Goal: Task Accomplishment & Management: Manage account settings

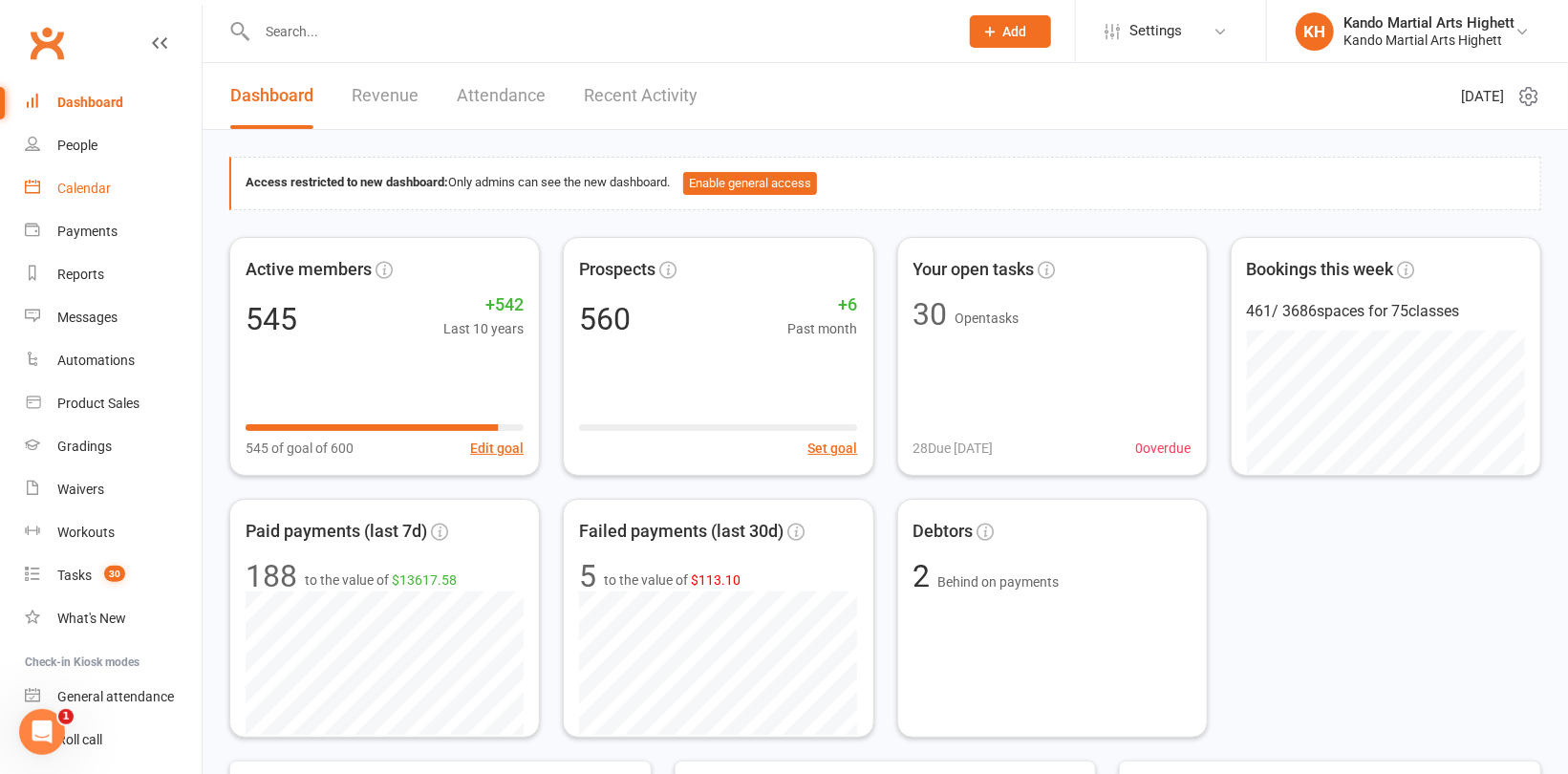
click at [88, 191] on div "Calendar" at bounding box center [84, 189] width 54 height 16
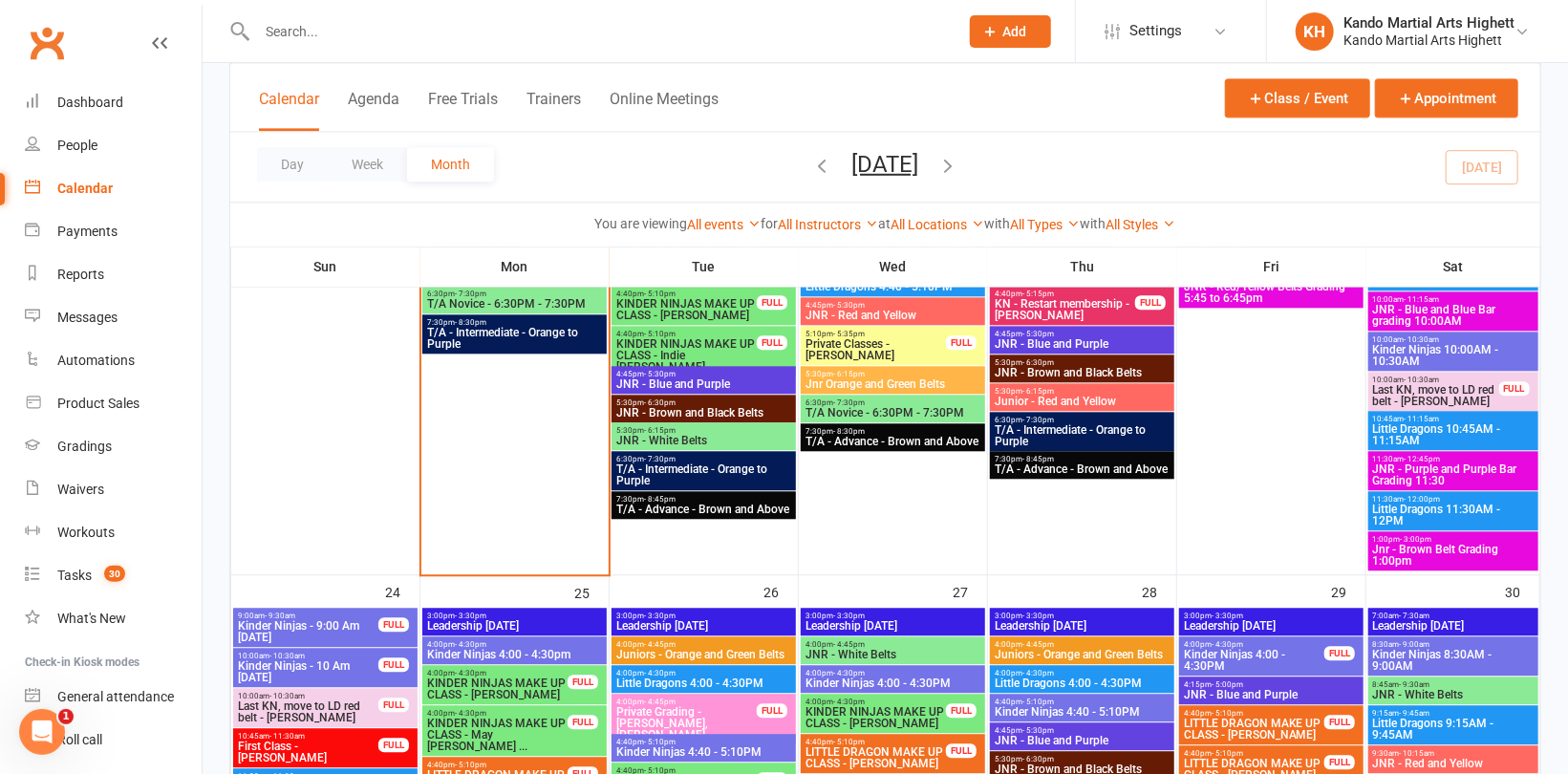
scroll to position [2485, 0]
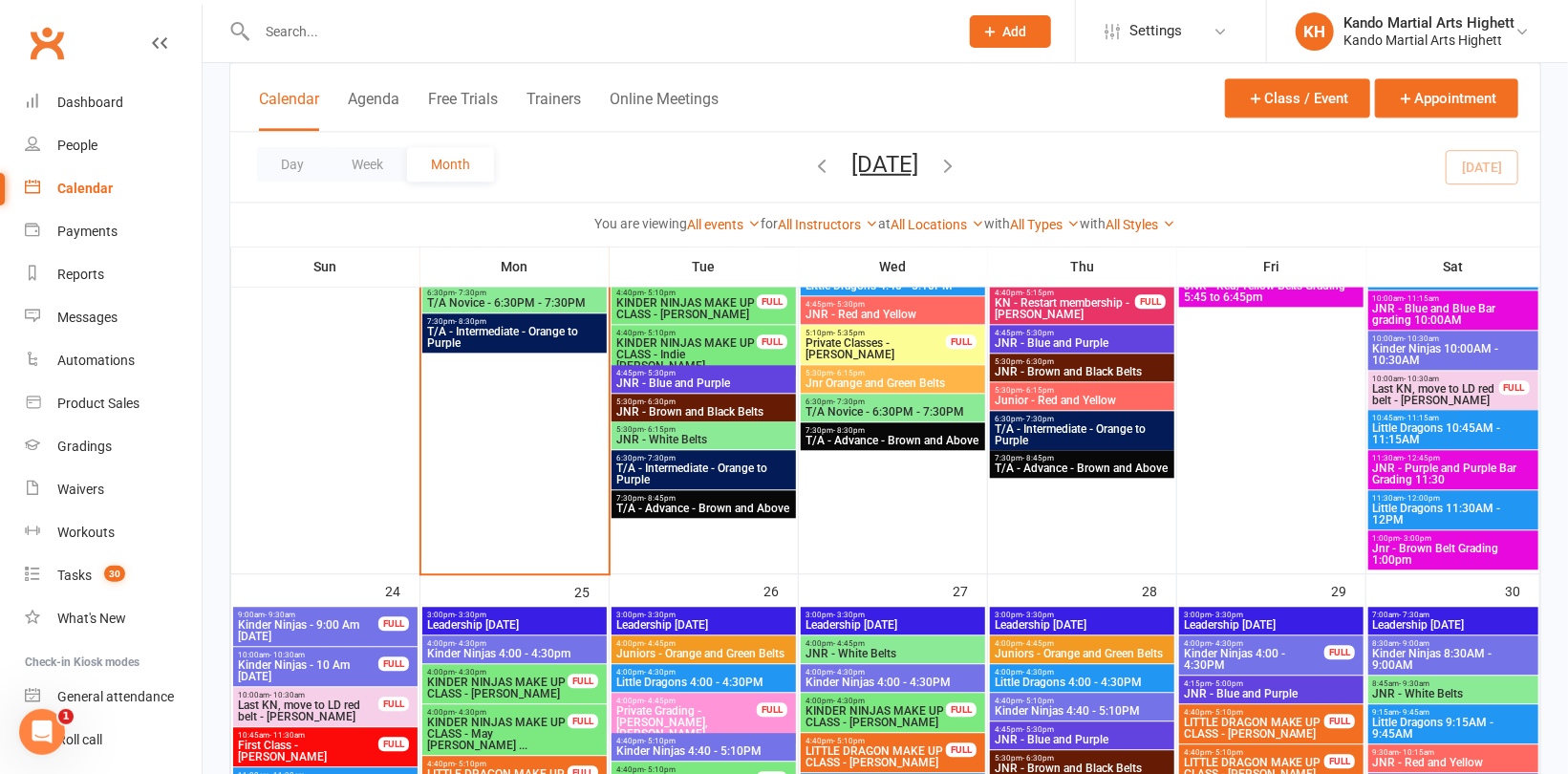
click at [1455, 556] on span "Jnr - Brown Belt Grading 1:00pm" at bounding box center [1453, 553] width 162 height 22
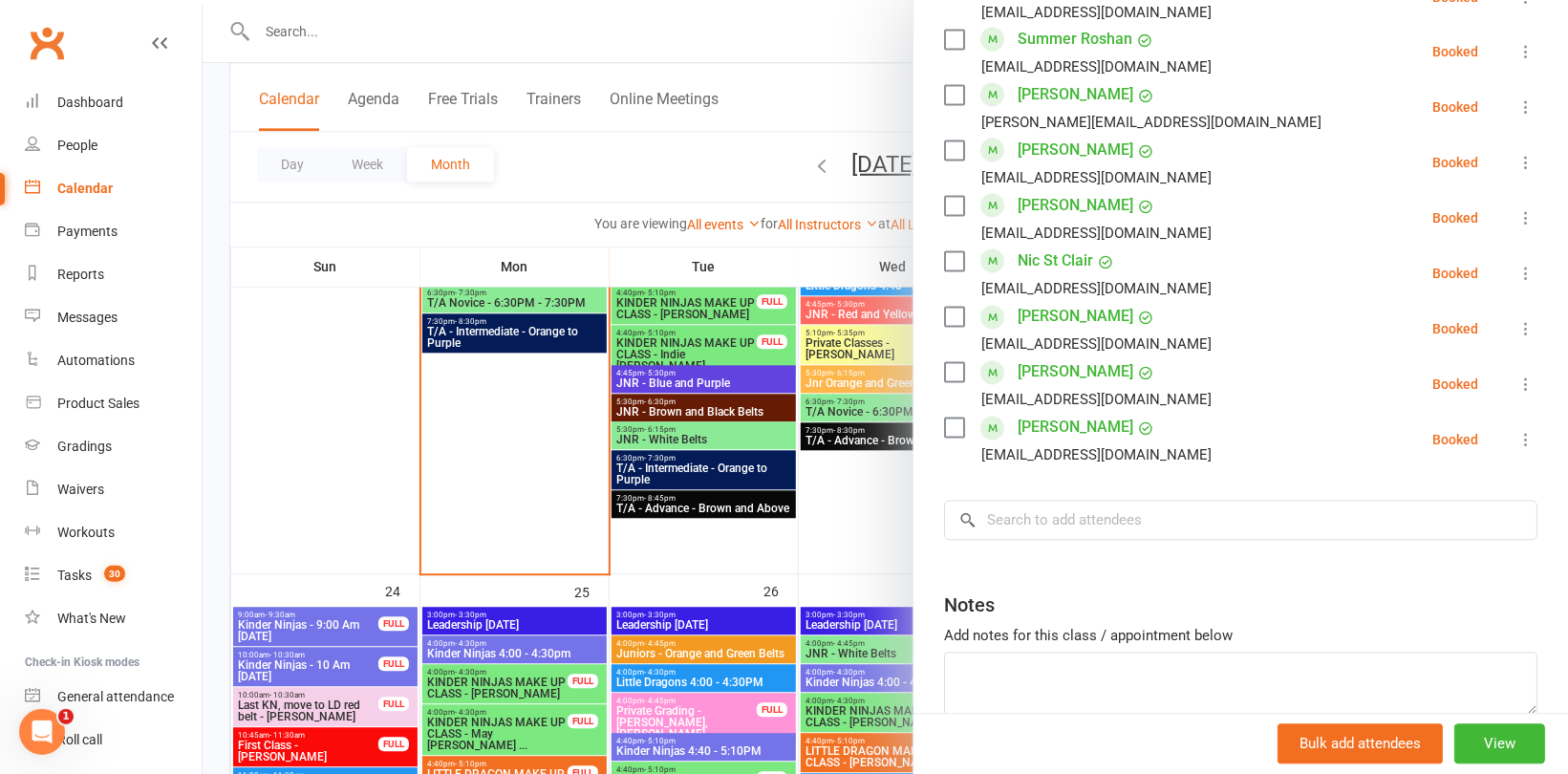
scroll to position [2035, 0]
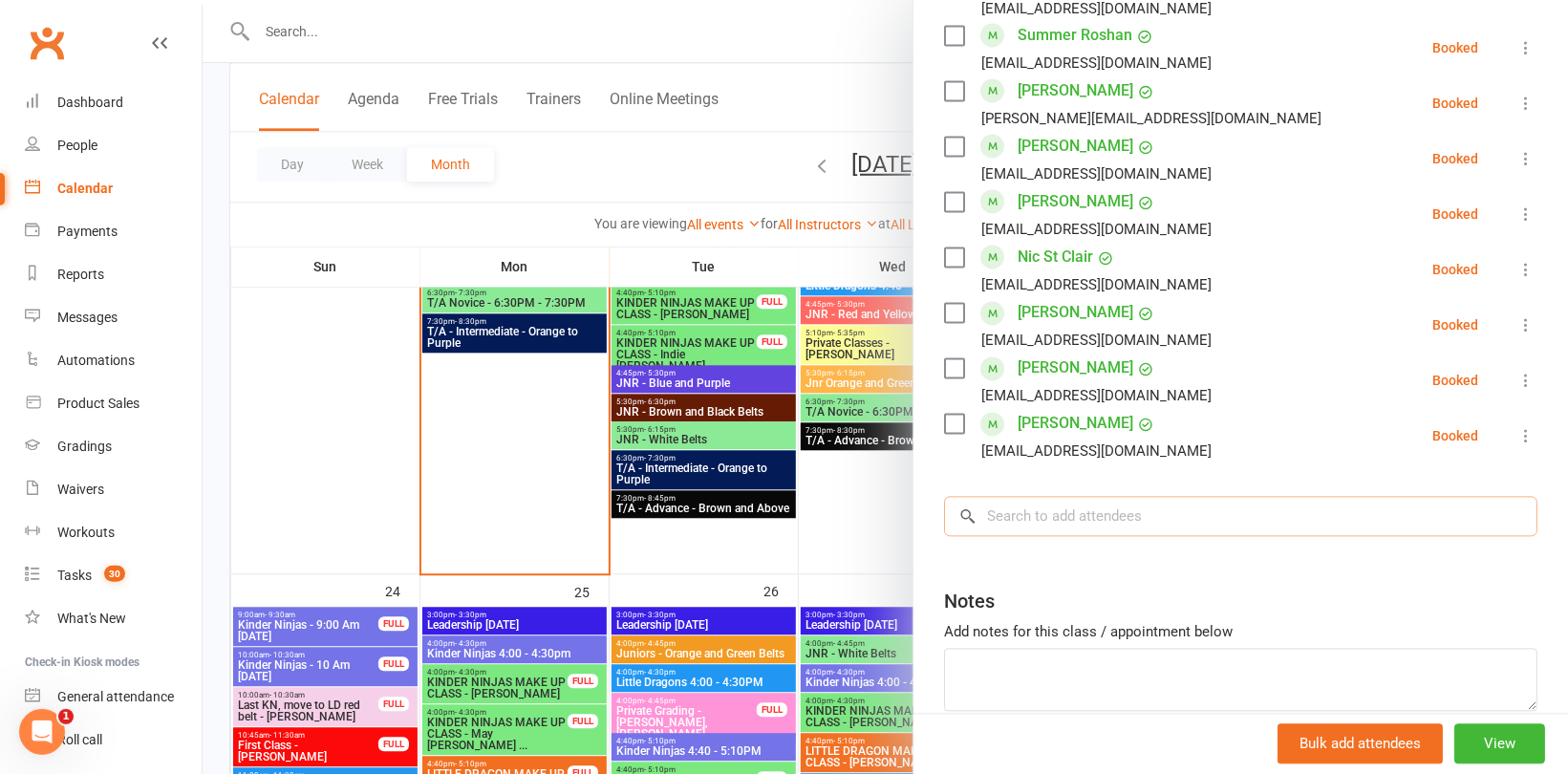
click at [1092, 497] on input "search" at bounding box center [1240, 517] width 593 height 40
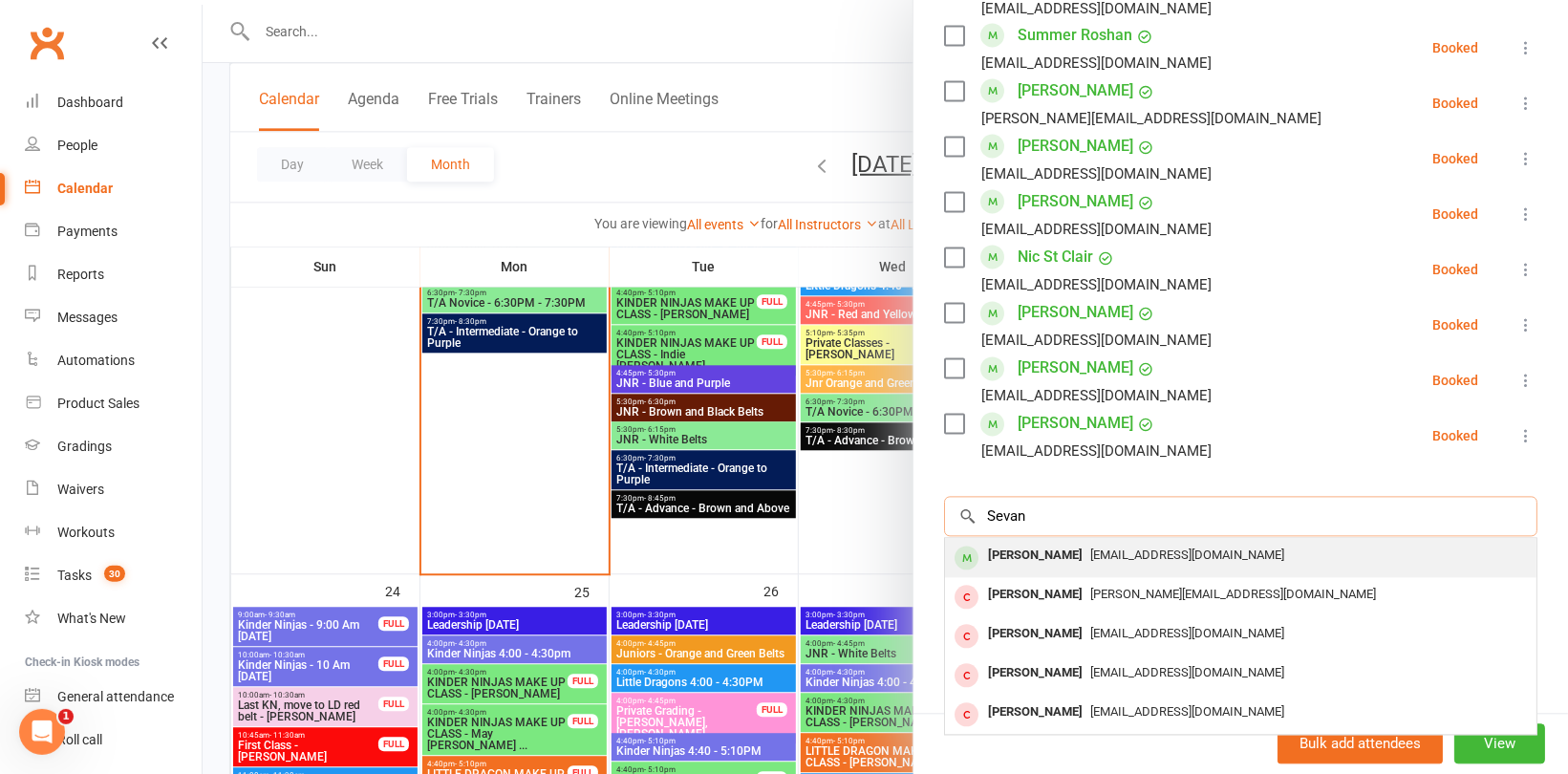
type input "Sevan"
click at [1032, 542] on div "[PERSON_NAME]" at bounding box center [1035, 556] width 109 height 27
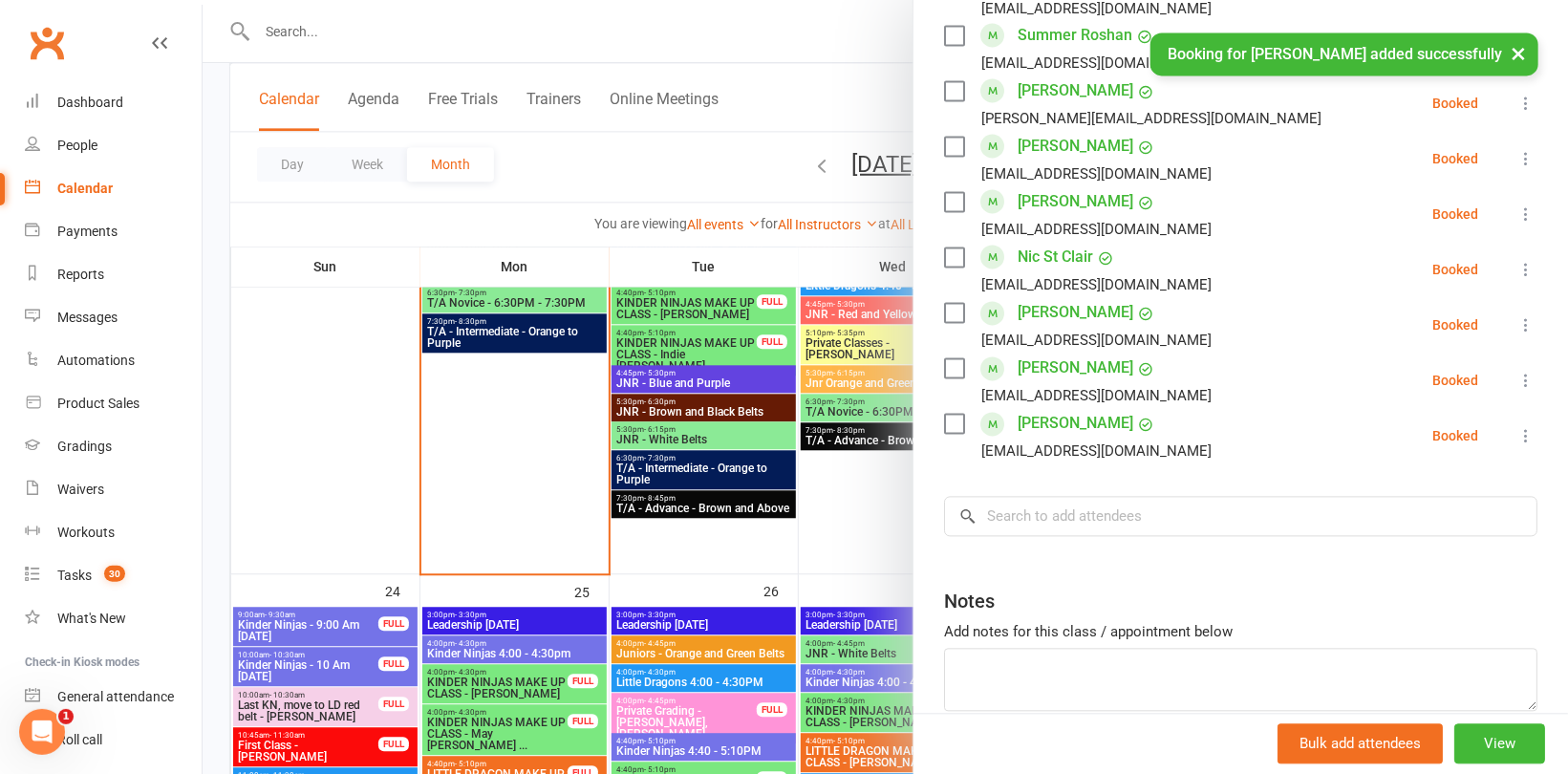
scroll to position [2090, 0]
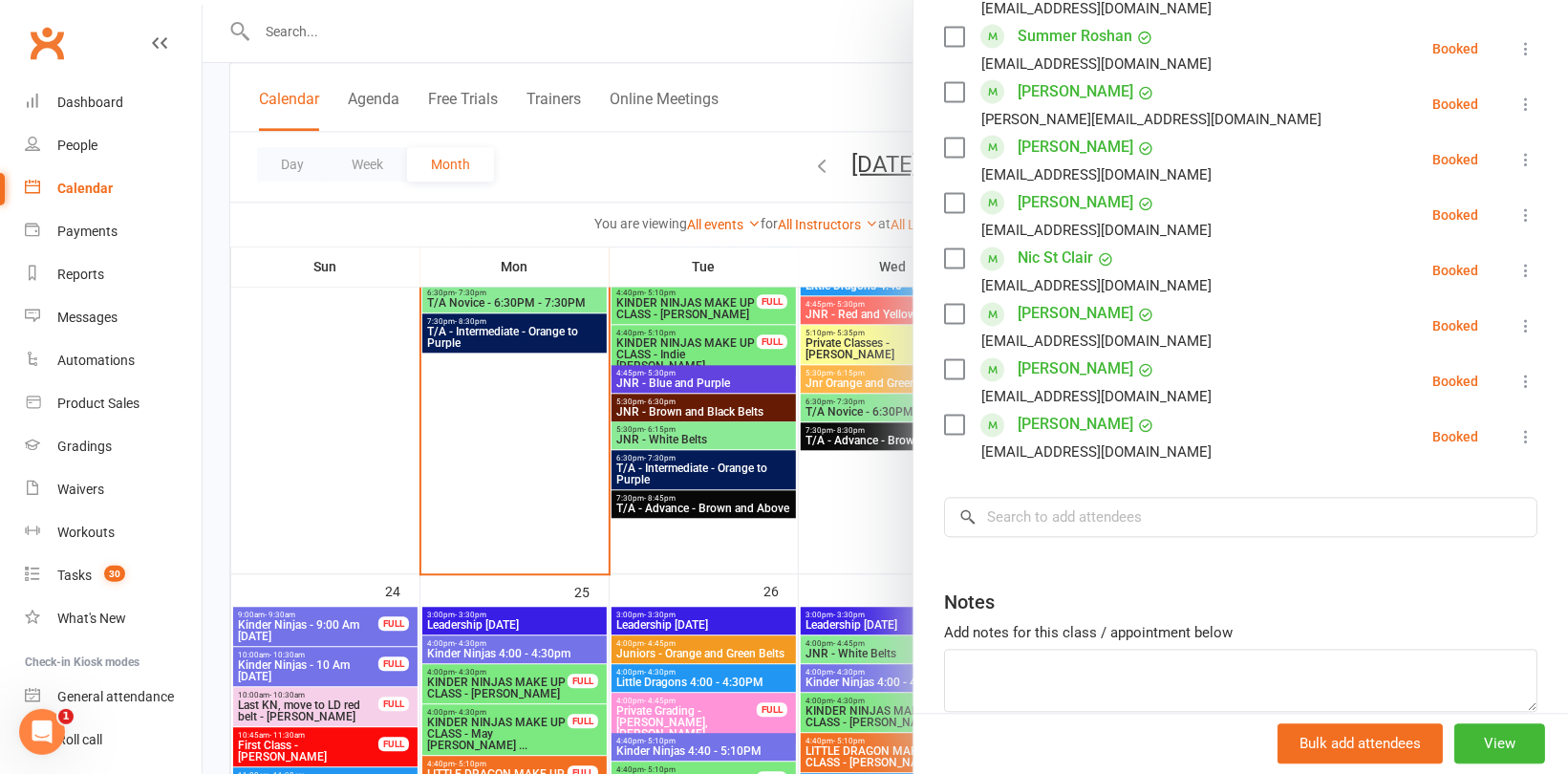
click at [317, 25] on div at bounding box center [885, 387] width 1366 height 774
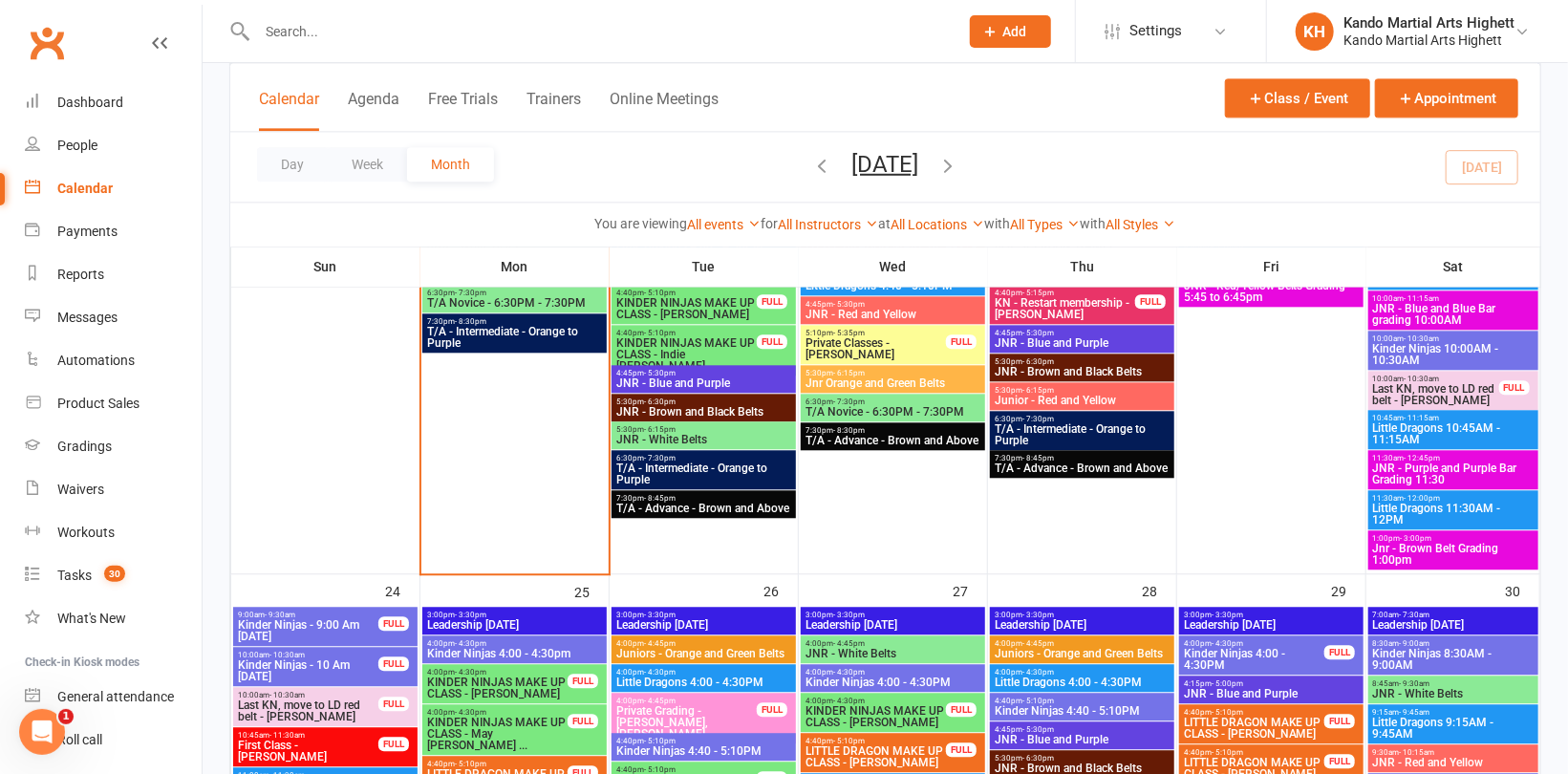
click at [294, 29] on input "text" at bounding box center [598, 31] width 694 height 26
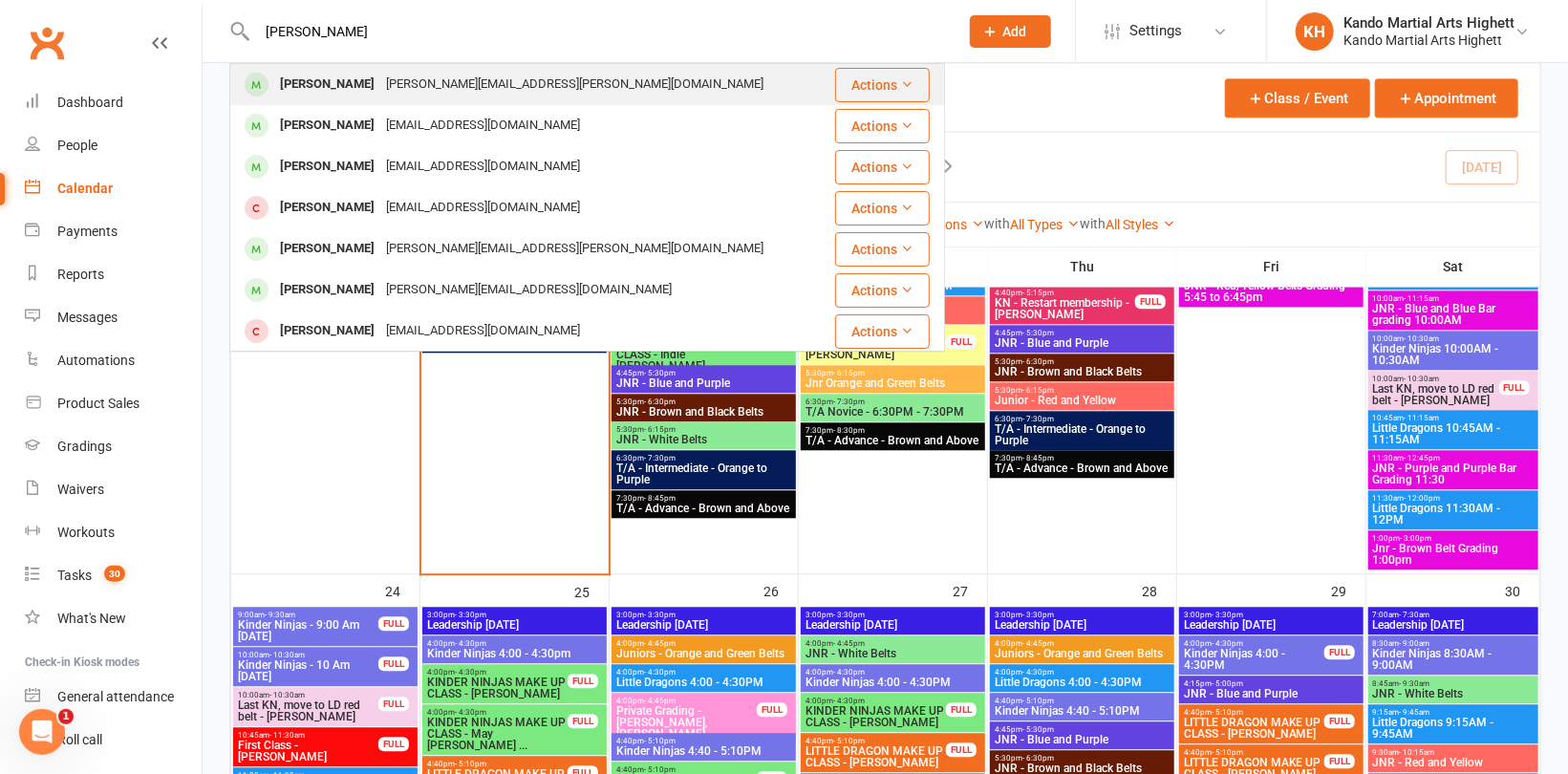
type input "[PERSON_NAME]"
click at [327, 85] on div "[PERSON_NAME]" at bounding box center [327, 84] width 106 height 27
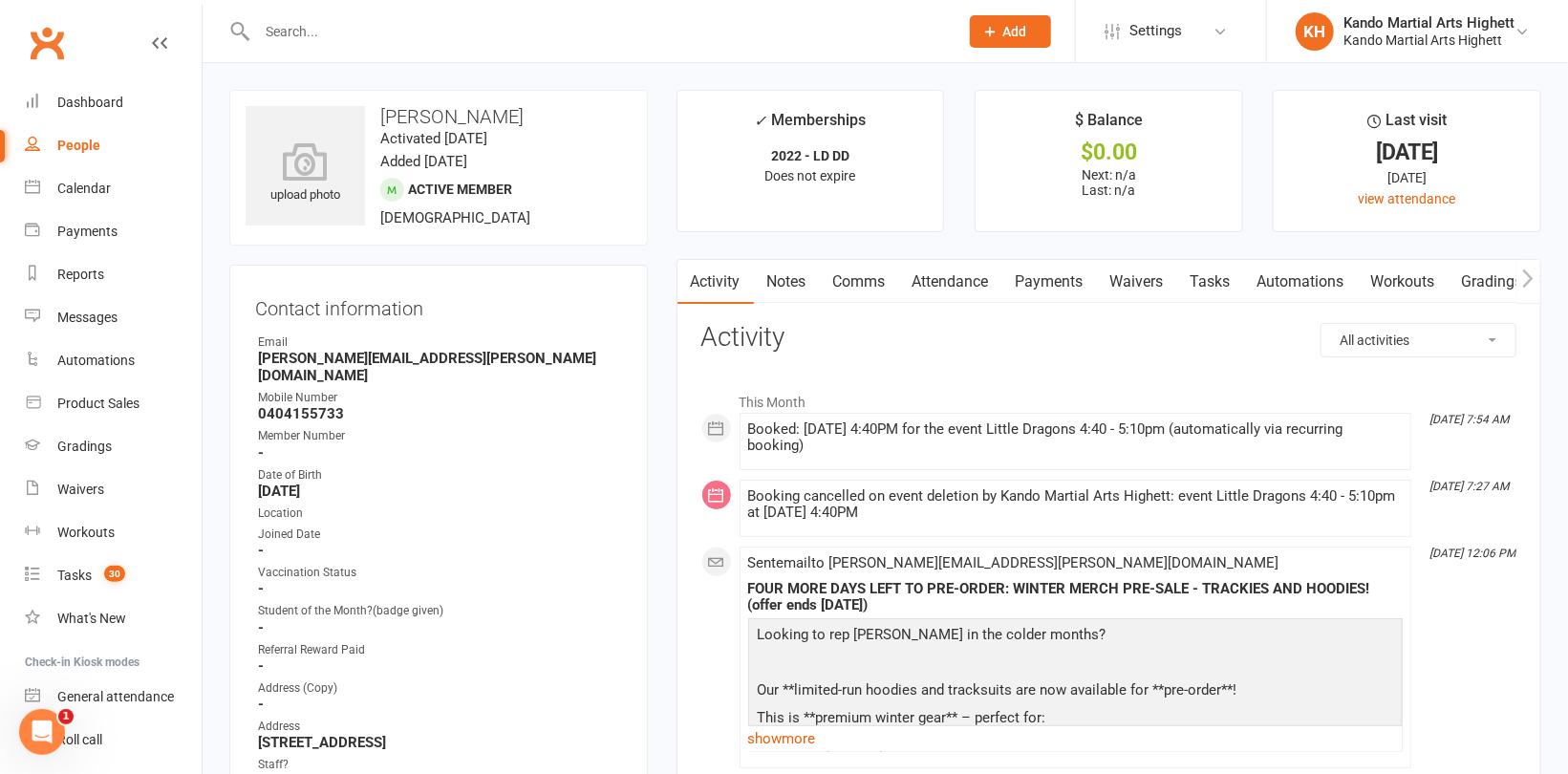
click at [794, 282] on link "Notes" at bounding box center [786, 281] width 65 height 44
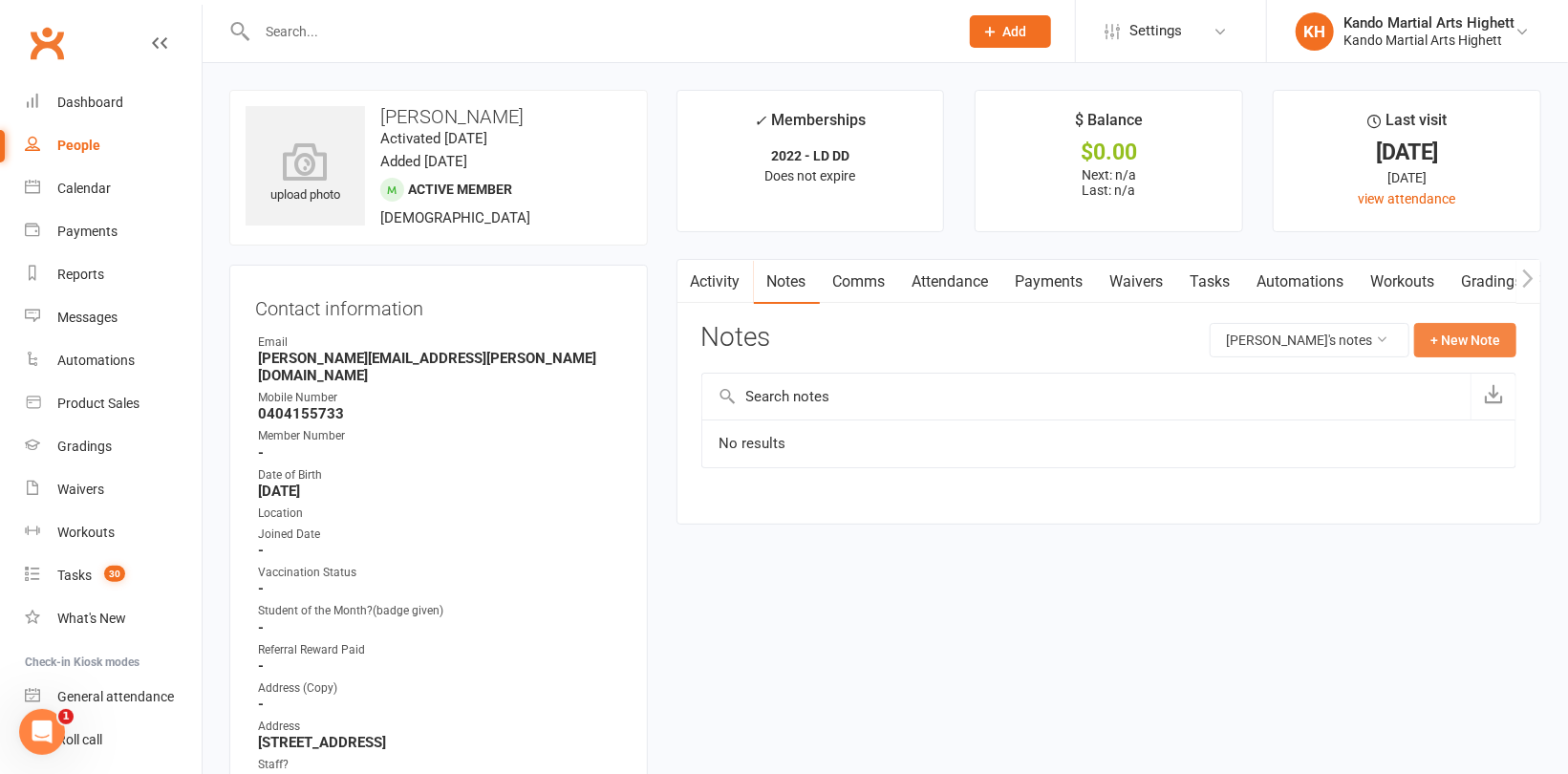
click at [1445, 334] on button "+ New Note" at bounding box center [1464, 340] width 103 height 34
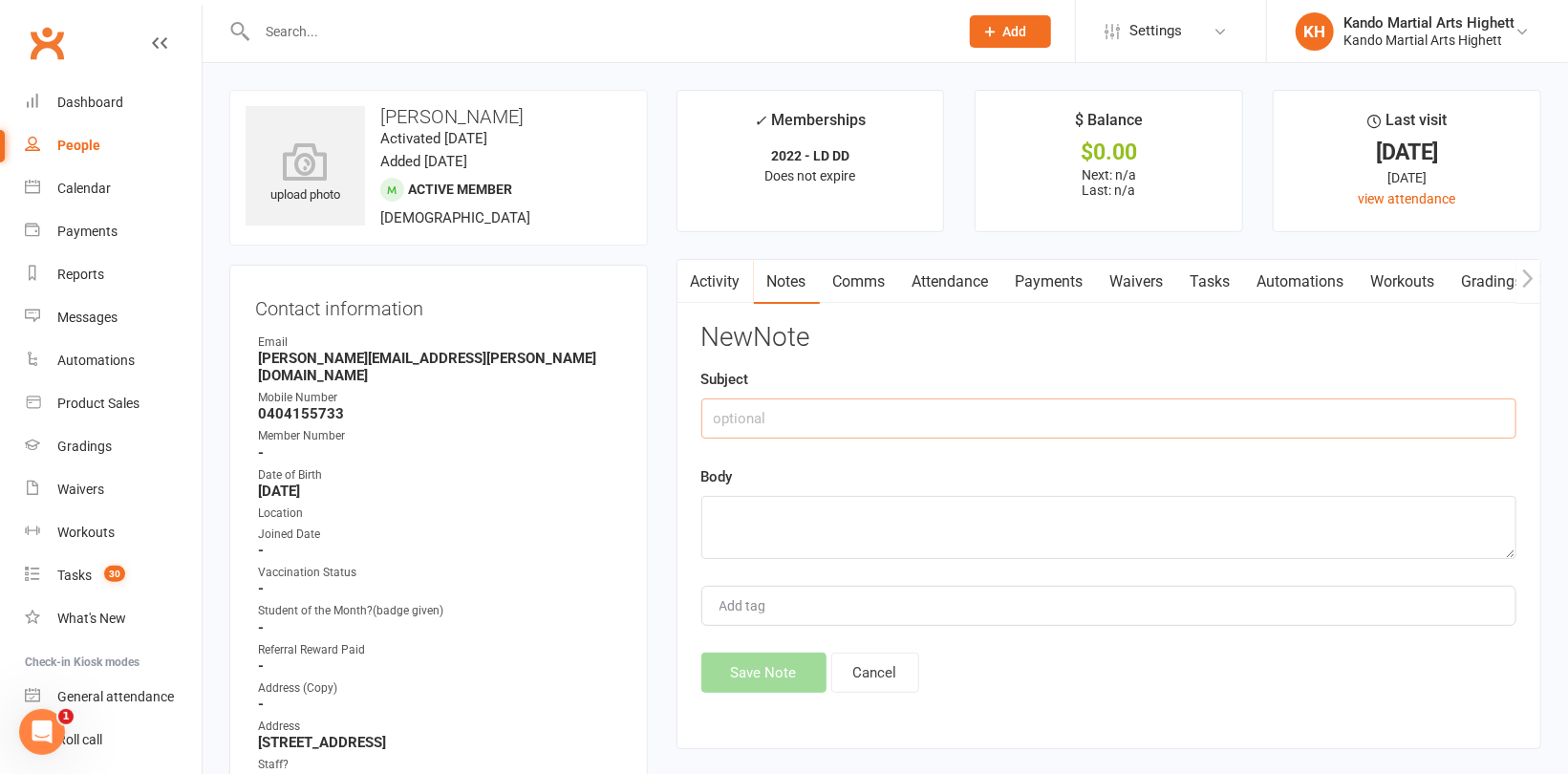
drag, startPoint x: 833, startPoint y: 419, endPoint x: 843, endPoint y: 412, distance: 12.2
click at [835, 418] on input "text" at bounding box center [1109, 418] width 815 height 40
type input "Suspension"
click at [775, 513] on textarea at bounding box center [1109, 528] width 815 height 64
drag, startPoint x: 963, startPoint y: 507, endPoint x: 695, endPoint y: 507, distance: 268.0
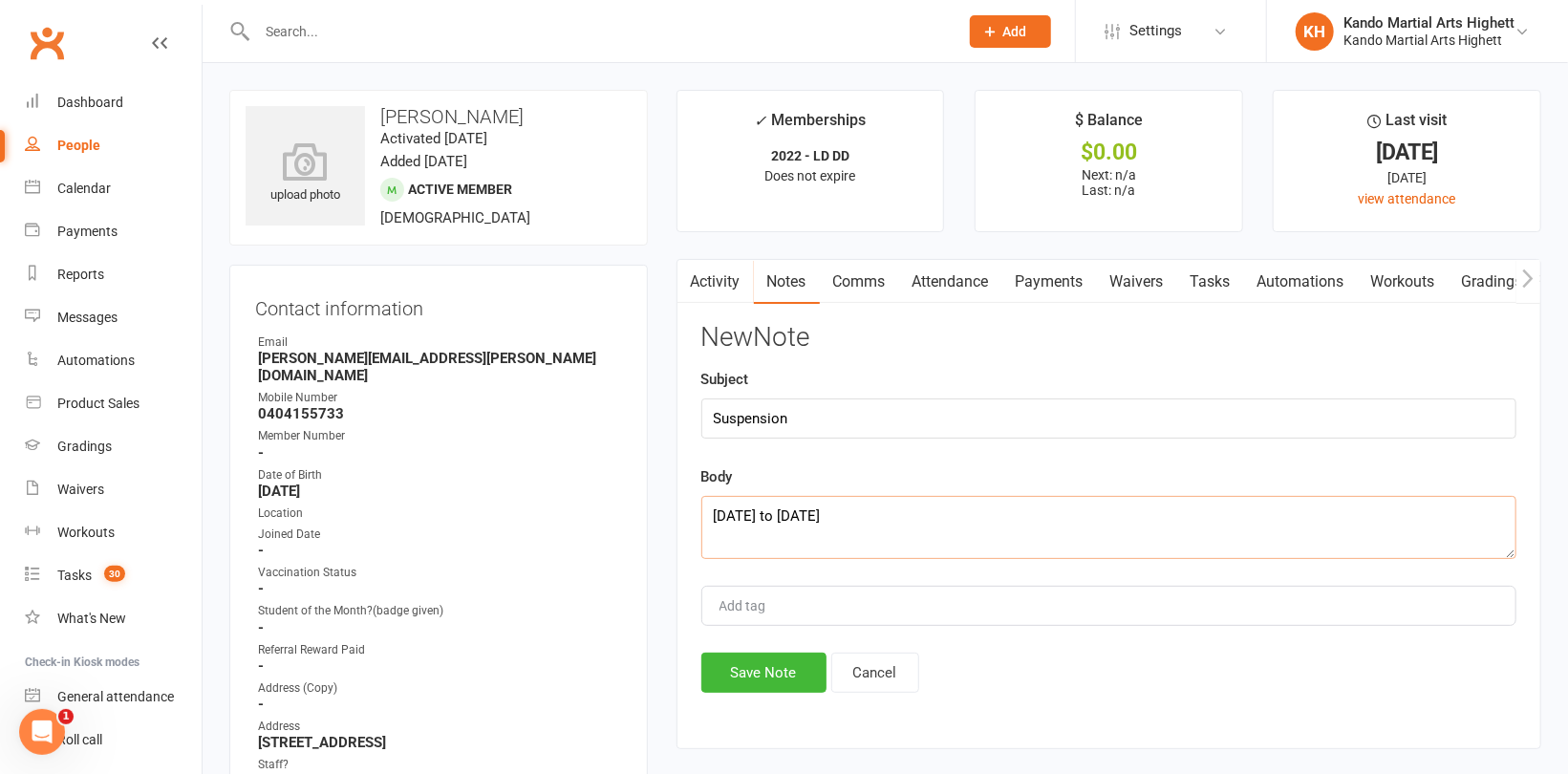
click at [695, 507] on div "Activity Notes Comms Attendance Payments Waivers Tasks Automations Workouts Gra…" at bounding box center [1108, 504] width 865 height 491
type textarea "[DATE] to [DATE]"
click at [788, 672] on button "Save Note" at bounding box center [764, 672] width 125 height 40
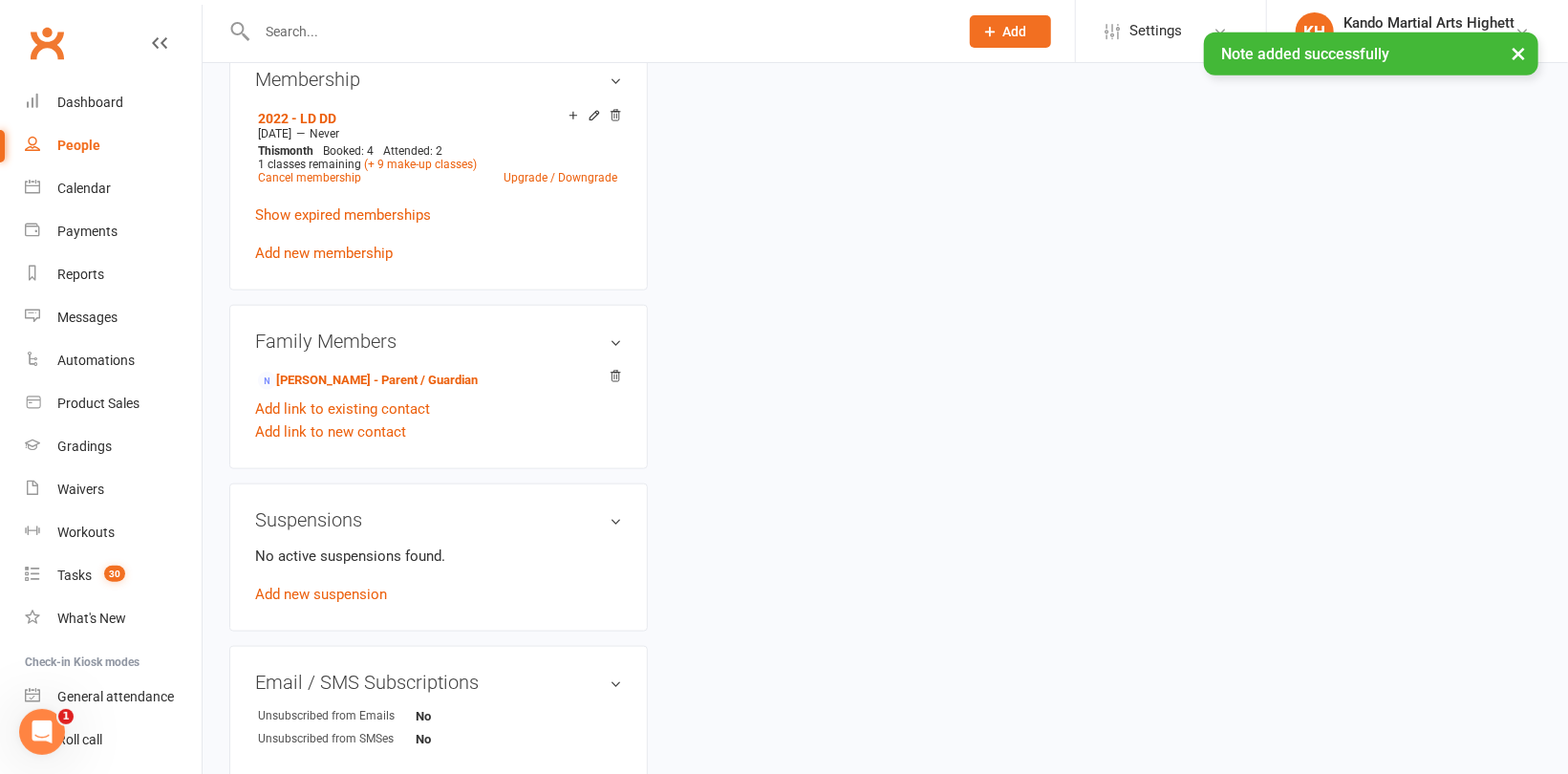
scroll to position [1052, 0]
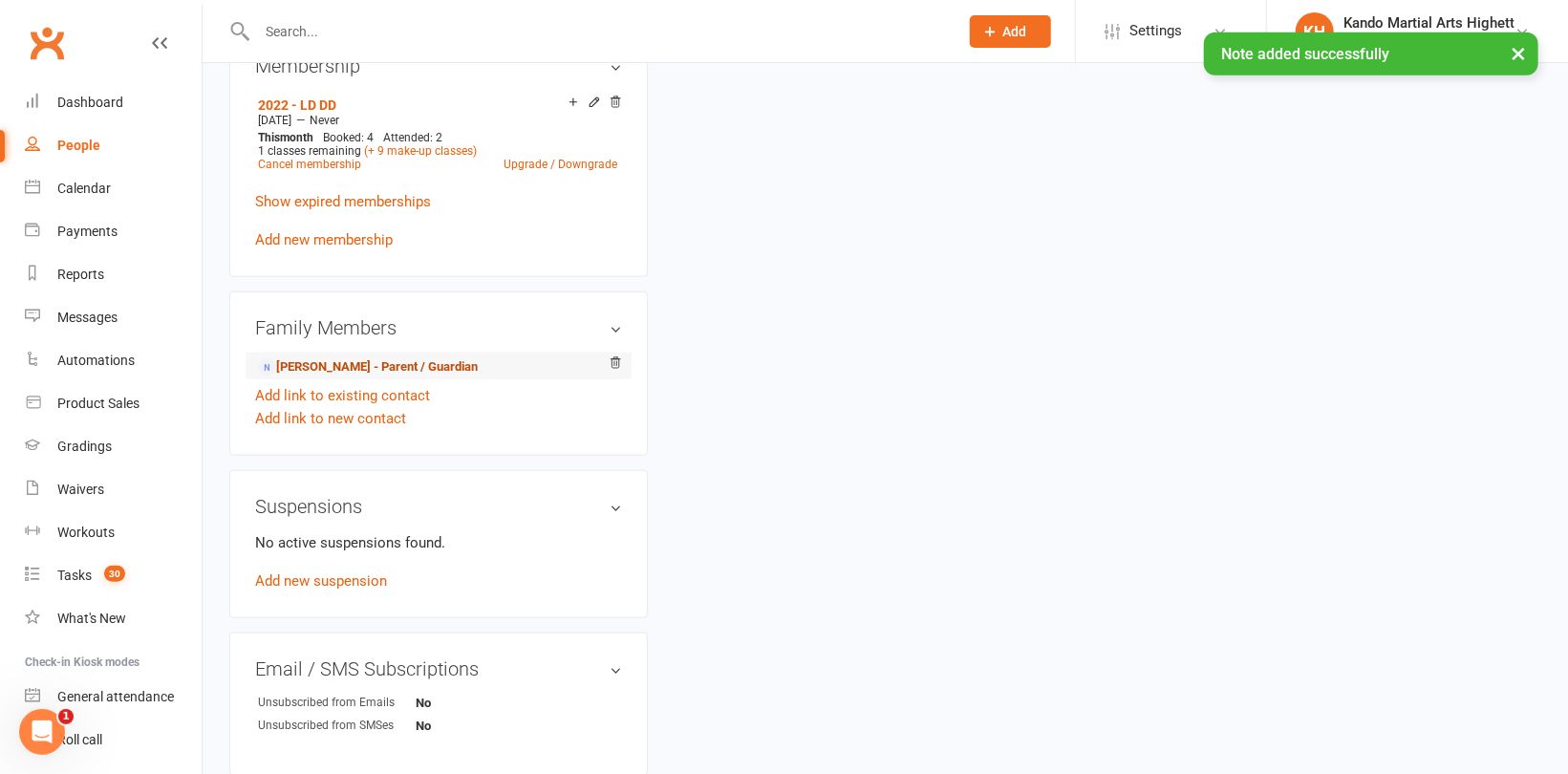
click at [350, 358] on link "[PERSON_NAME] - Parent / Guardian" at bounding box center [367, 367] width 220 height 21
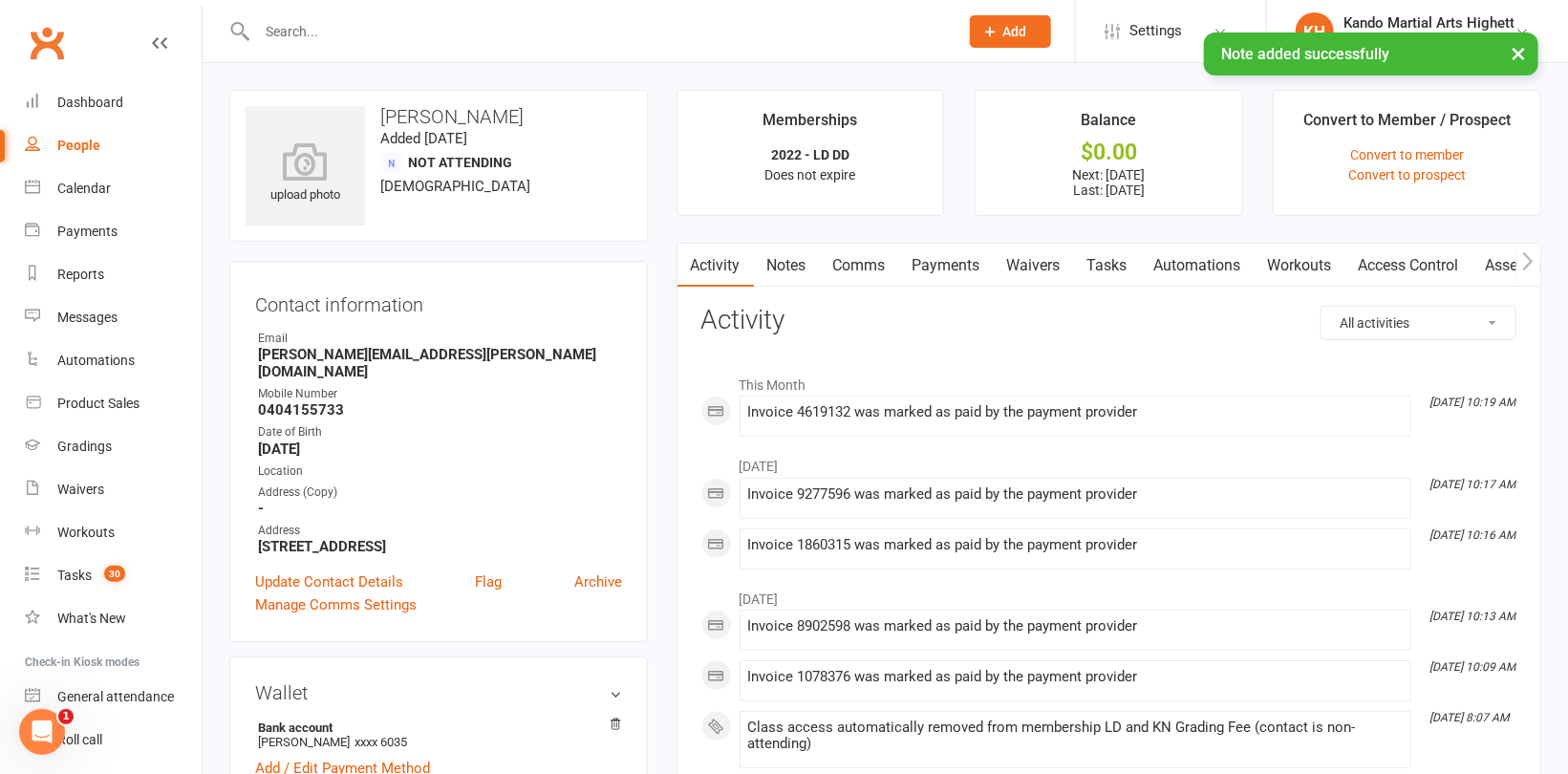
click at [784, 267] on link "Notes" at bounding box center [786, 265] width 65 height 44
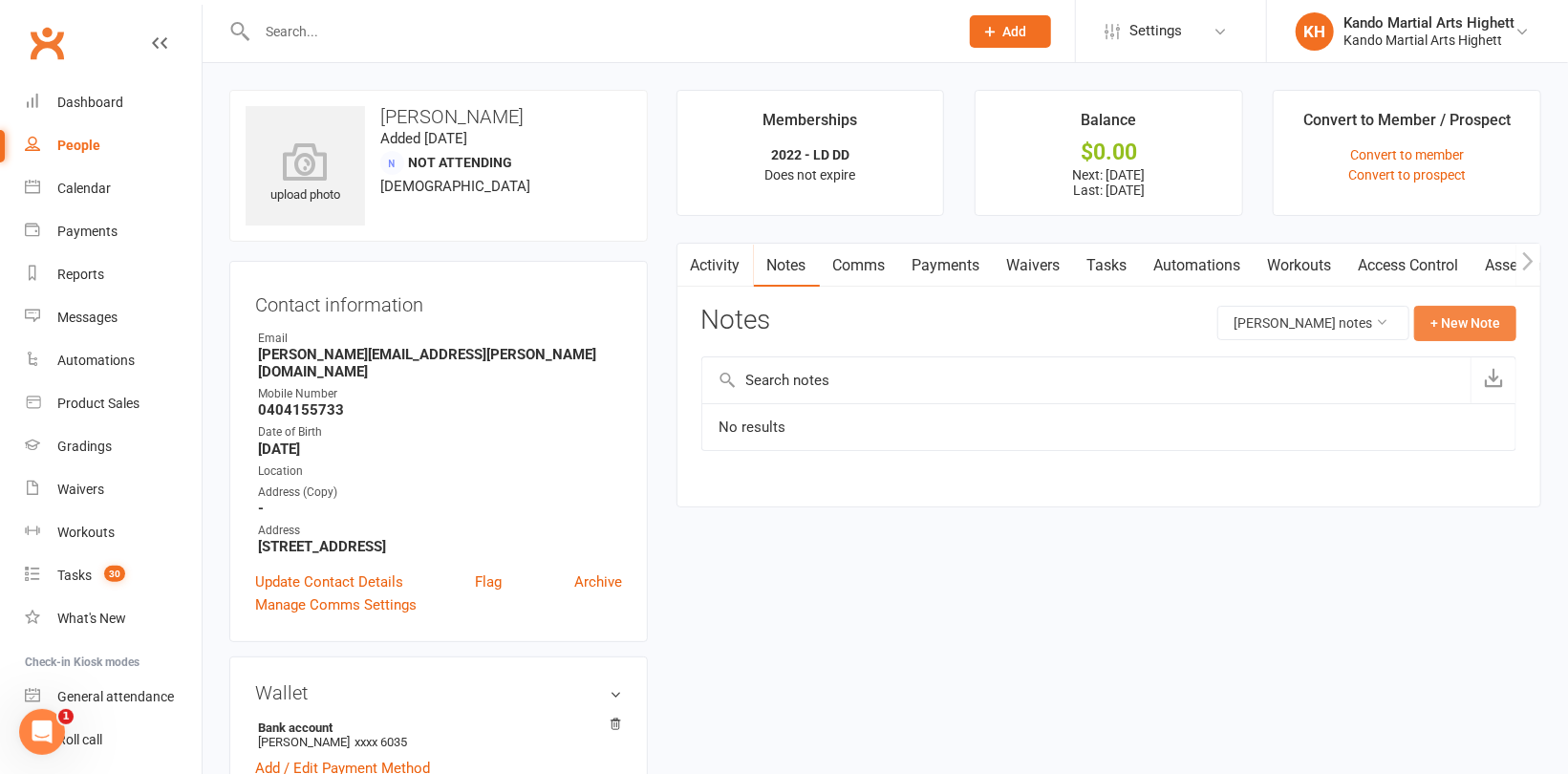
click at [1486, 335] on button "+ New Note" at bounding box center [1464, 322] width 103 height 34
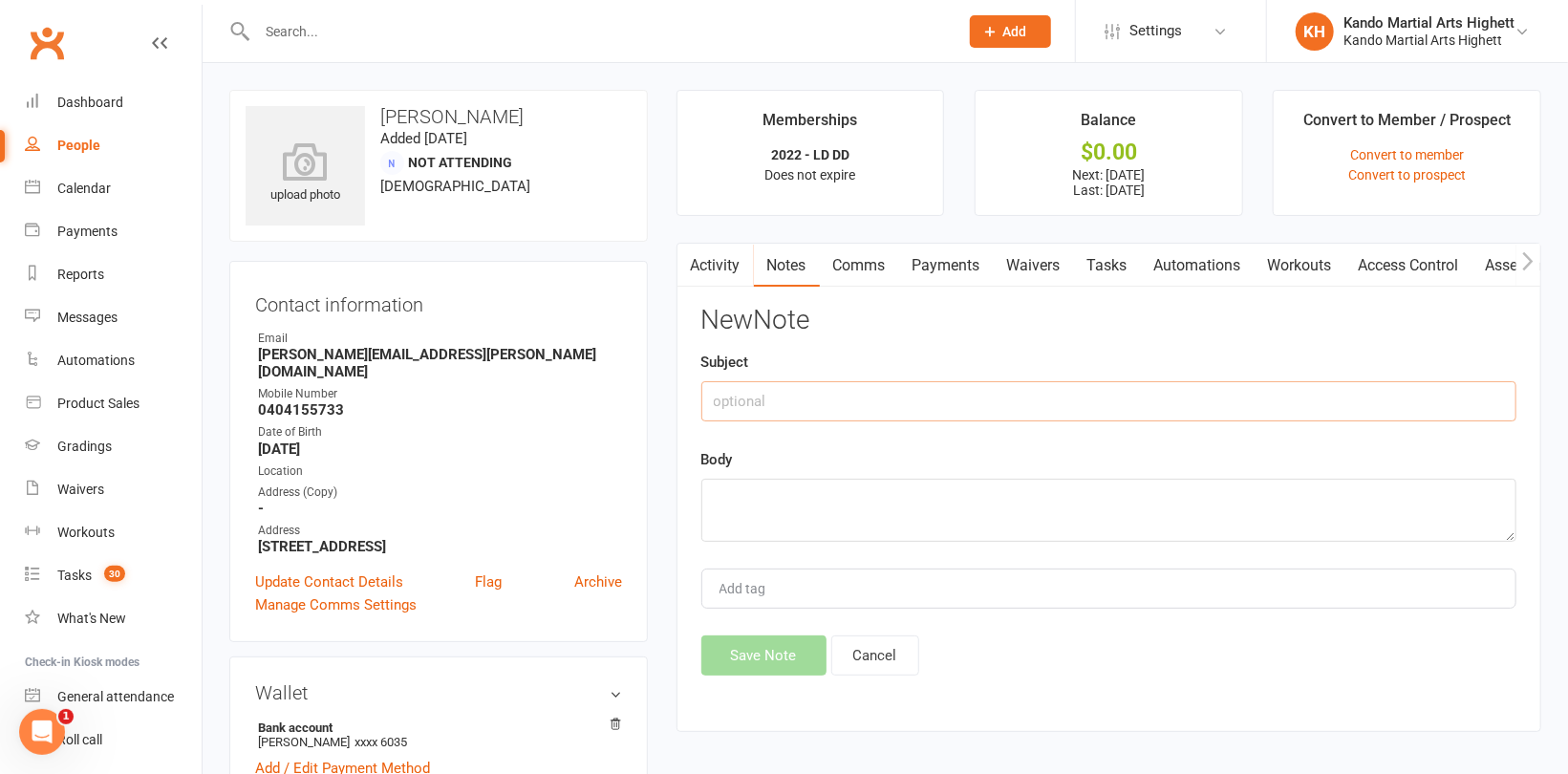
click at [925, 395] on input "text" at bounding box center [1109, 401] width 815 height 40
type input "Suspension"
click at [913, 507] on textarea at bounding box center [1109, 510] width 815 height 64
paste textarea "[DATE] to [DATE]"
type textarea "[DATE] to [DATE]"
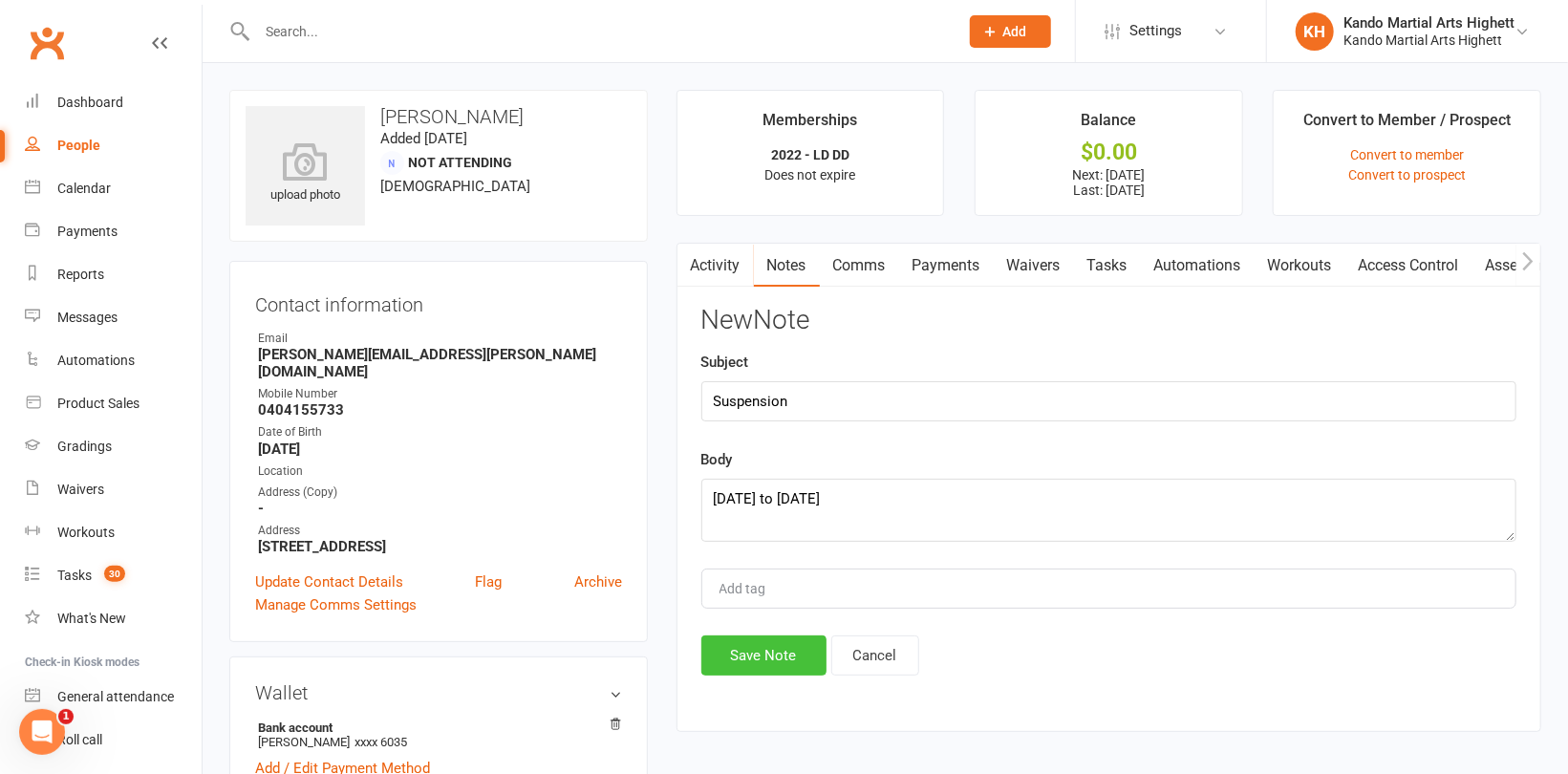
click at [805, 655] on button "Save Note" at bounding box center [764, 655] width 125 height 40
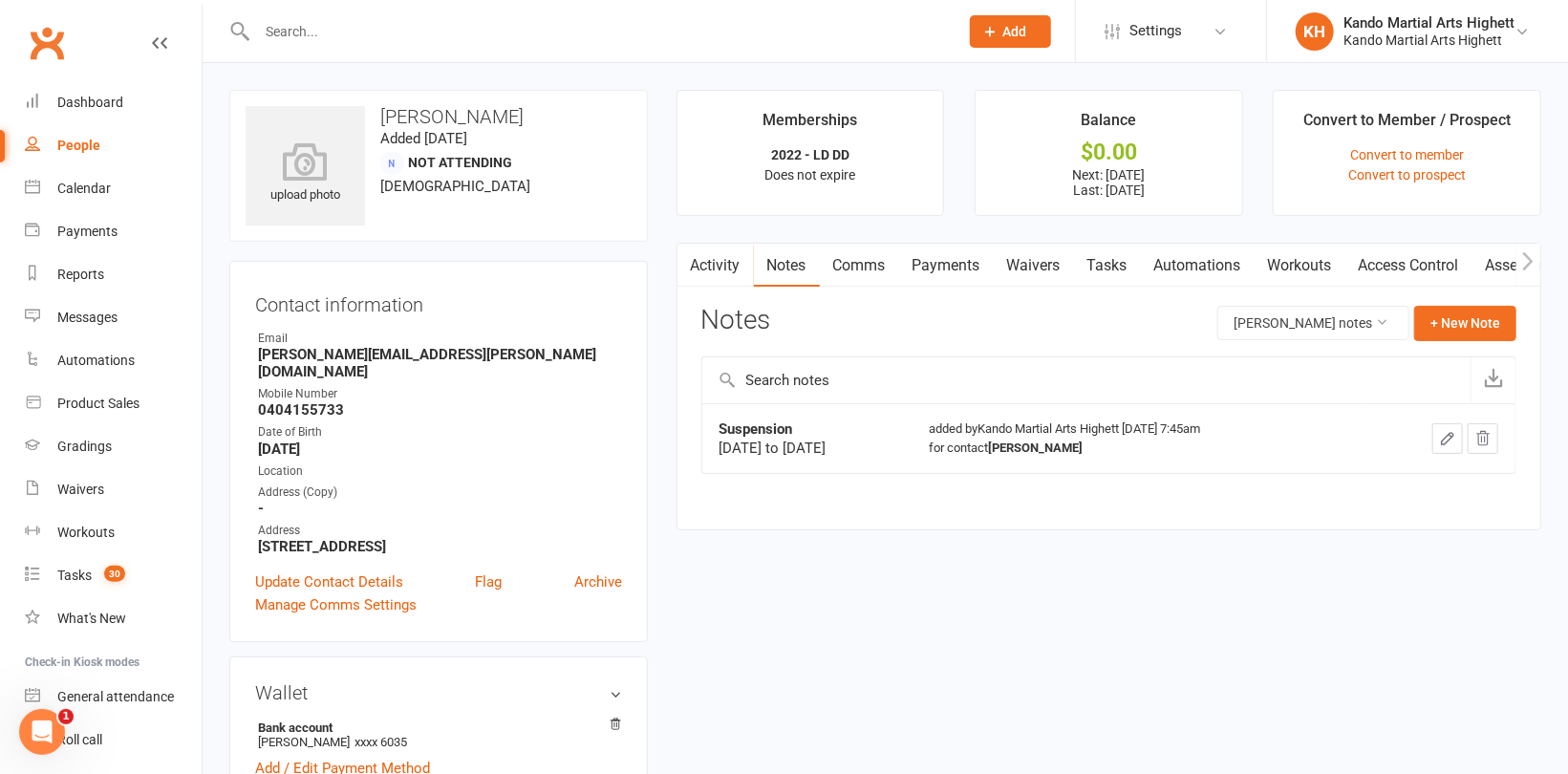
click at [1018, 543] on main "Memberships 2022 - LD DD Does not expire Balance $0.00 Next: [DATE] Last: [DATE…" at bounding box center [1109, 320] width 893 height 459
click at [942, 261] on link "Payments" at bounding box center [946, 265] width 95 height 44
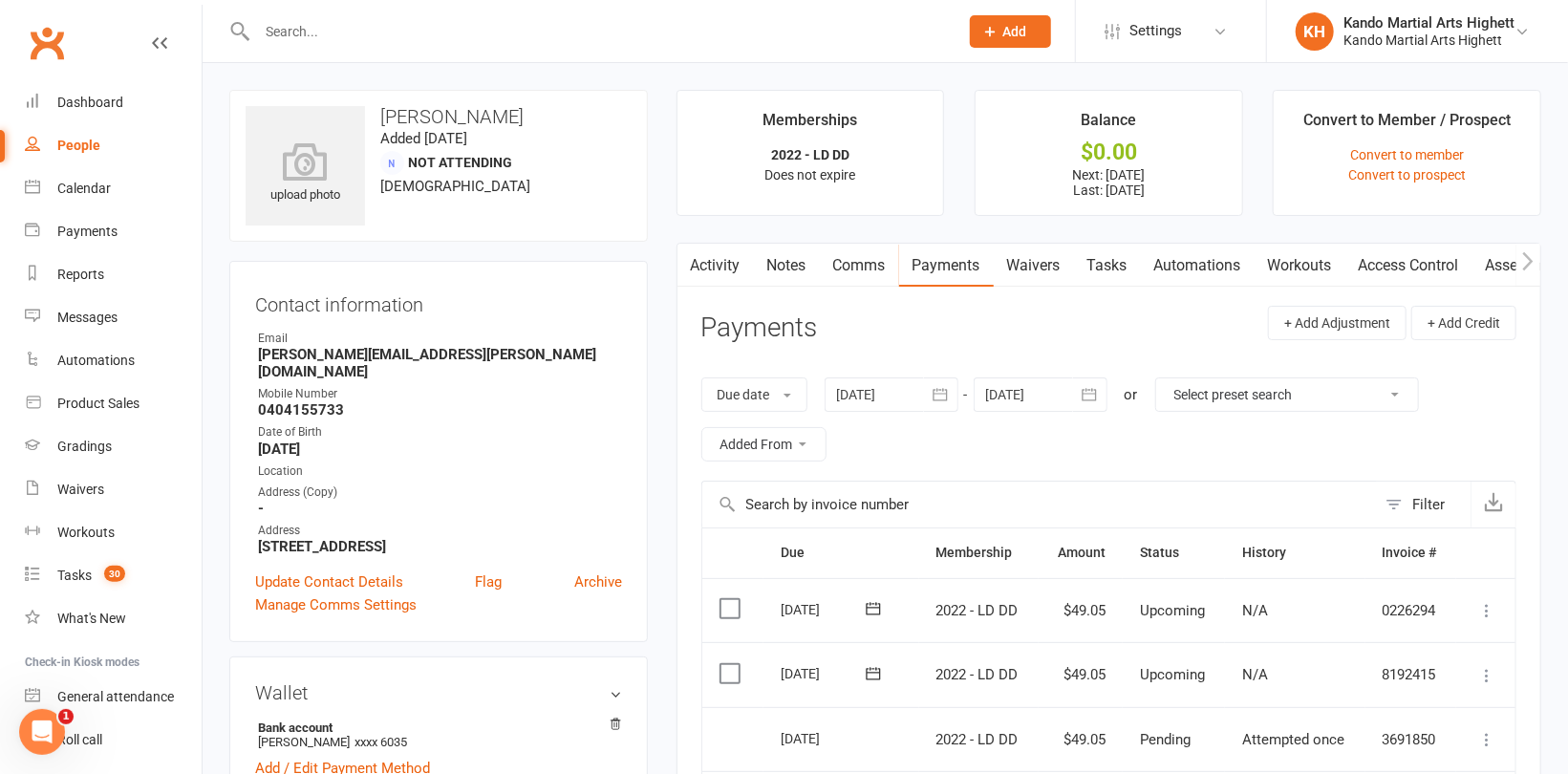
click at [922, 399] on div at bounding box center [891, 394] width 134 height 34
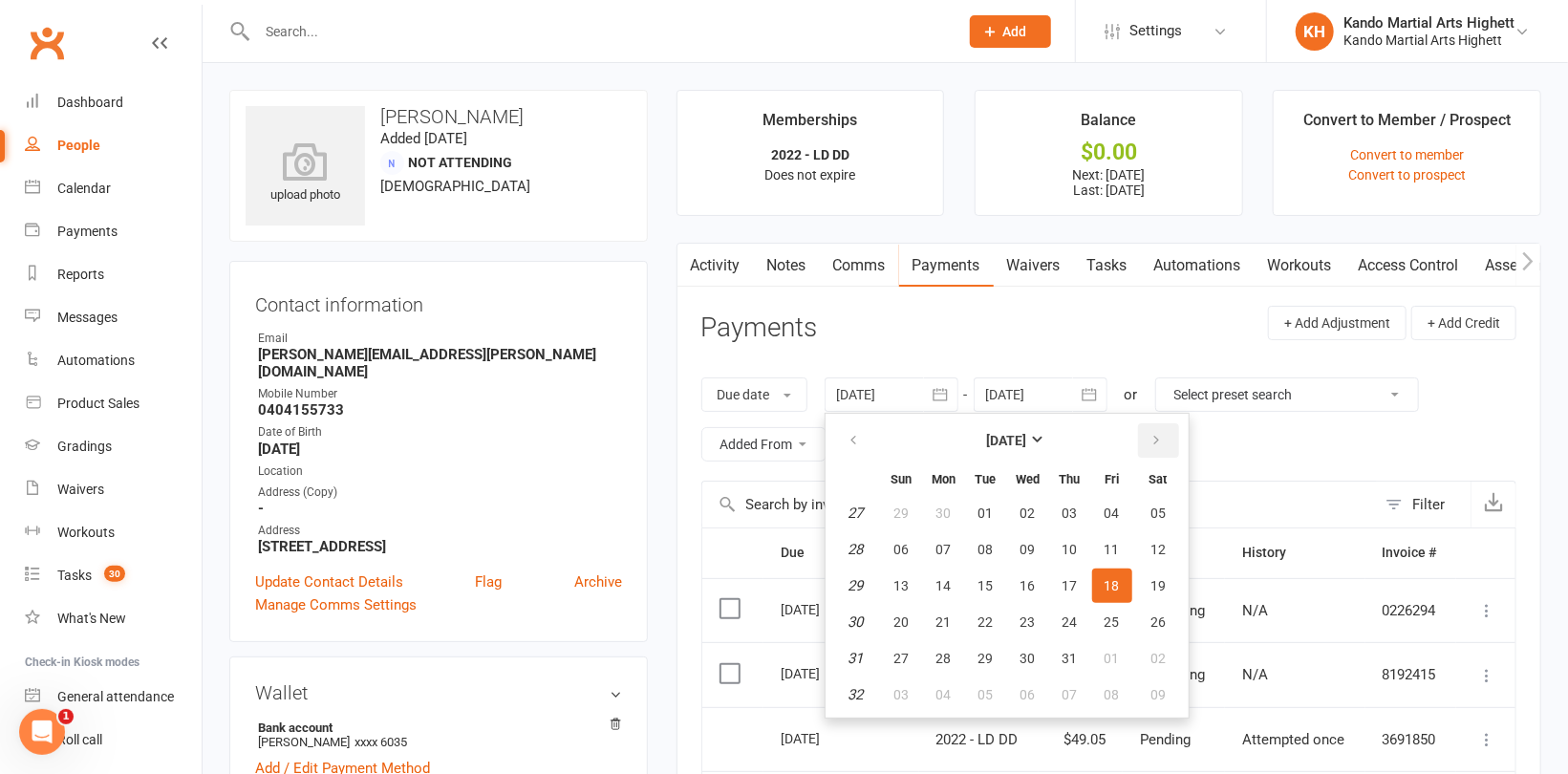
click at [1150, 442] on icon "button" at bounding box center [1157, 441] width 14 height 16
click at [900, 590] on span "14" at bounding box center [902, 586] width 16 height 16
type input "[DATE]"
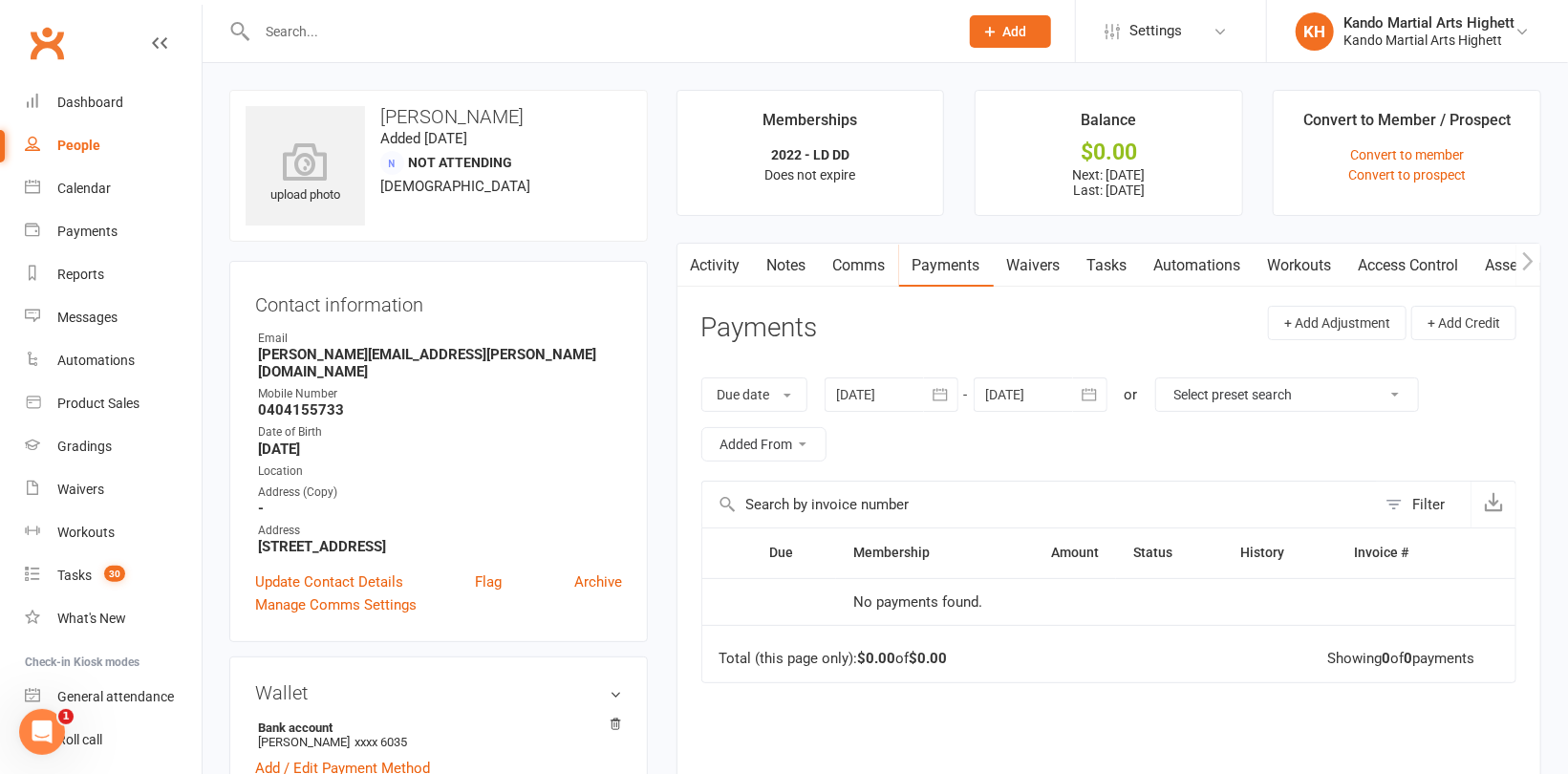
click at [1048, 401] on div at bounding box center [1040, 394] width 134 height 34
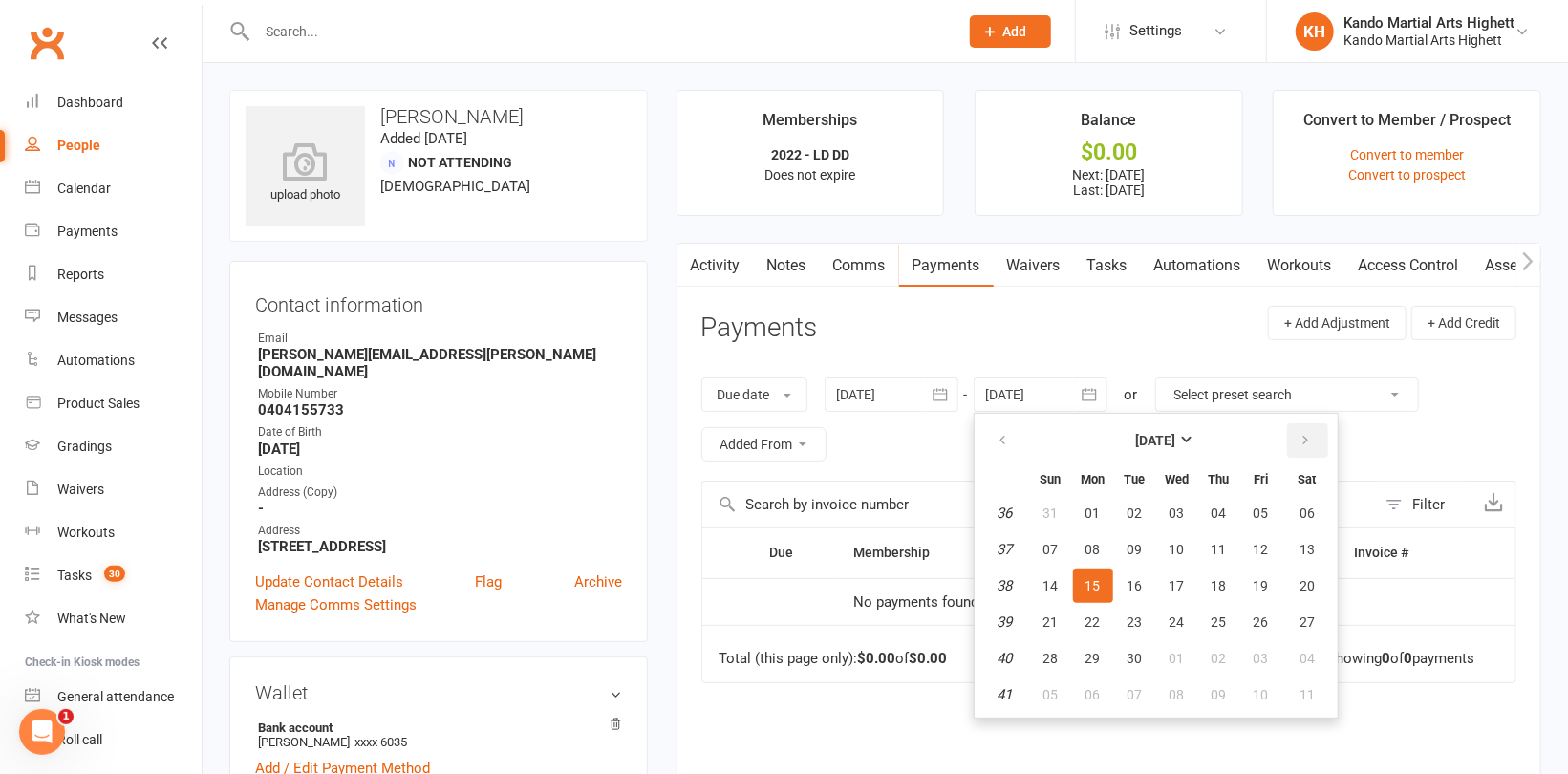
click at [1311, 442] on button "button" at bounding box center [1307, 440] width 41 height 34
click at [1307, 658] on span "01" at bounding box center [1307, 659] width 16 height 16
type input "[DATE]"
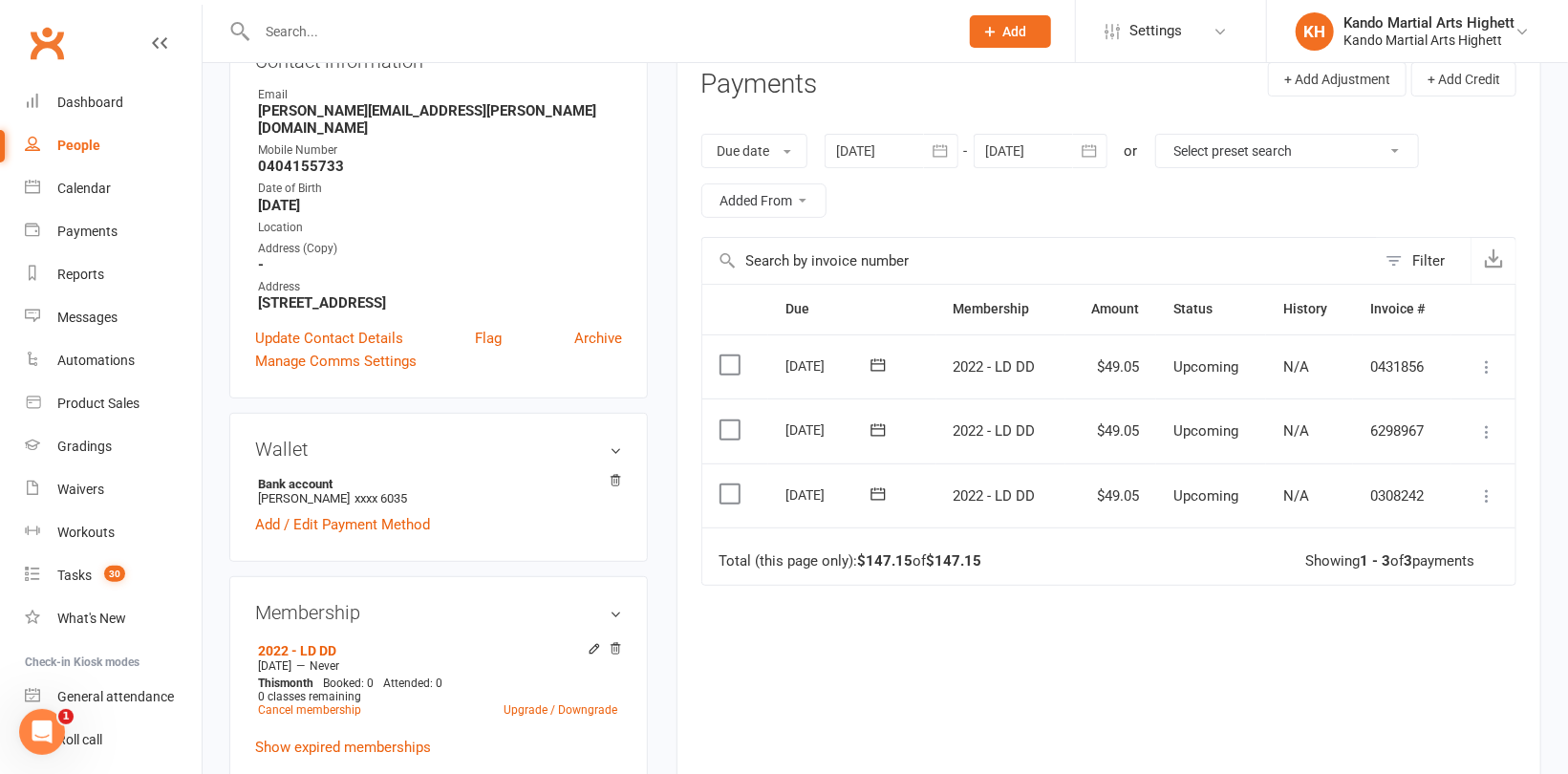
scroll to position [286, 0]
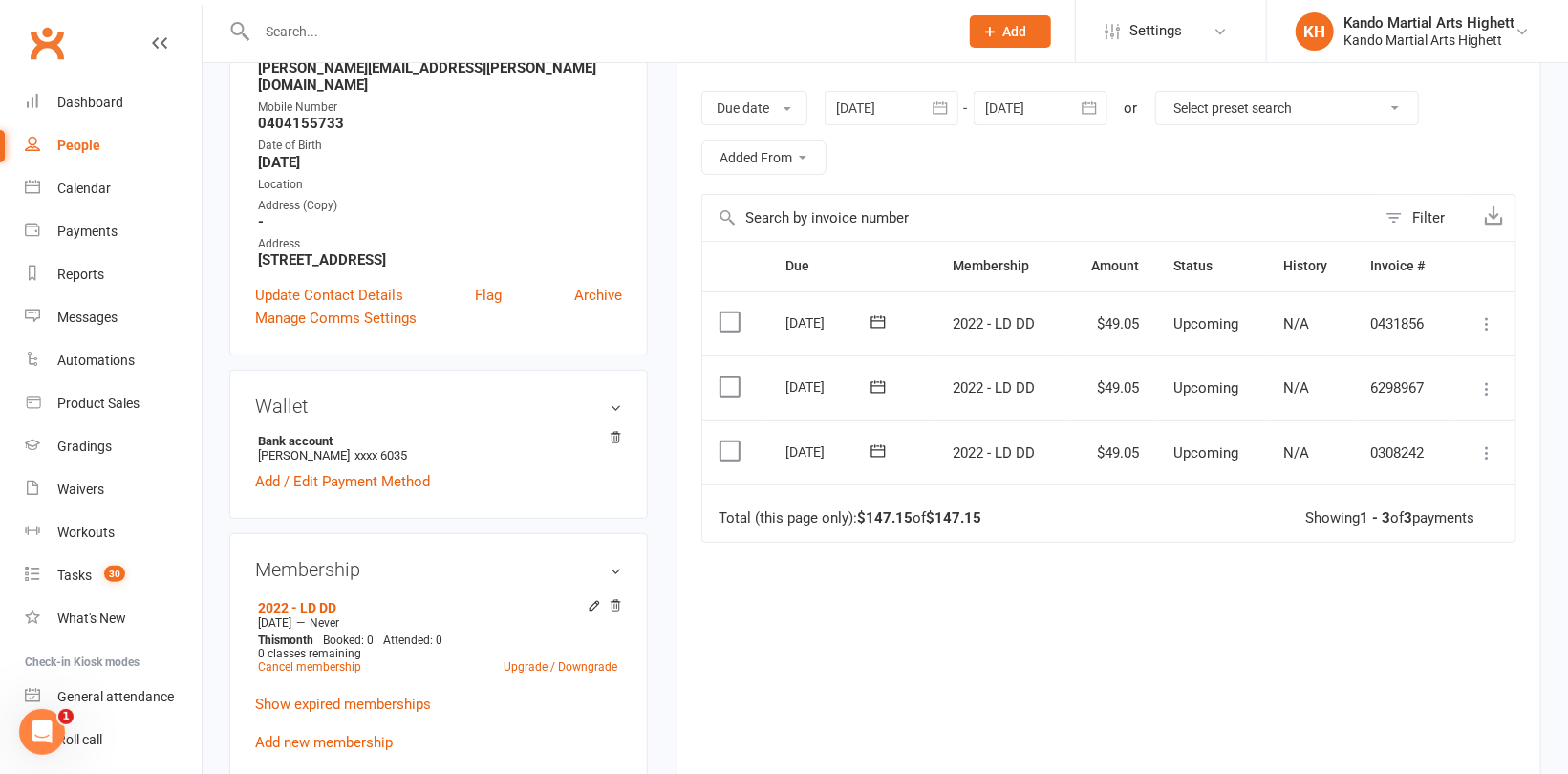
click at [1487, 451] on icon at bounding box center [1487, 453] width 20 height 20
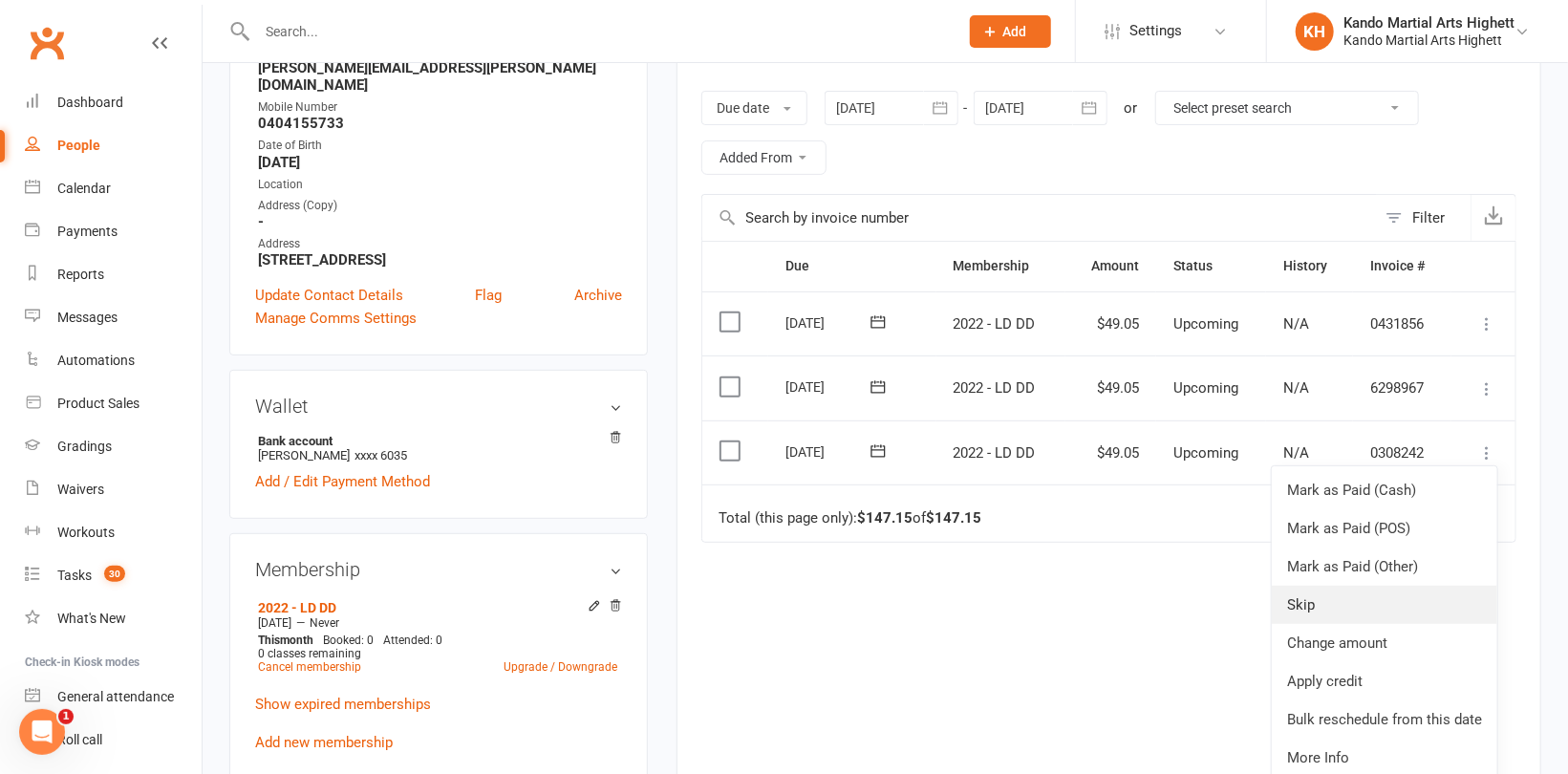
click at [1335, 594] on link "Skip" at bounding box center [1384, 605] width 226 height 38
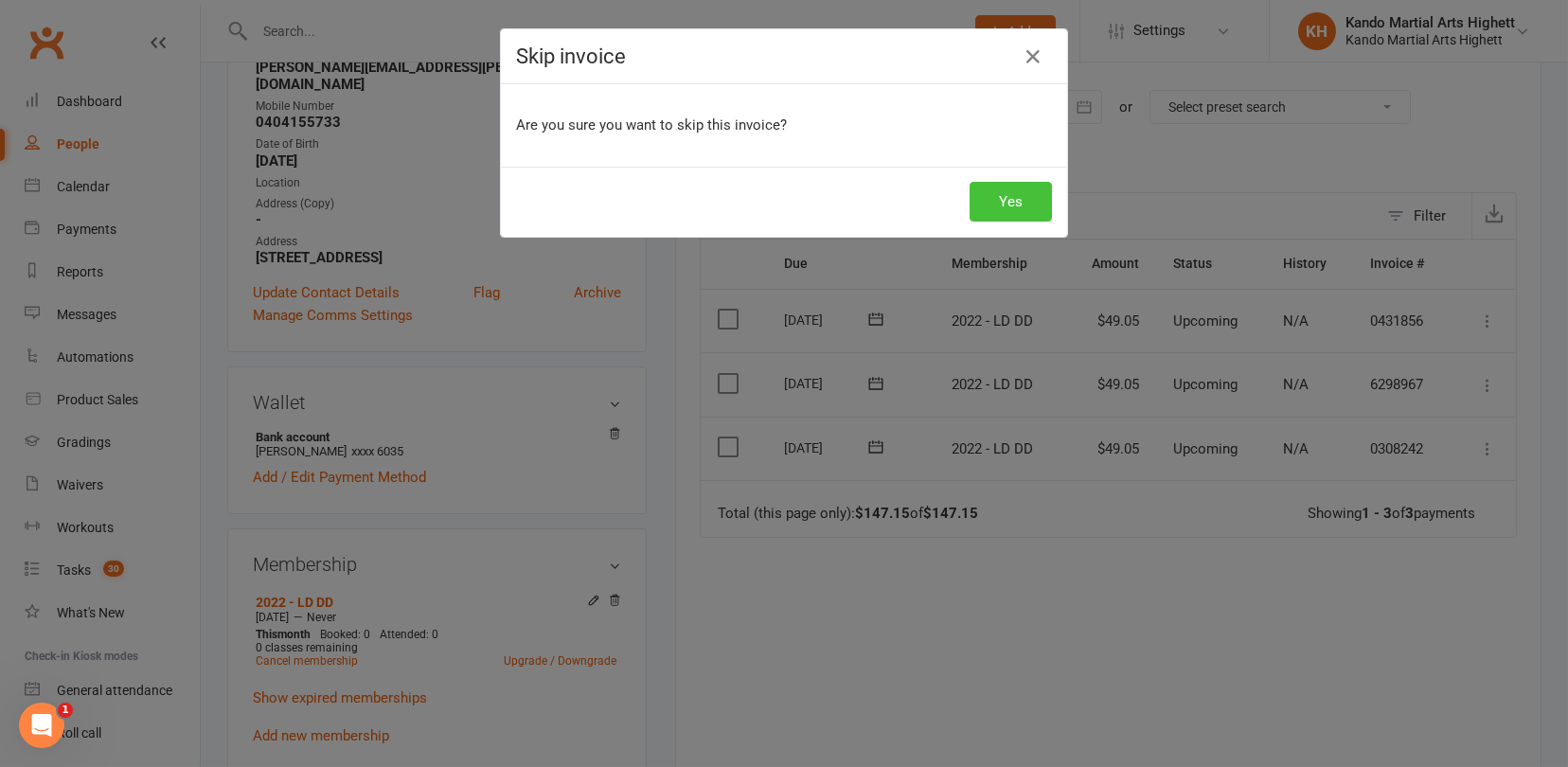
click at [1015, 205] on button "Yes" at bounding box center [1010, 201] width 82 height 40
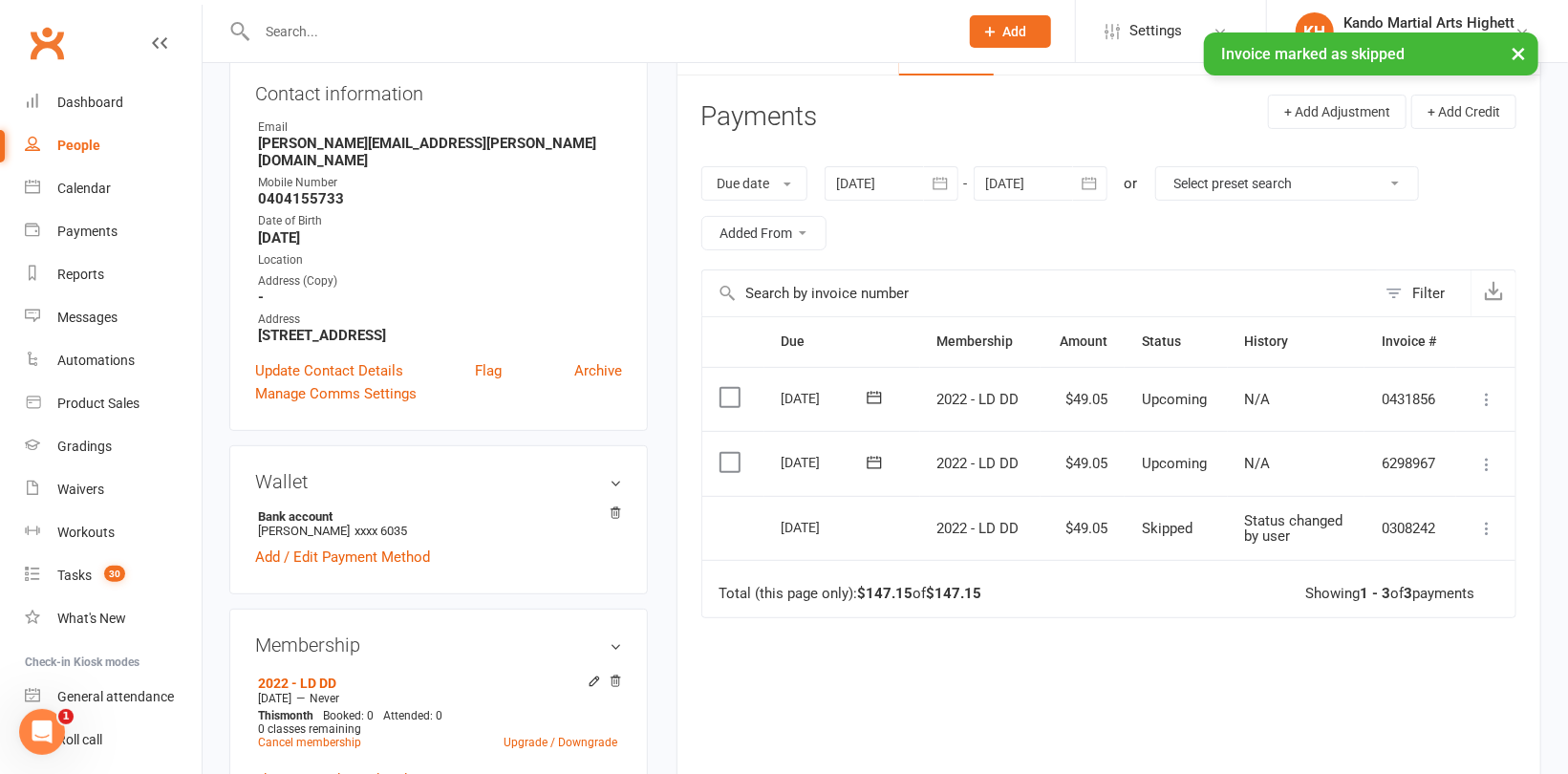
scroll to position [96, 0]
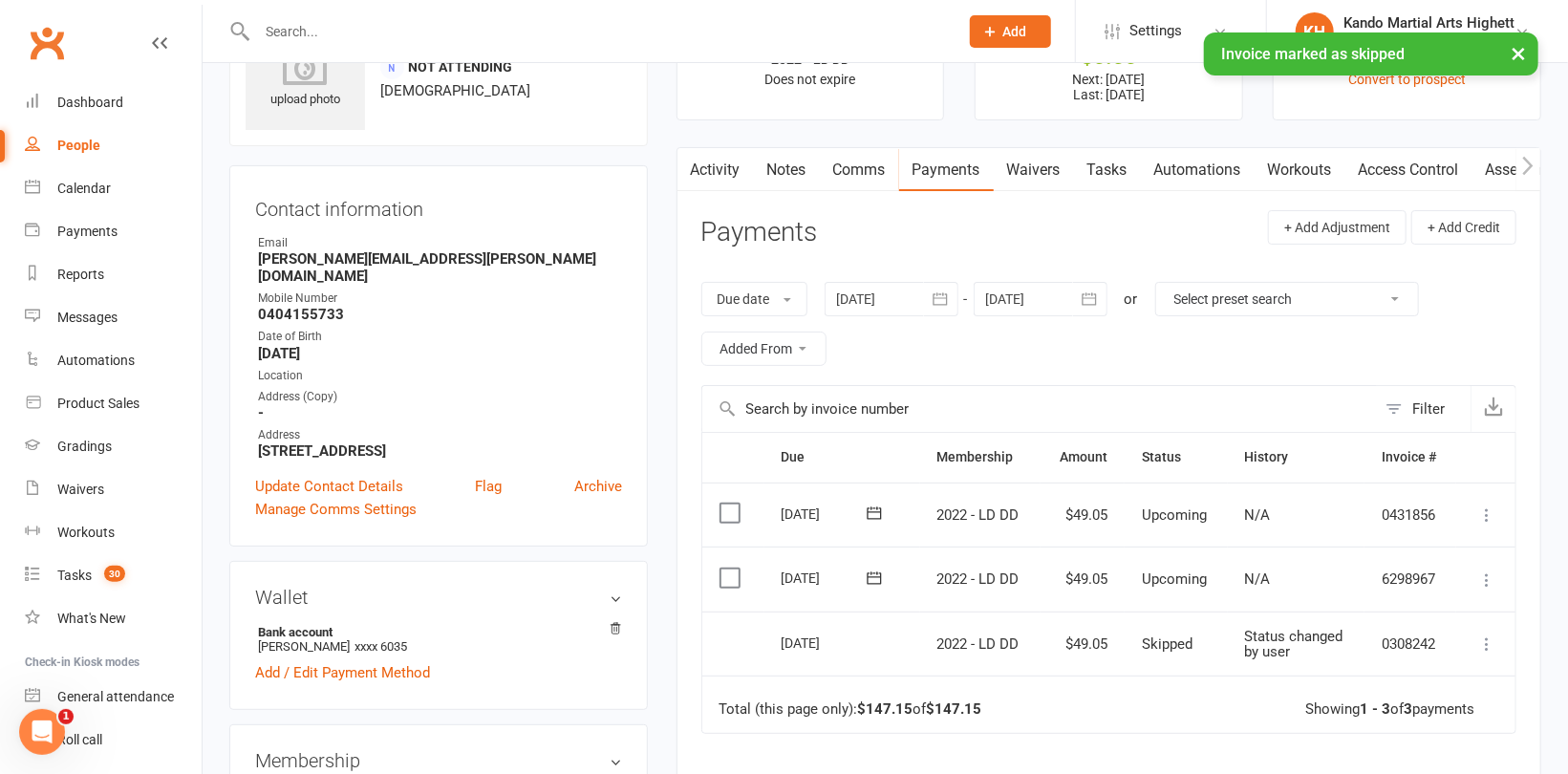
click at [861, 173] on link "Comms" at bounding box center [859, 170] width 79 height 44
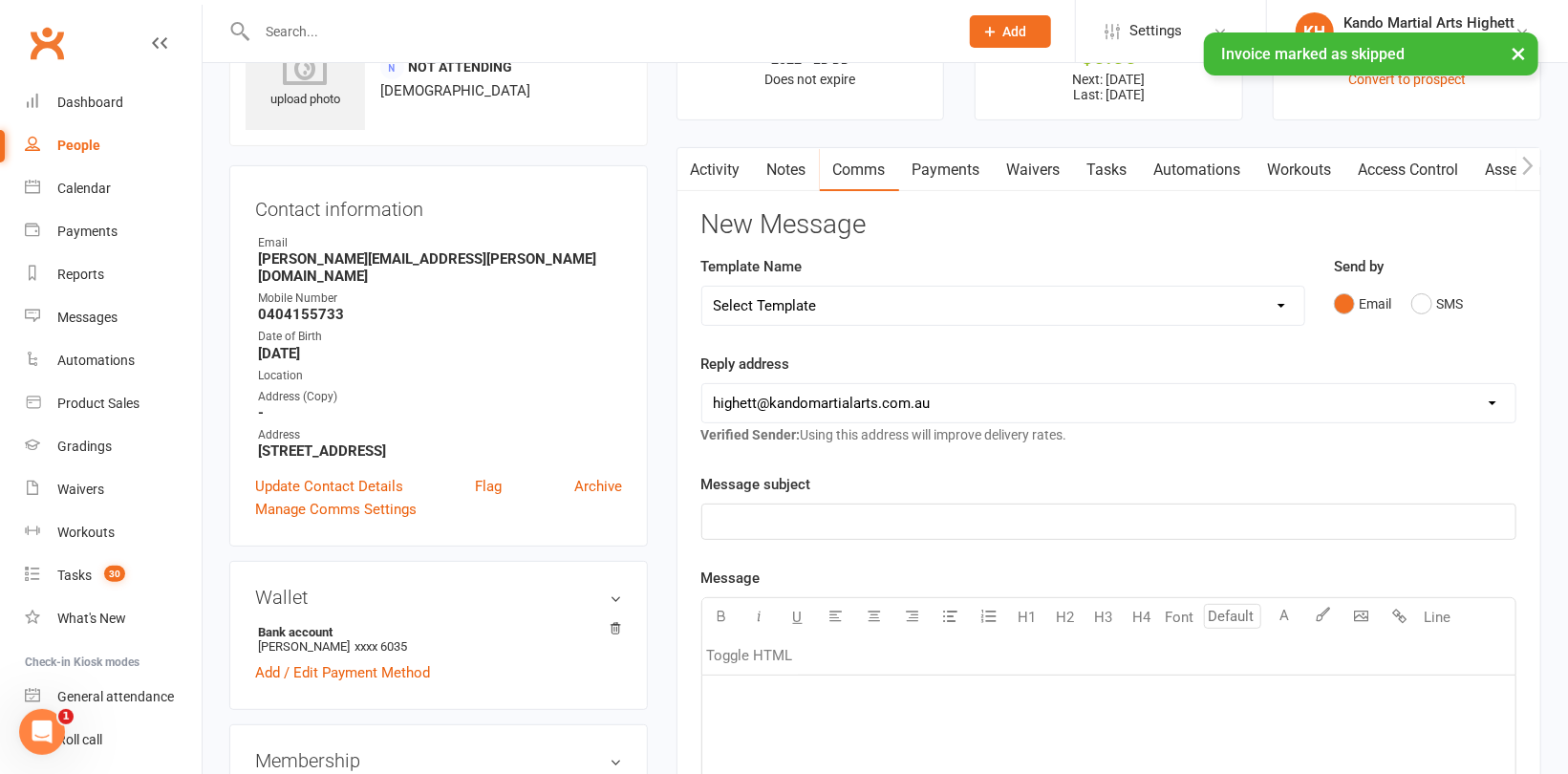
click at [829, 289] on select "Select Template [Email] 2_Booking Confirmation Required [Email] 3_Booking Confi…" at bounding box center [1003, 305] width 602 height 38
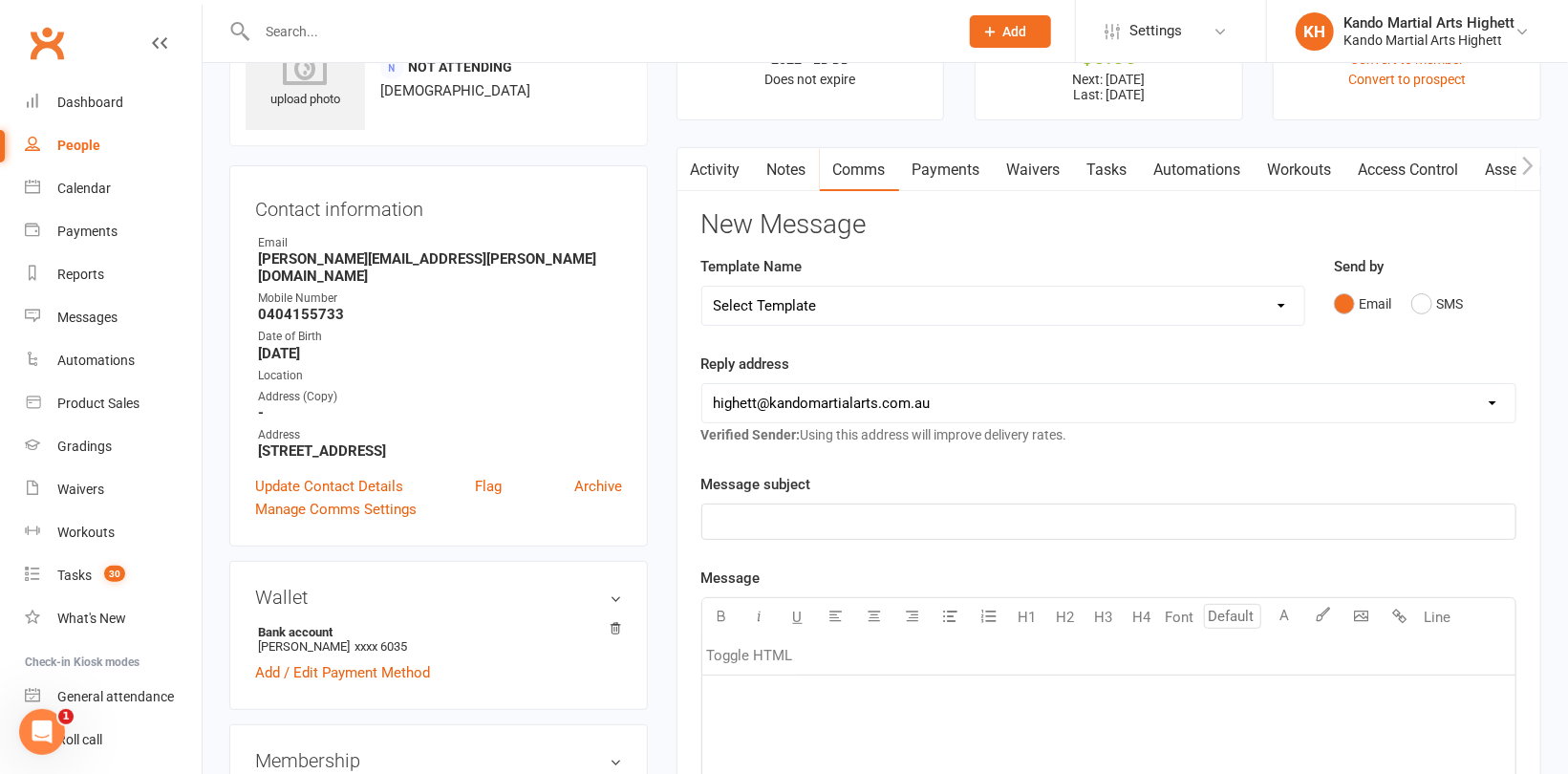
select select "33"
click at [702, 286] on select "Select Template [Email] 2_Booking Confirmation Required [Email] 3_Booking Confi…" at bounding box center [1003, 305] width 602 height 38
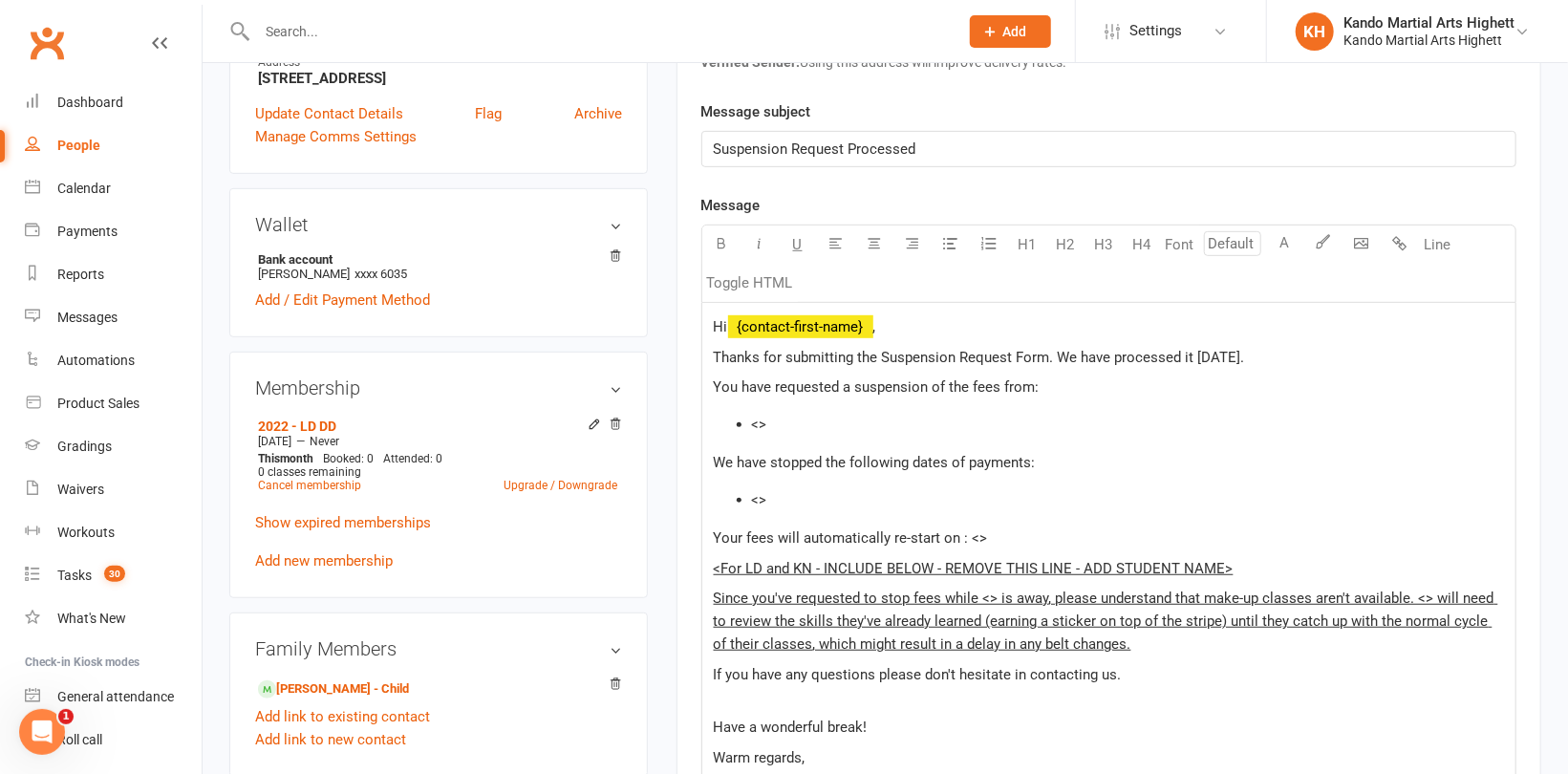
scroll to position [478, 0]
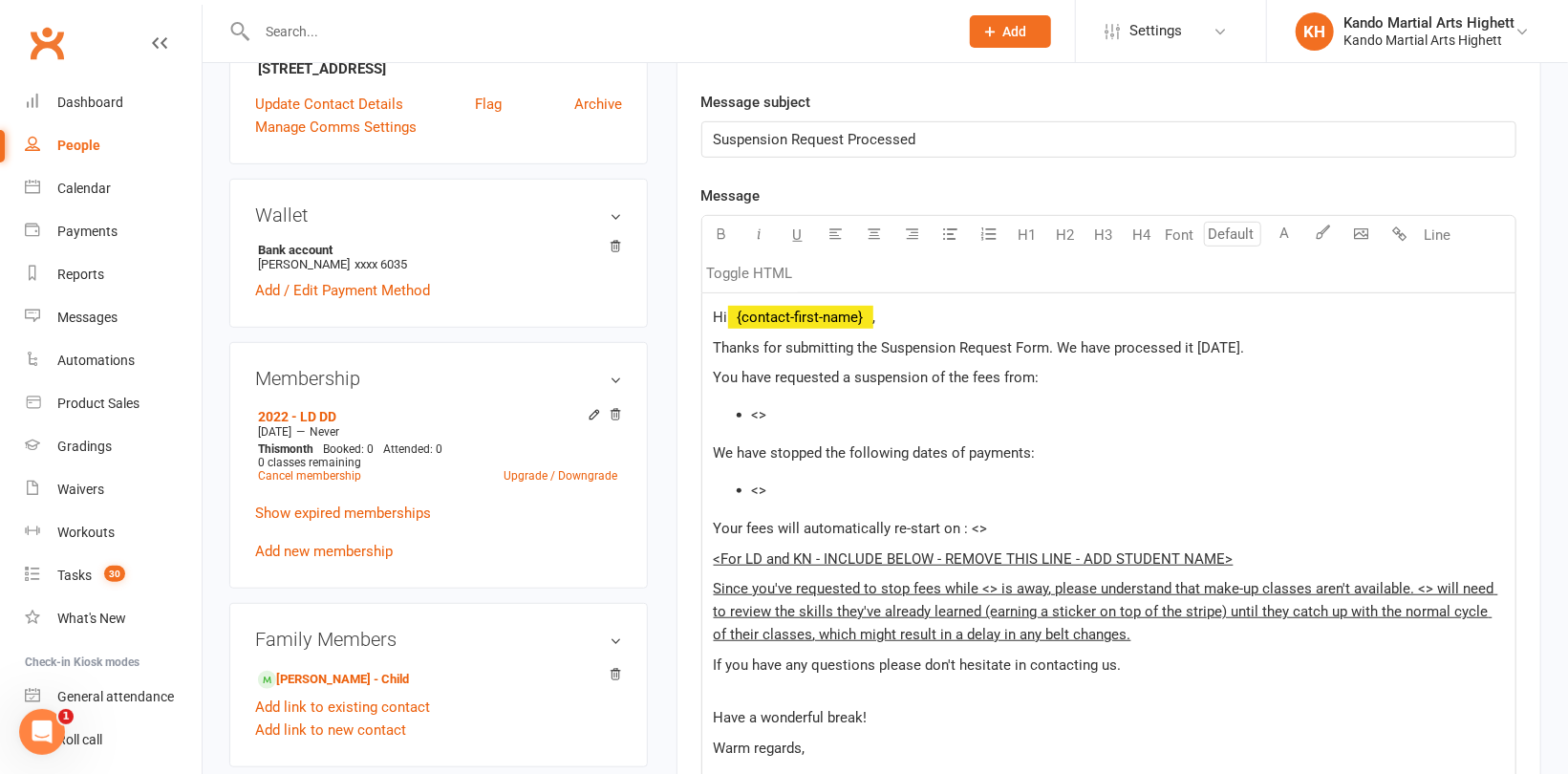
click at [826, 407] on li "<>" at bounding box center [1128, 414] width 752 height 22
click at [793, 496] on li "<>" at bounding box center [1128, 490] width 752 height 22
click at [998, 526] on p "Your fees will automatically re-start on : <>" at bounding box center [1109, 528] width 790 height 22
click at [996, 532] on p "Your fees will automatically re-start on :" at bounding box center [1109, 528] width 790 height 22
click at [845, 491] on li "[DATE]" at bounding box center [1128, 490] width 752 height 22
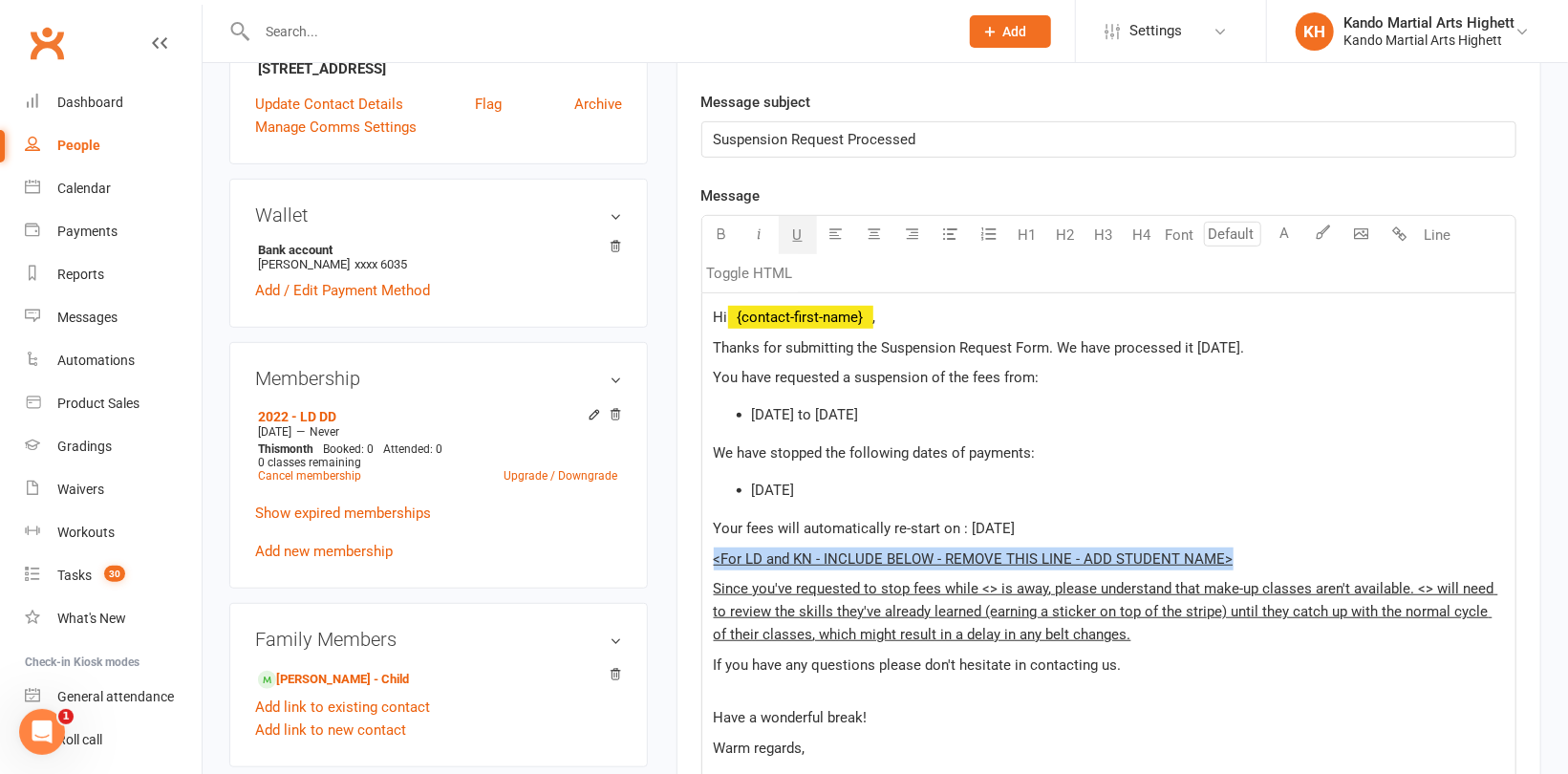
drag, startPoint x: 1230, startPoint y: 561, endPoint x: 704, endPoint y: 561, distance: 526.0
click at [704, 561] on div "Hi ﻿ {contact-first-name} , Thanks for submitting the Suspension Request Form. …" at bounding box center [1109, 597] width 813 height 609
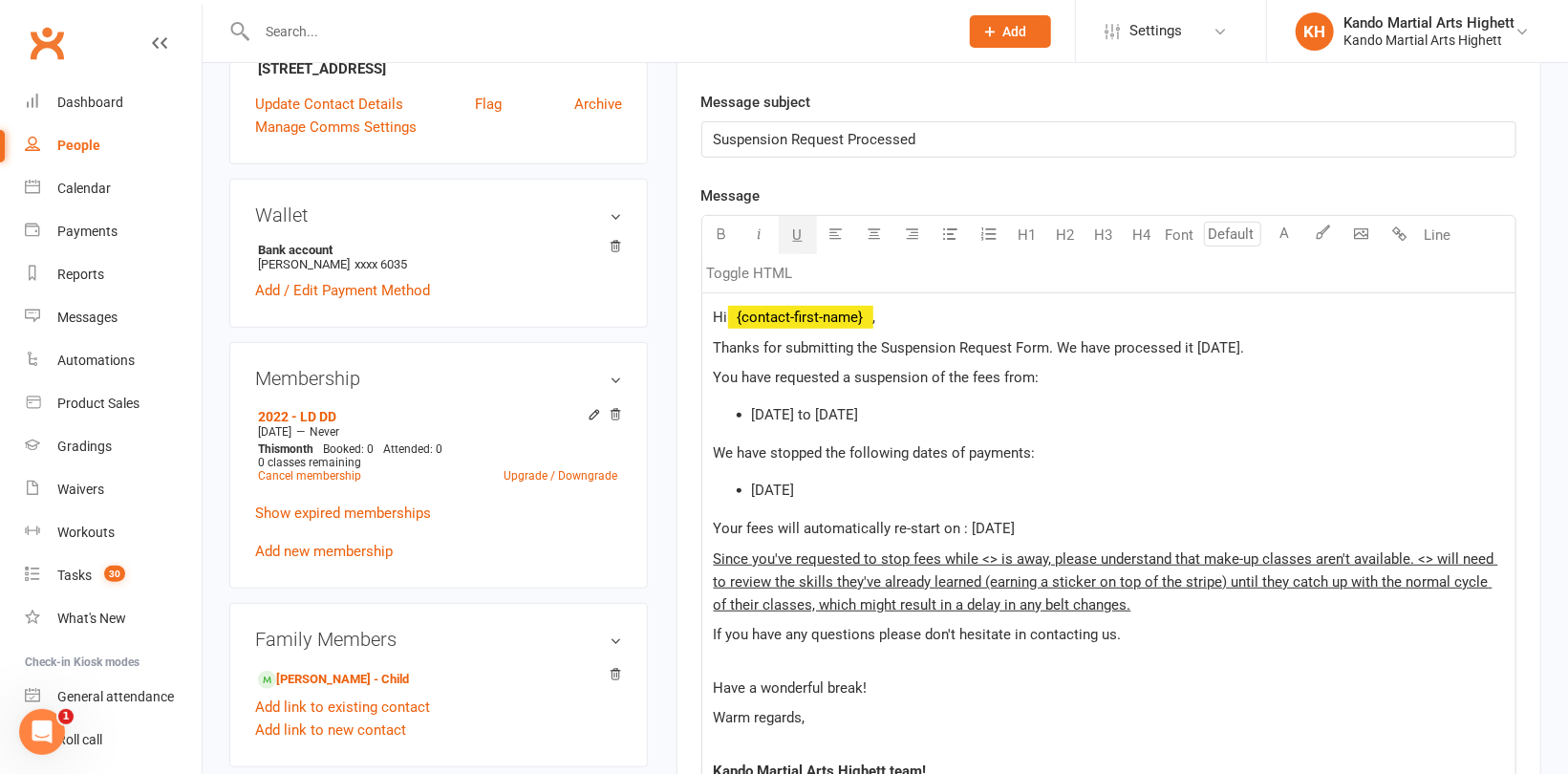
drag, startPoint x: 996, startPoint y: 565, endPoint x: 1066, endPoint y: 572, distance: 70.3
click at [997, 565] on span "Since you've requested to stop fees while <> is away, please understand that ma…" at bounding box center [1106, 581] width 784 height 64
drag, startPoint x: 1442, startPoint y: 558, endPoint x: 1458, endPoint y: 559, distance: 16.0
click at [1443, 558] on span "Since you've requested to stop fees while Laim is away, please understand that …" at bounding box center [1102, 581] width 776 height 64
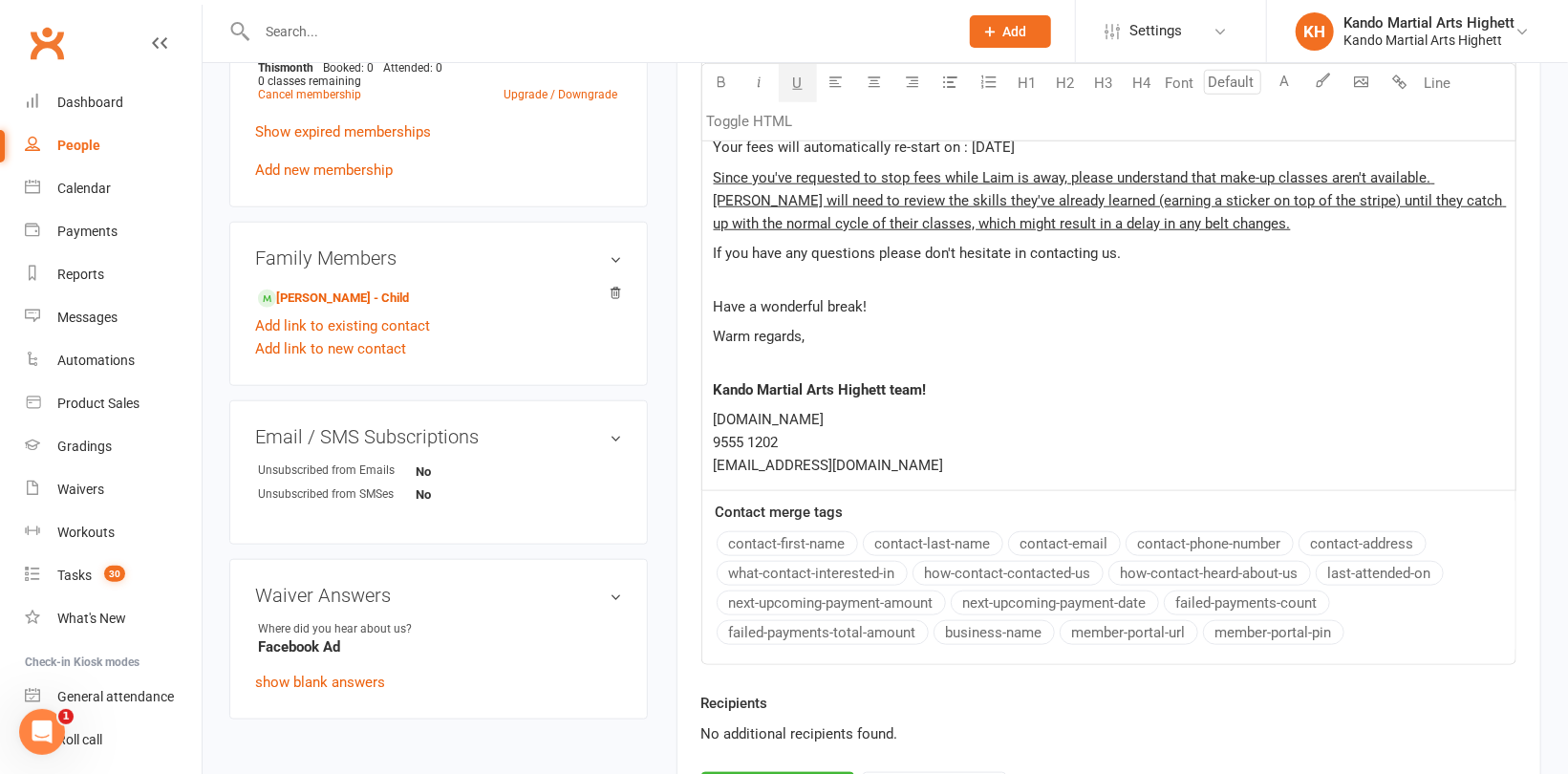
scroll to position [956, 0]
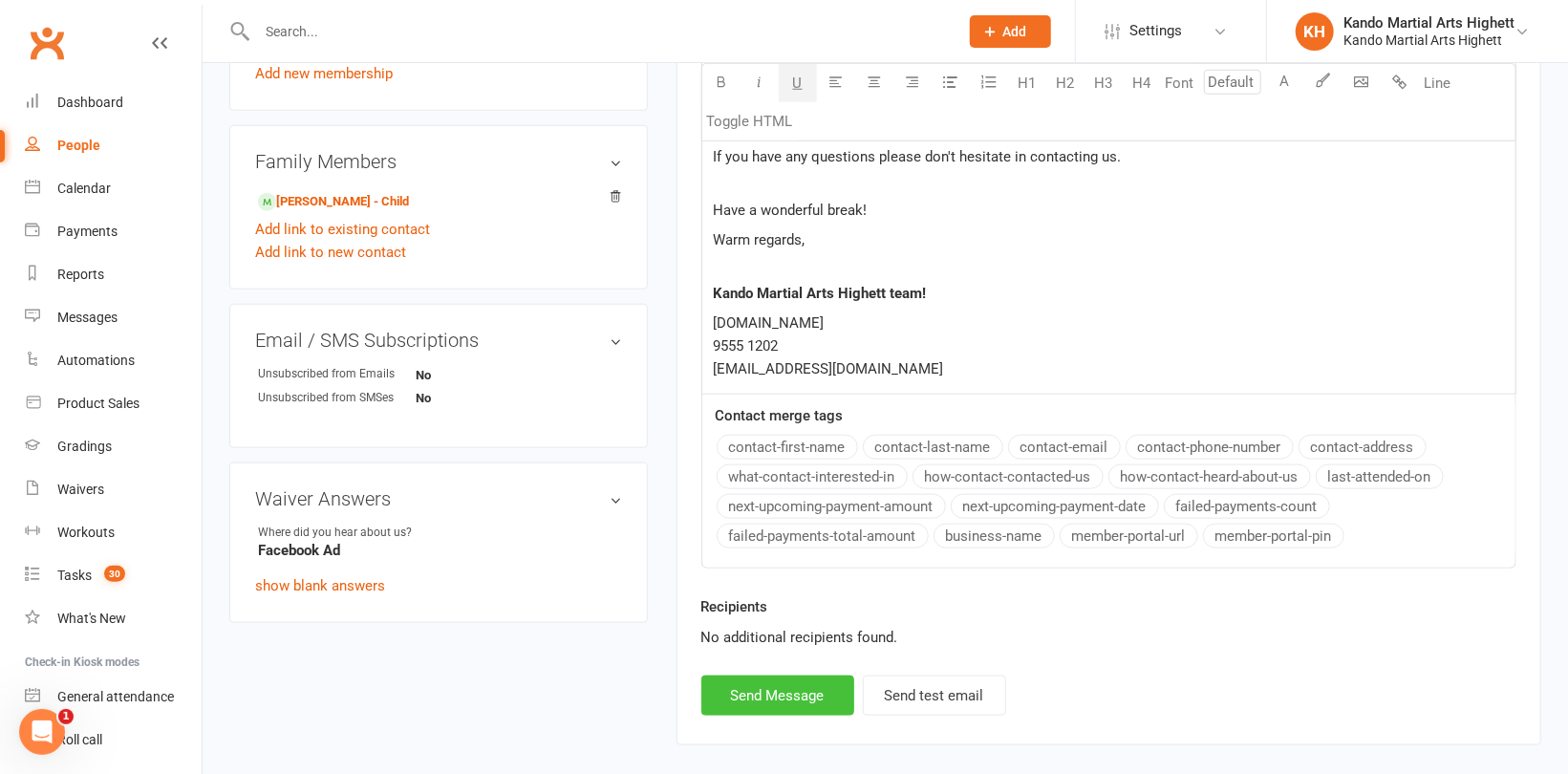
drag, startPoint x: 761, startPoint y: 688, endPoint x: 788, endPoint y: 651, distance: 45.8
click at [761, 687] on button "Send Message" at bounding box center [778, 695] width 152 height 40
select select
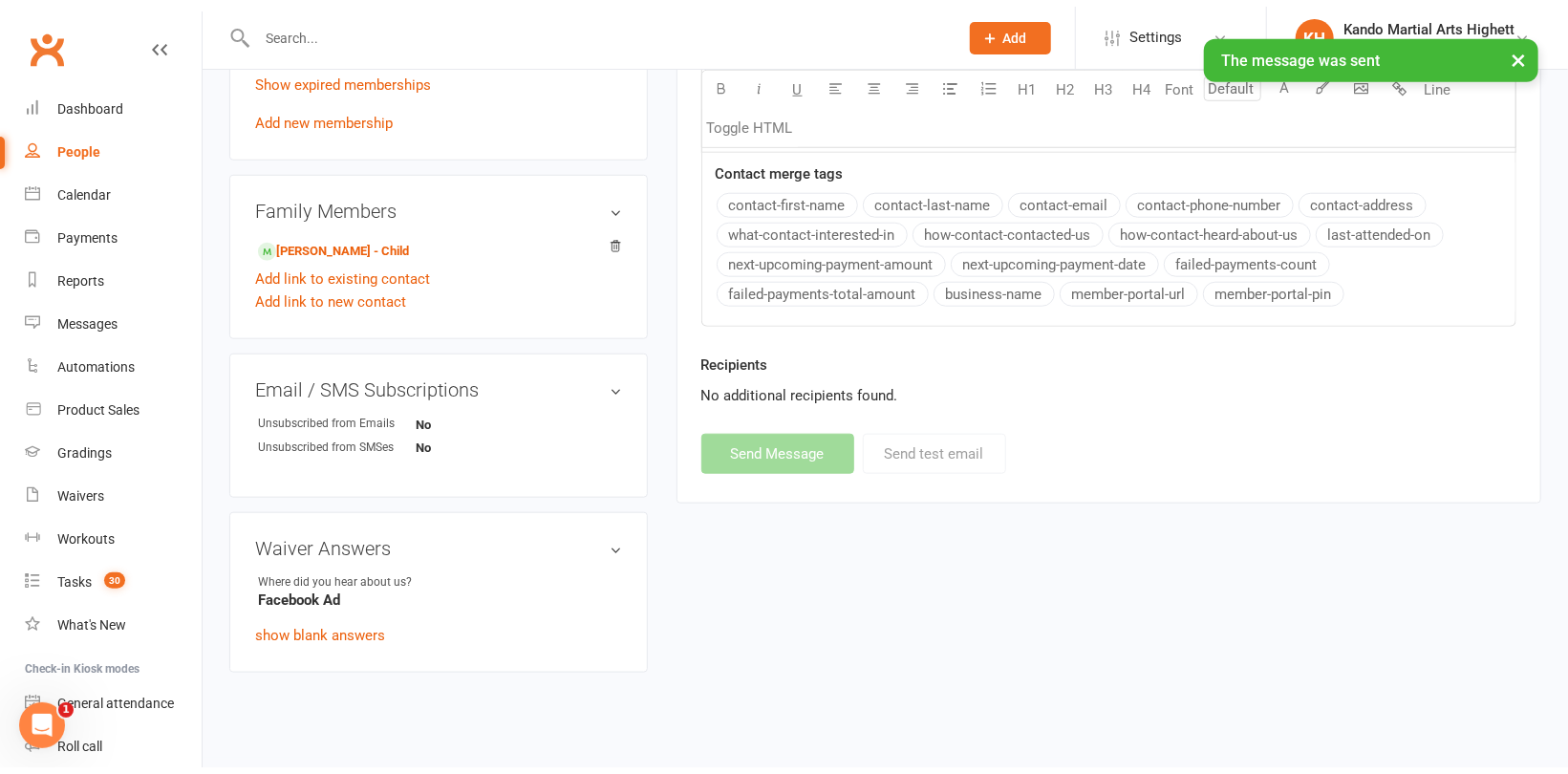
scroll to position [898, 0]
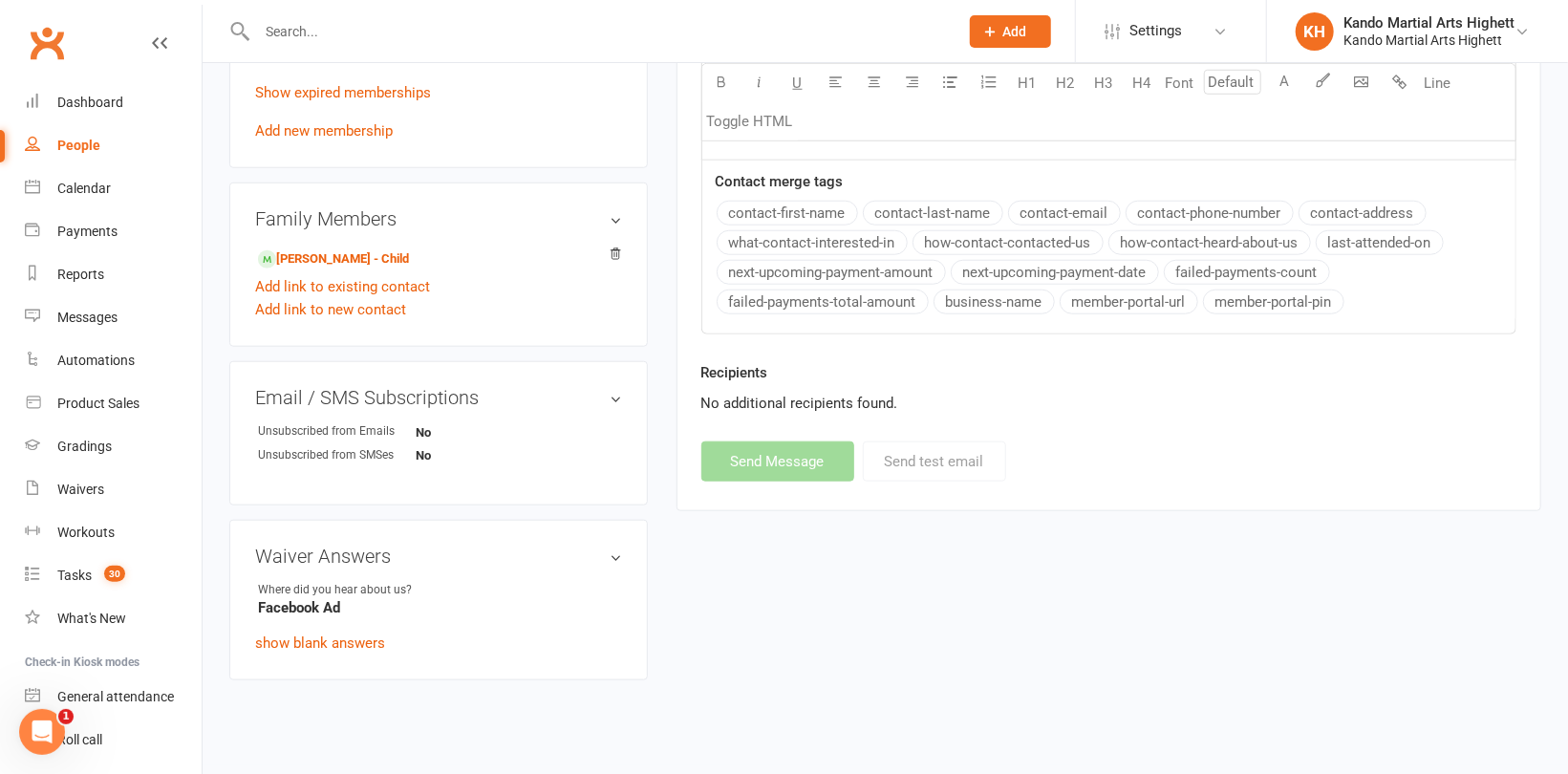
click at [303, 31] on input "text" at bounding box center [598, 31] width 694 height 26
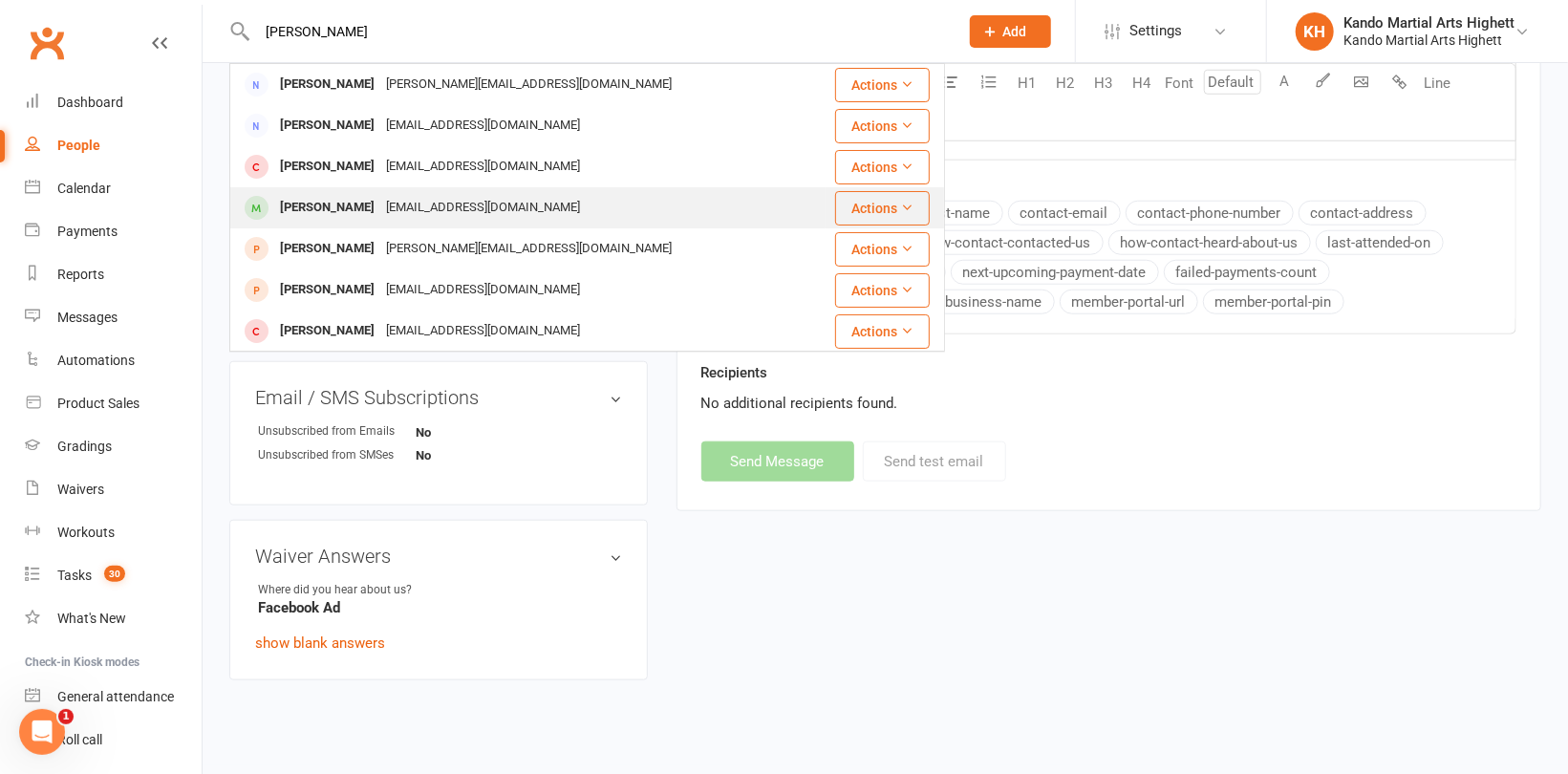
type input "[PERSON_NAME]"
click at [321, 199] on div "[PERSON_NAME]" at bounding box center [327, 208] width 106 height 27
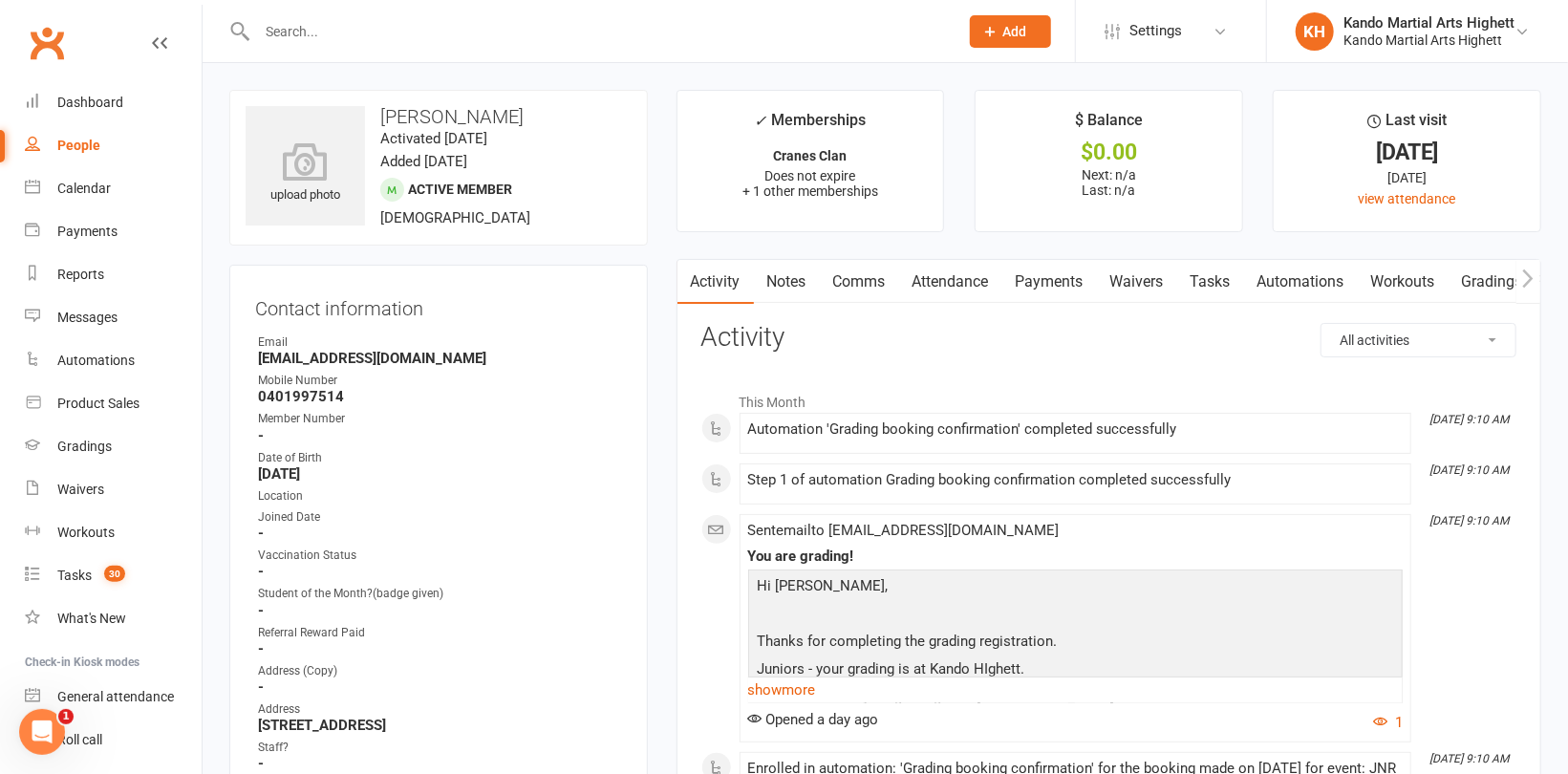
drag, startPoint x: 792, startPoint y: 280, endPoint x: 936, endPoint y: 312, distance: 147.5
click at [794, 279] on link "Notes" at bounding box center [786, 281] width 65 height 44
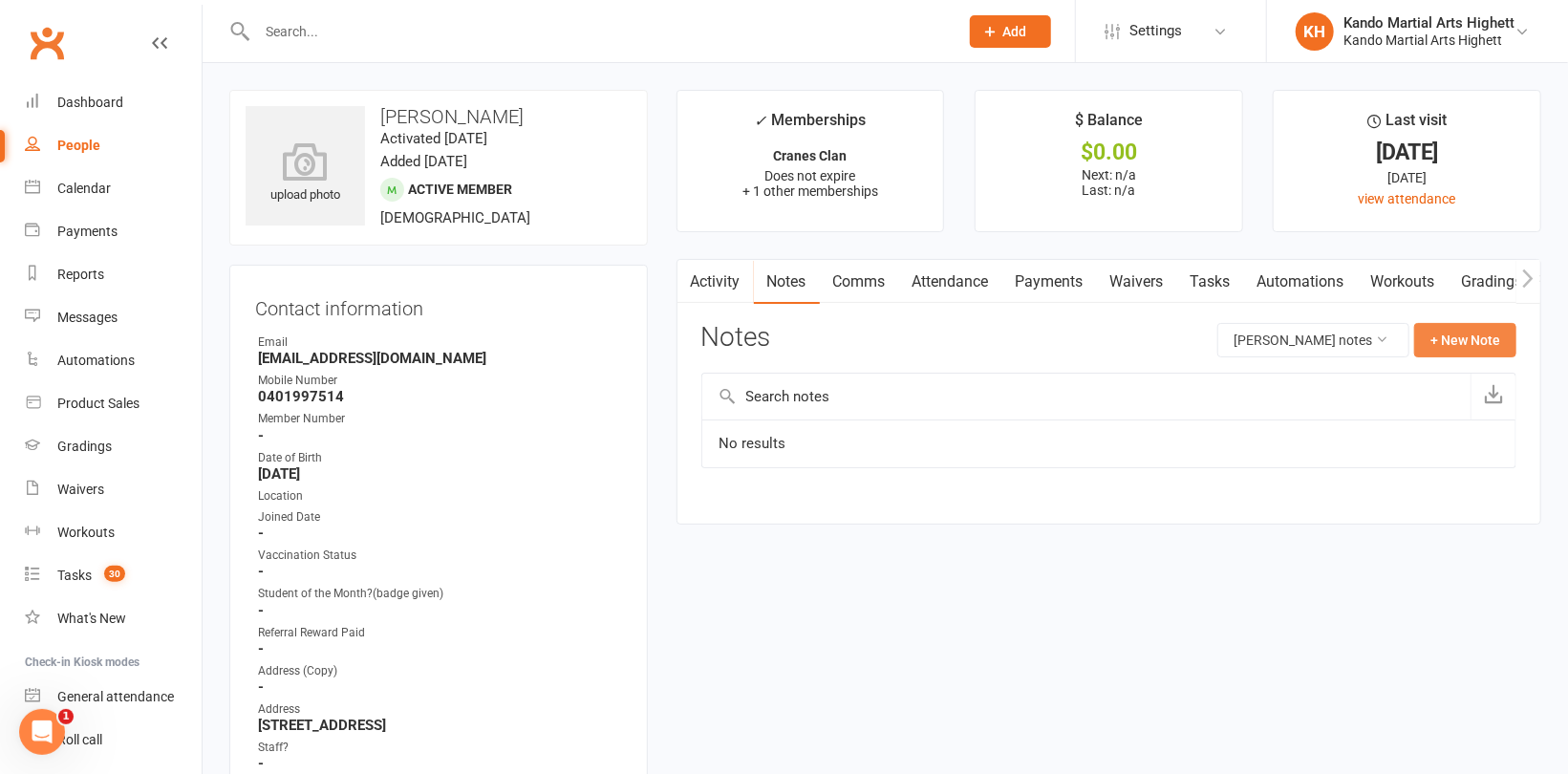
click at [1445, 335] on button "+ New Note" at bounding box center [1464, 340] width 103 height 34
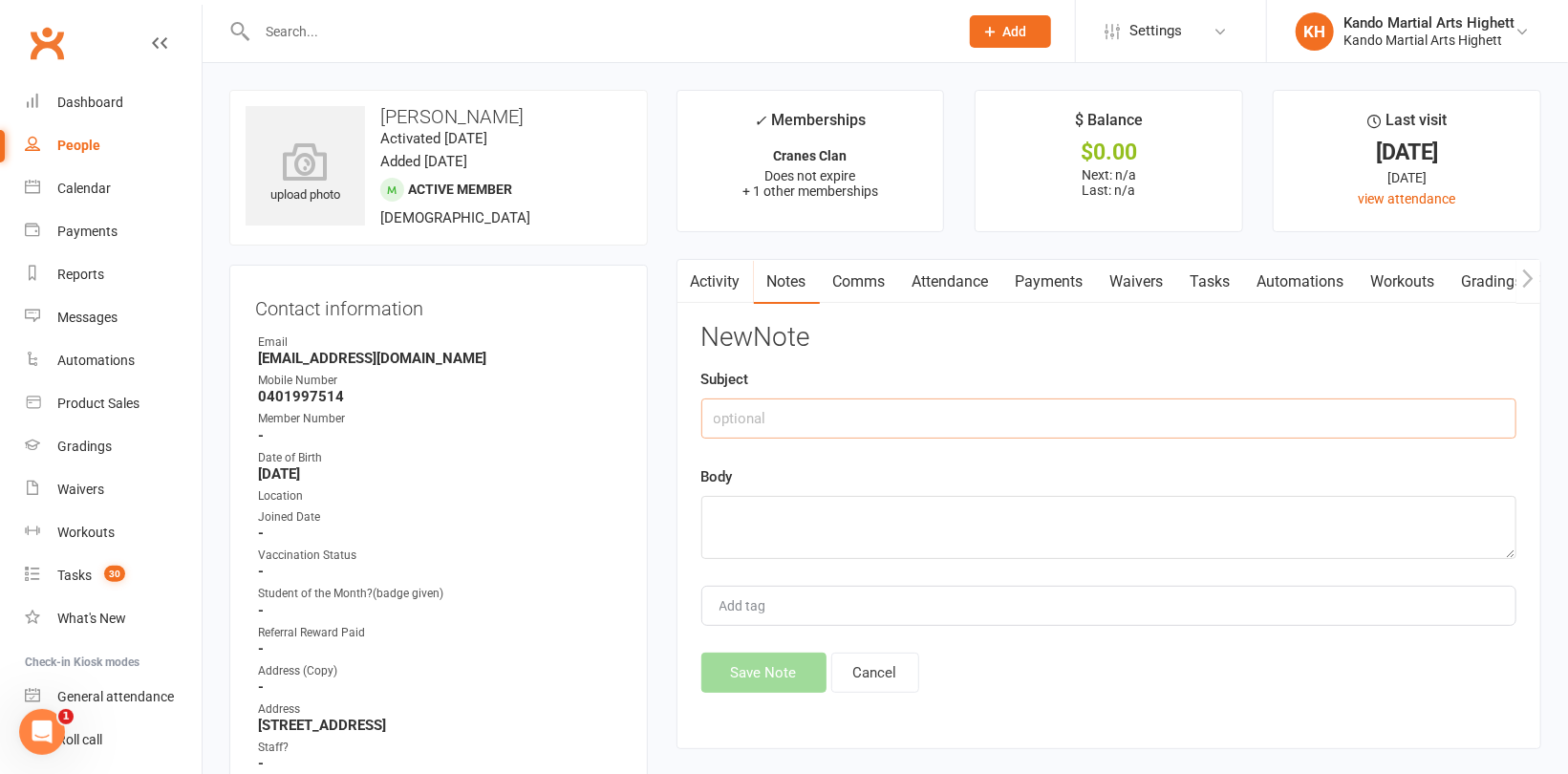
click at [955, 412] on input "text" at bounding box center [1109, 418] width 815 height 40
type input "Suspension"
click at [924, 496] on textarea at bounding box center [1109, 528] width 815 height 64
type textarea "[DATE] to [DATE]"
drag, startPoint x: 917, startPoint y: 513, endPoint x: 707, endPoint y: 515, distance: 210.0
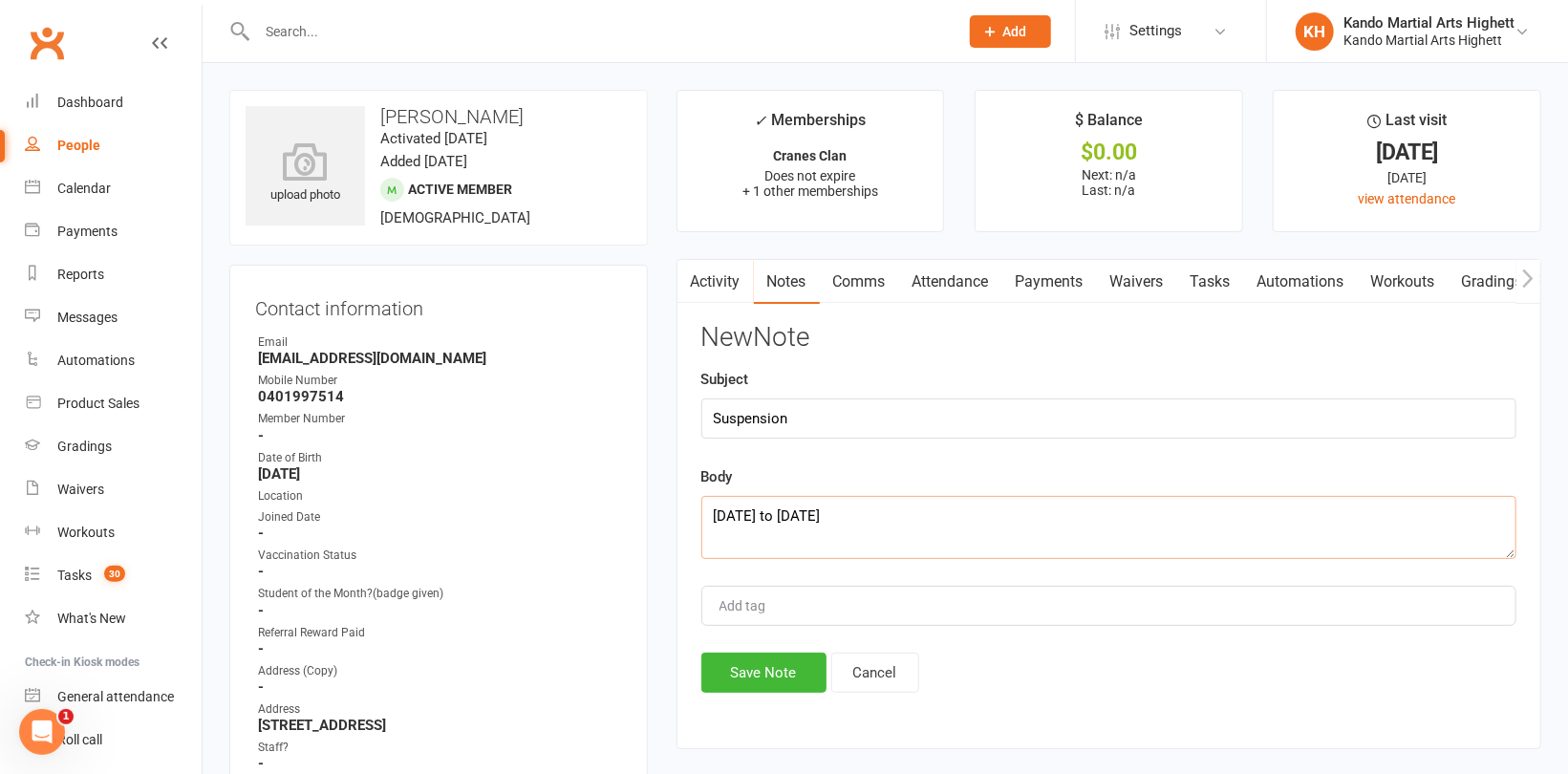
click at [707, 515] on textarea "[DATE] to [DATE]" at bounding box center [1109, 528] width 815 height 64
paste textarea "[DATE] to [DATE]"
type textarea "[DATE] to [DATE]"
click at [778, 662] on button "Save Note" at bounding box center [764, 672] width 125 height 40
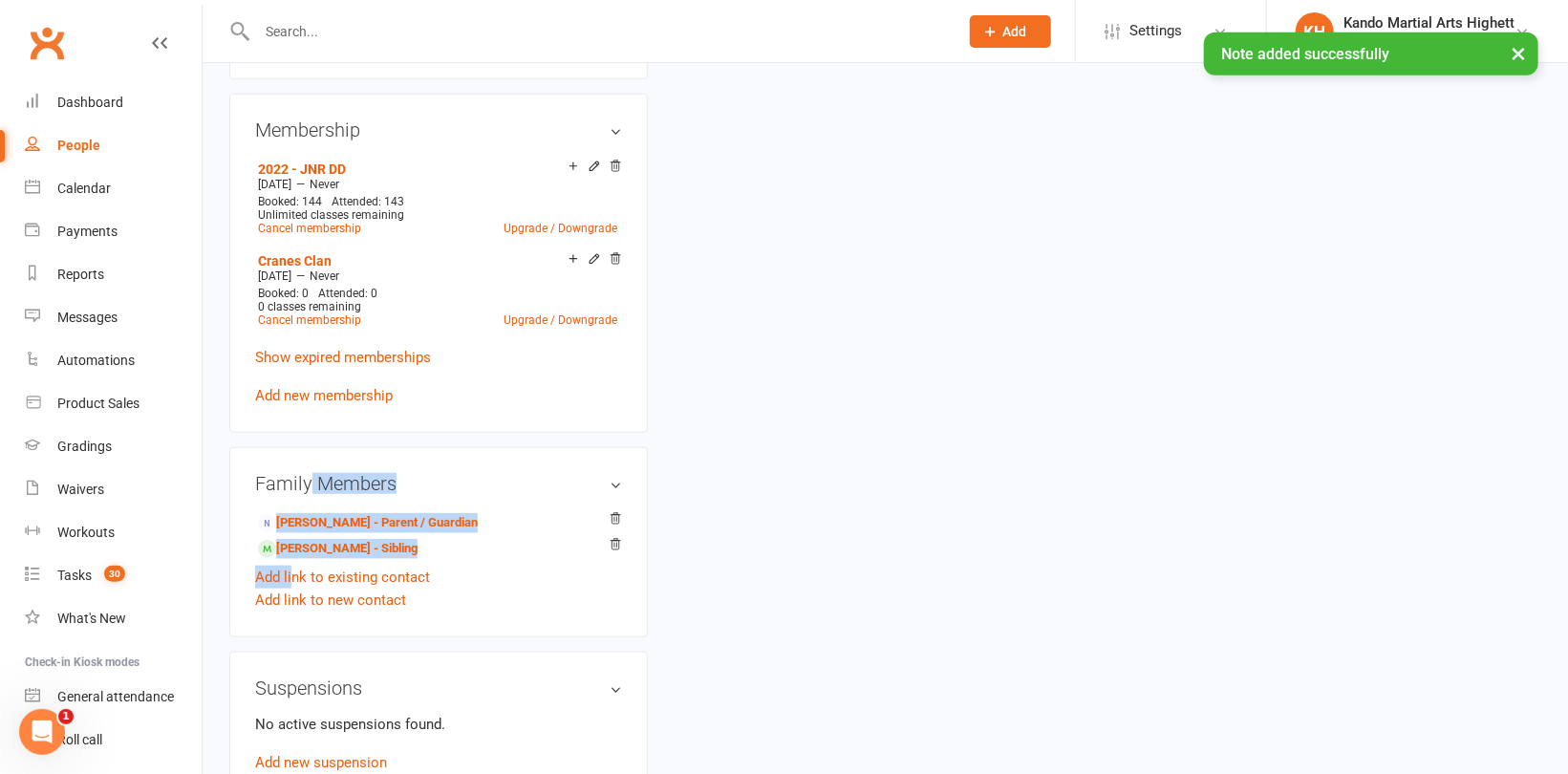
click at [292, 569] on aside "upload photo [PERSON_NAME] Activated [DATE] Added [DATE] Active member [DEMOGRA…" at bounding box center [439, 285] width 418 height 2333
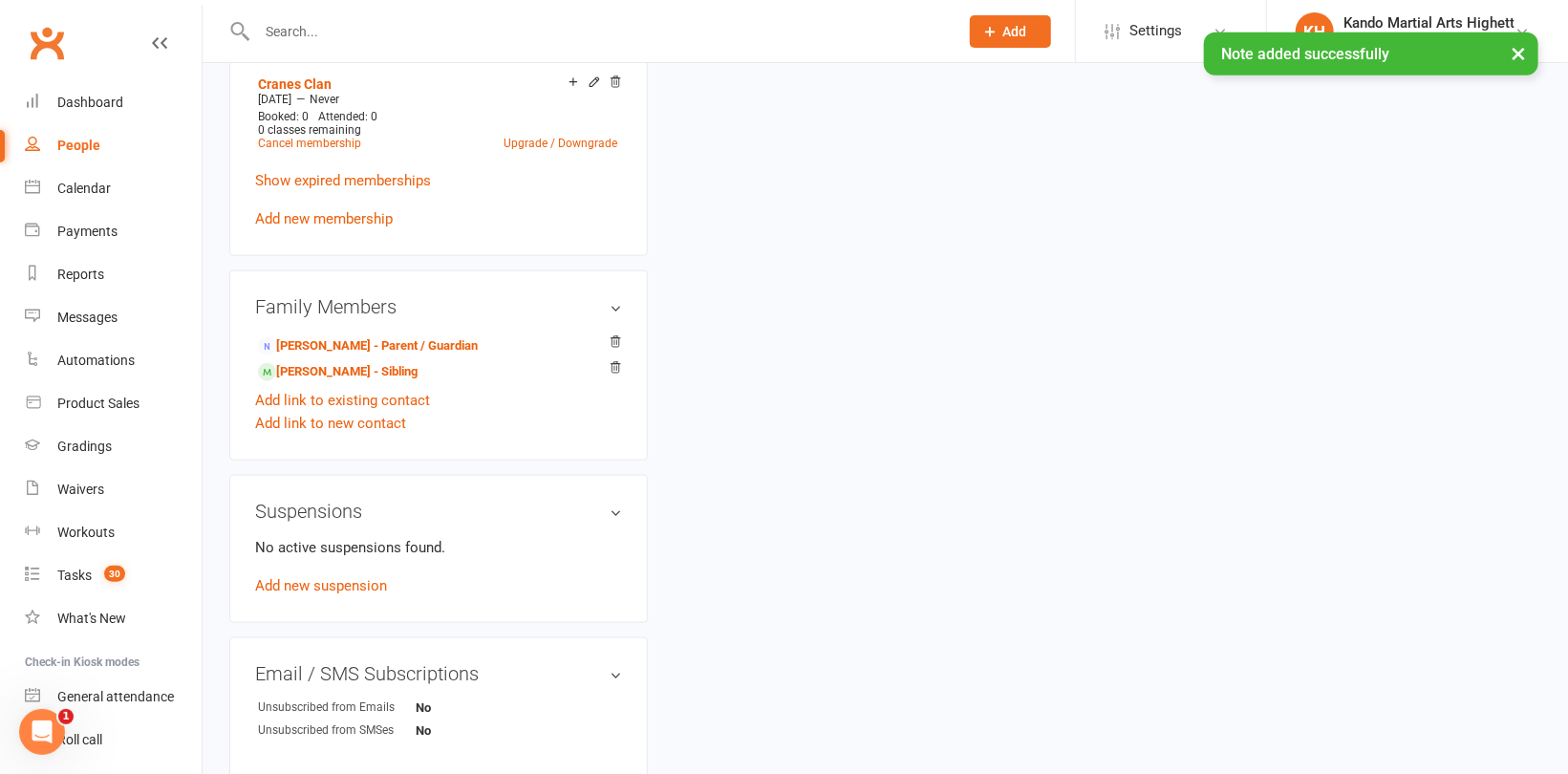
click at [542, 564] on div "No active suspensions found. Add new suspension" at bounding box center [439, 567] width 367 height 62
click at [352, 370] on link "[PERSON_NAME] - Sibling" at bounding box center [337, 372] width 159 height 21
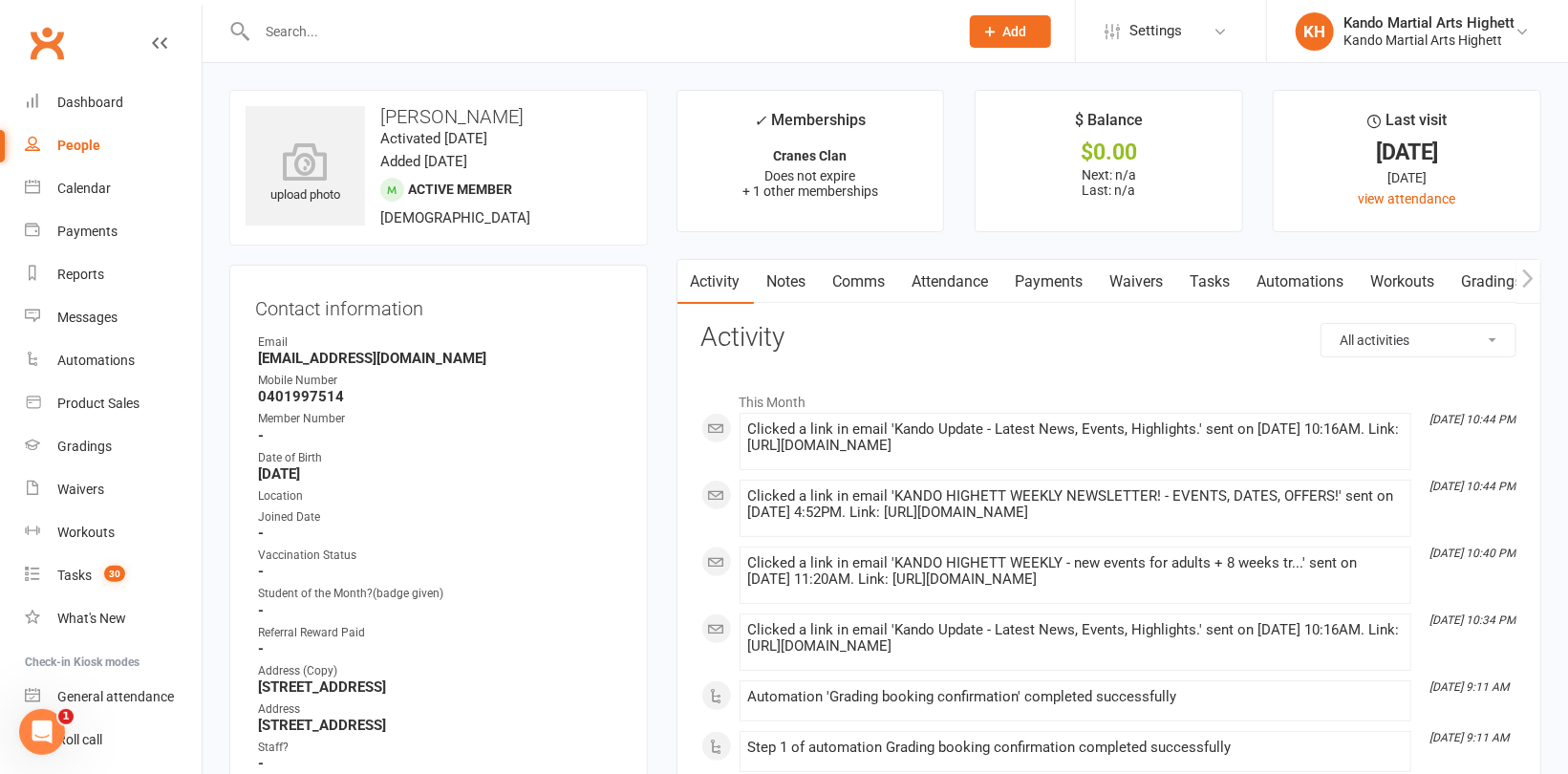
click at [788, 279] on link "Notes" at bounding box center [786, 281] width 65 height 44
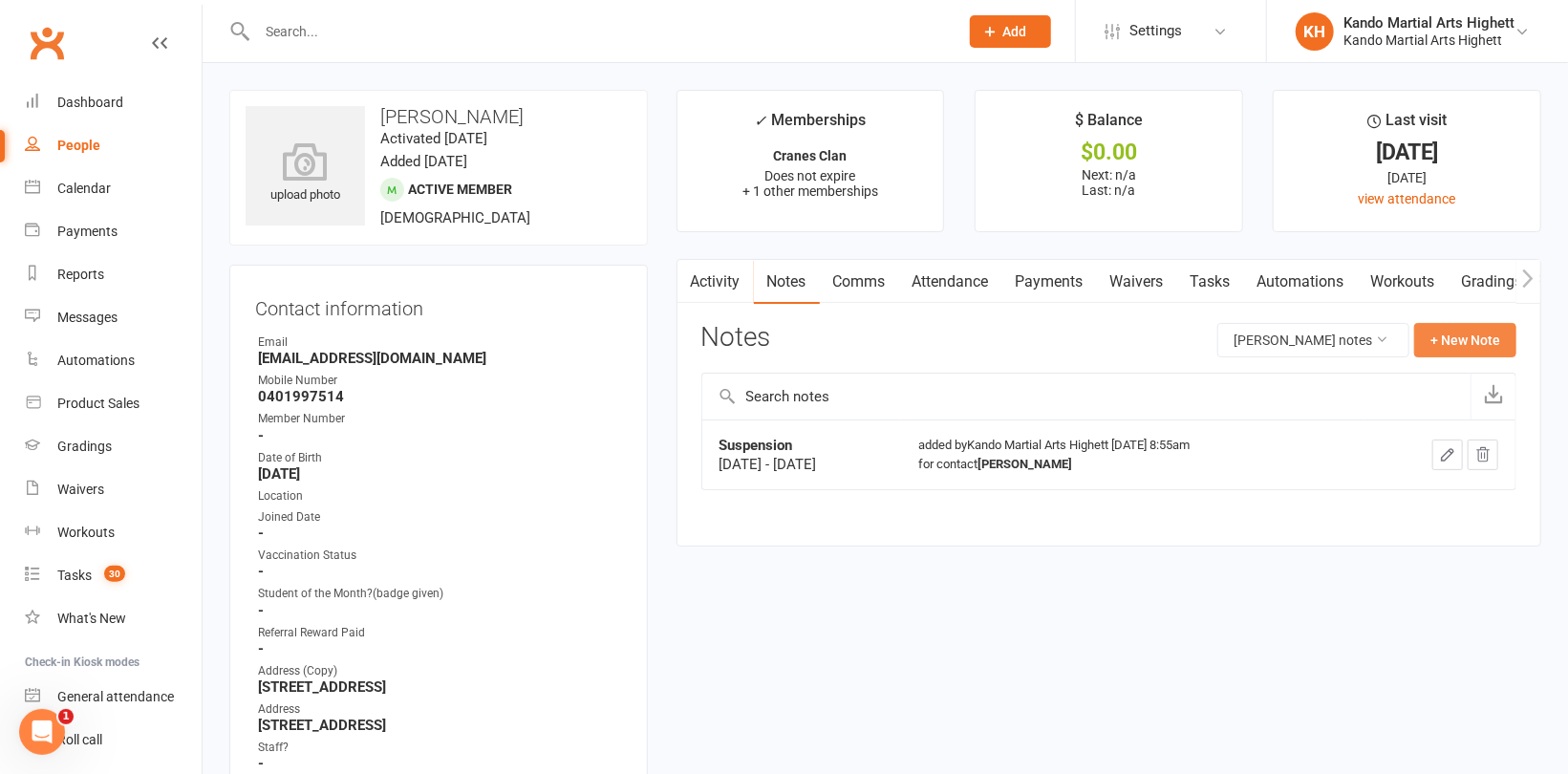
click at [1451, 329] on button "+ New Note" at bounding box center [1464, 340] width 103 height 34
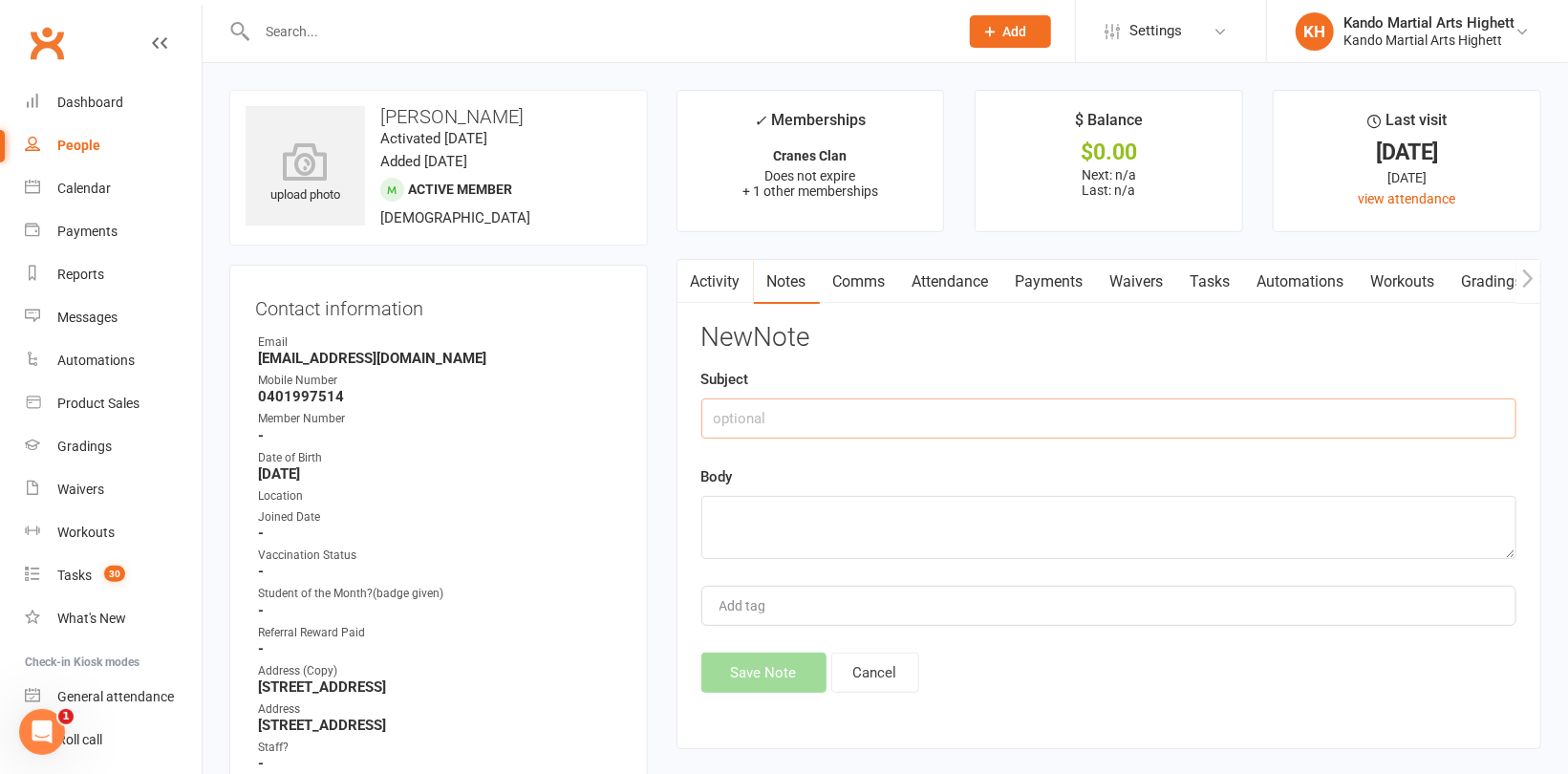
click at [870, 407] on input "text" at bounding box center [1109, 418] width 815 height 40
type input "Suspension"
click at [781, 544] on textarea at bounding box center [1109, 528] width 815 height 64
paste textarea "[DATE] to [DATE]"
type textarea "[DATE] to [DATE]"
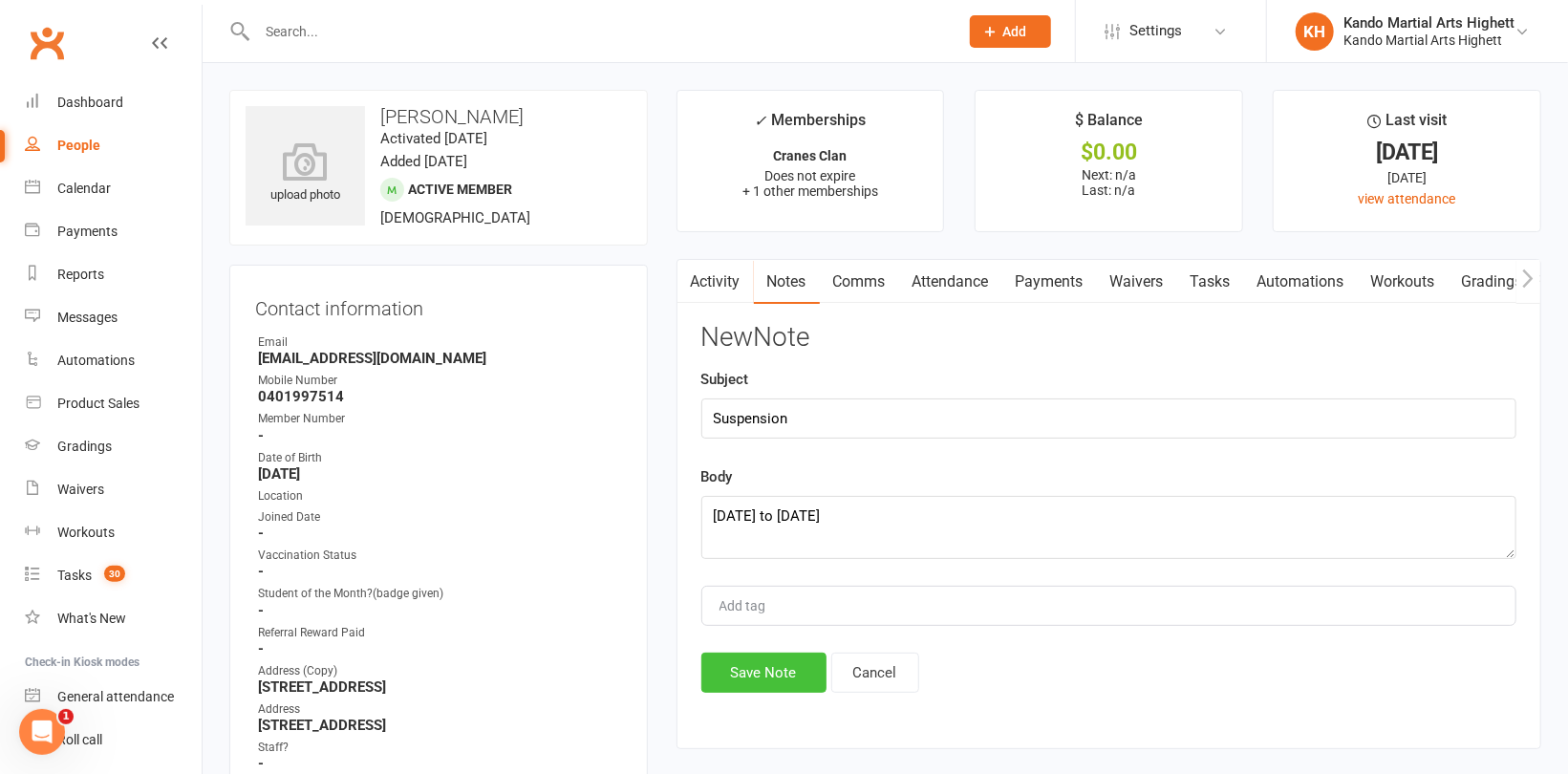
click at [764, 669] on button "Save Note" at bounding box center [764, 672] width 125 height 40
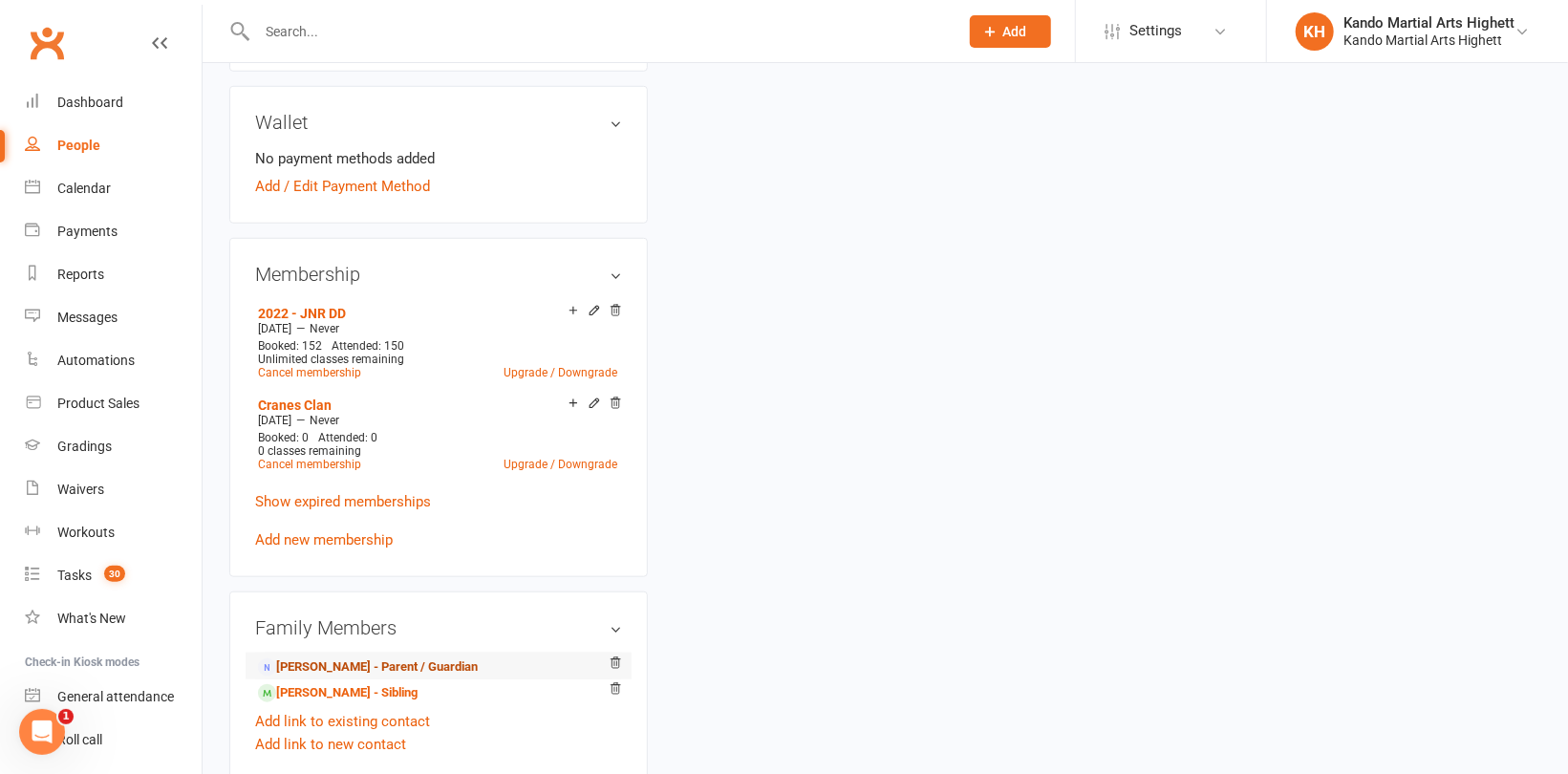
scroll to position [860, 0]
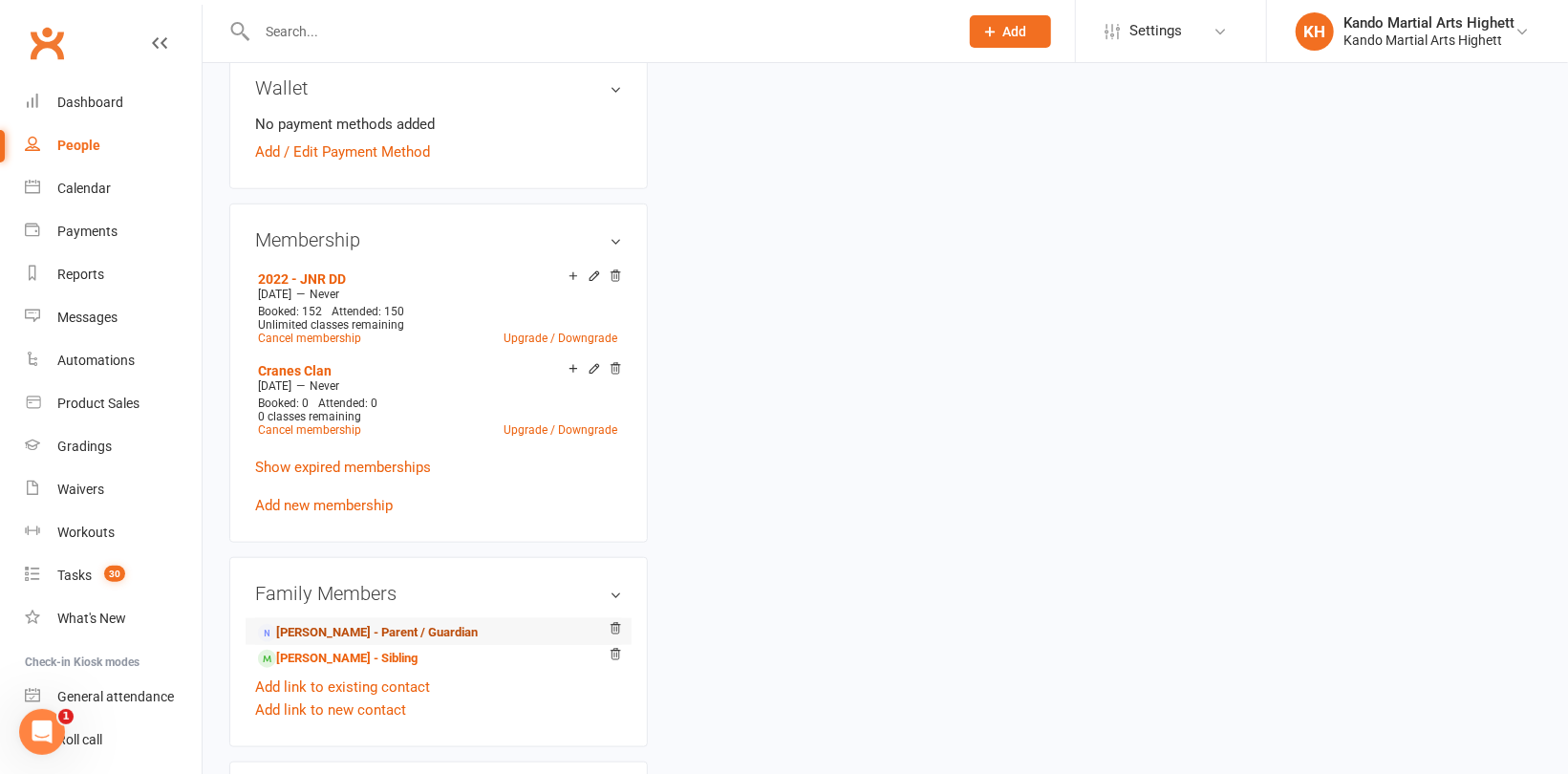
click at [313, 629] on link "[PERSON_NAME] - Parent / Guardian" at bounding box center [367, 633] width 220 height 21
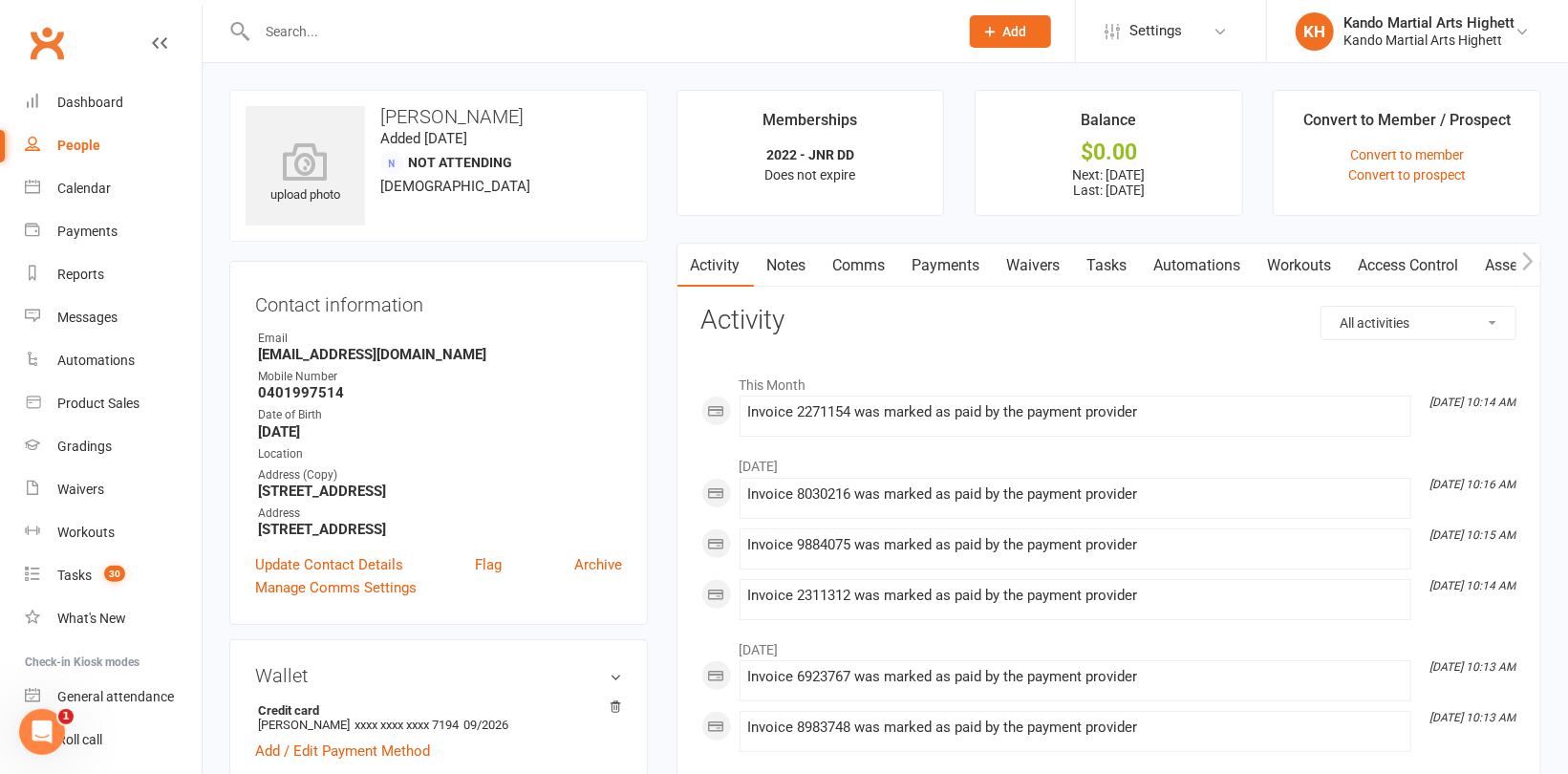
drag, startPoint x: 793, startPoint y: 259, endPoint x: 852, endPoint y: 271, distance: 60.2
click at [793, 258] on link "Notes" at bounding box center [786, 265] width 65 height 44
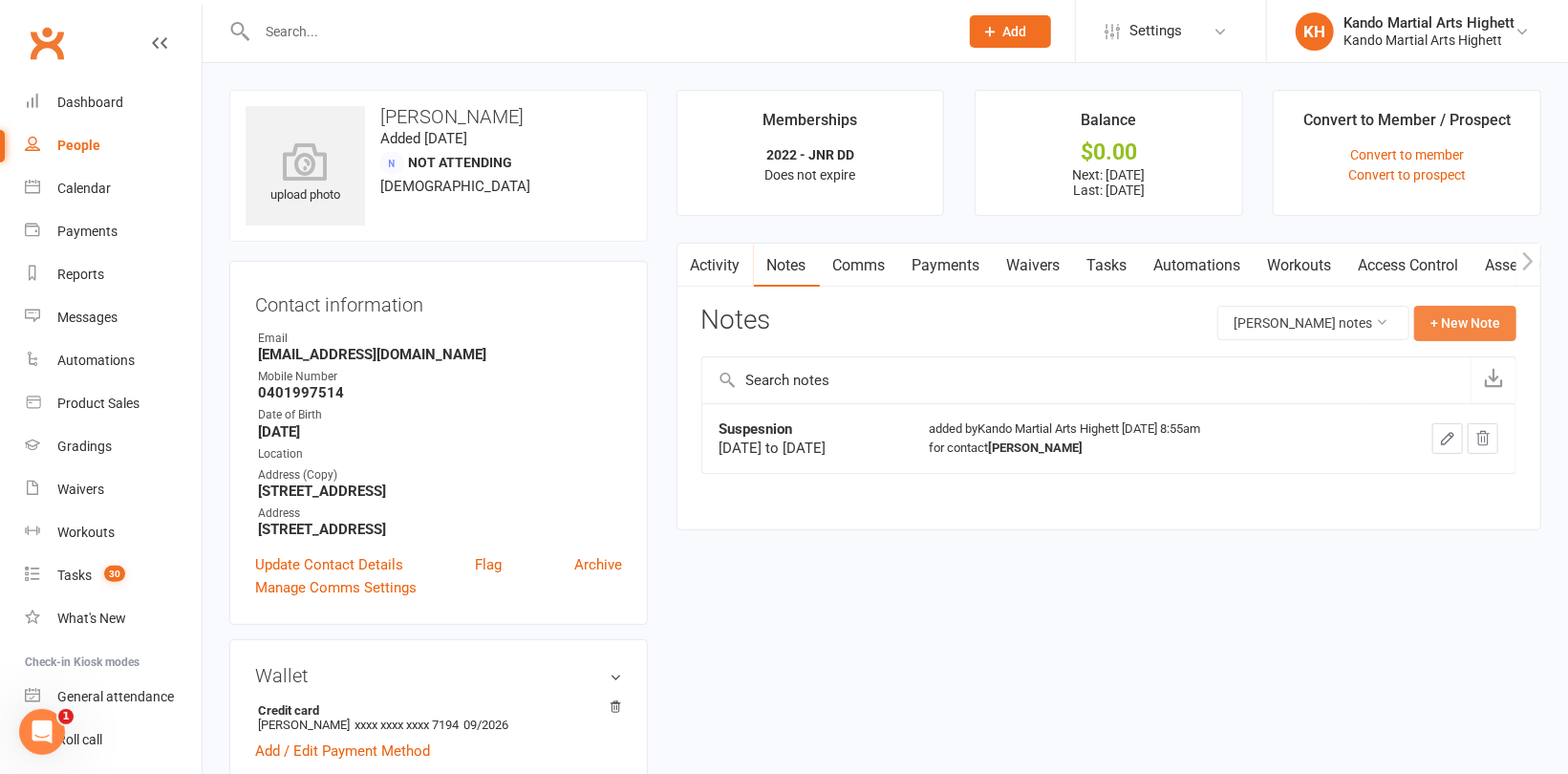
click at [1500, 310] on button "+ New Note" at bounding box center [1464, 322] width 103 height 34
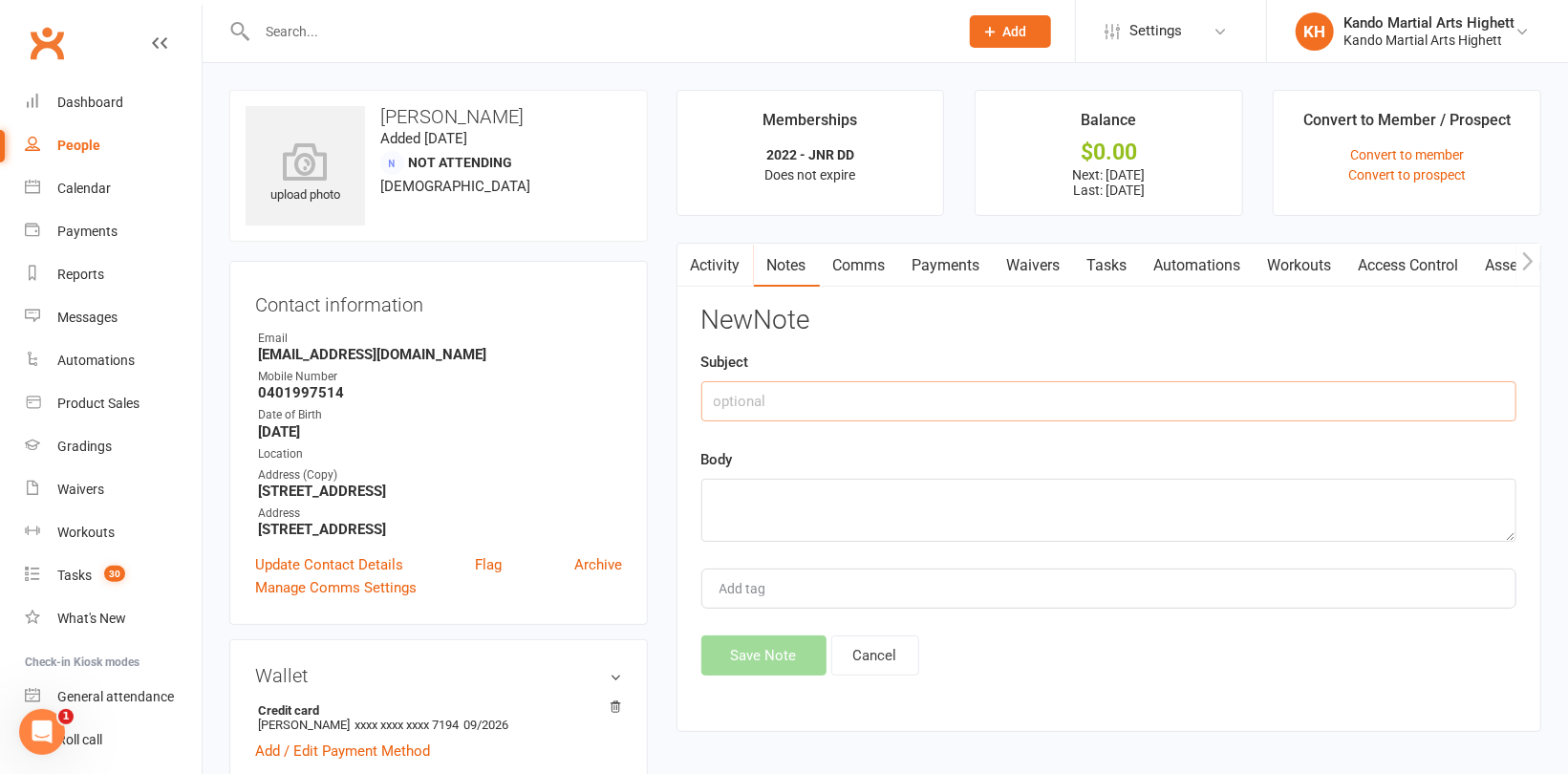
click at [882, 403] on input "text" at bounding box center [1109, 401] width 815 height 40
type input "Suspension"
click at [855, 512] on textarea at bounding box center [1109, 510] width 815 height 64
paste textarea "[DATE] to [DATE]"
type textarea "[DATE] to [DATE]"
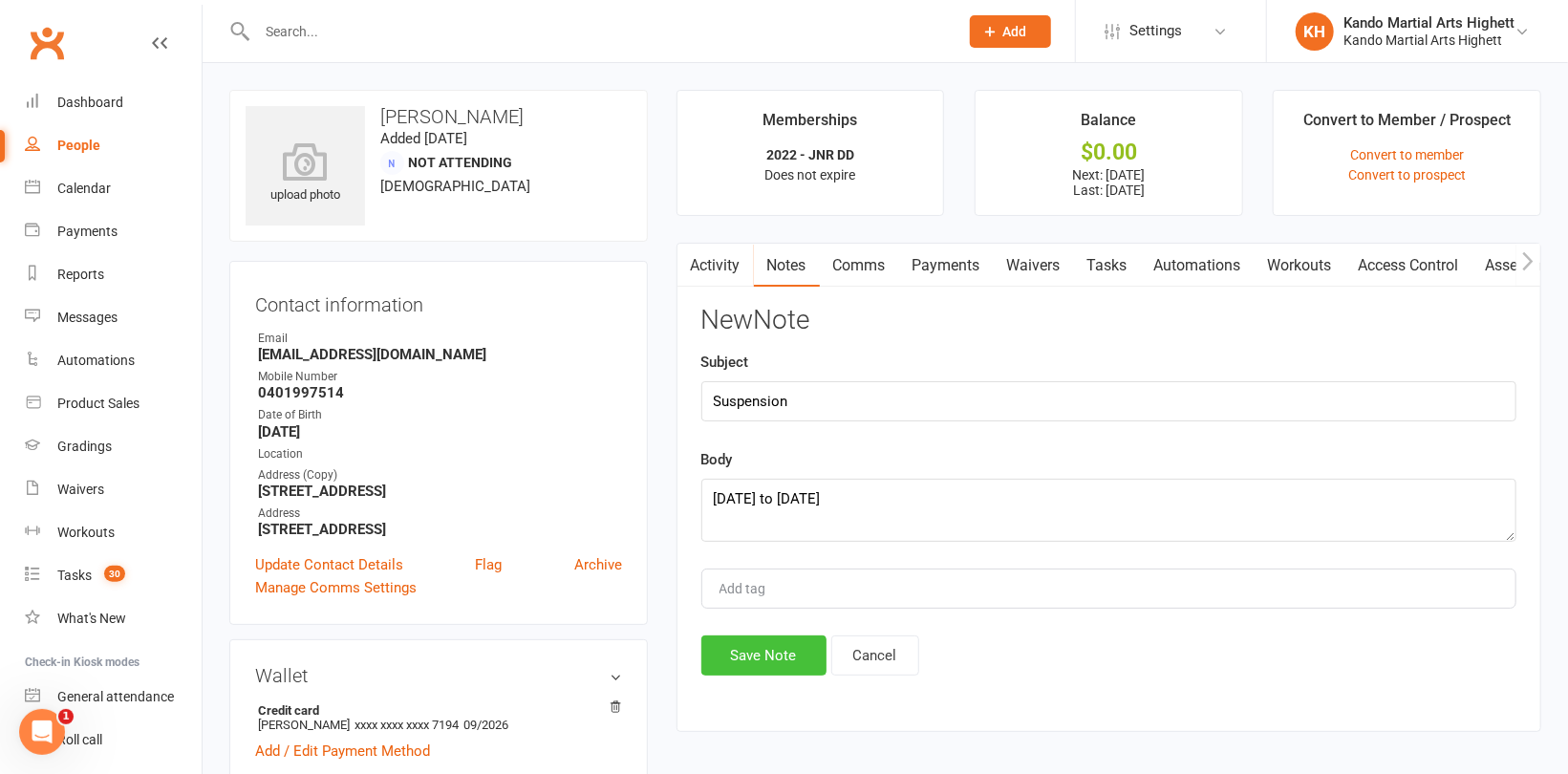
click at [799, 658] on button "Save Note" at bounding box center [764, 655] width 125 height 40
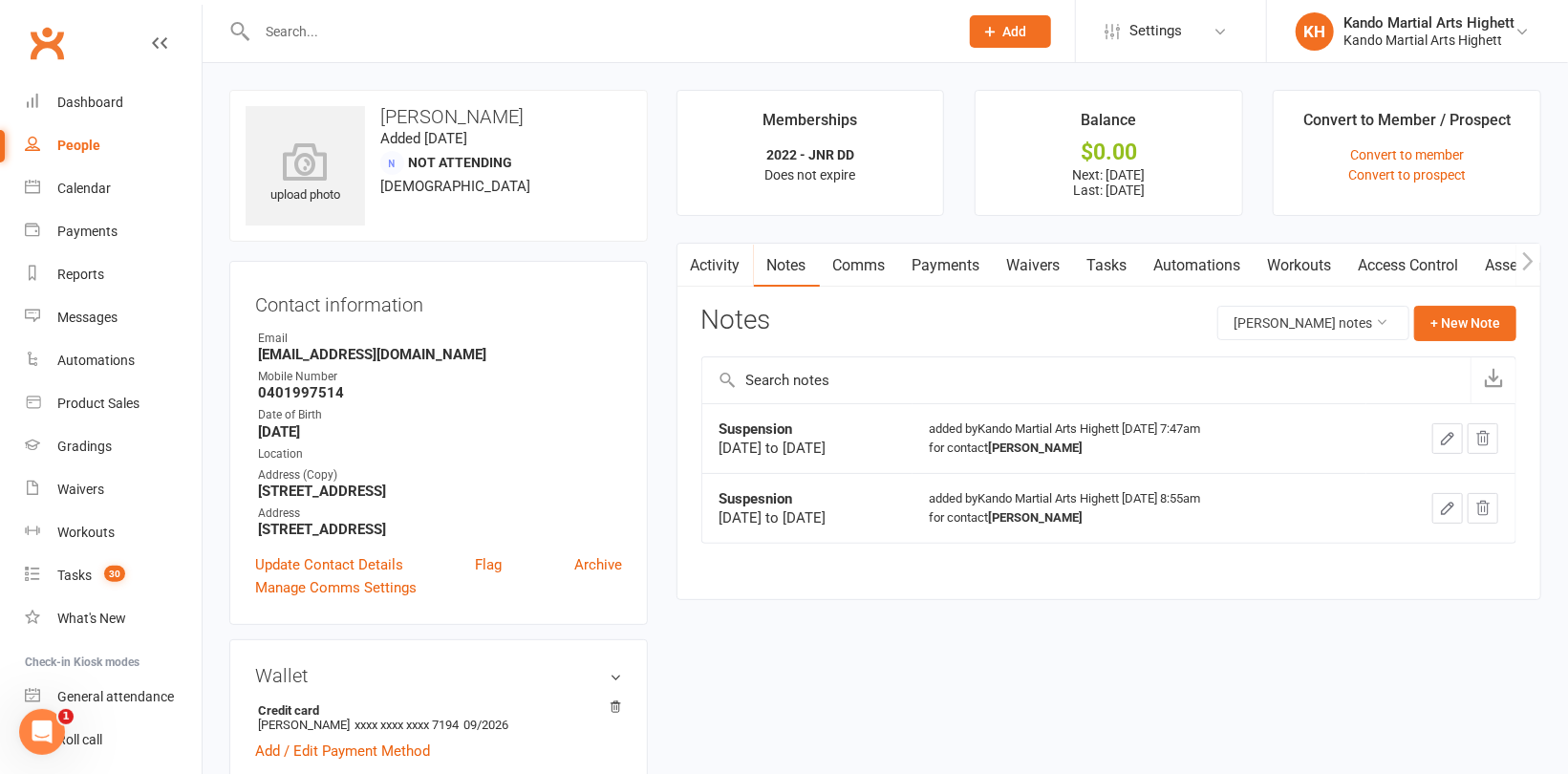
click at [947, 269] on link "Payments" at bounding box center [946, 265] width 95 height 44
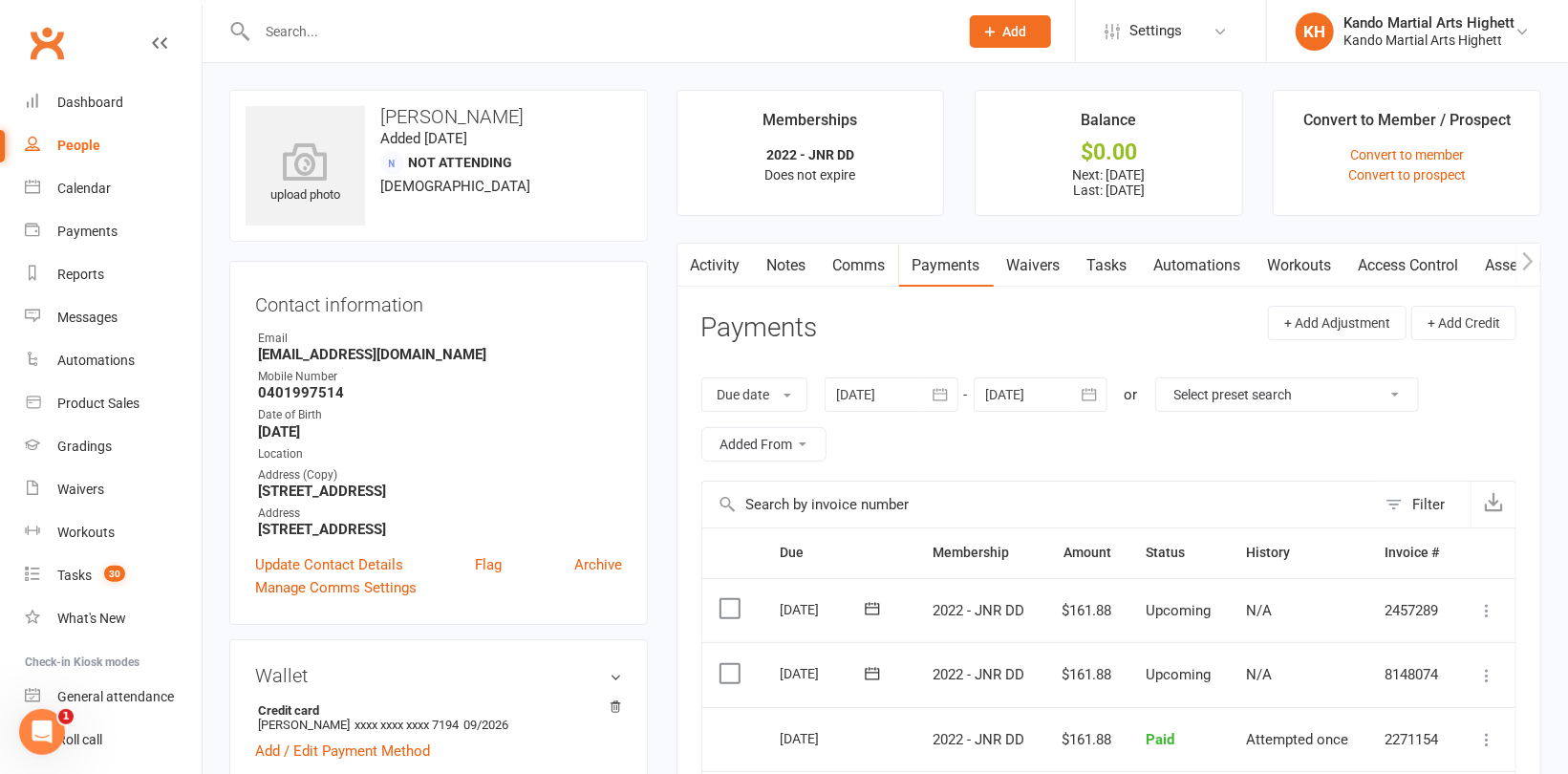
drag, startPoint x: 919, startPoint y: 390, endPoint x: 948, endPoint y: 393, distance: 29.2
click at [919, 389] on div at bounding box center [891, 394] width 134 height 34
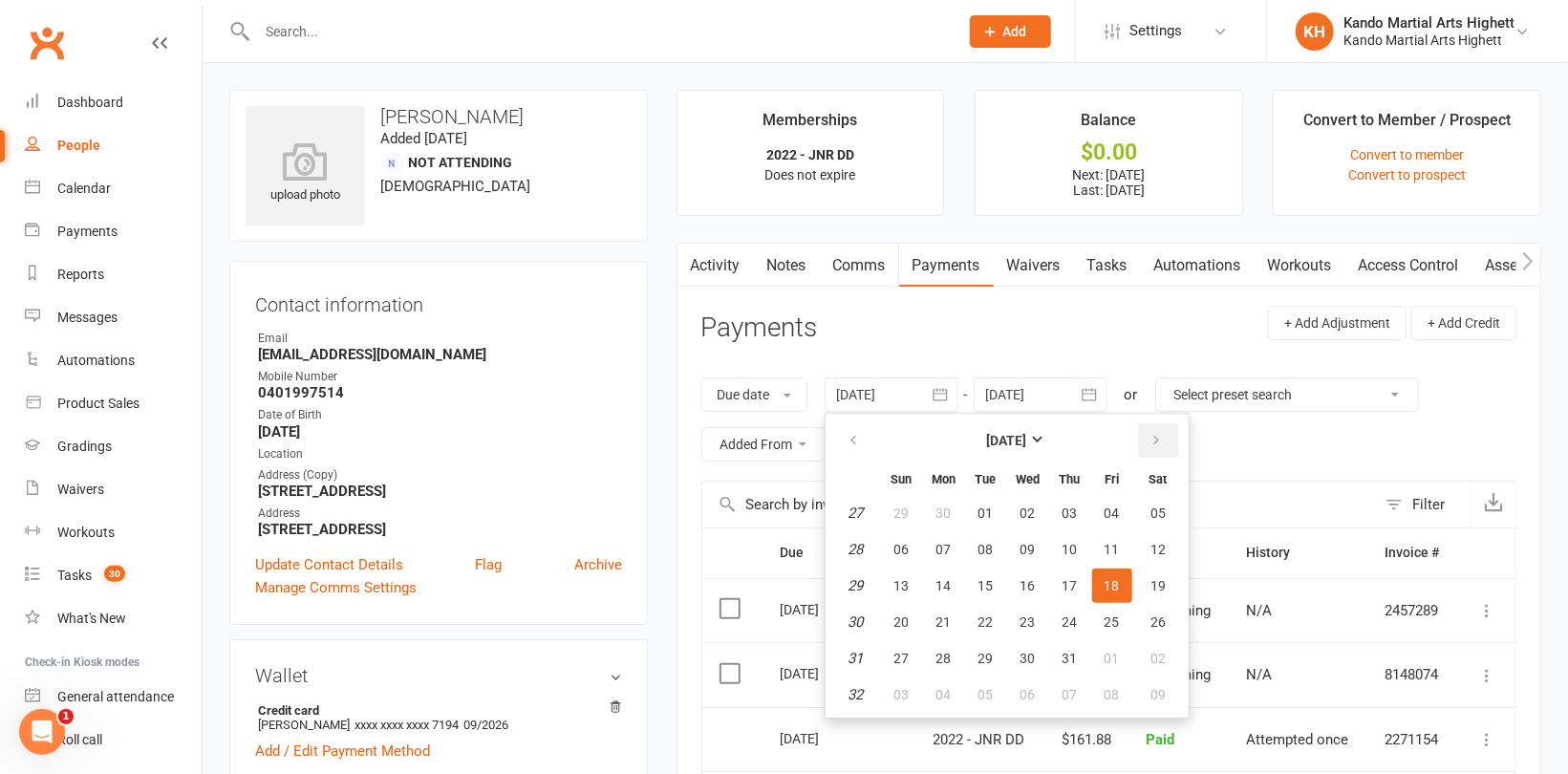
click at [1152, 433] on icon "button" at bounding box center [1157, 441] width 14 height 16
click at [904, 546] on span "07" at bounding box center [902, 550] width 16 height 16
type input "[DATE]"
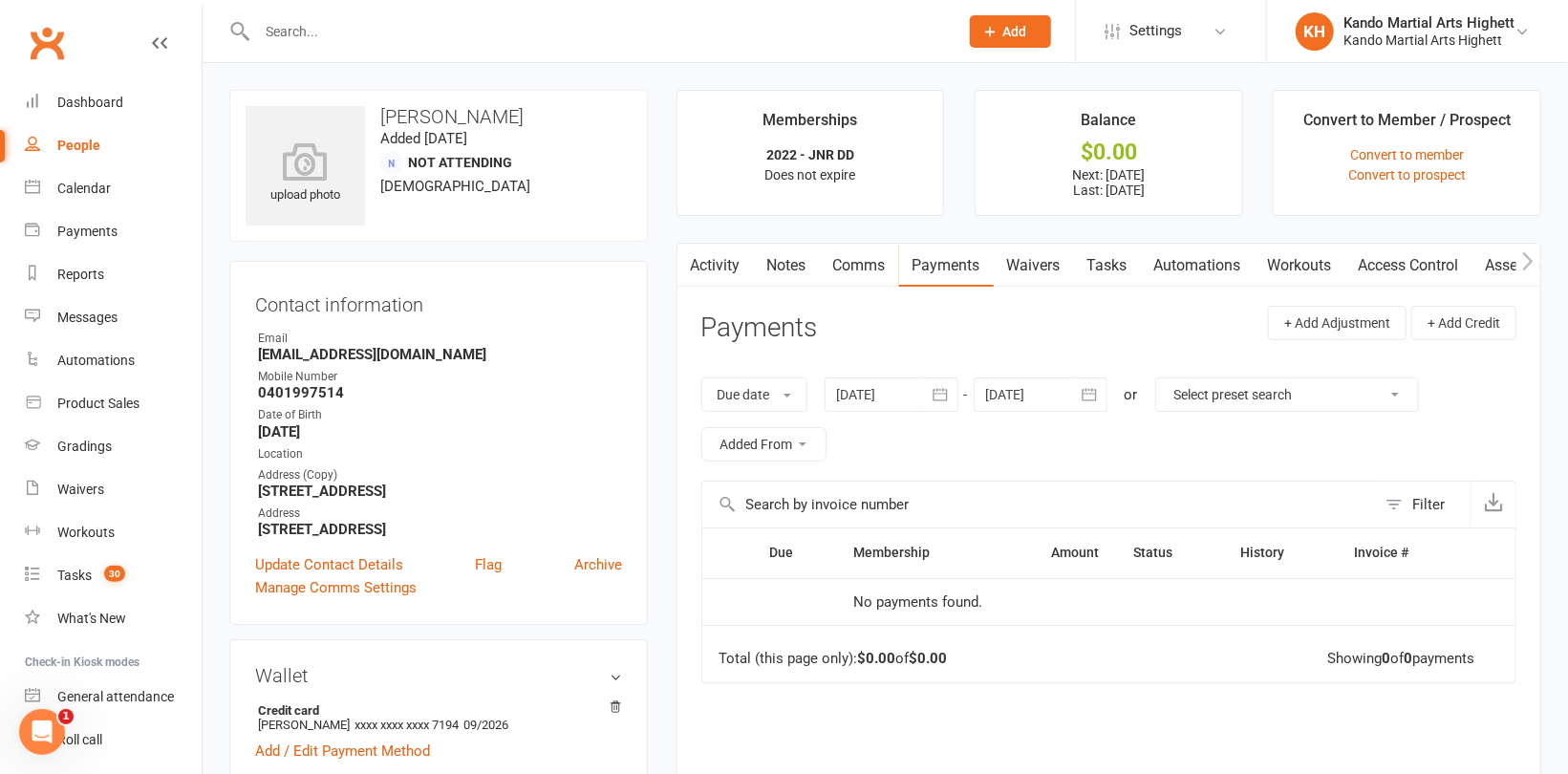
click at [1066, 404] on div at bounding box center [1040, 394] width 134 height 34
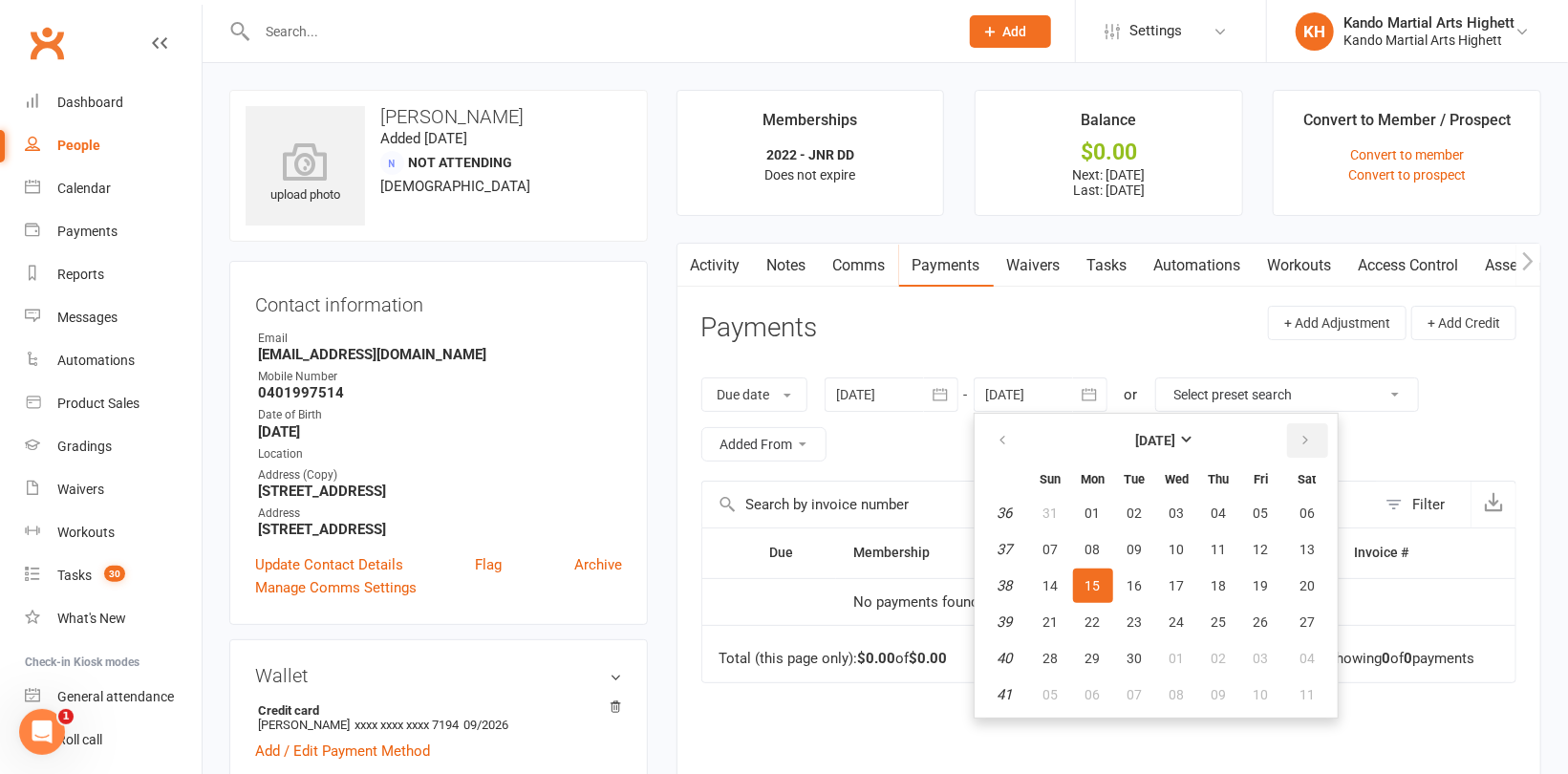
click at [1309, 443] on icon "button" at bounding box center [1306, 441] width 14 height 16
click at [1307, 689] on span "08" at bounding box center [1307, 695] width 16 height 16
type input "[DATE]"
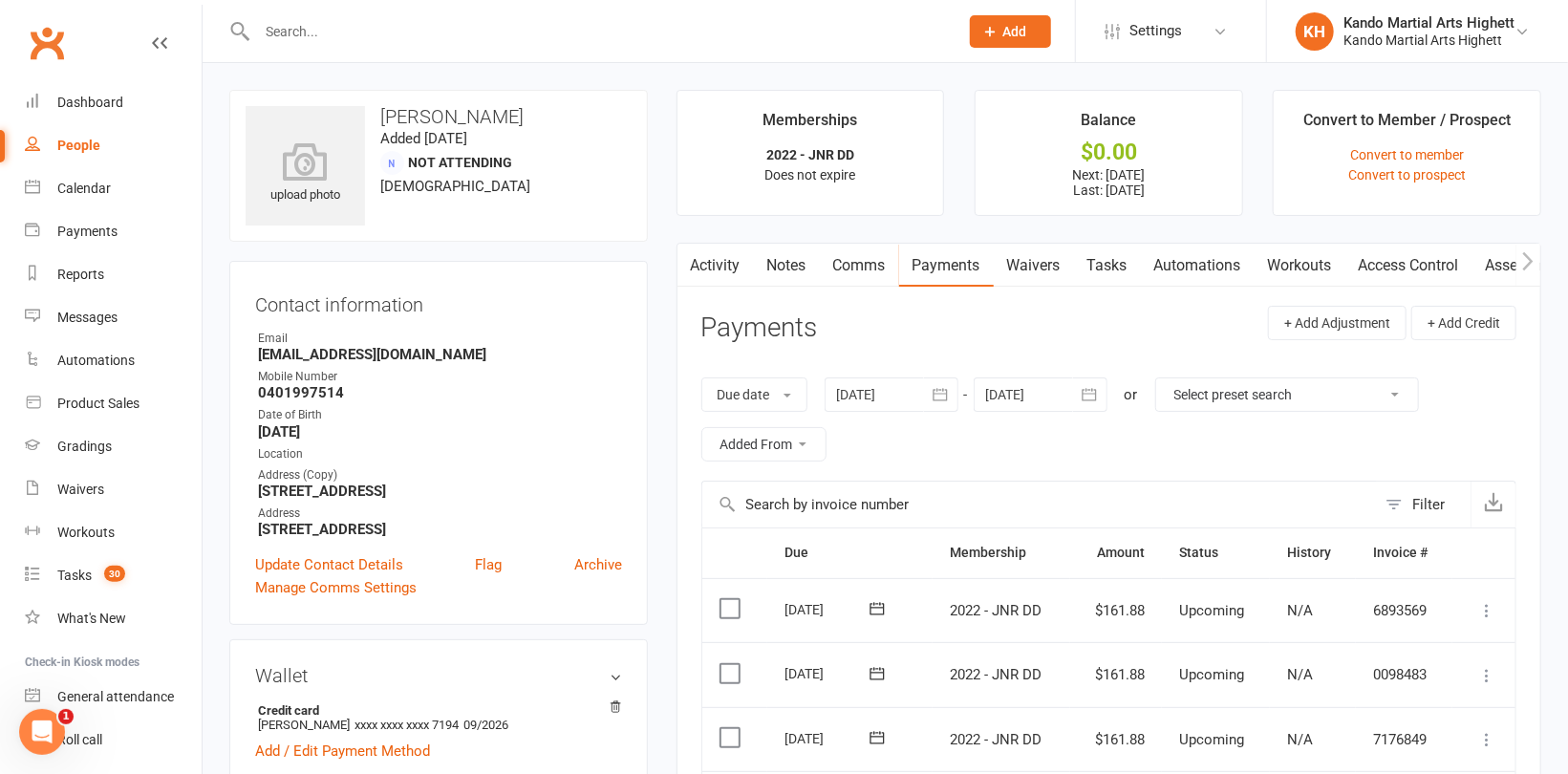
scroll to position [192, 0]
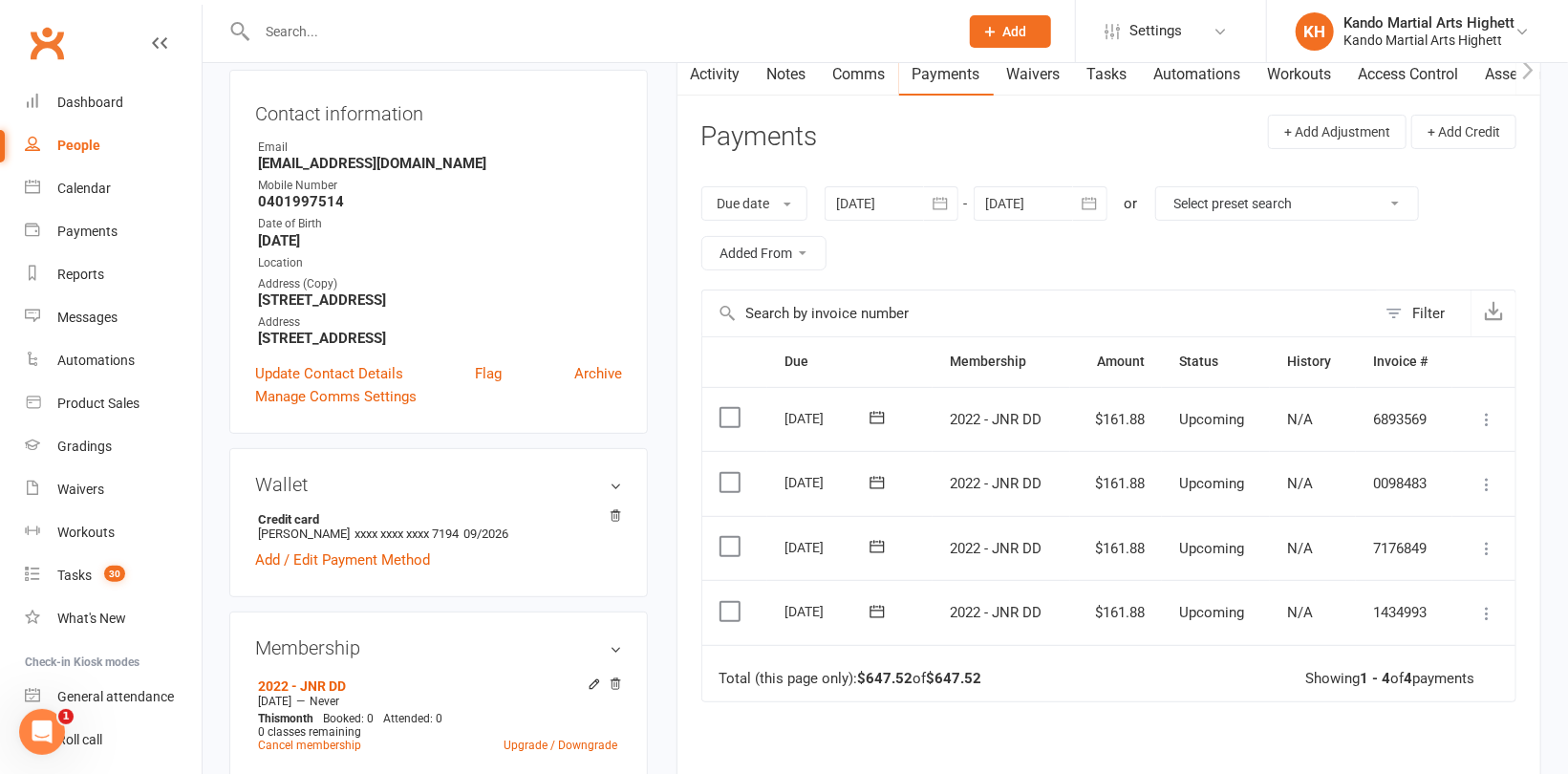
click at [1489, 604] on icon at bounding box center [1487, 614] width 20 height 20
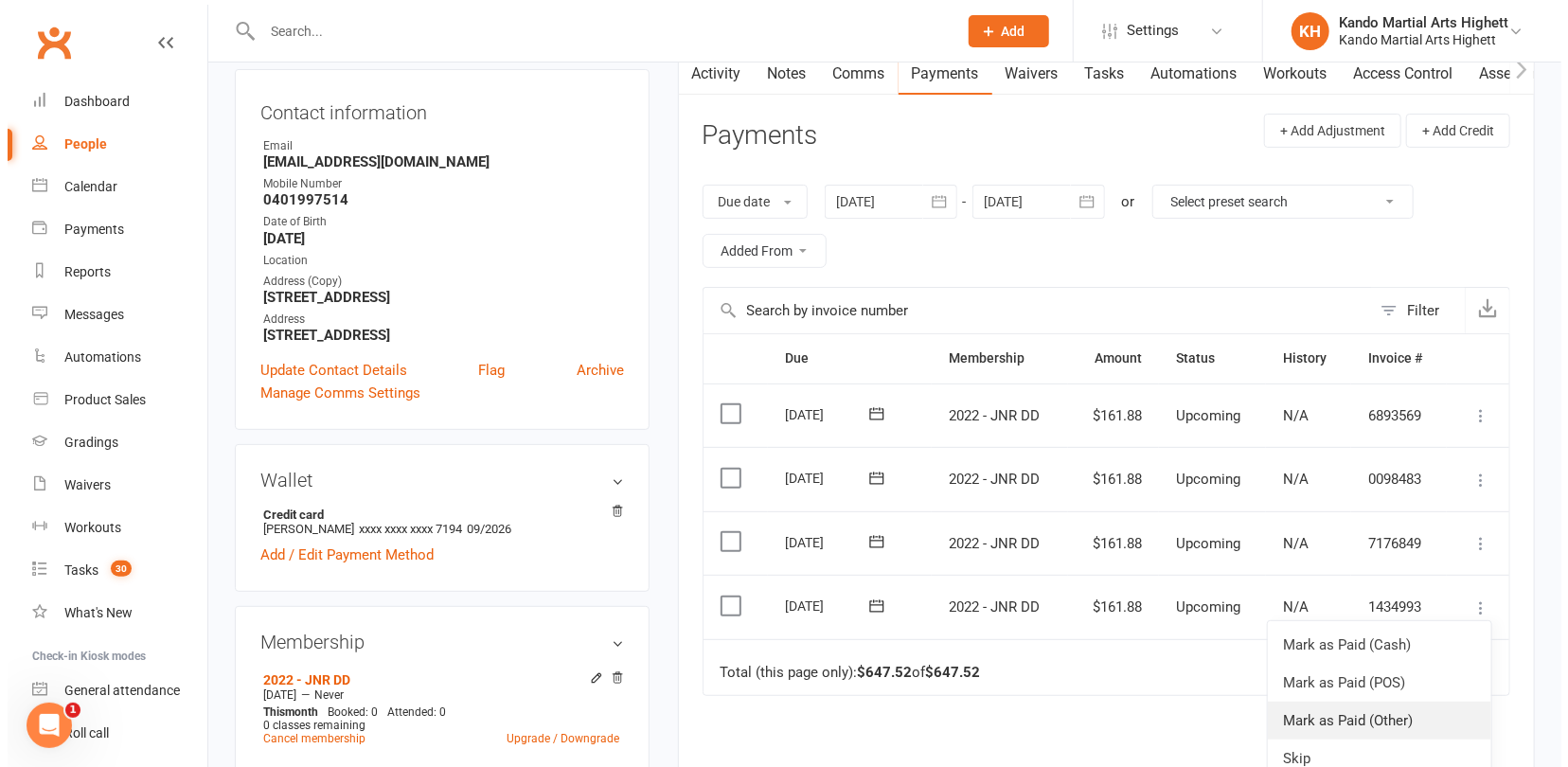
scroll to position [31, 0]
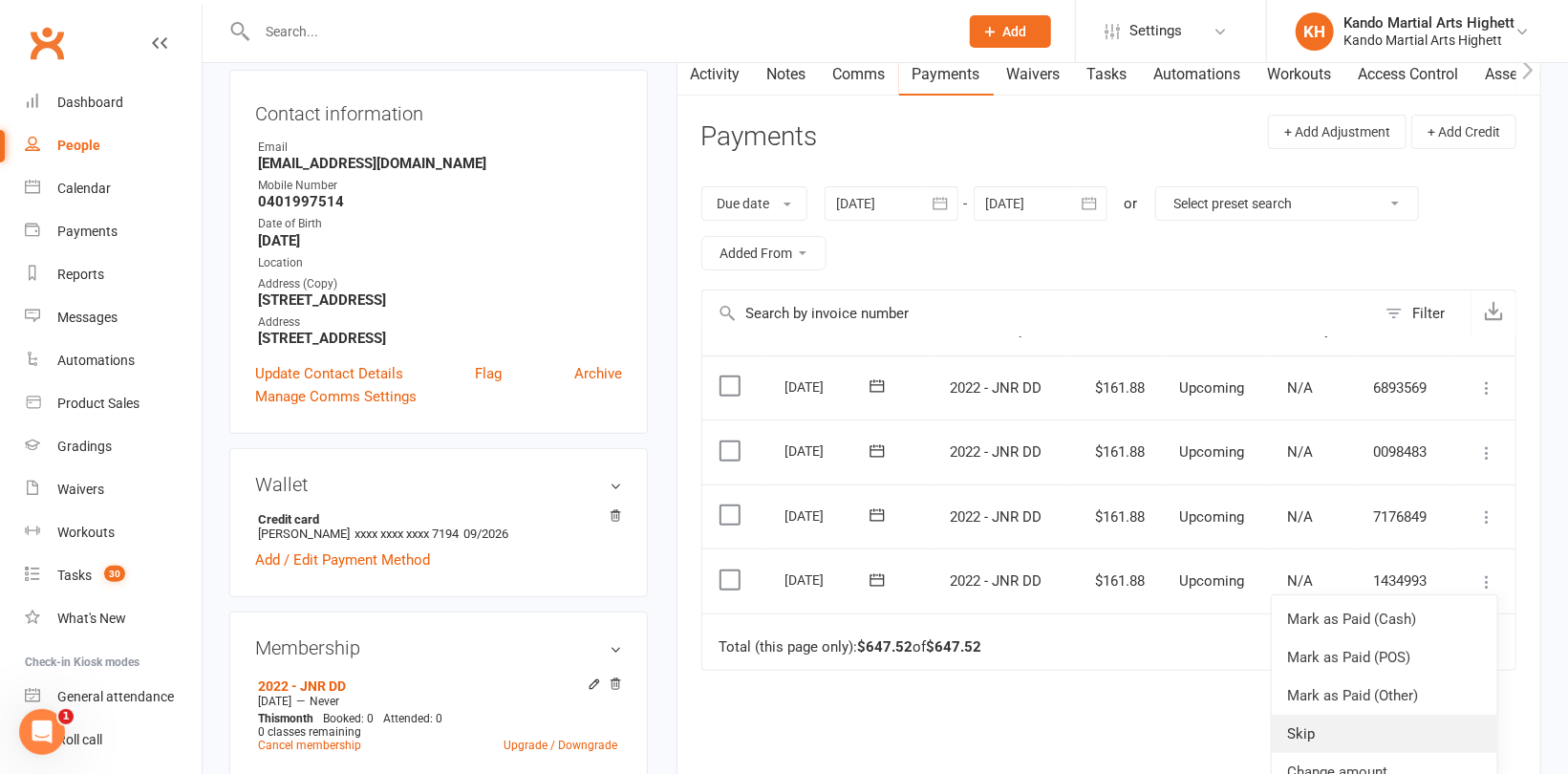
click at [1316, 715] on link "Skip" at bounding box center [1384, 734] width 226 height 38
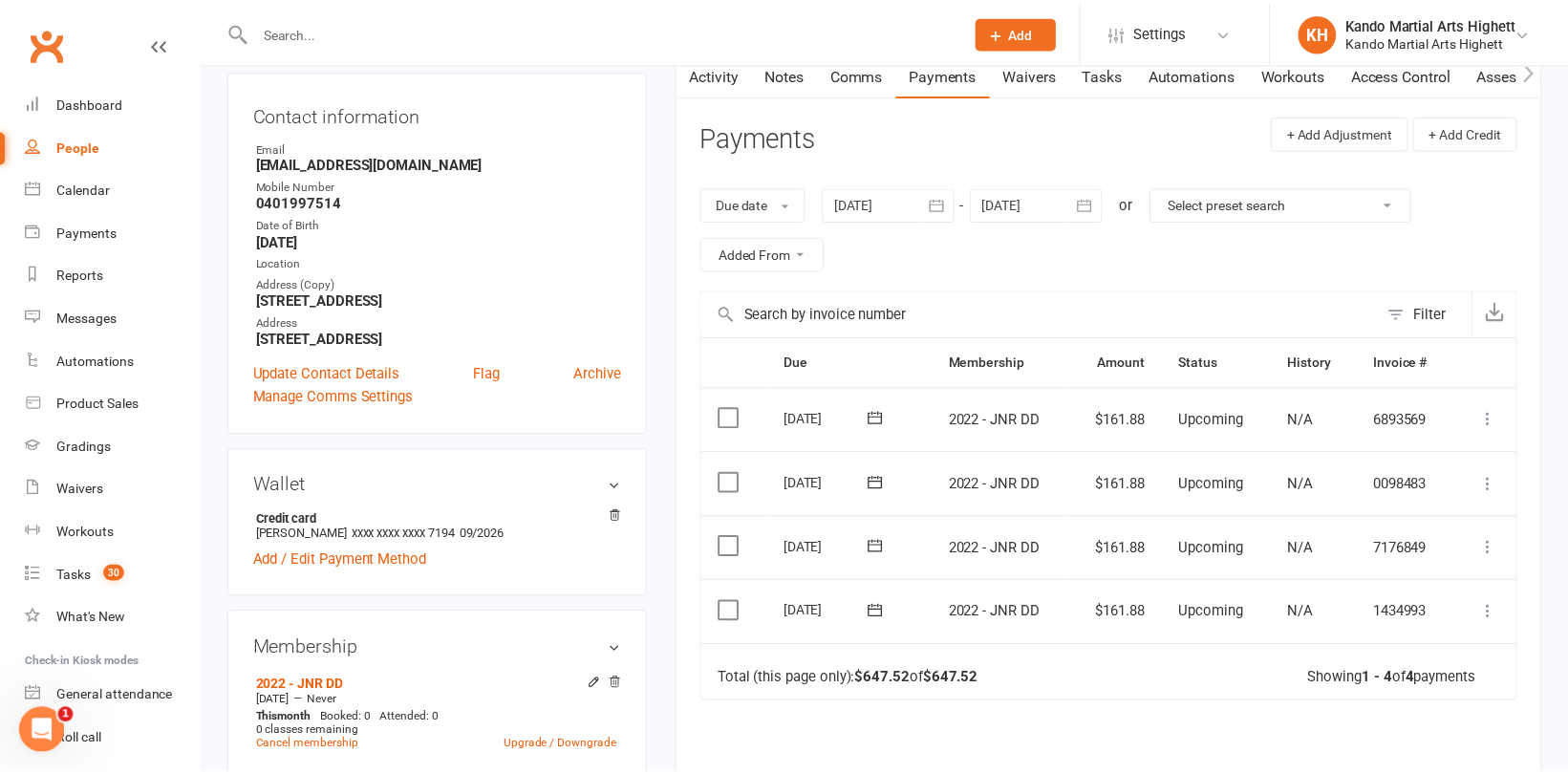
scroll to position [0, 0]
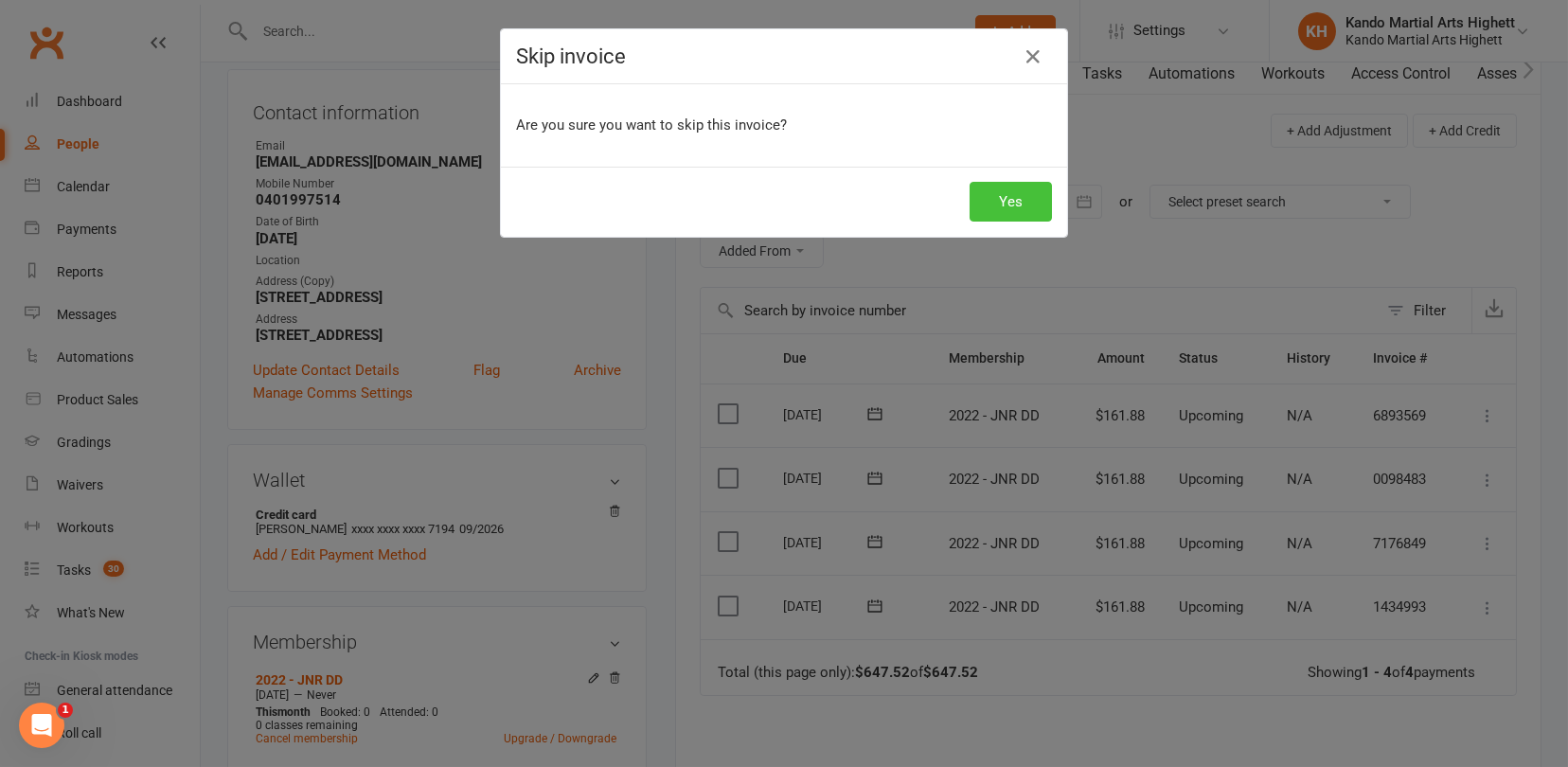
click at [1003, 213] on button "Yes" at bounding box center [1010, 201] width 82 height 40
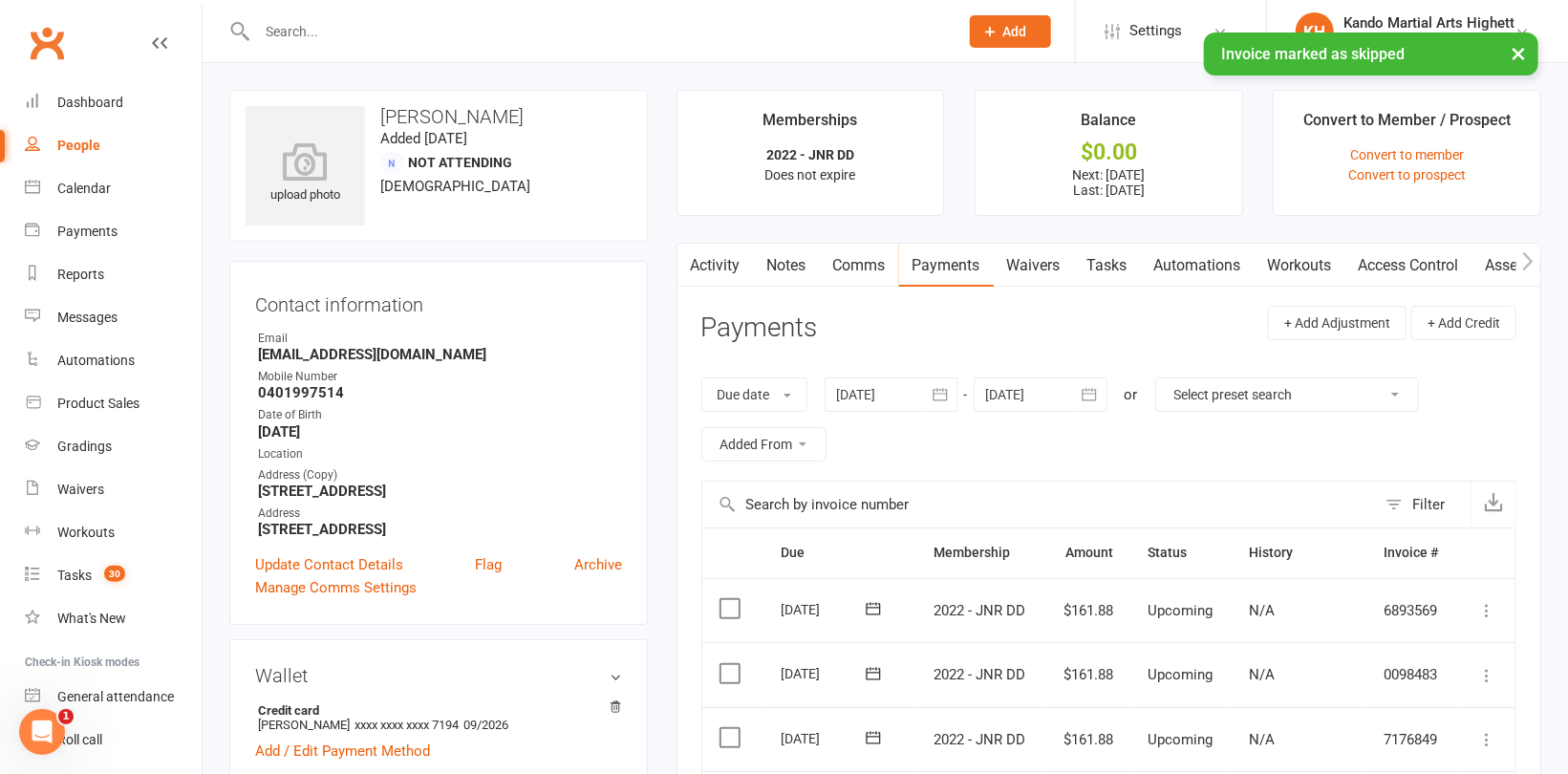
click at [853, 251] on link "Comms" at bounding box center [859, 265] width 79 height 44
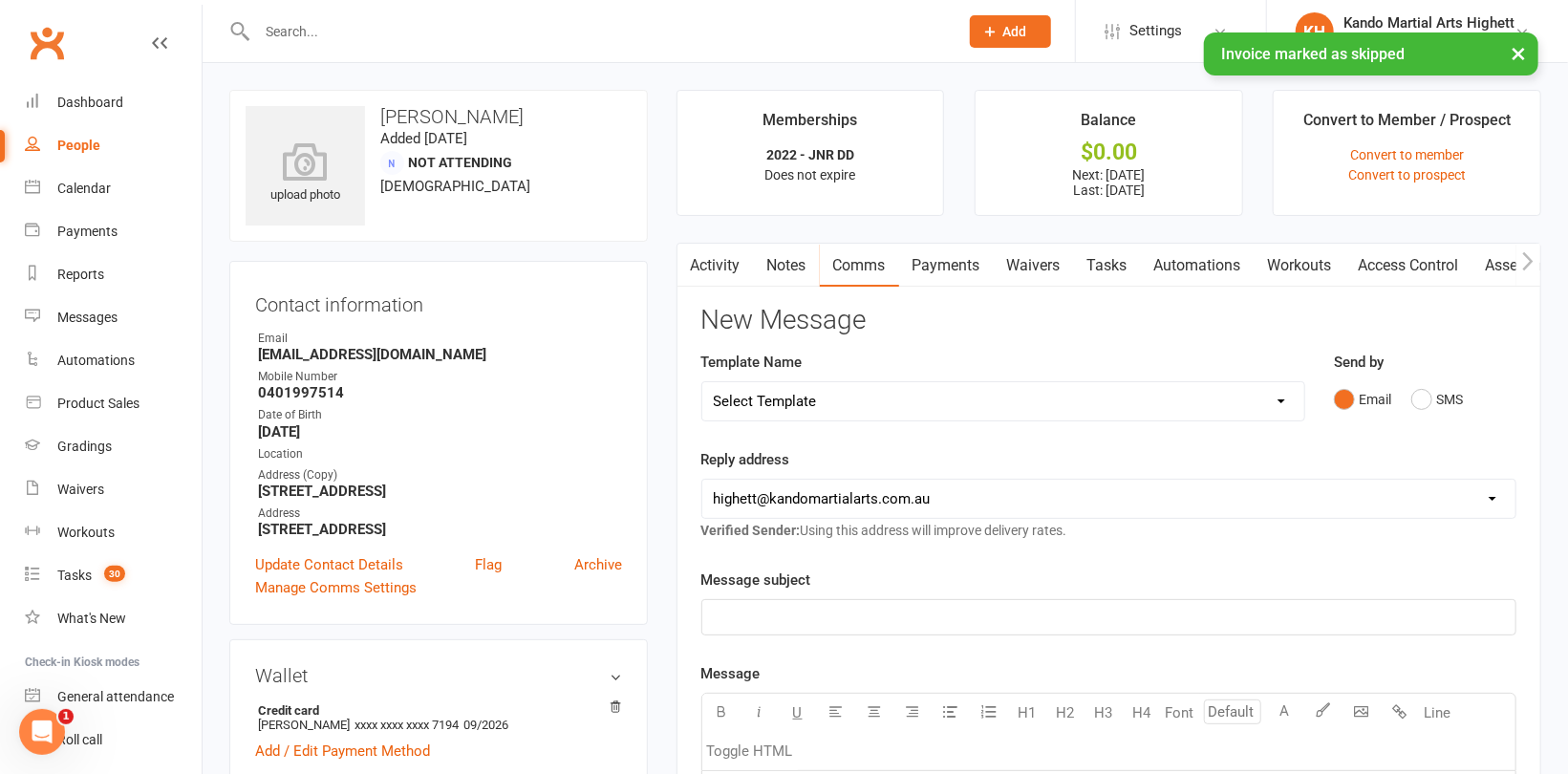
click at [918, 396] on select "Select Template [Email] 2_Booking Confirmation Required [Email] 3_Booking Confi…" at bounding box center [1003, 401] width 602 height 38
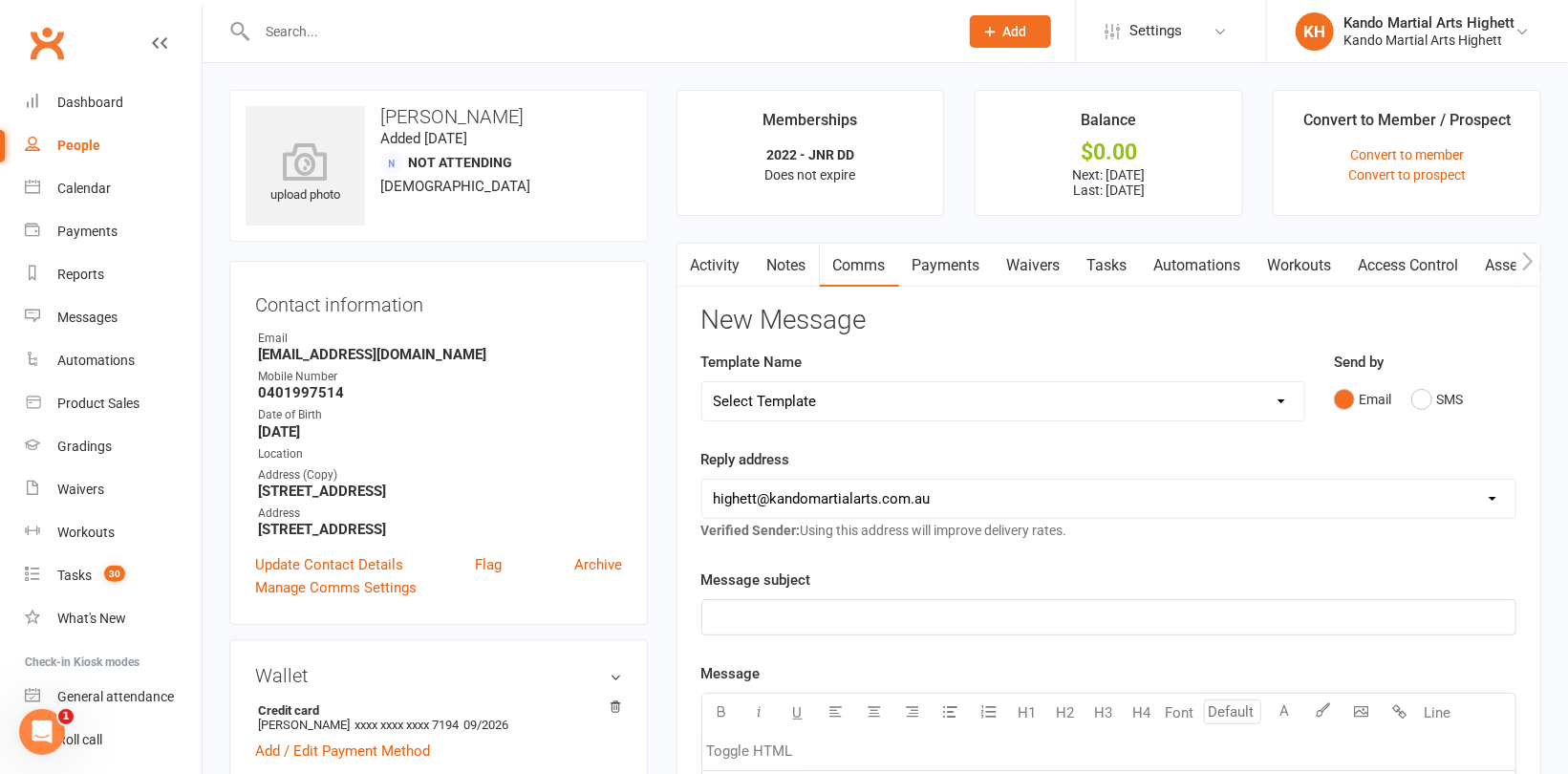
select select "33"
click at [702, 382] on select "Select Template [Email] 2_Booking Confirmation Required [Email] 3_Booking Confi…" at bounding box center [1003, 401] width 602 height 38
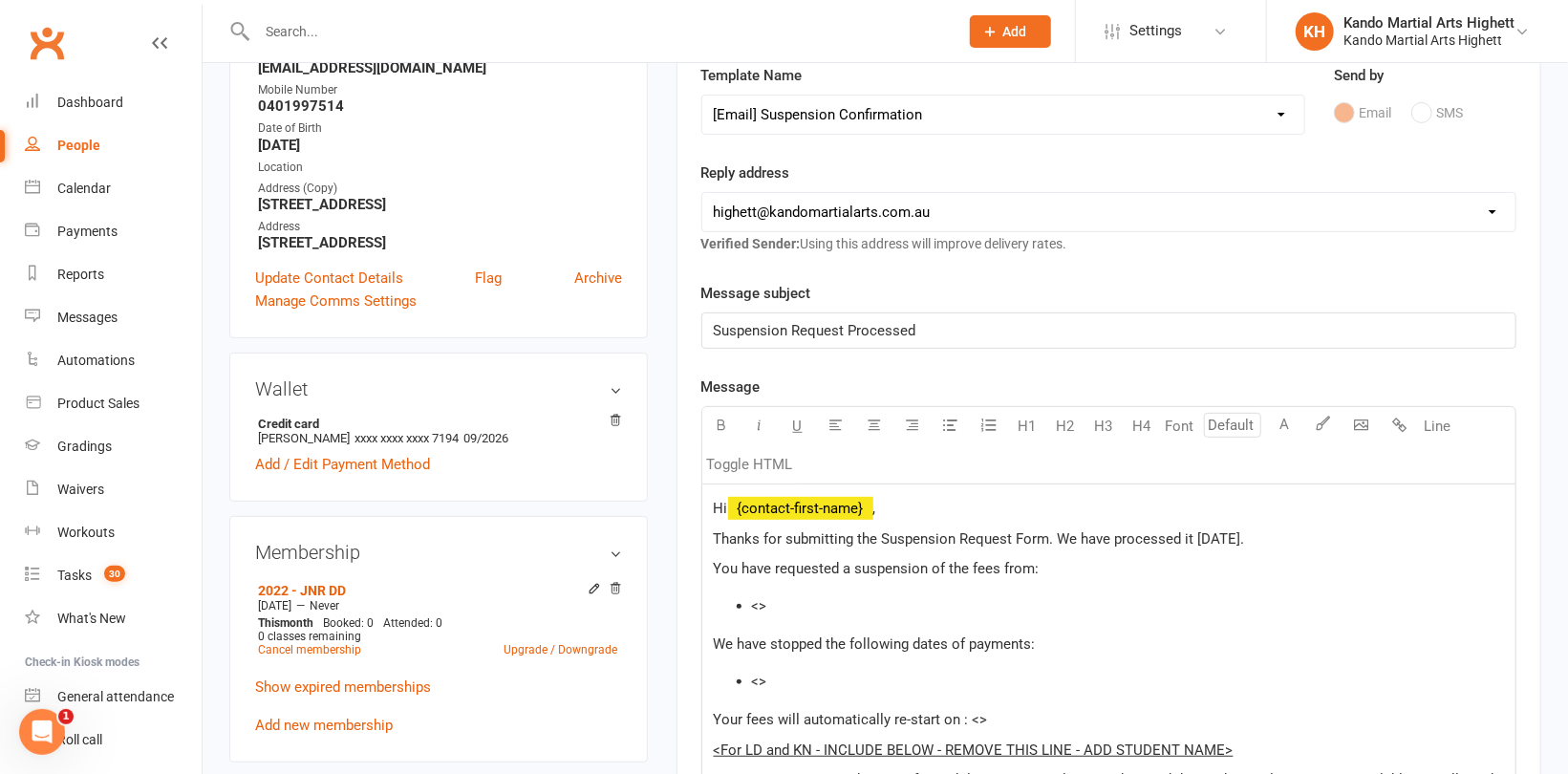
scroll to position [478, 0]
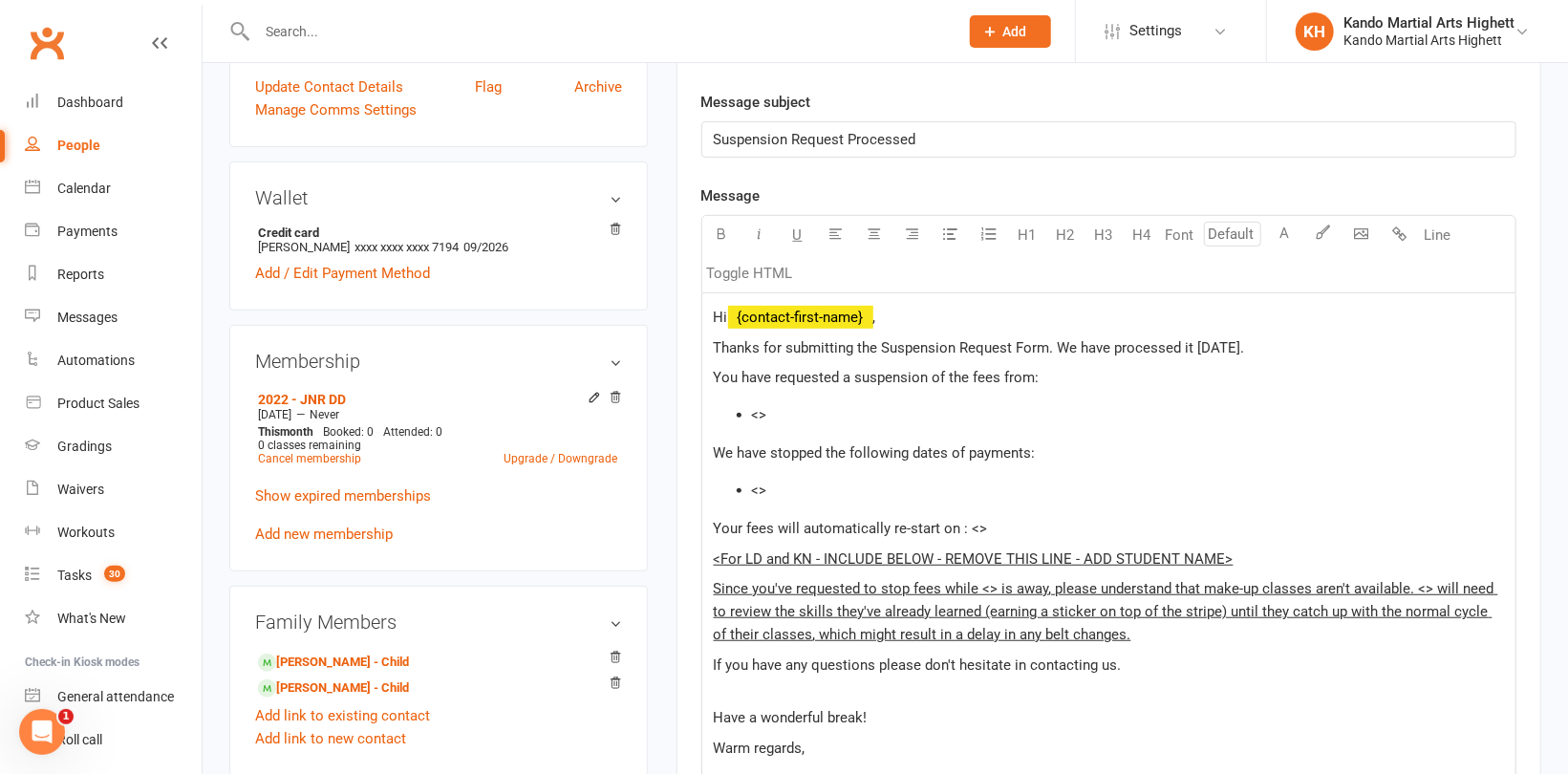
click at [800, 408] on li "<>" at bounding box center [1128, 414] width 752 height 22
click at [790, 471] on div "Hi ﻿ {contact-first-name} , Thanks for submitting the Suspension Request Form. …" at bounding box center [1109, 597] width 813 height 609
click at [1020, 532] on p "Your fees will automatically re-start on : <>" at bounding box center [1109, 528] width 790 height 22
click at [1040, 580] on span "Since you've requested to stop fees while <> is away, please understand that ma…" at bounding box center [1106, 612] width 784 height 64
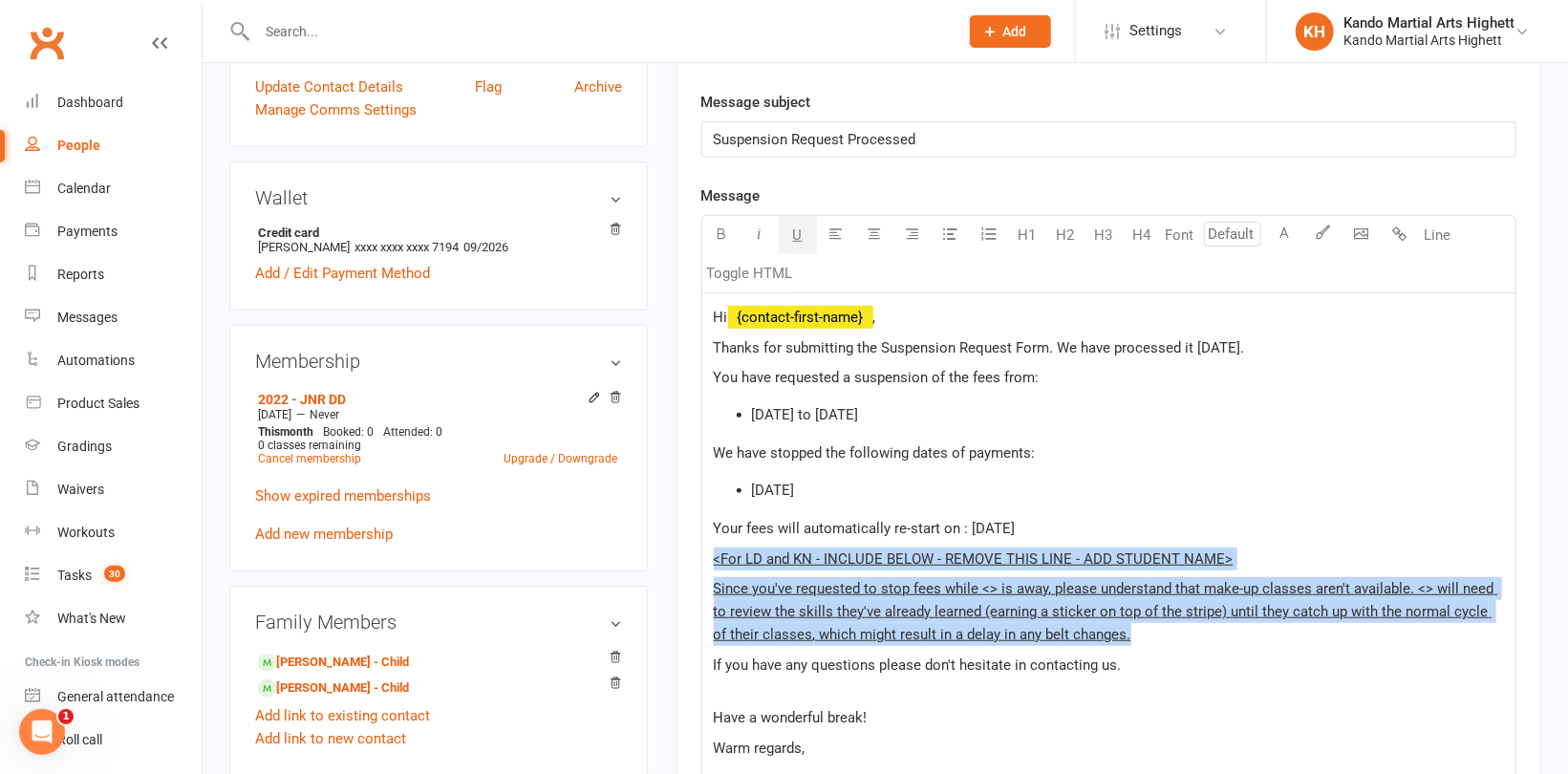
drag, startPoint x: 1117, startPoint y: 639, endPoint x: 715, endPoint y: 552, distance: 411.3
click at [712, 550] on div "Hi ﻿ {contact-first-name} , Thanks for submitting the Suspension Request Form. …" at bounding box center [1109, 597] width 813 height 609
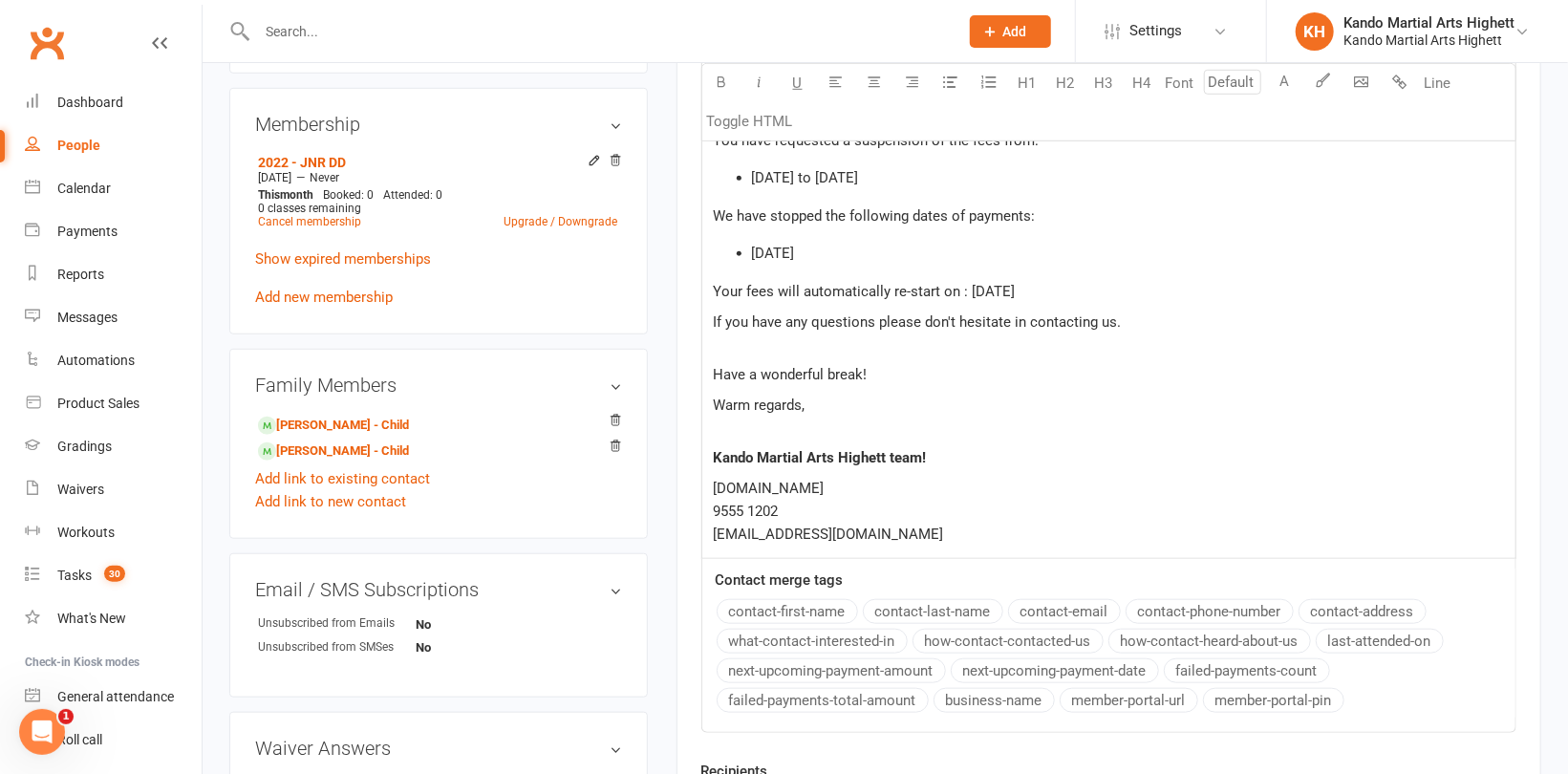
scroll to position [860, 0]
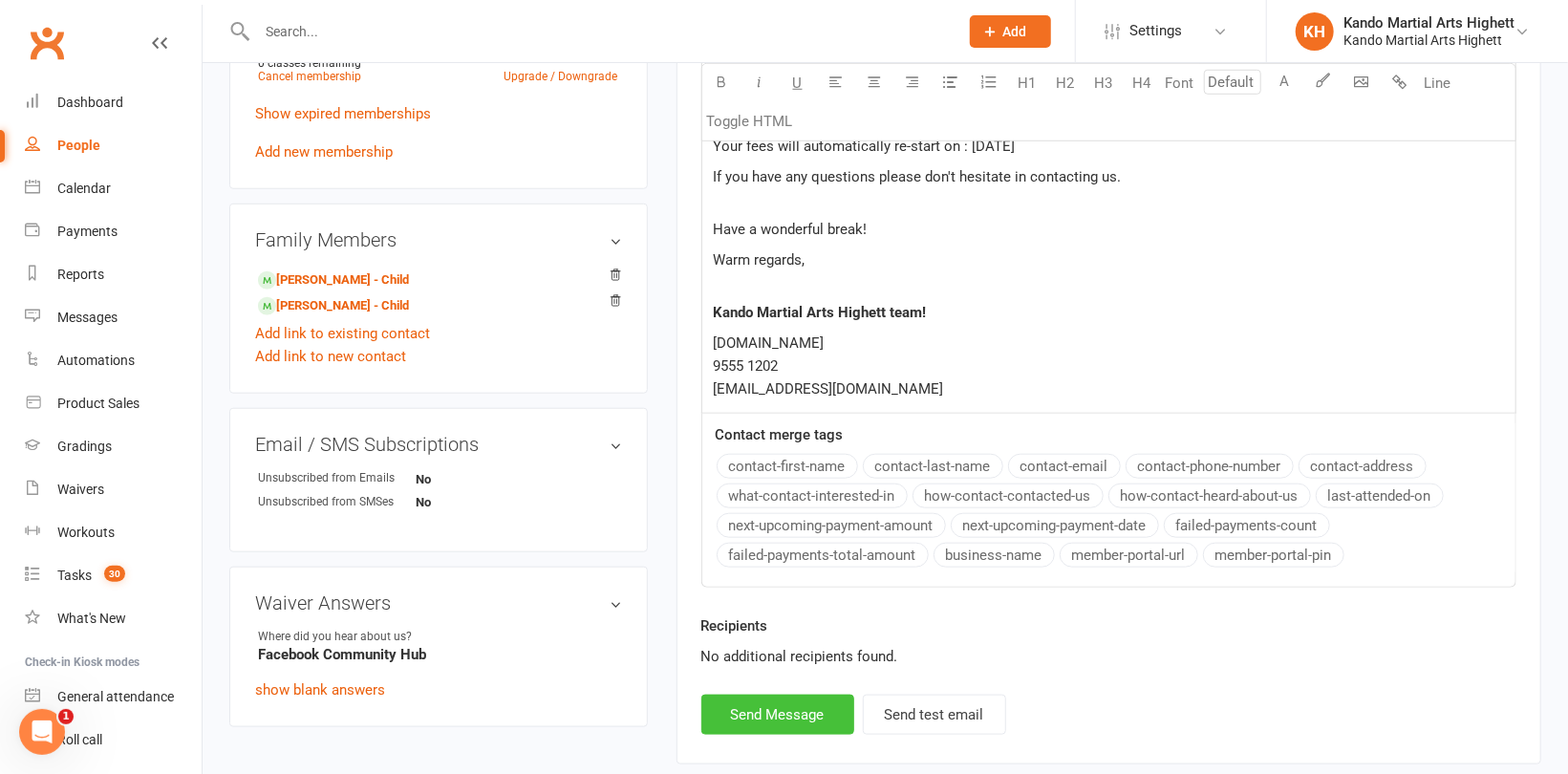
click at [755, 711] on button "Send Message" at bounding box center [778, 714] width 152 height 40
select select
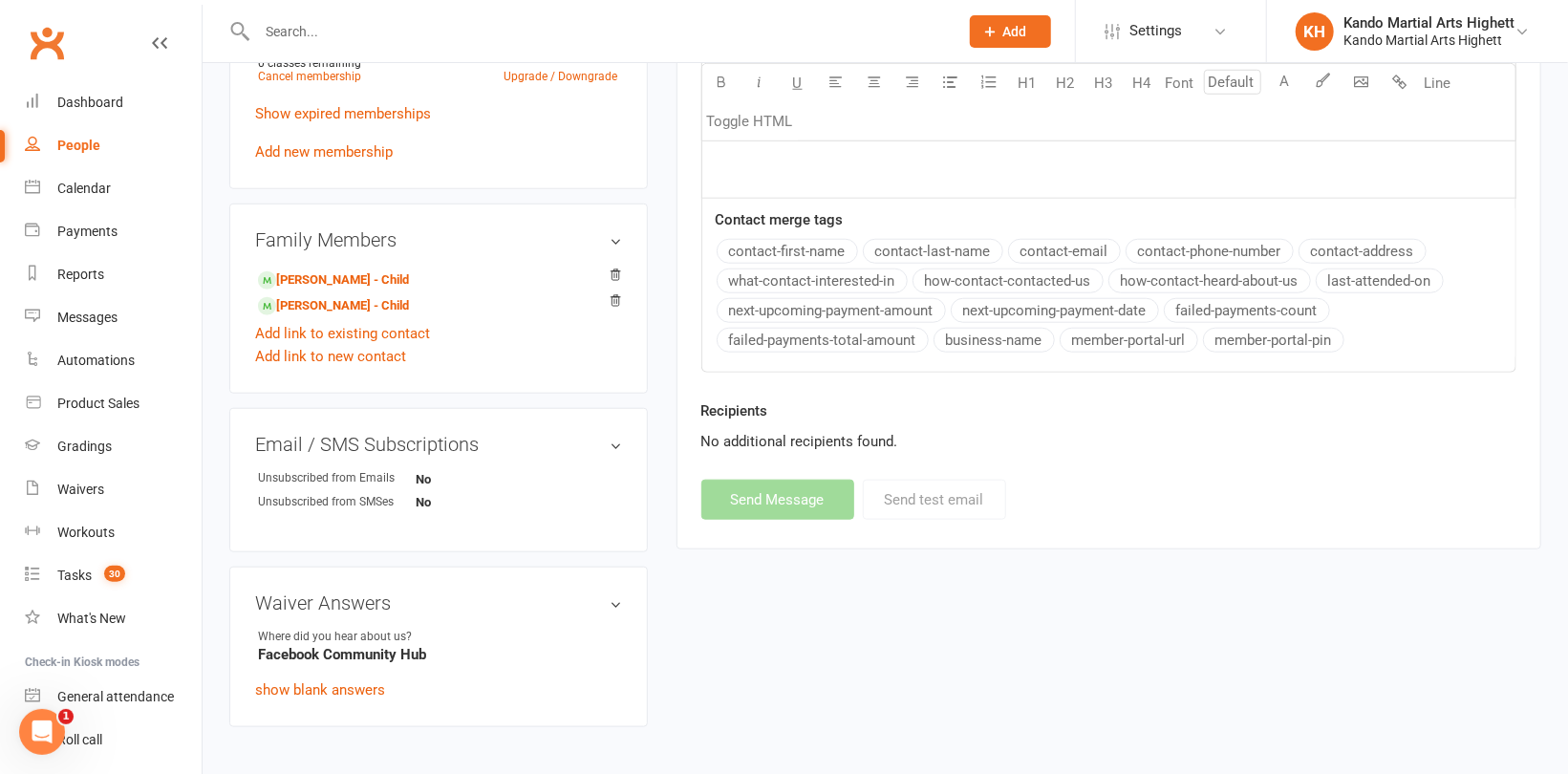
click at [306, 20] on input "text" at bounding box center [598, 31] width 694 height 26
paste input "[PERSON_NAME]"
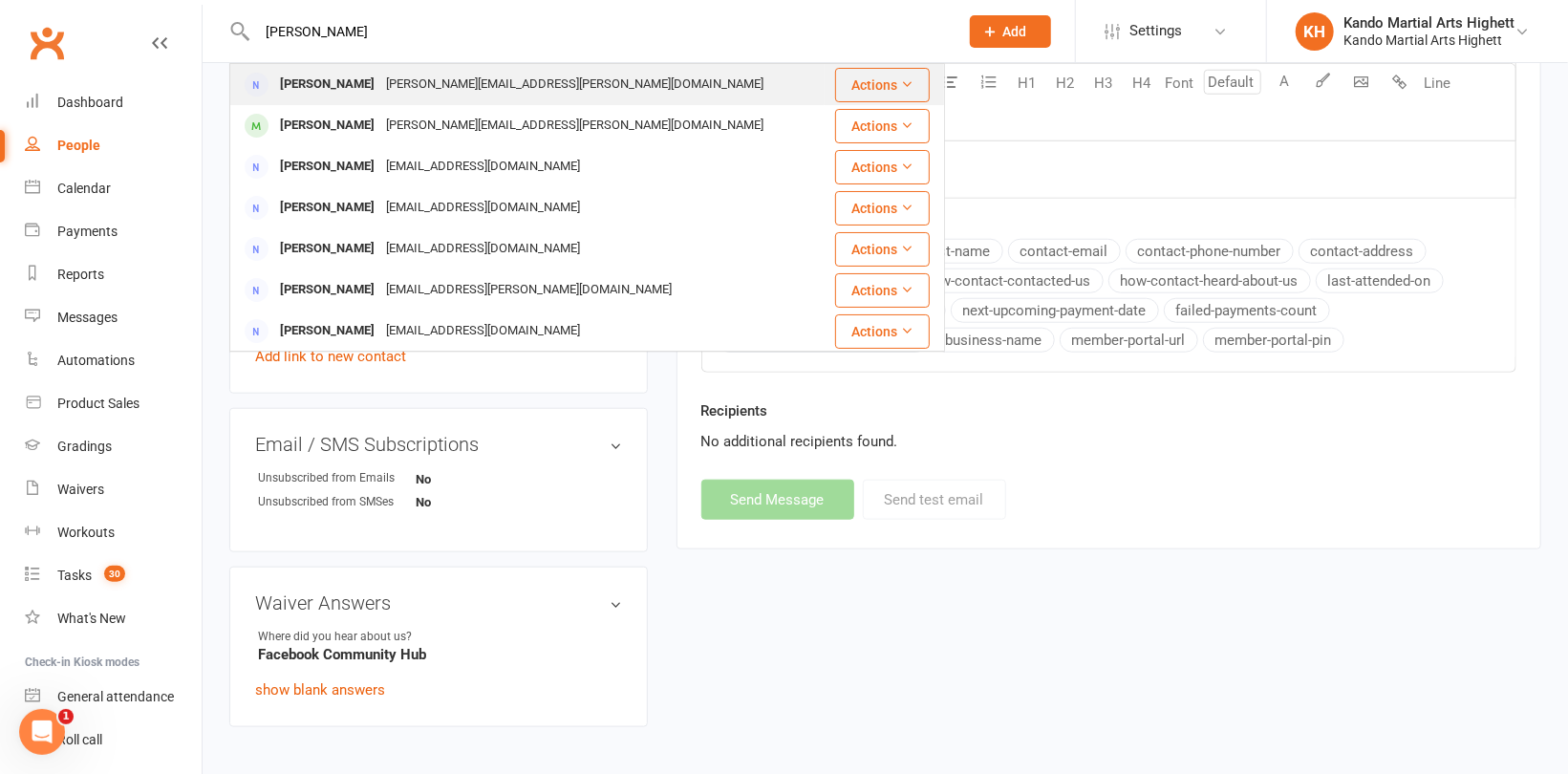
type input "[PERSON_NAME]"
click at [362, 85] on div "[PERSON_NAME]" at bounding box center [327, 84] width 106 height 27
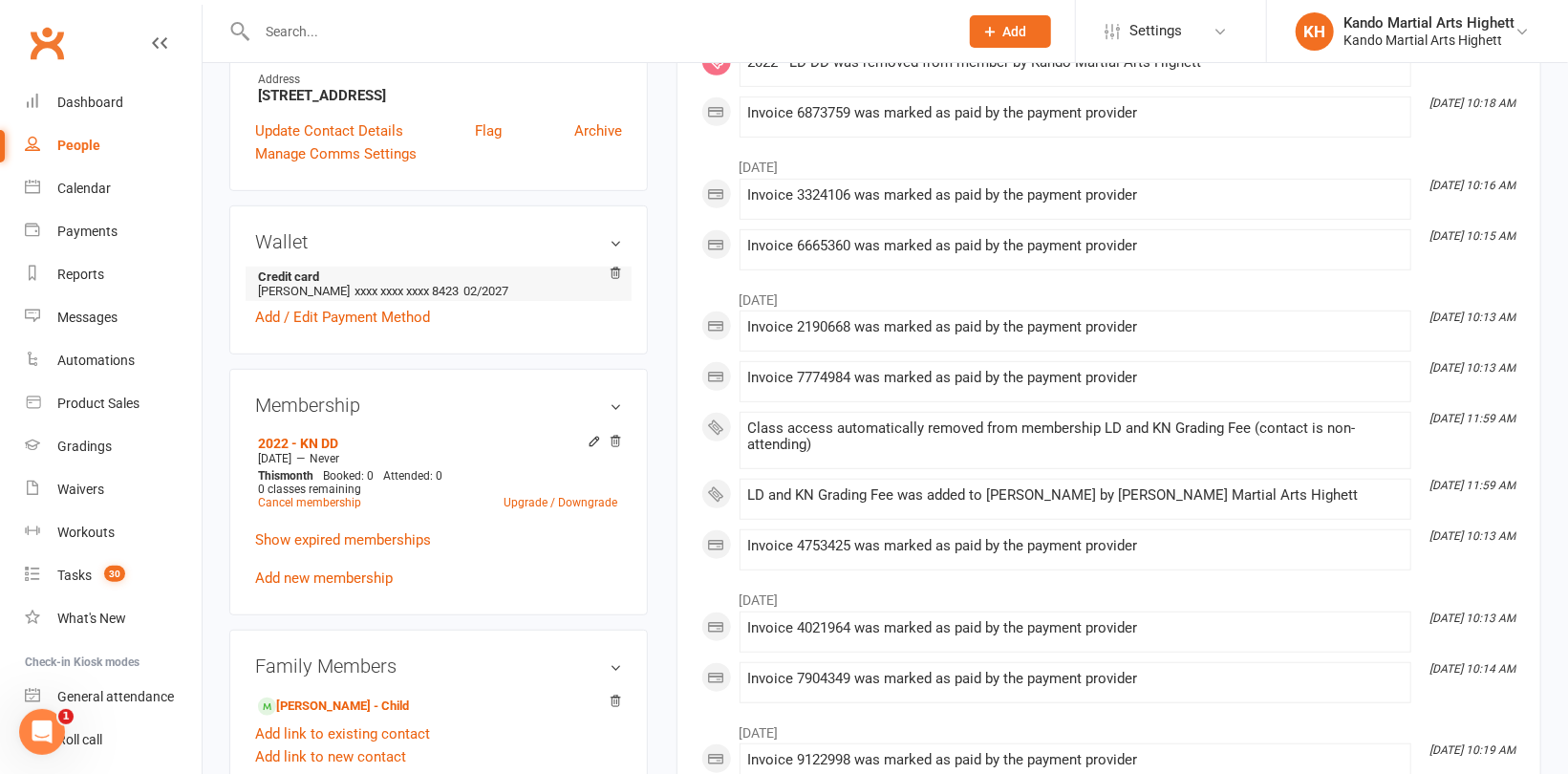
scroll to position [574, 0]
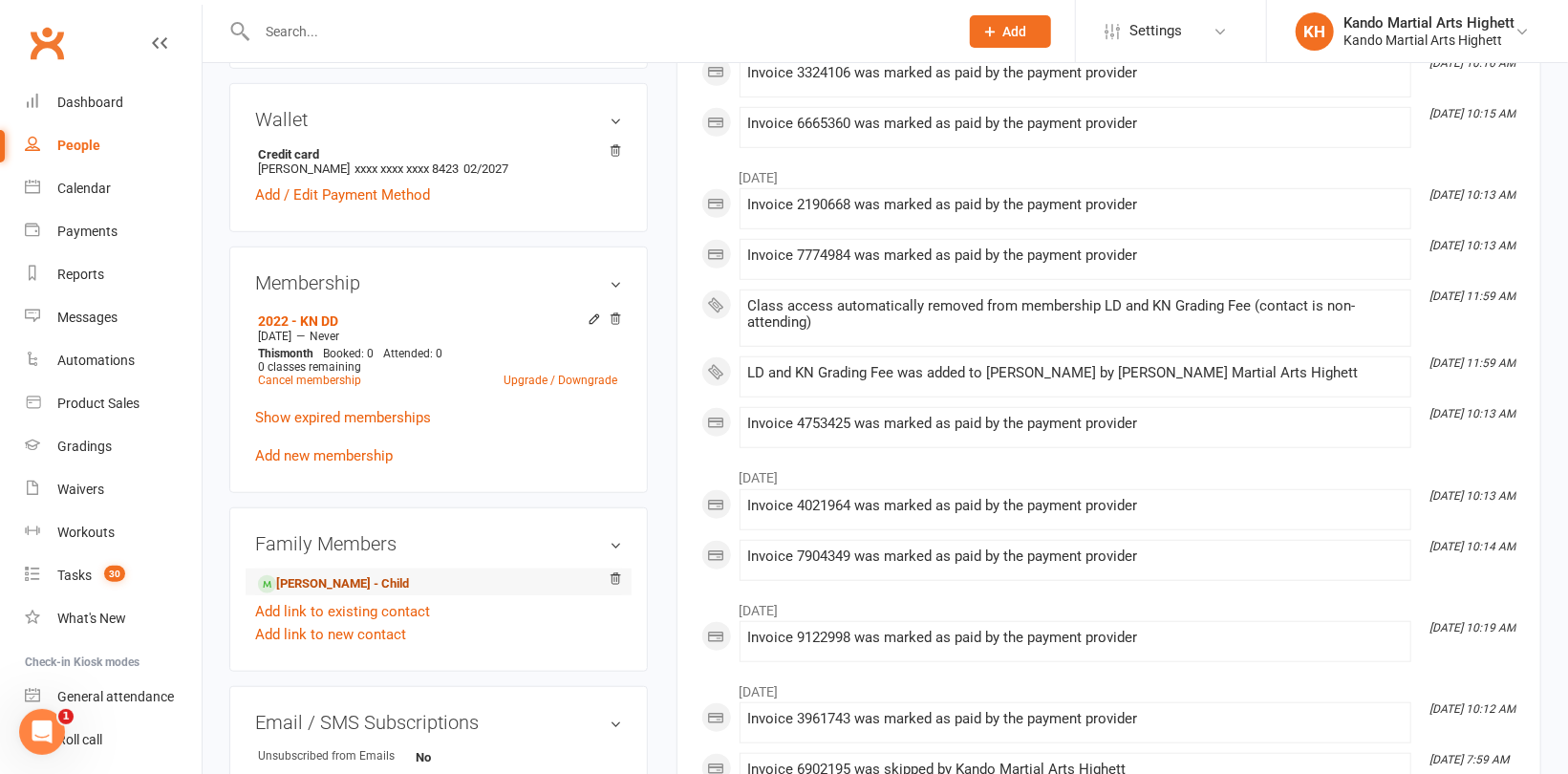
click at [307, 575] on link "[PERSON_NAME] - Child" at bounding box center [333, 584] width 151 height 21
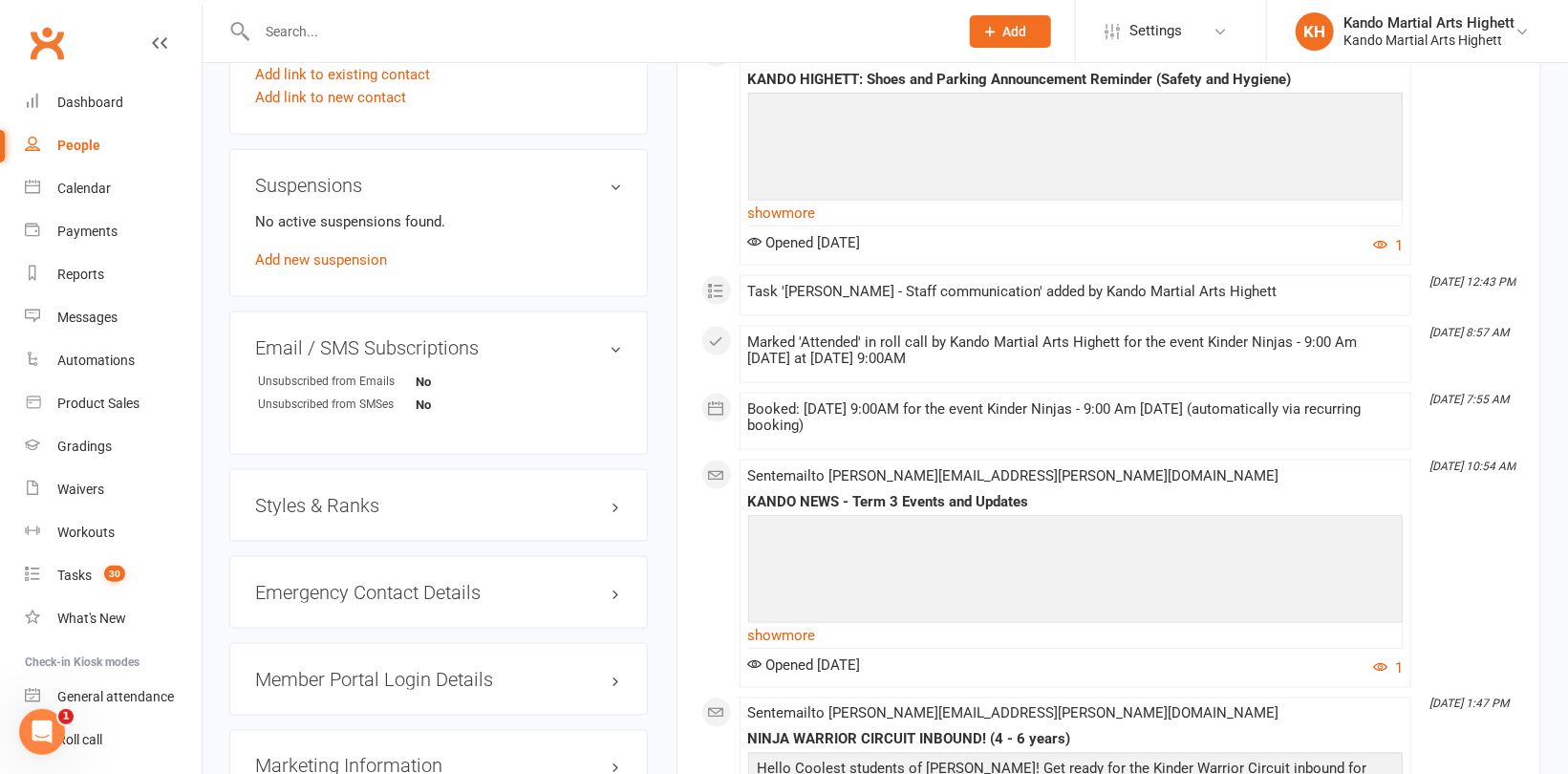
scroll to position [1529, 0]
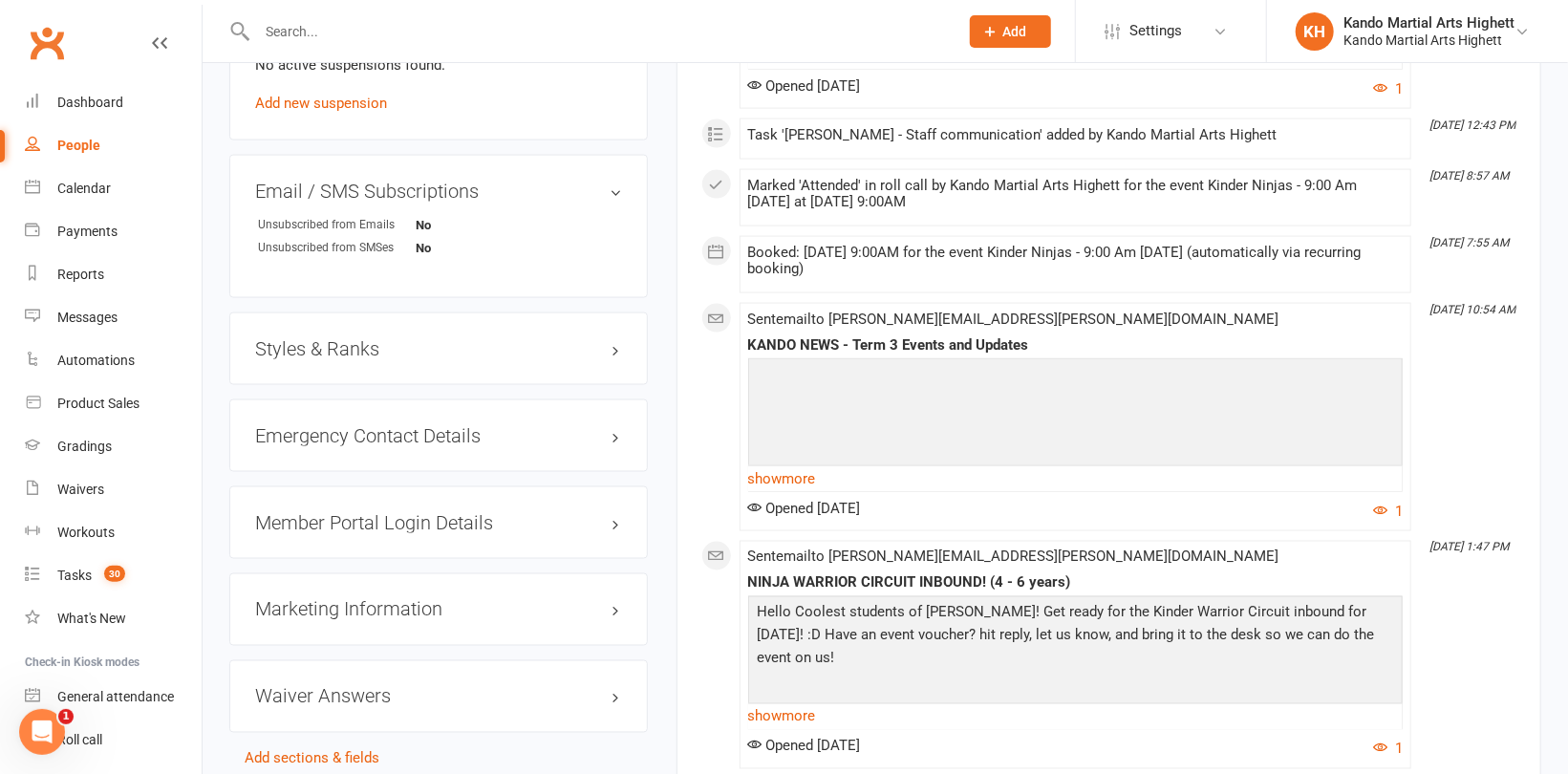
click at [327, 342] on div "Styles & Ranks" at bounding box center [439, 349] width 418 height 72
click at [340, 338] on h3 "Styles & Ranks" at bounding box center [439, 349] width 367 height 22
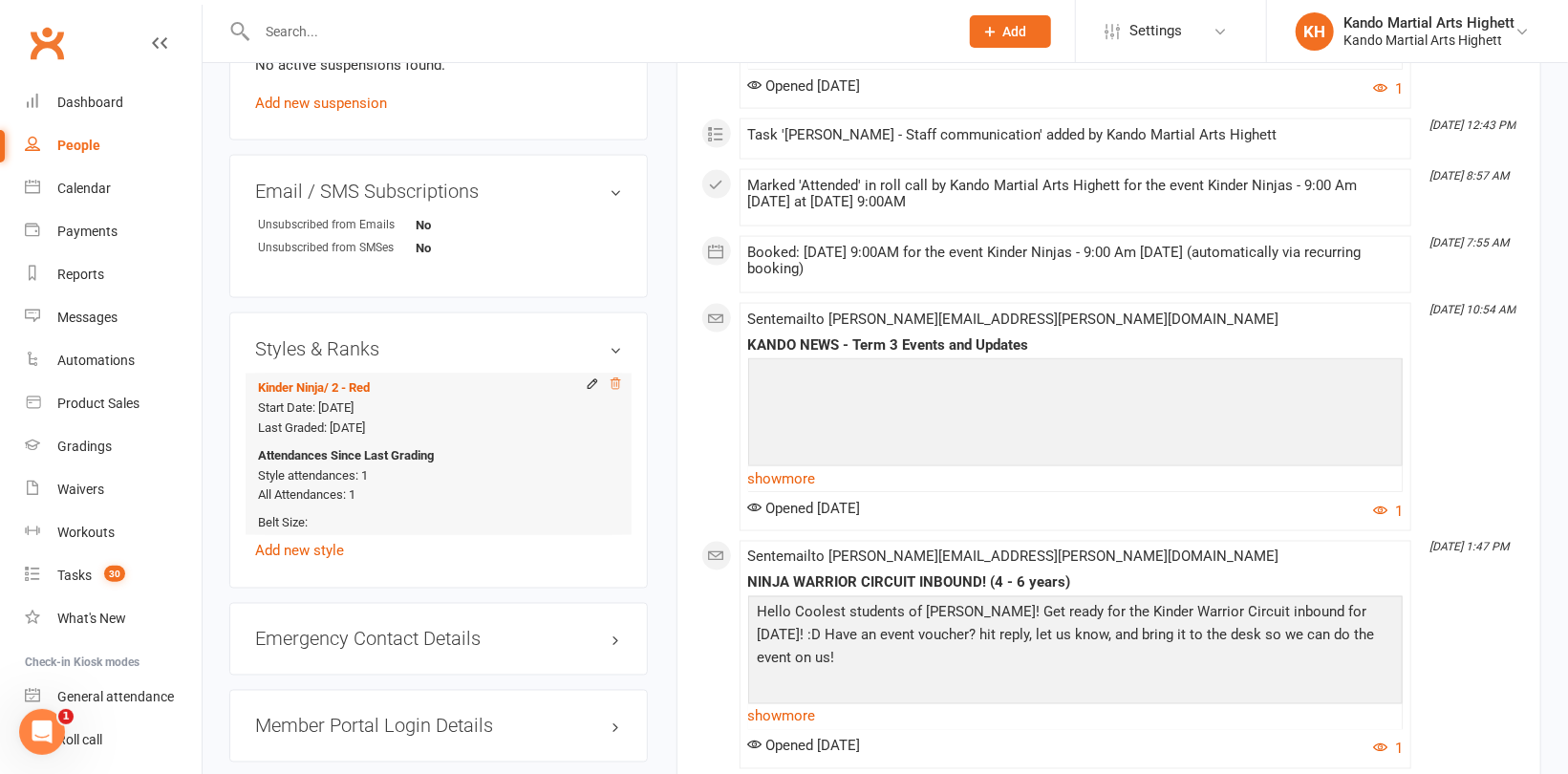
click at [616, 378] on icon at bounding box center [615, 383] width 10 height 11
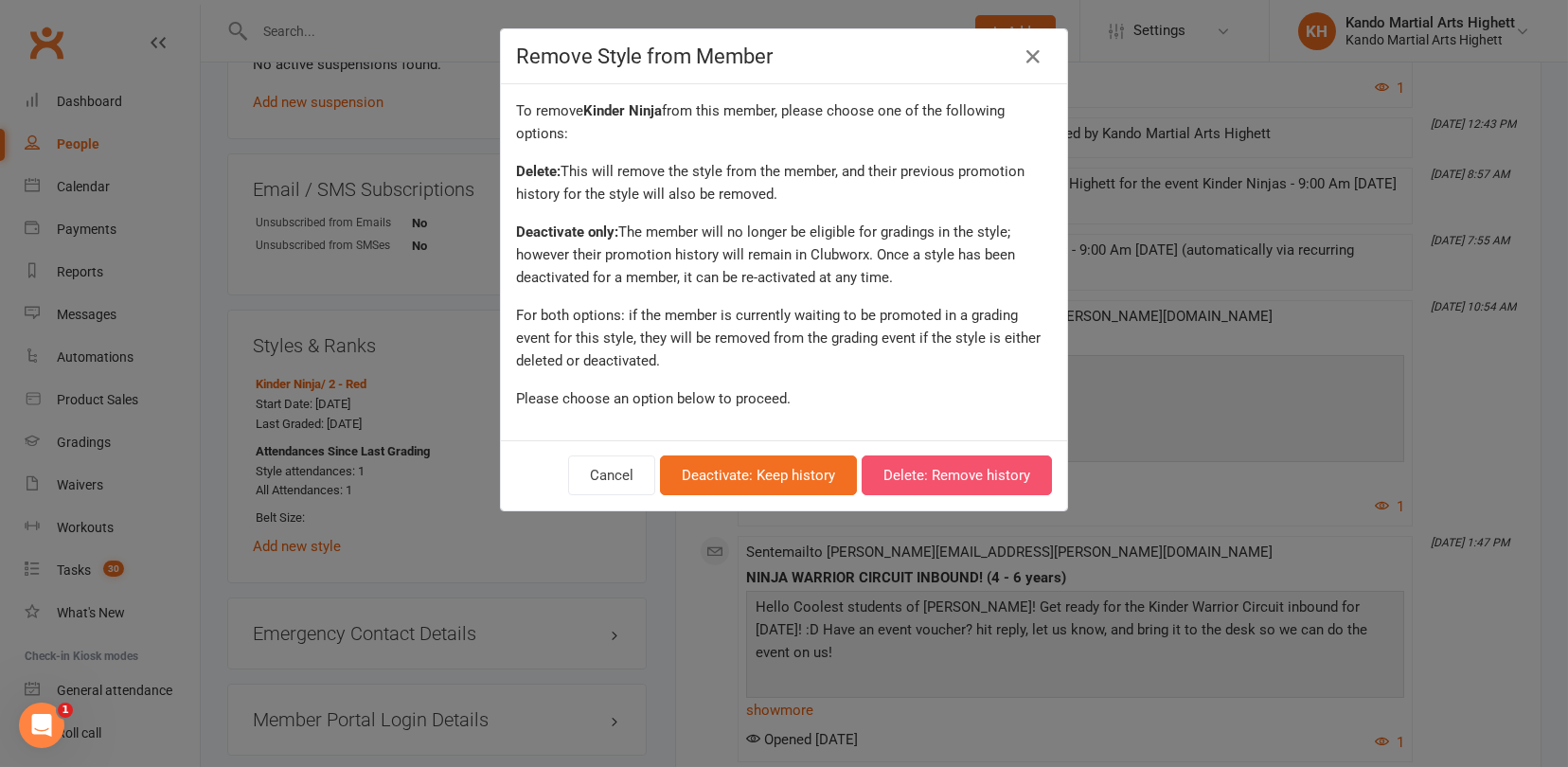
click at [947, 474] on button "Delete: Remove history" at bounding box center [956, 475] width 191 height 40
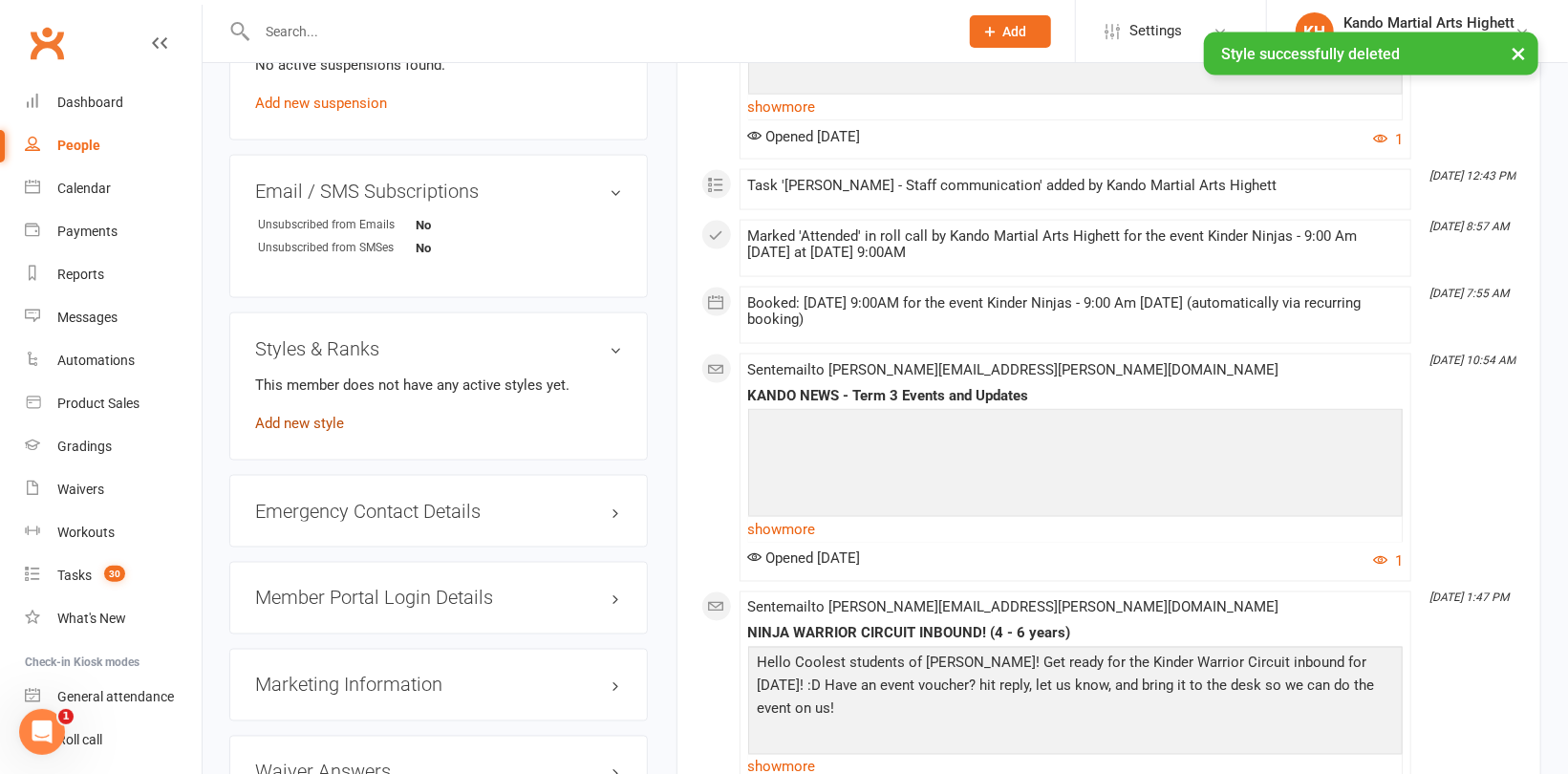
click at [315, 414] on link "Add new style" at bounding box center [299, 423] width 89 height 18
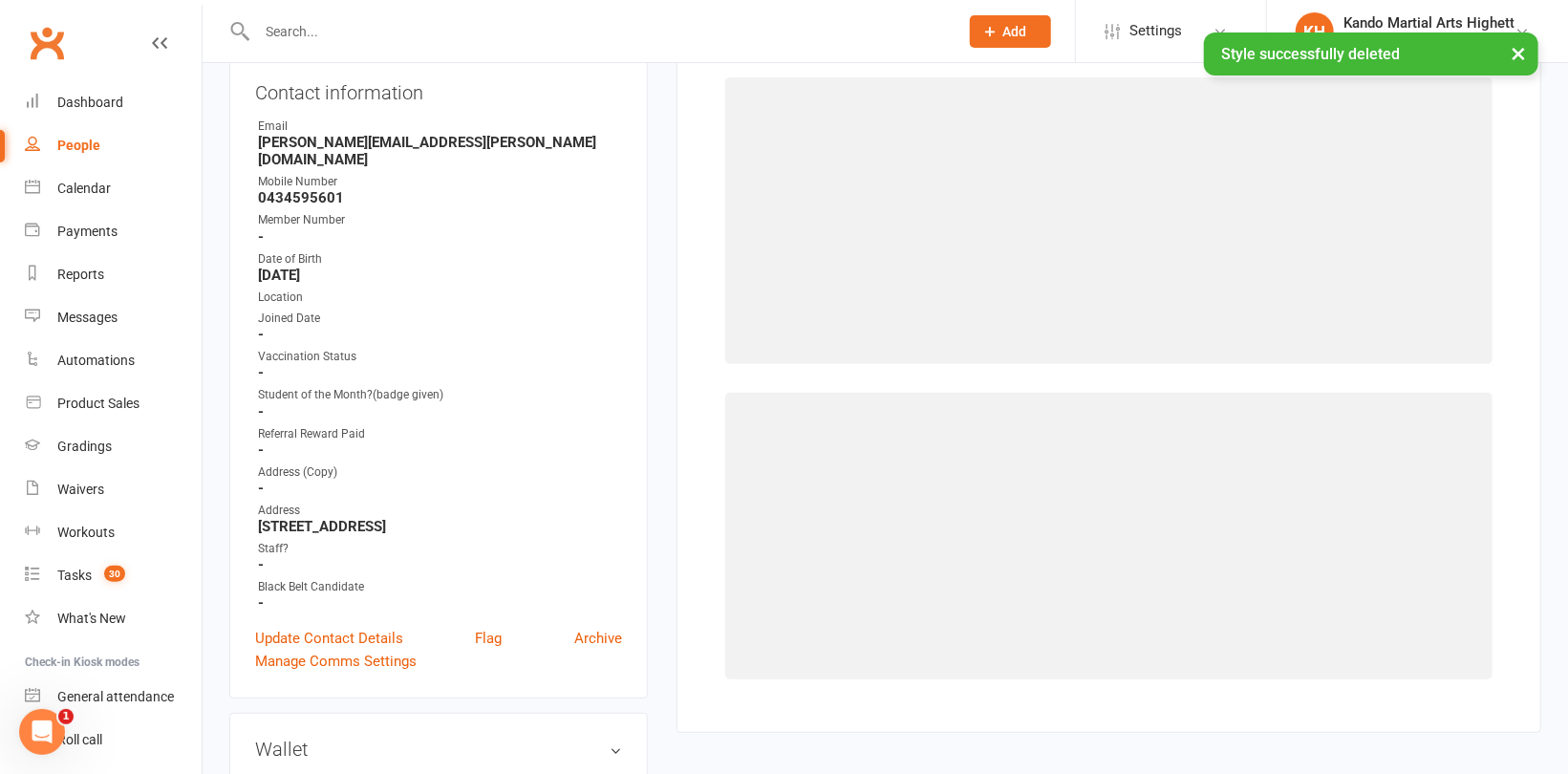
scroll to position [162, 0]
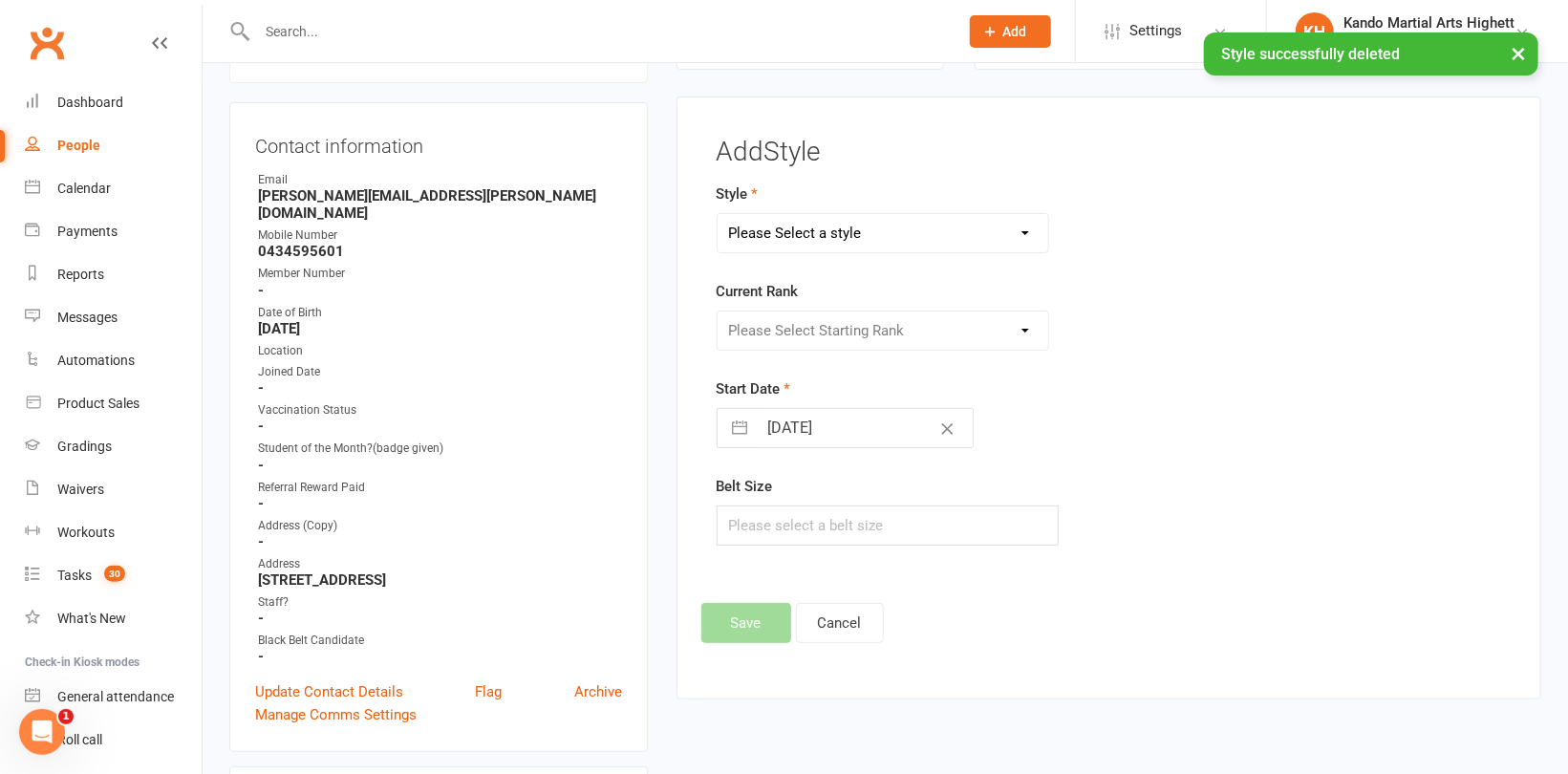
click at [845, 234] on select "Please Select a style [PERSON_NAME] Ninja Leadership Little Dragon Teen and Adu…" at bounding box center [882, 233] width 330 height 38
select select "1195"
click at [717, 214] on select "Please Select a style [PERSON_NAME] Ninja Leadership Little Dragon Teen and Adu…" at bounding box center [882, 233] width 330 height 38
click at [810, 333] on select "Please Select Starting Rank 1 - White 2 - Red 3 - Yellow 4 - Orange 5 - Green 6…" at bounding box center [882, 330] width 330 height 38
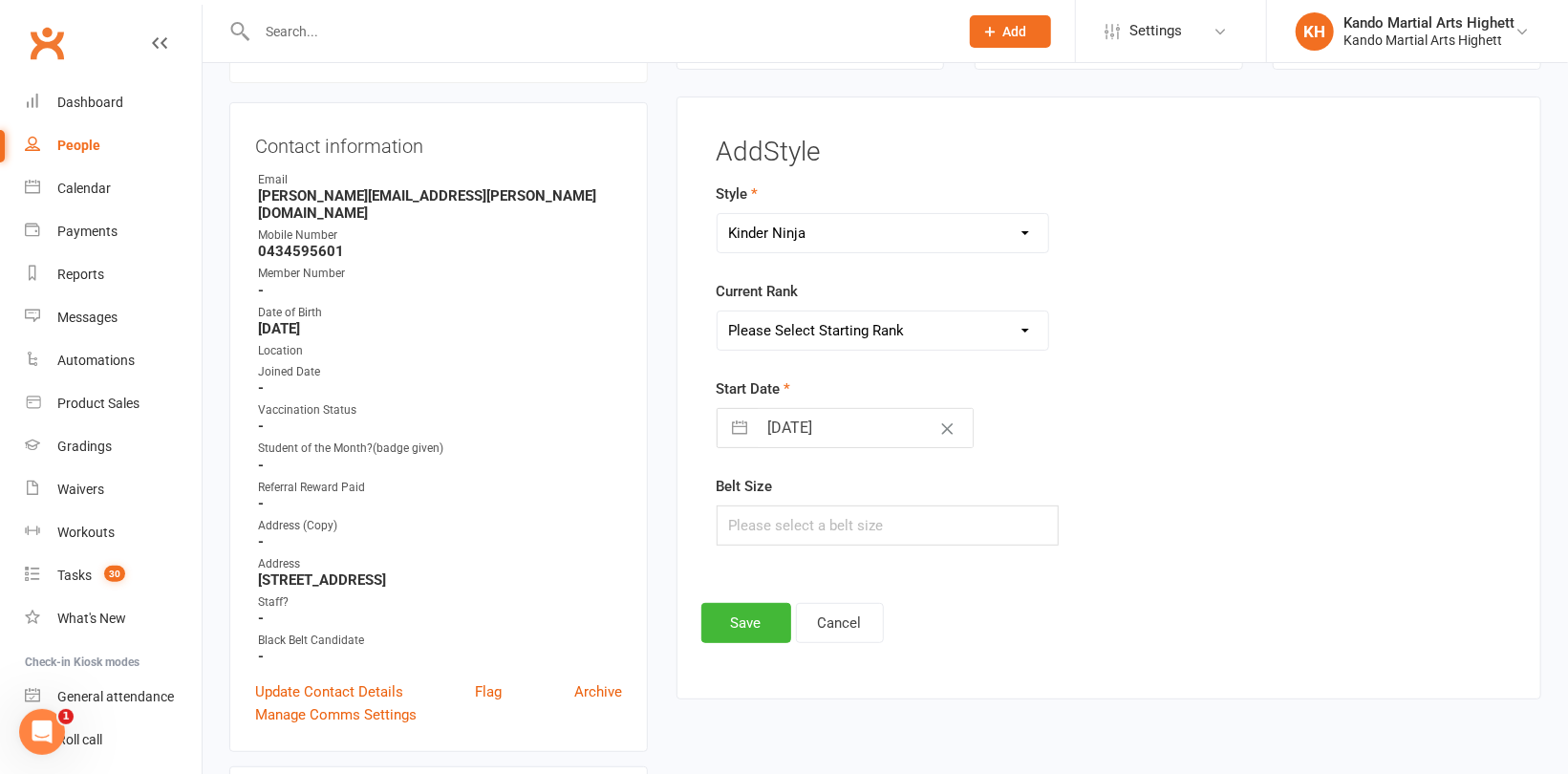
select select "18372"
click at [717, 312] on select "Please Select Starting Rank 1 - White 2 - Red 3 - Yellow 4 - Orange 5 - Green 6…" at bounding box center [882, 330] width 330 height 38
click at [754, 626] on button "Save" at bounding box center [746, 623] width 90 height 40
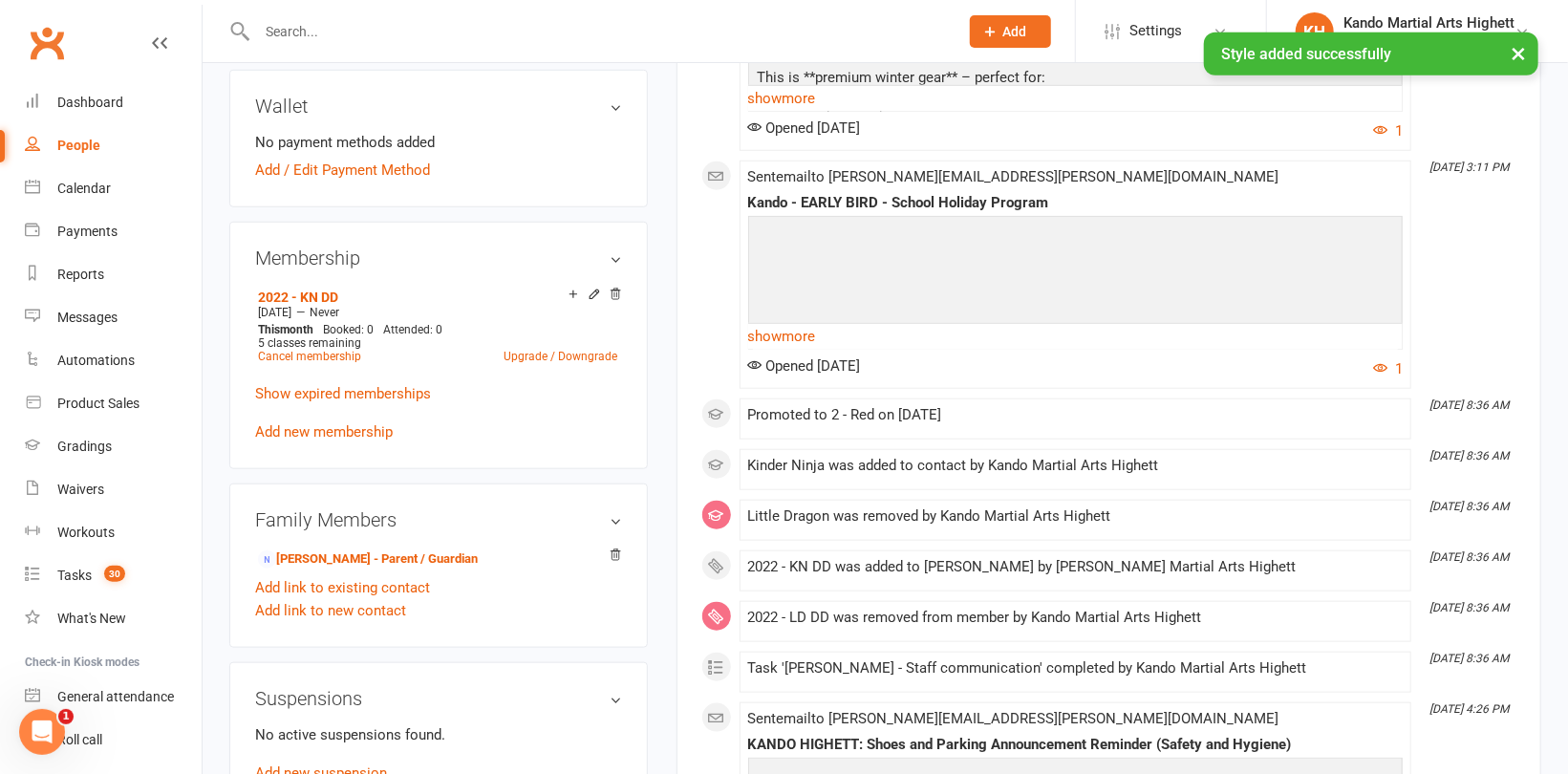
scroll to position [1022, 0]
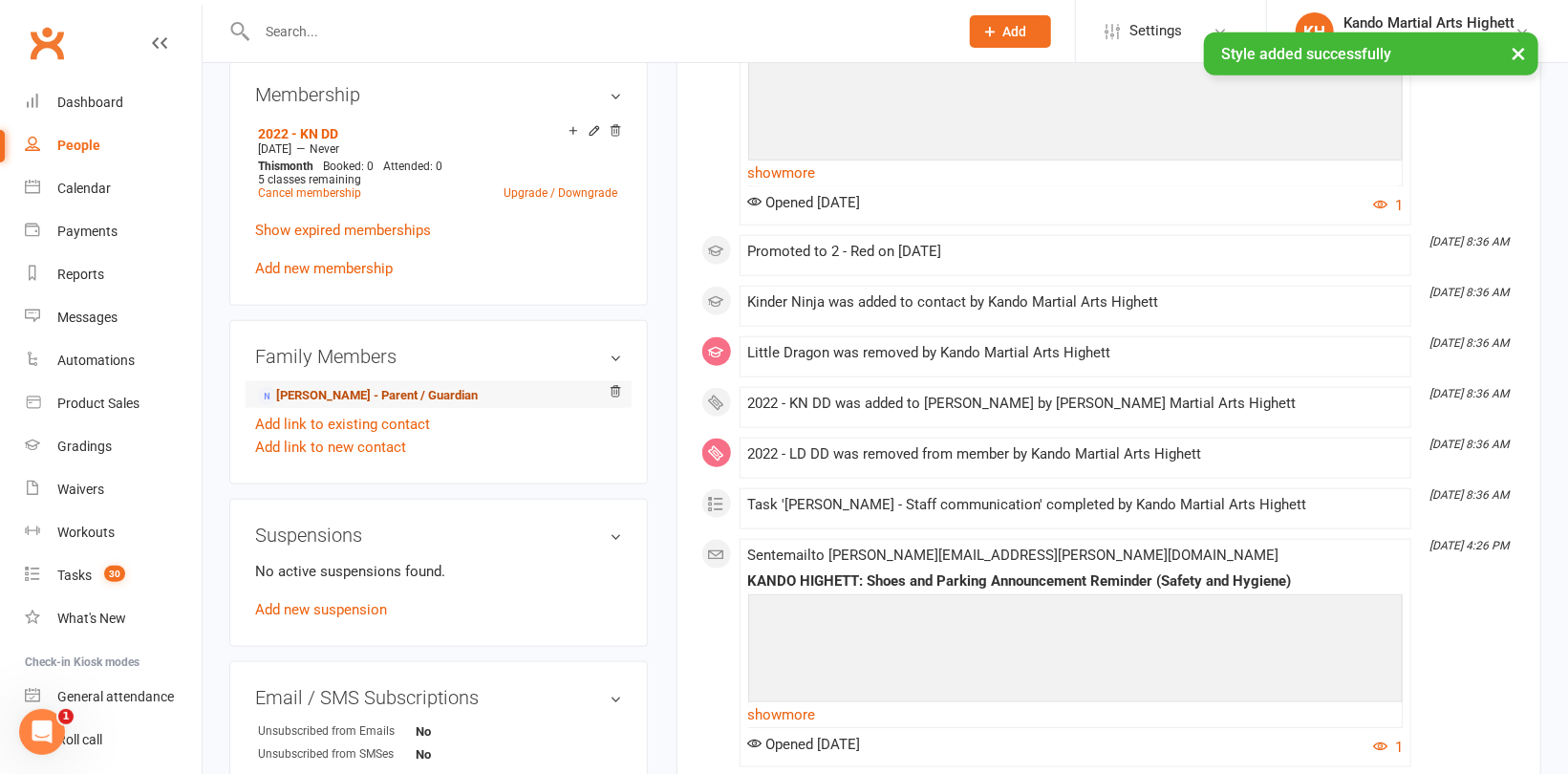
click at [346, 386] on link "[PERSON_NAME] - Parent / Guardian" at bounding box center [367, 396] width 220 height 21
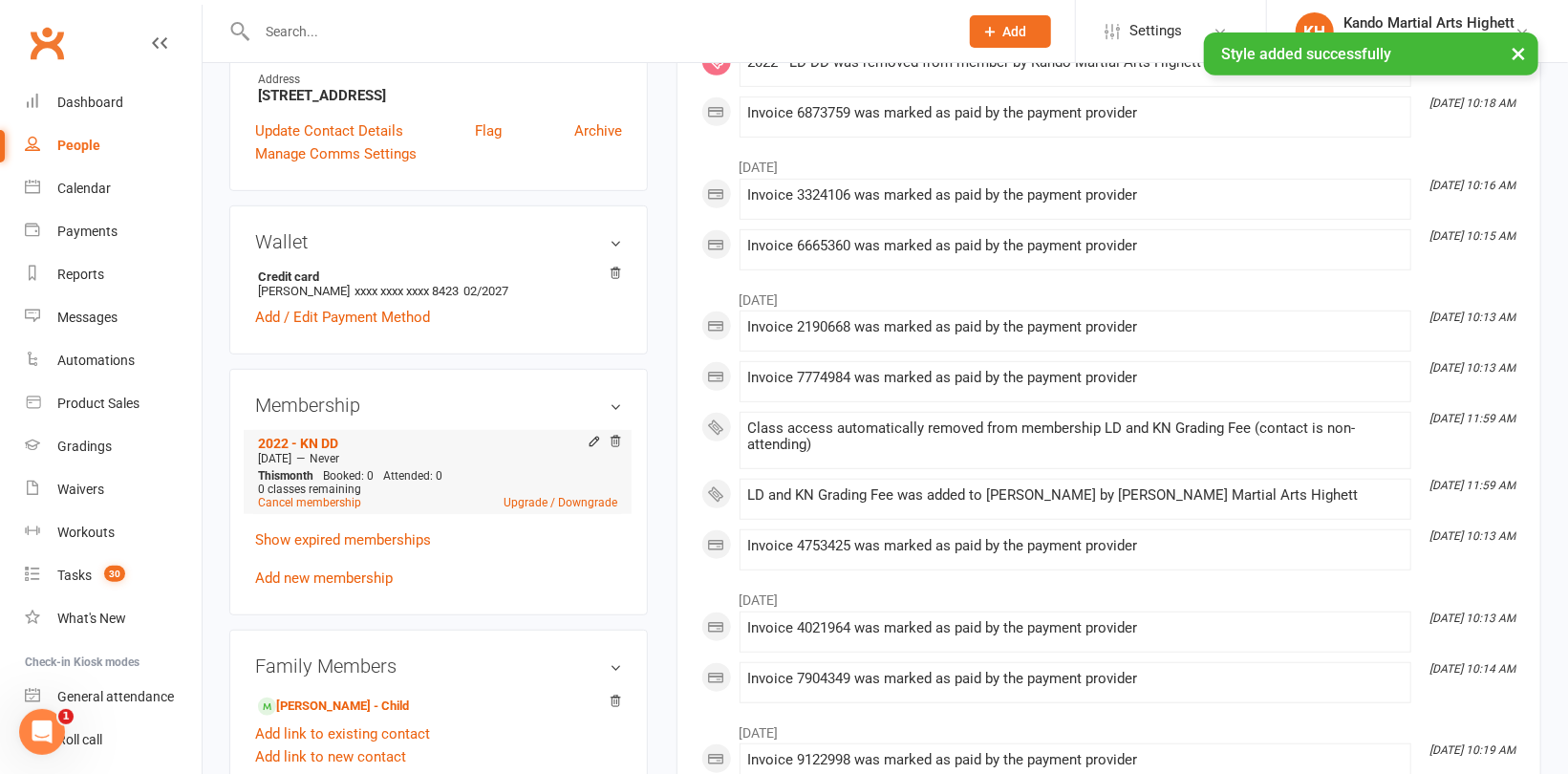
scroll to position [574, 0]
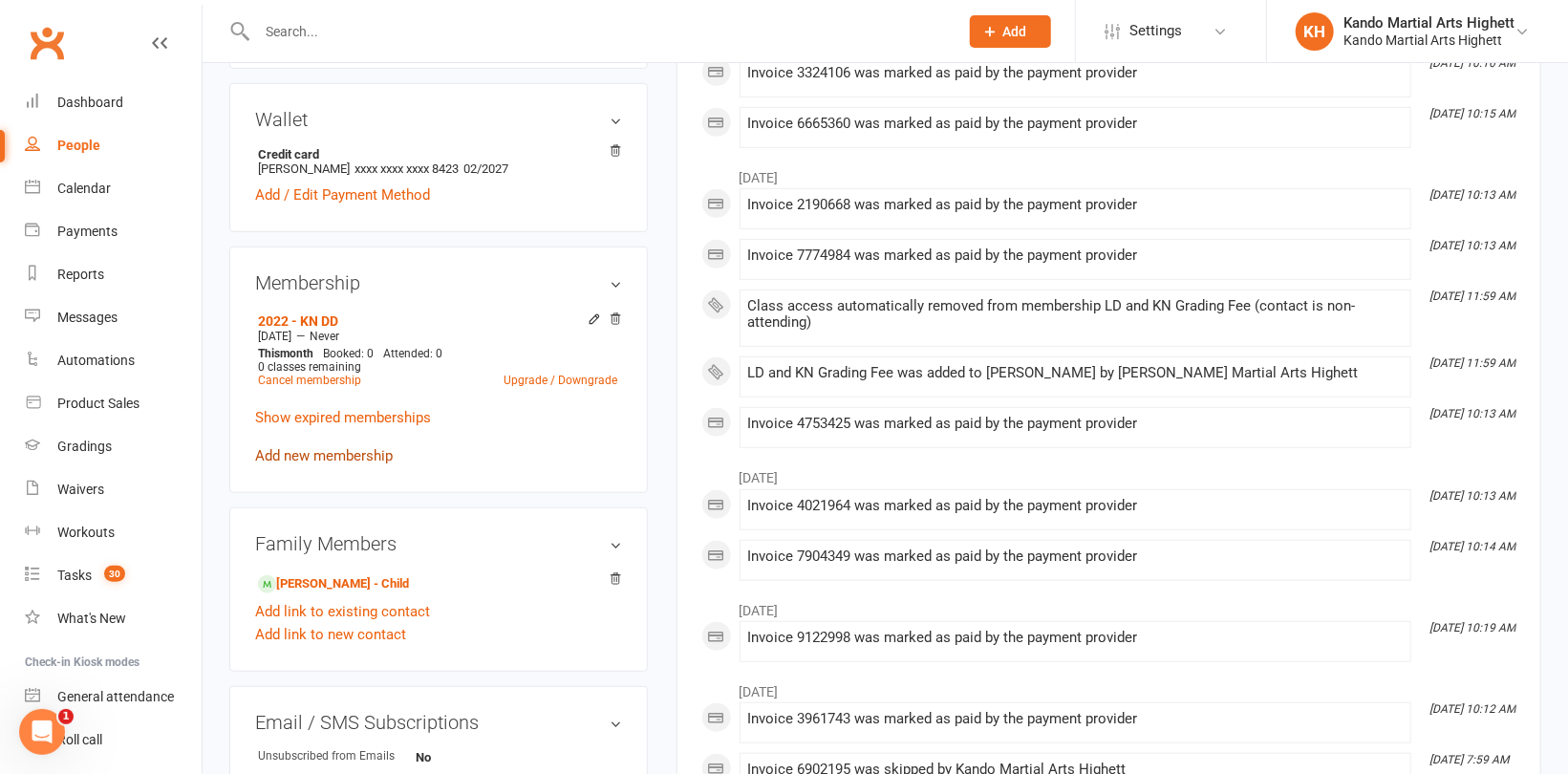
click at [337, 448] on link "Add new membership" at bounding box center [323, 456] width 138 height 18
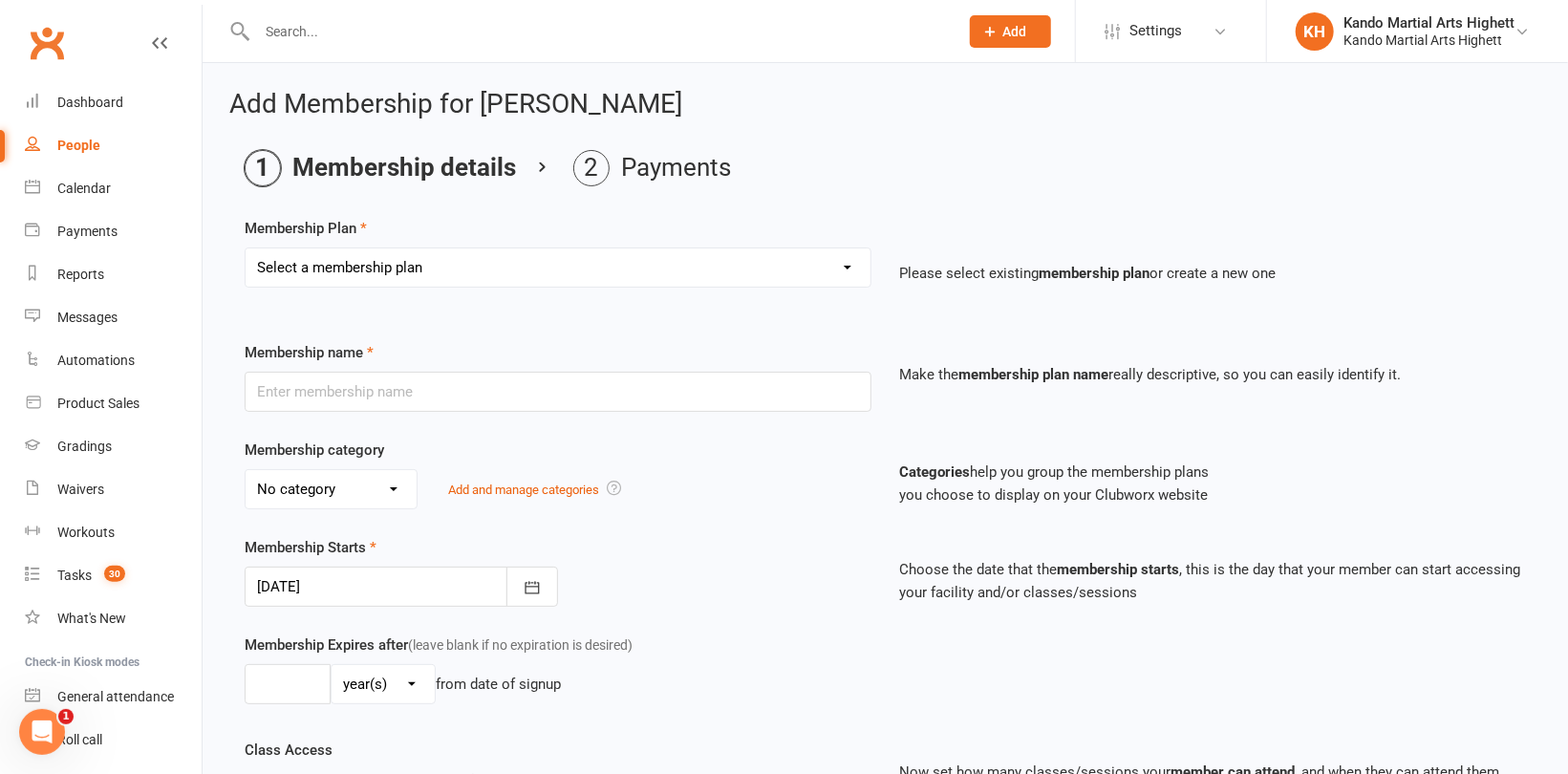
click at [456, 275] on select "Select a membership plan Create new Membership Plan Starter Program - 4 weeks p…" at bounding box center [558, 267] width 625 height 38
select select "17"
click at [245, 248] on select "Select a membership plan Create new Membership Plan Starter Program - 4 weeks p…" at bounding box center [558, 267] width 625 height 38
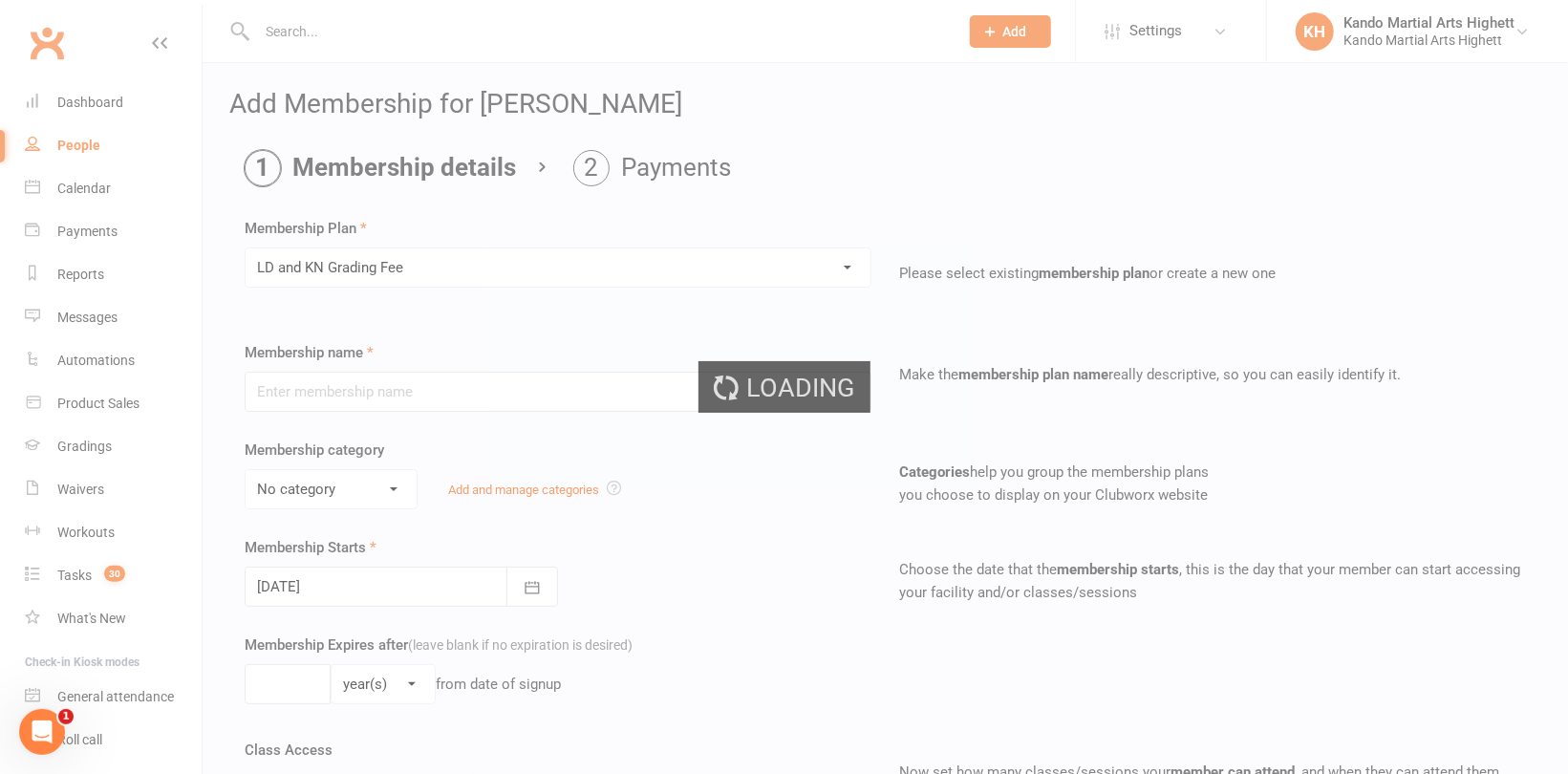
type input "LD and KN Grading Fee"
select select "10"
type input "1"
select select "0"
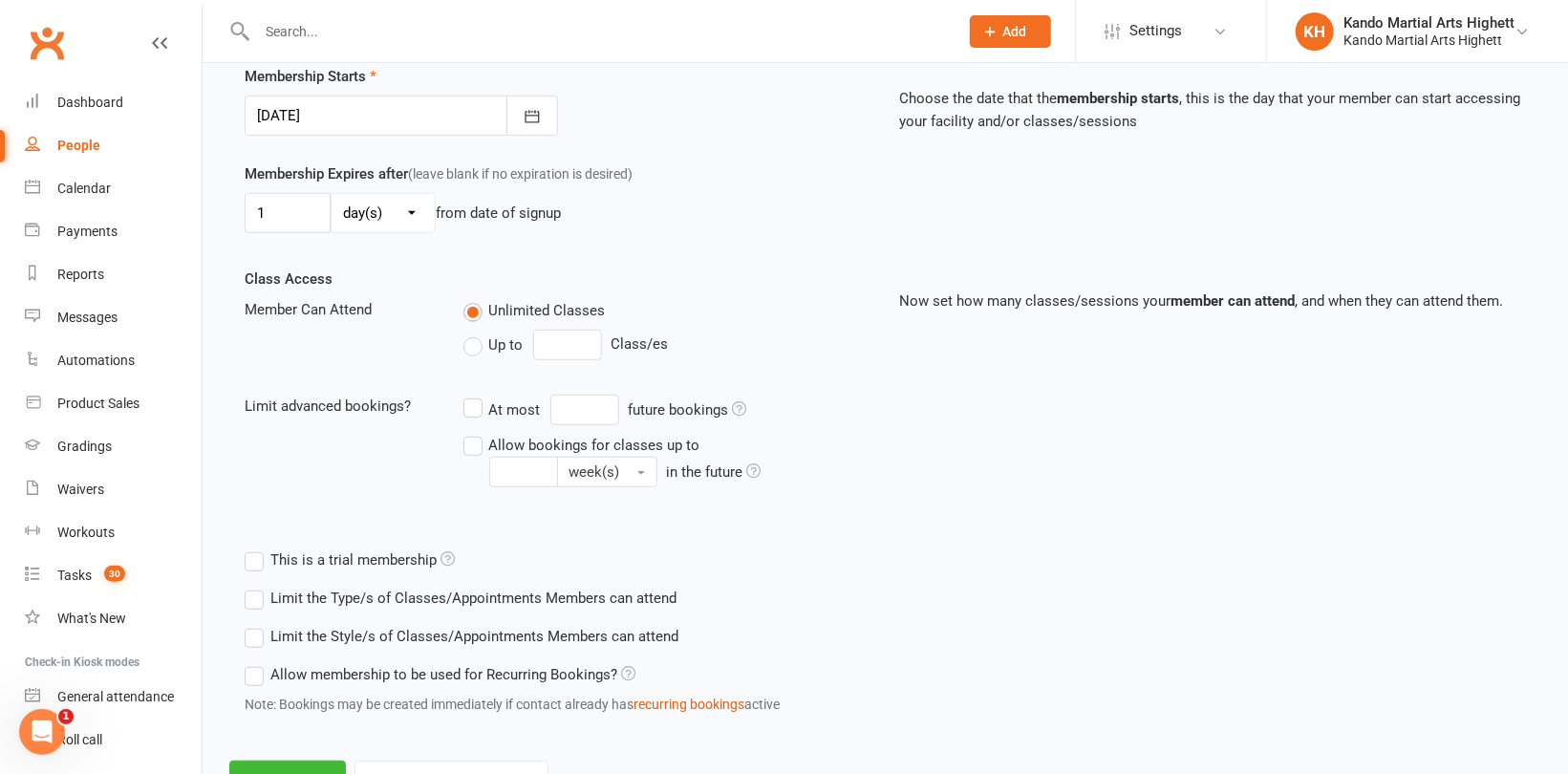
scroll to position [549, 0]
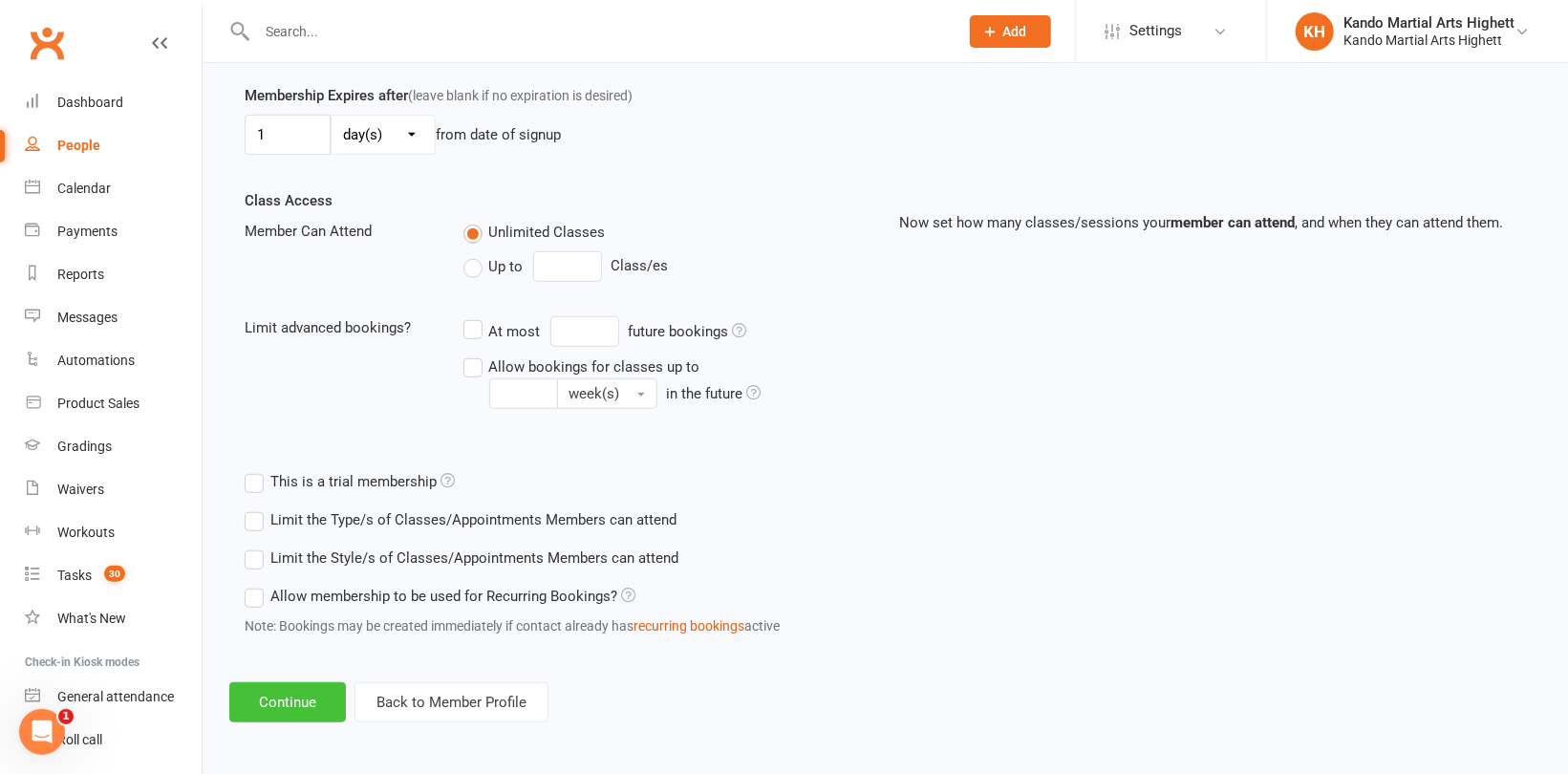
click at [271, 711] on button "Continue" at bounding box center [287, 702] width 116 height 40
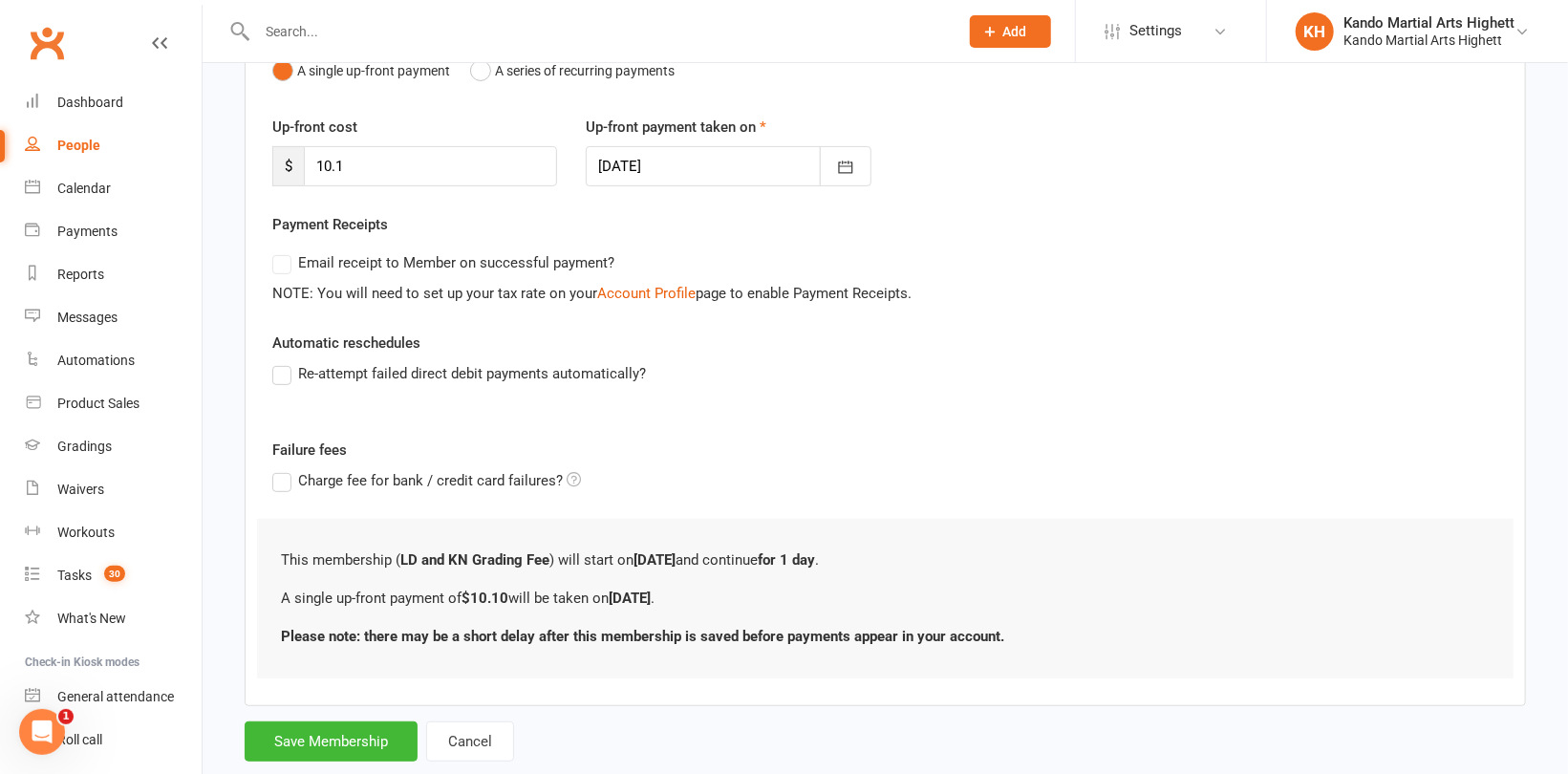
scroll to position [265, 0]
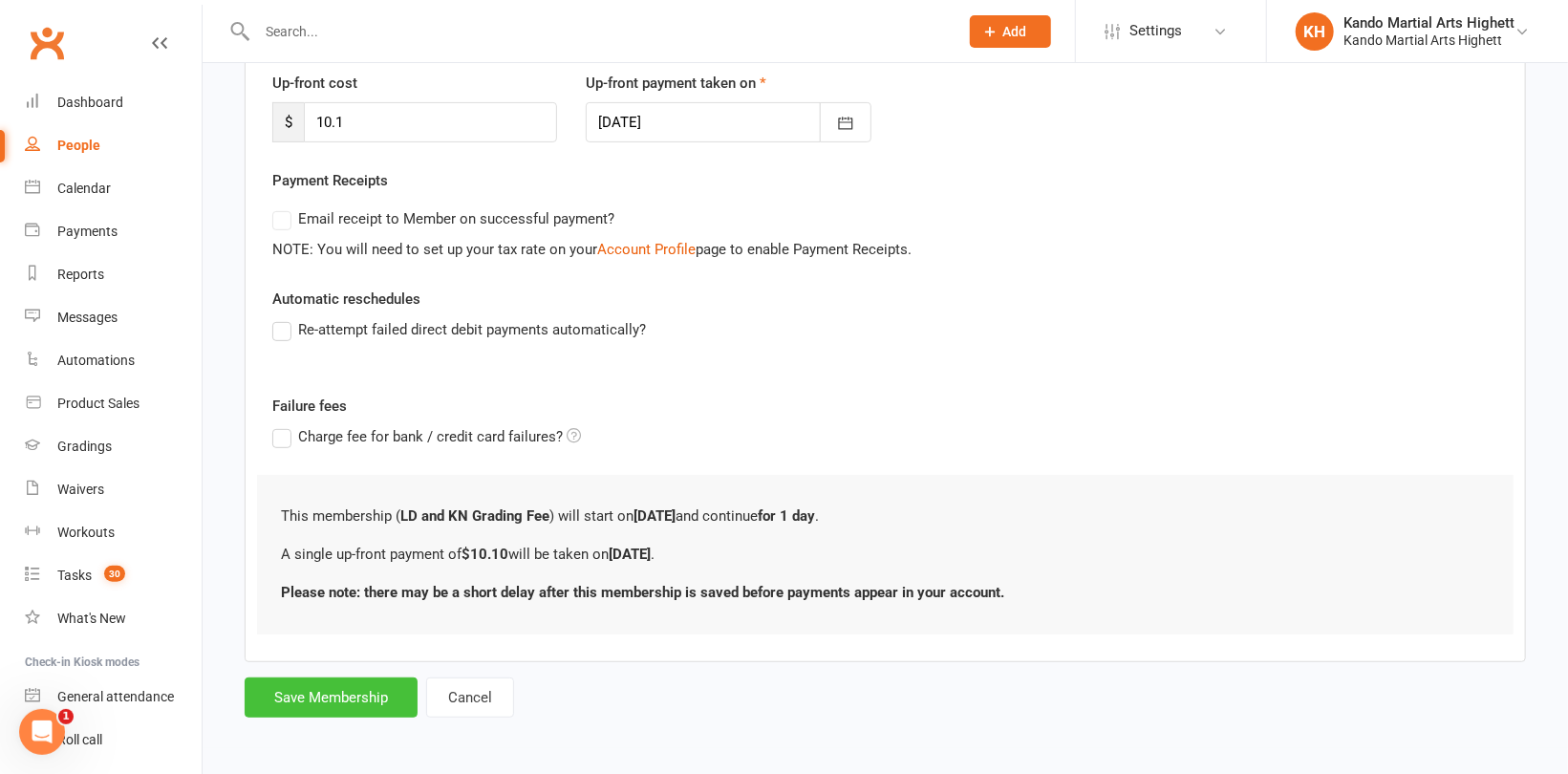
click at [294, 689] on button "Save Membership" at bounding box center [330, 697] width 173 height 40
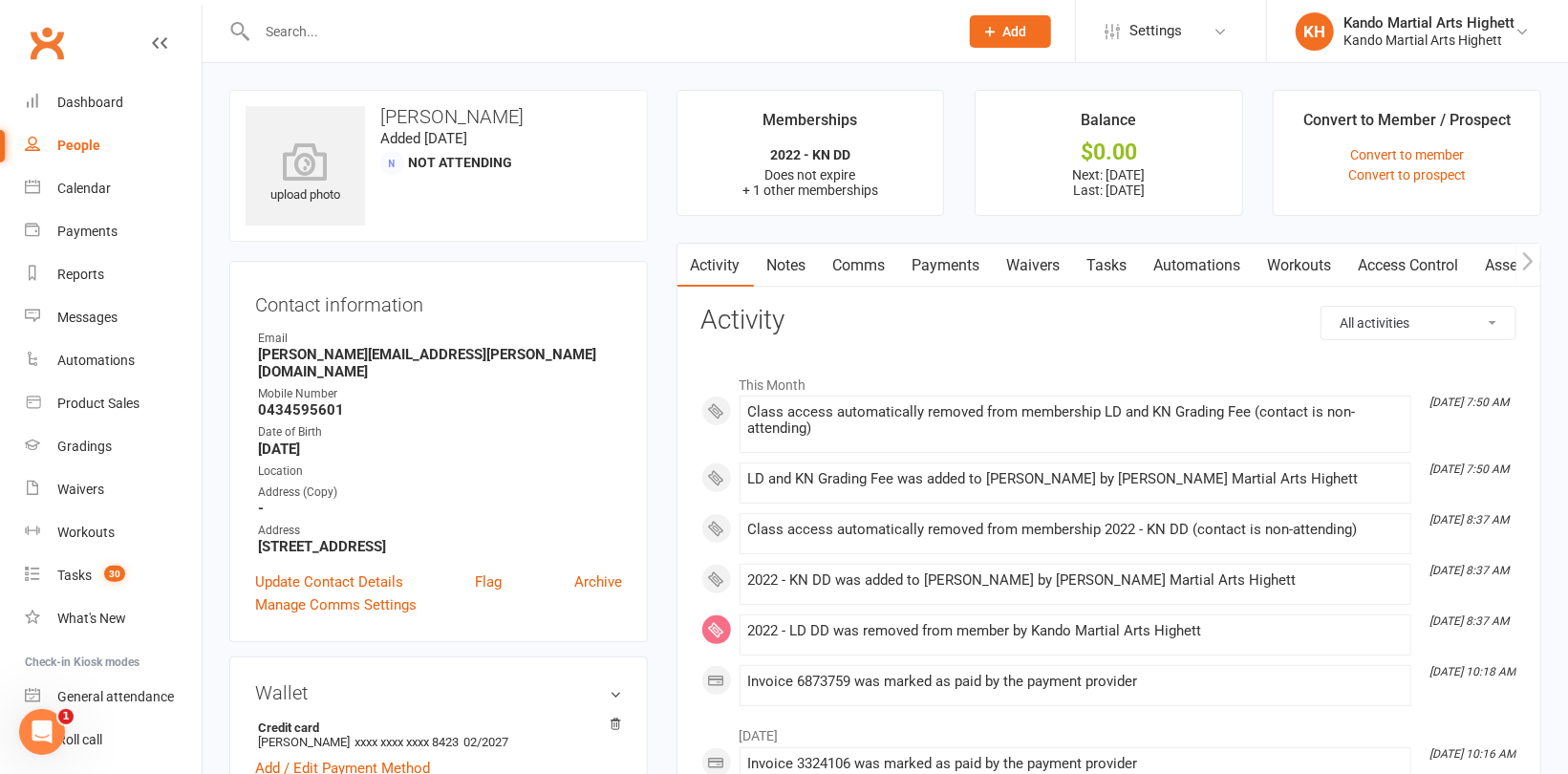
click at [269, 28] on input "text" at bounding box center [598, 31] width 694 height 26
paste input "[PERSON_NAME]"
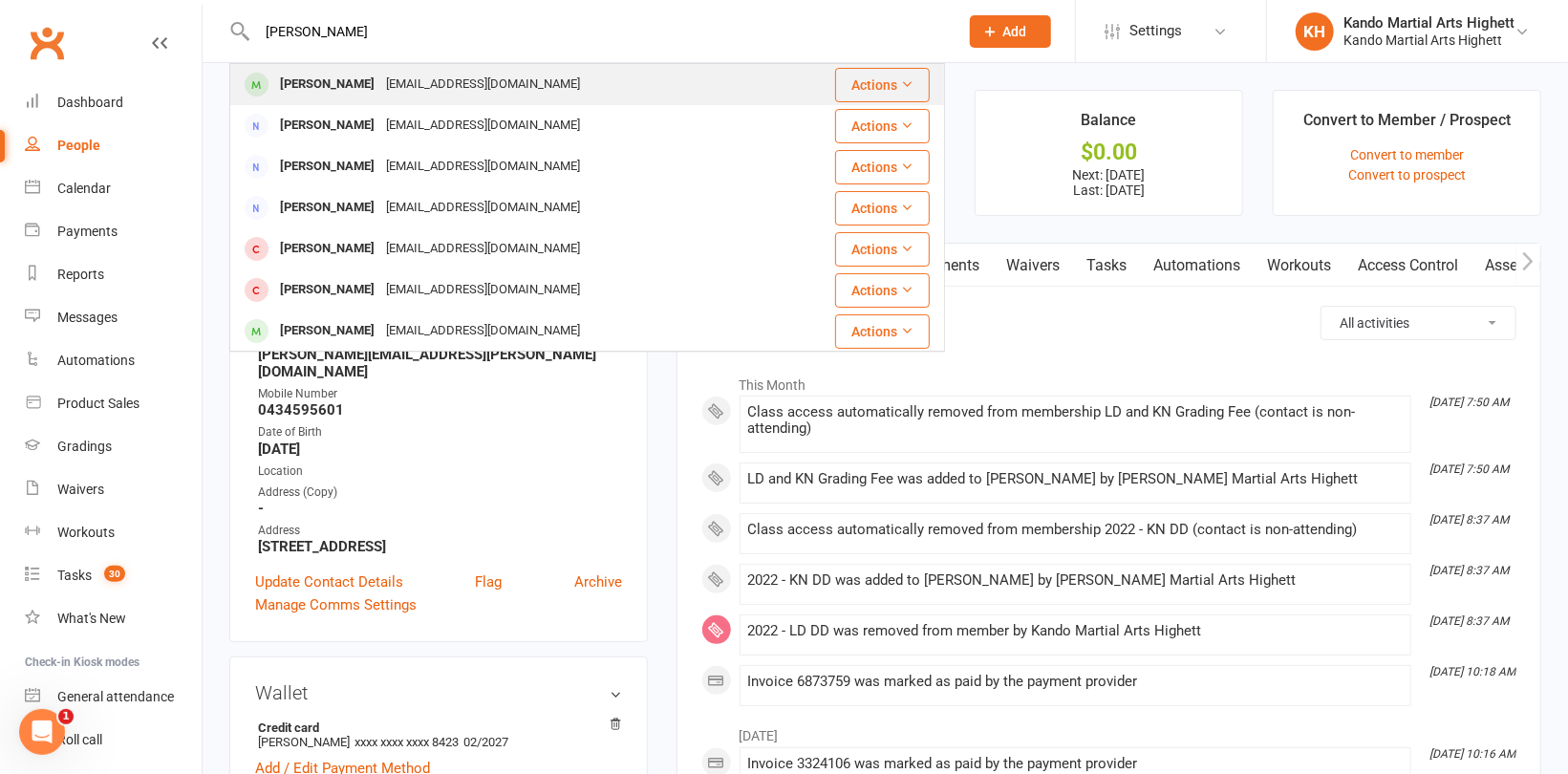
type input "[PERSON_NAME]"
click at [380, 89] on div "[EMAIL_ADDRESS][DOMAIN_NAME]" at bounding box center [483, 84] width 205 height 27
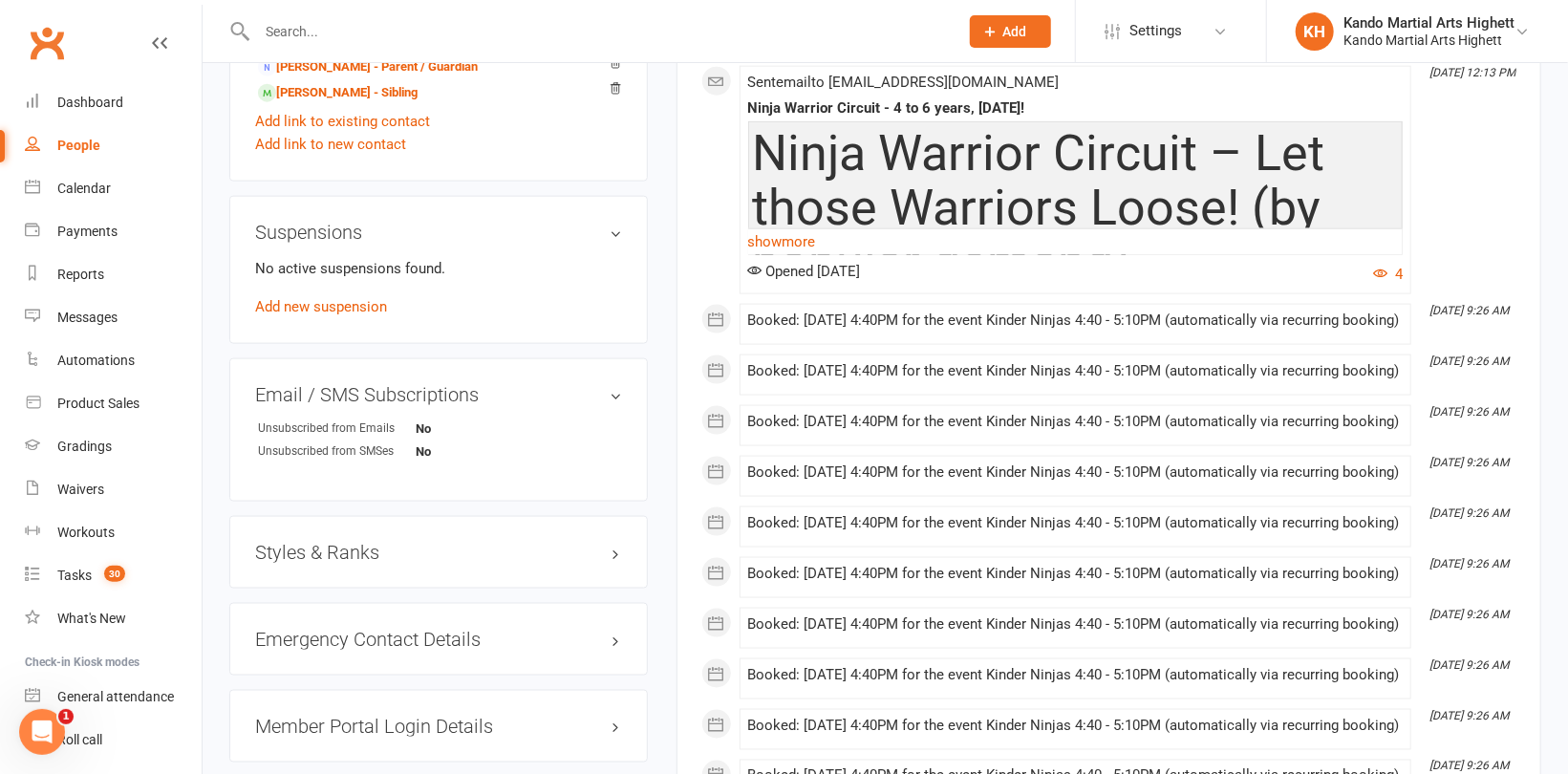
scroll to position [1338, 0]
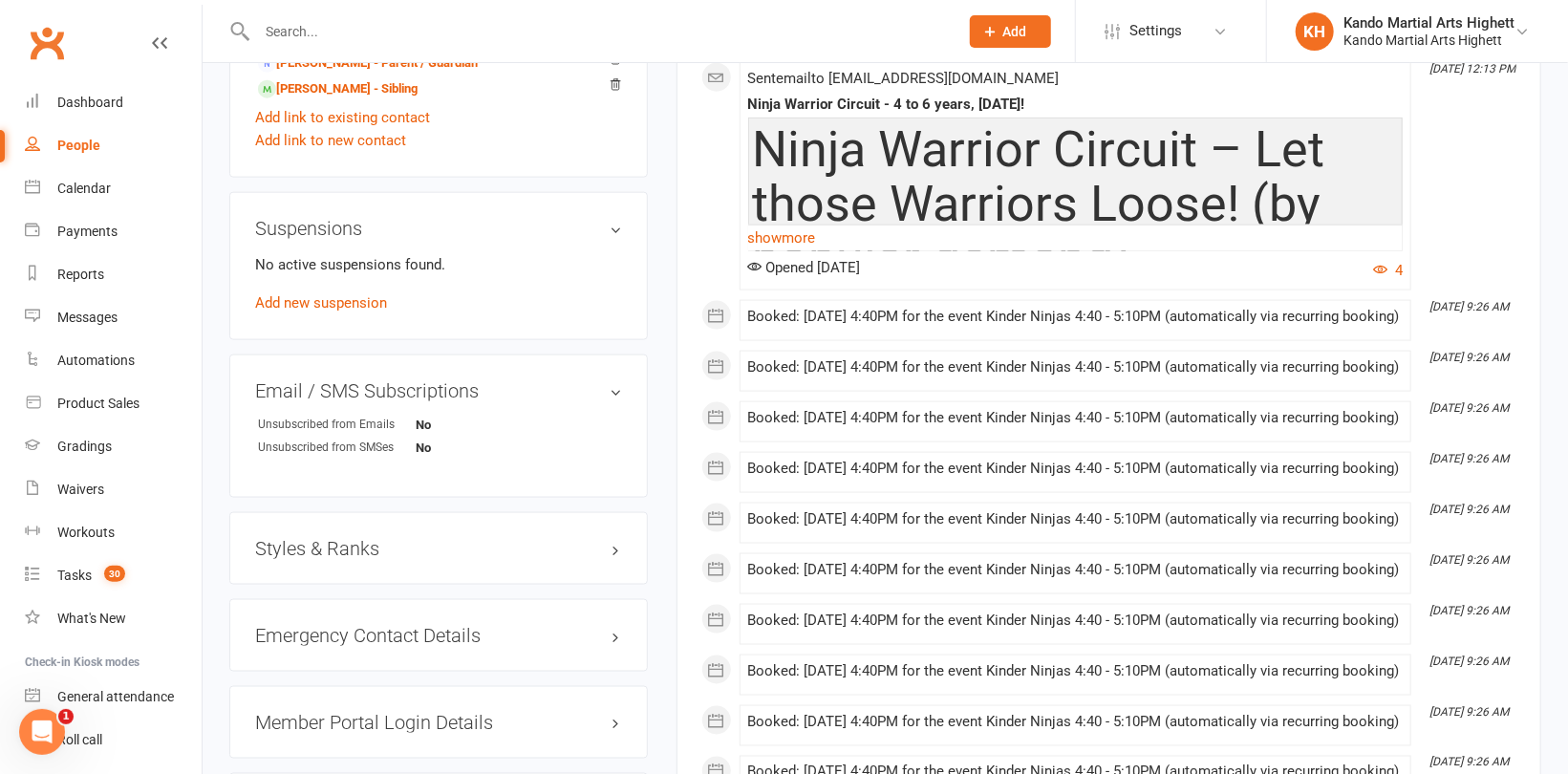
drag, startPoint x: 348, startPoint y: 548, endPoint x: 353, endPoint y: 527, distance: 21.6
click at [349, 548] on h3 "Styles & Ranks" at bounding box center [439, 549] width 367 height 22
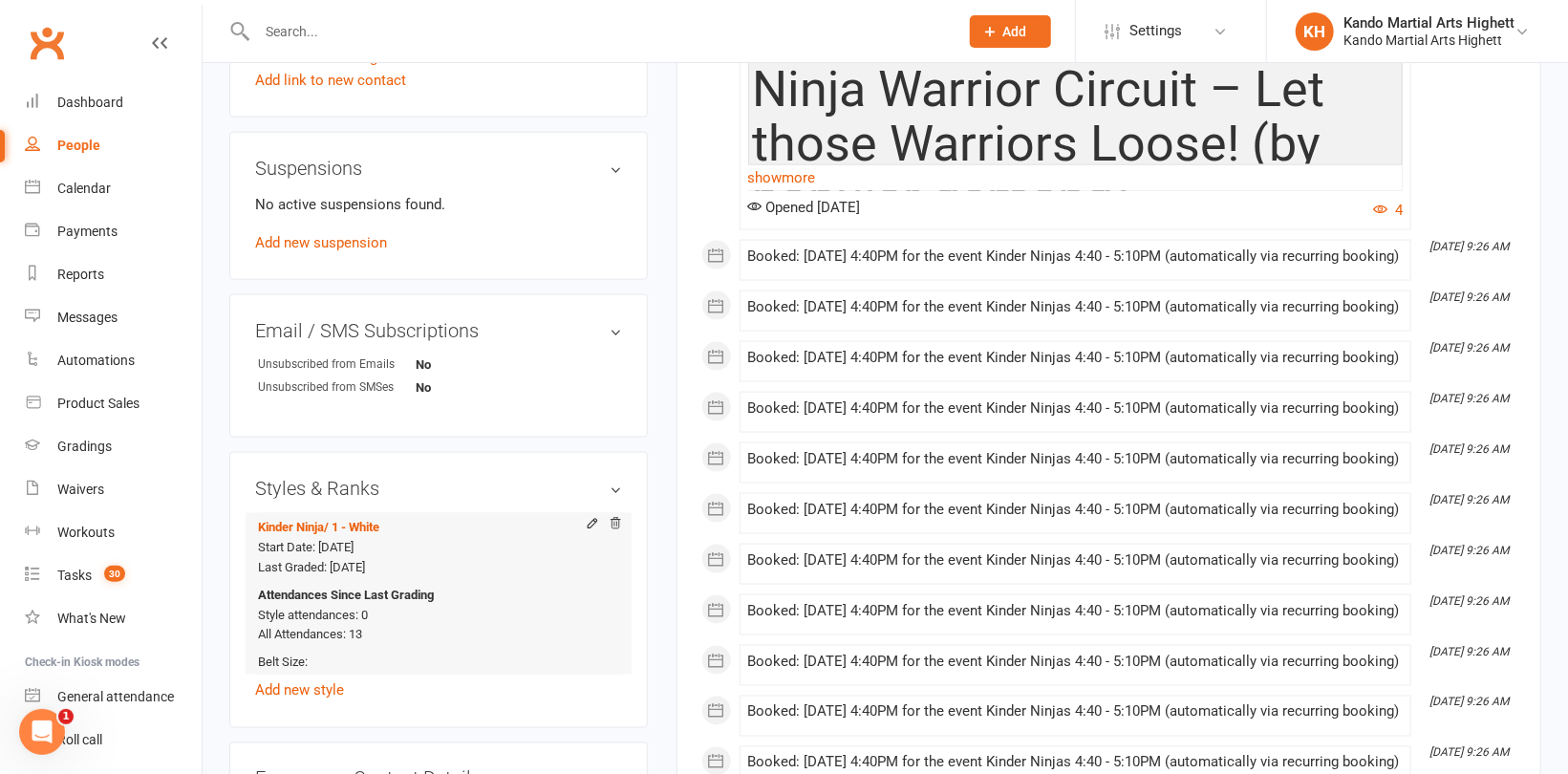
scroll to position [1529, 0]
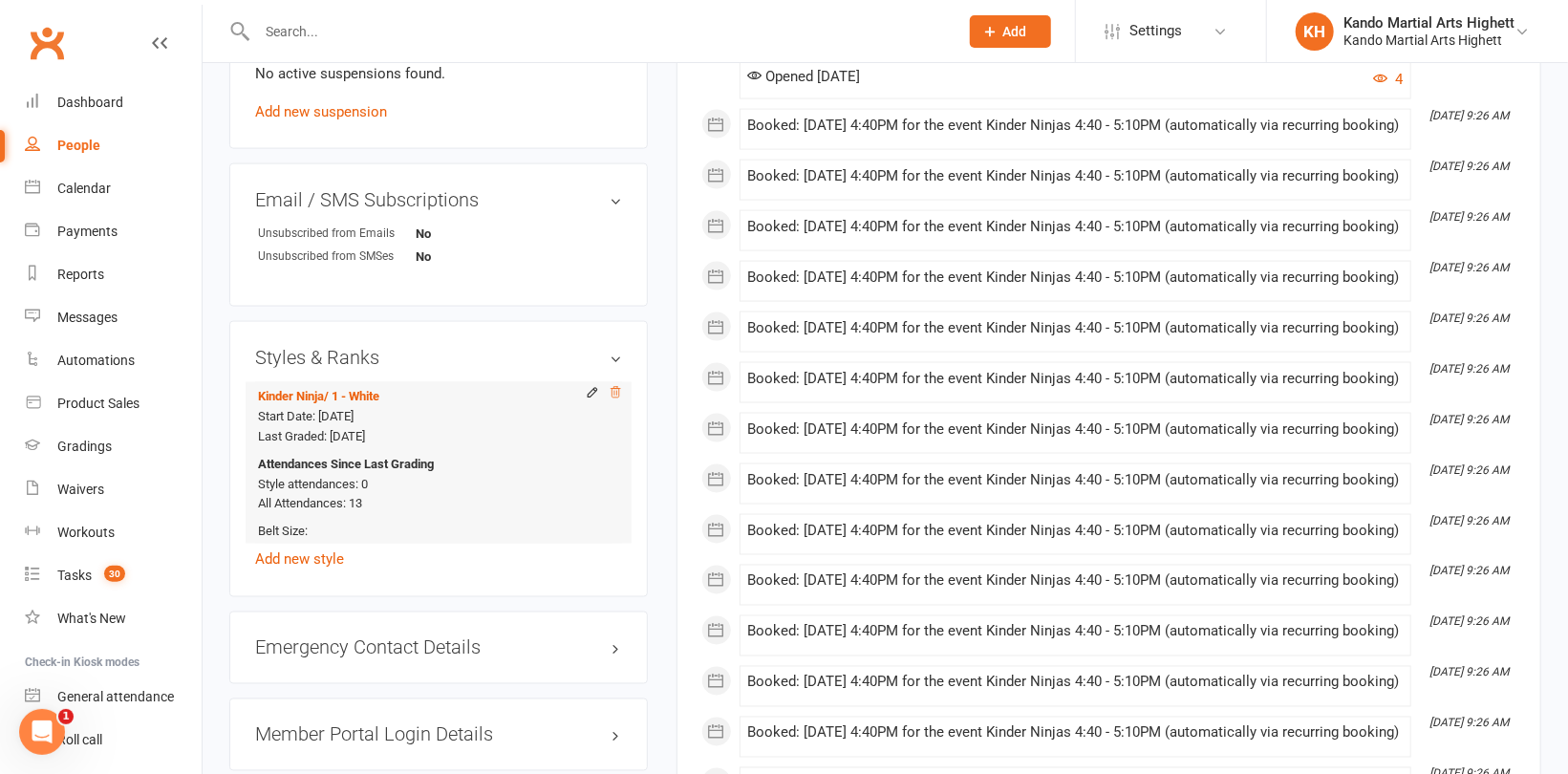
click at [614, 388] on icon at bounding box center [615, 392] width 10 height 11
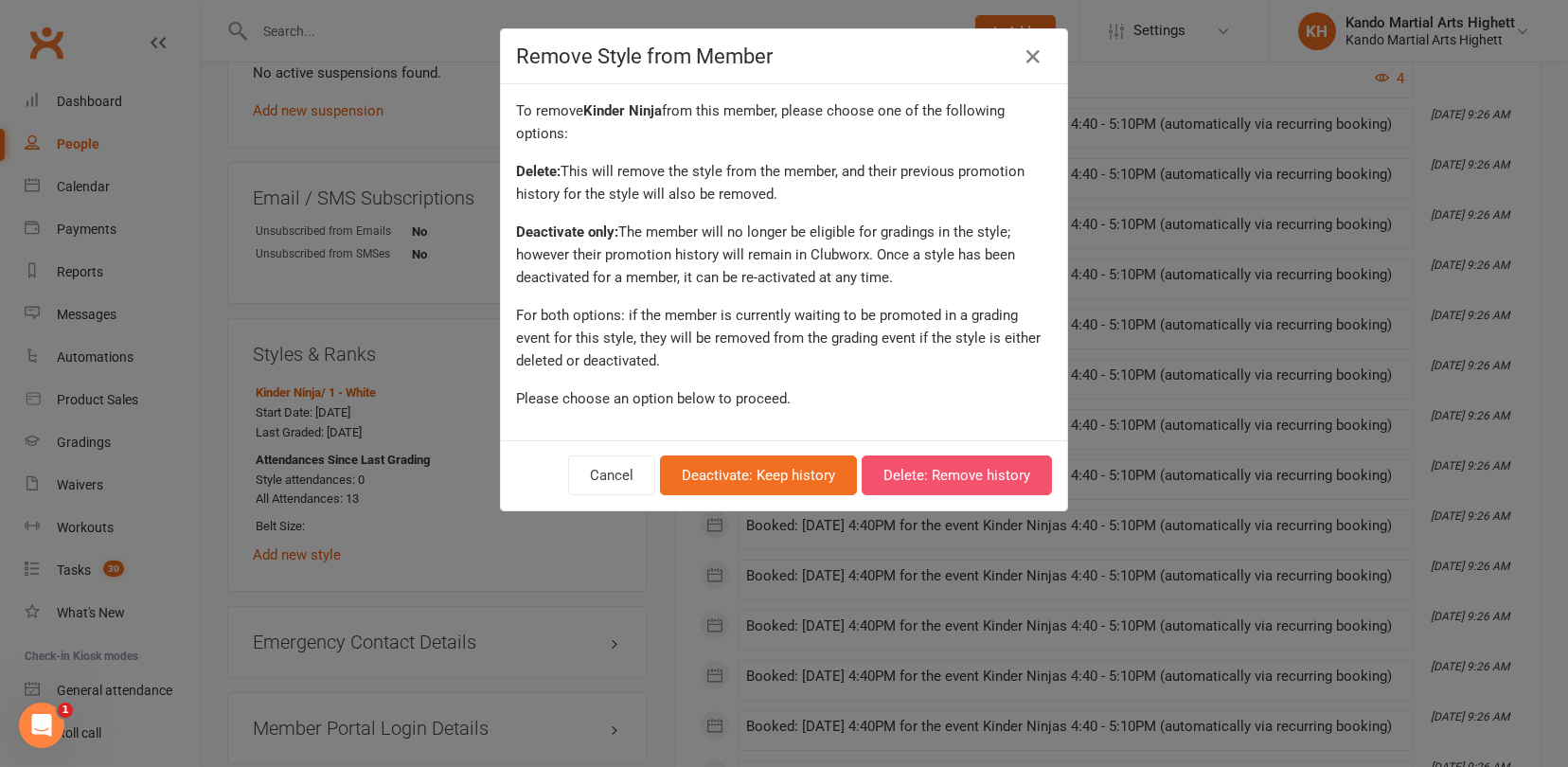
click at [887, 480] on button "Delete: Remove history" at bounding box center [956, 475] width 191 height 40
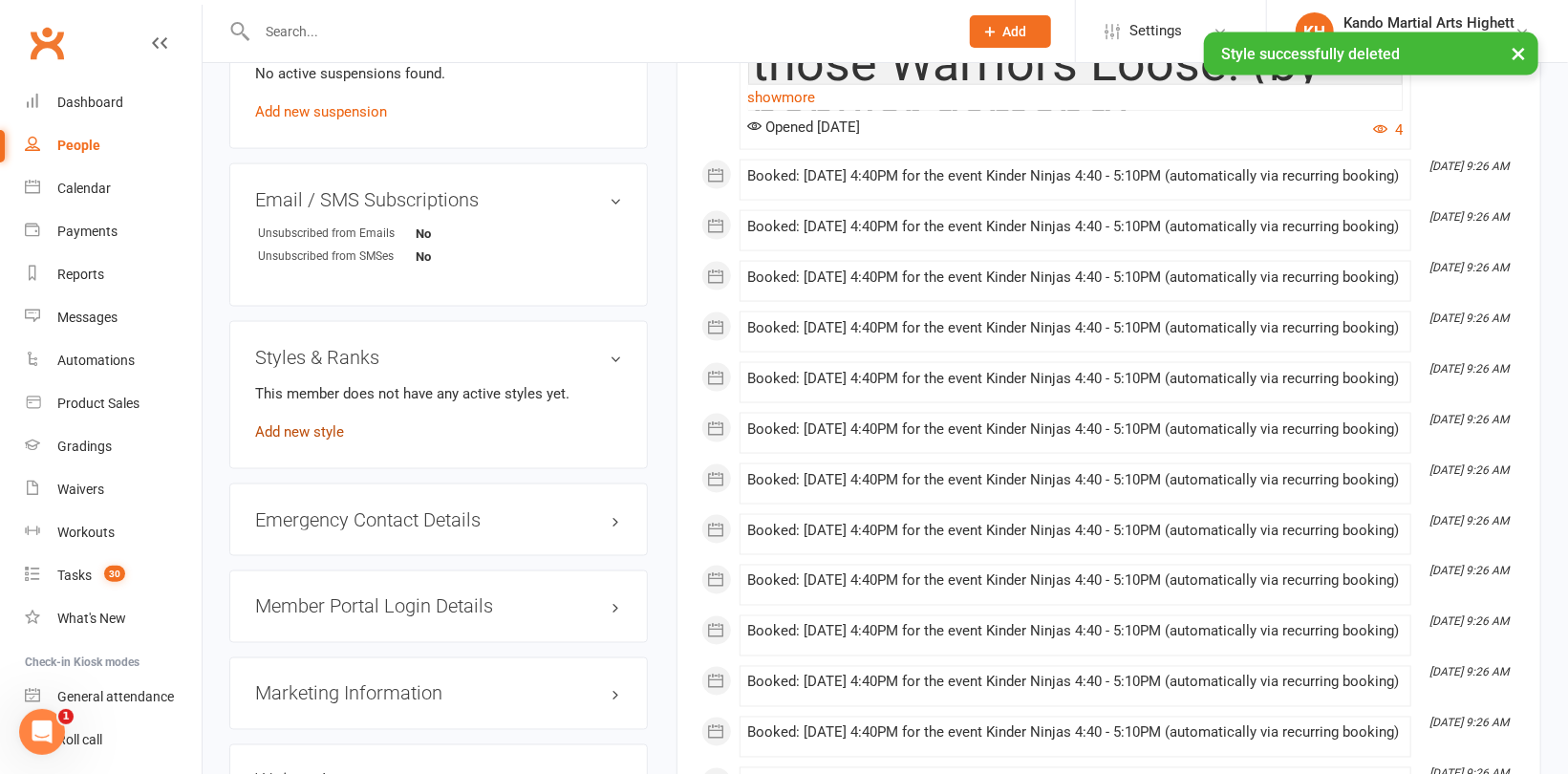
click at [315, 433] on link "Add new style" at bounding box center [299, 432] width 89 height 18
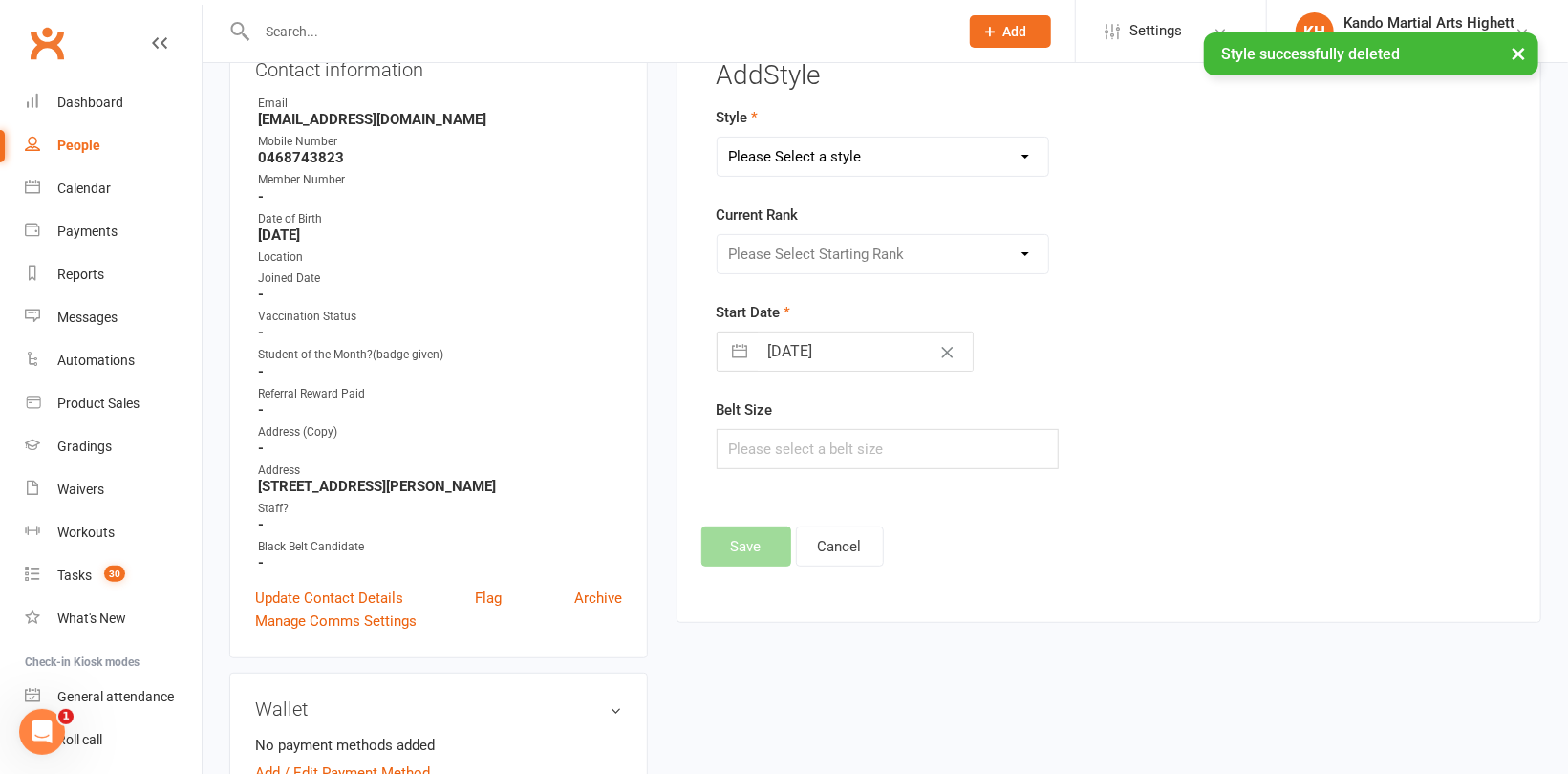
scroll to position [162, 0]
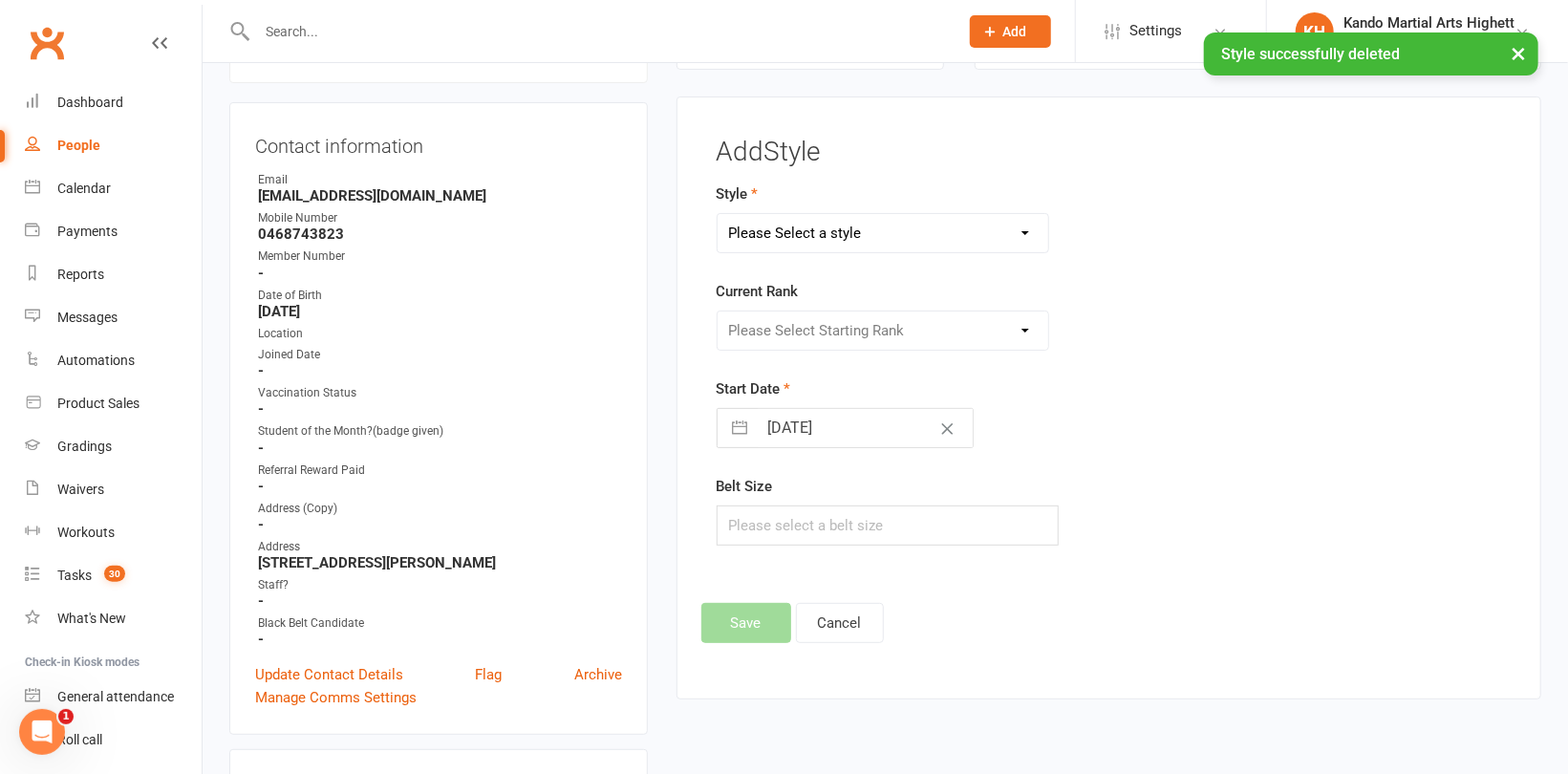
click at [769, 240] on select "Please Select a style [PERSON_NAME] Ninja Leadership Little Dragon Teen and Adu…" at bounding box center [882, 233] width 330 height 38
select select "1195"
click at [717, 214] on select "Please Select a style [PERSON_NAME] Ninja Leadership Little Dragon Teen and Adu…" at bounding box center [882, 233] width 330 height 38
click at [803, 322] on select "Please Select Starting Rank 1 - White 2 - Red 3 - Yellow 4 - Orange 5 - Green 6…" at bounding box center [882, 330] width 330 height 38
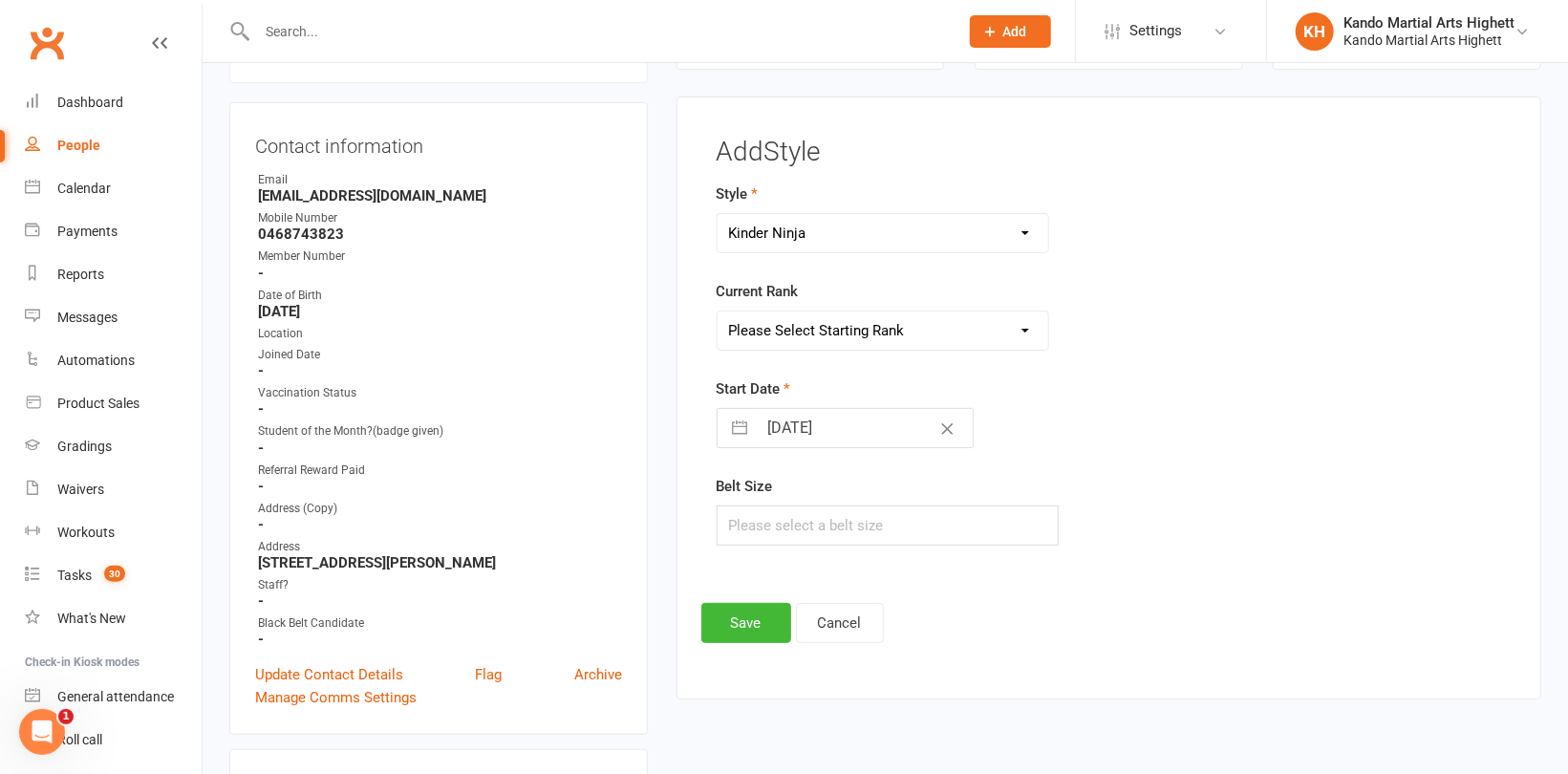
select select "18371"
click at [717, 312] on select "Please Select Starting Rank 1 - White 2 - Red 3 - Yellow 4 - Orange 5 - Green 6…" at bounding box center [882, 330] width 330 height 38
click at [758, 627] on button "Save" at bounding box center [746, 623] width 90 height 40
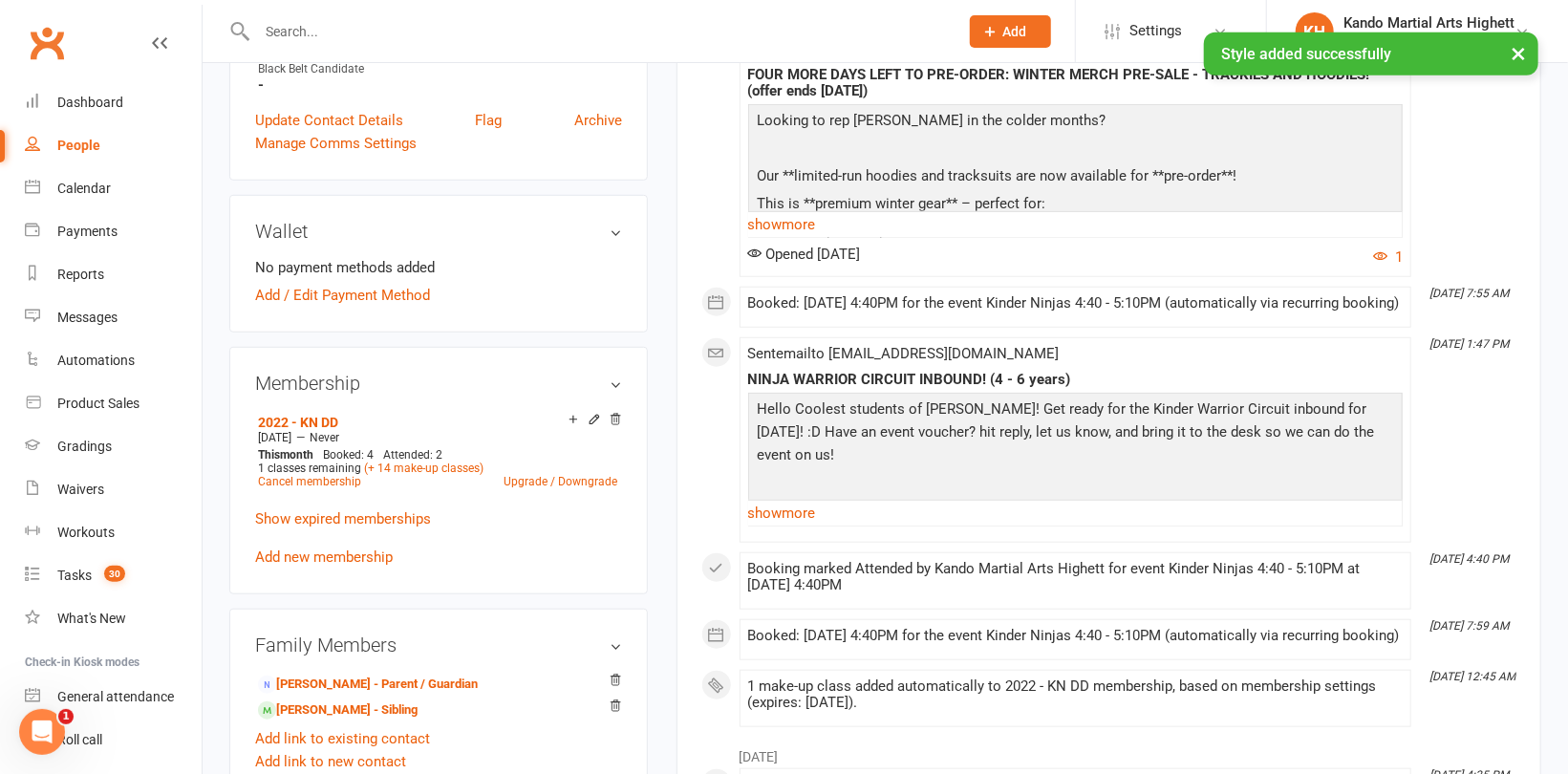
scroll to position [927, 0]
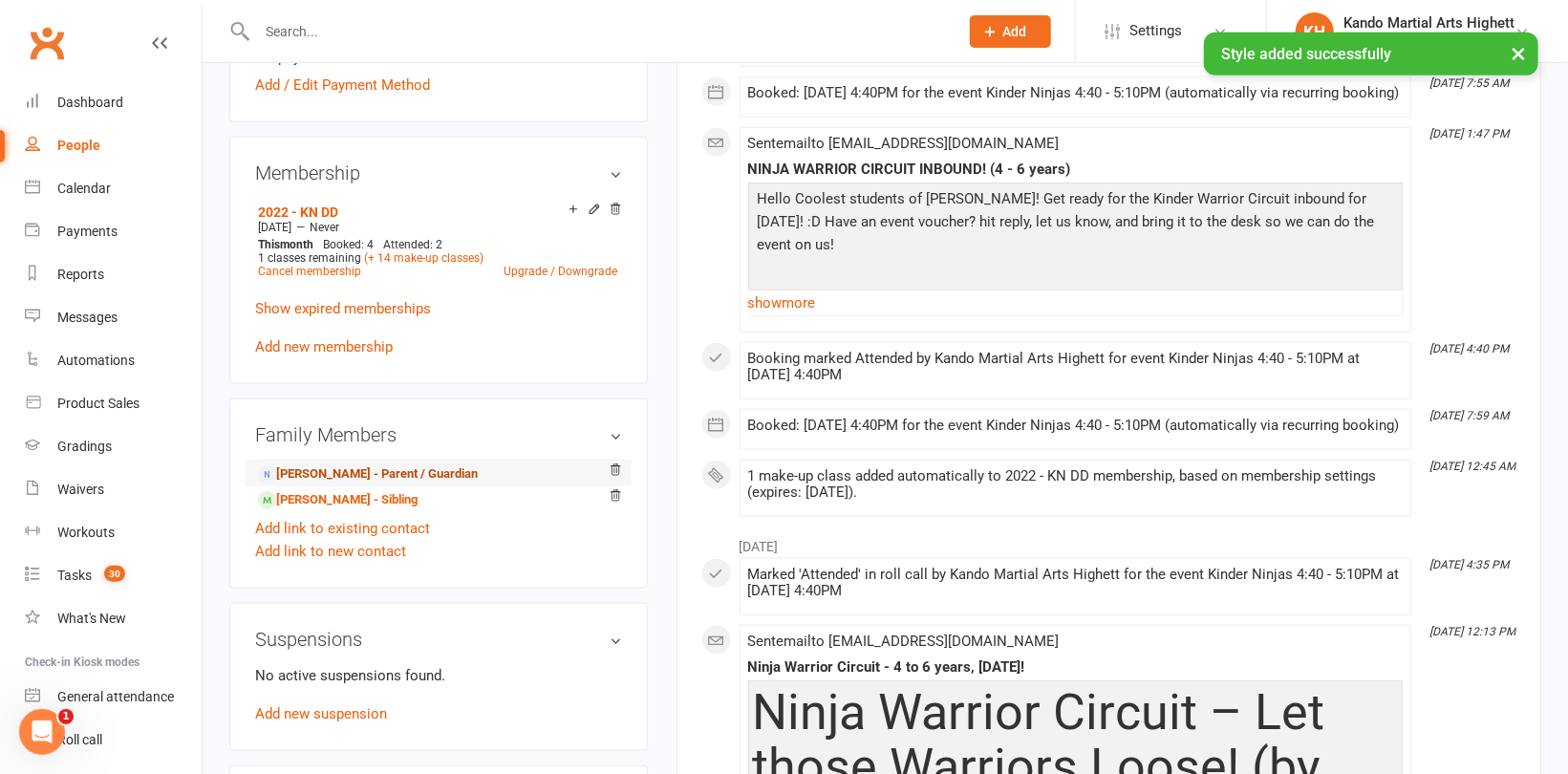
click at [352, 474] on link "[PERSON_NAME] - Parent / Guardian" at bounding box center [367, 474] width 220 height 21
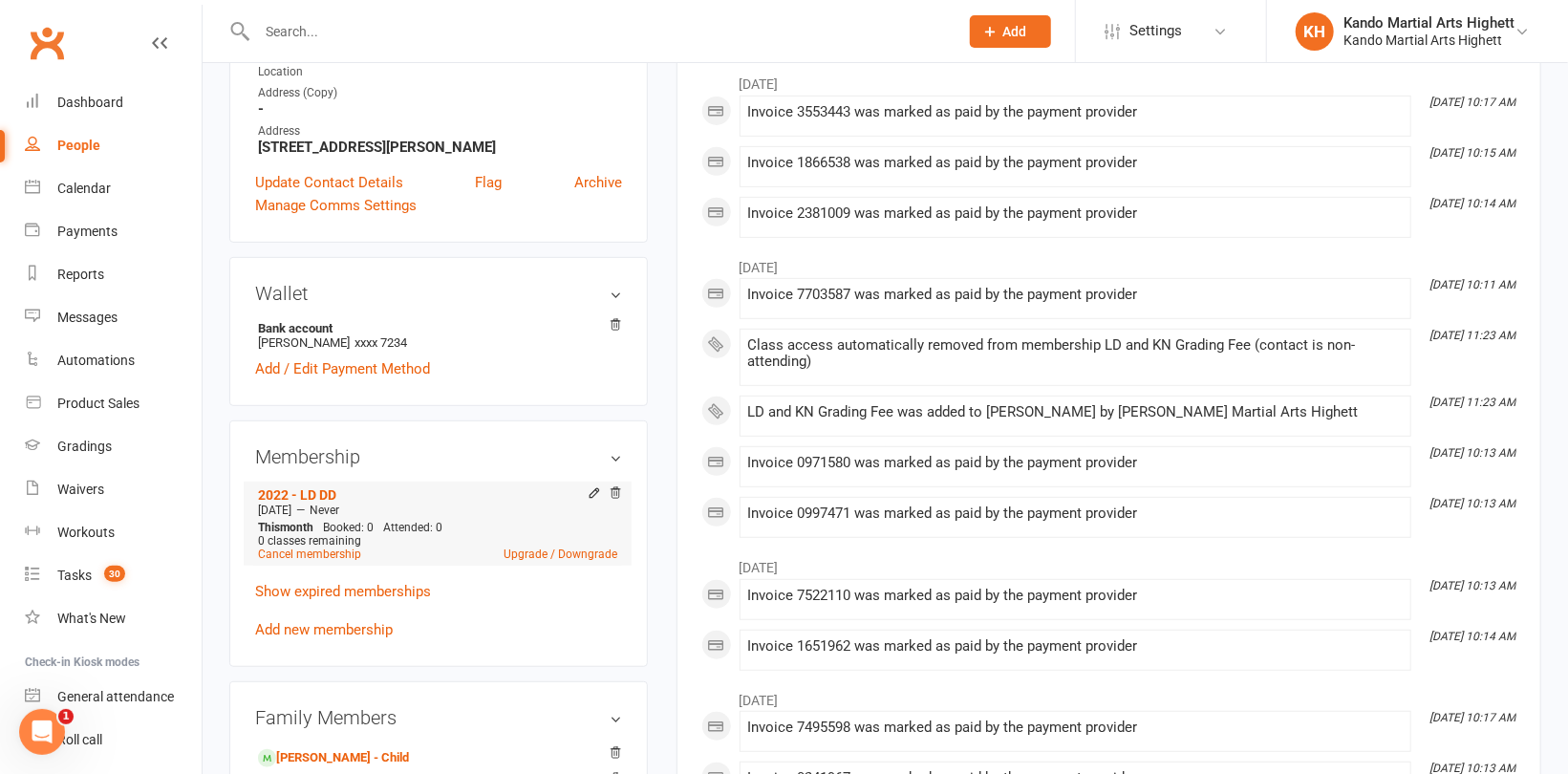
scroll to position [478, 0]
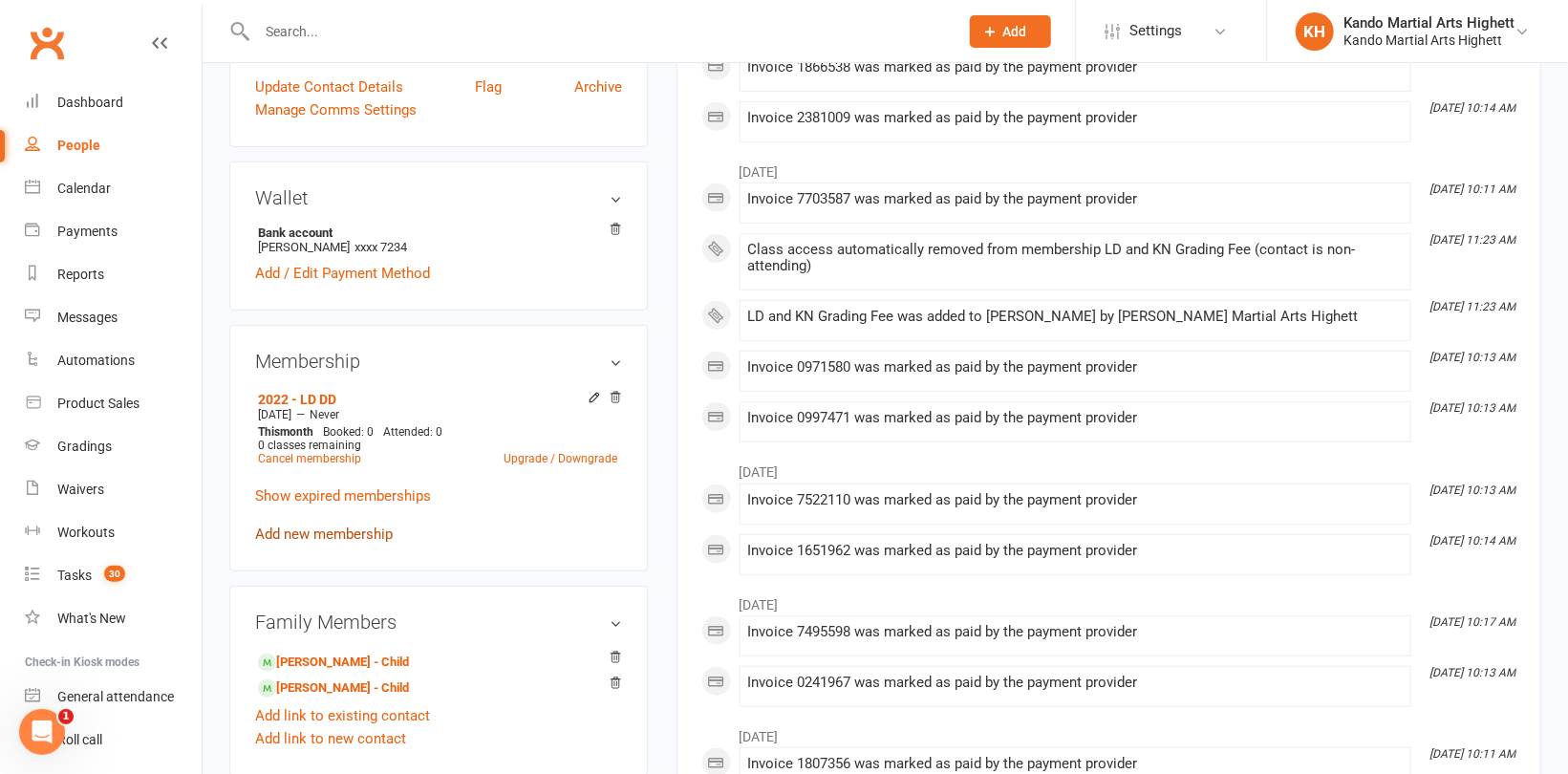
click at [347, 538] on link "Add new membership" at bounding box center [323, 535] width 138 height 18
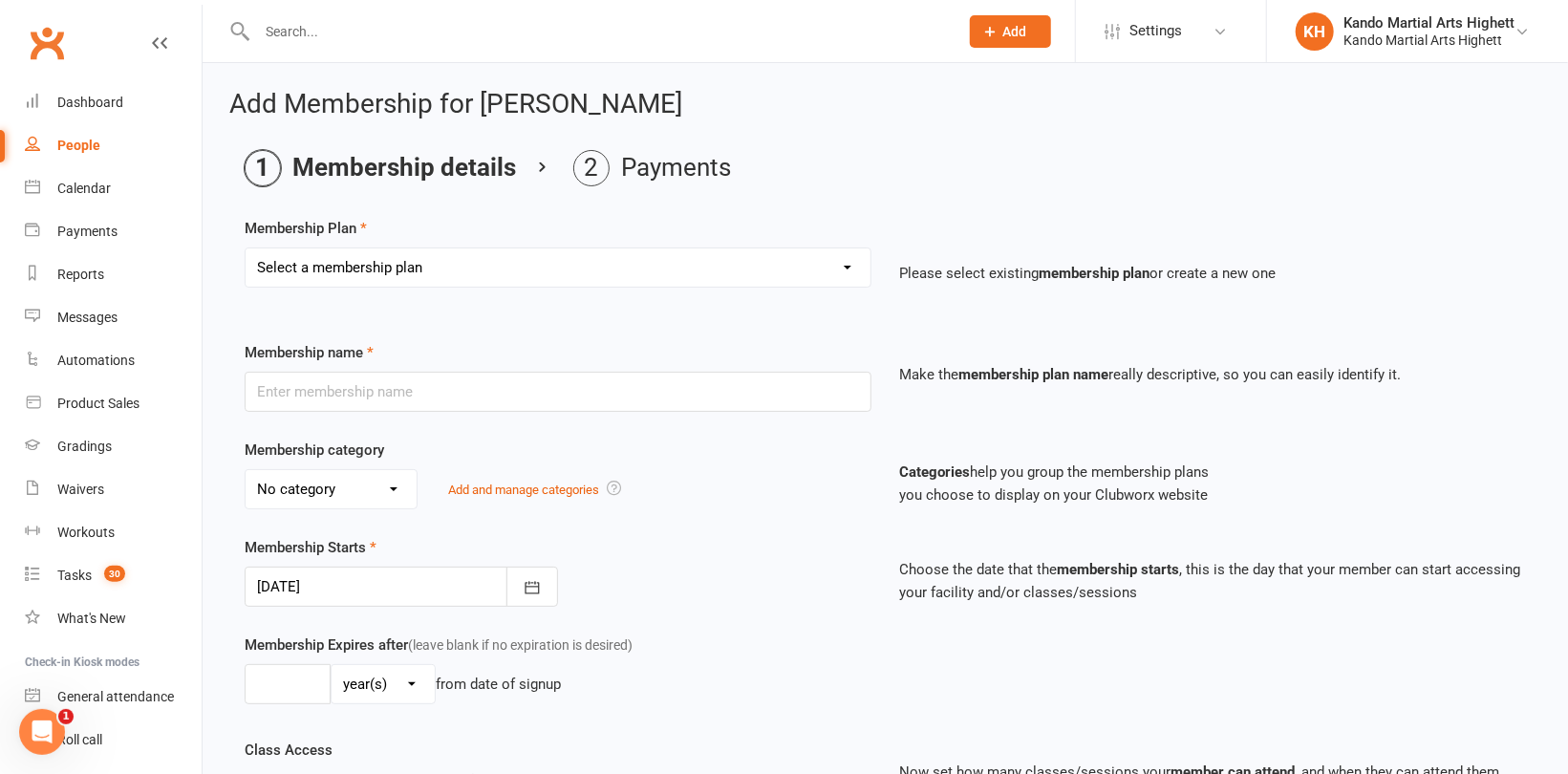
click at [483, 270] on select "Select a membership plan Create new Membership Plan Starter Program - 4 weeks p…" at bounding box center [558, 267] width 625 height 38
select select "17"
click at [245, 248] on select "Select a membership plan Create new Membership Plan Starter Program - 4 weeks p…" at bounding box center [558, 267] width 625 height 38
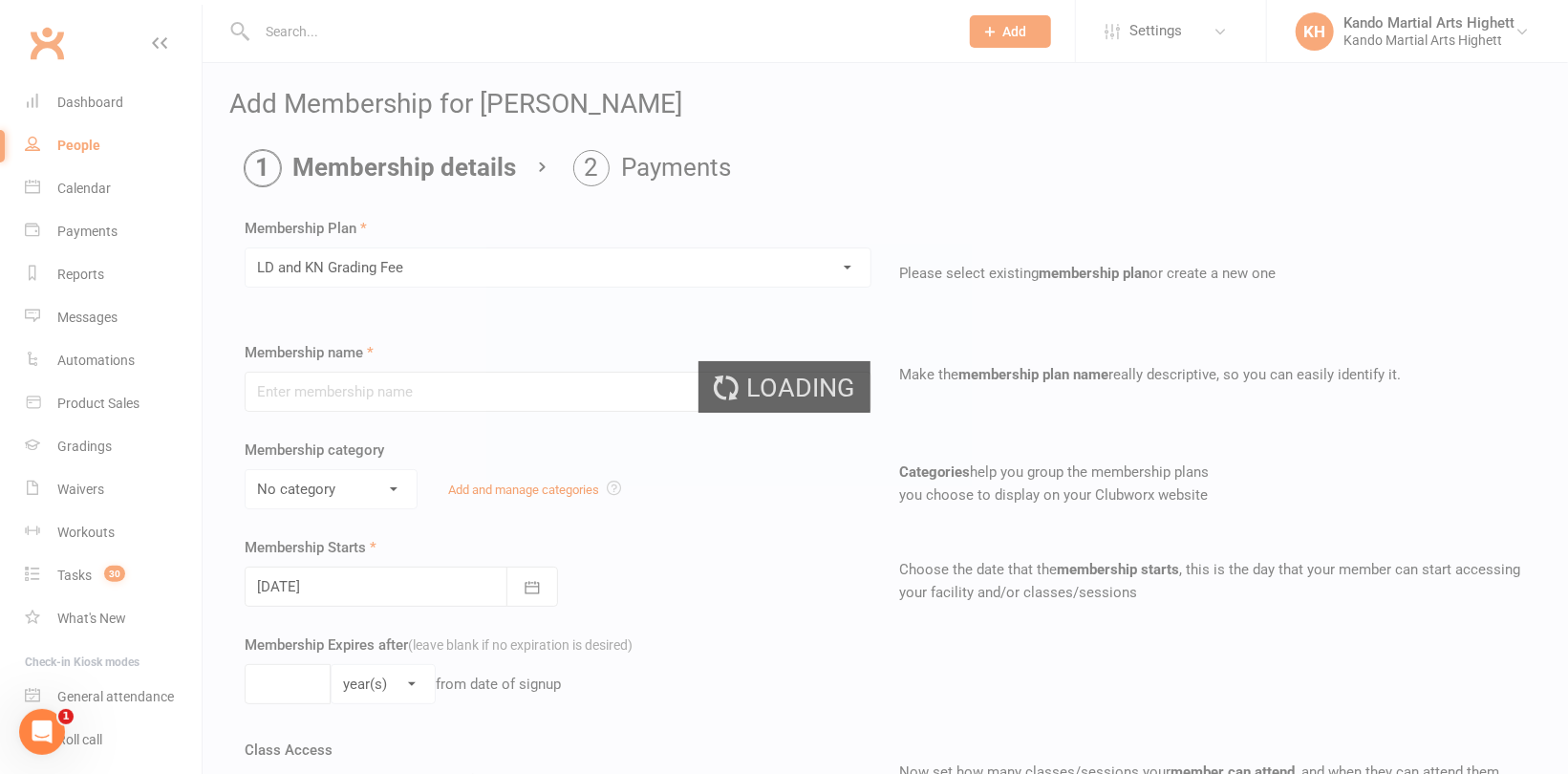
type input "LD and KN Grading Fee"
select select "10"
type input "1"
select select "0"
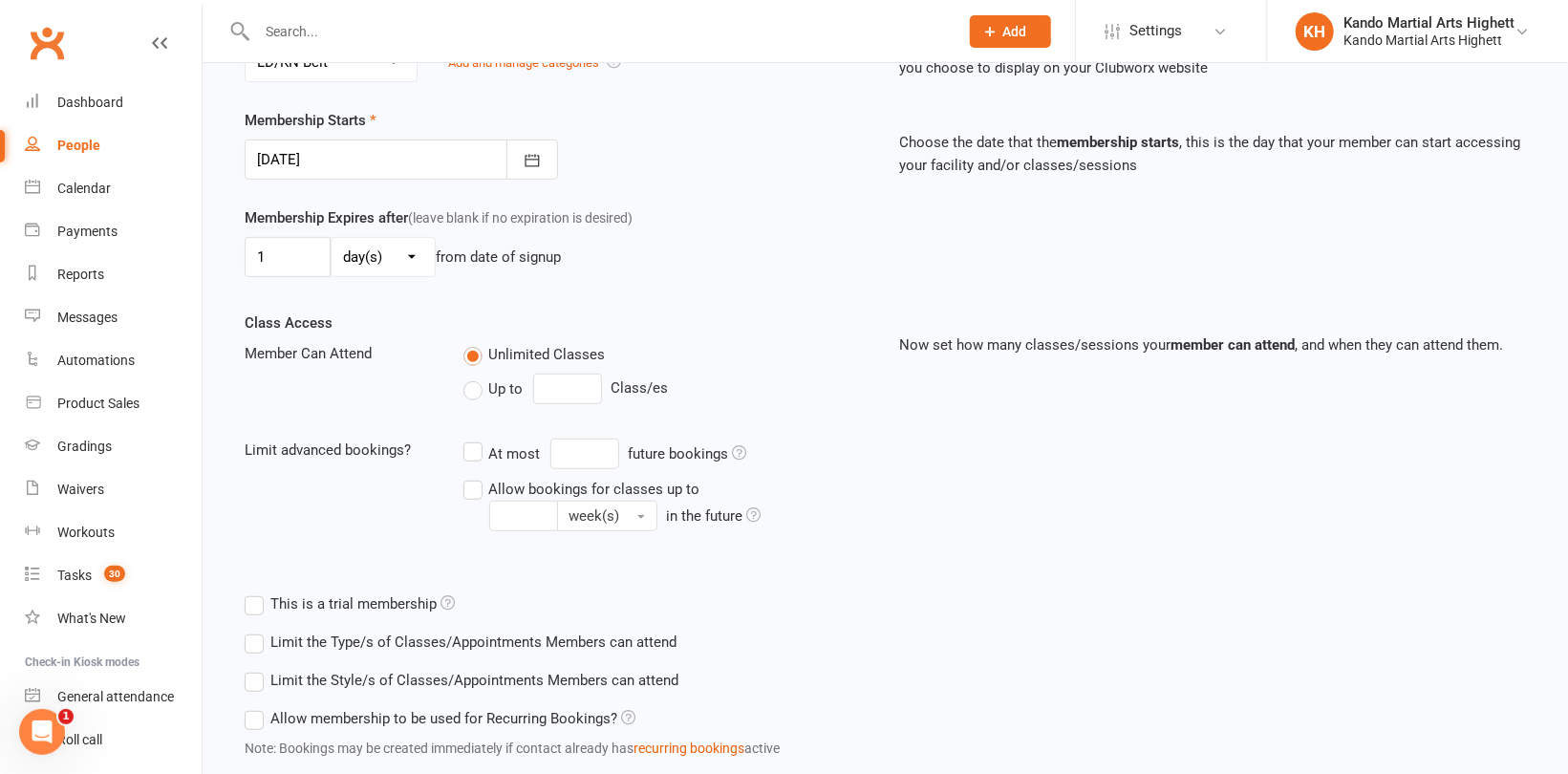
scroll to position [549, 0]
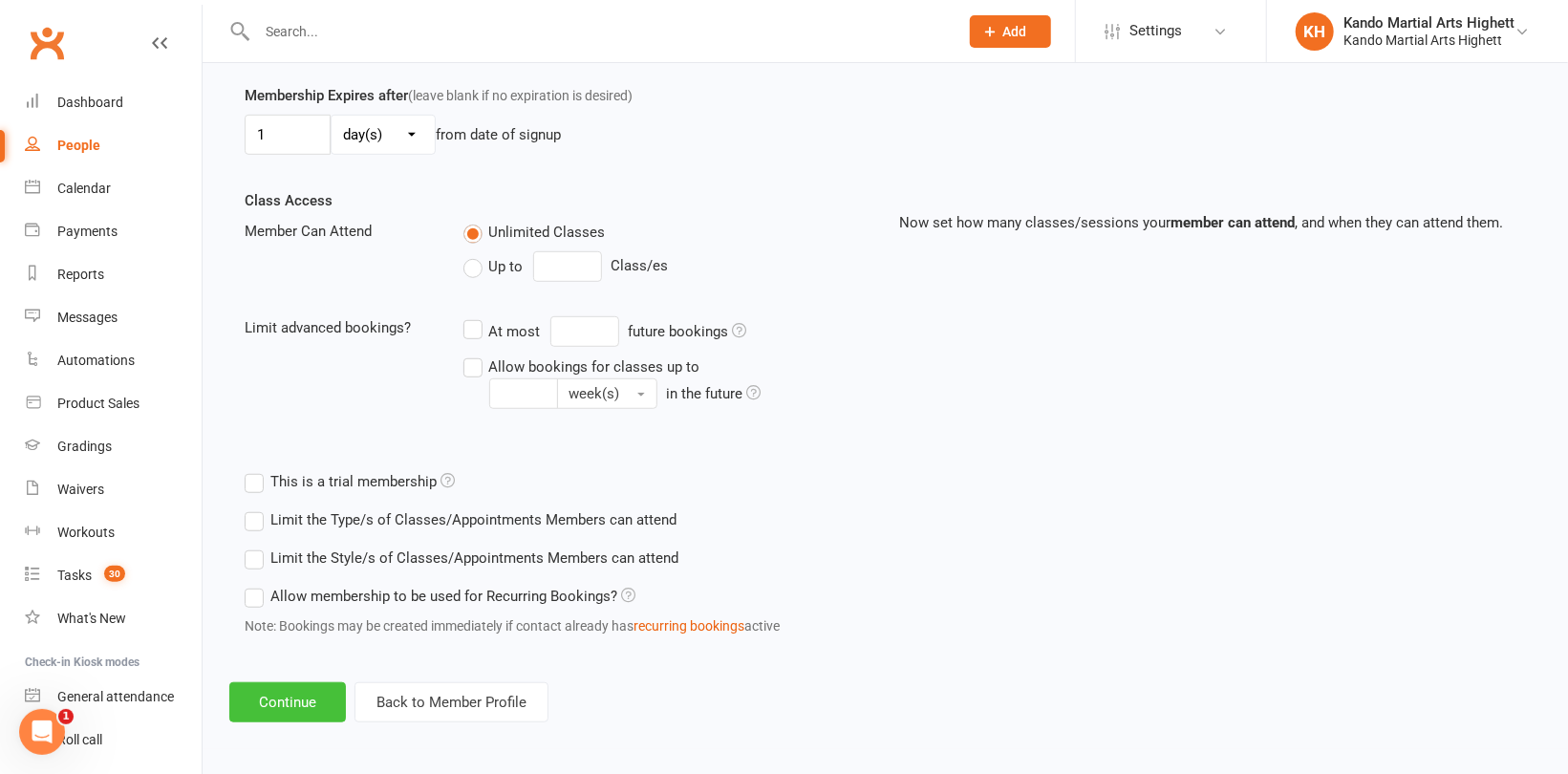
click at [285, 689] on button "Continue" at bounding box center [287, 702] width 116 height 40
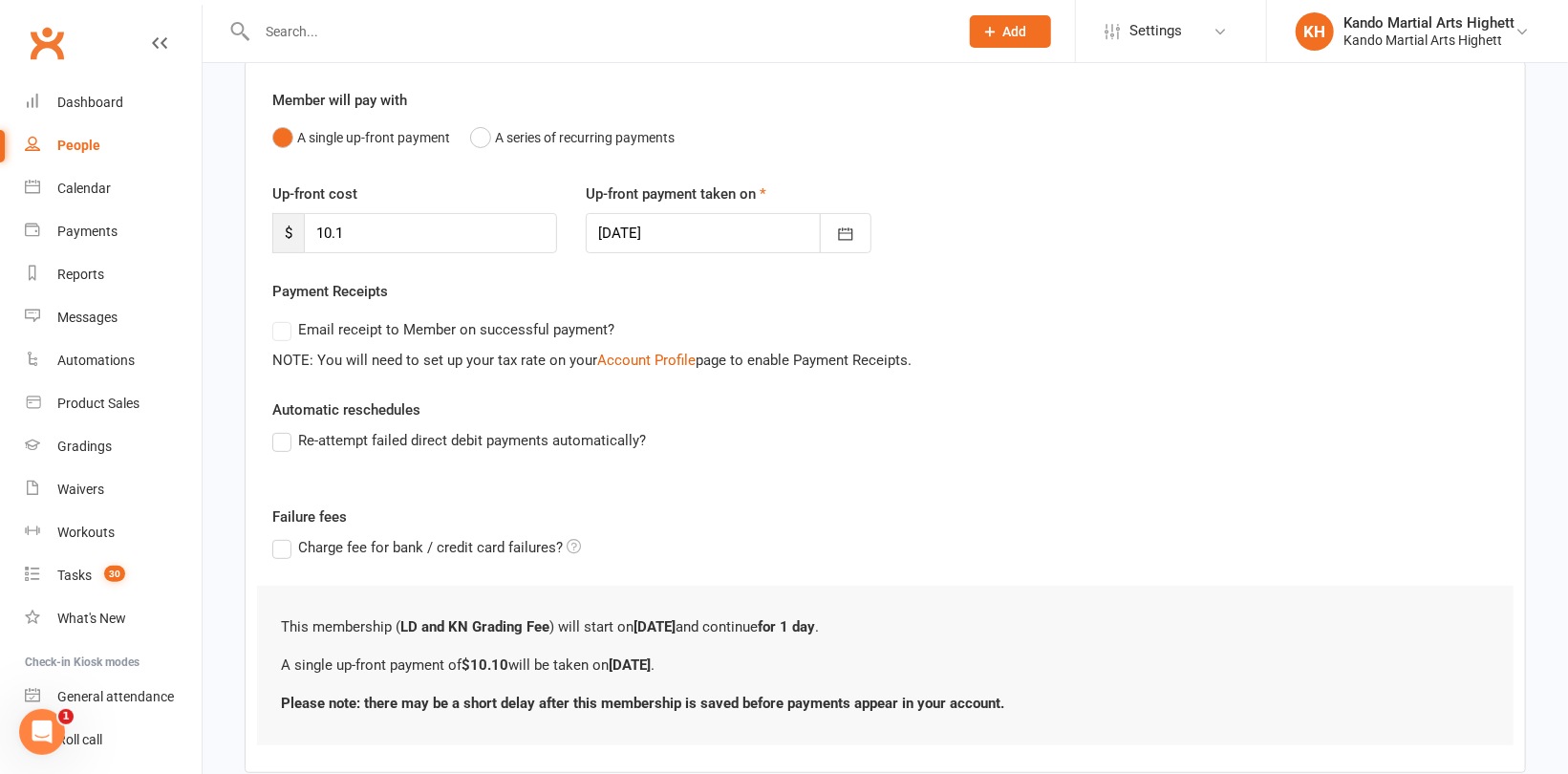
scroll to position [265, 0]
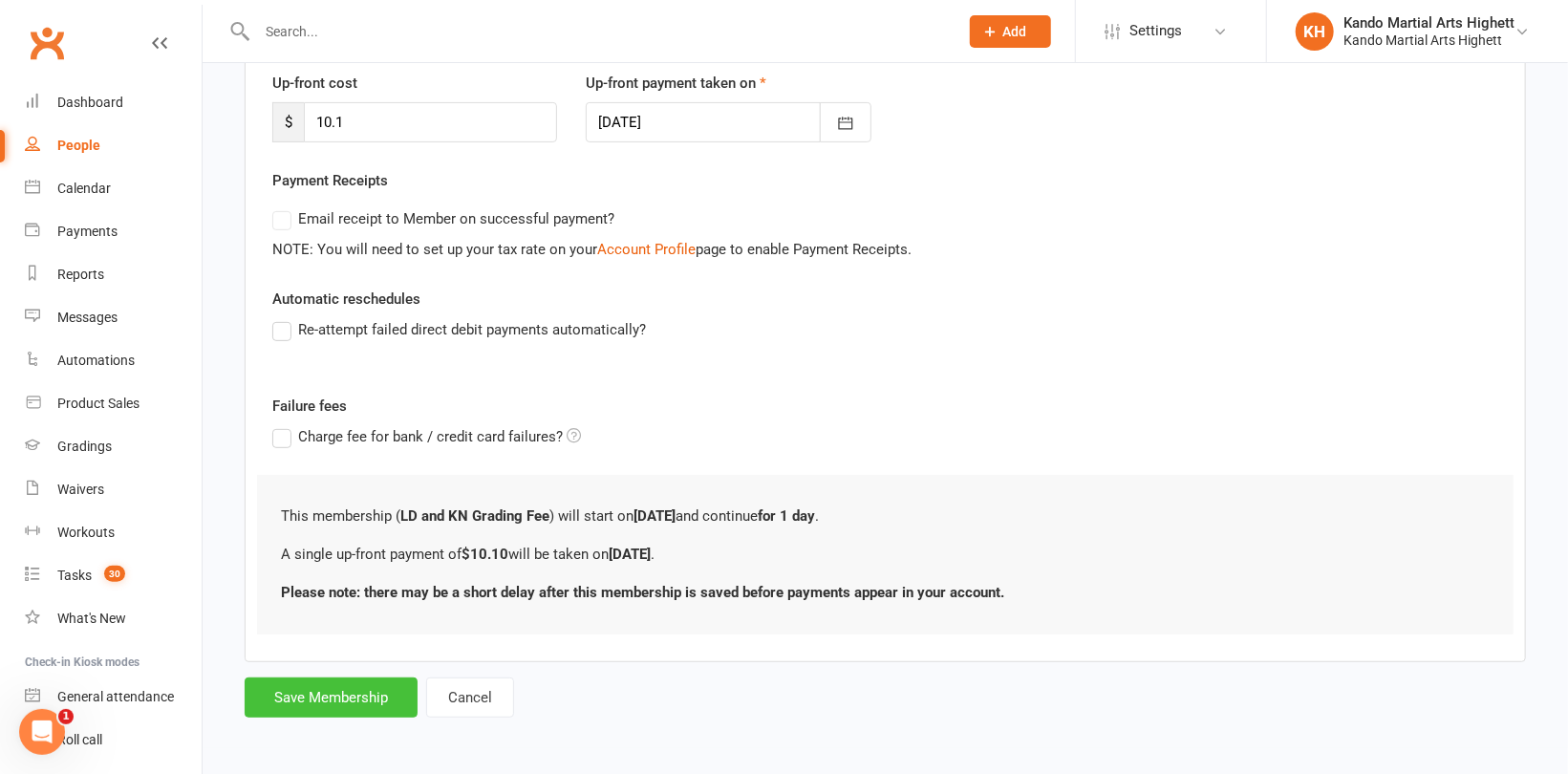
click at [300, 691] on button "Save Membership" at bounding box center [330, 697] width 173 height 40
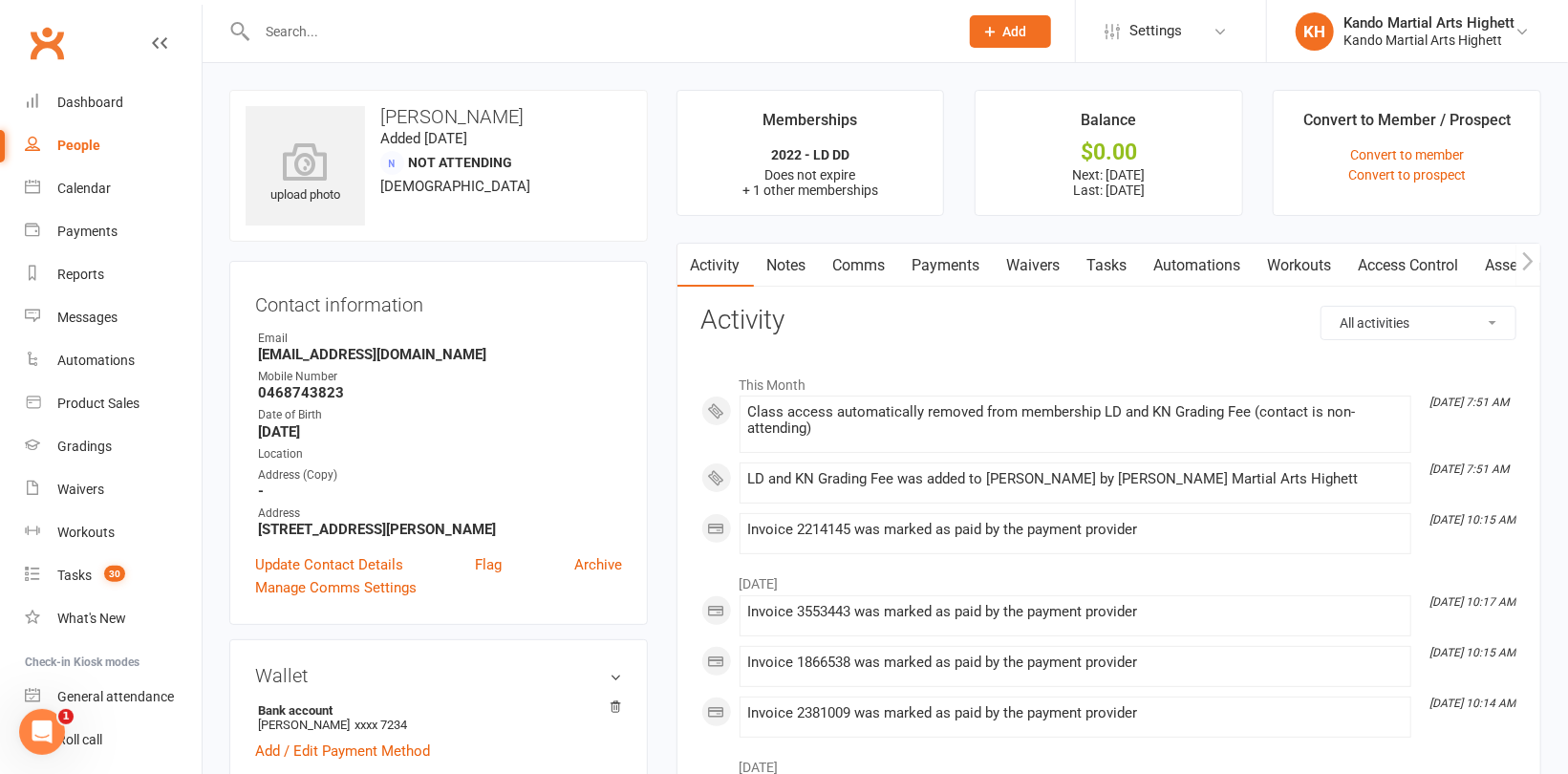
drag, startPoint x: 290, startPoint y: 20, endPoint x: 289, endPoint y: 29, distance: 9.1
click at [290, 29] on div at bounding box center [587, 31] width 716 height 63
click at [291, 26] on input "text" at bounding box center [598, 31] width 694 height 26
click at [275, 28] on input "text" at bounding box center [598, 31] width 694 height 26
paste input "[PERSON_NAME]"
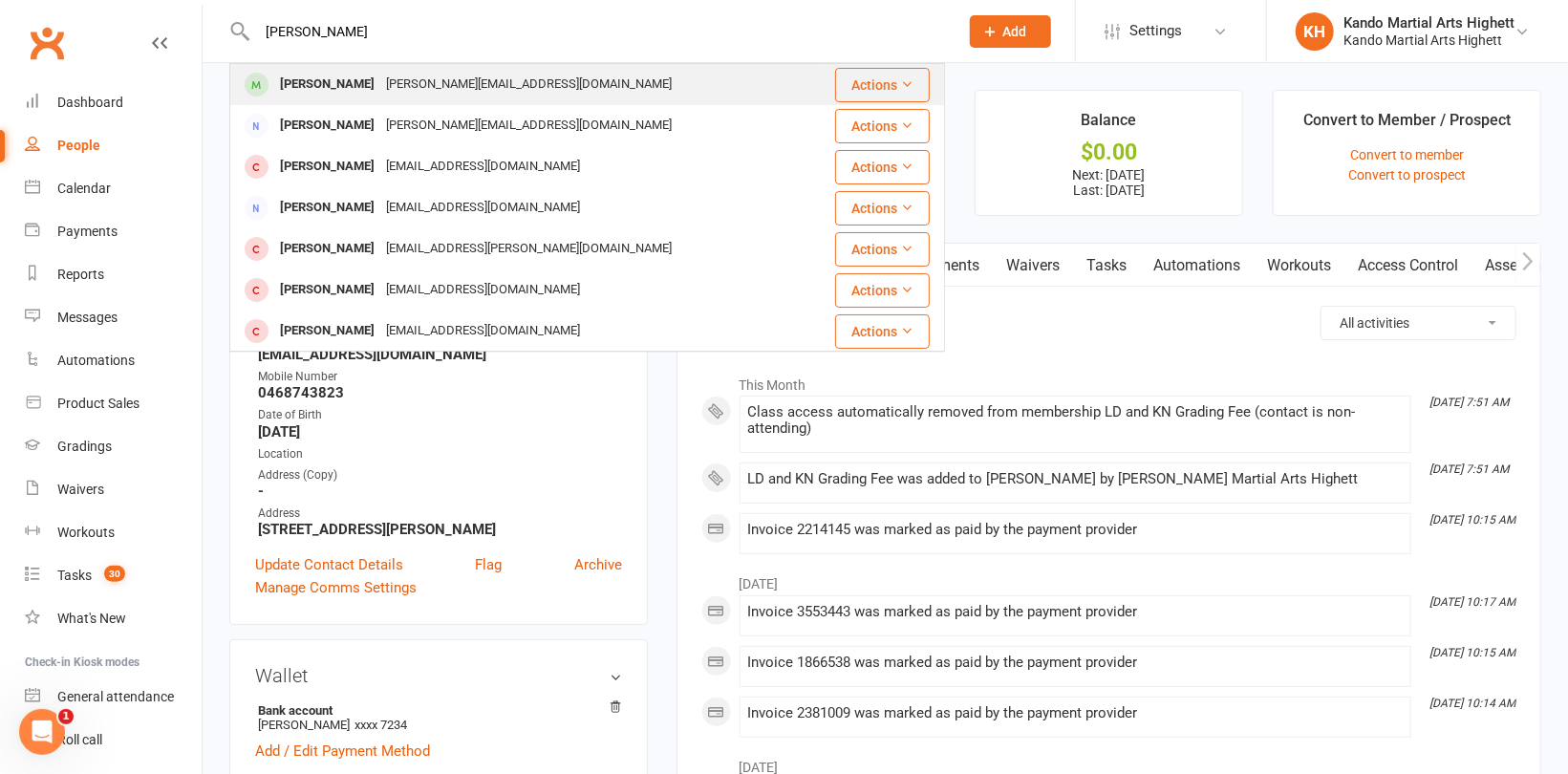
type input "[PERSON_NAME]"
click at [360, 75] on div "[PERSON_NAME]" at bounding box center [327, 84] width 106 height 27
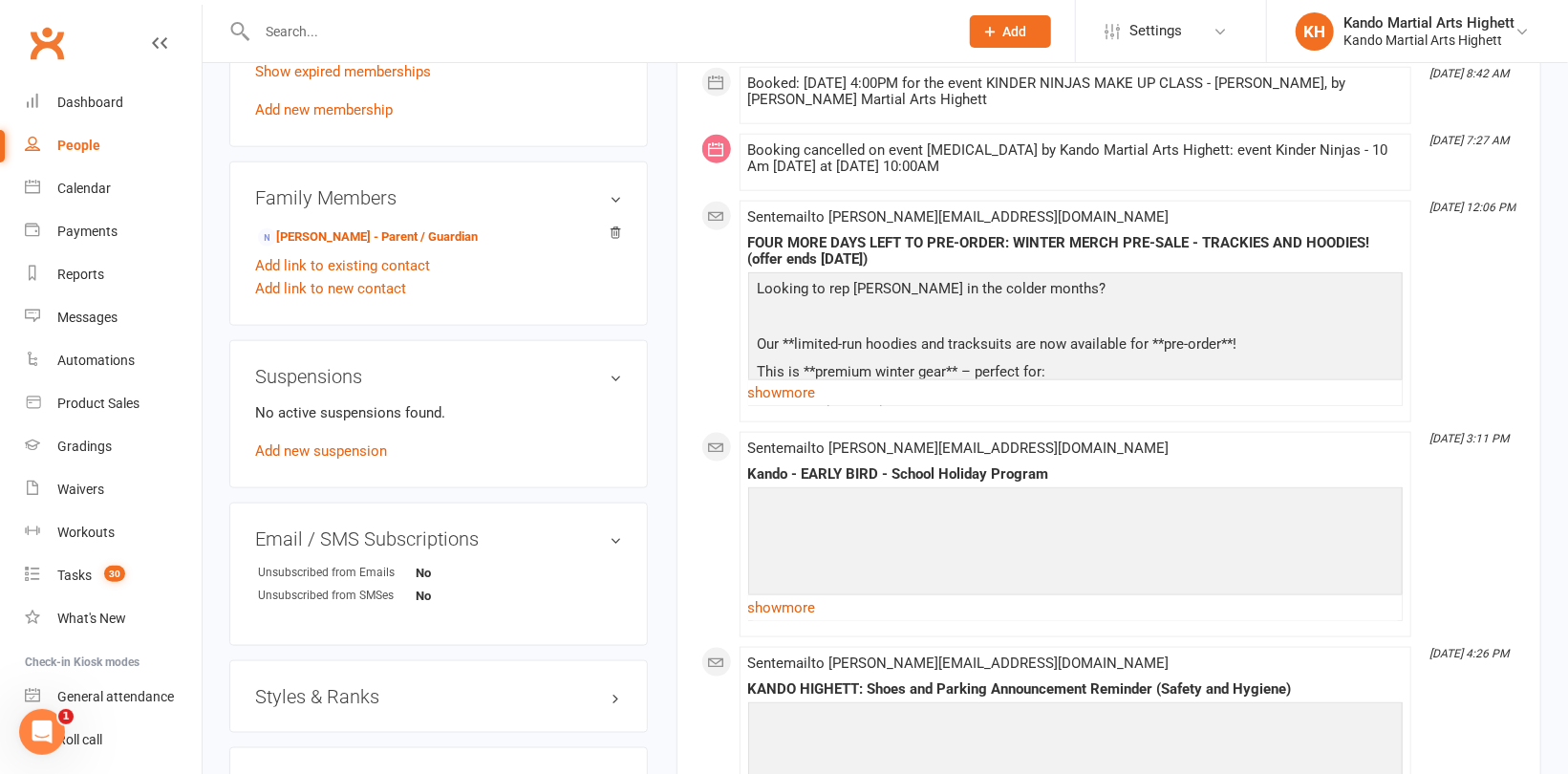
scroll to position [1338, 0]
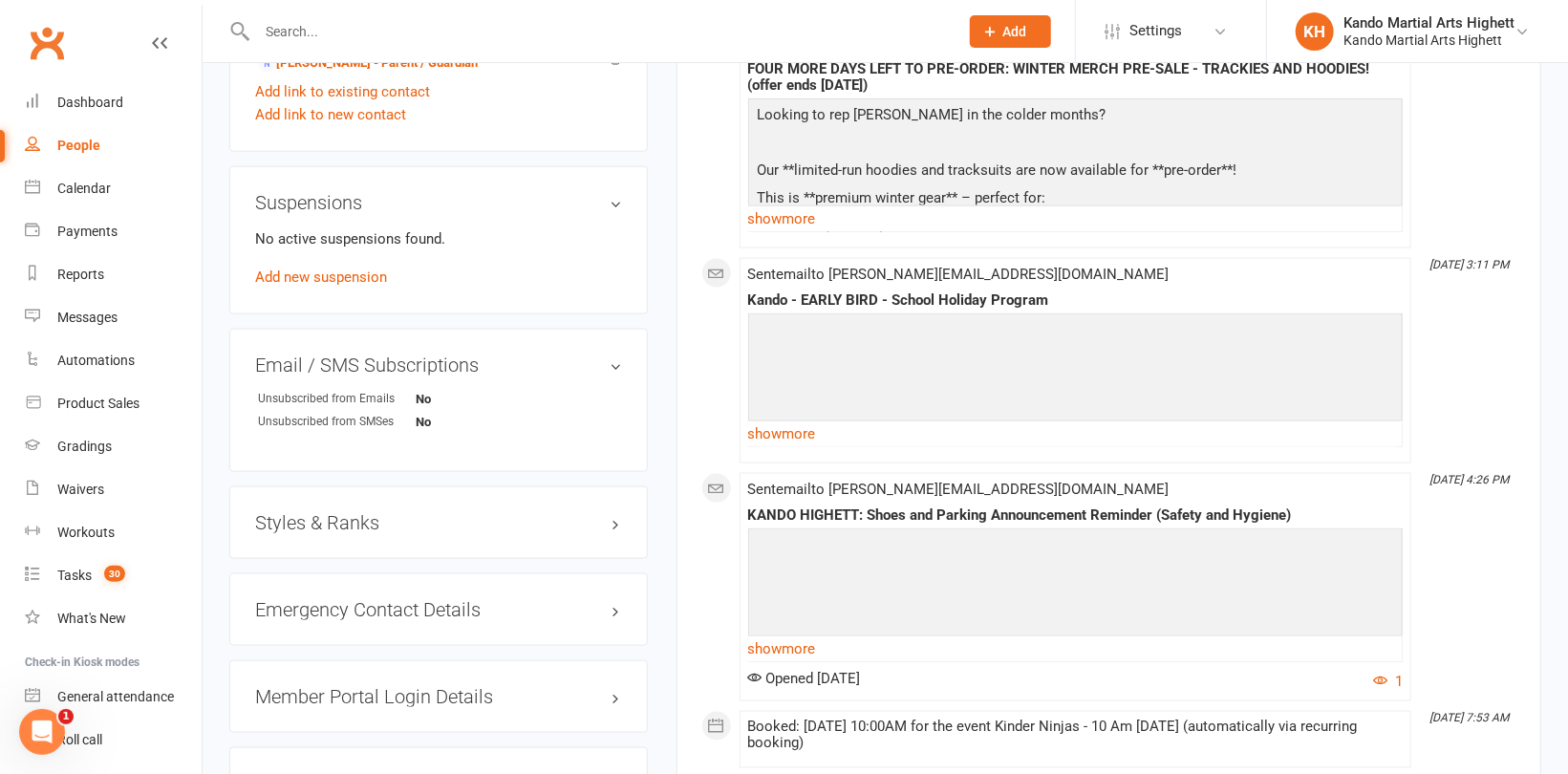
click at [354, 506] on div "Styles & Ranks" at bounding box center [439, 523] width 418 height 72
click at [344, 526] on h3 "Styles & Ranks" at bounding box center [439, 523] width 367 height 22
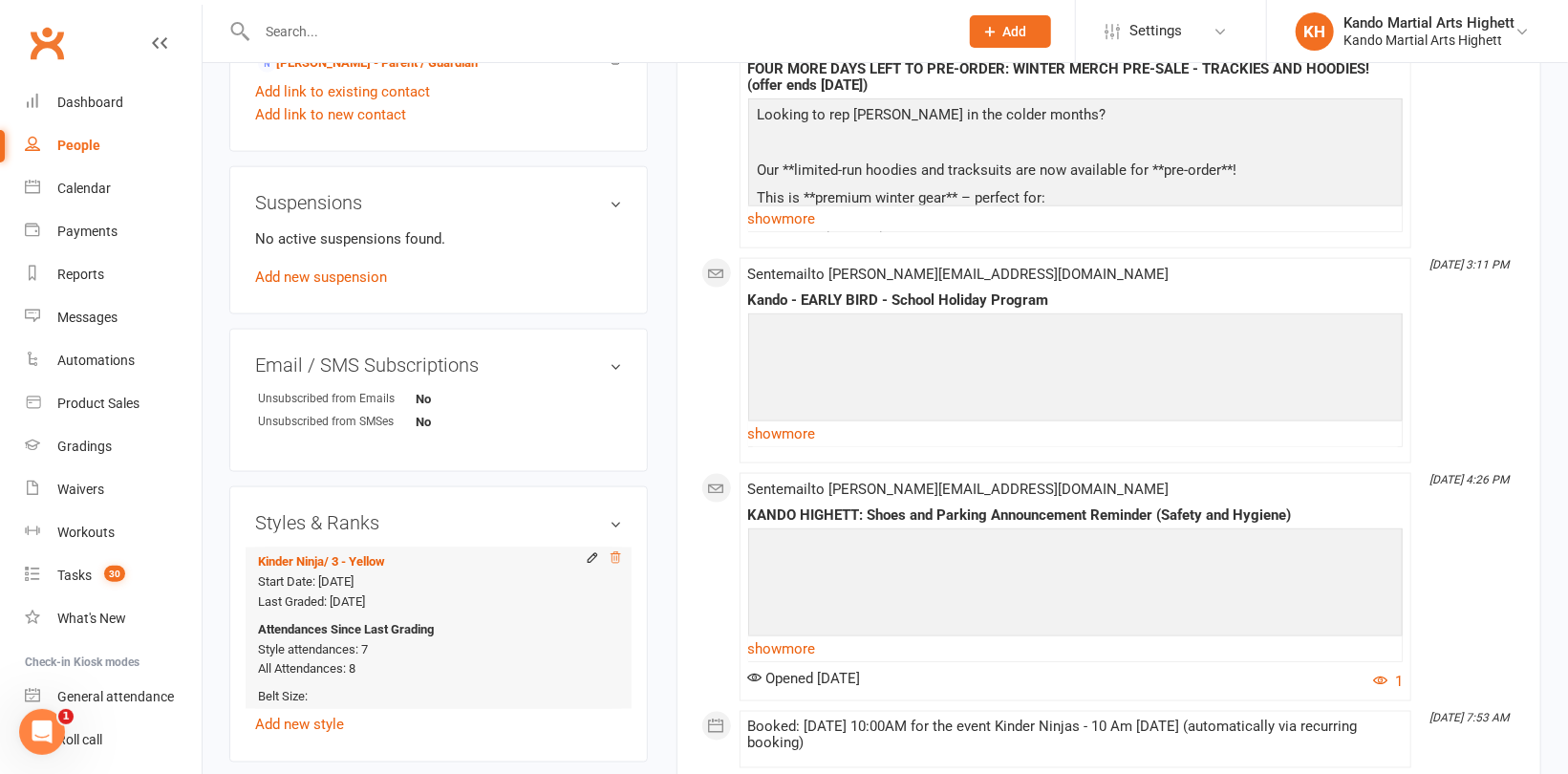
click at [614, 558] on icon at bounding box center [615, 557] width 10 height 11
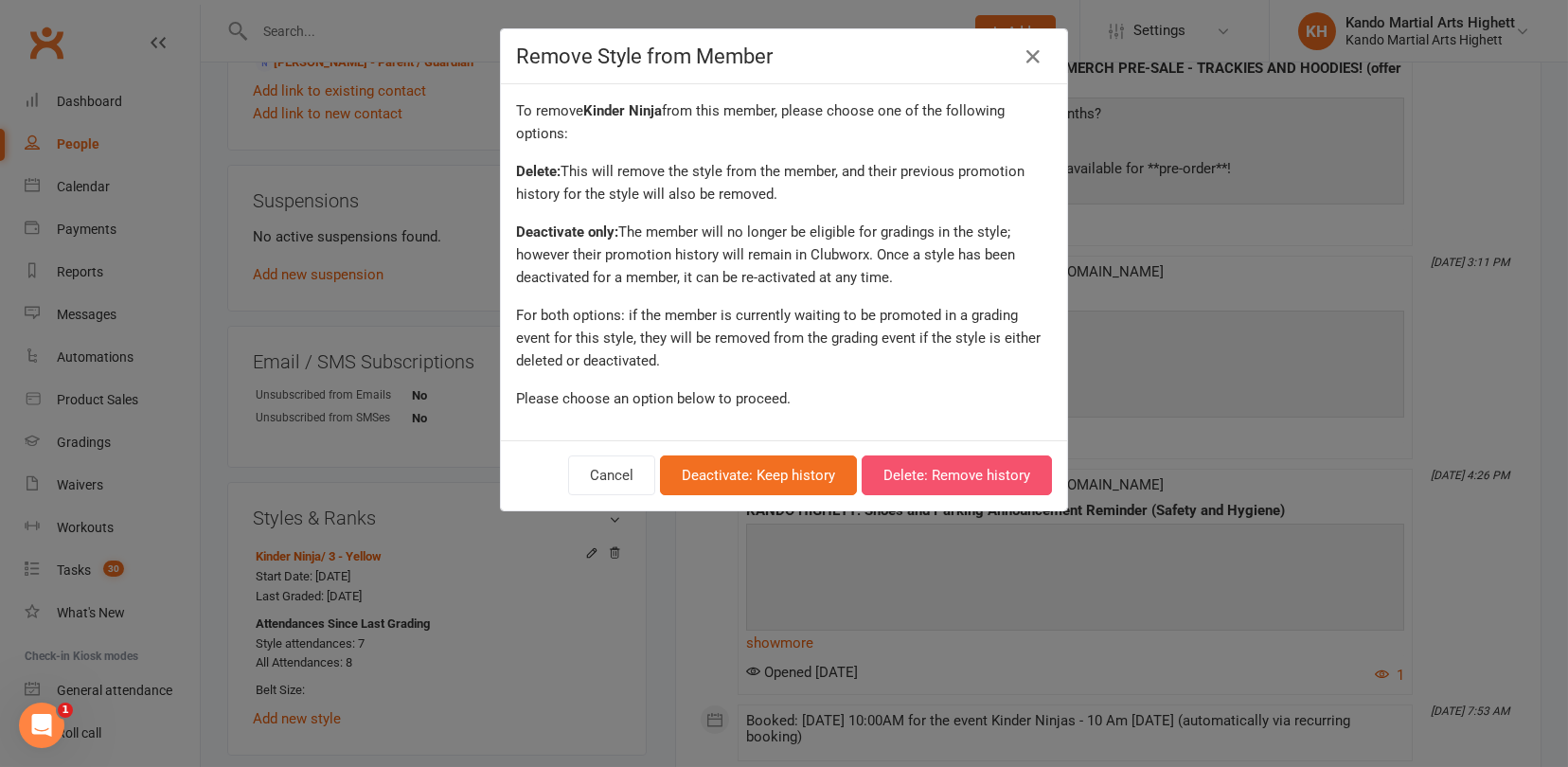
click at [919, 472] on button "Delete: Remove history" at bounding box center [956, 475] width 191 height 40
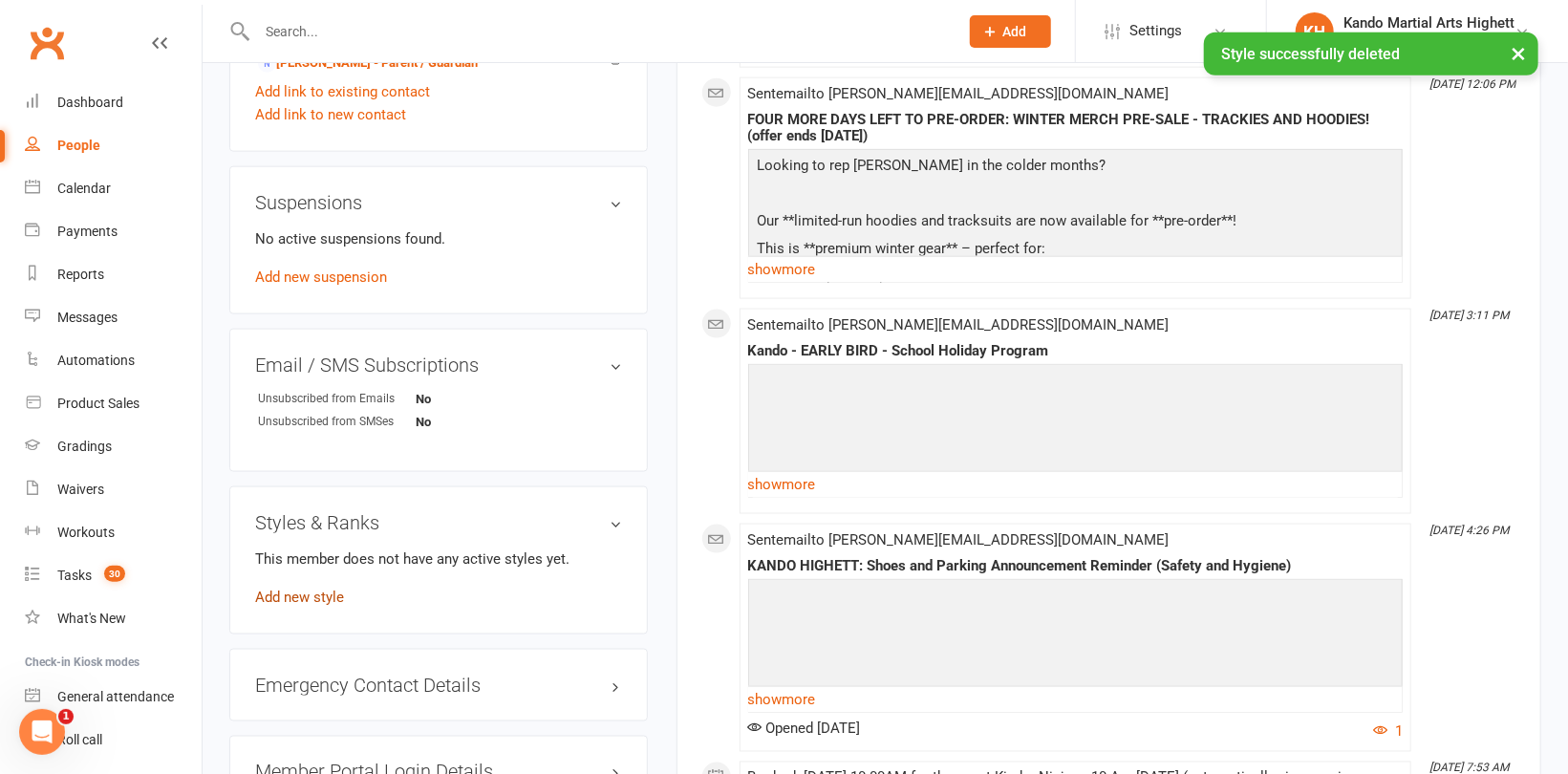
click at [317, 594] on link "Add new style" at bounding box center [299, 597] width 89 height 18
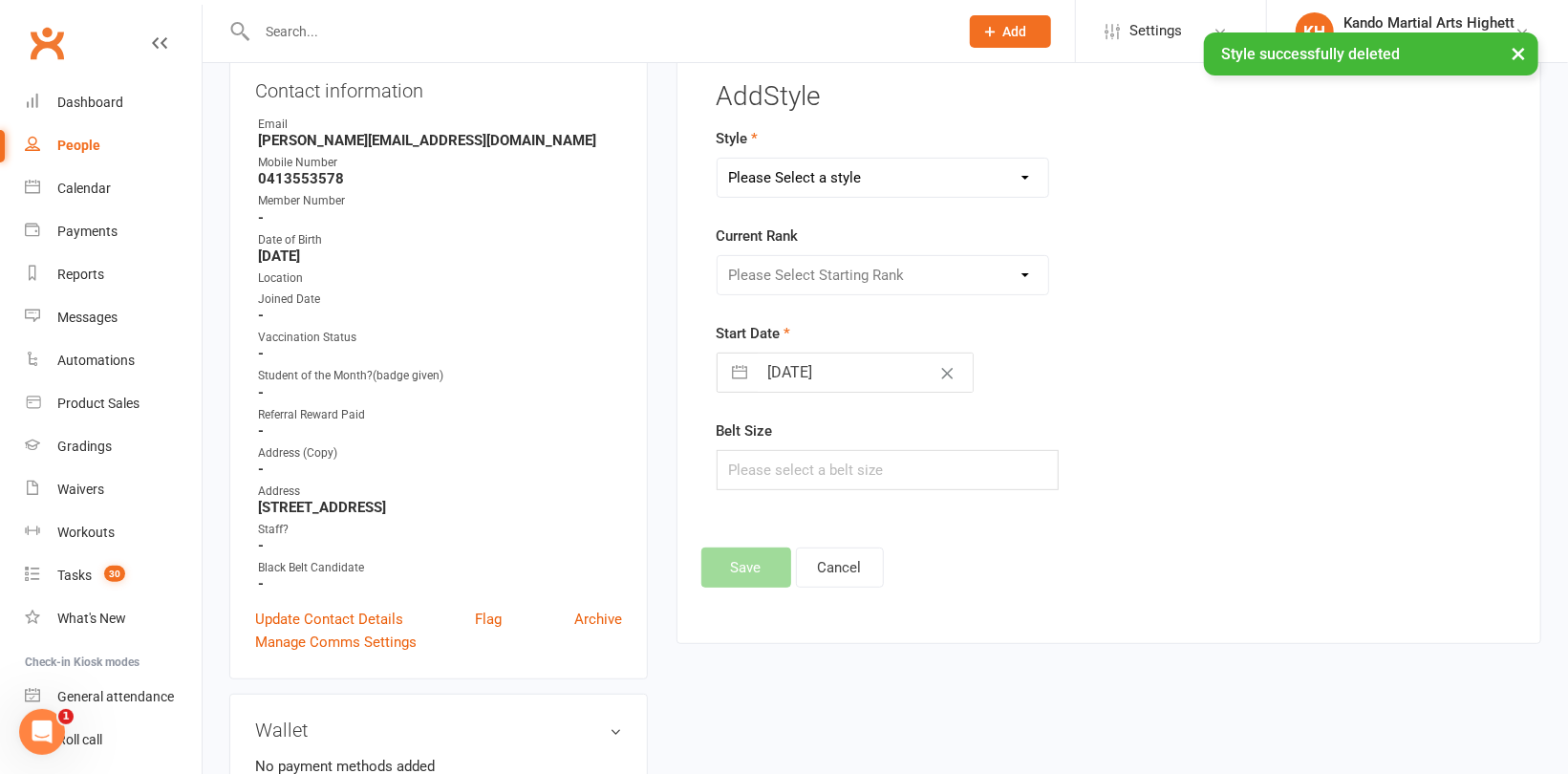
scroll to position [162, 0]
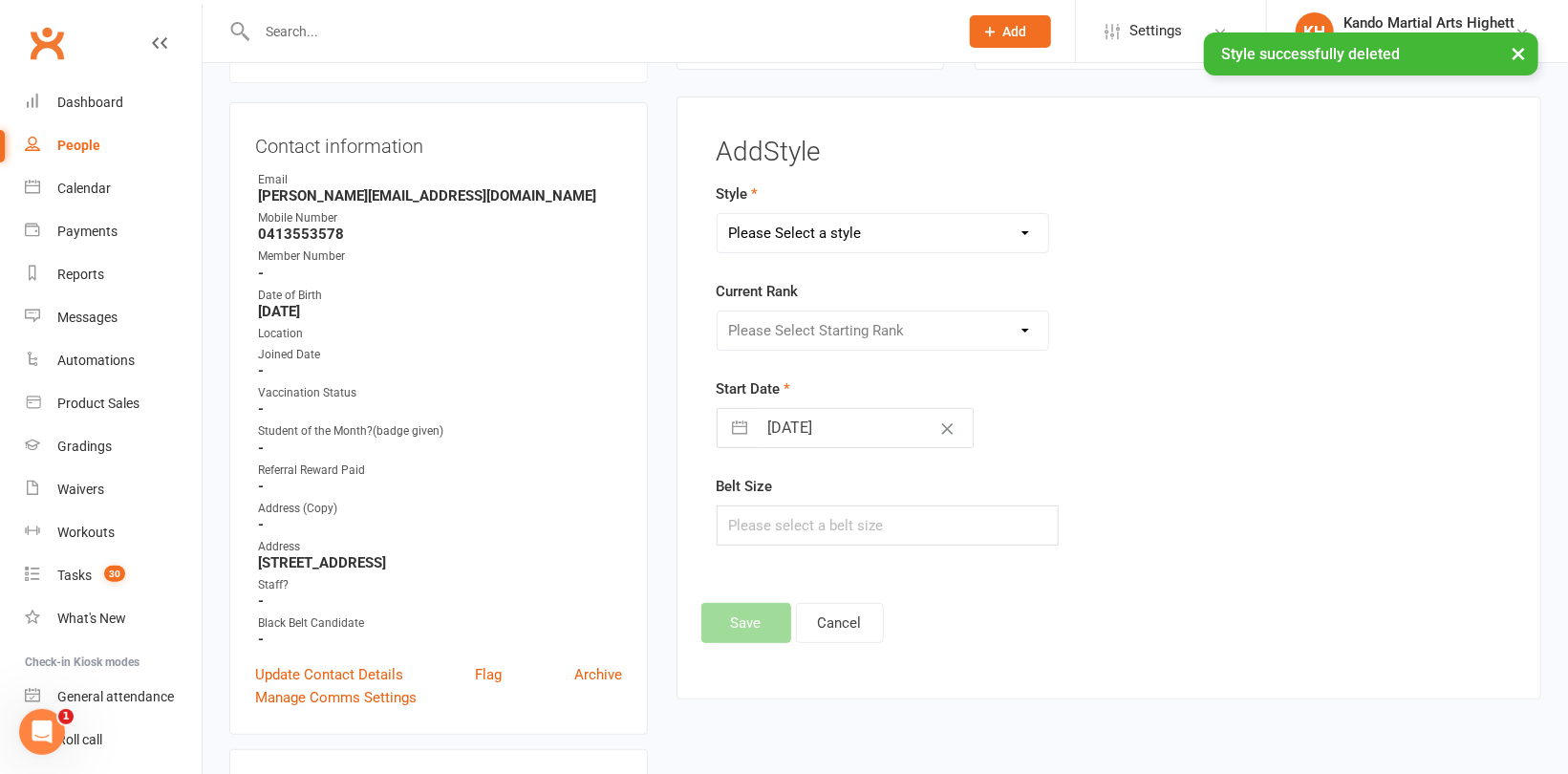
click at [758, 228] on select "Please Select a style [PERSON_NAME] Ninja Leadership Little Dragon Teen and Adu…" at bounding box center [882, 233] width 330 height 38
select select "1195"
click at [717, 214] on select "Please Select a style [PERSON_NAME] Ninja Leadership Little Dragon Teen and Adu…" at bounding box center [882, 233] width 330 height 38
click at [793, 323] on select "Please Select Starting Rank 1 - White 2 - Red 3 - Yellow 4 - Orange 5 - Green 6…" at bounding box center [882, 330] width 330 height 38
select select "18373"
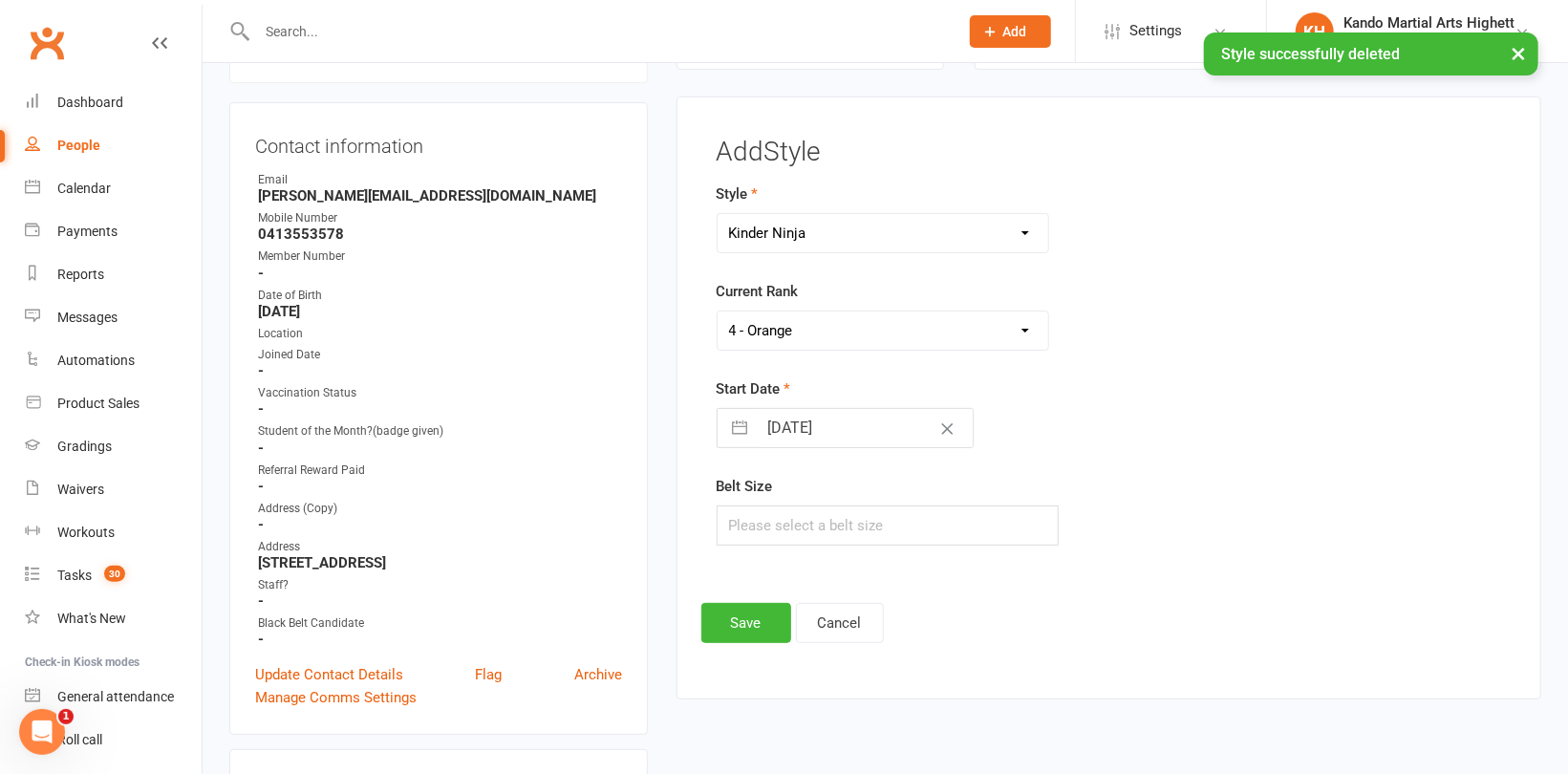
click at [717, 312] on select "Please Select Starting Rank 1 - White 2 - Red 3 - Yellow 4 - Orange 5 - Green 6…" at bounding box center [882, 330] width 330 height 38
drag, startPoint x: 746, startPoint y: 626, endPoint x: 734, endPoint y: 622, distance: 12.6
click at [746, 624] on button "Save" at bounding box center [746, 623] width 90 height 40
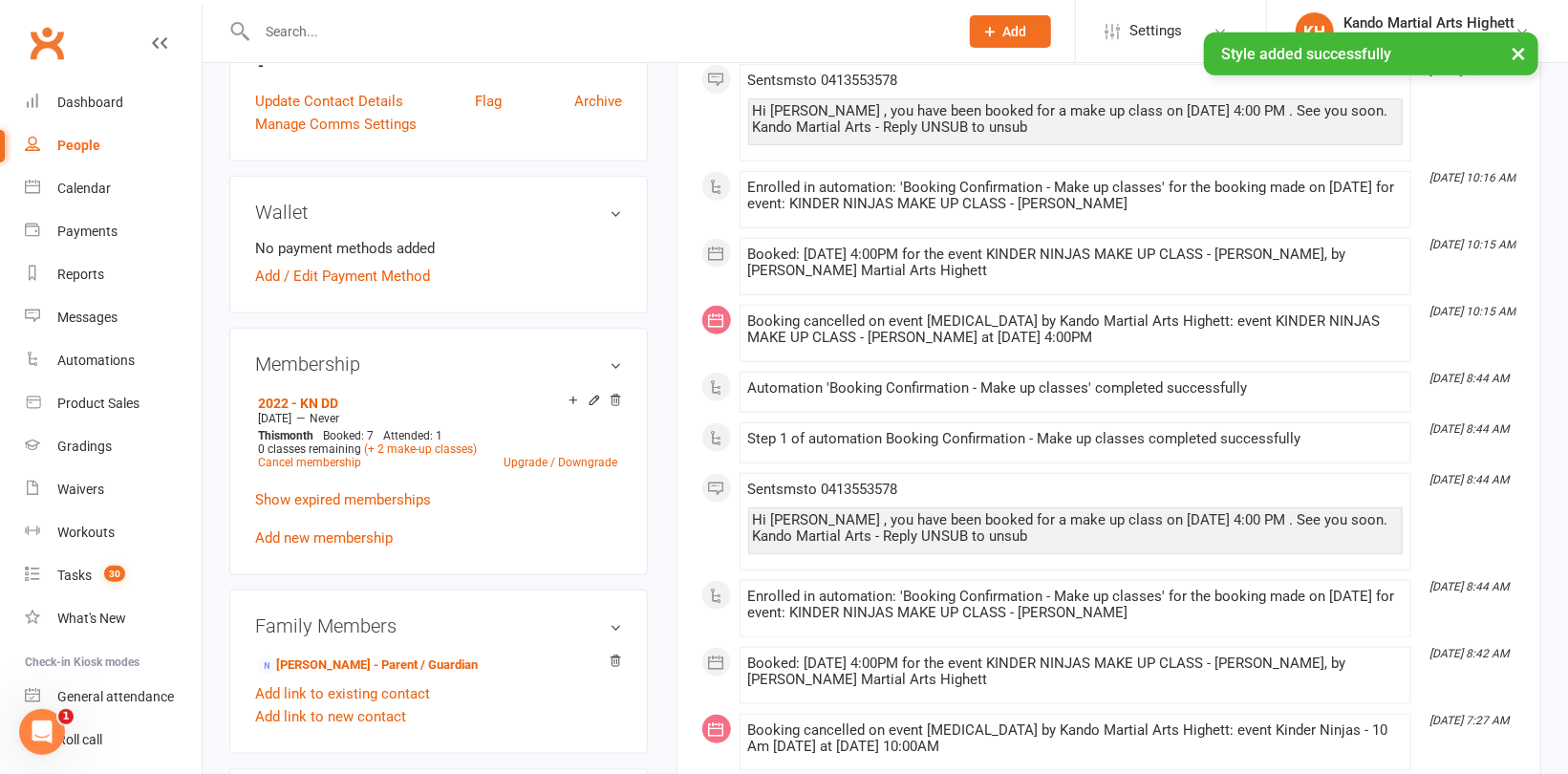
scroll to position [927, 0]
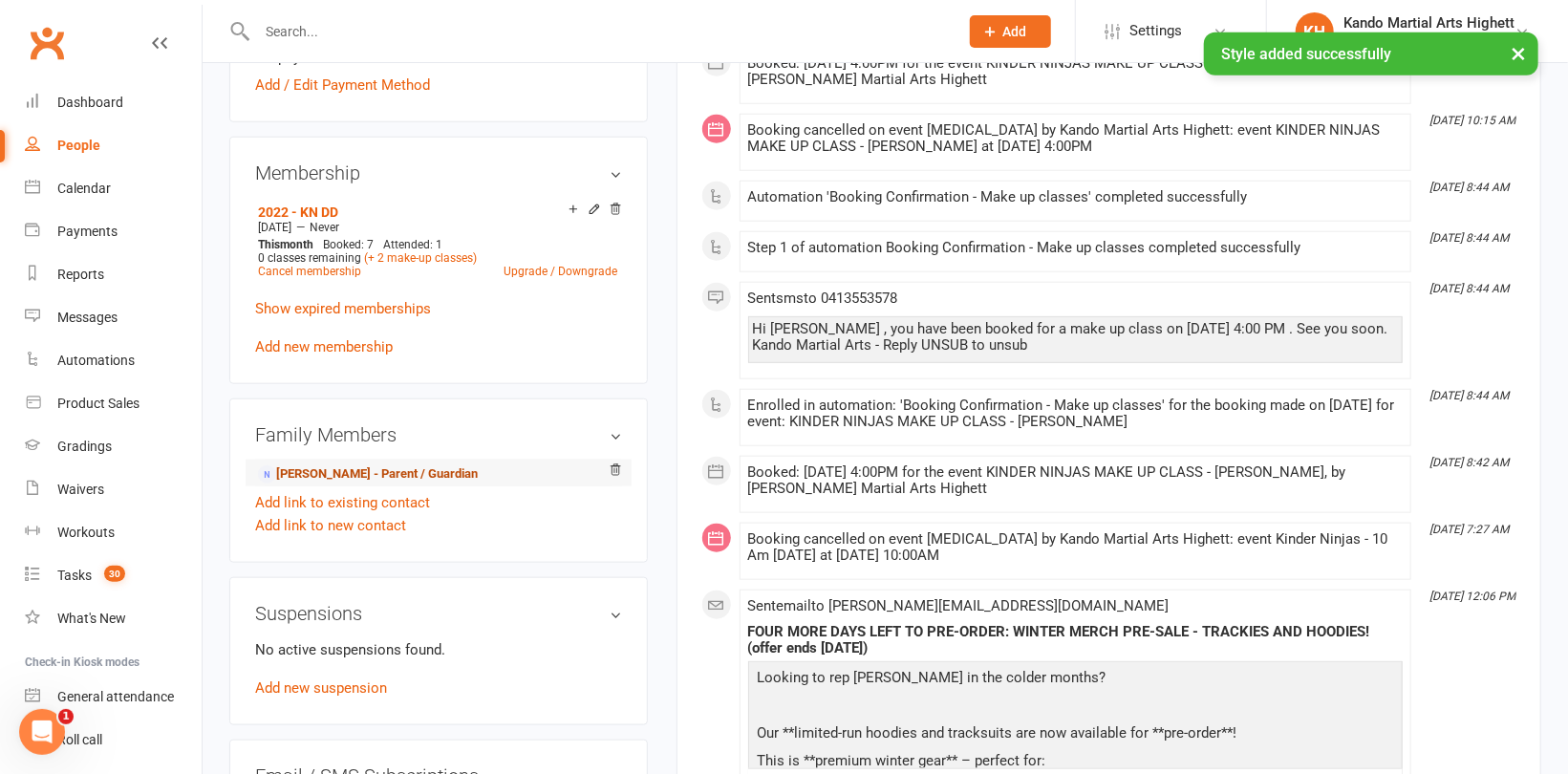
click at [358, 471] on link "[PERSON_NAME] - Parent / Guardian" at bounding box center [367, 474] width 220 height 21
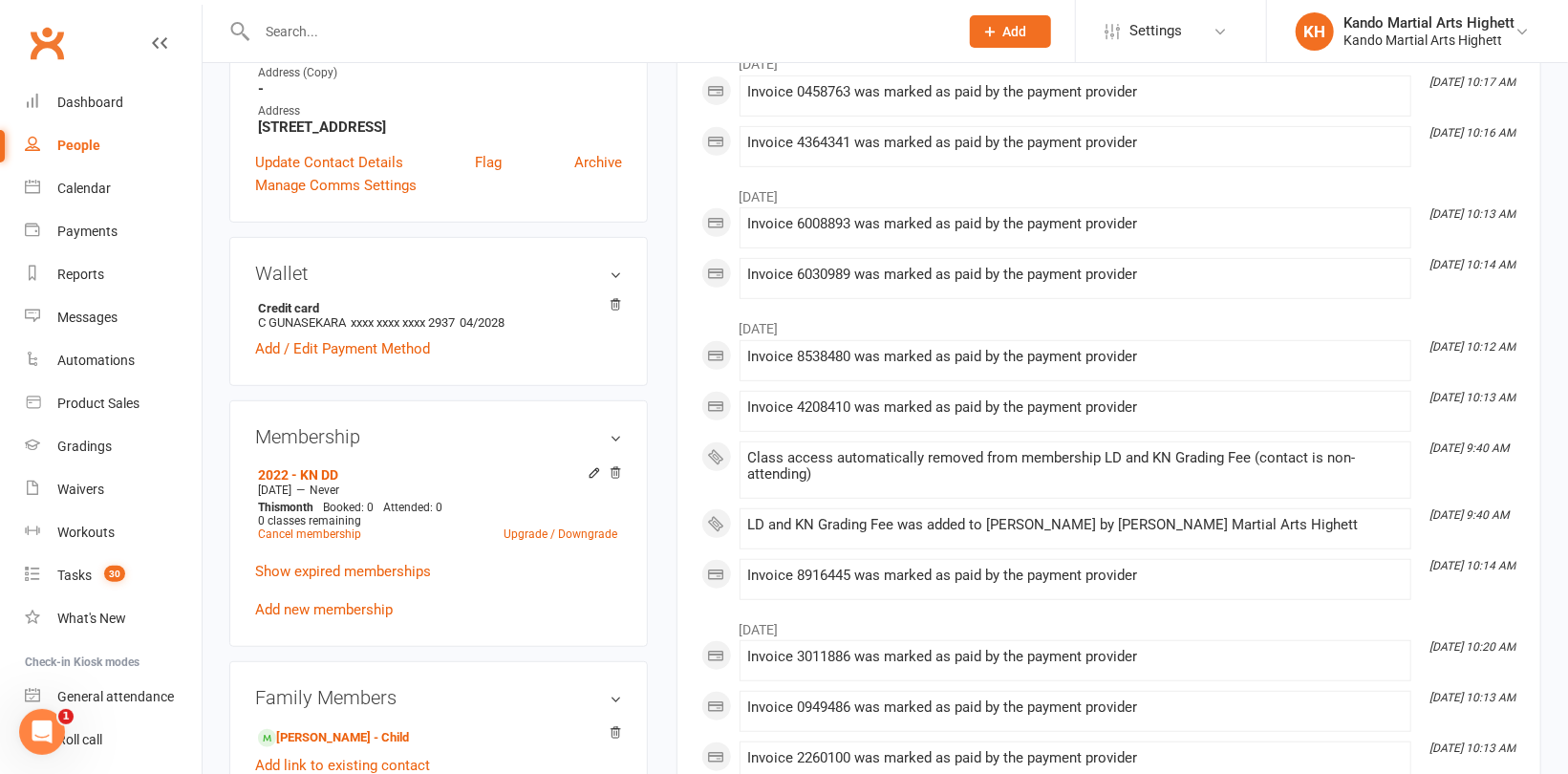
scroll to position [574, 0]
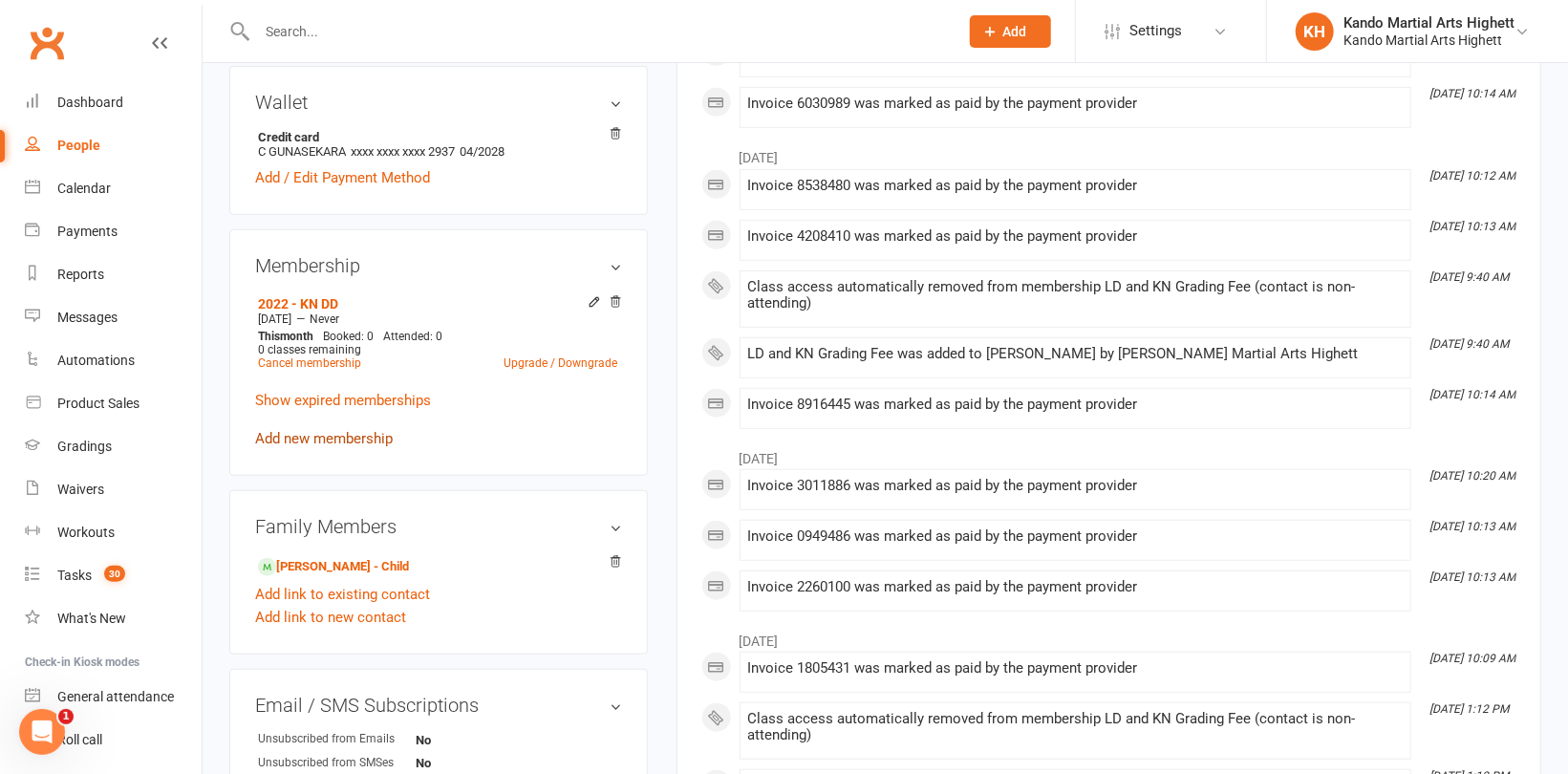
click at [361, 443] on link "Add new membership" at bounding box center [323, 439] width 138 height 18
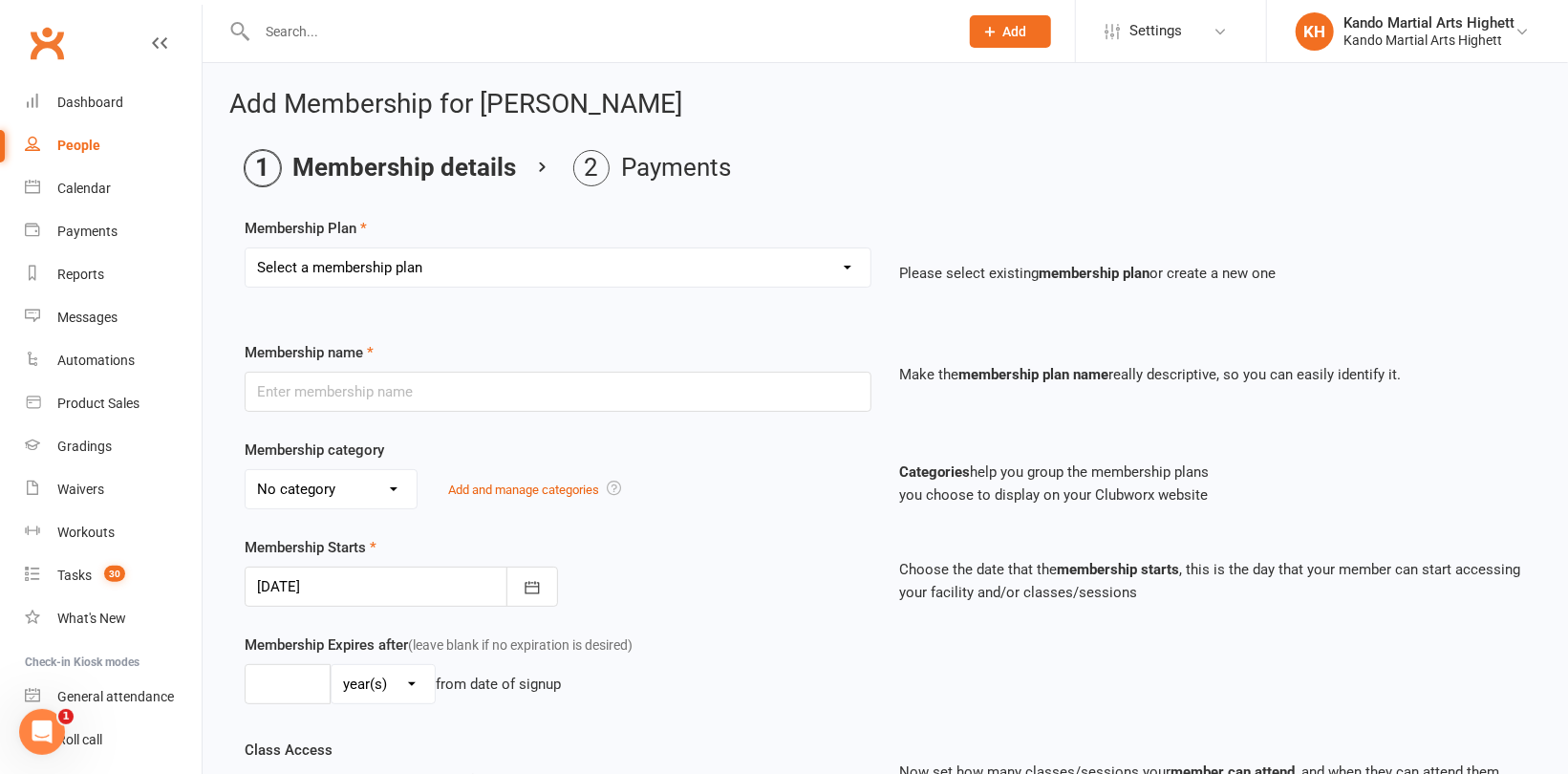
click at [447, 262] on select "Select a membership plan Create new Membership Plan Starter Program - 4 weeks p…" at bounding box center [558, 267] width 625 height 38
select select "17"
click at [245, 248] on select "Select a membership plan Create new Membership Plan Starter Program - 4 weeks p…" at bounding box center [558, 267] width 625 height 38
type input "LD and KN Grading Fee"
select select "10"
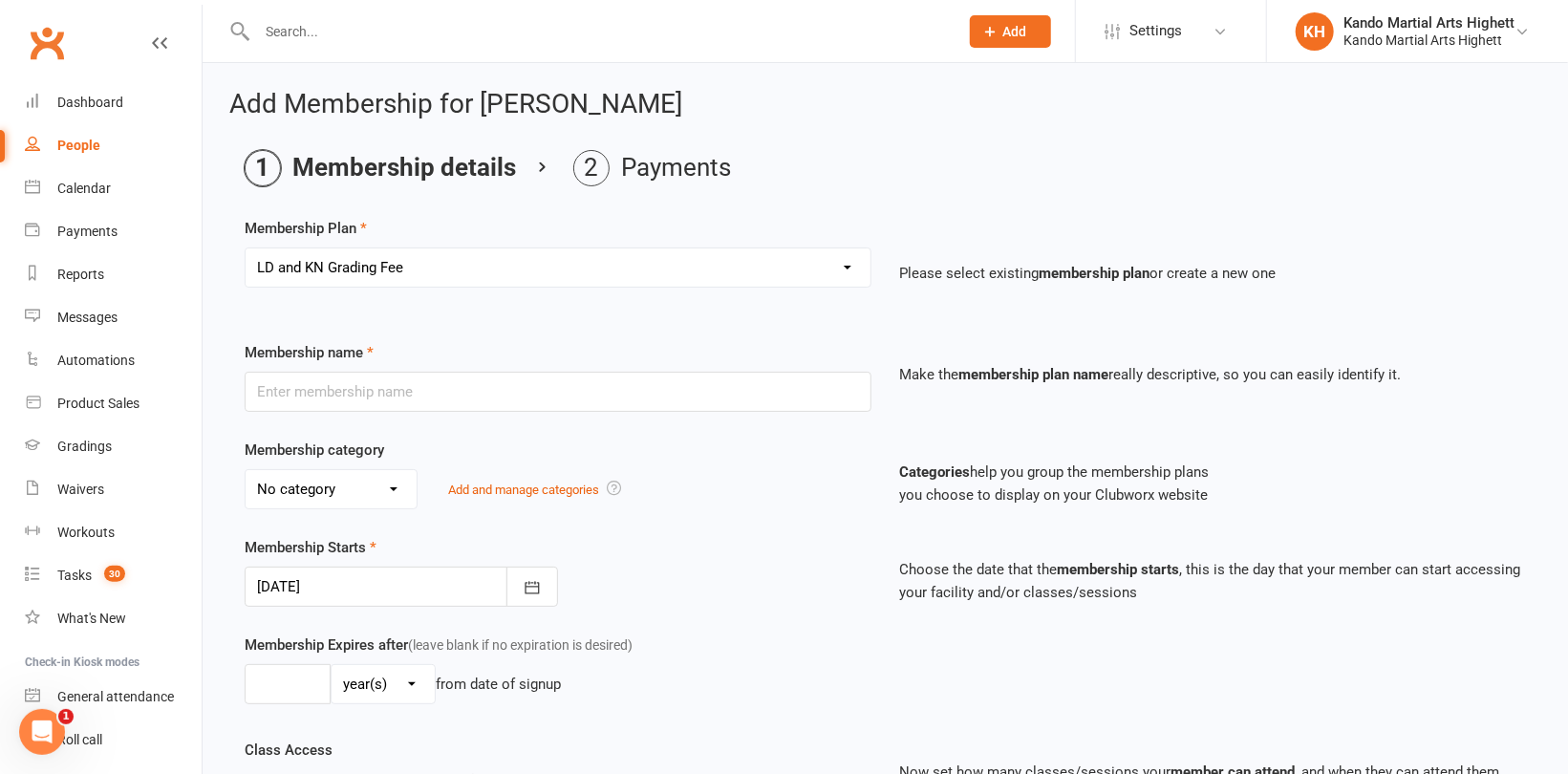
type input "1"
select select "0"
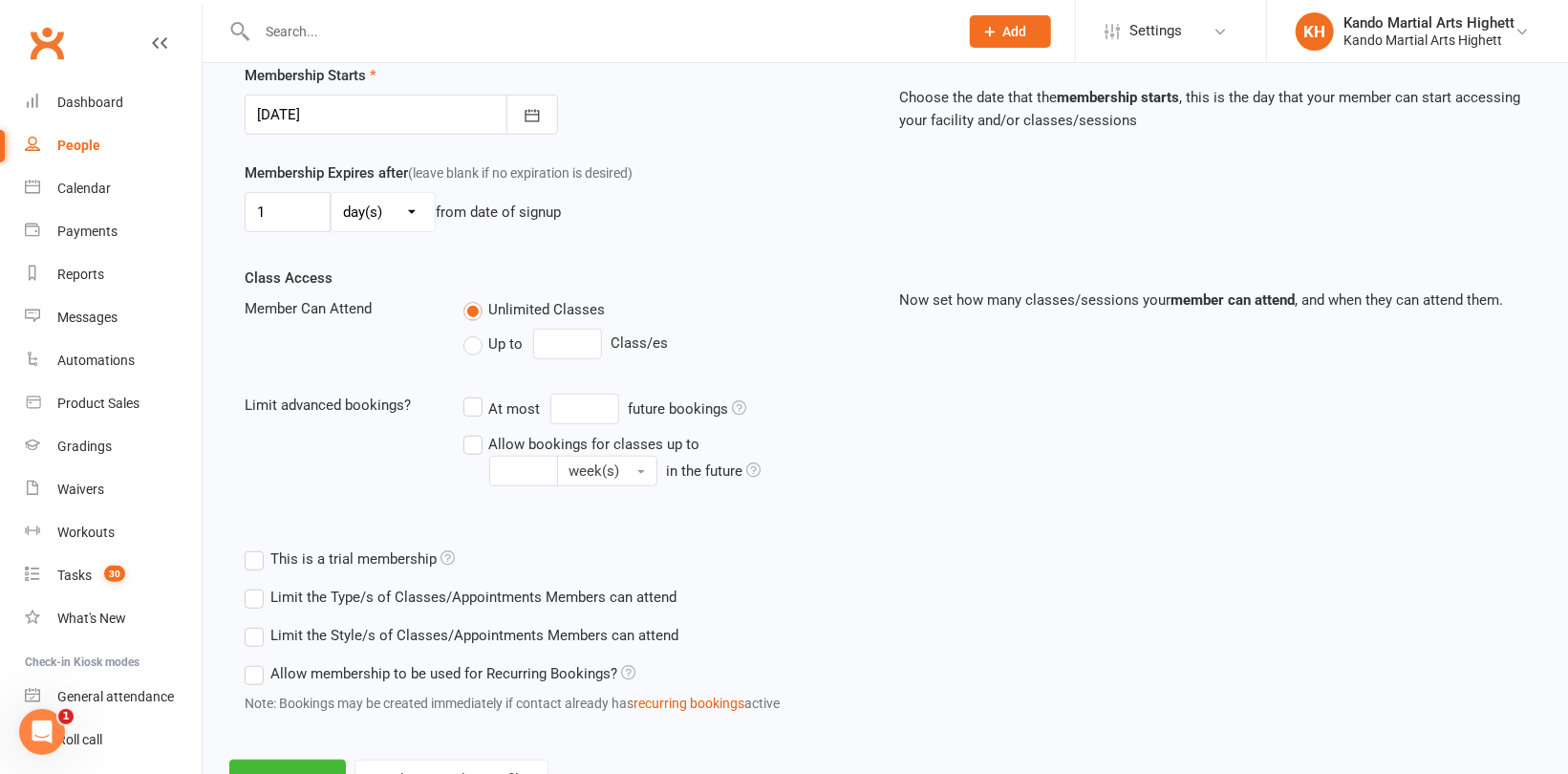
scroll to position [549, 0]
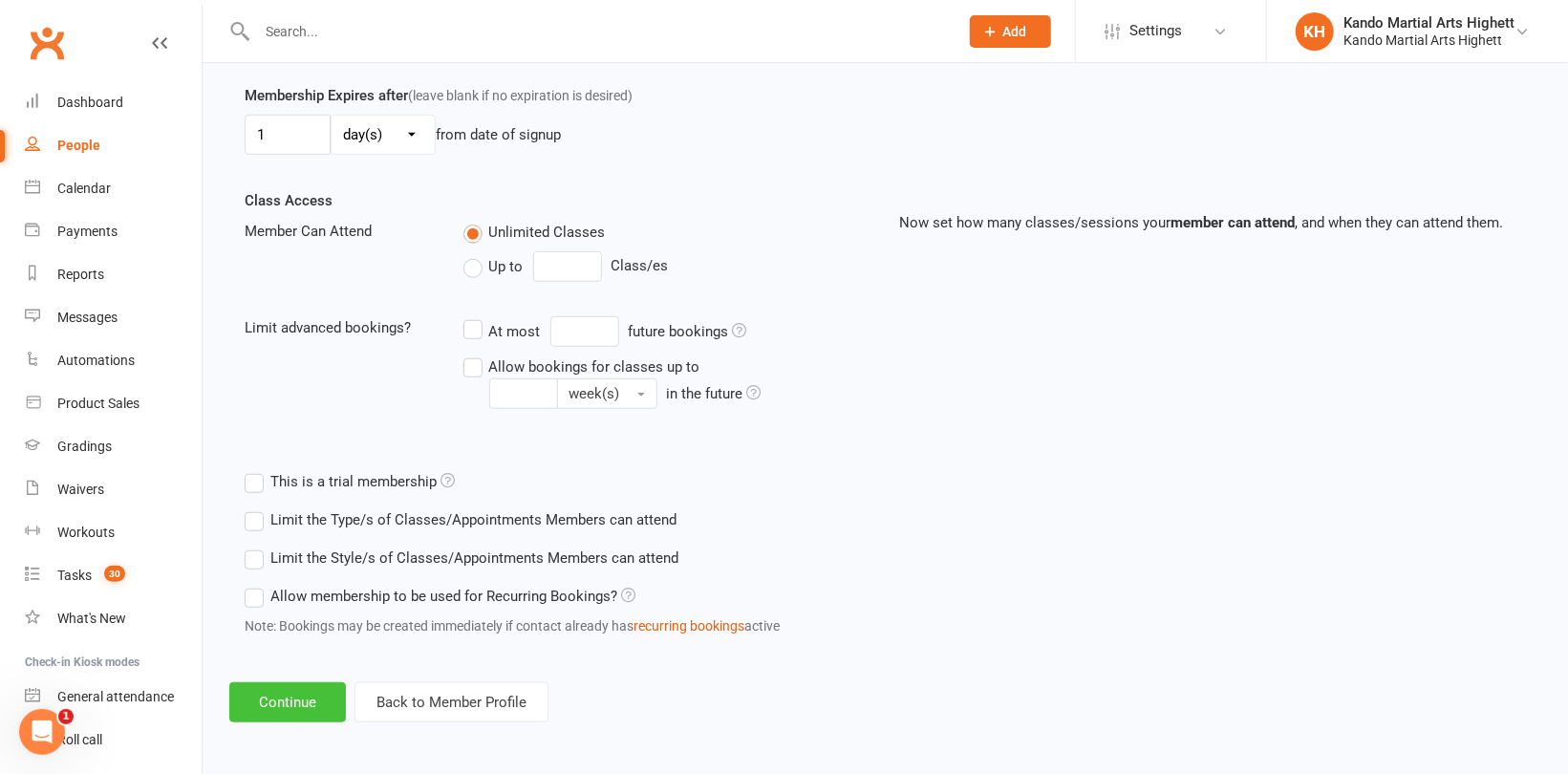
click at [260, 705] on button "Continue" at bounding box center [287, 702] width 116 height 40
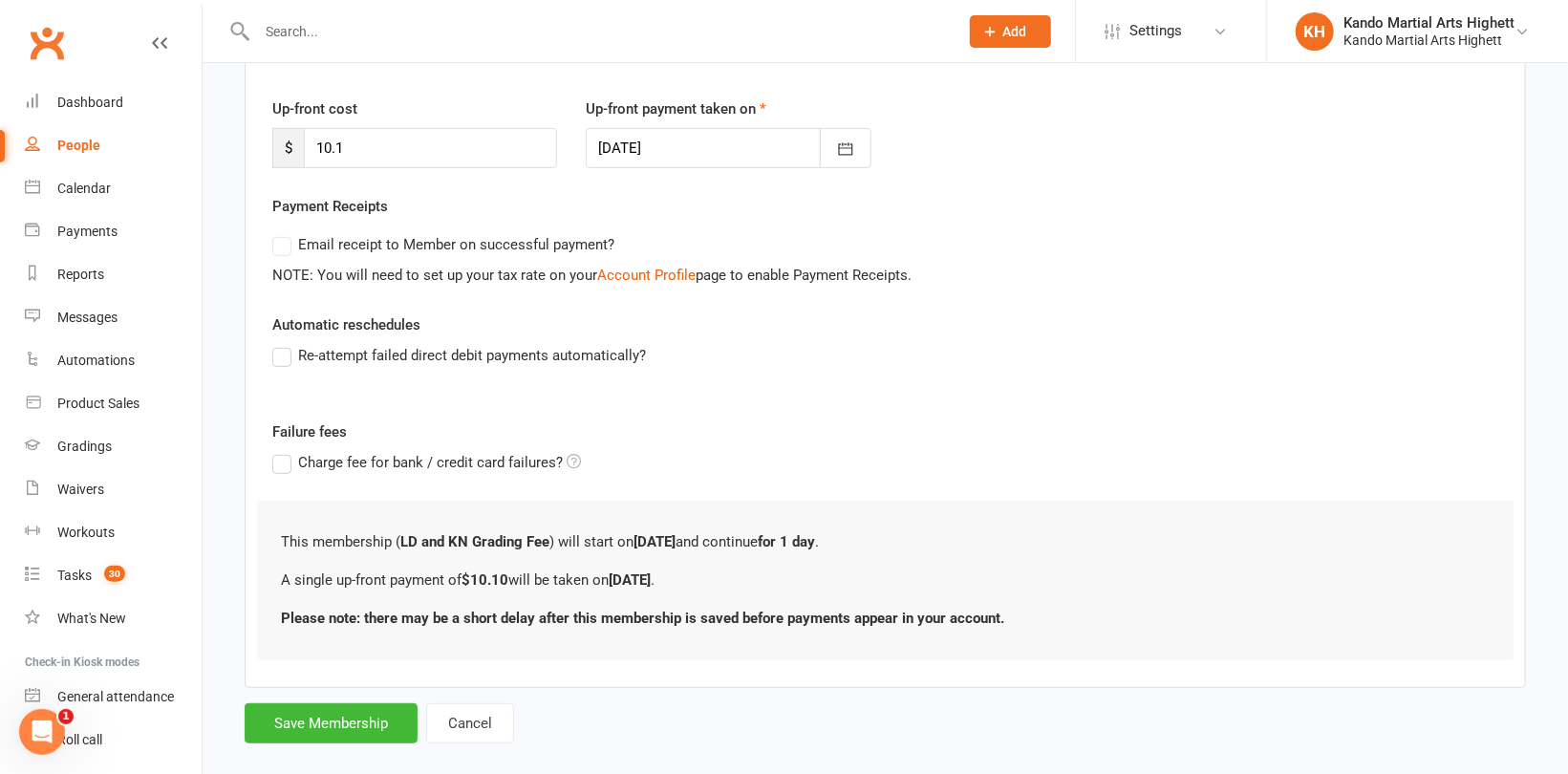
scroll to position [265, 0]
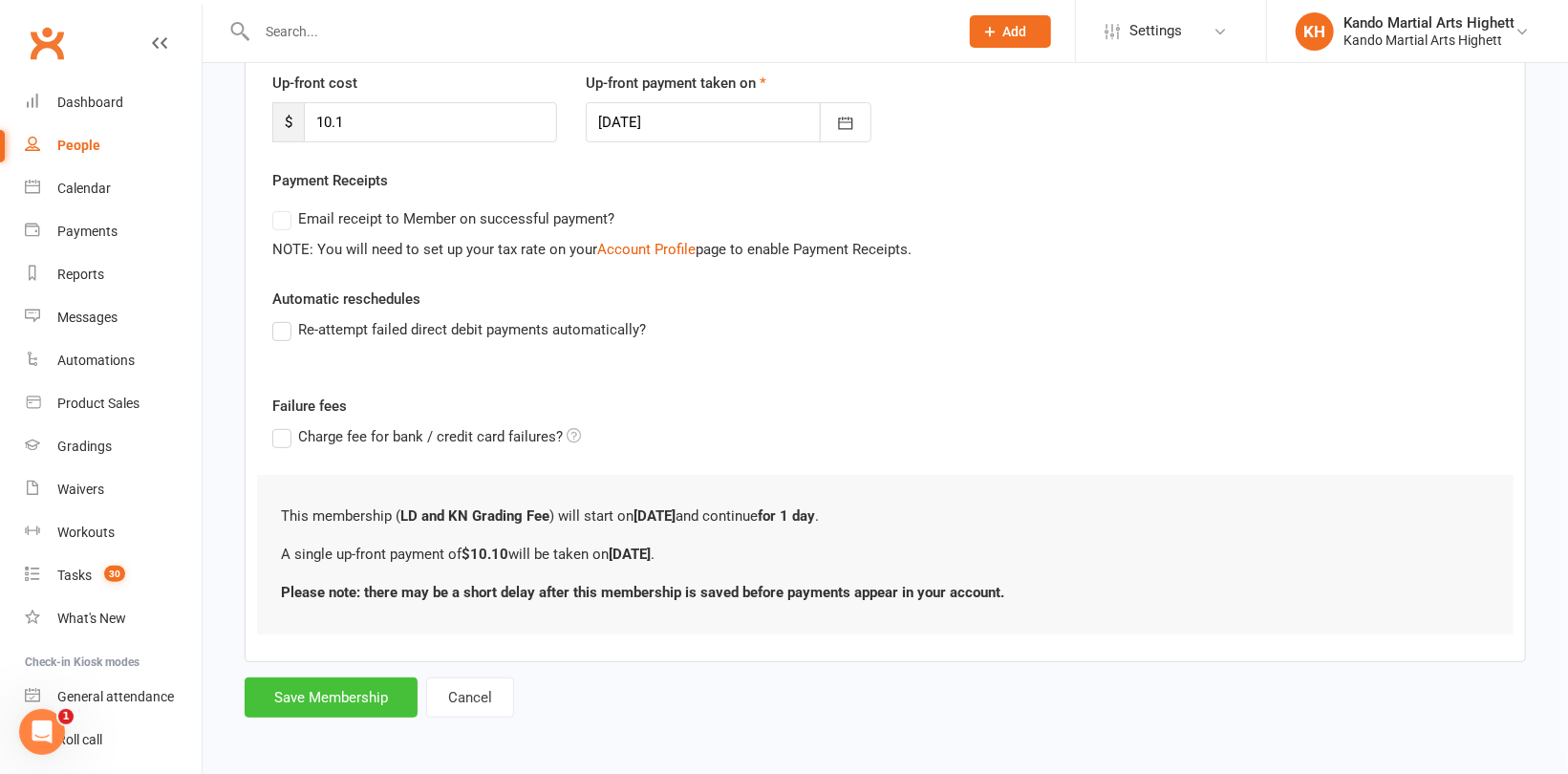
click at [297, 692] on button "Save Membership" at bounding box center [330, 697] width 173 height 40
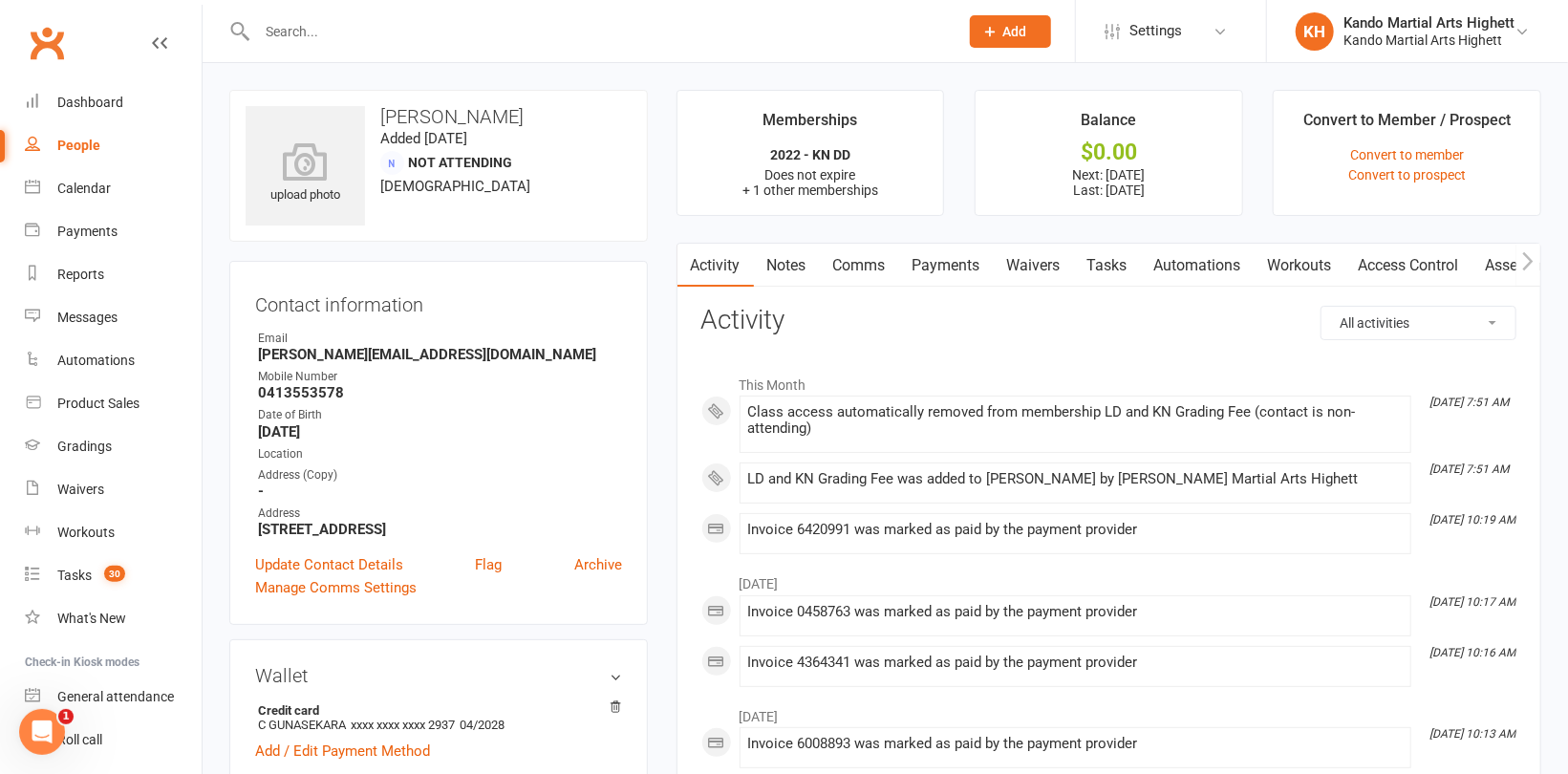
click at [329, 22] on input "text" at bounding box center [598, 31] width 694 height 26
paste input "[PERSON_NAME]"
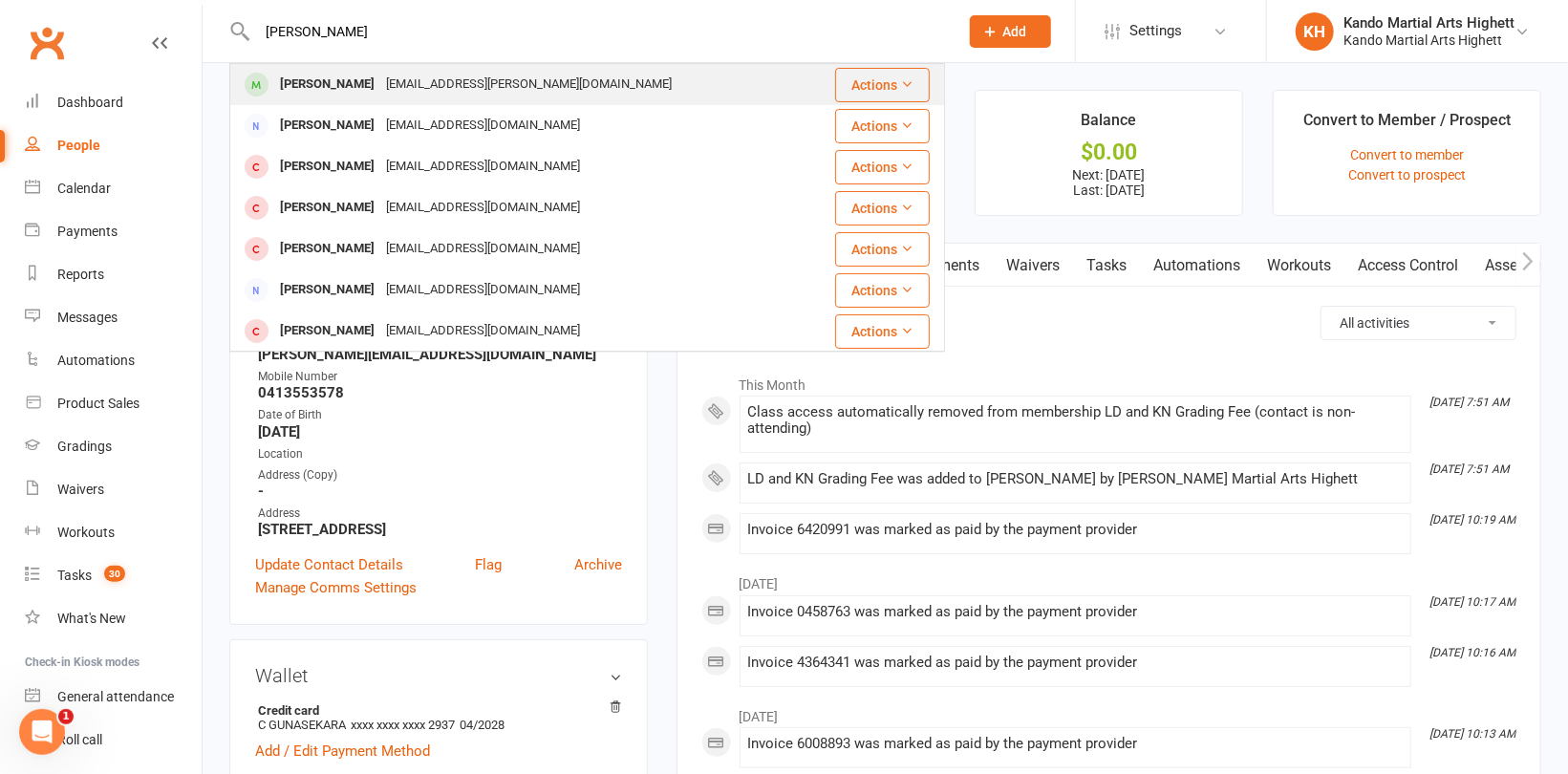
type input "[PERSON_NAME]"
click at [336, 86] on div "[PERSON_NAME]" at bounding box center [327, 84] width 106 height 27
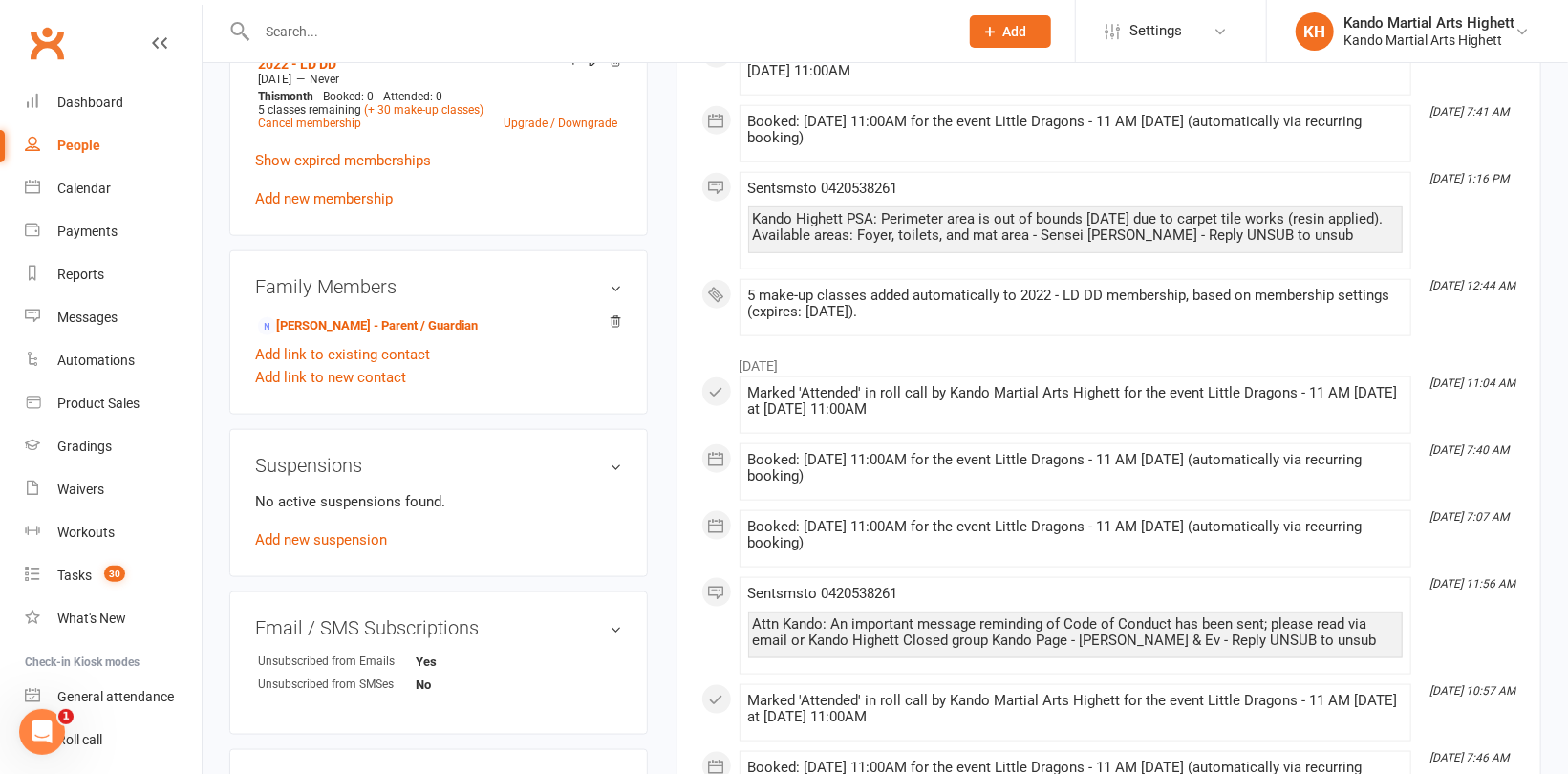
scroll to position [1242, 0]
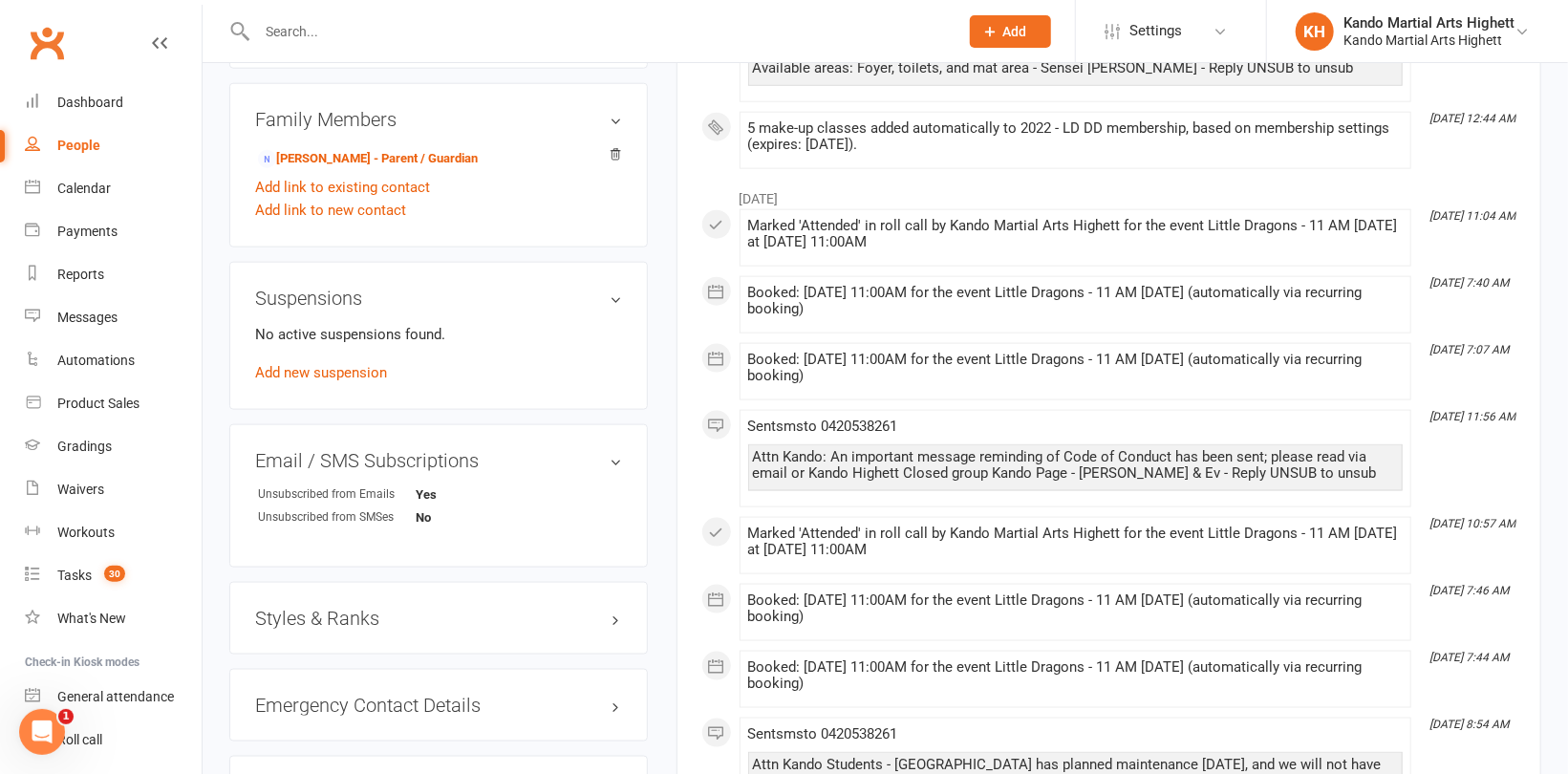
click at [332, 620] on h3 "Styles & Ranks" at bounding box center [439, 619] width 367 height 22
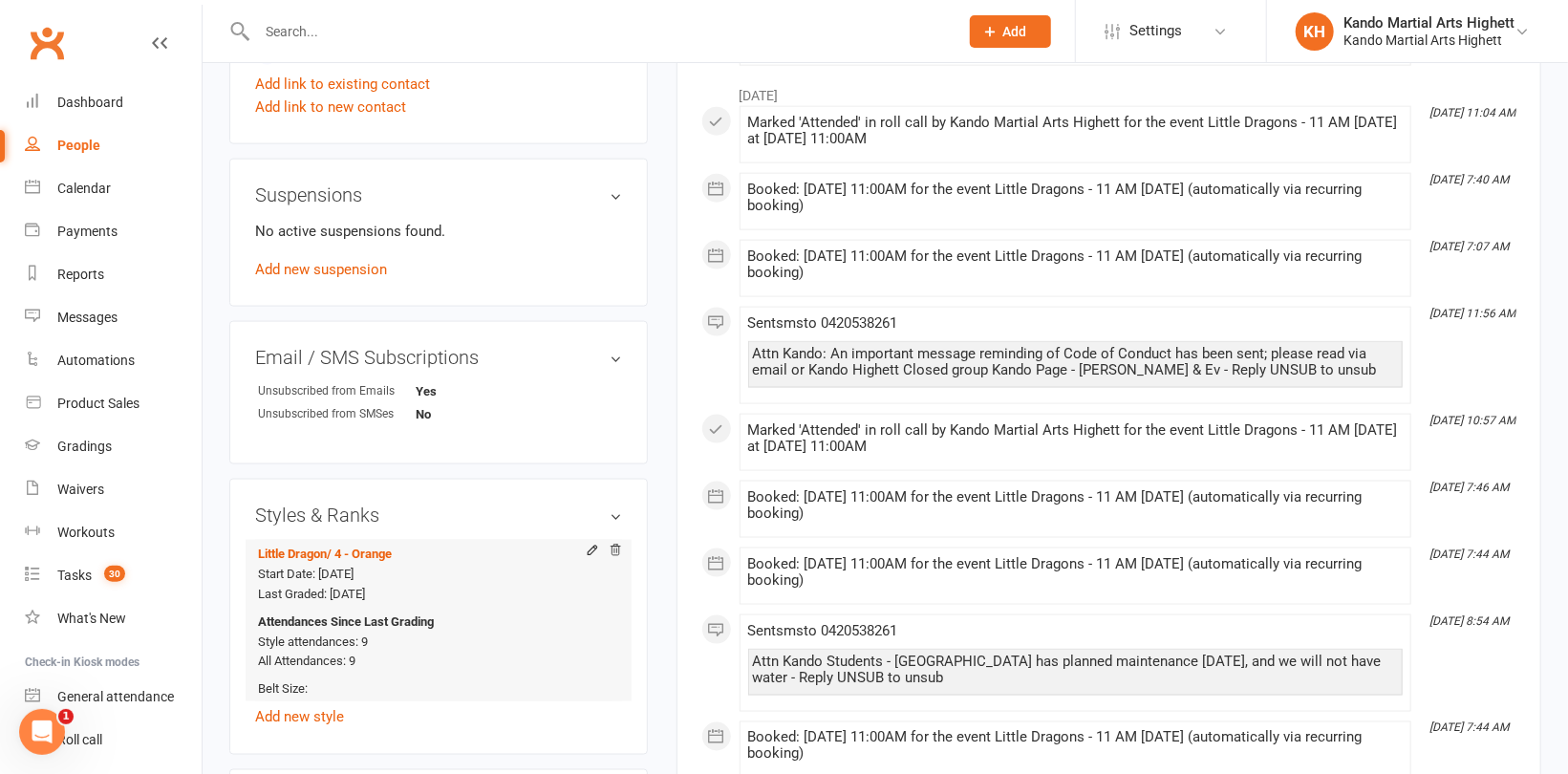
scroll to position [1434, 0]
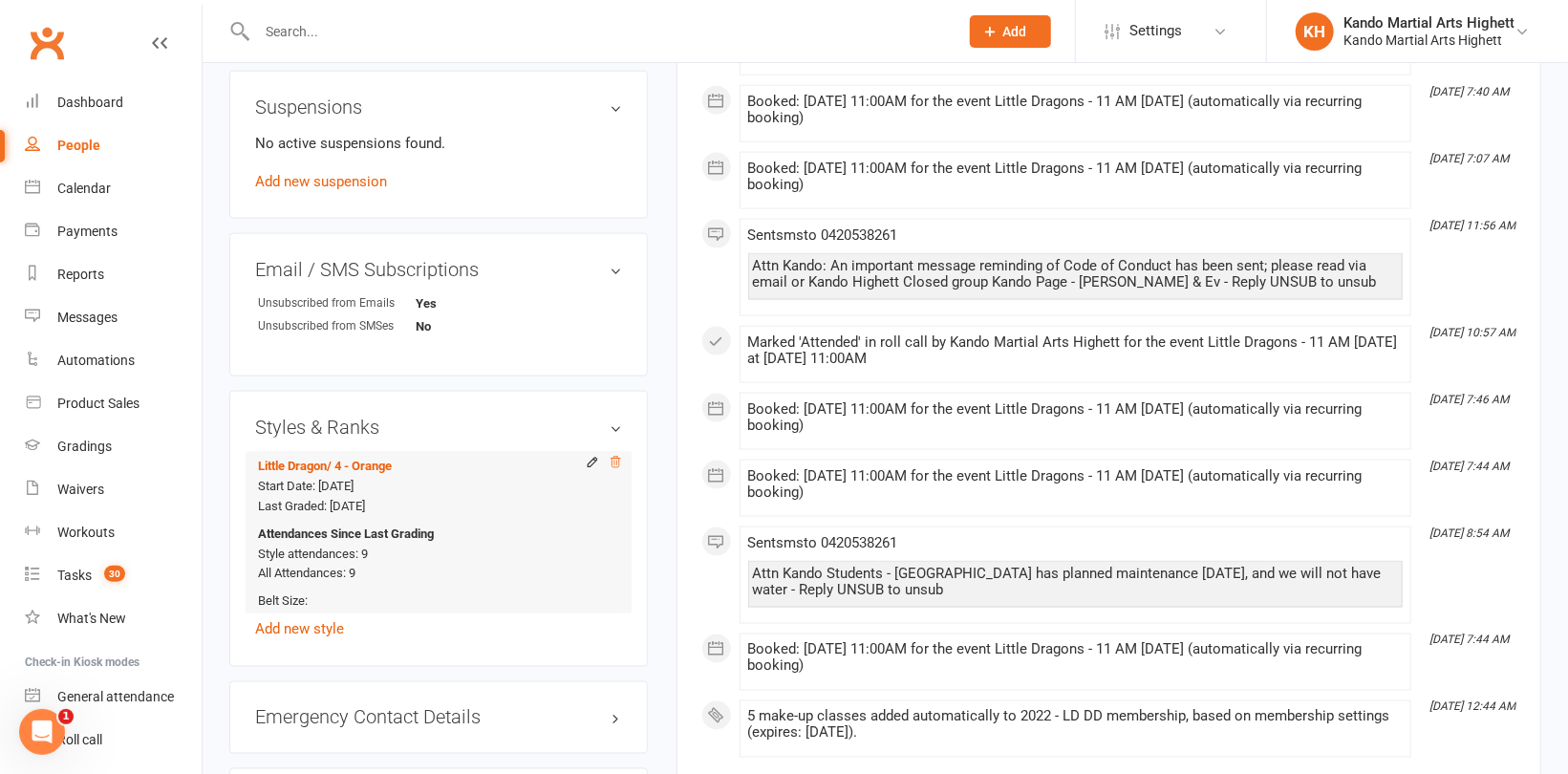
click at [614, 465] on icon at bounding box center [615, 463] width 14 height 14
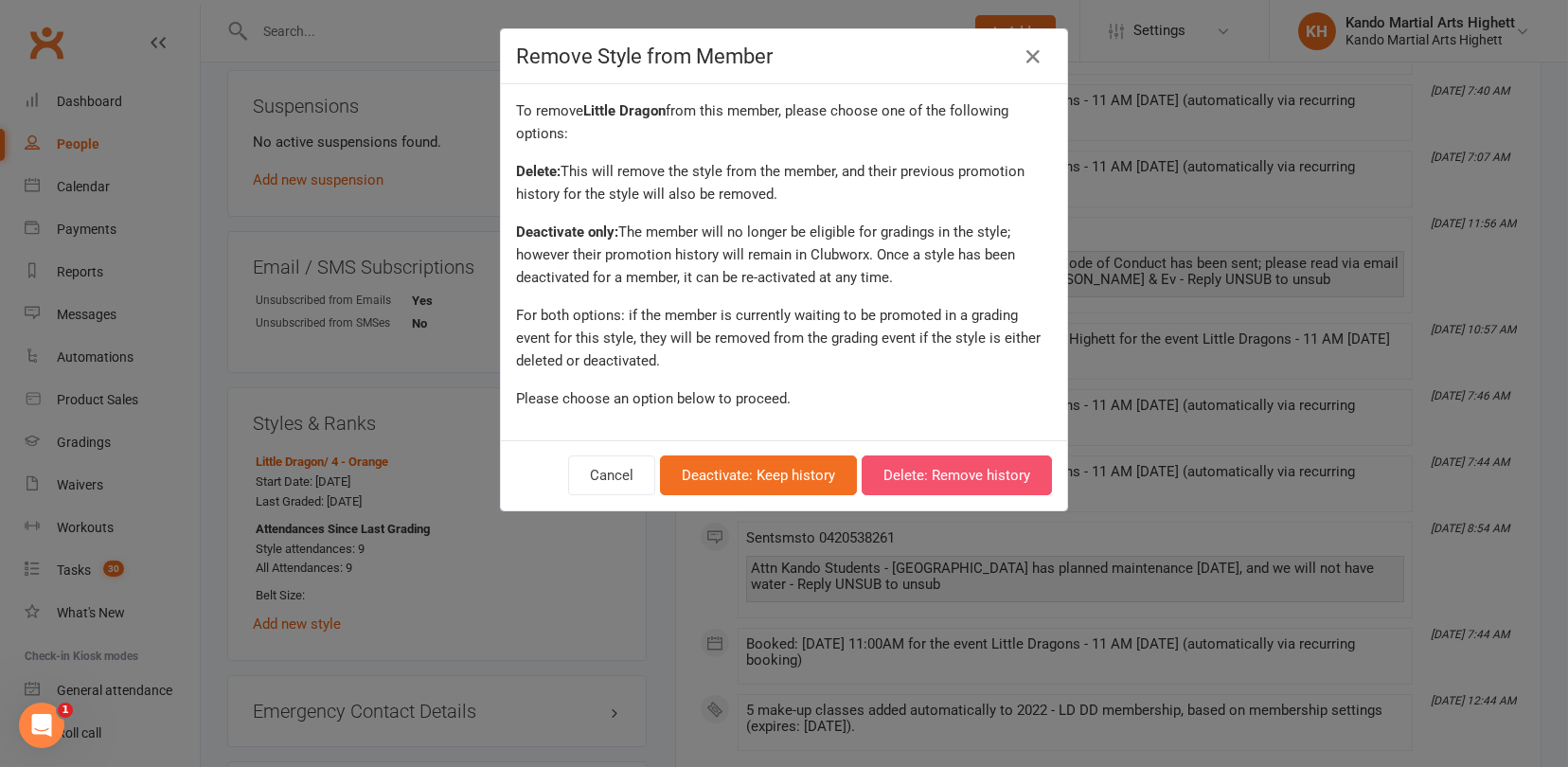
click at [966, 478] on button "Delete: Remove history" at bounding box center [956, 475] width 191 height 40
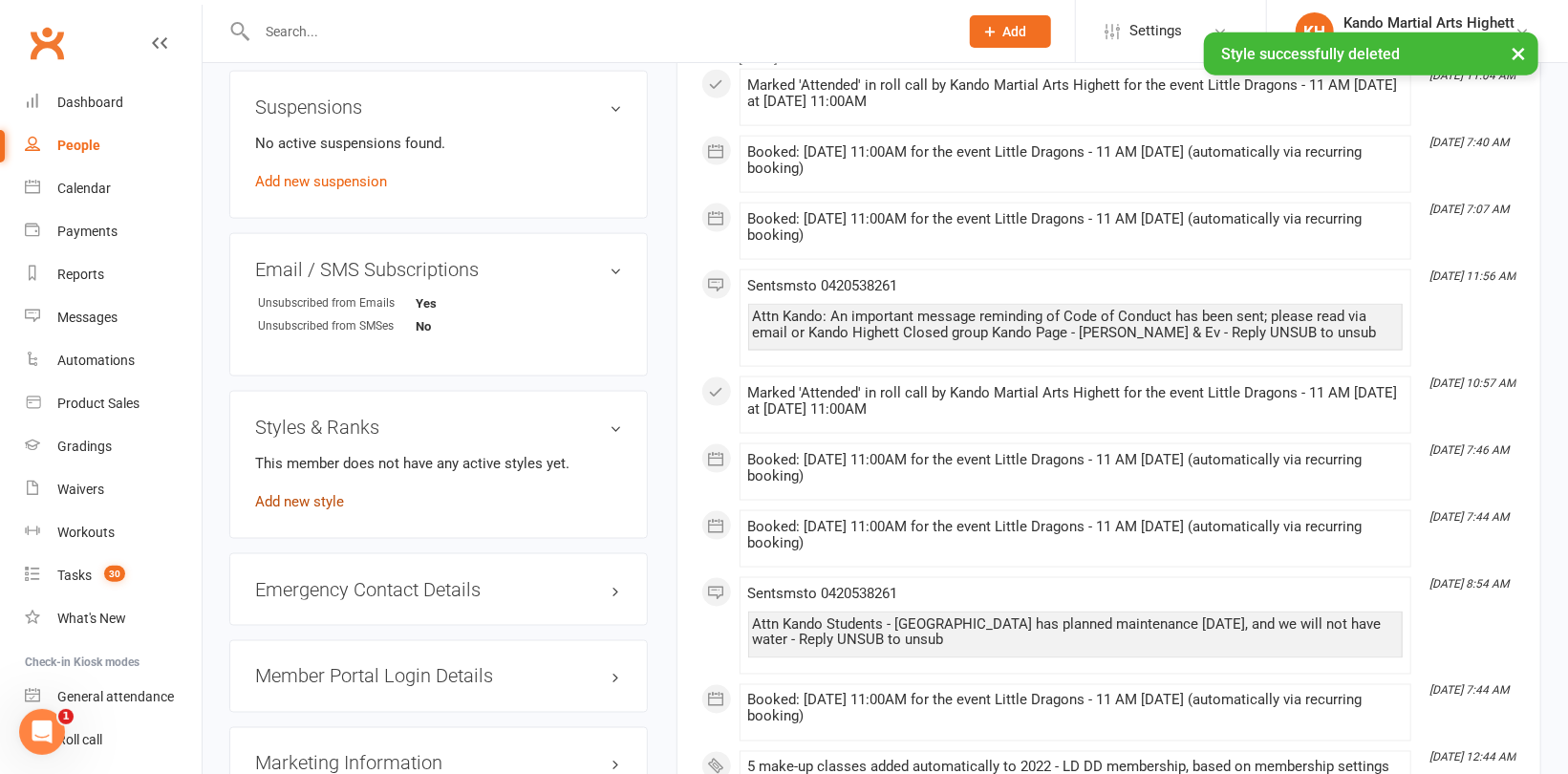
click at [305, 507] on link "Add new style" at bounding box center [299, 502] width 89 height 18
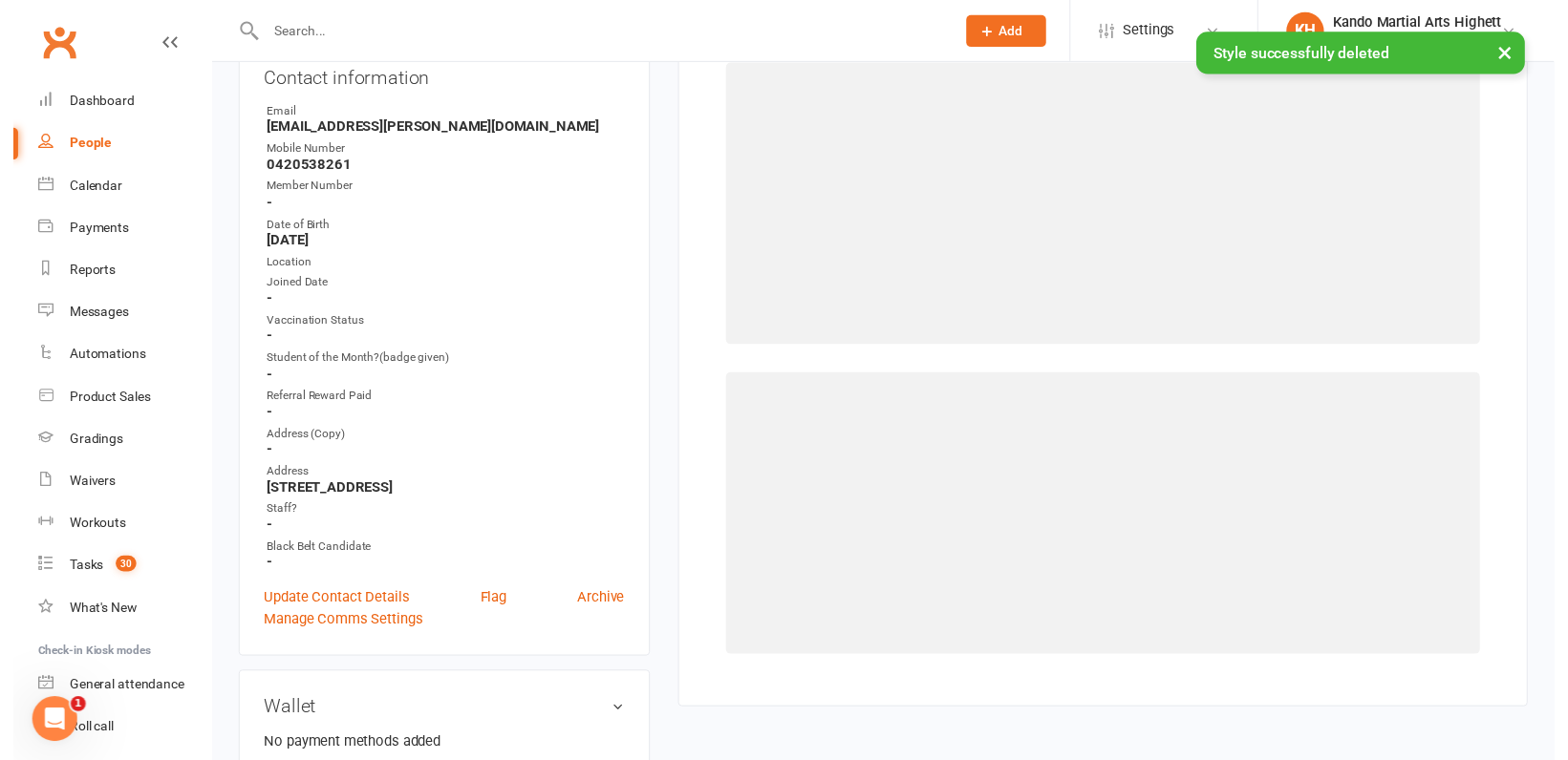
scroll to position [162, 0]
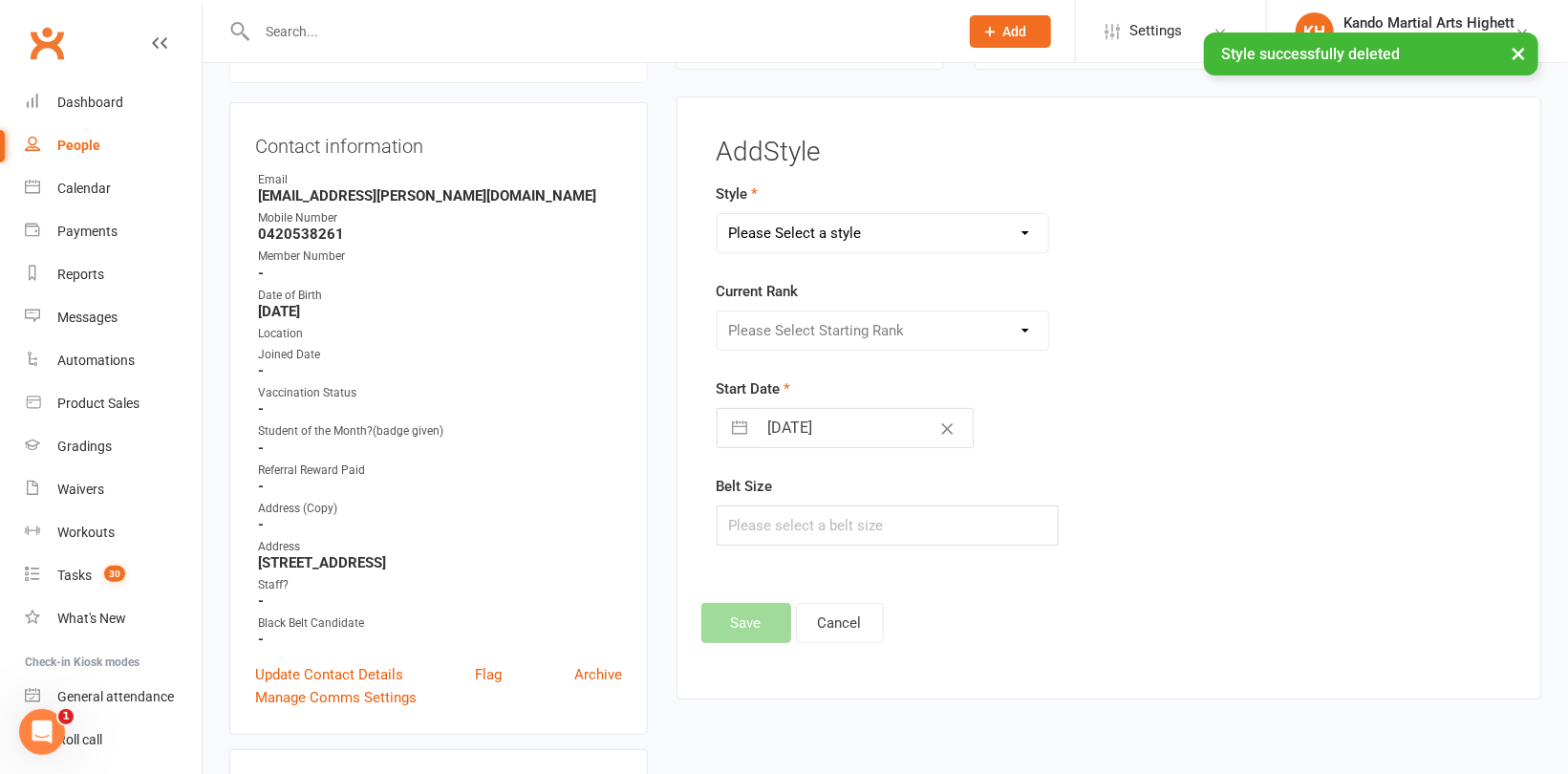
click at [886, 239] on select "Please Select a style [PERSON_NAME] Ninja Leadership Little Dragon Teen and Adu…" at bounding box center [882, 233] width 330 height 38
select select "1194"
click at [717, 214] on select "Please Select a style [PERSON_NAME] Ninja Leadership Little Dragon Teen and Adu…" at bounding box center [882, 233] width 330 height 38
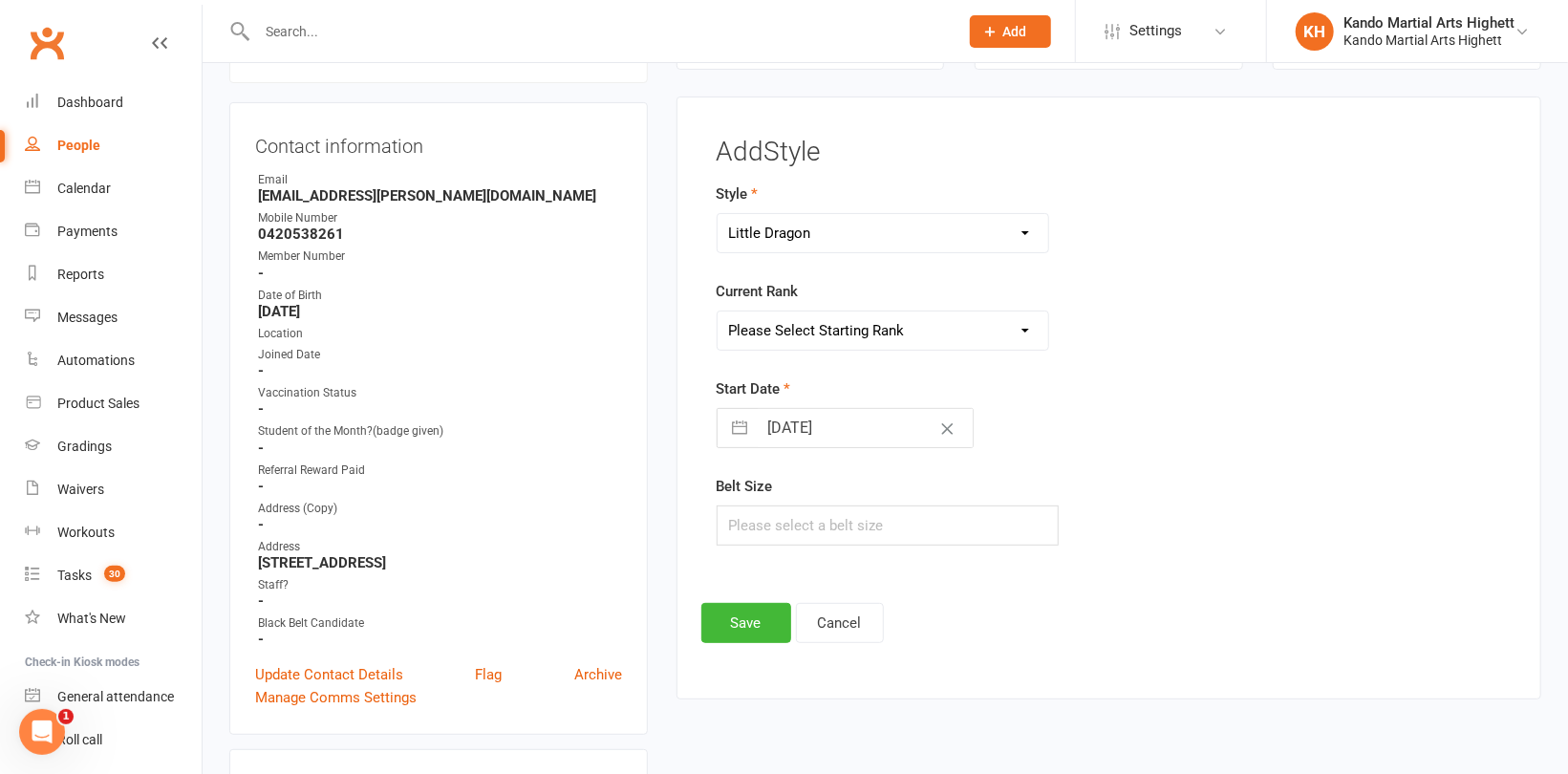
click at [836, 334] on select "Please Select Starting Rank 1 - White 2 - Red 3 - Yellow 4 - Orange 5 - Green 6…" at bounding box center [882, 330] width 330 height 38
select select "18381"
click at [717, 312] on select "Please Select Starting Rank 1 - White 2 - Red 3 - Yellow 4 - Orange 5 - Green 6…" at bounding box center [882, 330] width 330 height 38
drag, startPoint x: 733, startPoint y: 626, endPoint x: 716, endPoint y: 592, distance: 38.0
click at [732, 625] on button "Save" at bounding box center [746, 623] width 90 height 40
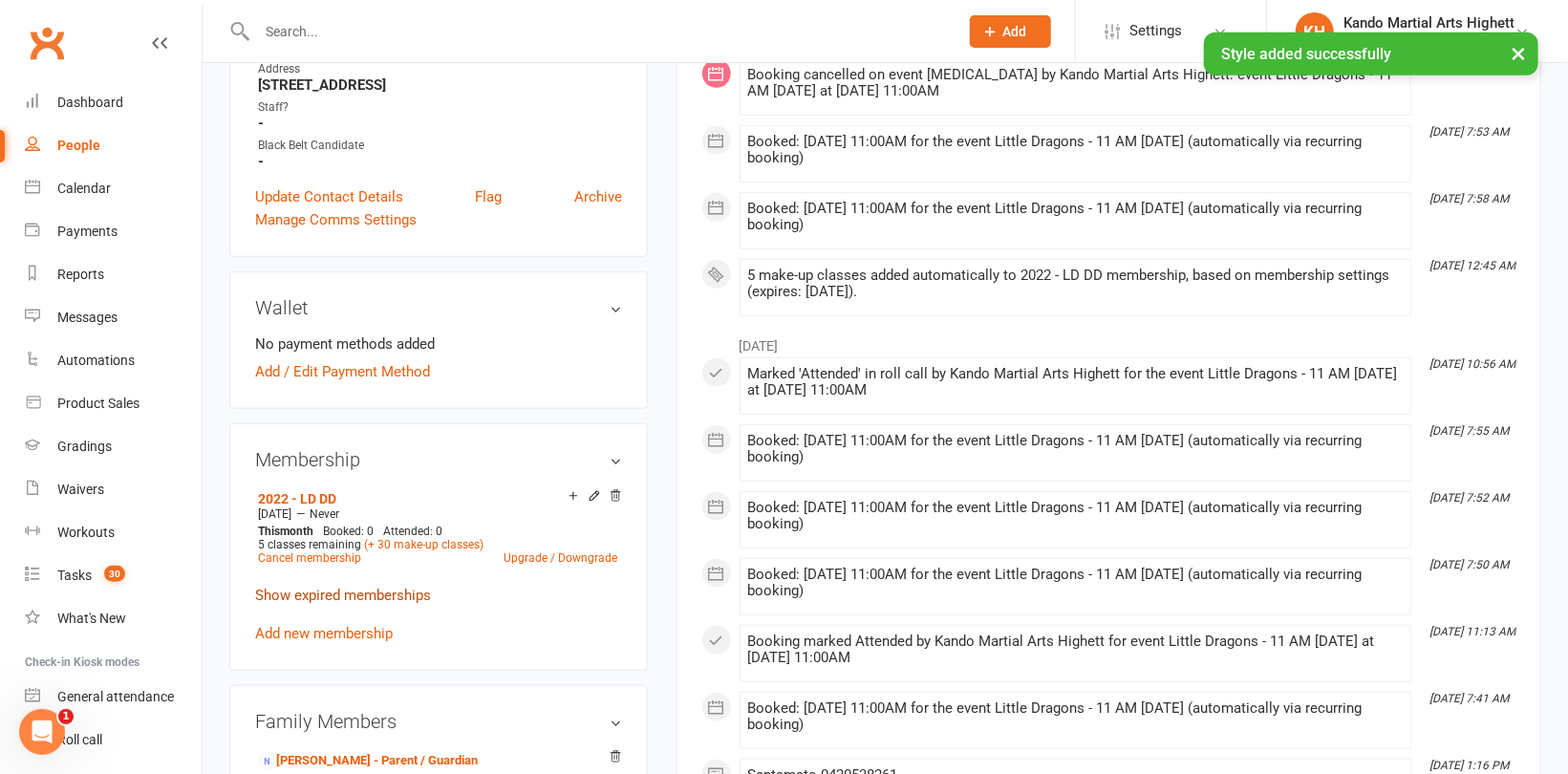
scroll to position [832, 0]
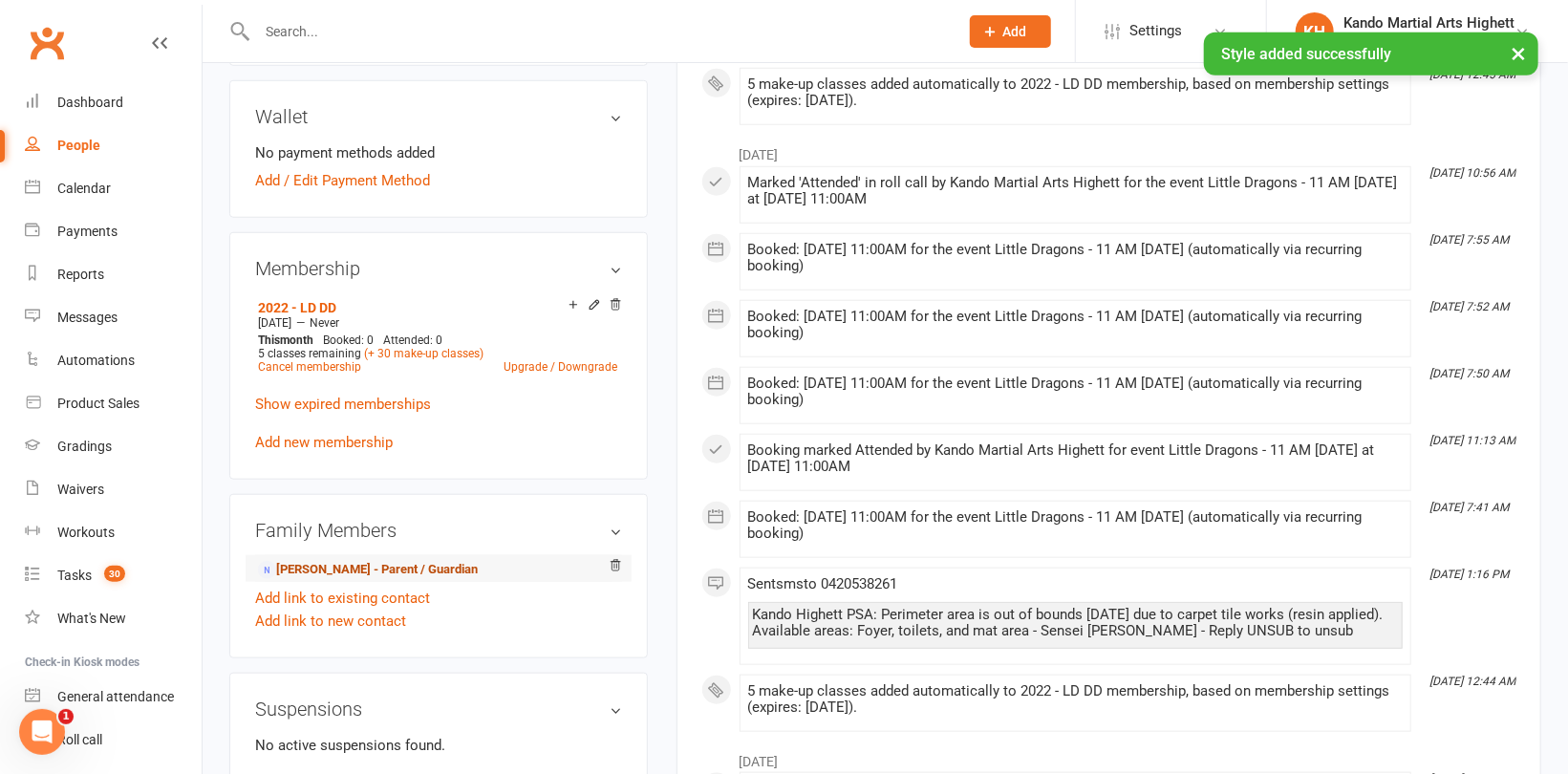
click at [350, 569] on link "[PERSON_NAME] - Parent / Guardian" at bounding box center [367, 570] width 220 height 21
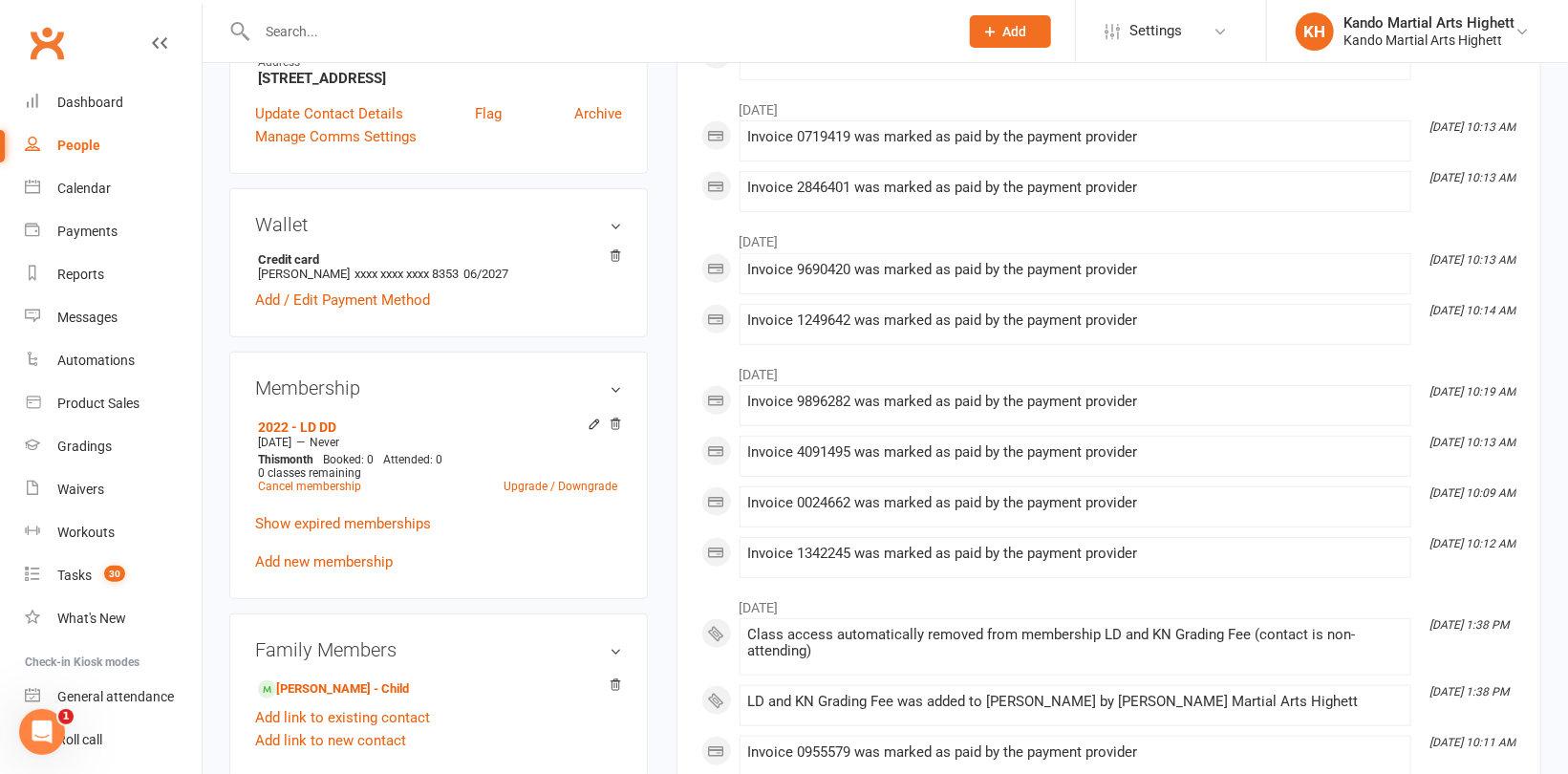
scroll to position [574, 0]
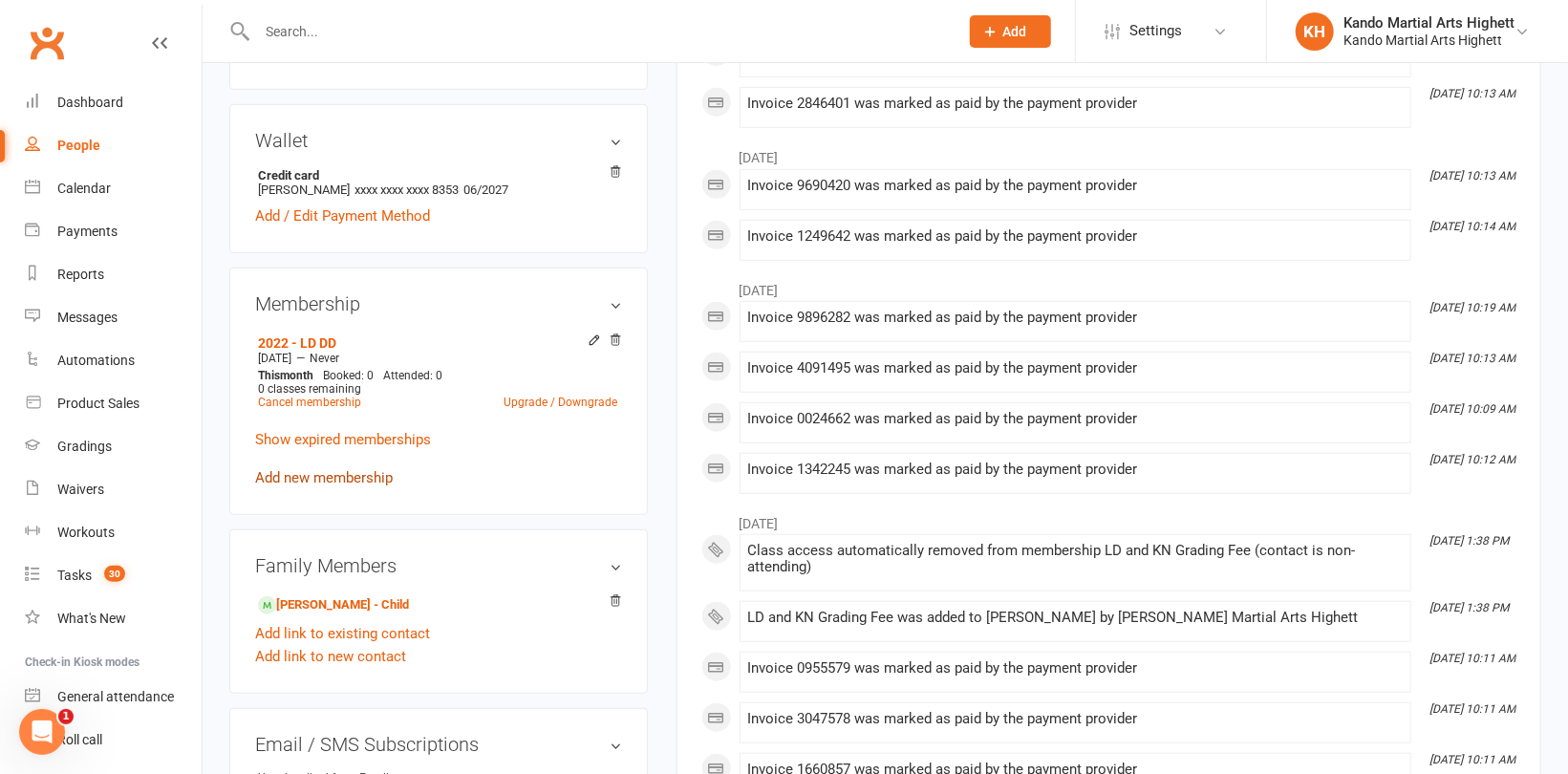
click at [342, 483] on link "Add new membership" at bounding box center [323, 478] width 138 height 18
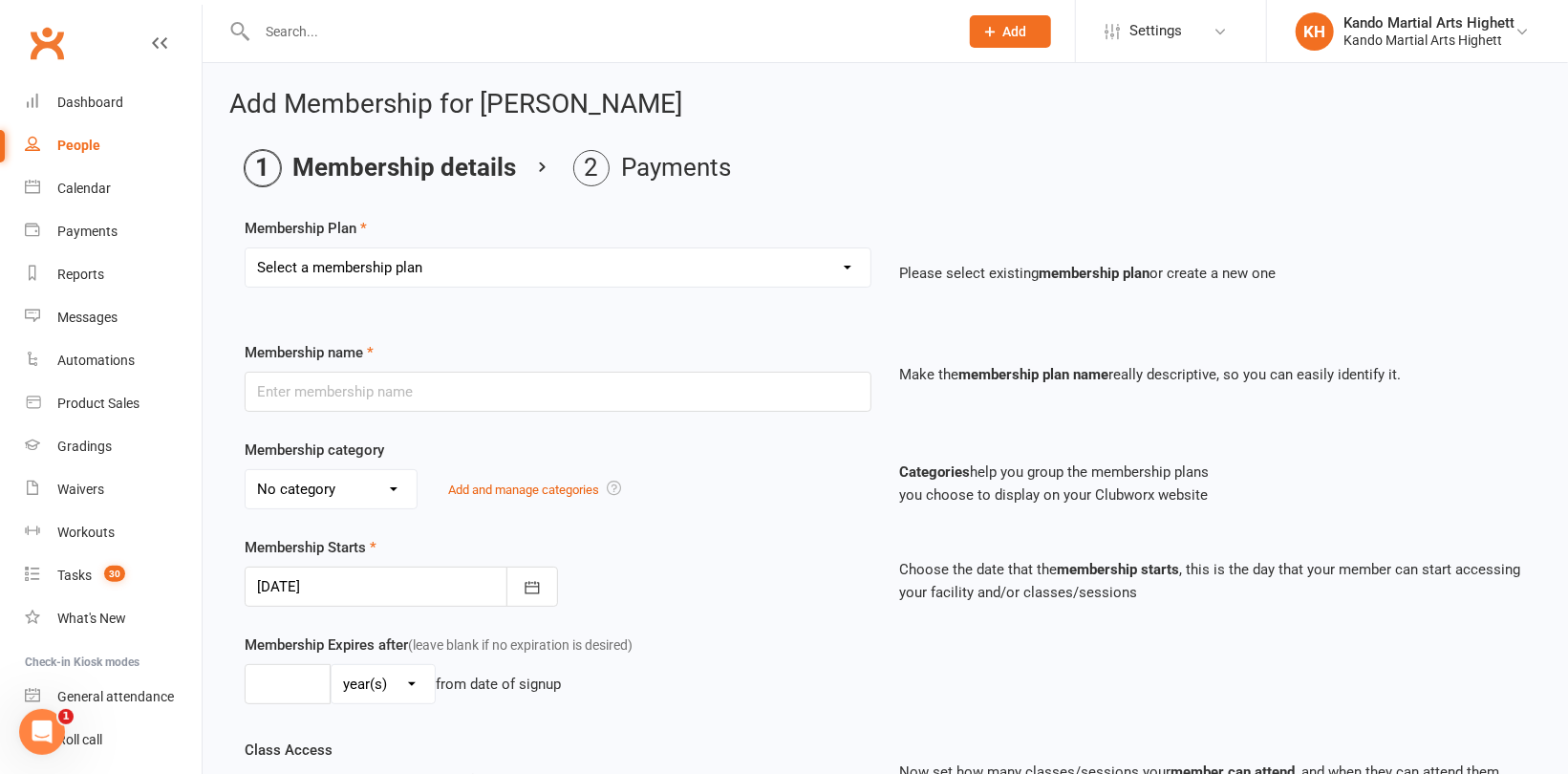
click at [455, 267] on select "Select a membership plan Create new Membership Plan Starter Program - 4 weeks p…" at bounding box center [558, 267] width 625 height 38
select select "17"
click at [245, 248] on select "Select a membership plan Create new Membership Plan Starter Program - 4 weeks p…" at bounding box center [558, 267] width 625 height 38
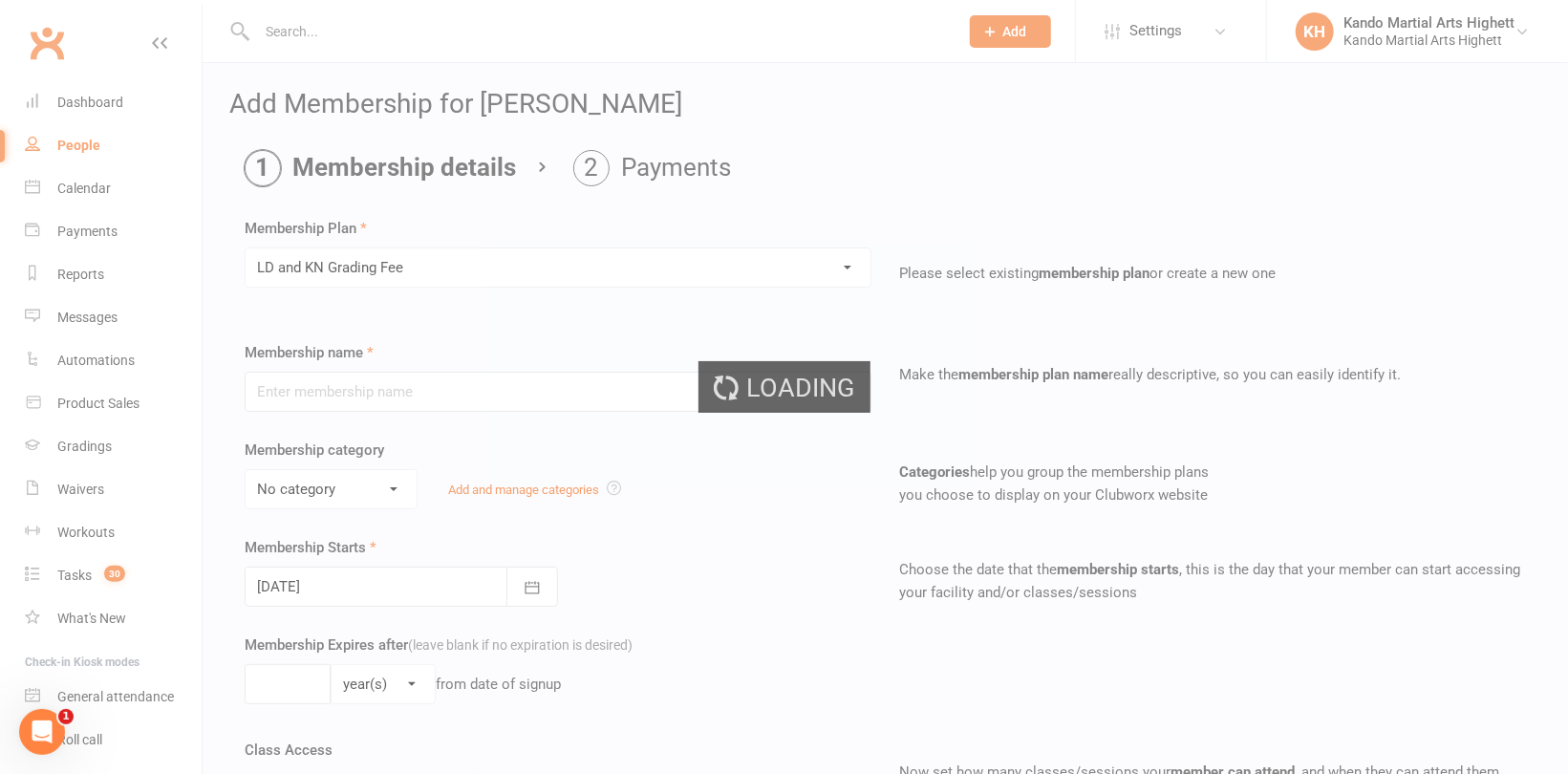
type input "LD and KN Grading Fee"
select select "10"
type input "1"
select select "0"
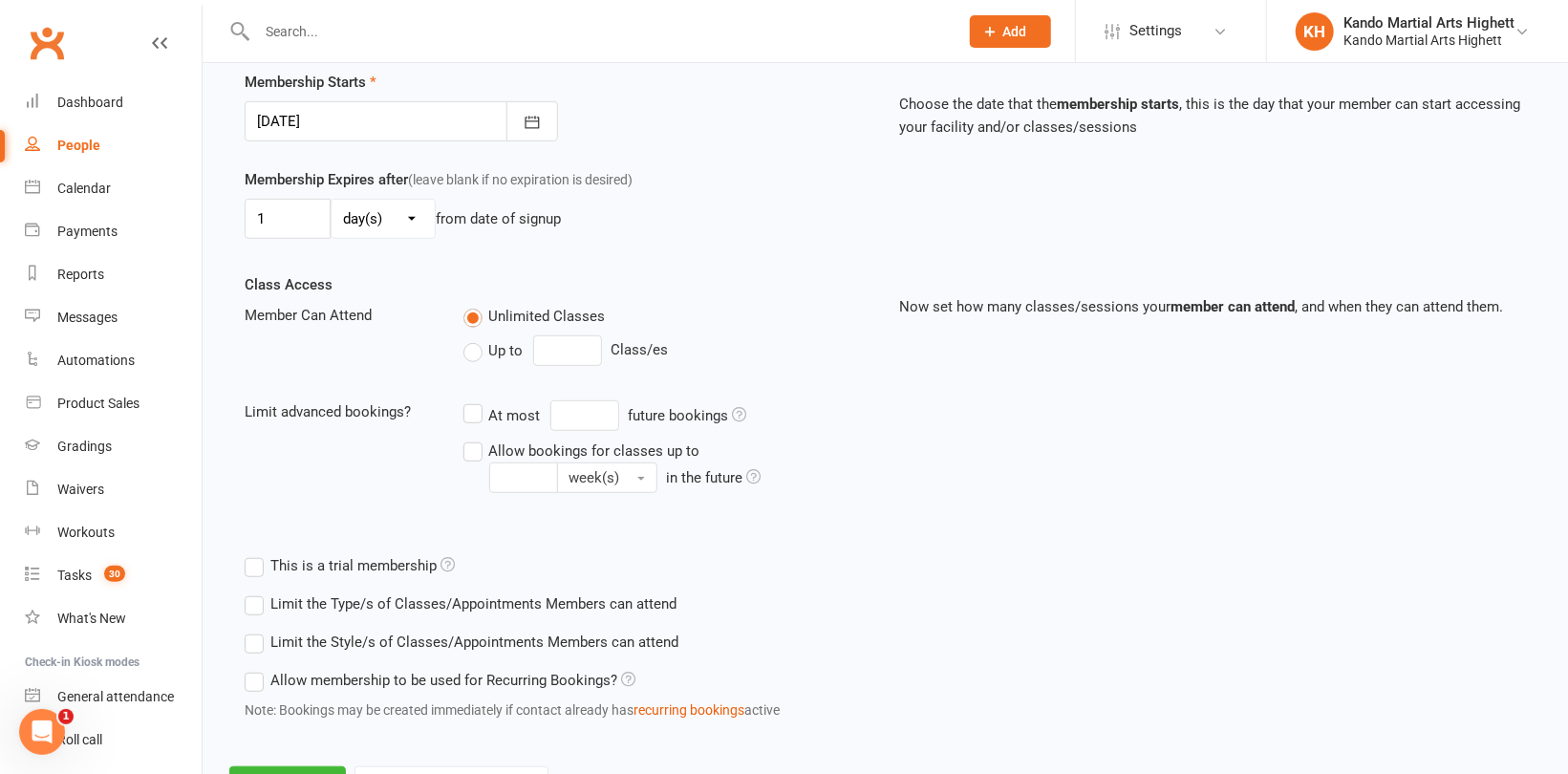
scroll to position [549, 0]
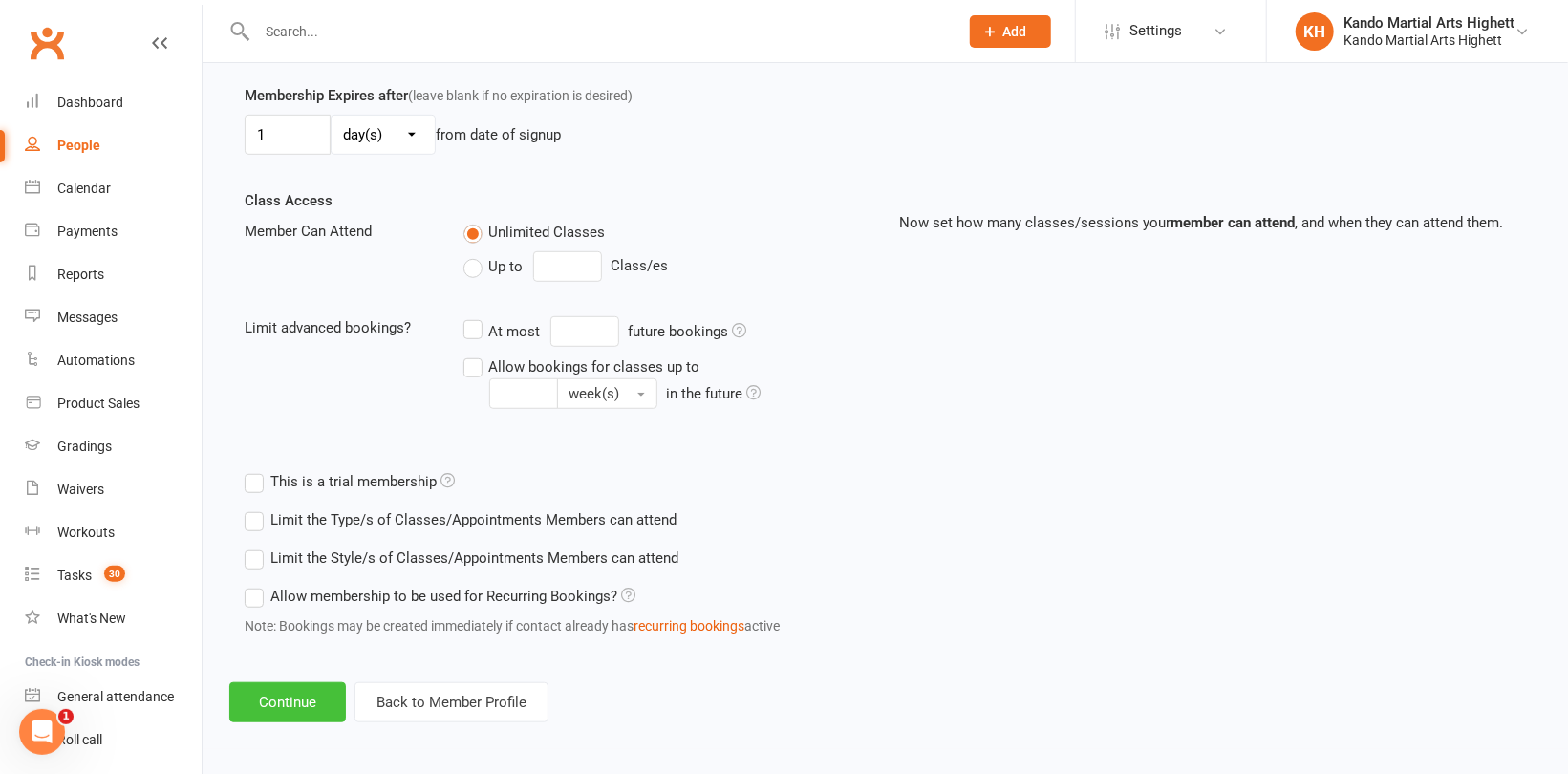
click at [286, 708] on button "Continue" at bounding box center [287, 702] width 116 height 40
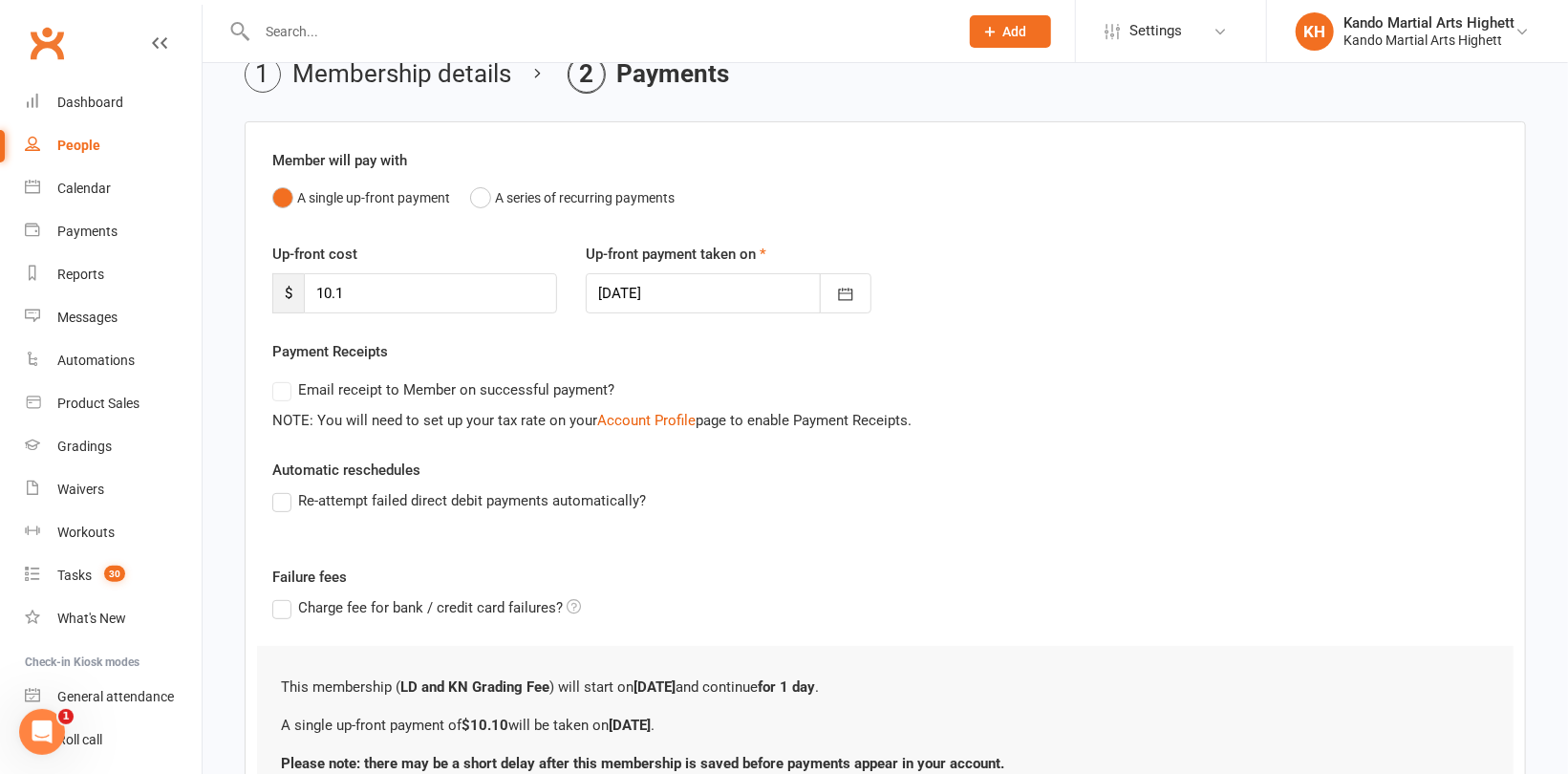
scroll to position [265, 0]
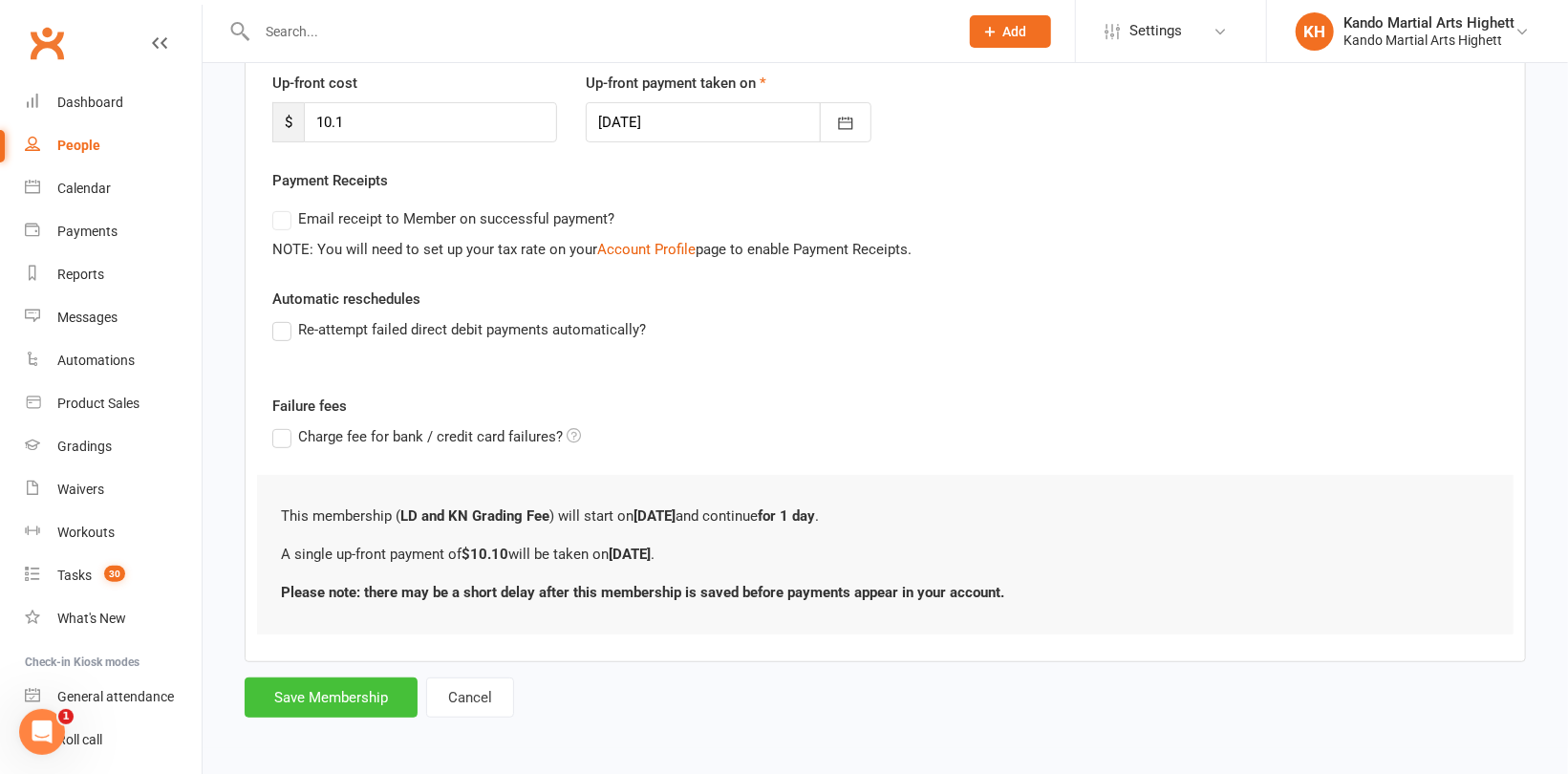
click at [315, 700] on button "Save Membership" at bounding box center [330, 697] width 173 height 40
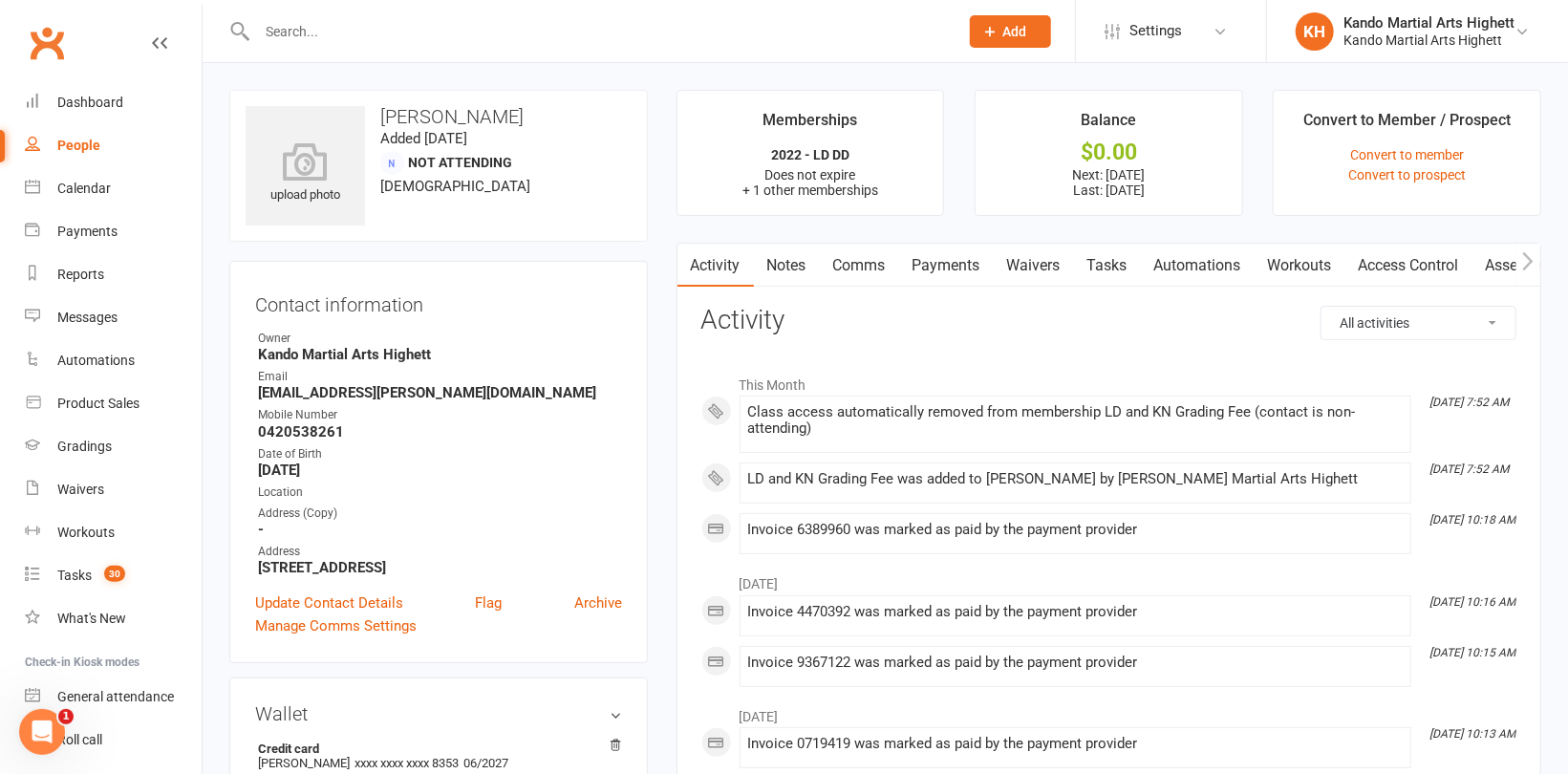
click at [288, 32] on input "text" at bounding box center [598, 31] width 694 height 26
paste input "[PERSON_NAME] [PERSON_NAME]"
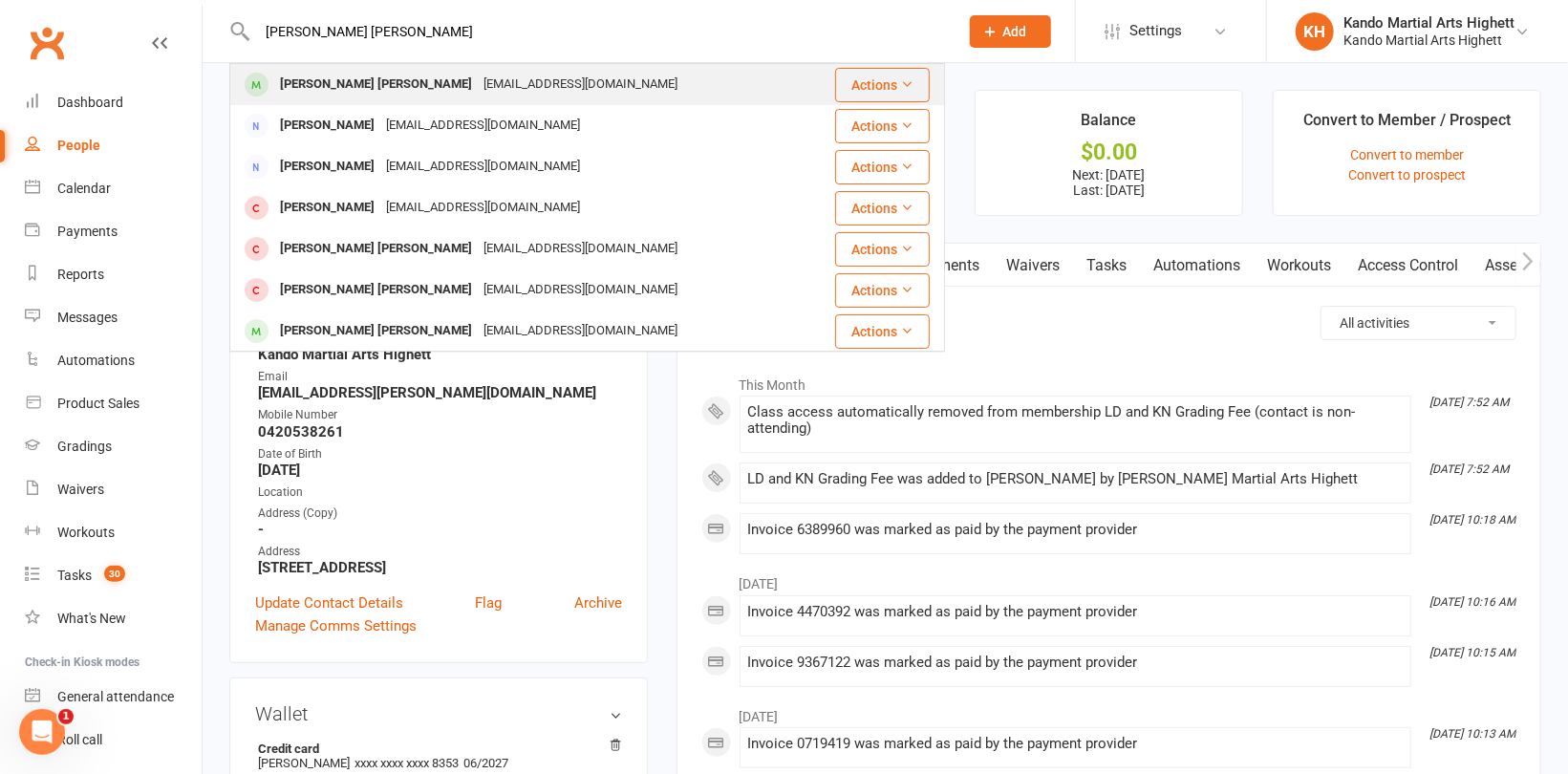
type input "[PERSON_NAME] [PERSON_NAME]"
click at [359, 90] on div "[PERSON_NAME] [PERSON_NAME]" at bounding box center [376, 84] width 203 height 27
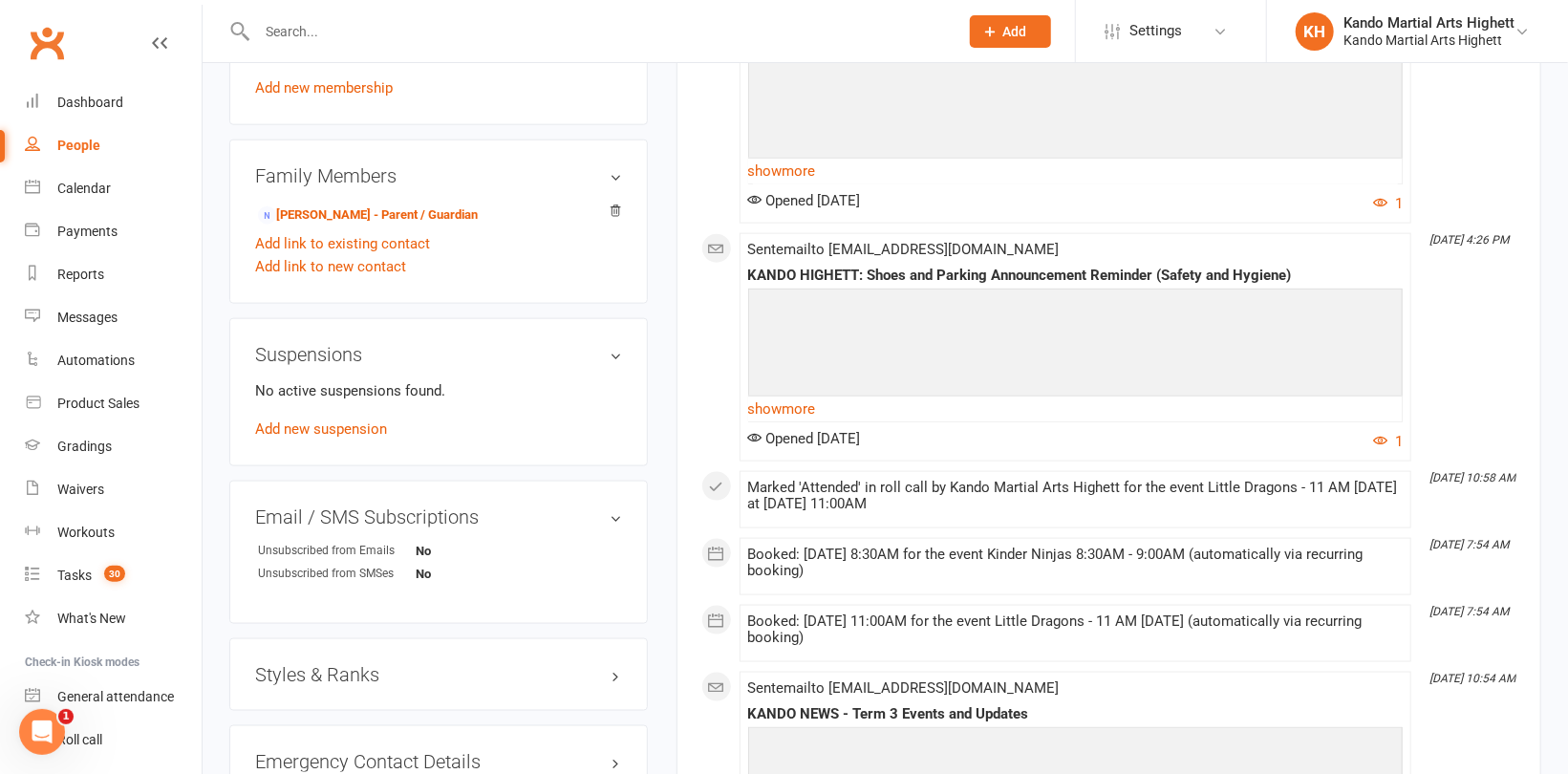
scroll to position [1338, 0]
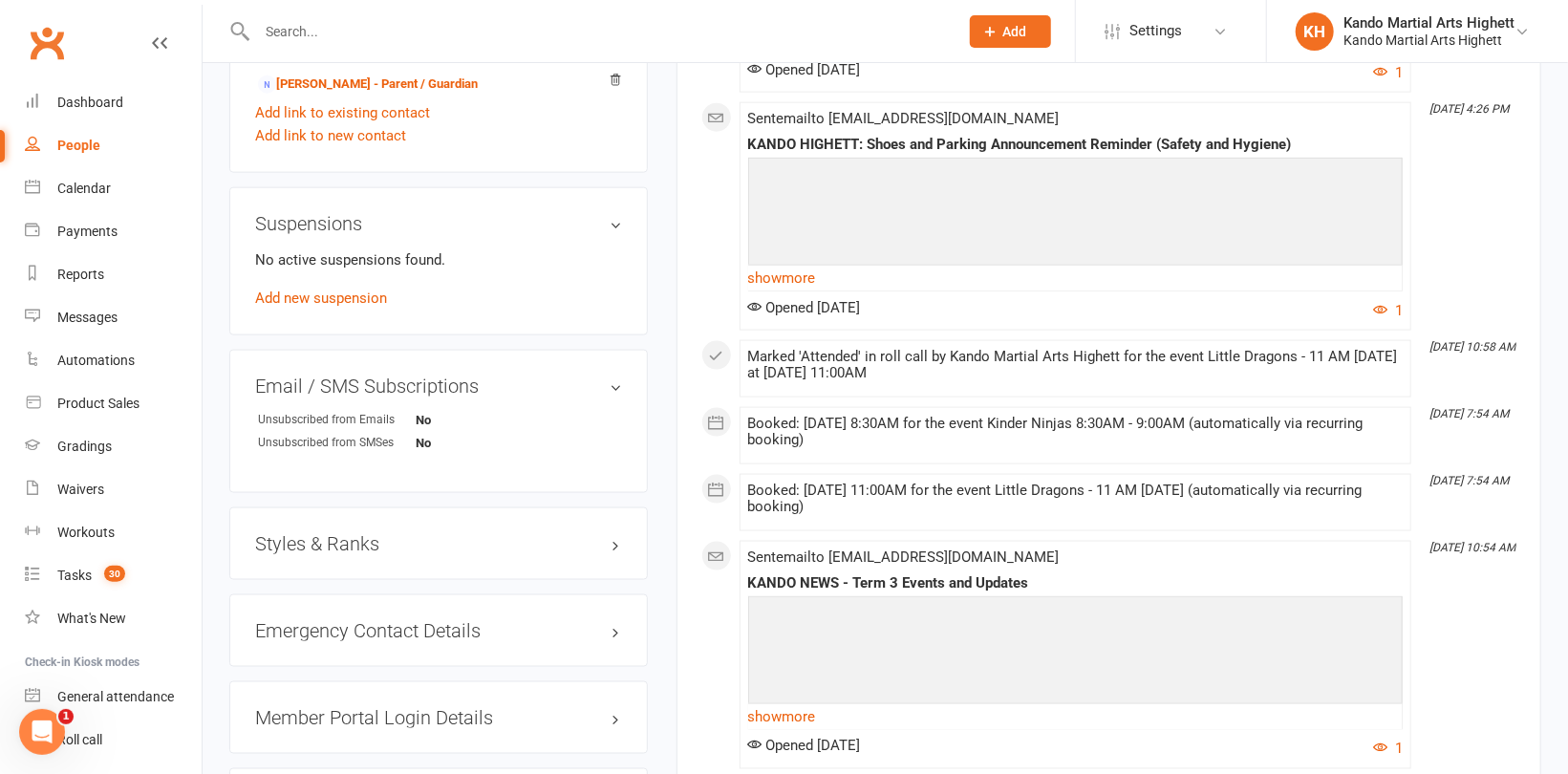
click at [318, 534] on h3 "Styles & Ranks" at bounding box center [439, 544] width 367 height 22
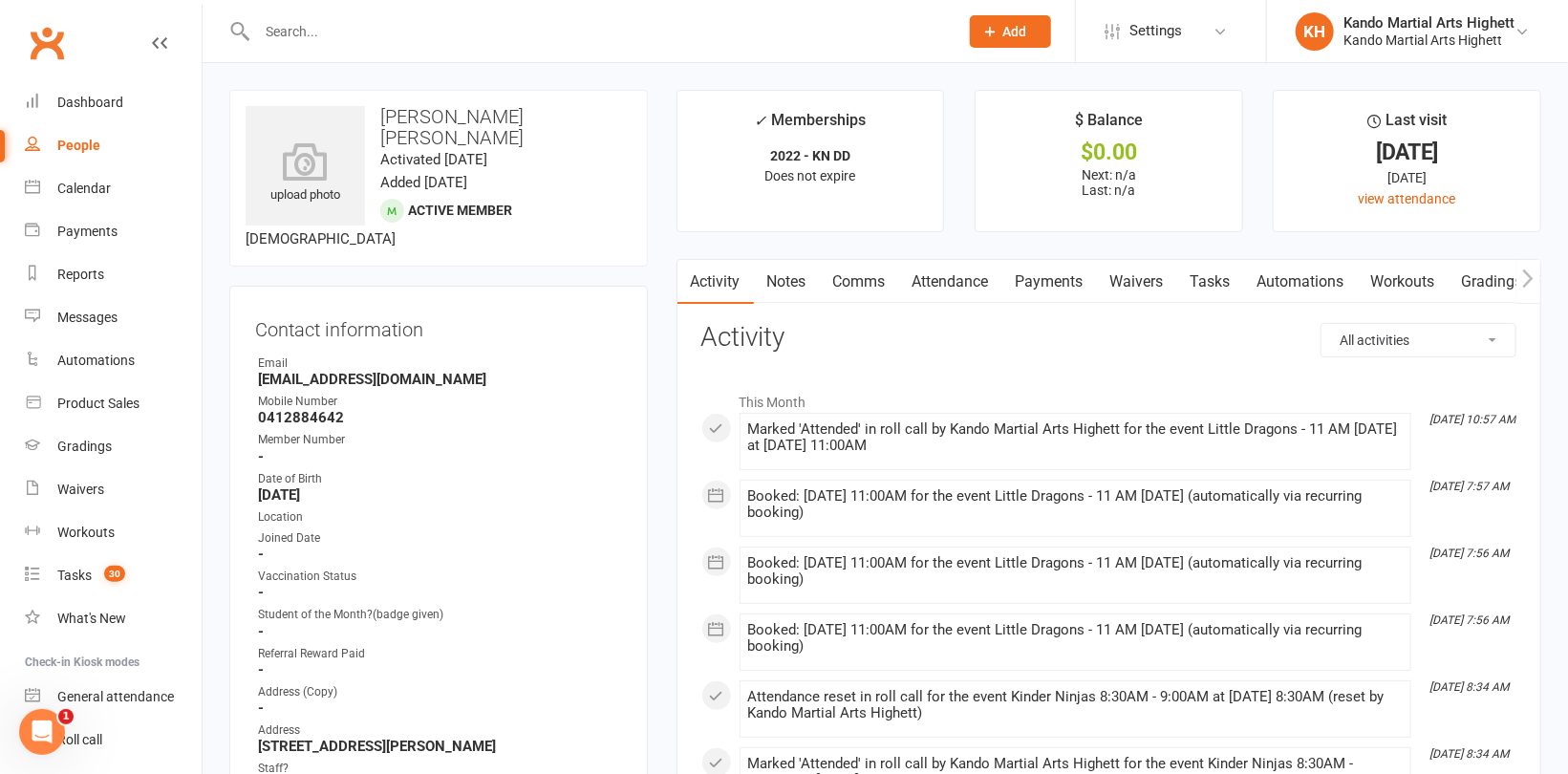
scroll to position [0, 0]
click at [949, 278] on link "Attendance" at bounding box center [951, 281] width 104 height 44
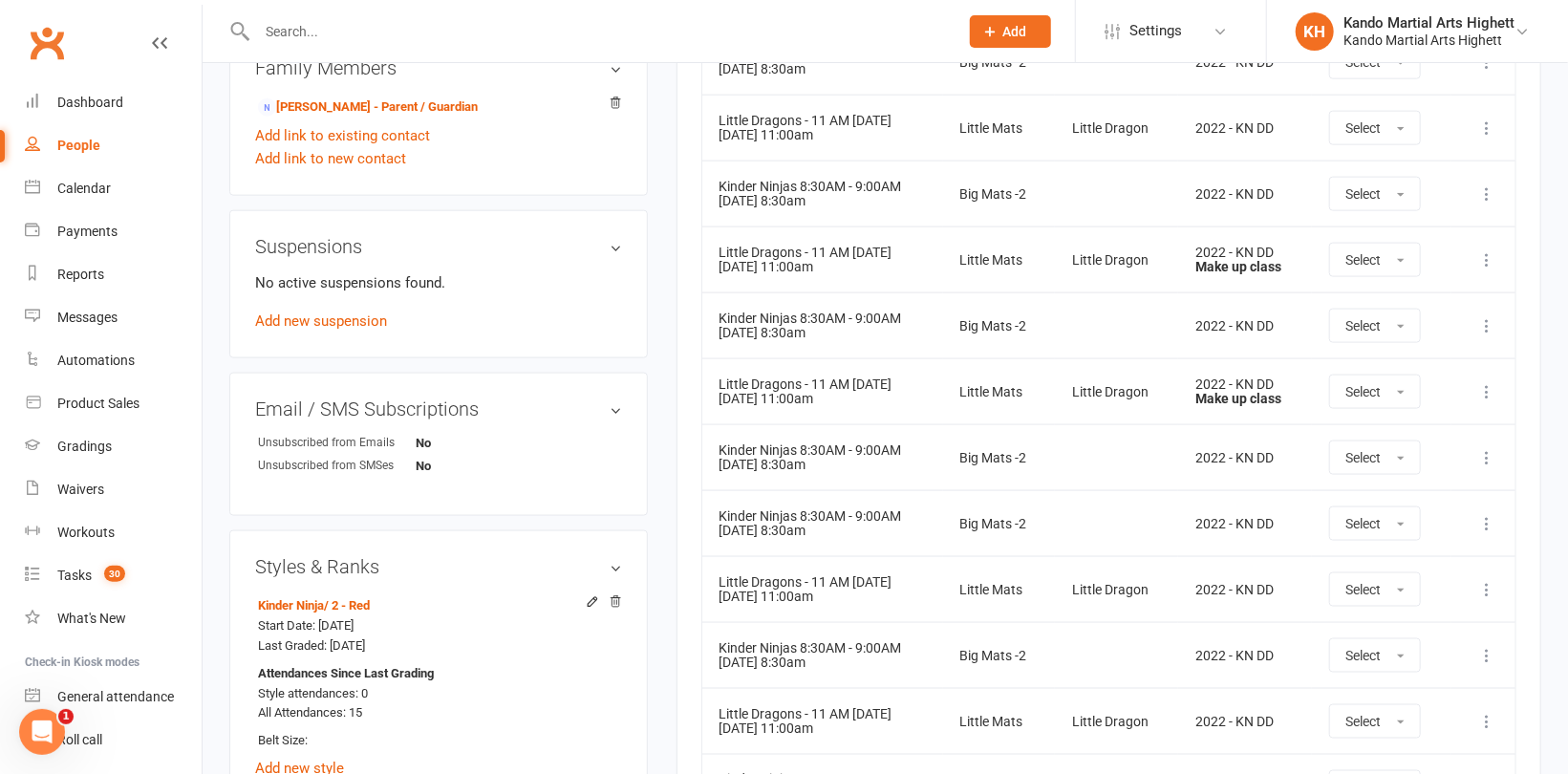
scroll to position [1434, 0]
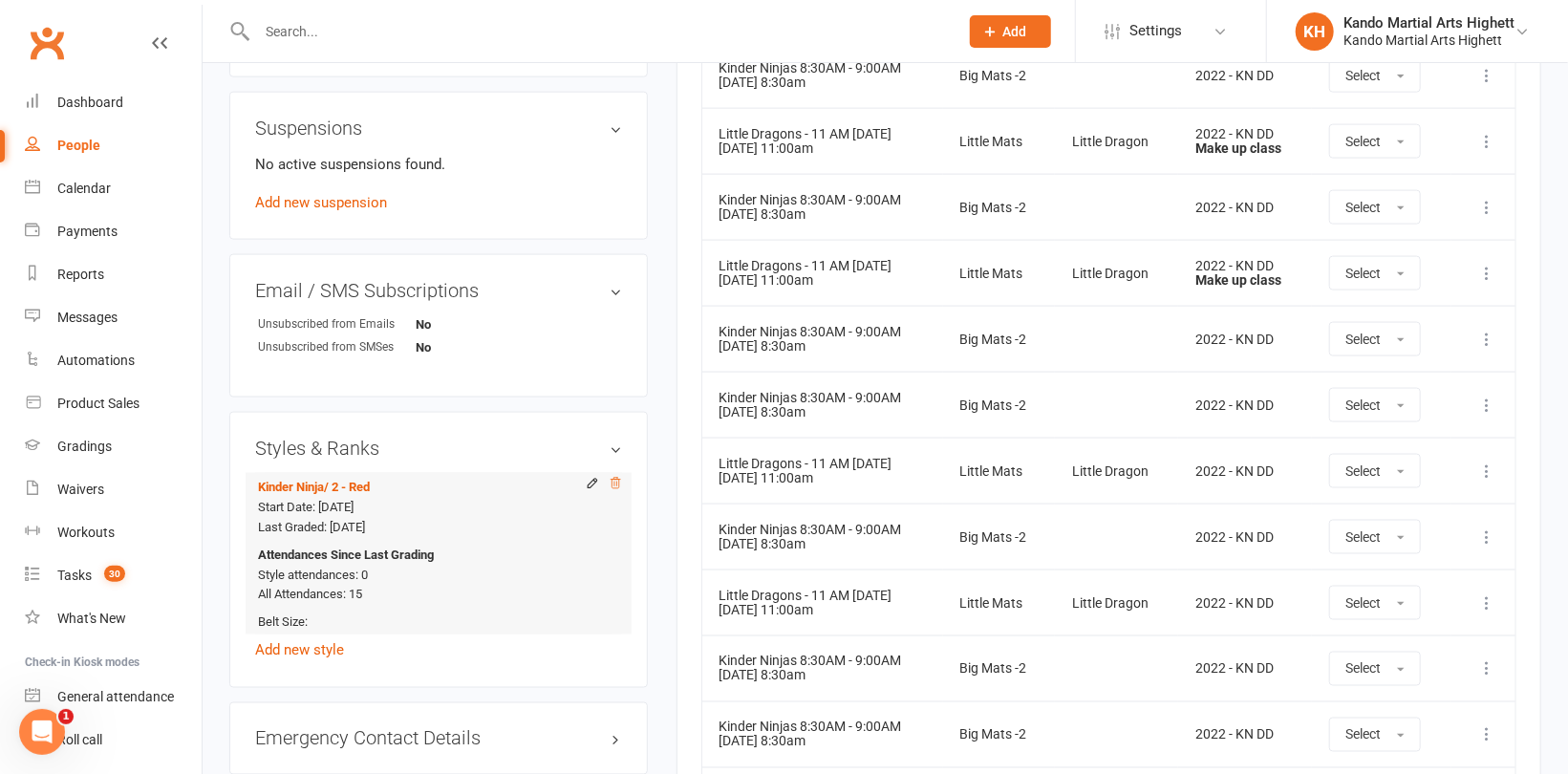
click at [615, 478] on icon at bounding box center [615, 483] width 10 height 11
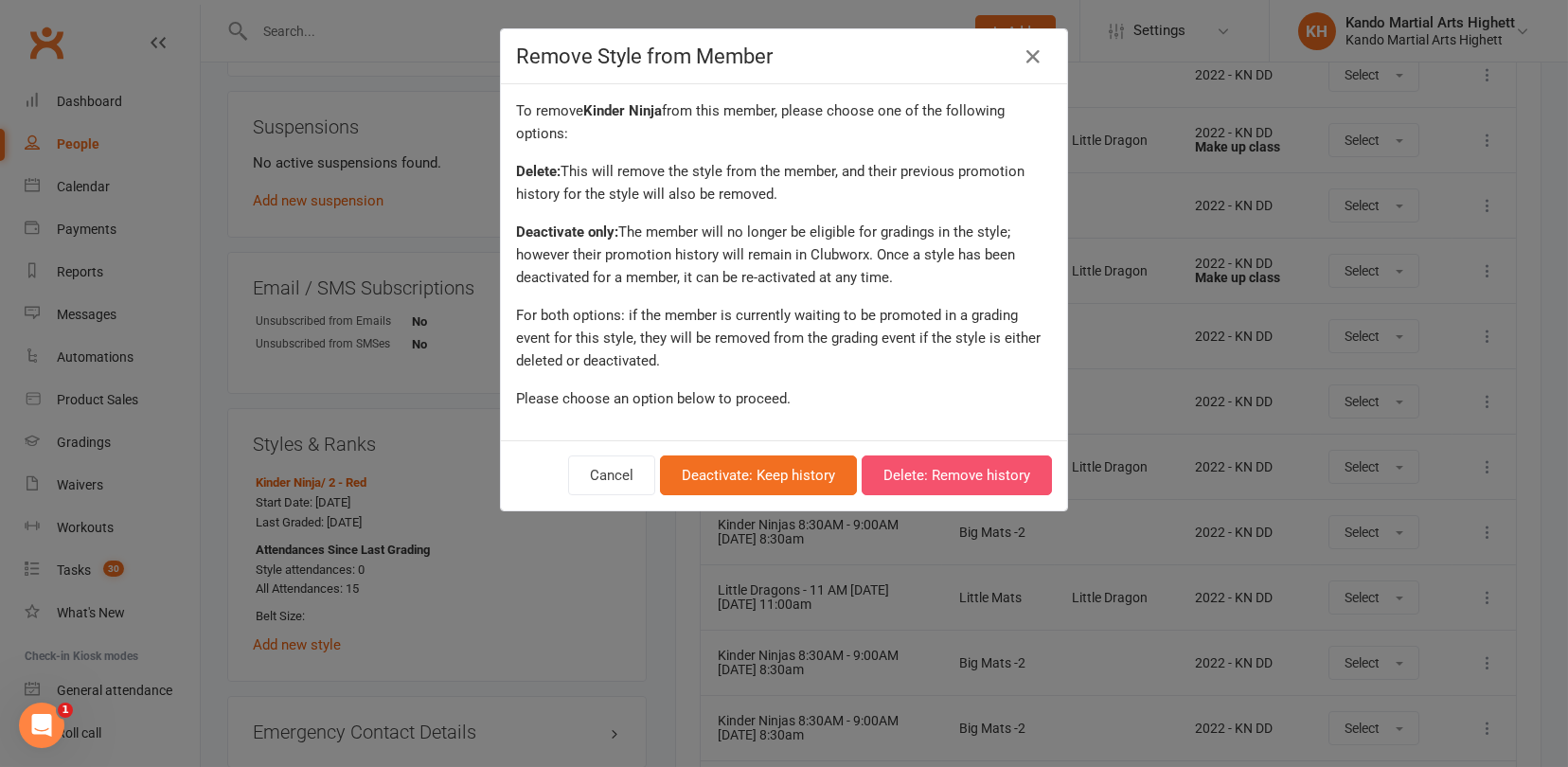
click at [937, 464] on button "Delete: Remove history" at bounding box center [956, 475] width 191 height 40
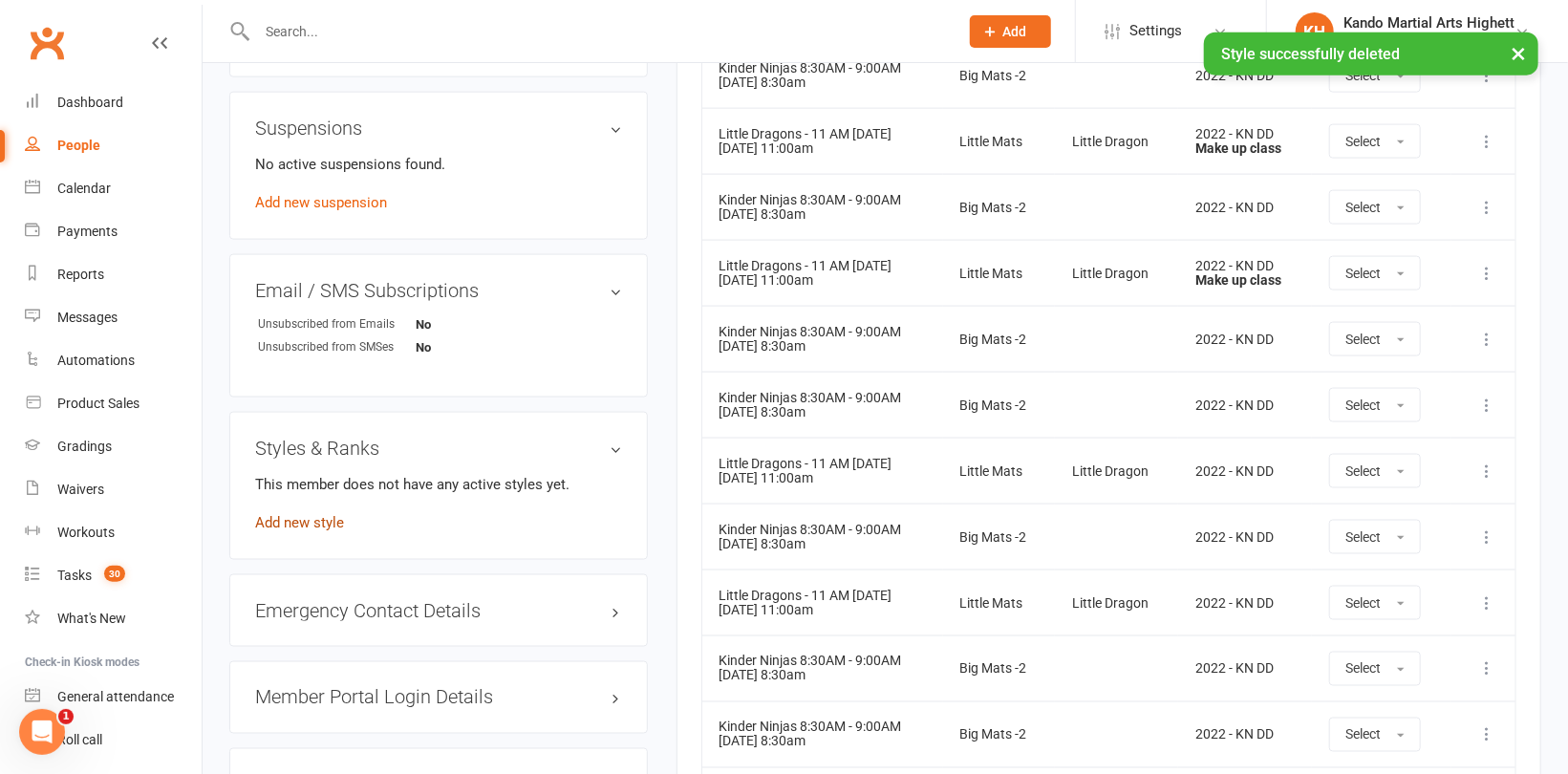
click at [309, 514] on link "Add new style" at bounding box center [299, 523] width 89 height 18
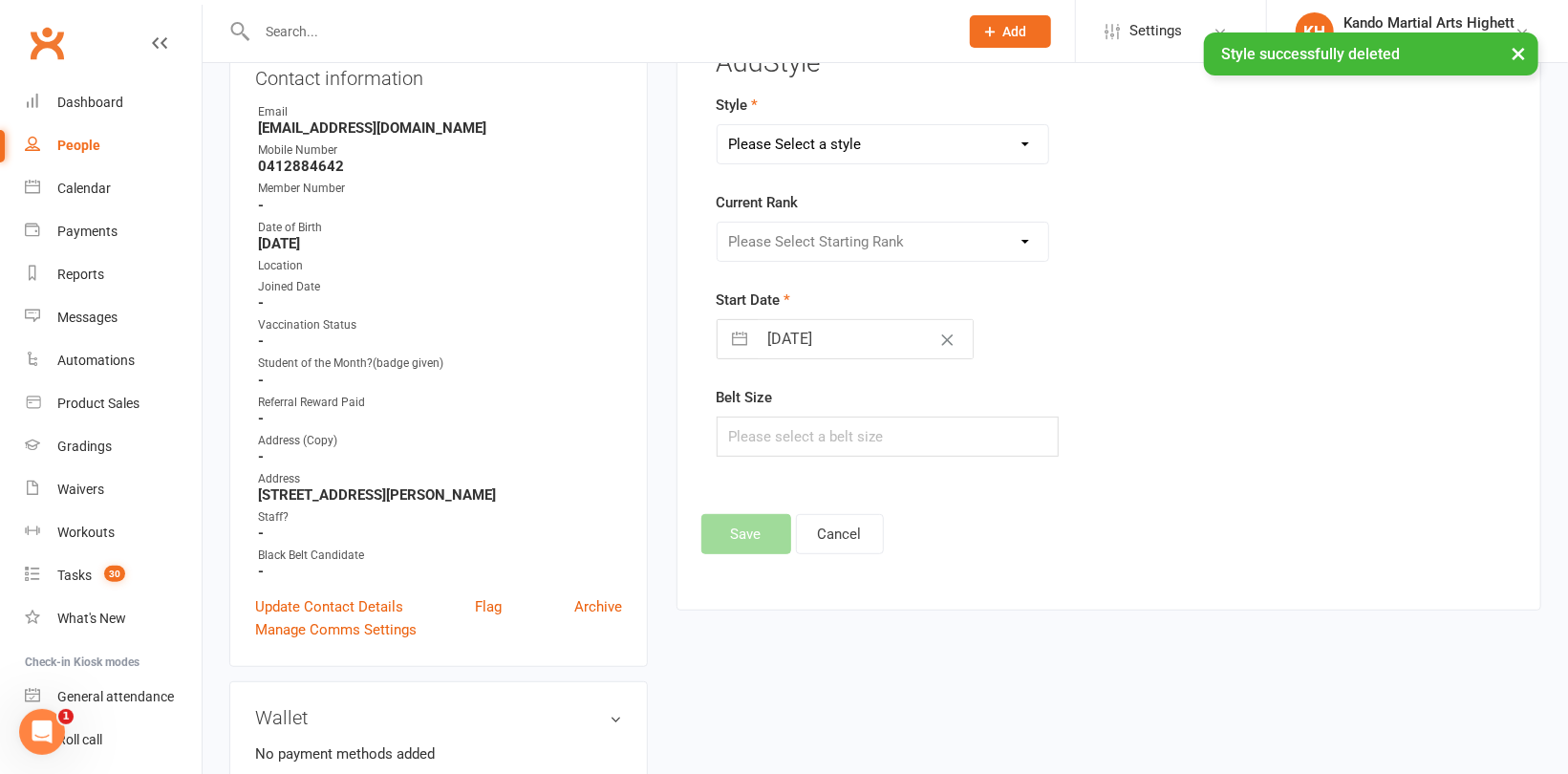
scroll to position [162, 0]
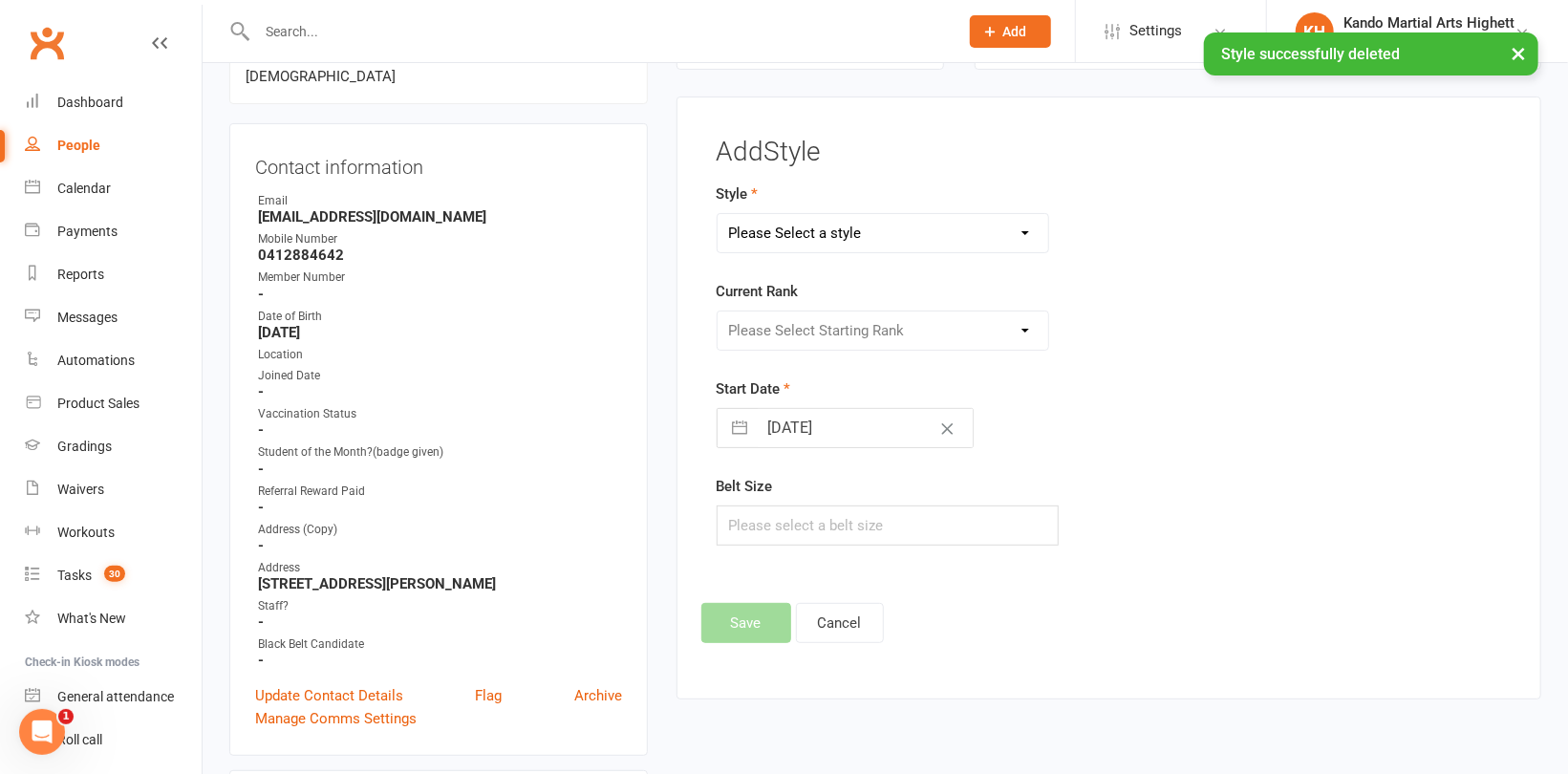
click at [818, 222] on select "Please Select a style [PERSON_NAME] Ninja Leadership Little Dragon Teen and Adu…" at bounding box center [882, 233] width 330 height 38
select select "1194"
click at [717, 214] on select "Please Select a style [PERSON_NAME] Ninja Leadership Little Dragon Teen and Adu…" at bounding box center [882, 233] width 330 height 38
click at [806, 327] on select "Please Select Starting Rank 1 - White 2 - Red 3 - Yellow 4 - Orange 5 - Green 6…" at bounding box center [882, 330] width 330 height 38
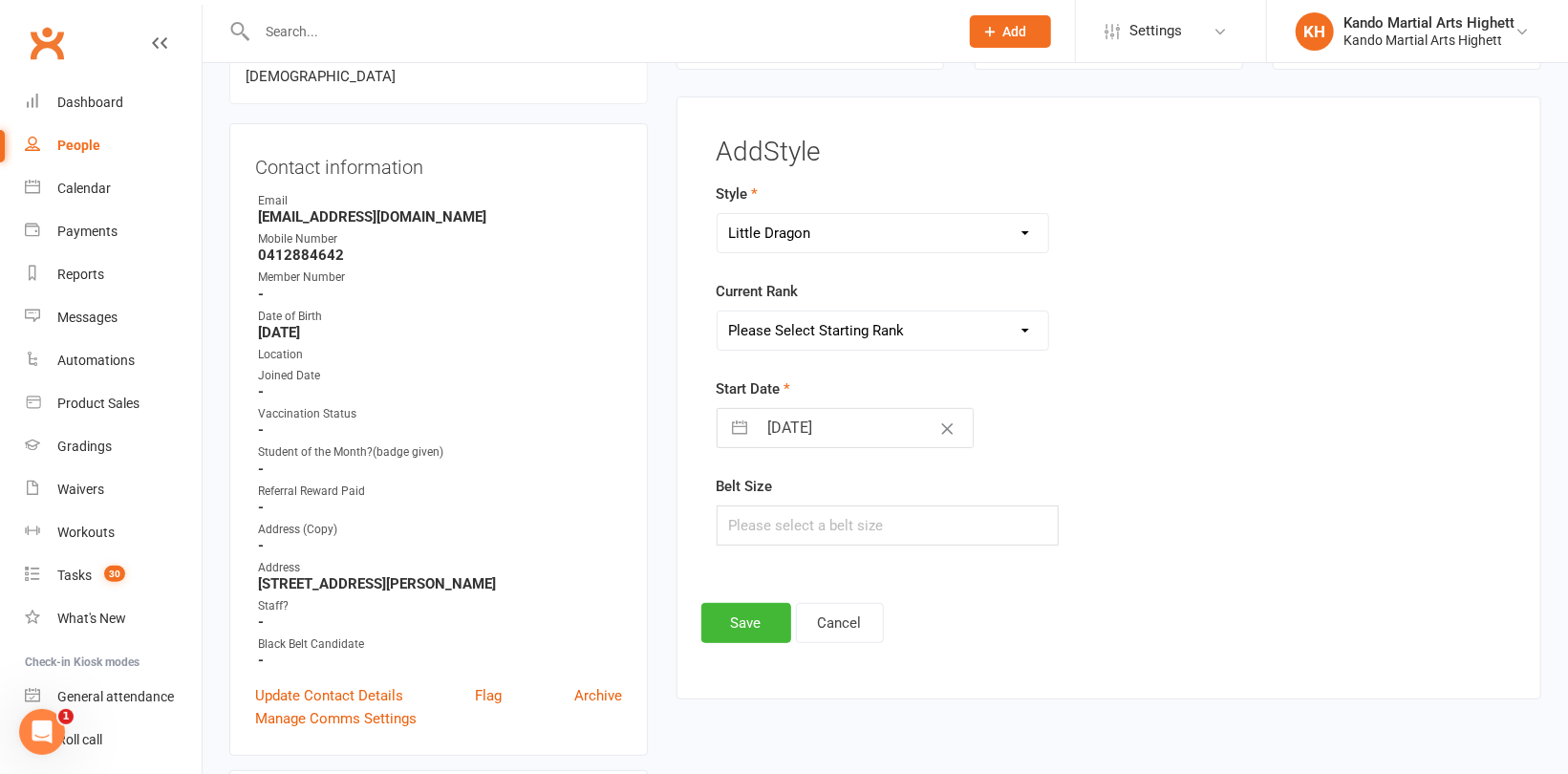
select select "18378"
click at [717, 312] on select "Please Select Starting Rank 1 - White 2 - Red 3 - Yellow 4 - Orange 5 - Green 6…" at bounding box center [882, 330] width 330 height 38
click at [742, 613] on button "Save" at bounding box center [746, 623] width 90 height 40
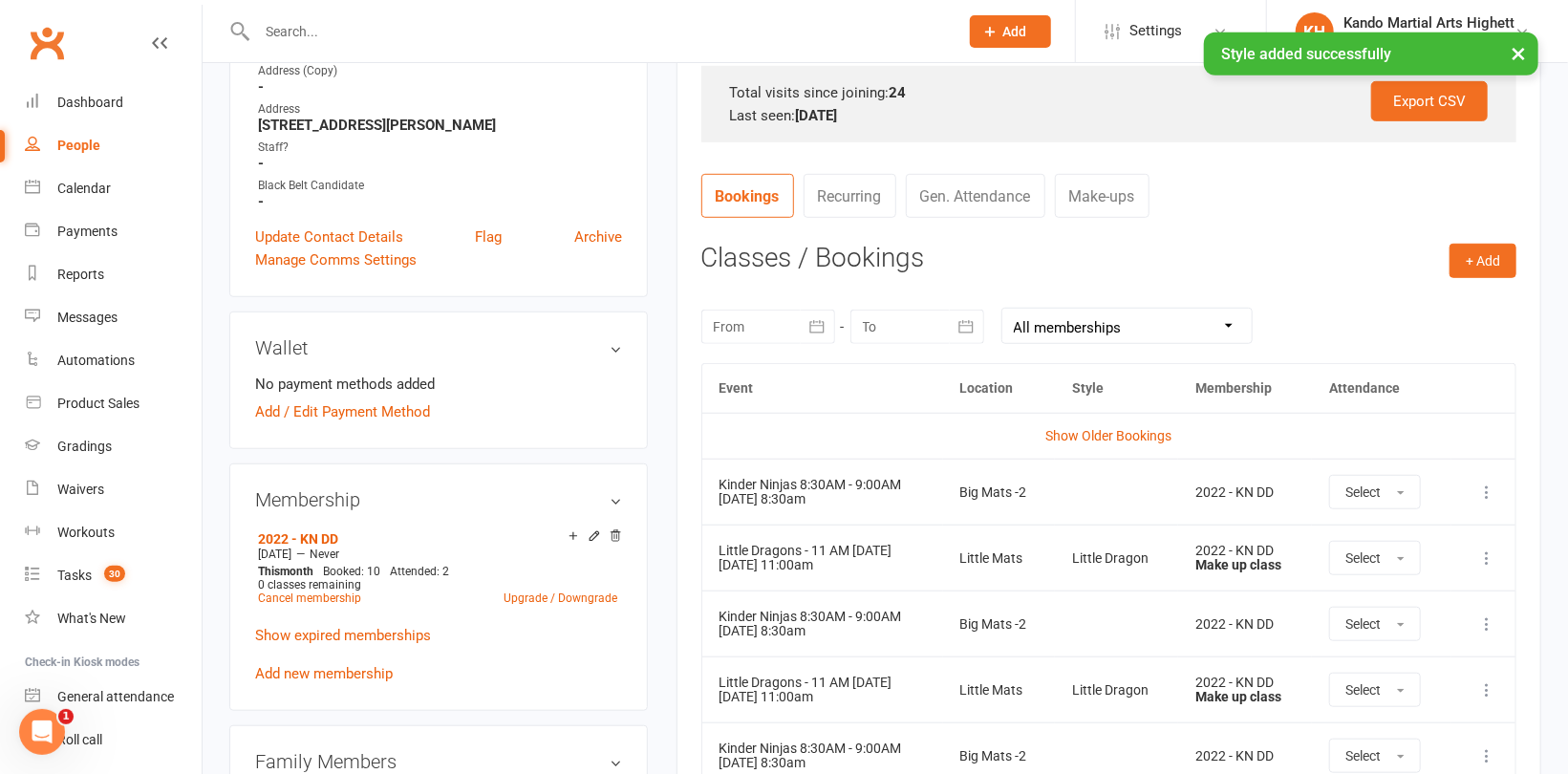
scroll to position [832, 0]
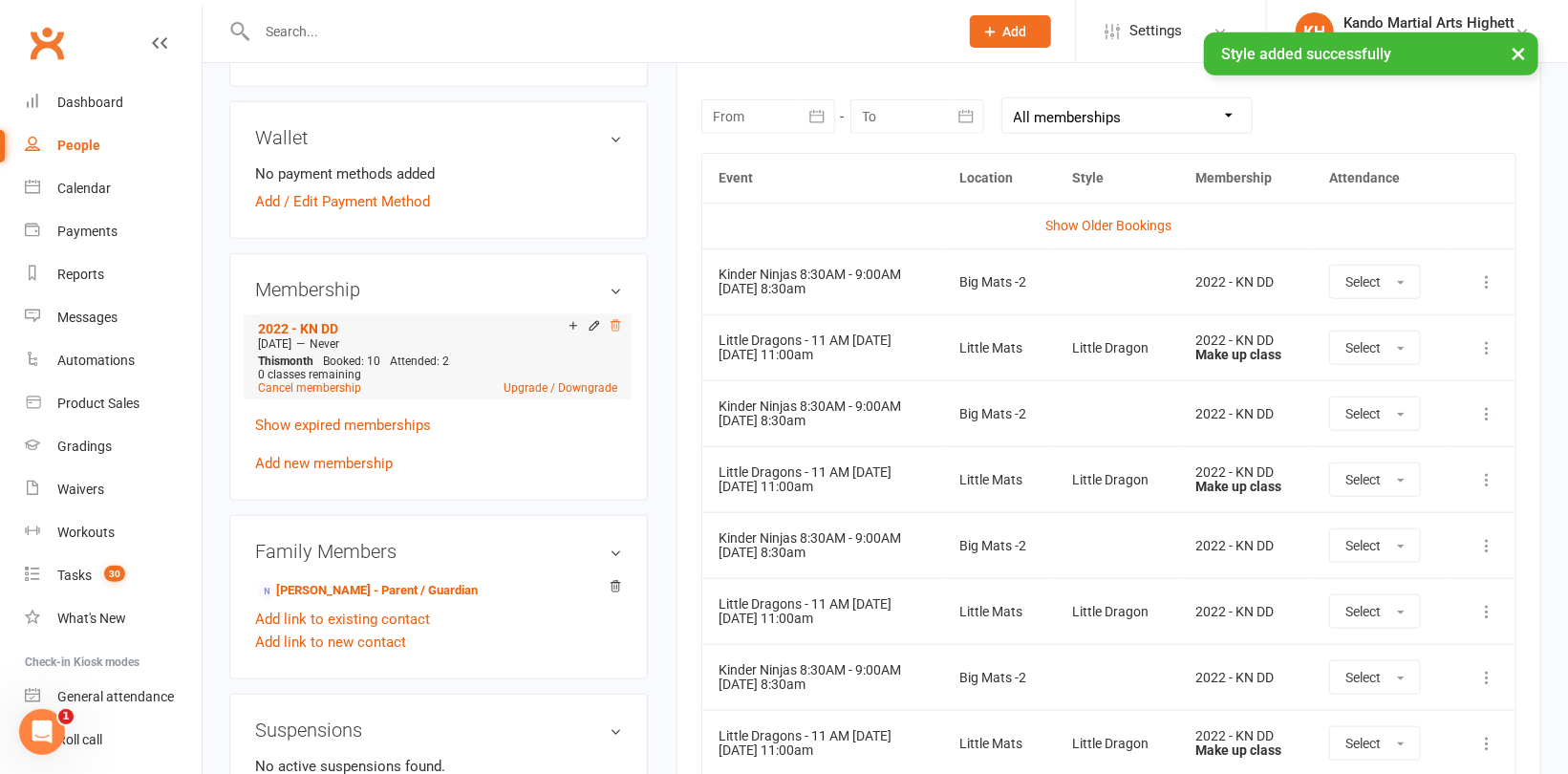
click at [619, 320] on icon at bounding box center [615, 326] width 14 height 14
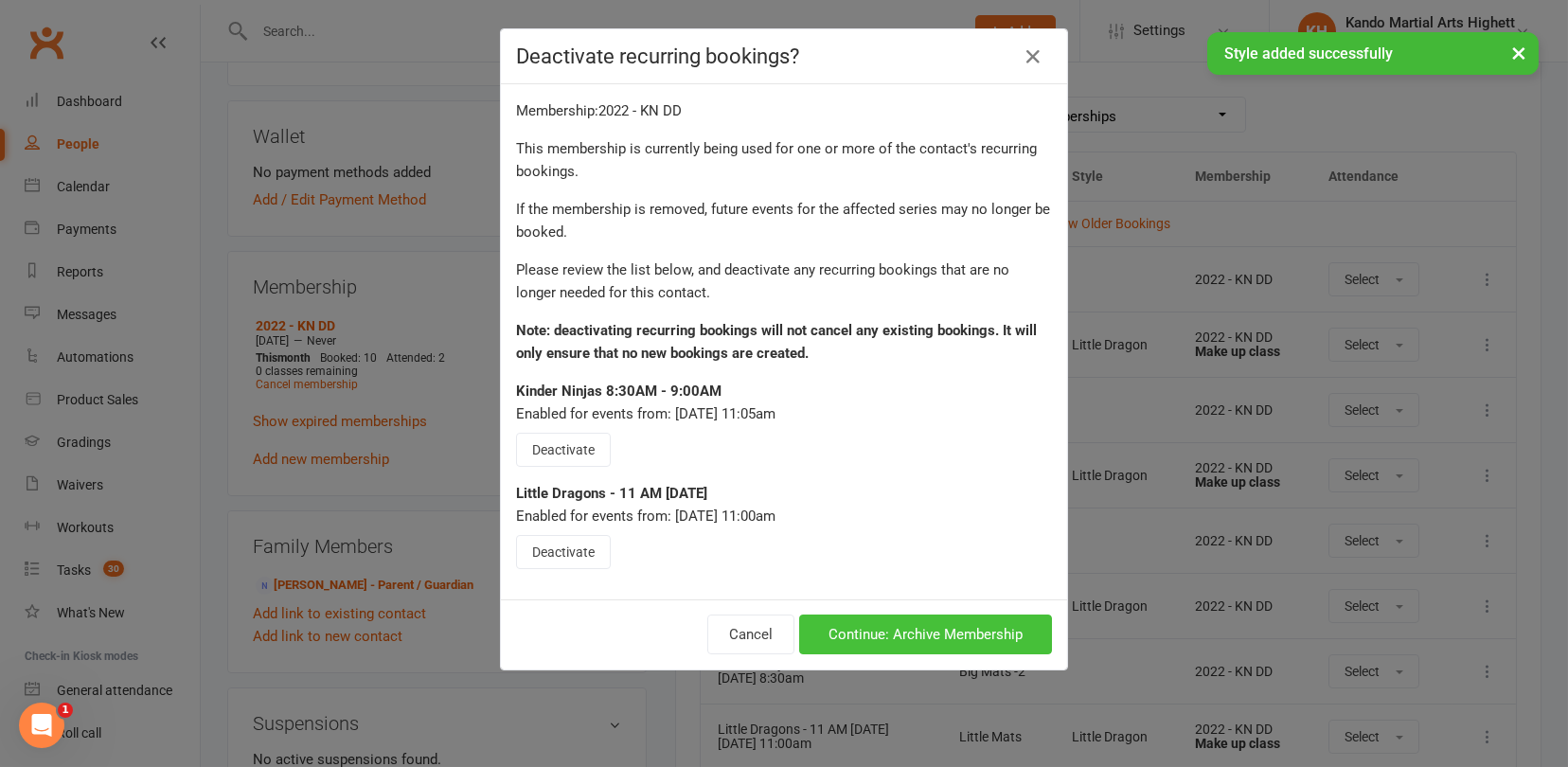
click at [869, 626] on button "Continue: Archive Membership" at bounding box center [924, 634] width 253 height 40
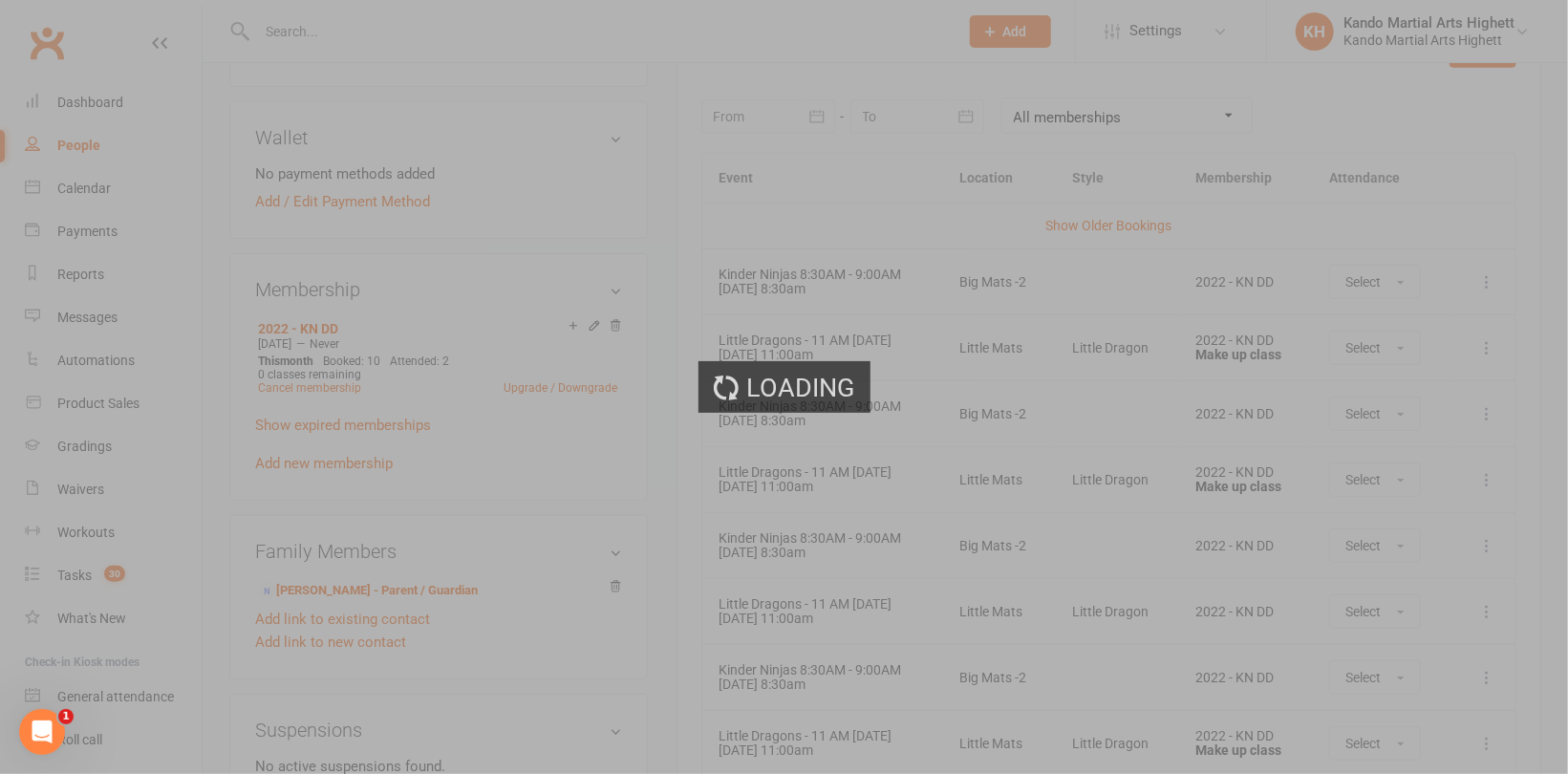
scroll to position [846, 0]
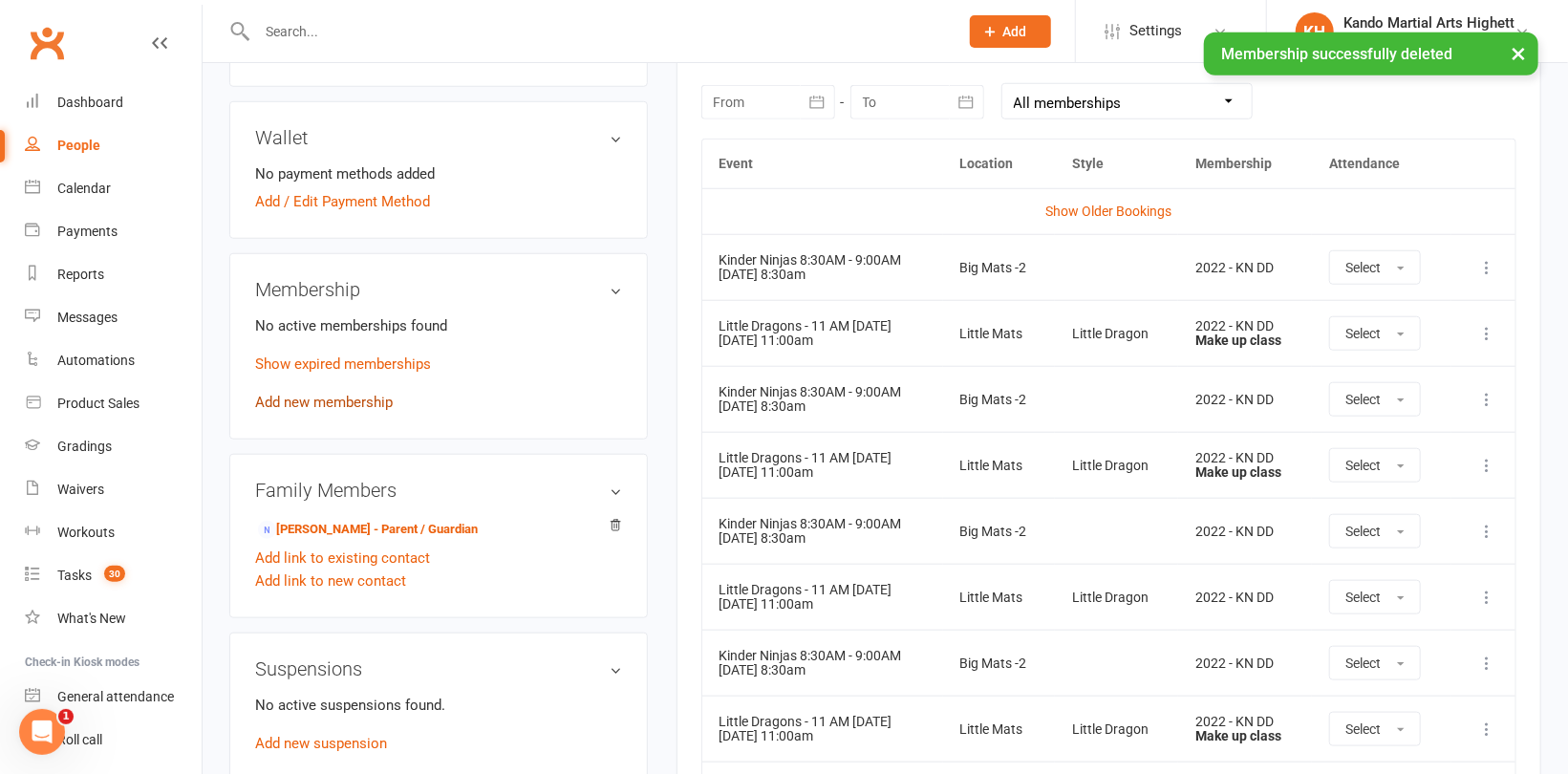
click at [326, 394] on link "Add new membership" at bounding box center [323, 403] width 138 height 18
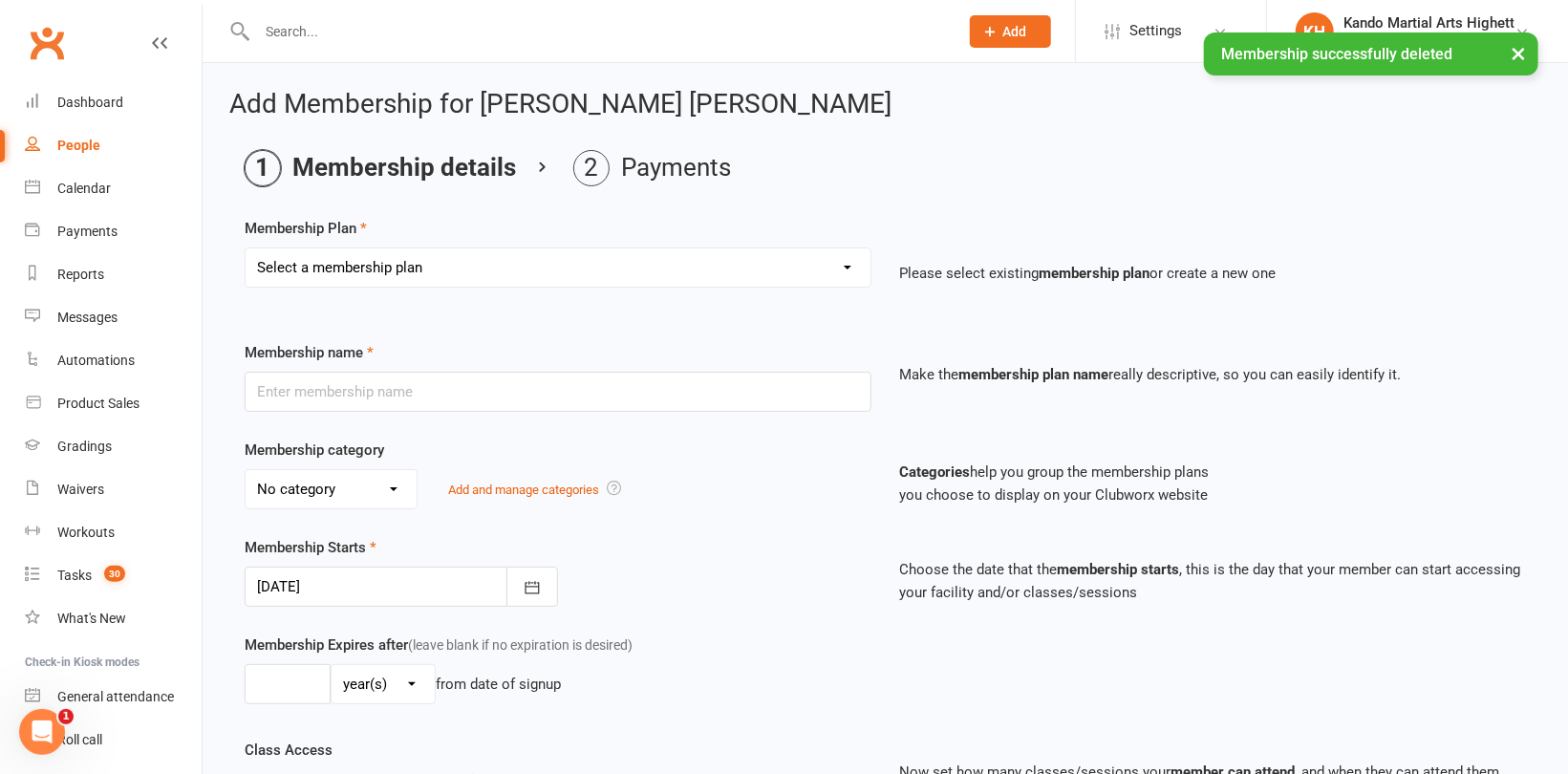
click at [444, 254] on select "Select a membership plan Create new Membership Plan Starter Program - 4 weeks p…" at bounding box center [558, 267] width 625 height 38
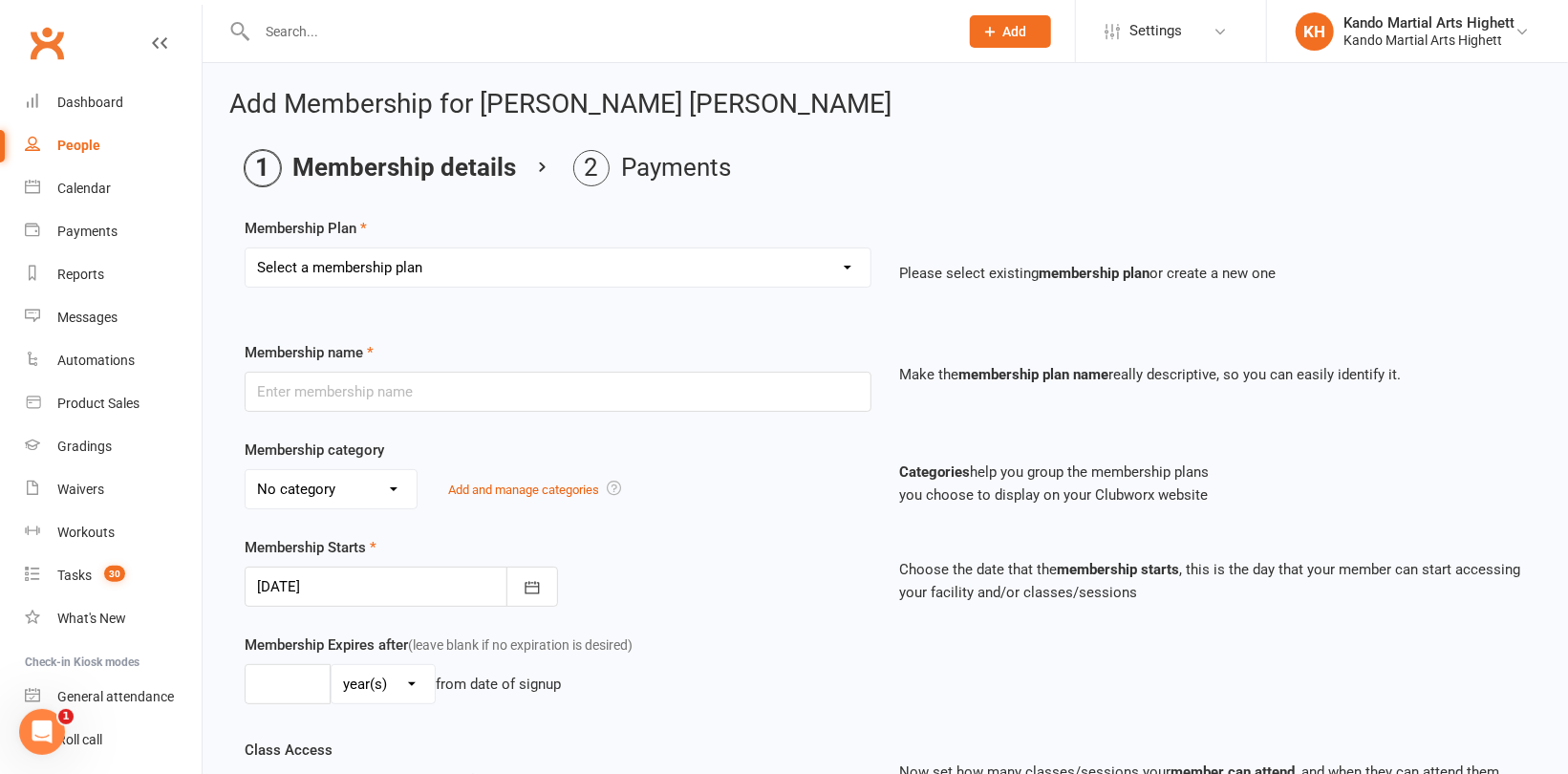
select select "14"
click at [245, 248] on select "Select a membership plan Create new Membership Plan Starter Program - 4 weeks p…" at bounding box center [558, 267] width 625 height 38
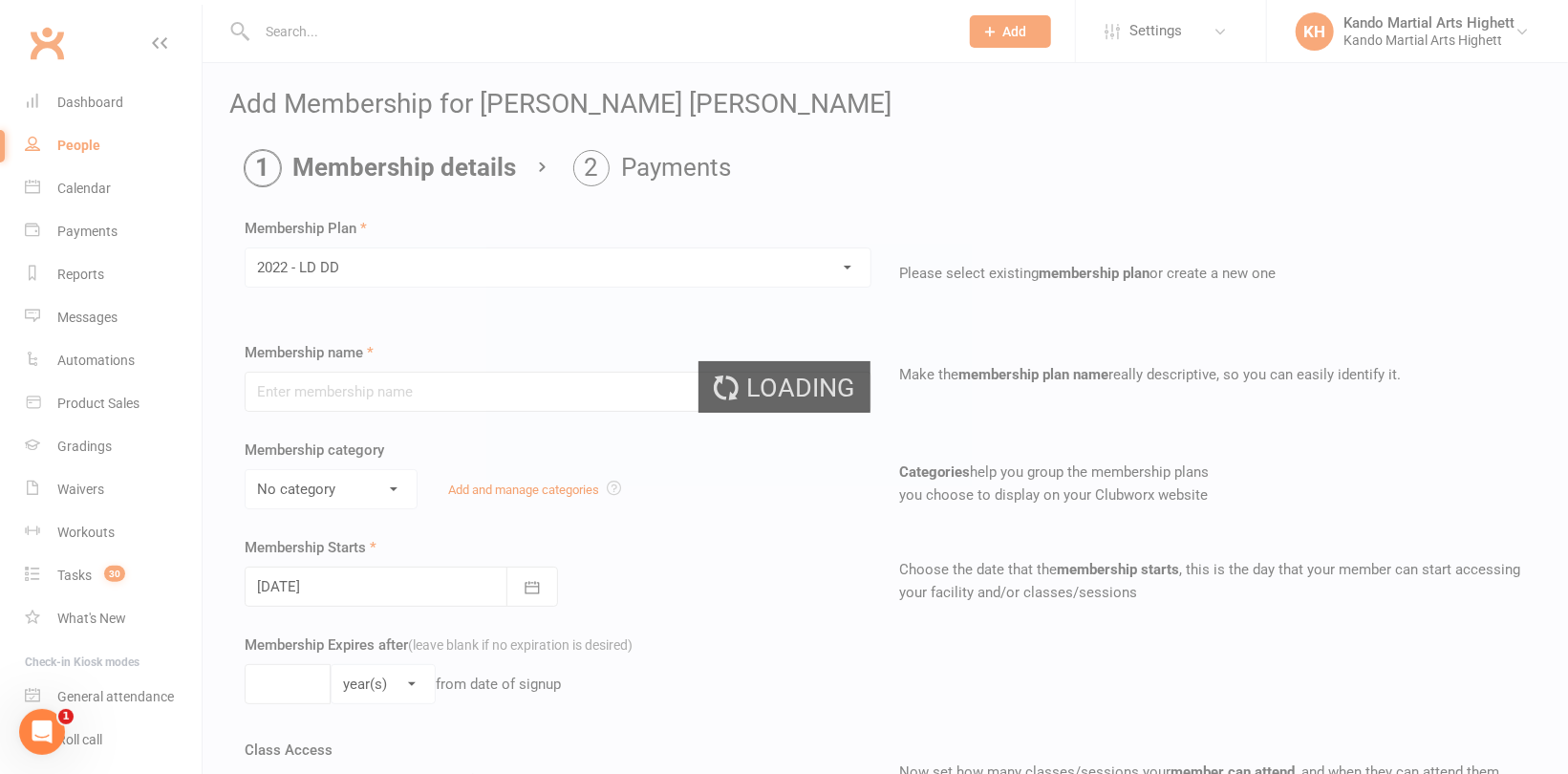
type input "2022 - LD DD"
select select "5"
type input "0"
type input "5"
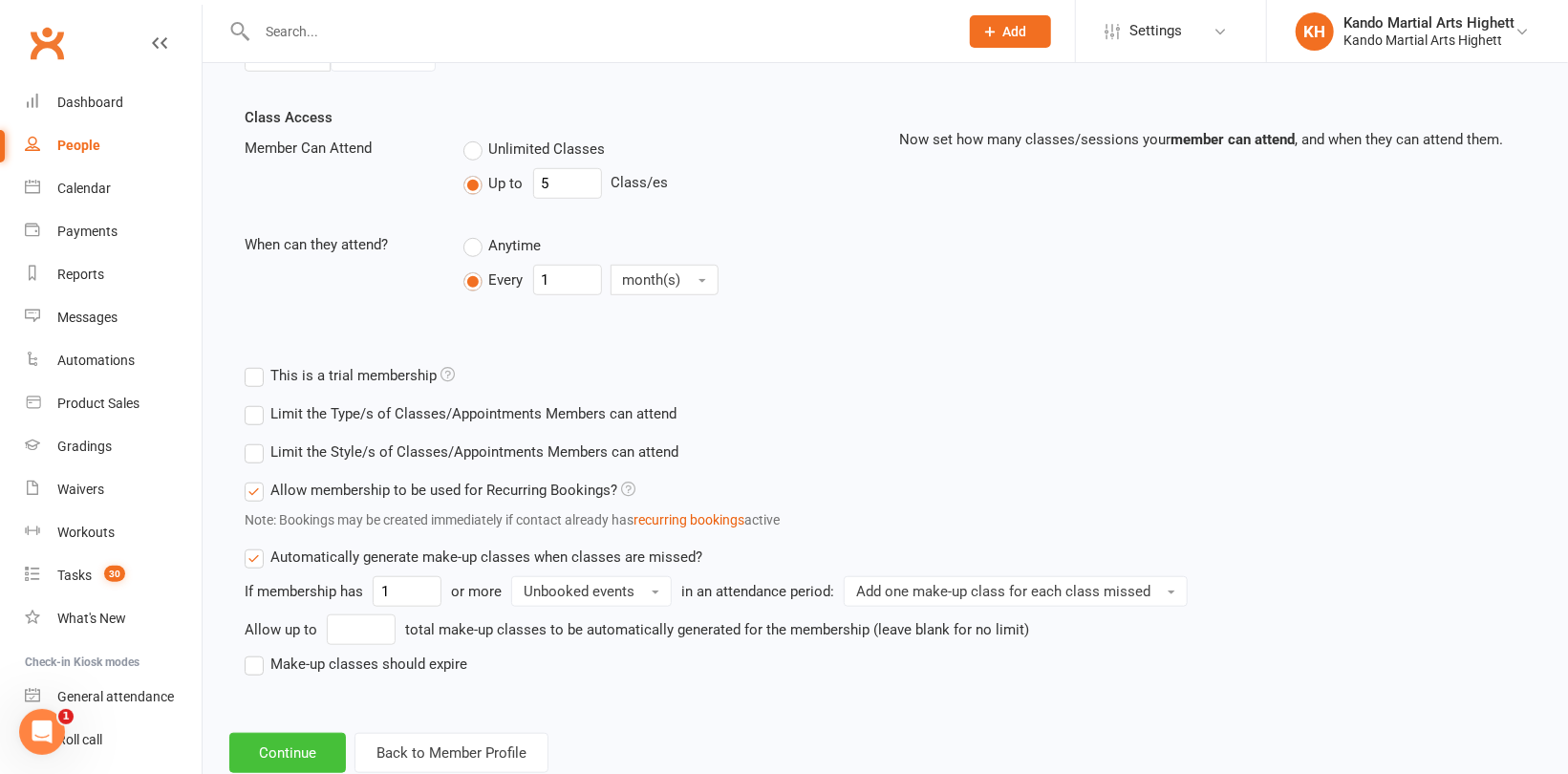
scroll to position [684, 0]
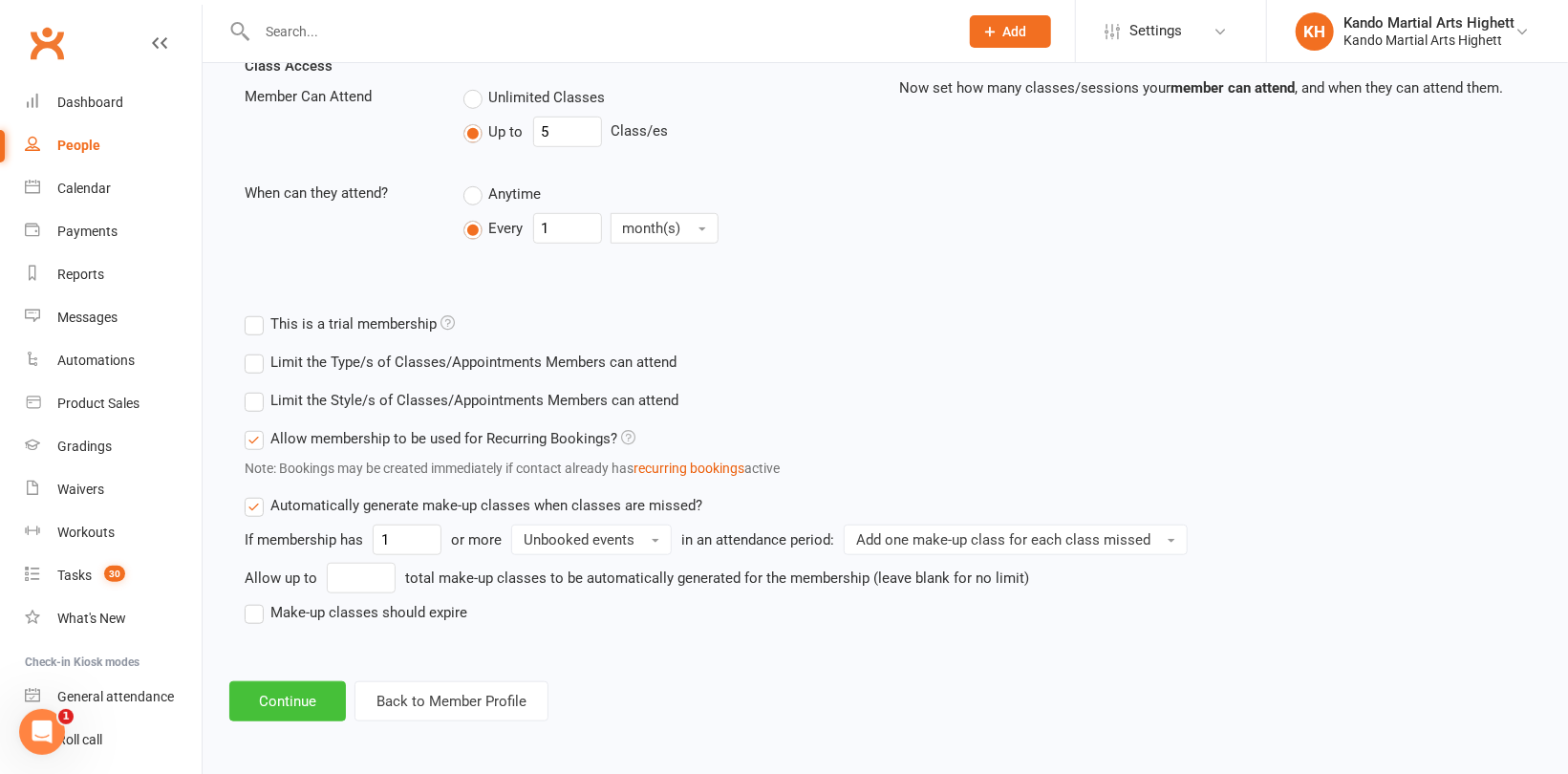
click at [269, 701] on button "Continue" at bounding box center [287, 701] width 116 height 40
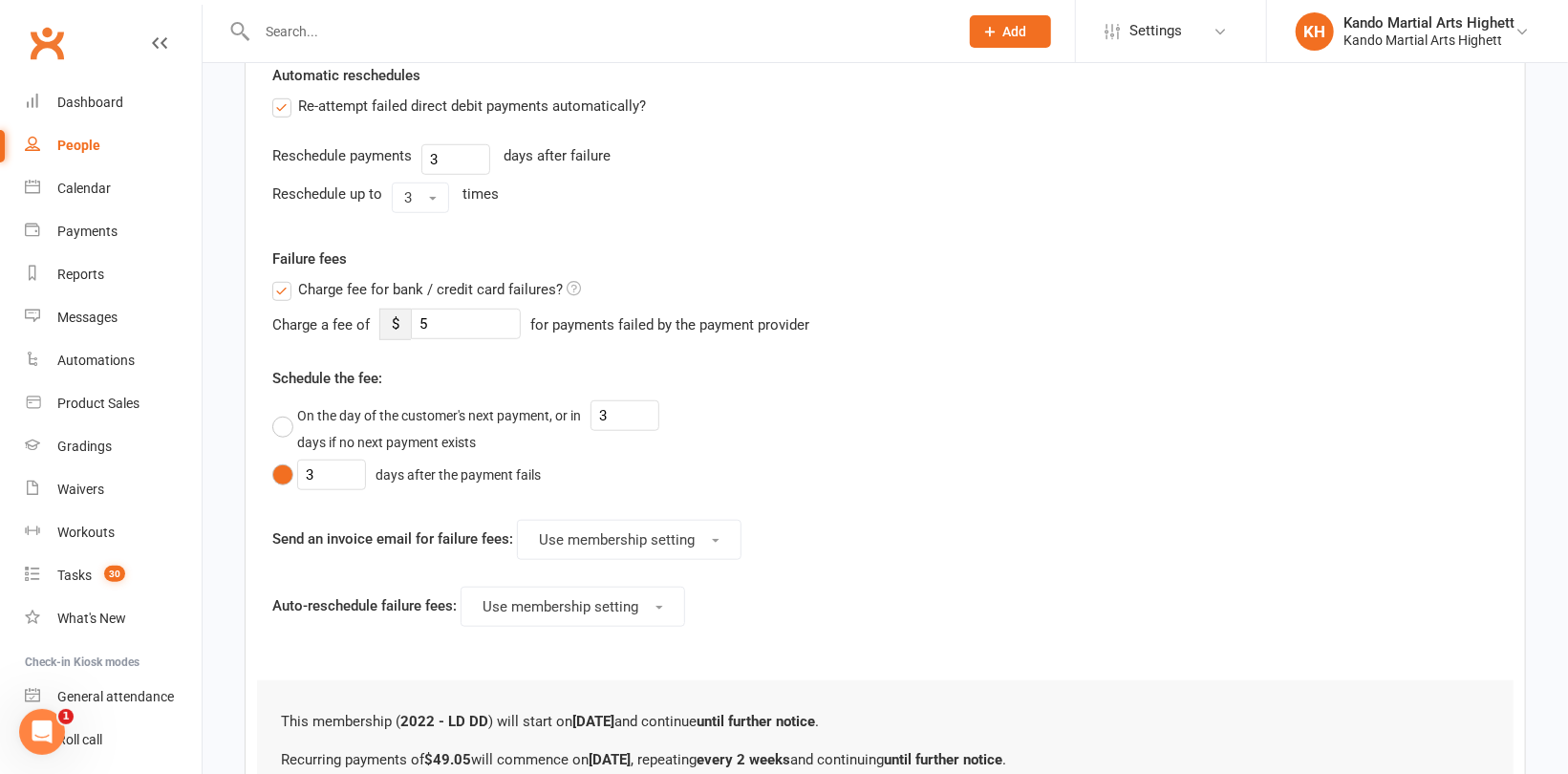
scroll to position [0, 0]
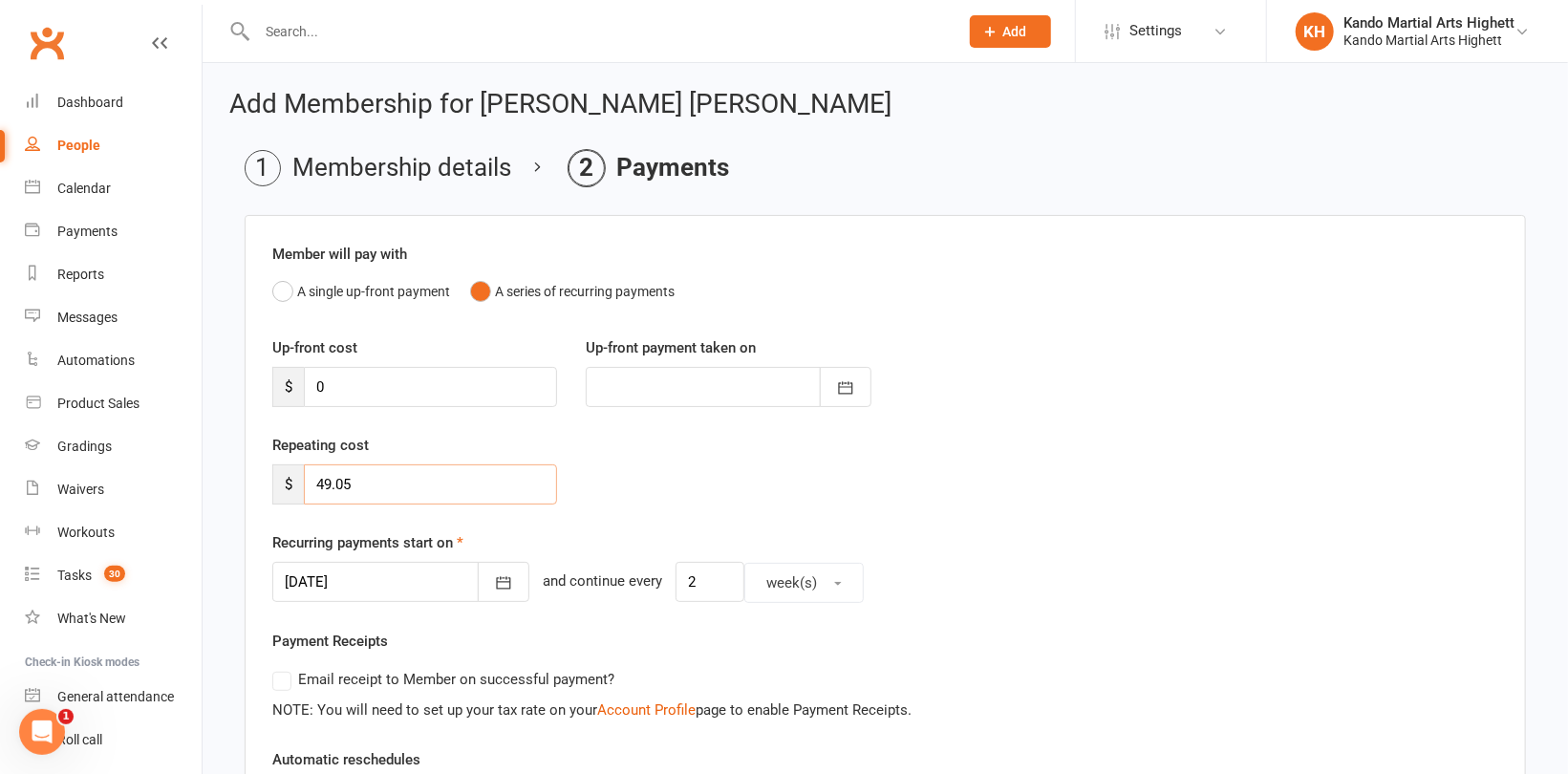
drag, startPoint x: 401, startPoint y: 475, endPoint x: 247, endPoint y: 465, distance: 154.3
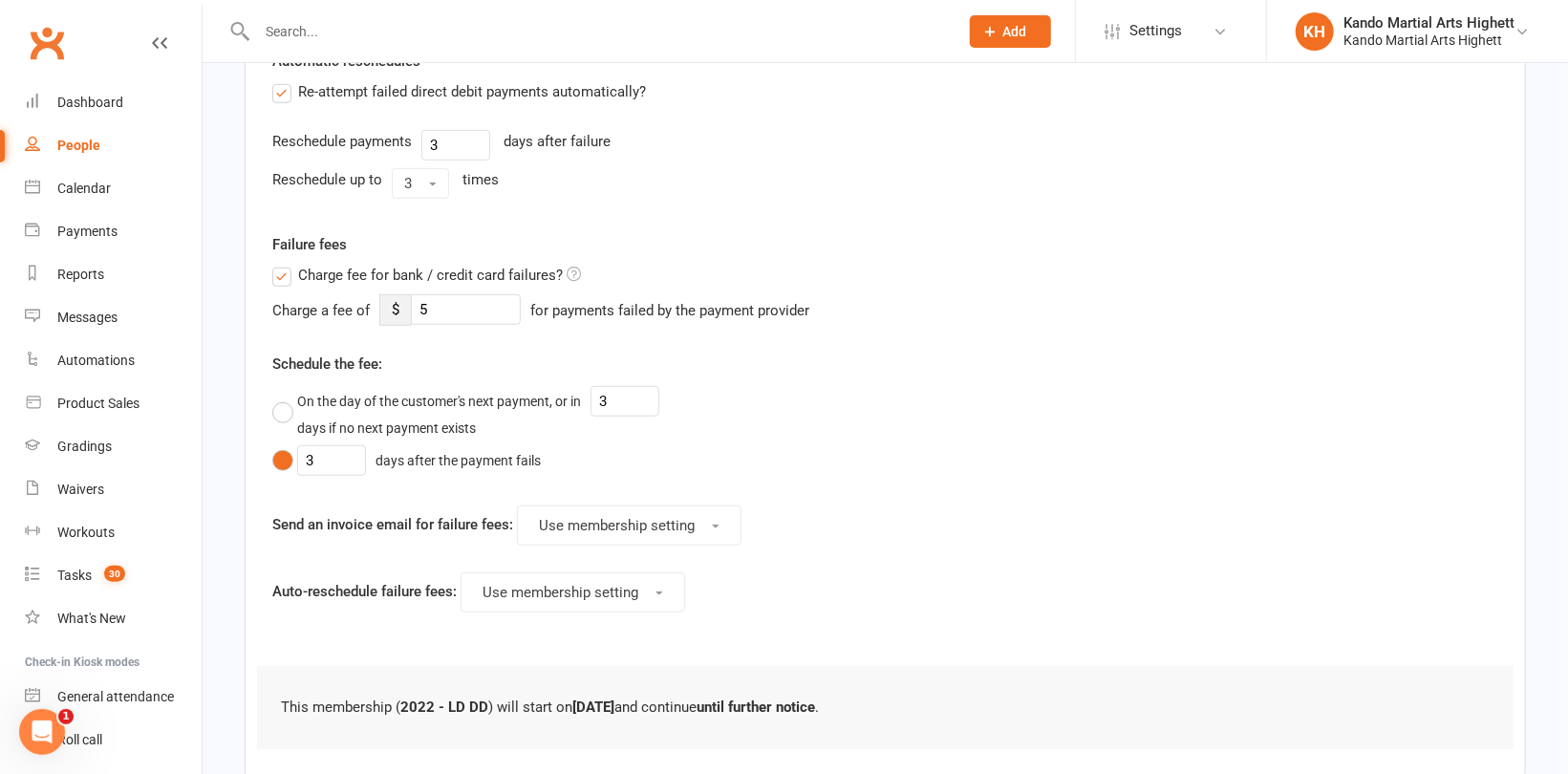
scroll to position [810, 0]
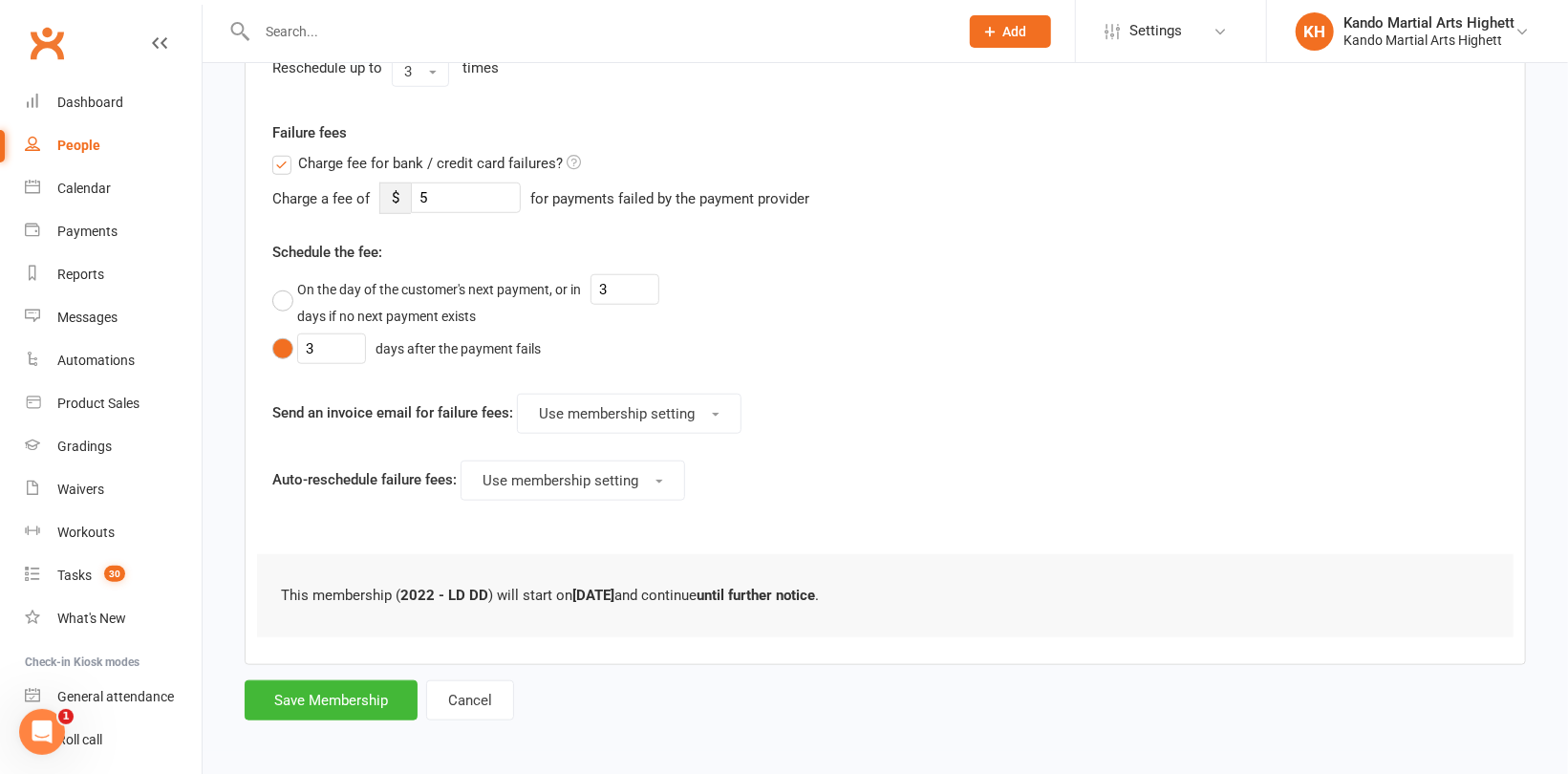
type input "0"
click at [369, 687] on button "Save Membership" at bounding box center [330, 700] width 173 height 40
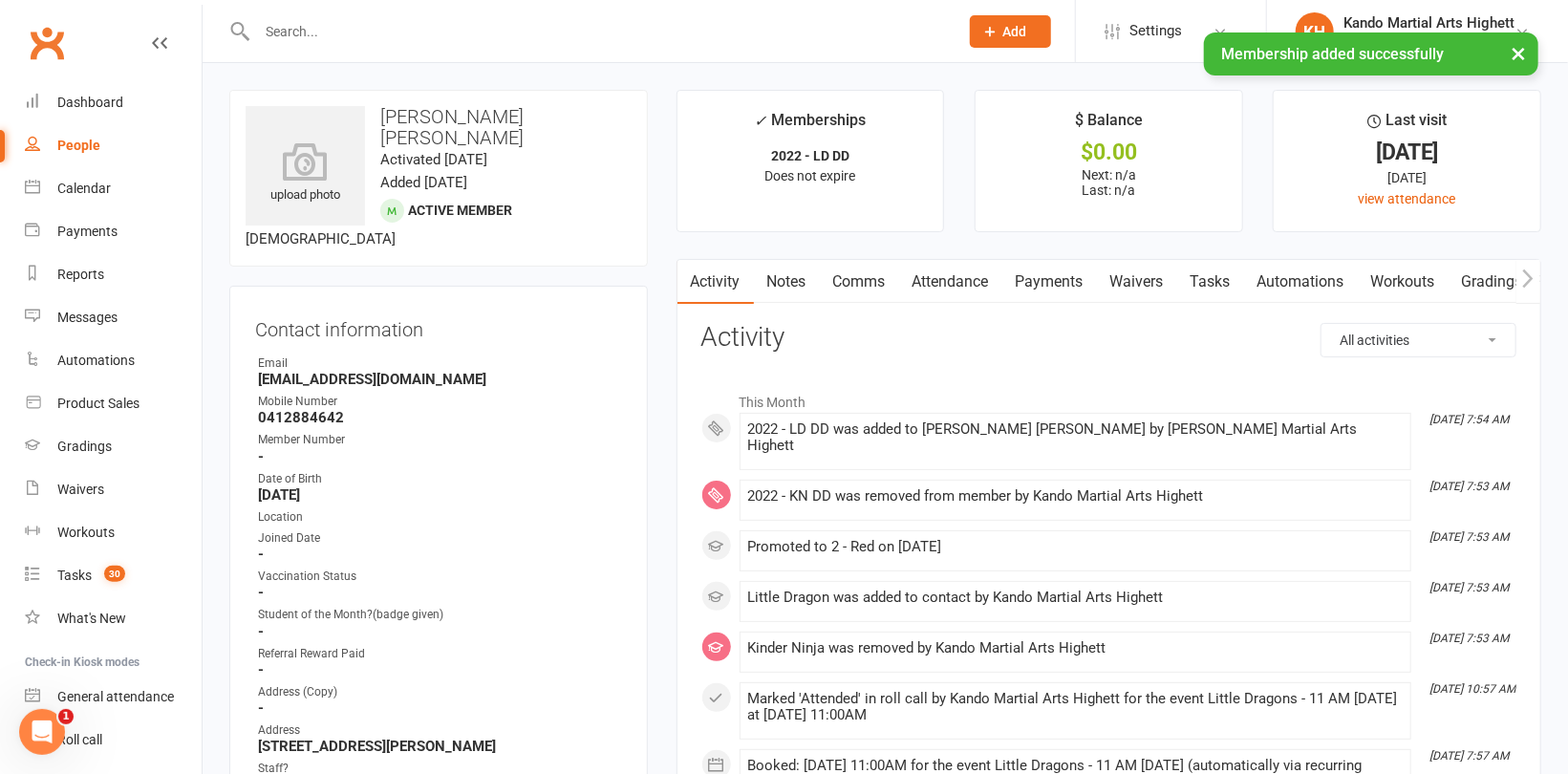
click at [967, 287] on link "Attendance" at bounding box center [951, 281] width 104 height 44
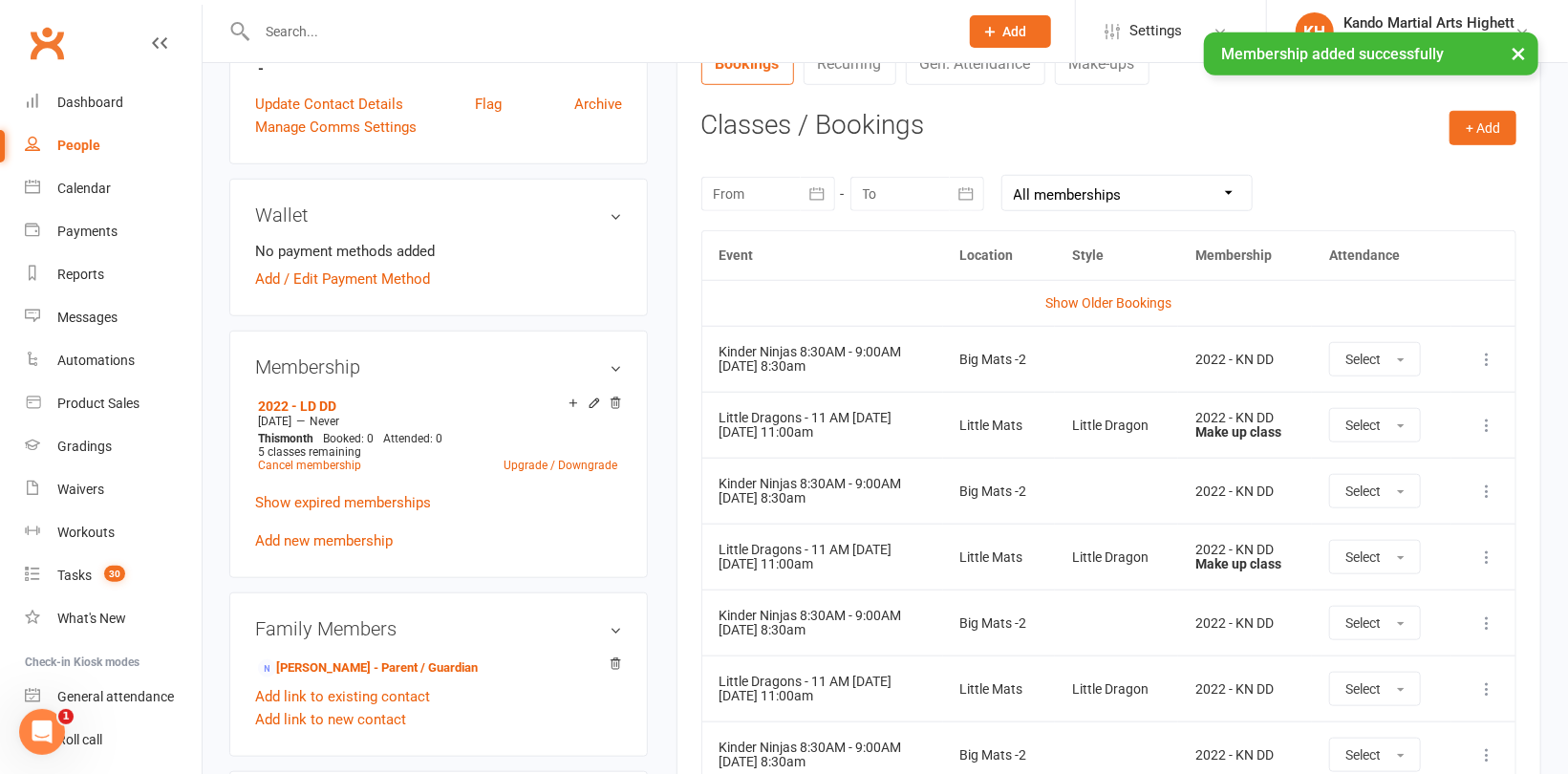
scroll to position [860, 0]
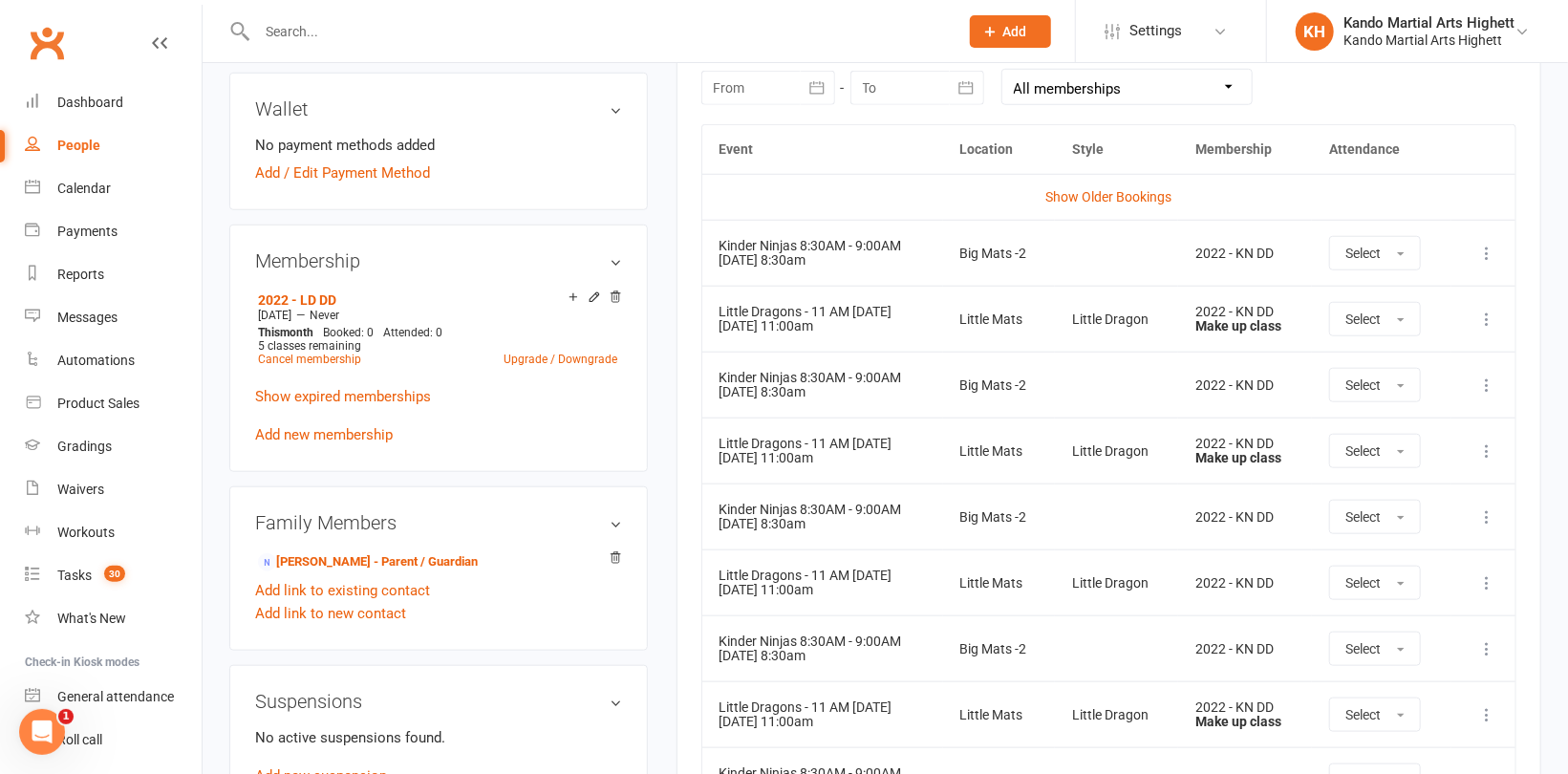
click at [1487, 514] on icon at bounding box center [1487, 517] width 20 height 20
click at [1379, 631] on link "Remove booking" at bounding box center [1403, 630] width 190 height 38
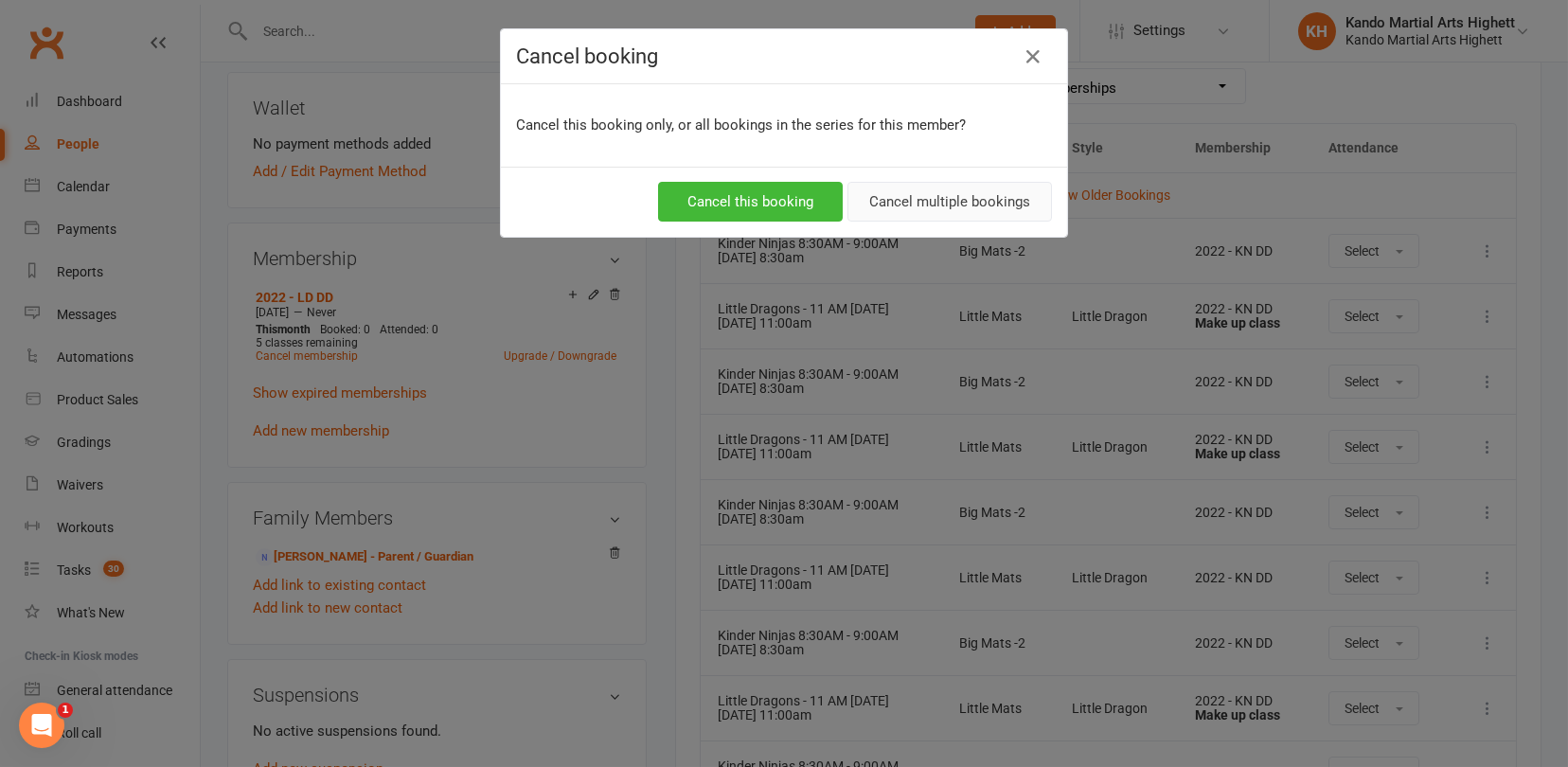
click at [1000, 207] on button "Cancel multiple bookings" at bounding box center [949, 201] width 204 height 40
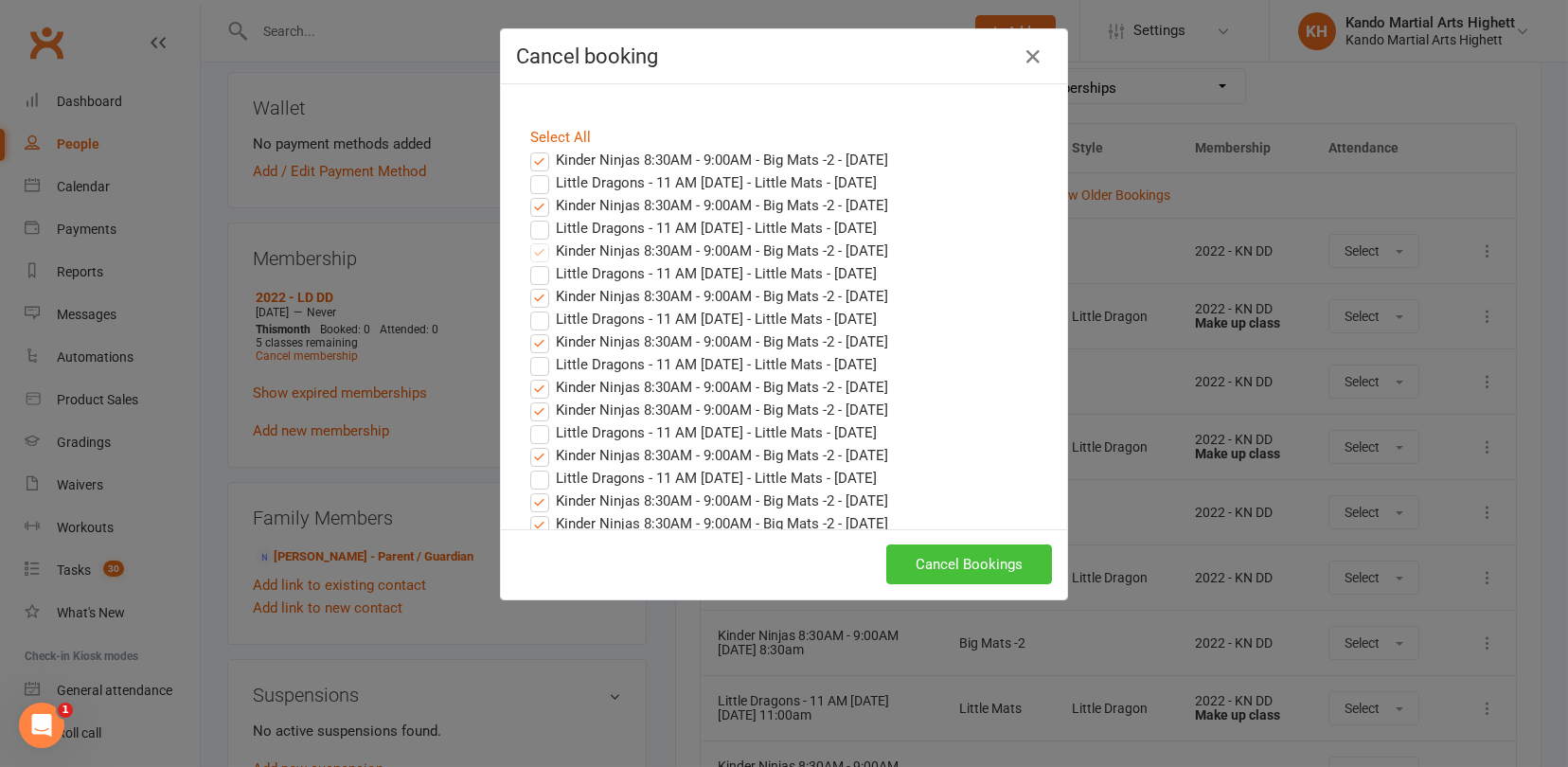
click at [992, 564] on button "Cancel Bookings" at bounding box center [968, 564] width 166 height 40
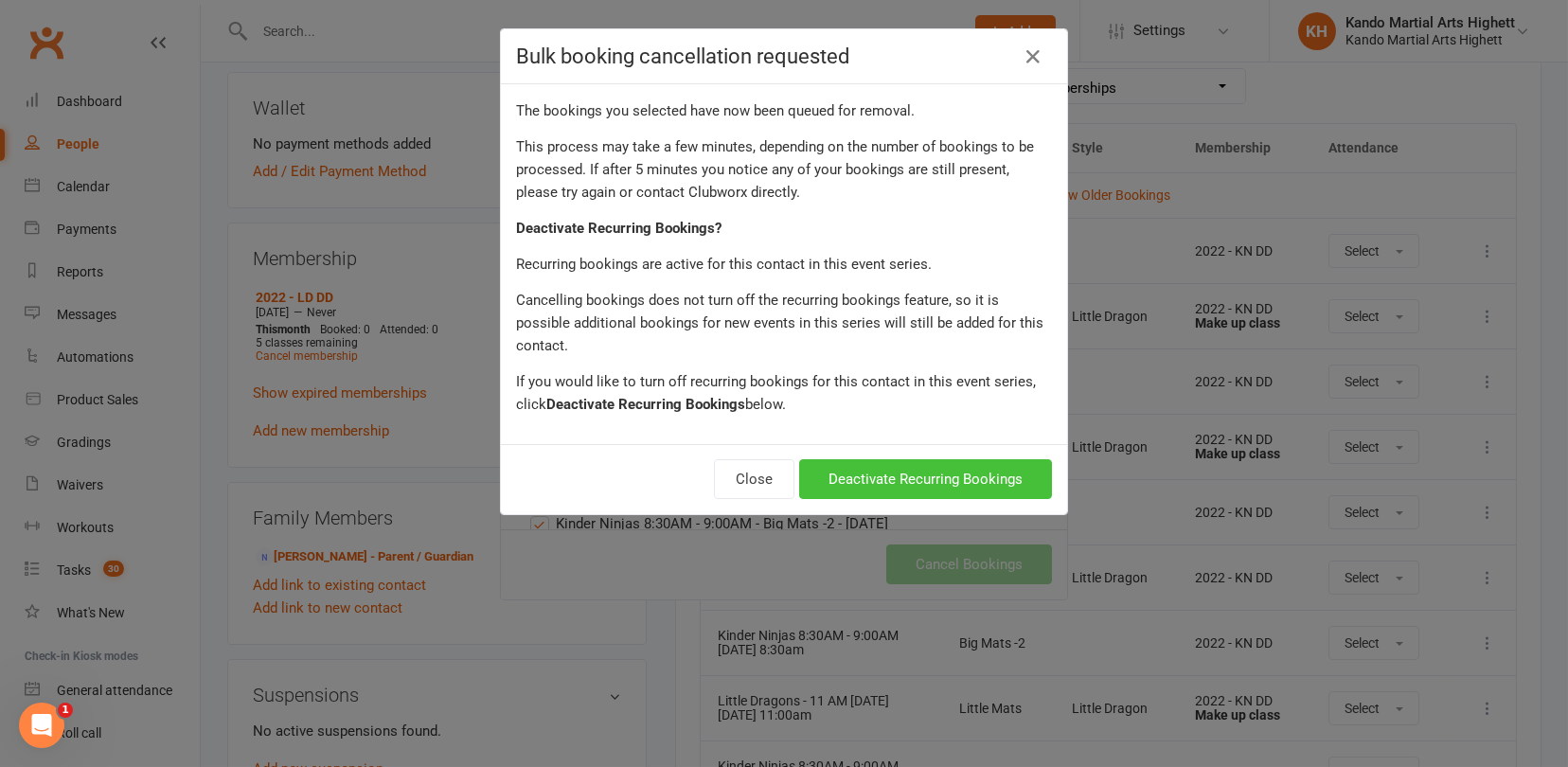
click at [940, 462] on button "Deactivate Recurring Bookings" at bounding box center [924, 478] width 253 height 40
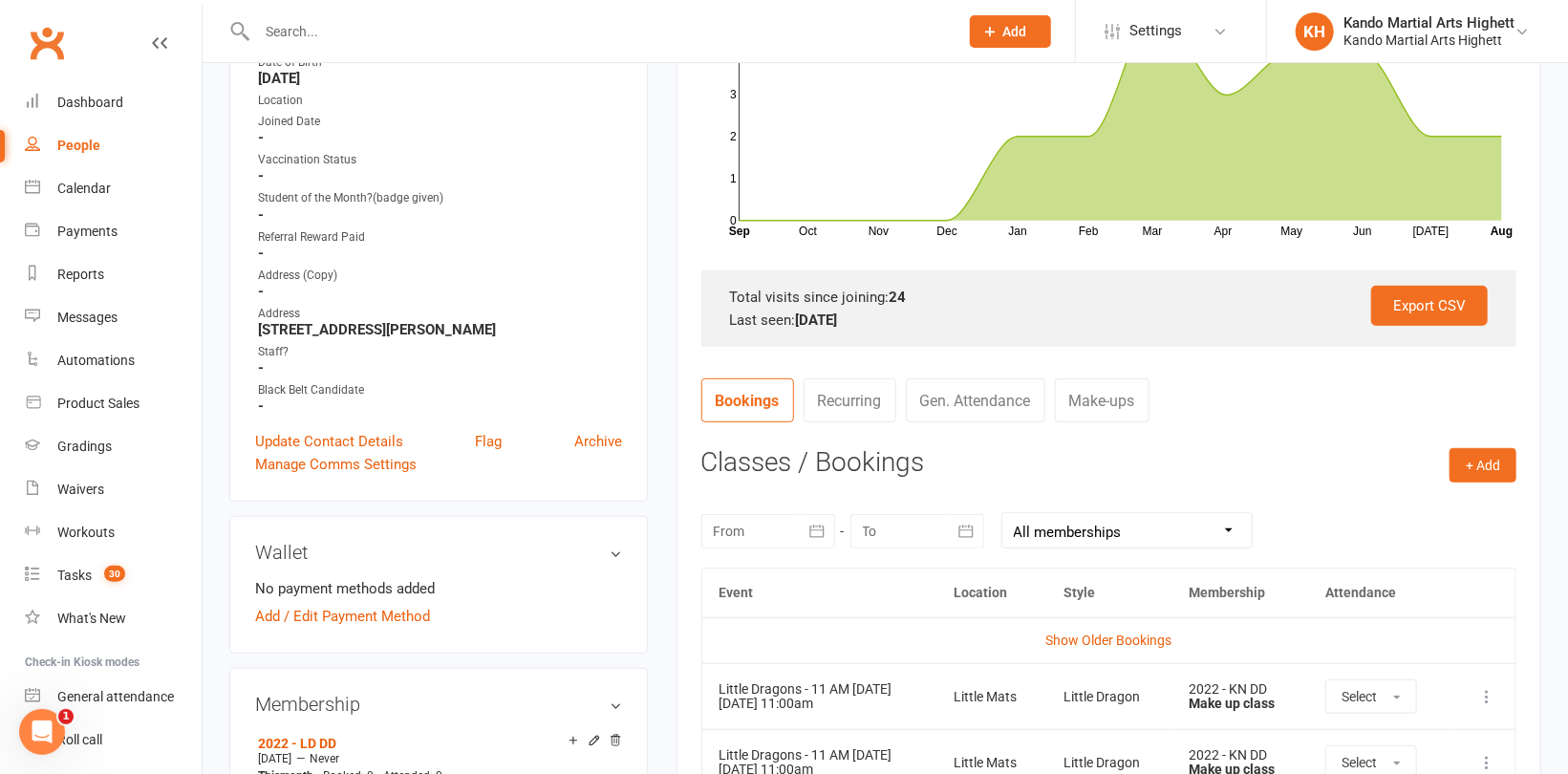
scroll to position [382, 0]
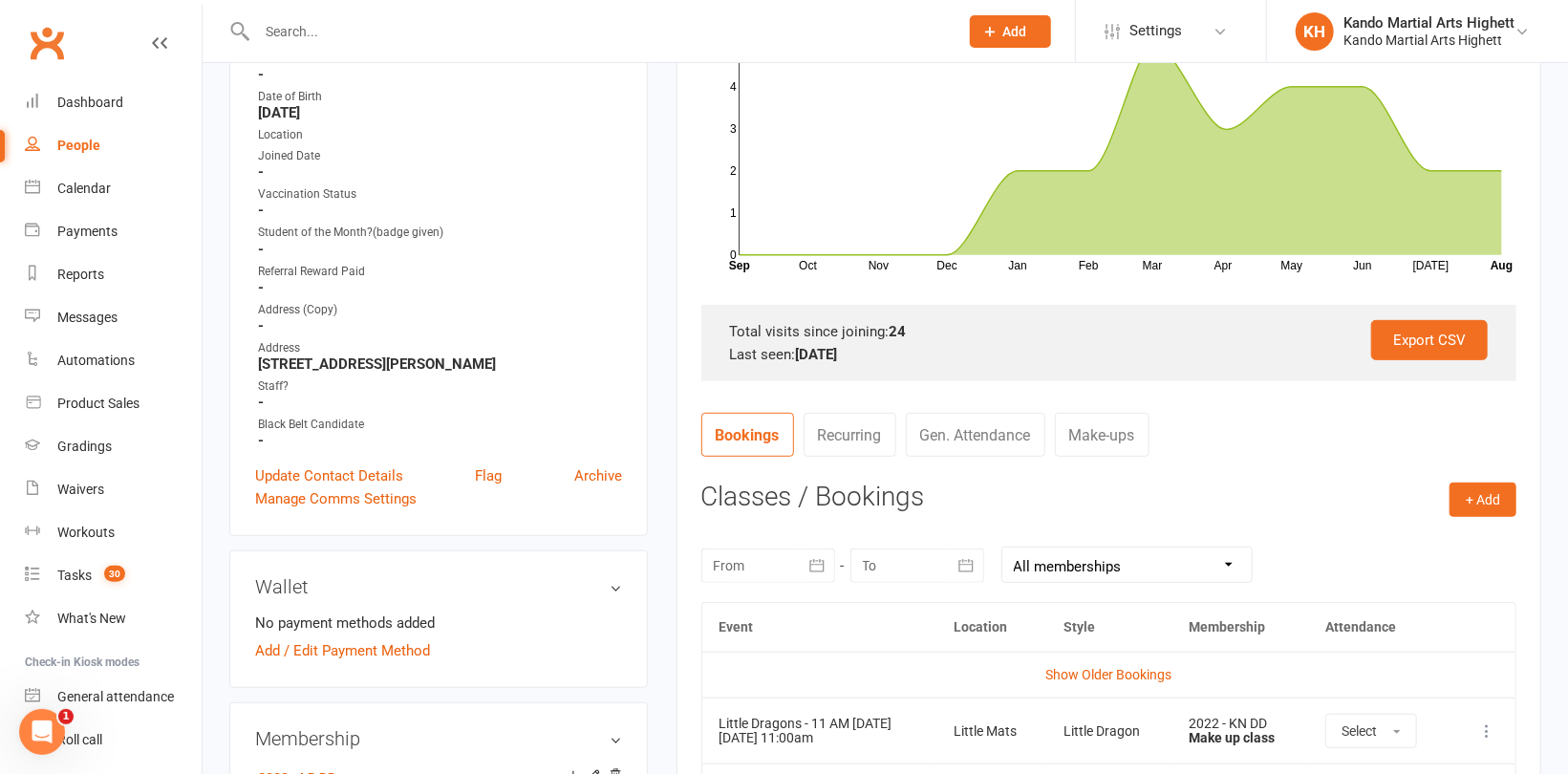
click at [847, 441] on link "Recurring" at bounding box center [849, 434] width 93 height 44
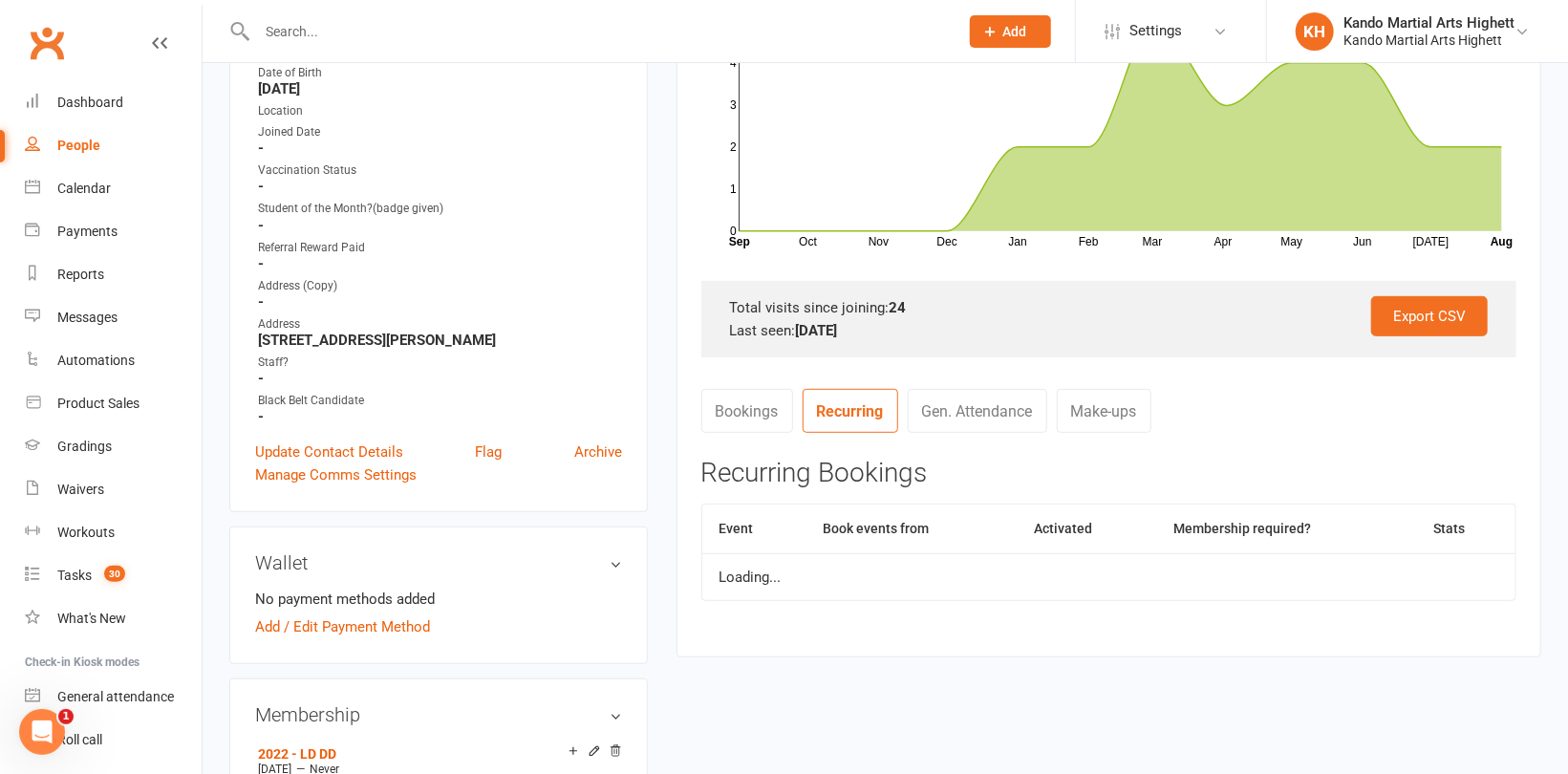
scroll to position [478, 0]
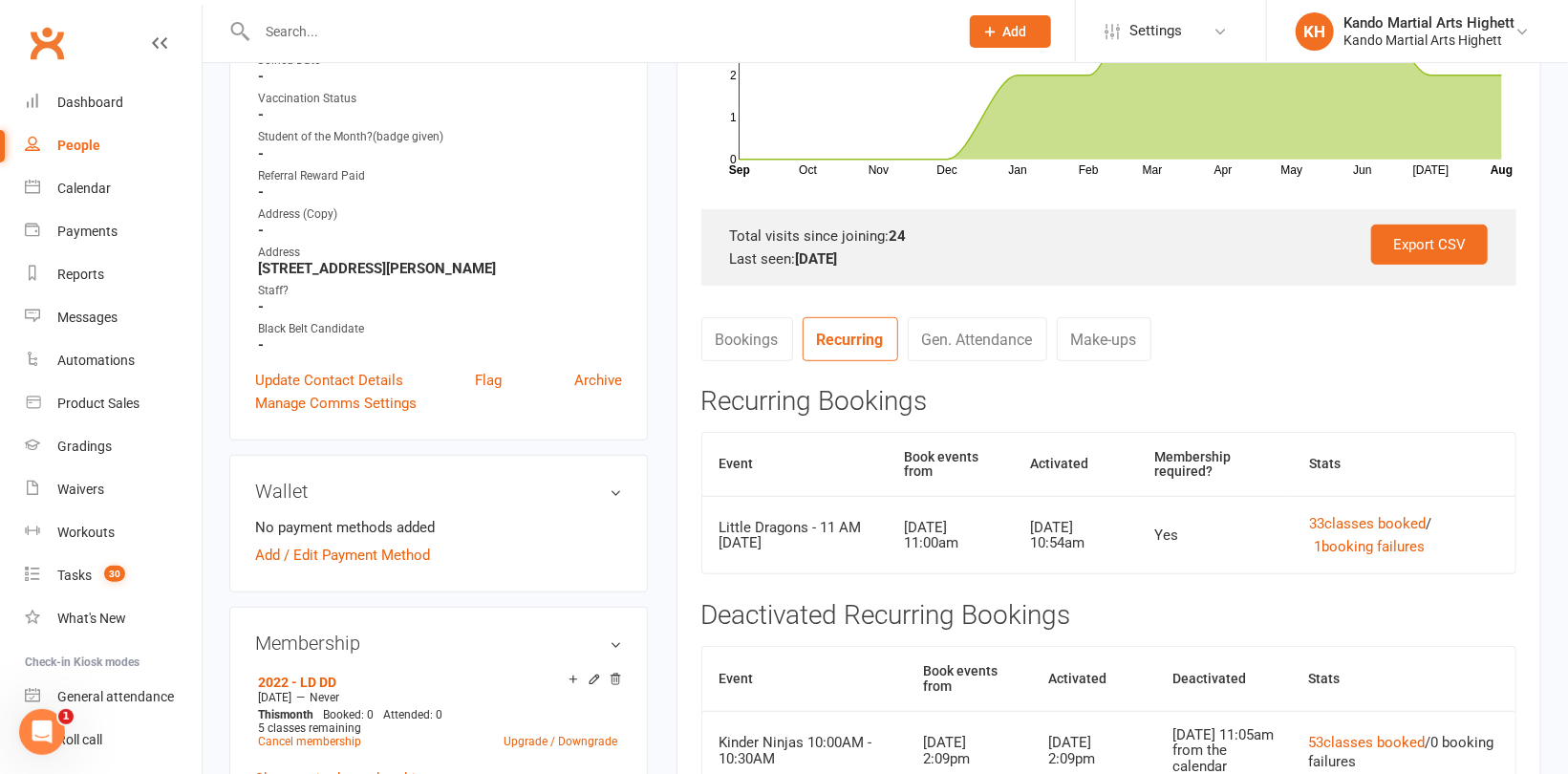
click at [743, 333] on link "Bookings" at bounding box center [747, 339] width 92 height 44
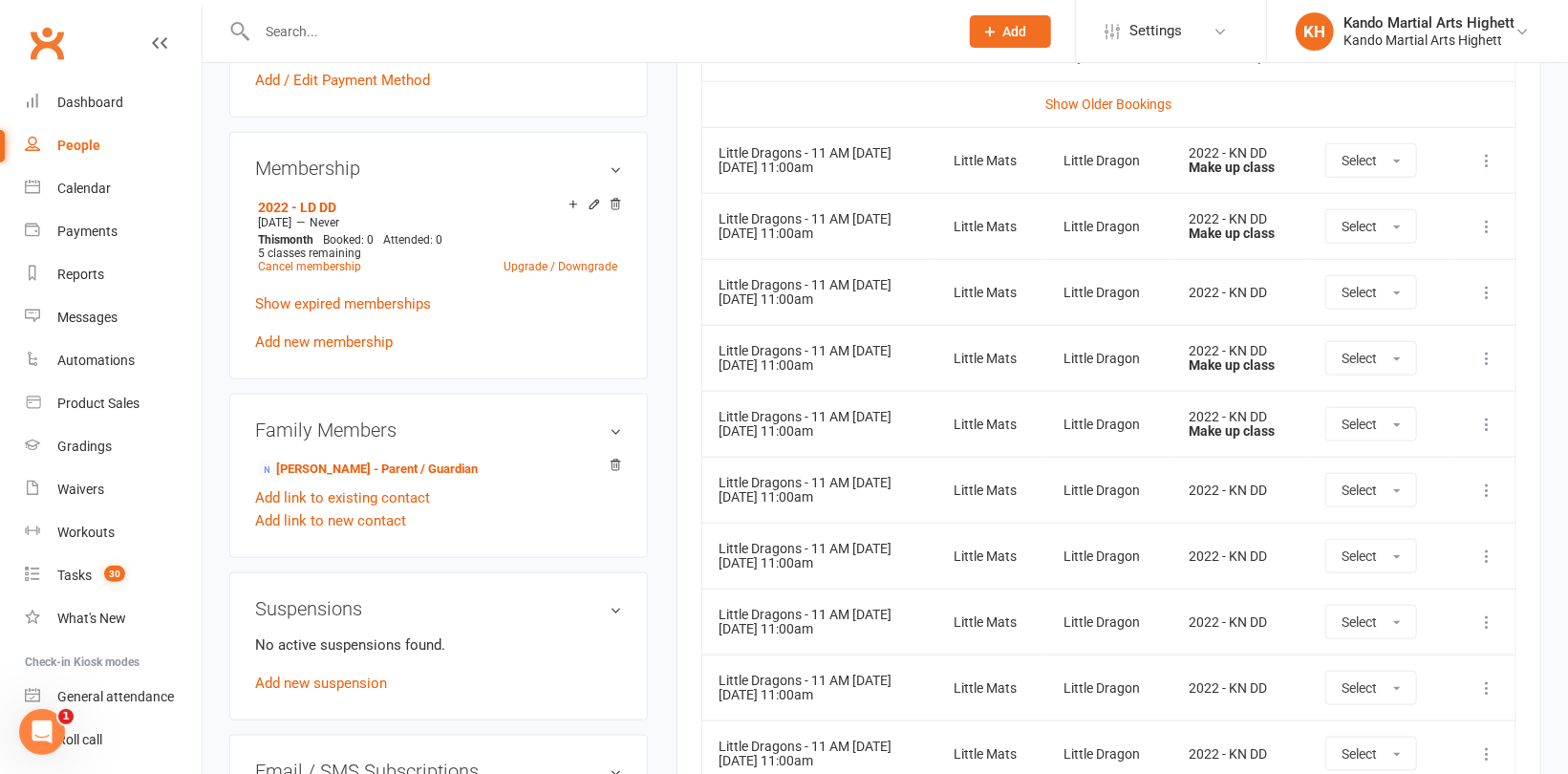
scroll to position [956, 0]
click at [325, 456] on link "[PERSON_NAME] - Parent / Guardian" at bounding box center [367, 466] width 220 height 21
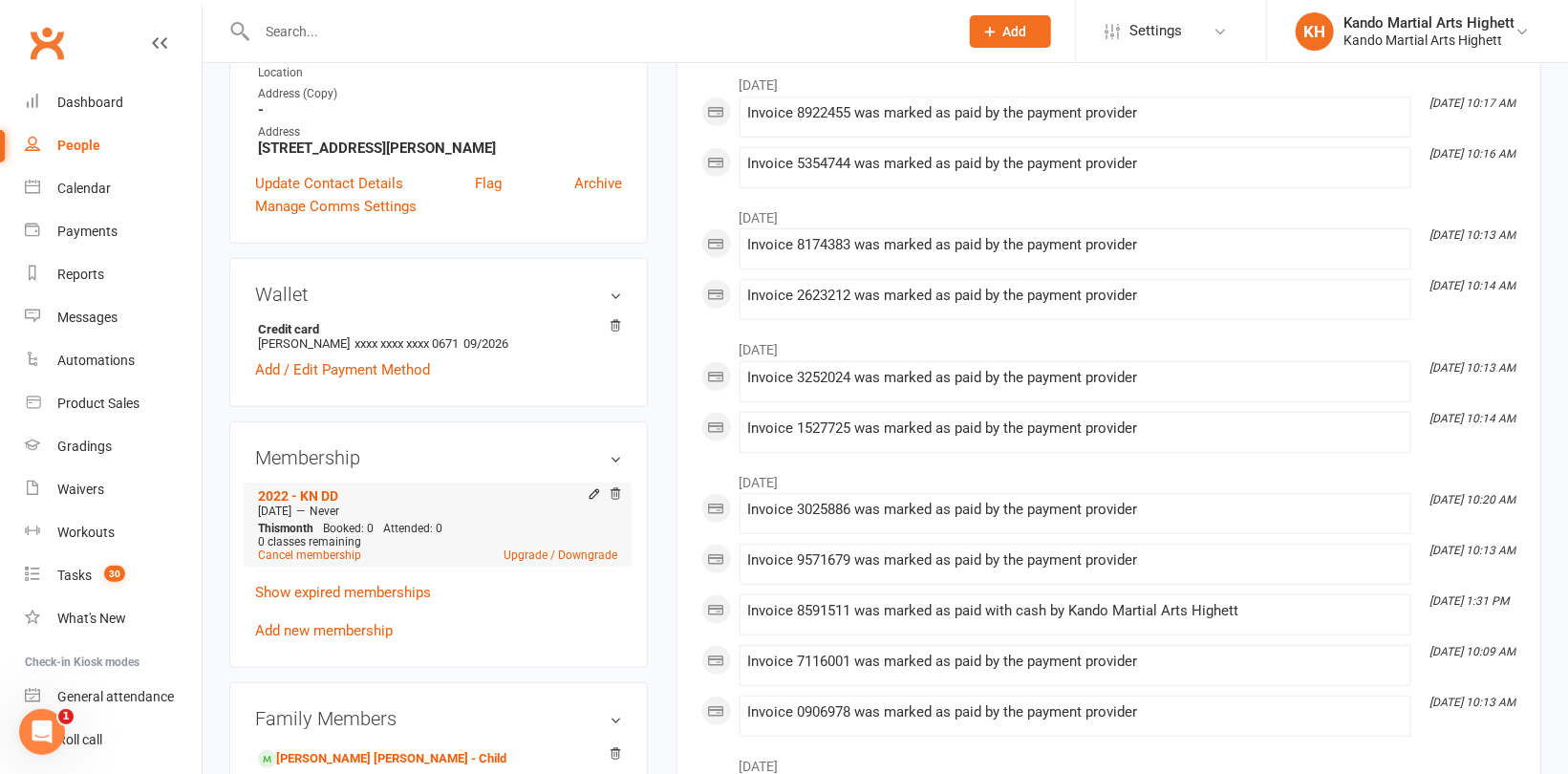
scroll to position [478, 0]
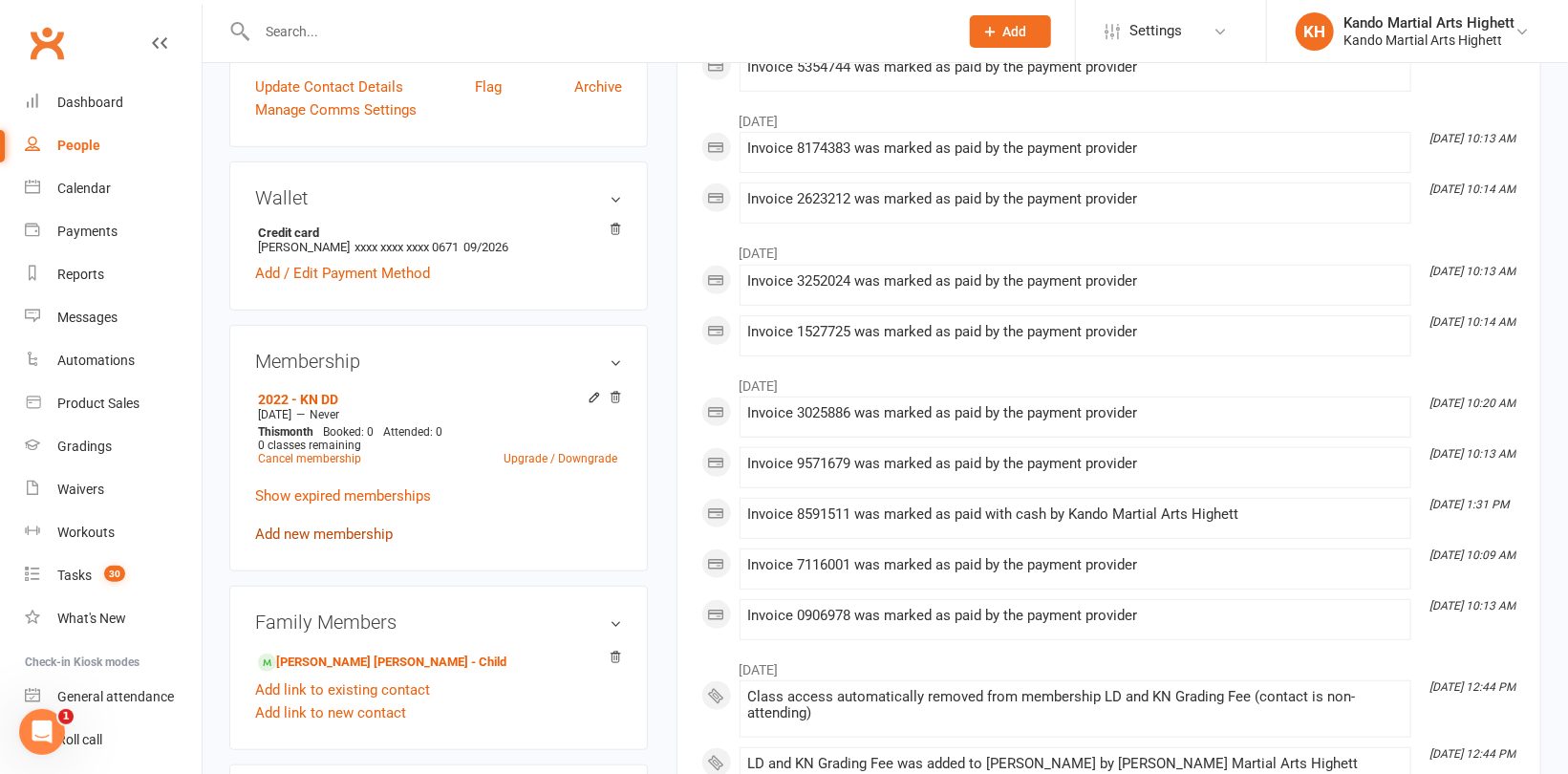
click at [311, 531] on link "Add new membership" at bounding box center [323, 535] width 138 height 18
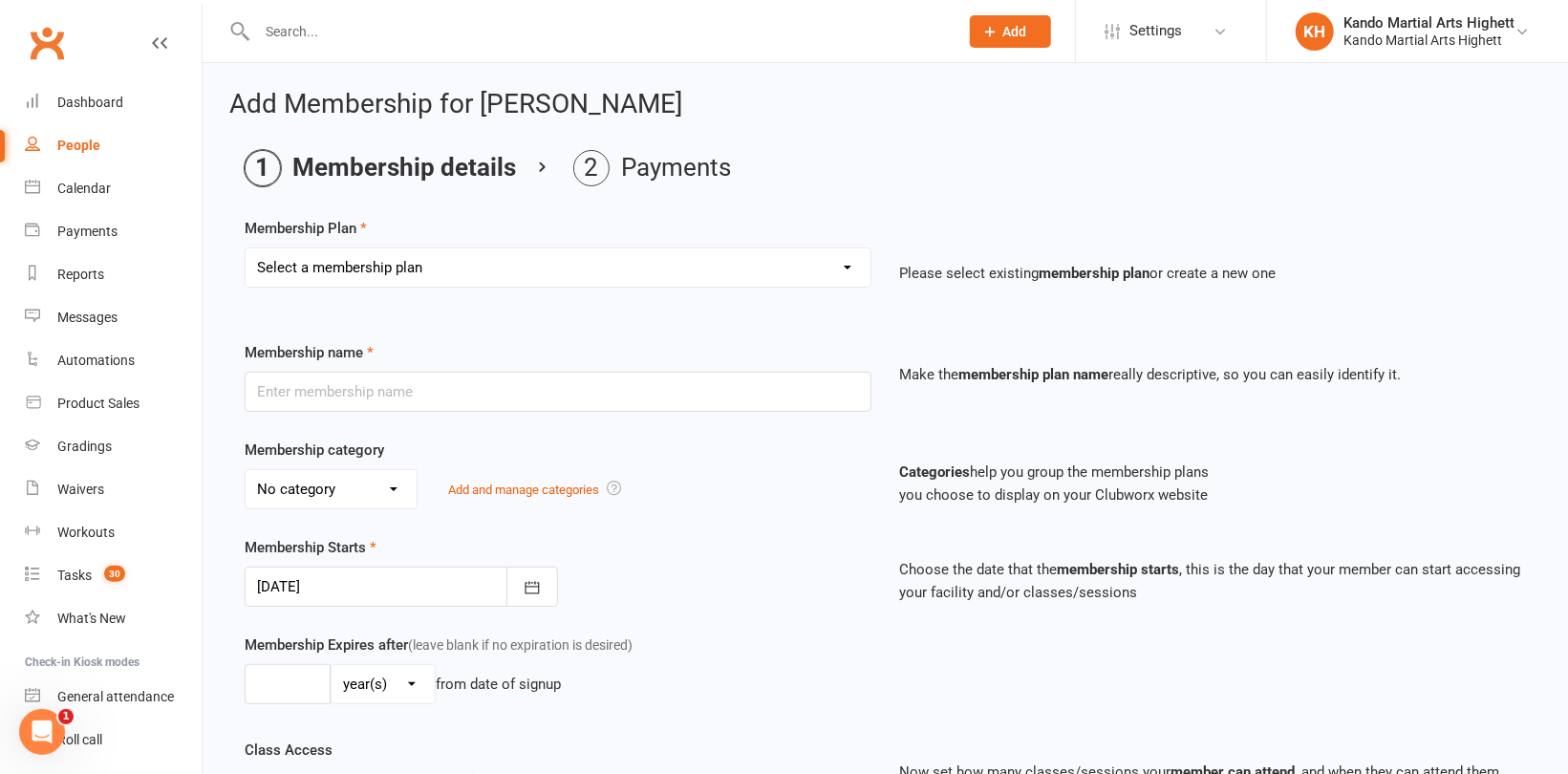
click at [430, 269] on select "Select a membership plan Create new Membership Plan Starter Program - 4 weeks p…" at bounding box center [558, 267] width 625 height 38
select select "17"
click at [245, 248] on select "Select a membership plan Create new Membership Plan Starter Program - 4 weeks p…" at bounding box center [558, 267] width 625 height 38
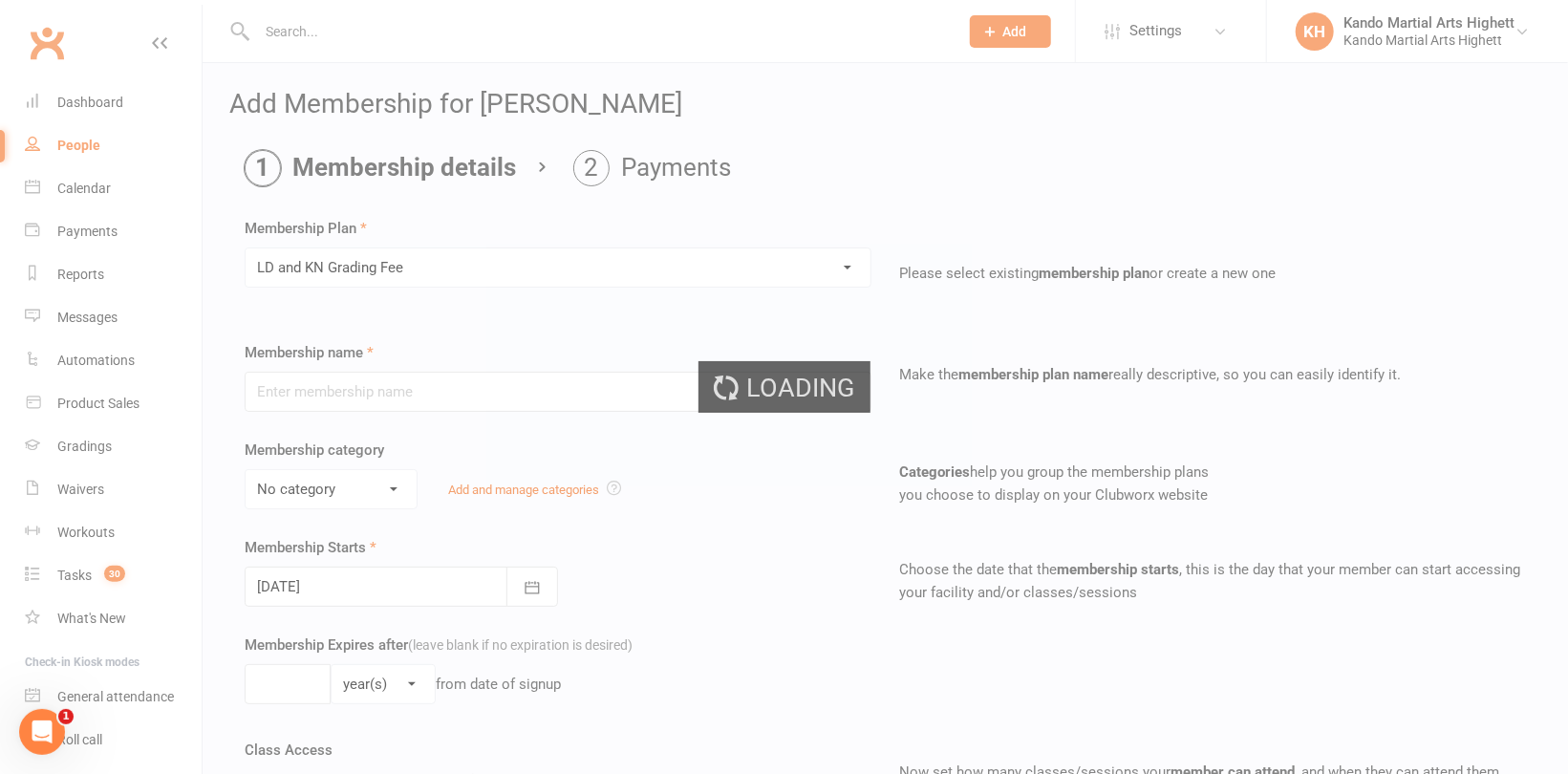
type input "LD and KN Grading Fee"
select select "10"
type input "1"
select select "0"
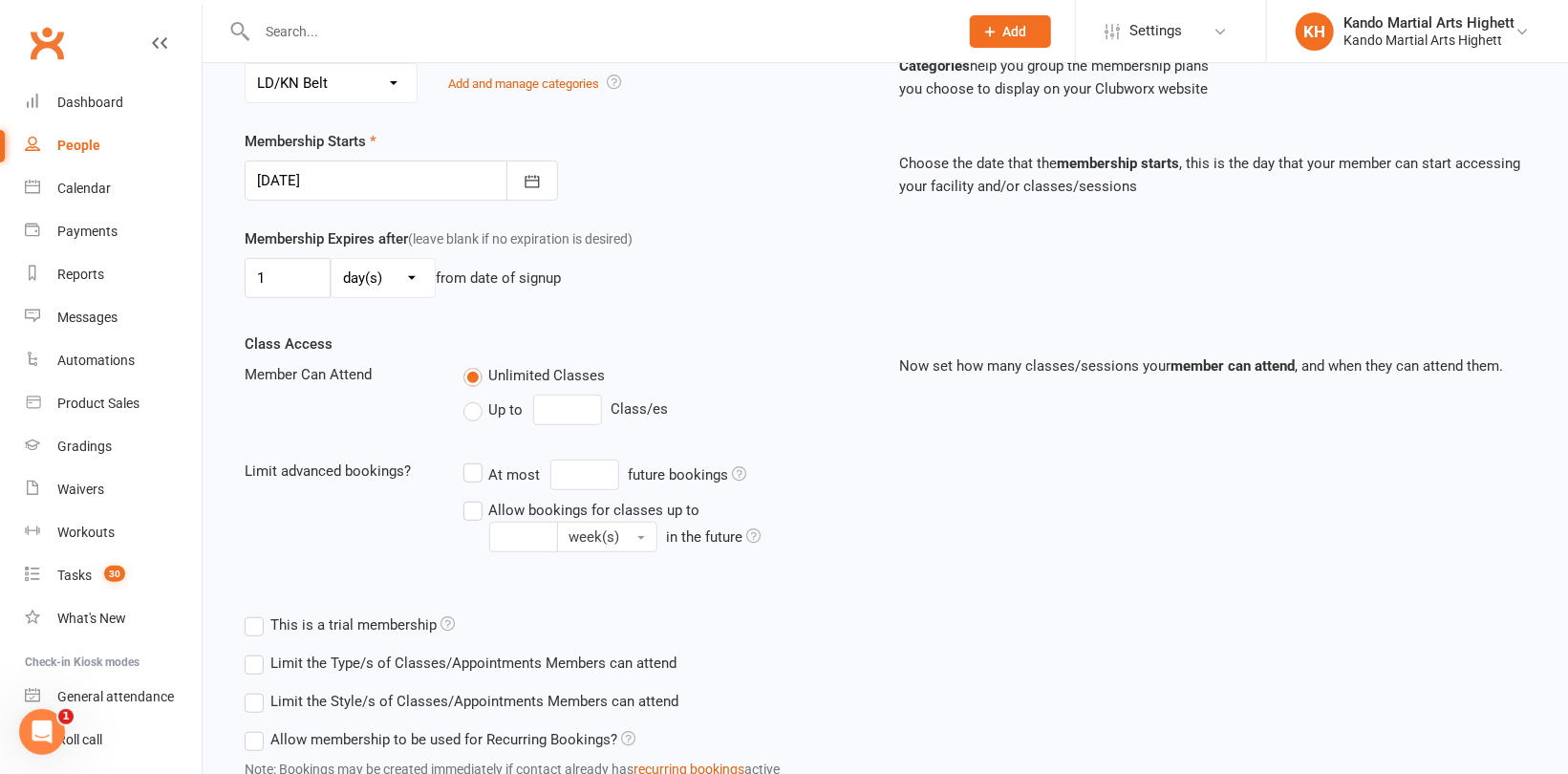
scroll to position [549, 0]
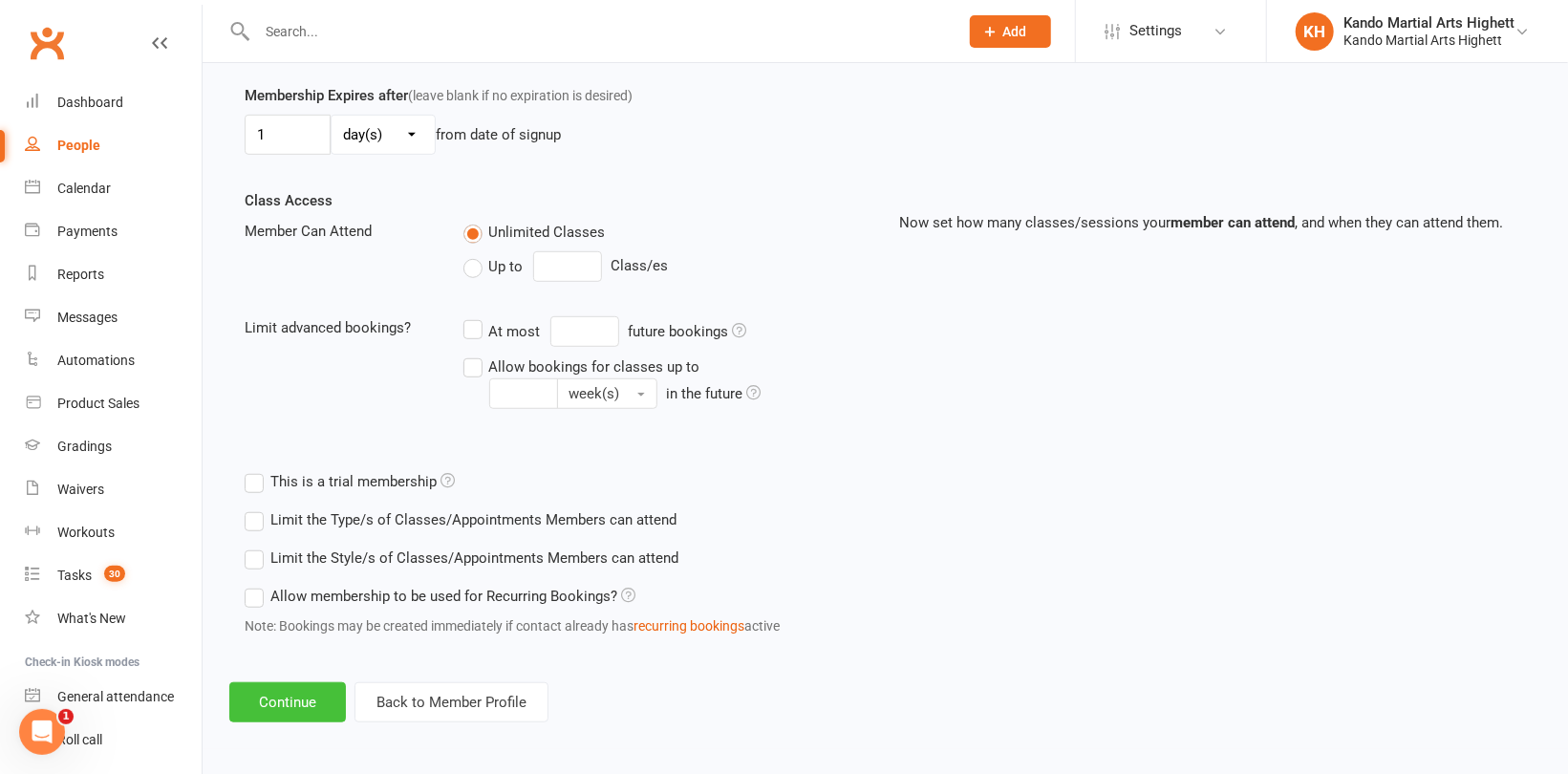
click at [308, 693] on button "Continue" at bounding box center [287, 702] width 116 height 40
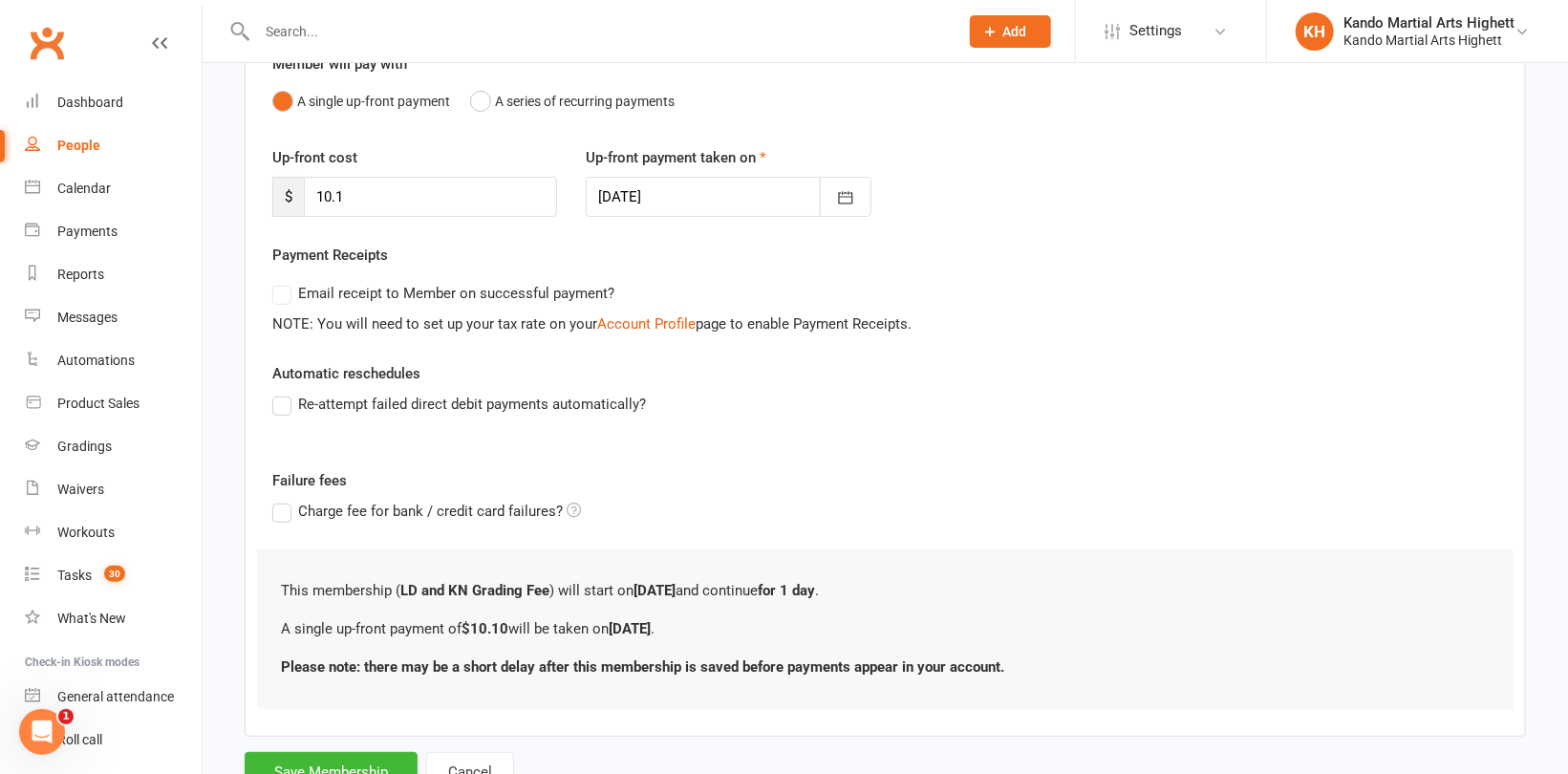
scroll to position [265, 0]
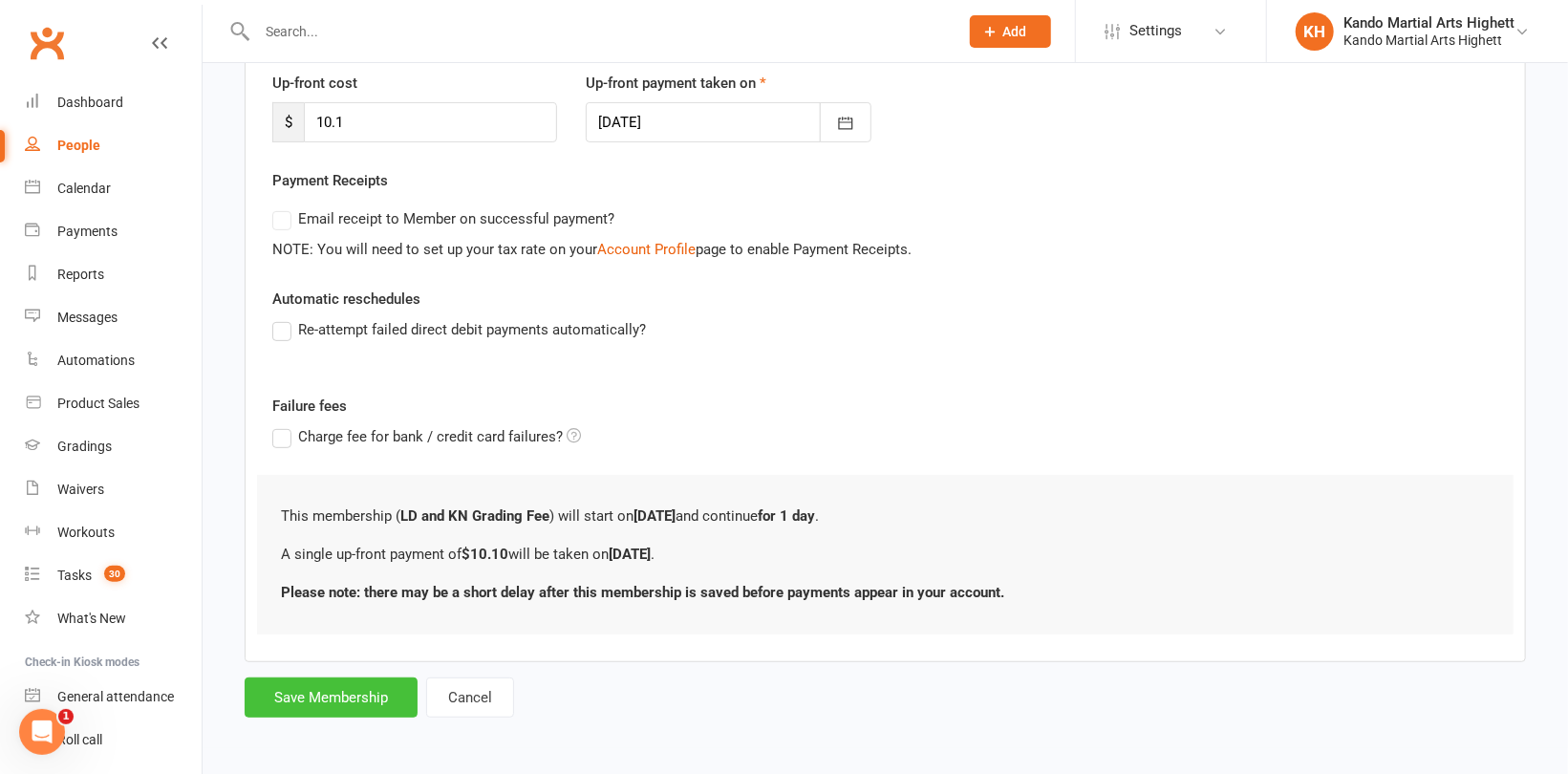
click at [314, 696] on button "Save Membership" at bounding box center [330, 697] width 173 height 40
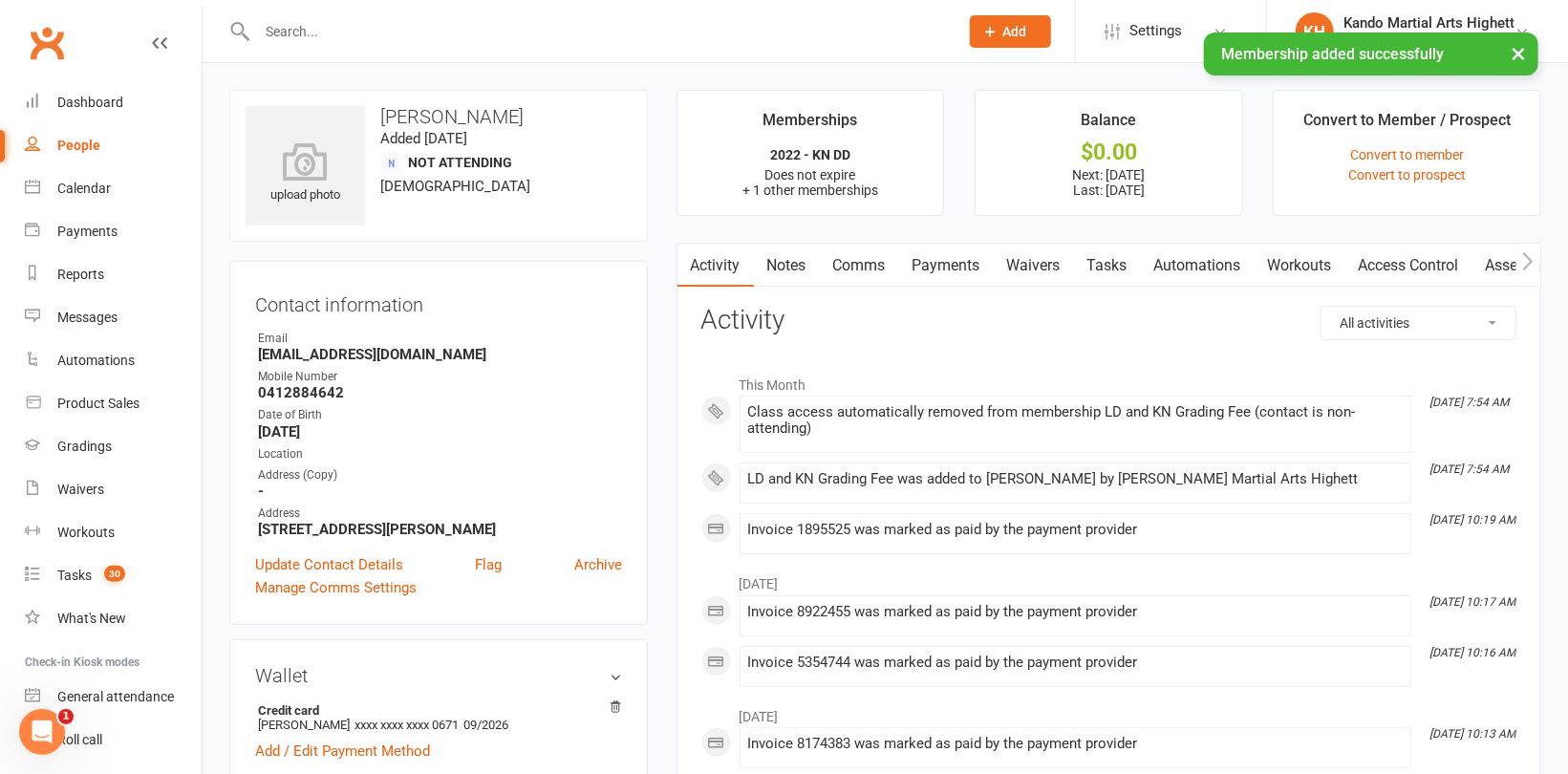
click at [940, 261] on link "Payments" at bounding box center [946, 265] width 95 height 44
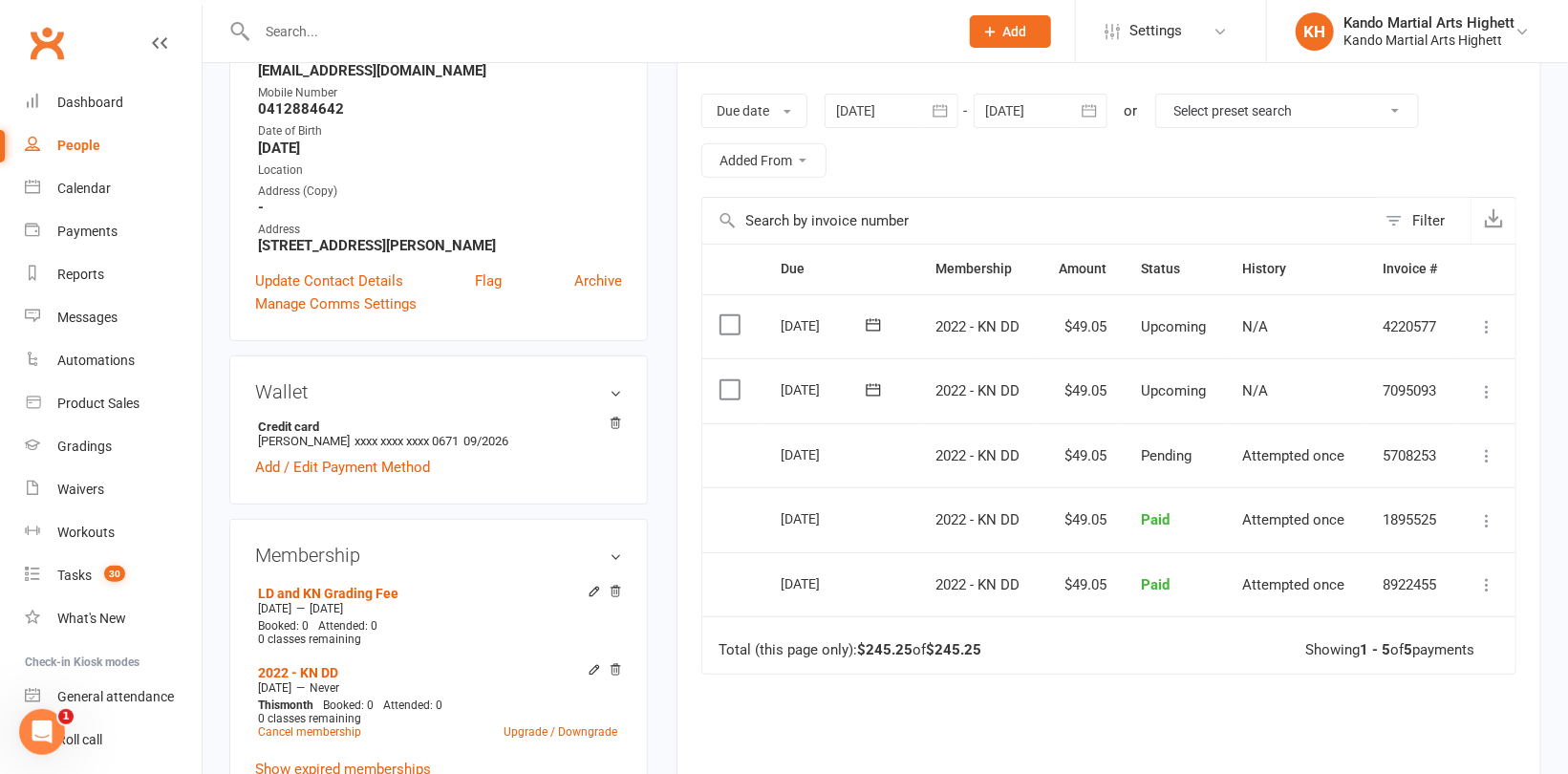
scroll to position [382, 0]
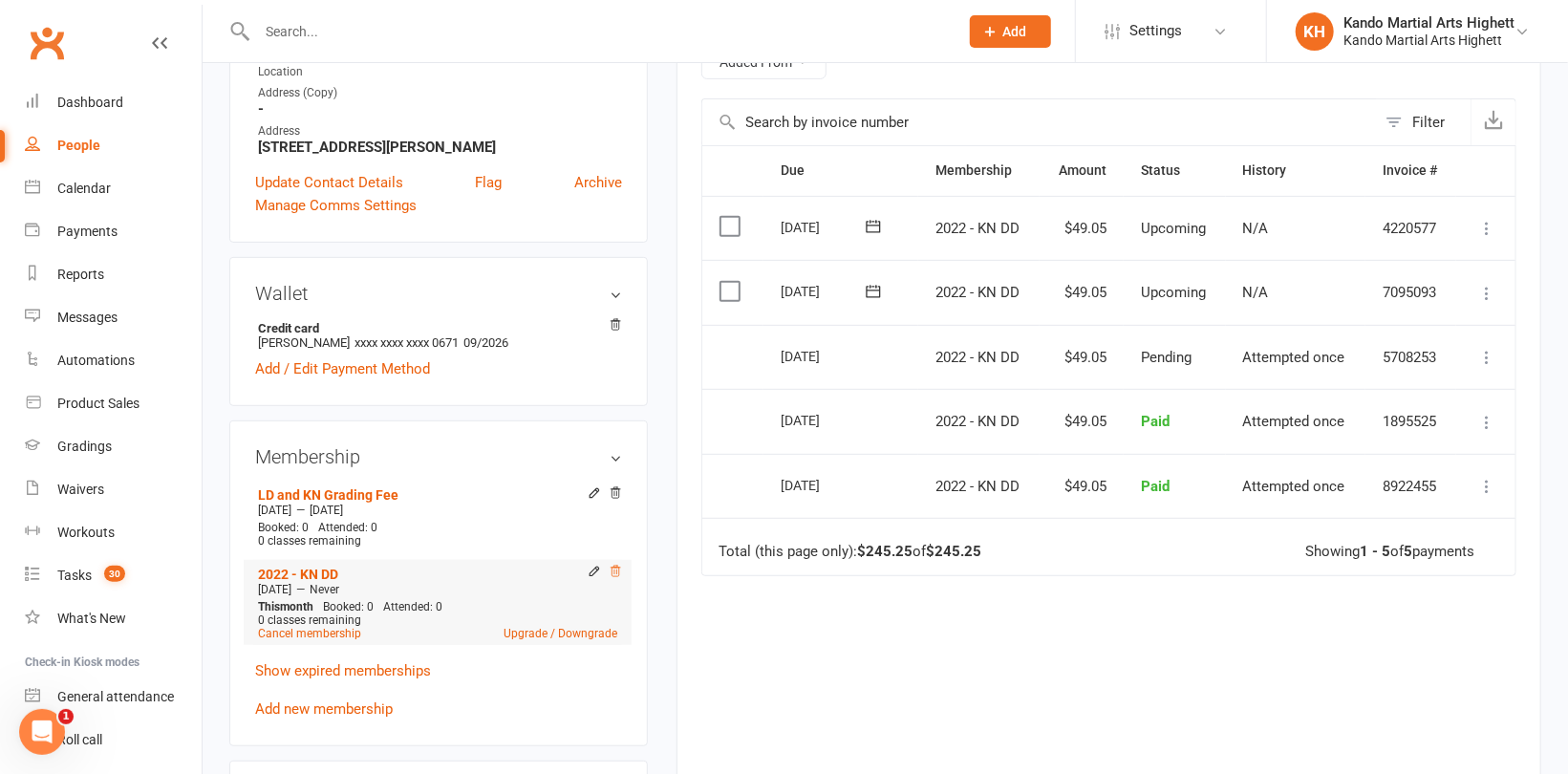
click at [618, 572] on icon at bounding box center [615, 572] width 10 height 11
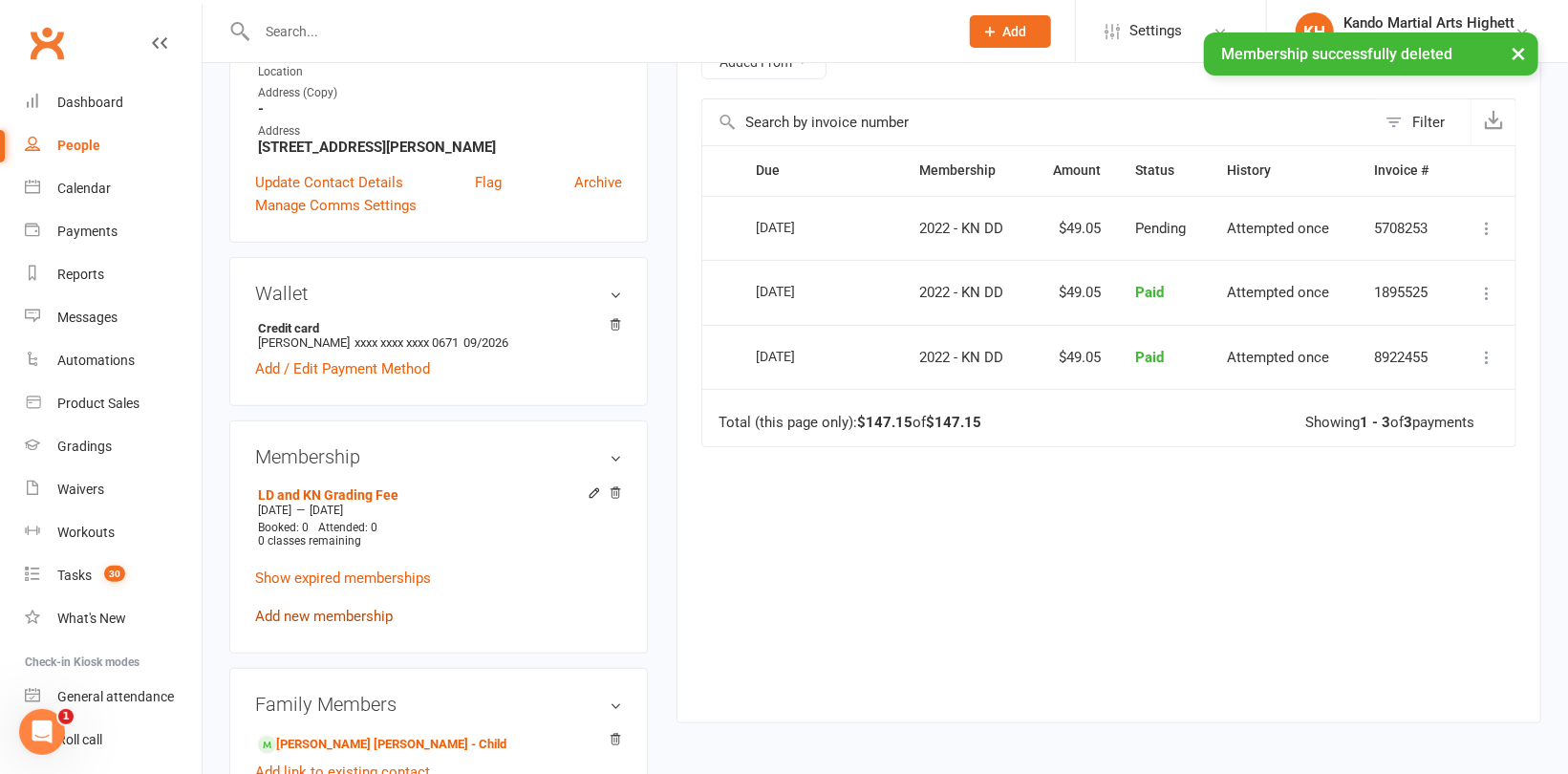
click at [334, 615] on link "Add new membership" at bounding box center [323, 617] width 138 height 18
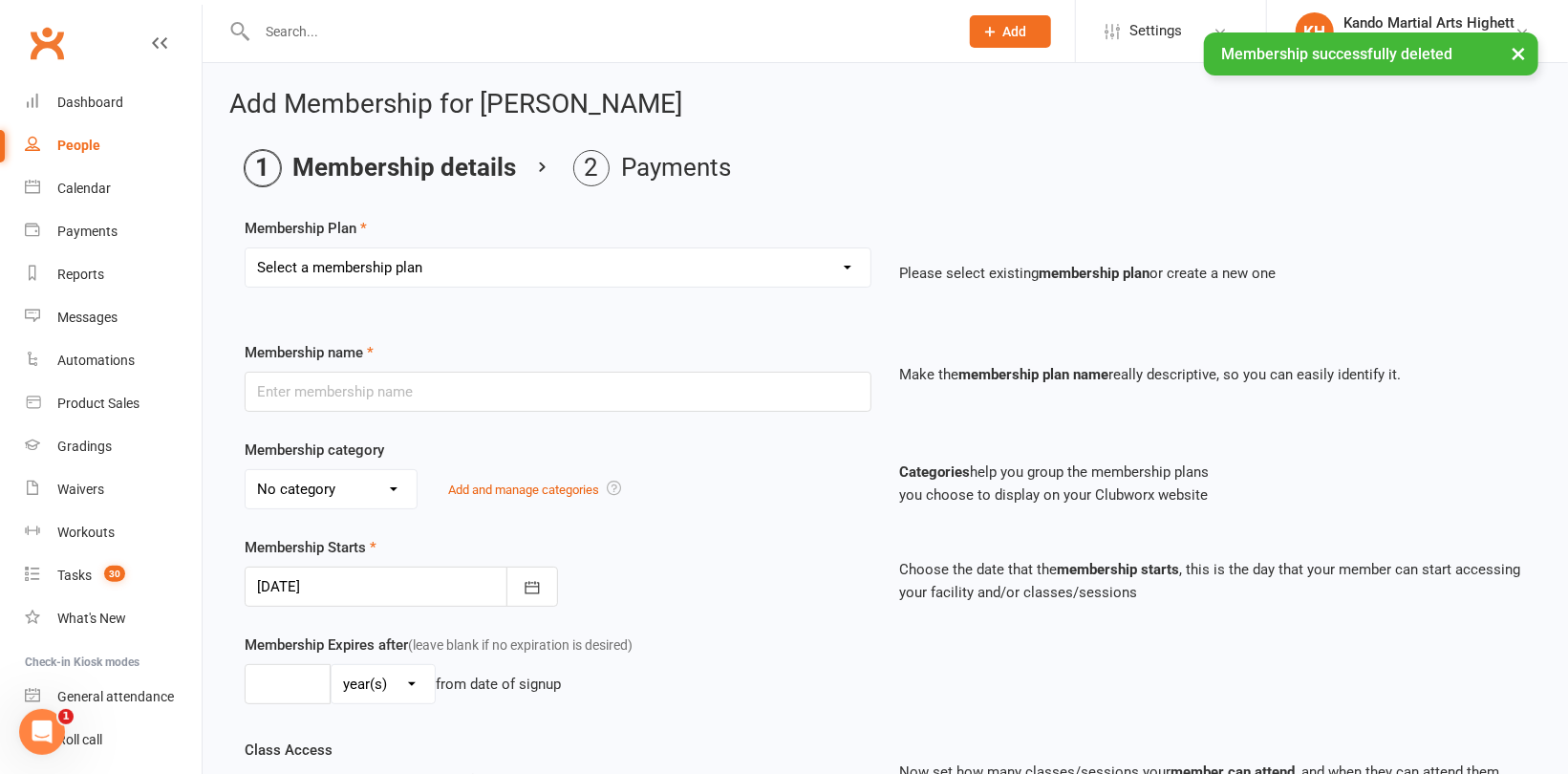
click at [446, 256] on select "Select a membership plan Create new Membership Plan Starter Program - 4 weeks p…" at bounding box center [558, 267] width 625 height 38
select select "14"
click at [245, 248] on select "Select a membership plan Create new Membership Plan Starter Program - 4 weeks p…" at bounding box center [558, 267] width 625 height 38
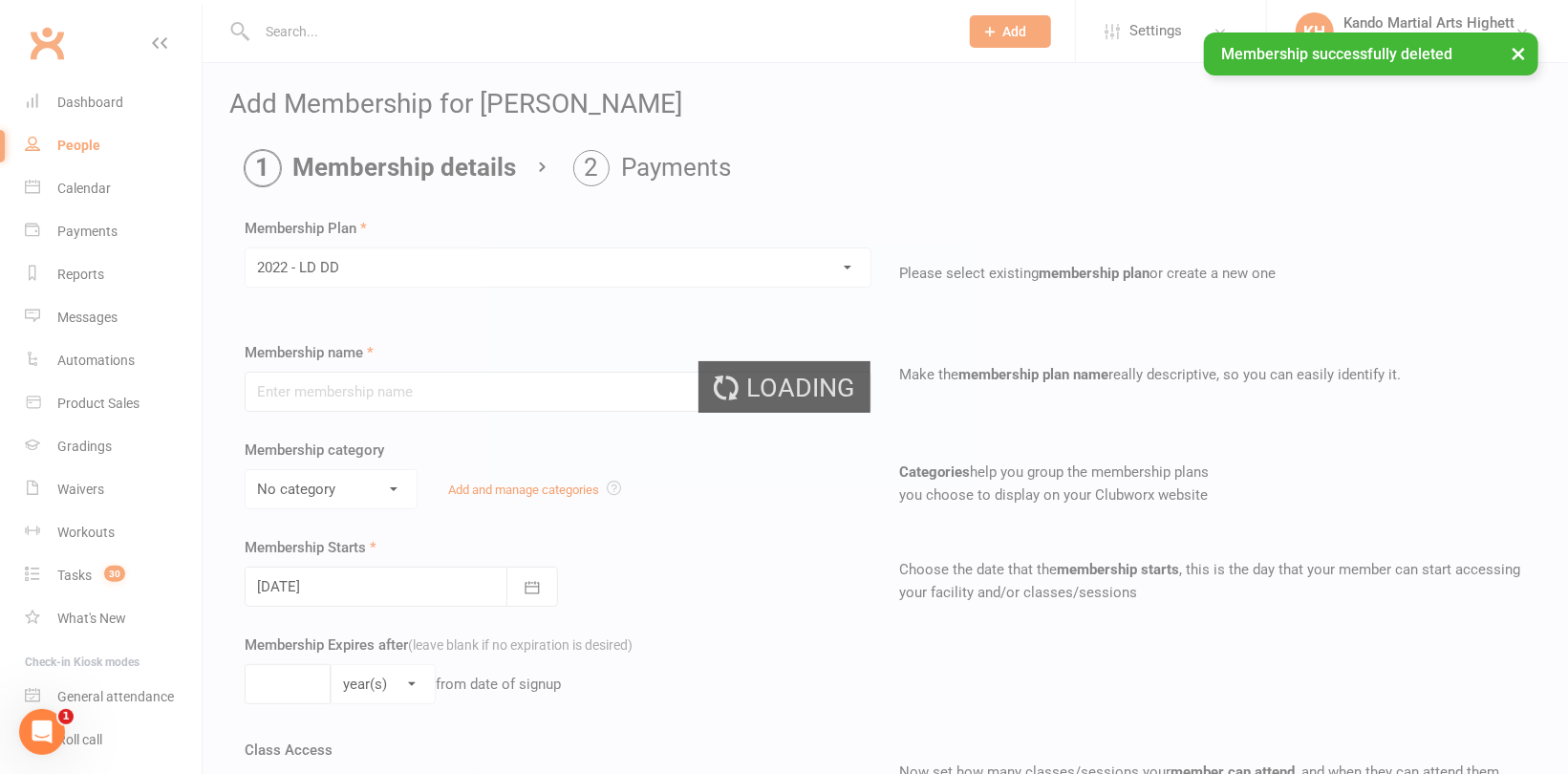
type input "2022 - LD DD"
select select "5"
type input "0"
type input "5"
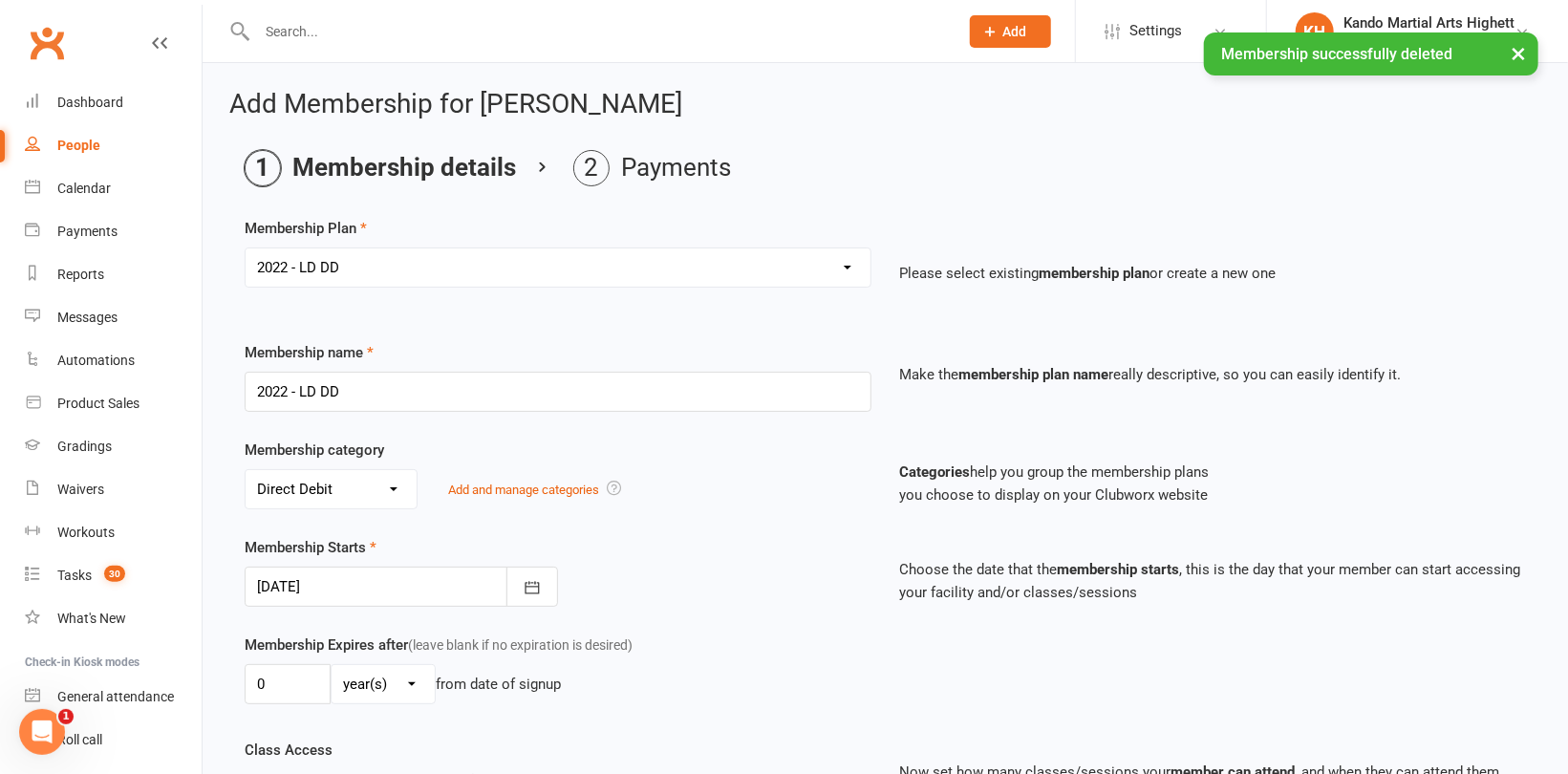
scroll to position [96, 0]
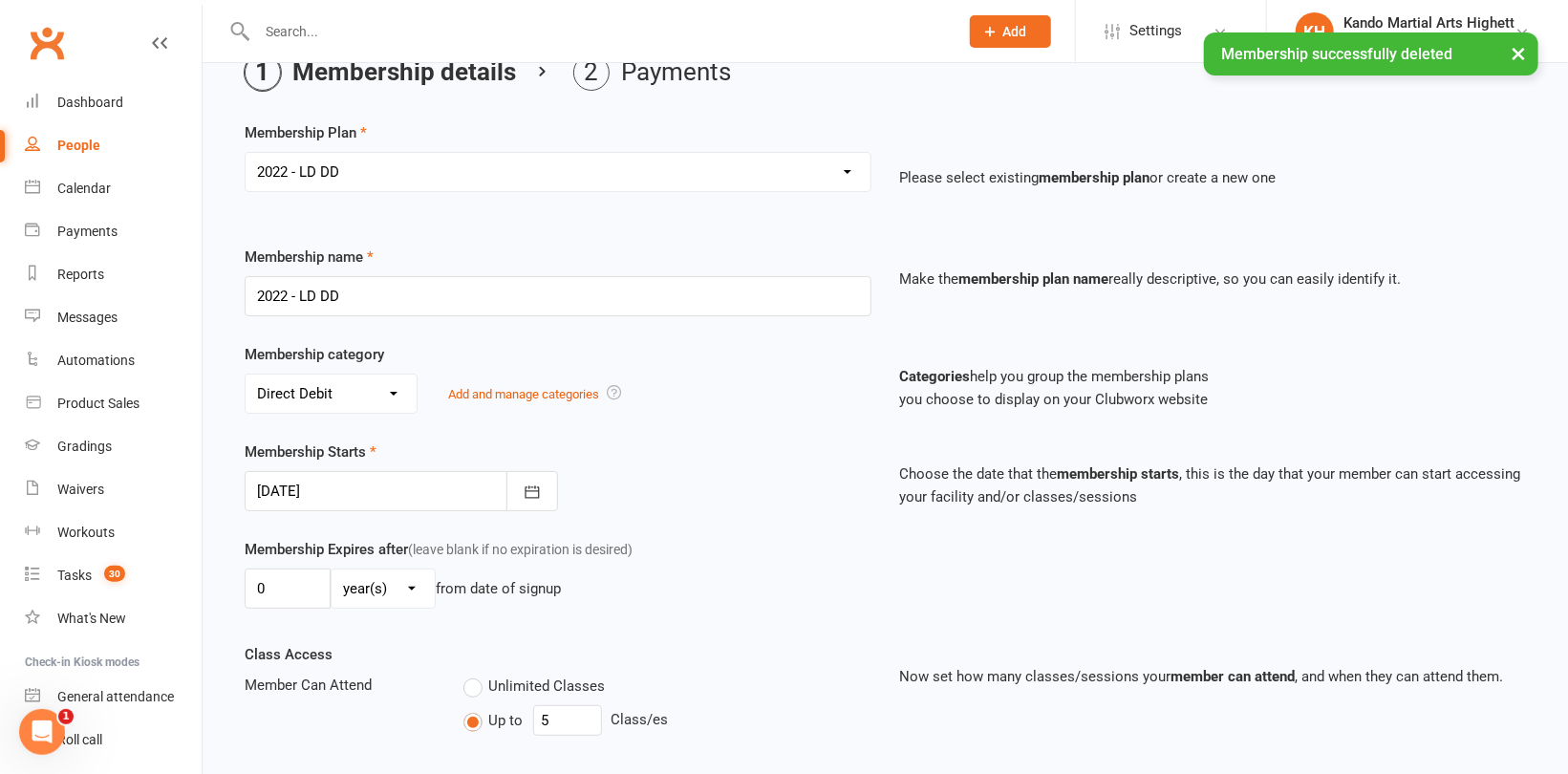
click at [325, 504] on div at bounding box center [401, 491] width 314 height 40
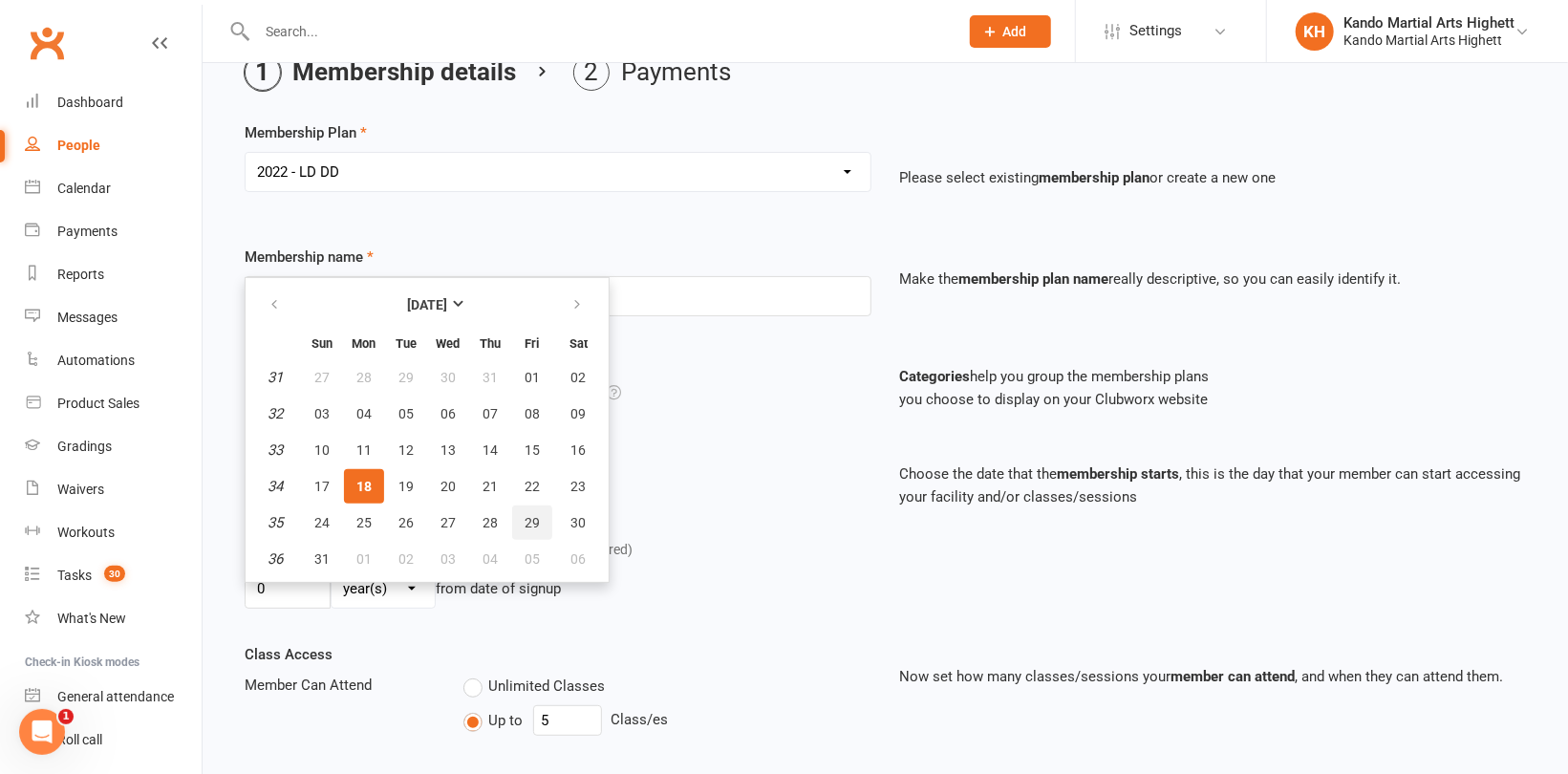
click at [527, 525] on span "29" at bounding box center [532, 523] width 16 height 16
type input "[DATE]"
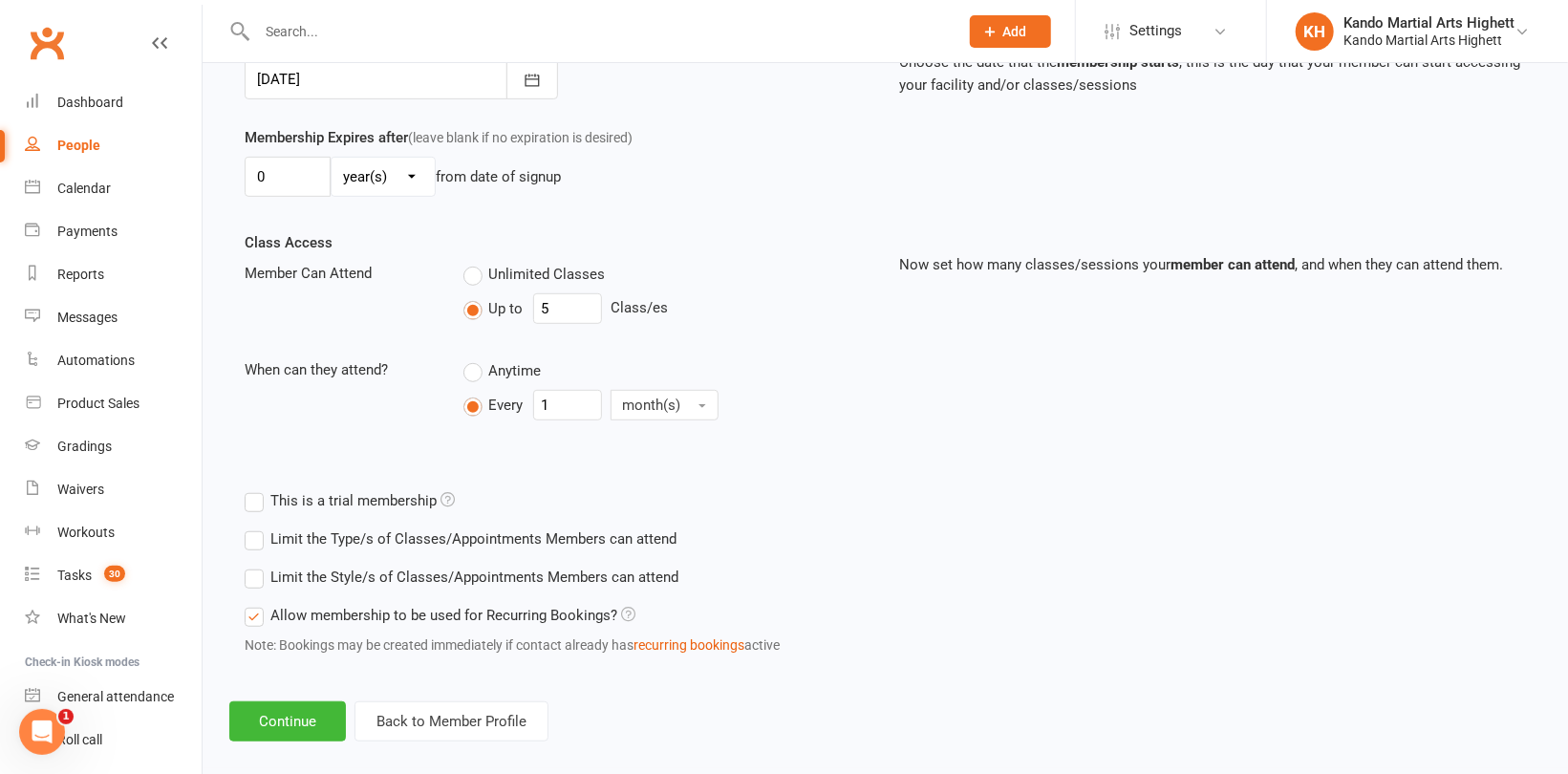
scroll to position [527, 0]
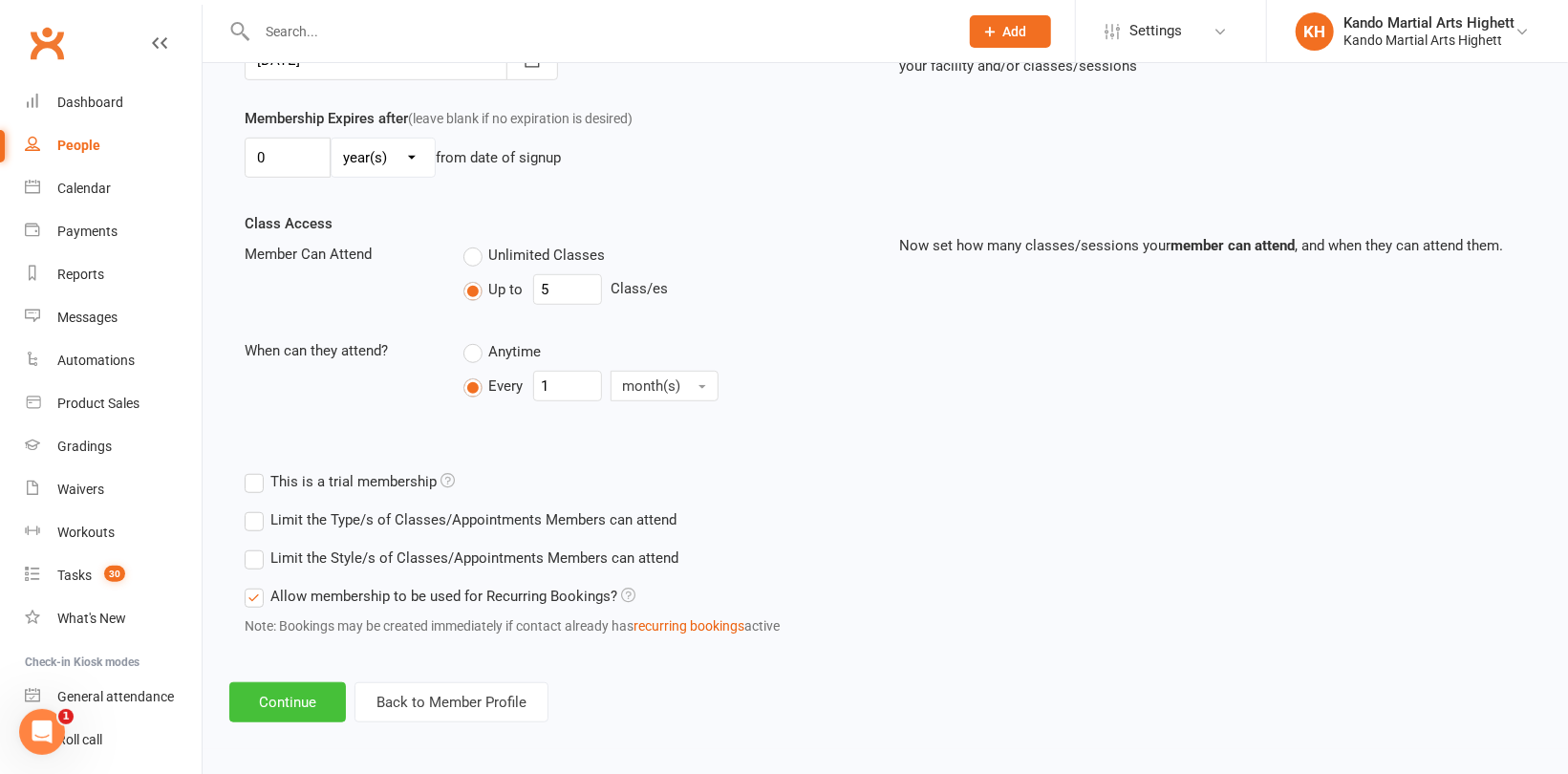
click at [311, 697] on button "Continue" at bounding box center [287, 702] width 116 height 40
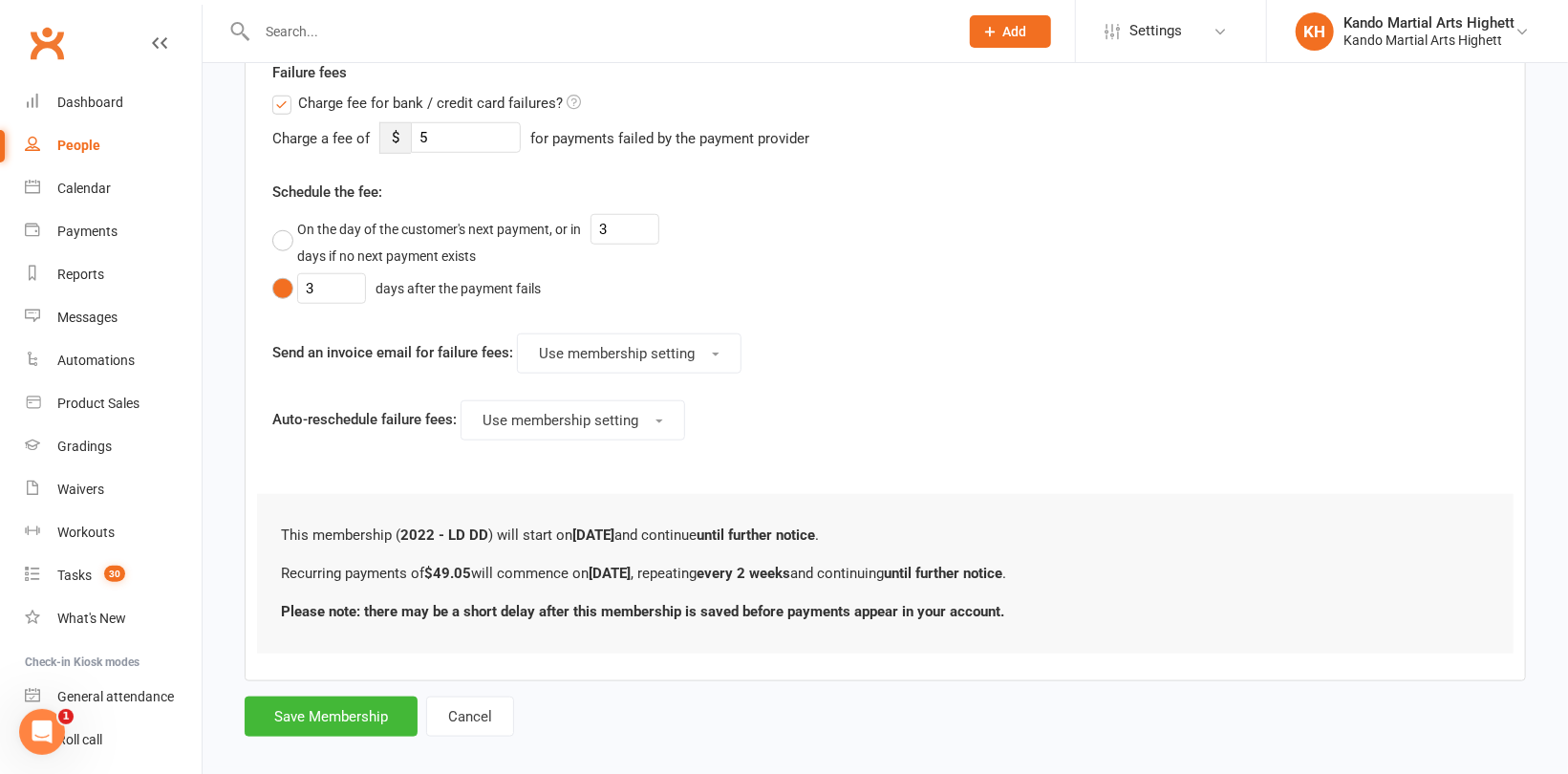
scroll to position [887, 0]
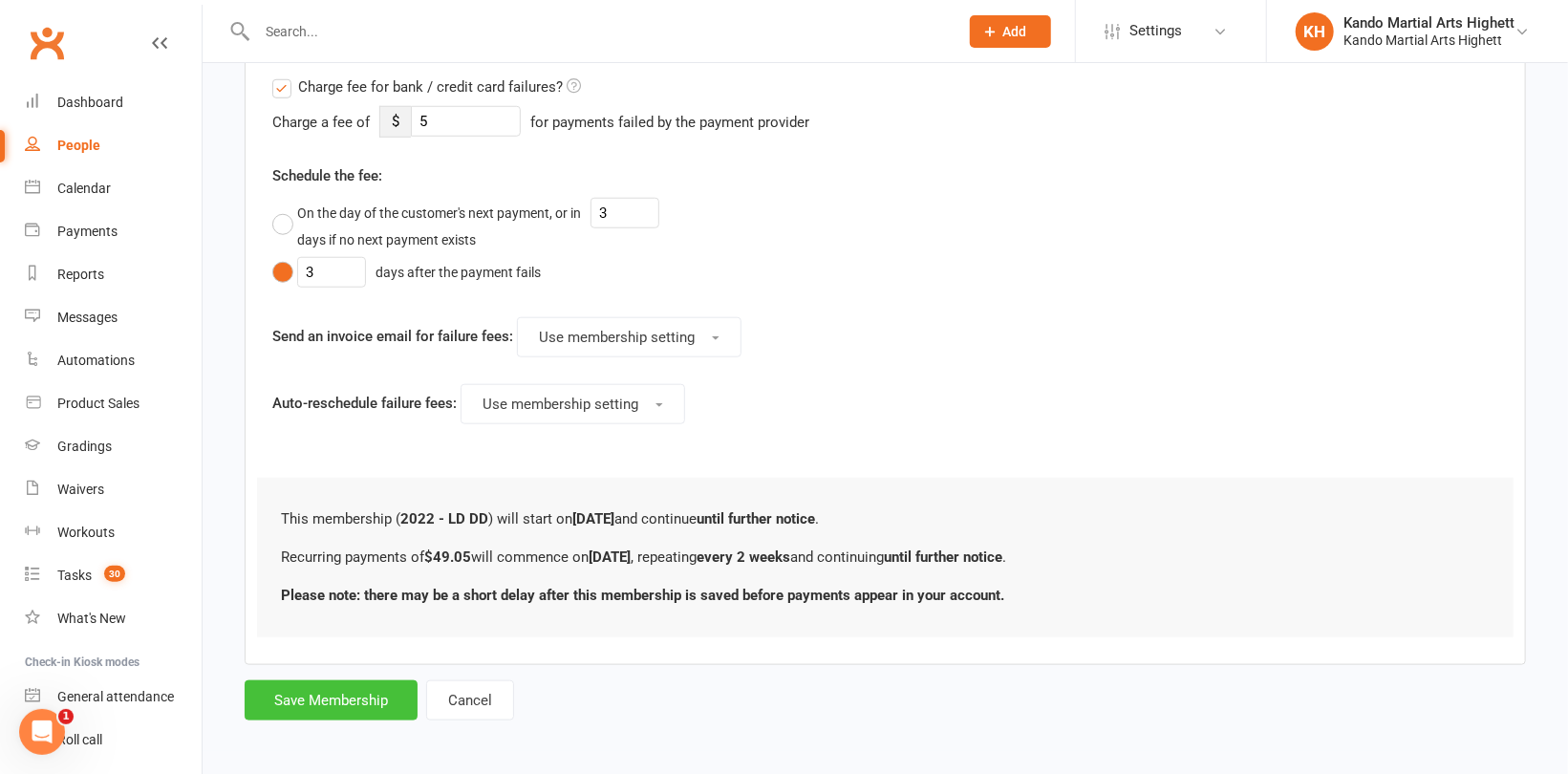
click at [323, 689] on button "Save Membership" at bounding box center [330, 700] width 173 height 40
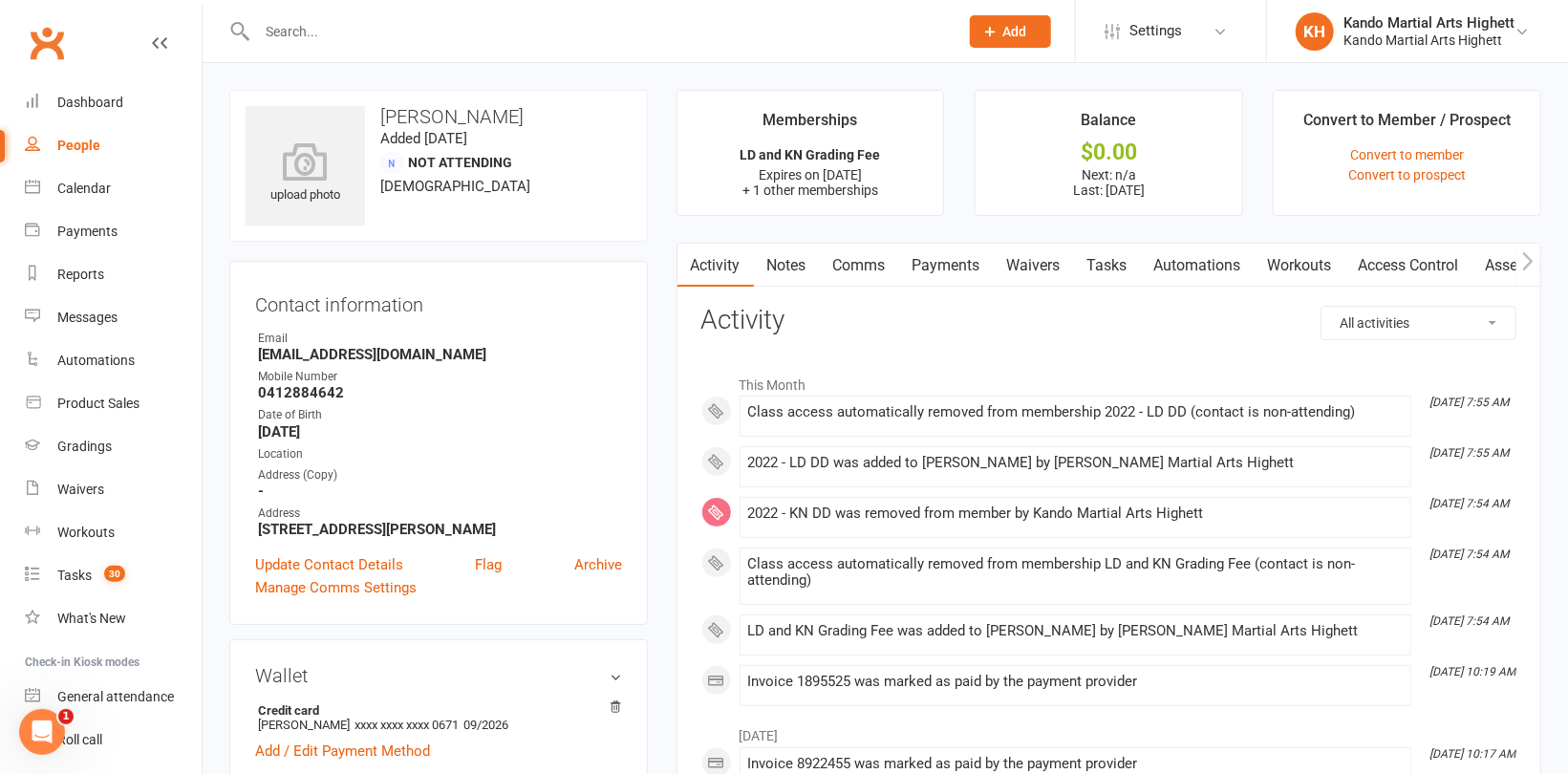
click at [281, 25] on input "text" at bounding box center [598, 31] width 694 height 26
paste input "[PERSON_NAME]"
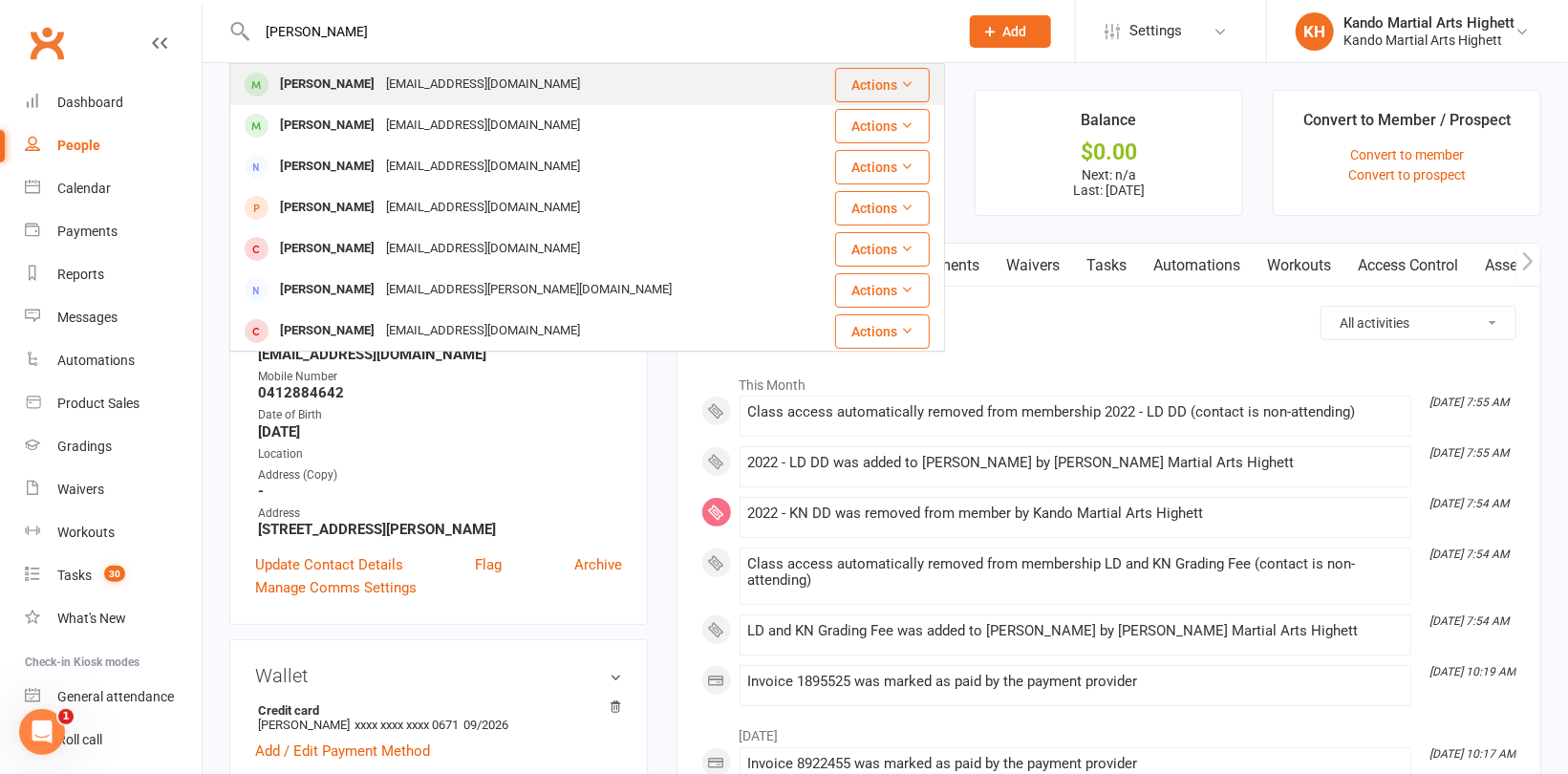
type input "[PERSON_NAME]"
click at [380, 85] on div "[EMAIL_ADDRESS][DOMAIN_NAME]" at bounding box center [483, 84] width 205 height 27
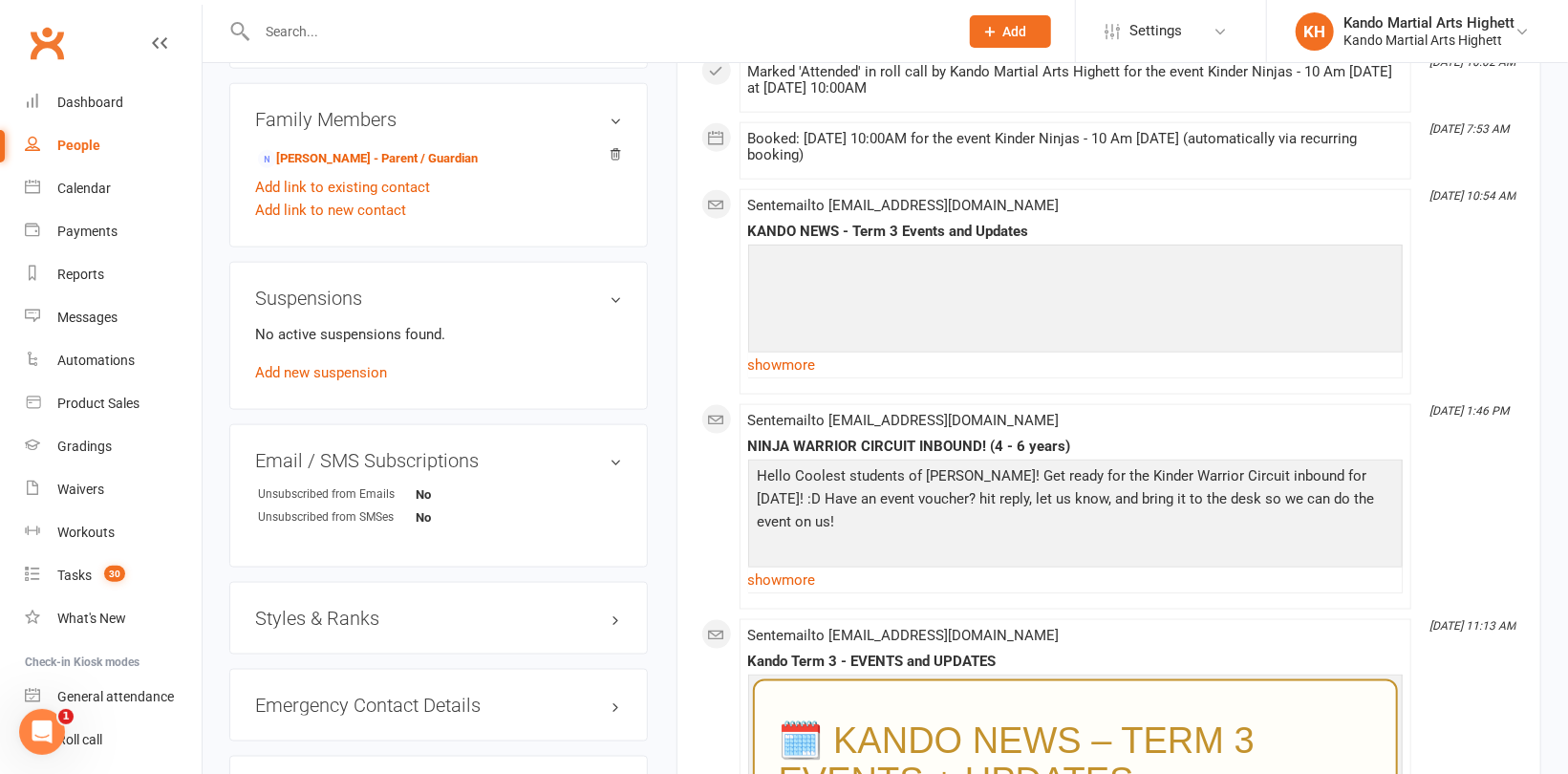
scroll to position [1434, 0]
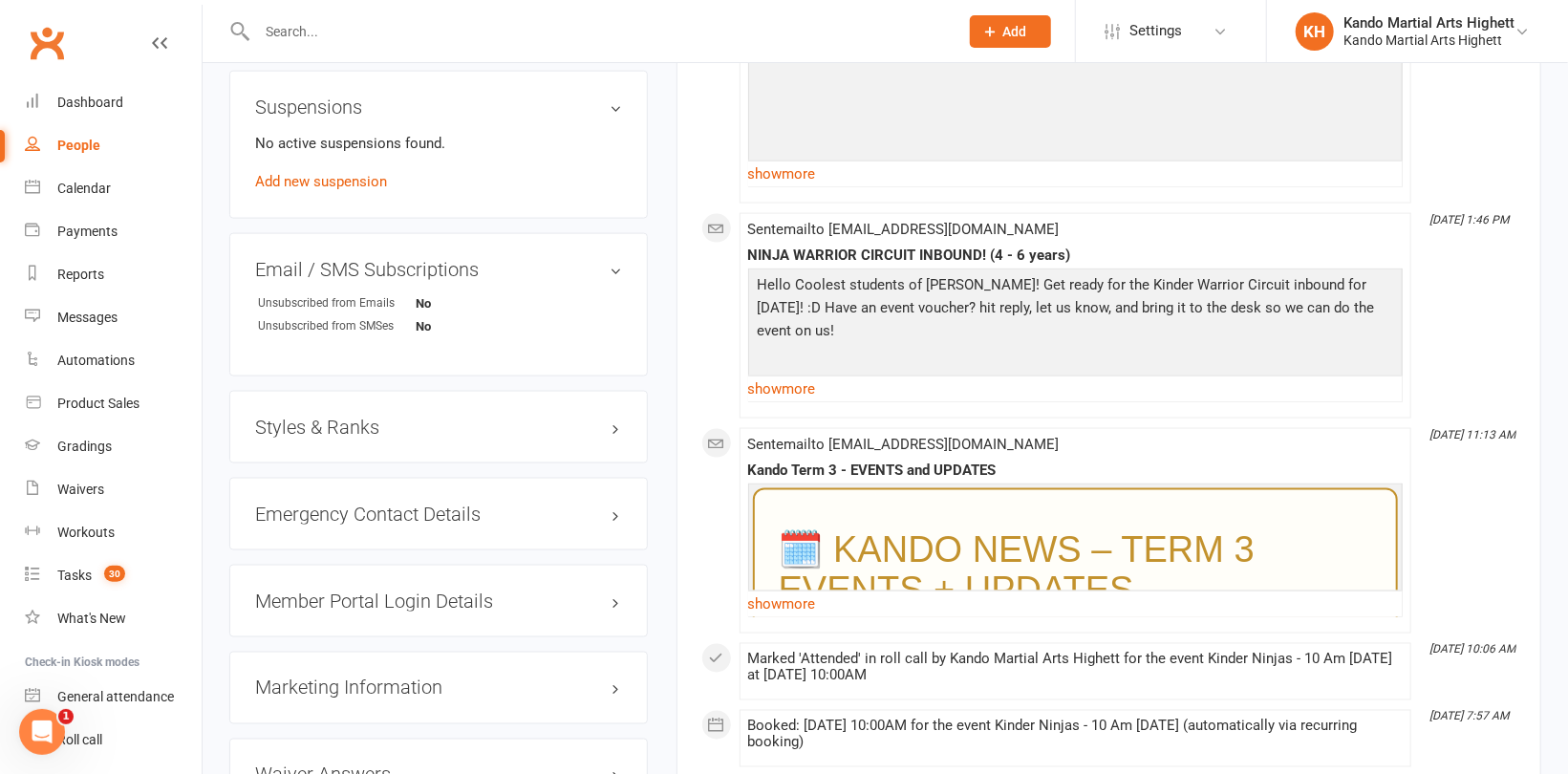
click at [339, 430] on h3 "Styles & Ranks" at bounding box center [439, 427] width 367 height 22
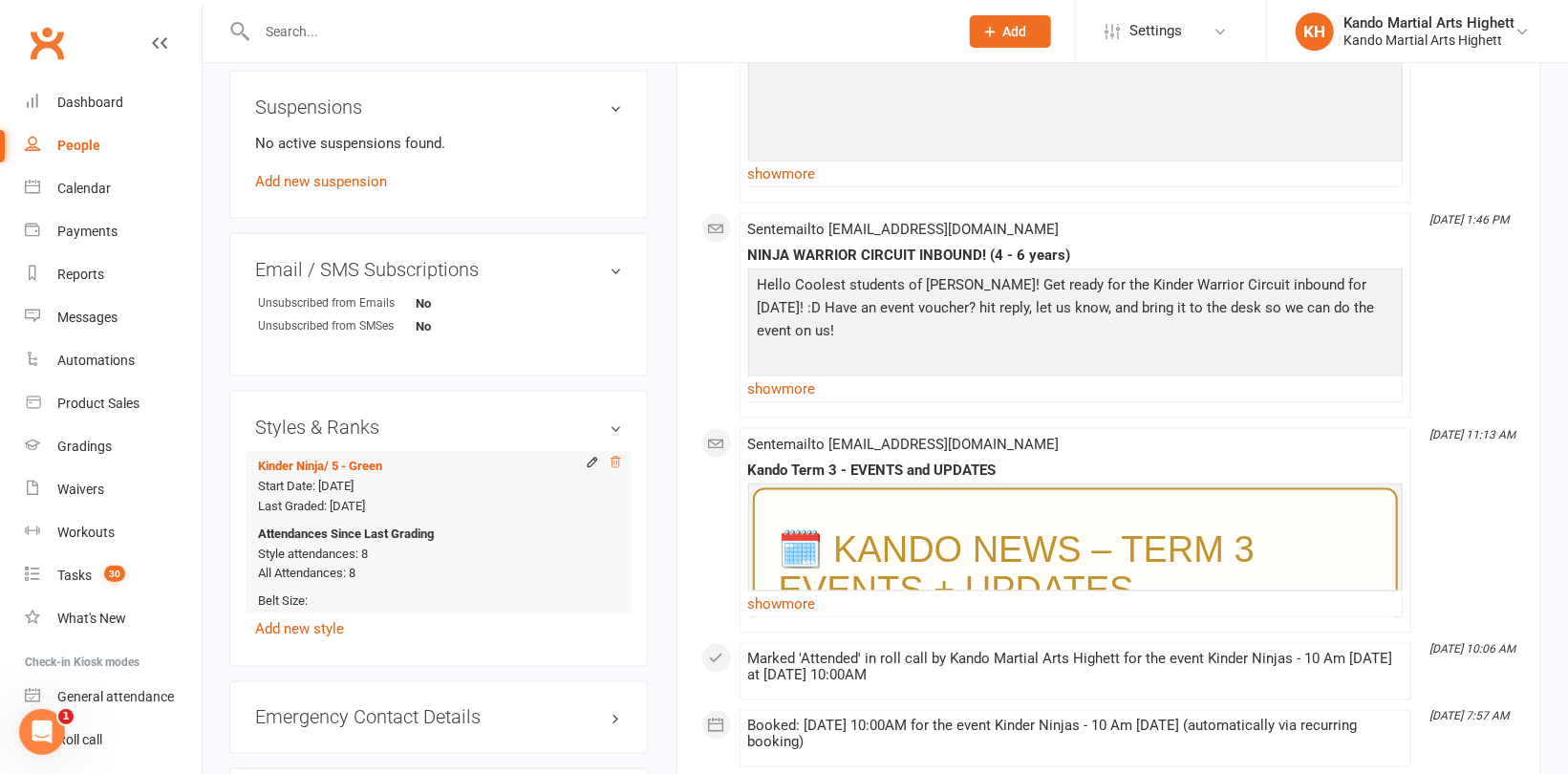
click at [620, 461] on icon at bounding box center [615, 463] width 14 height 14
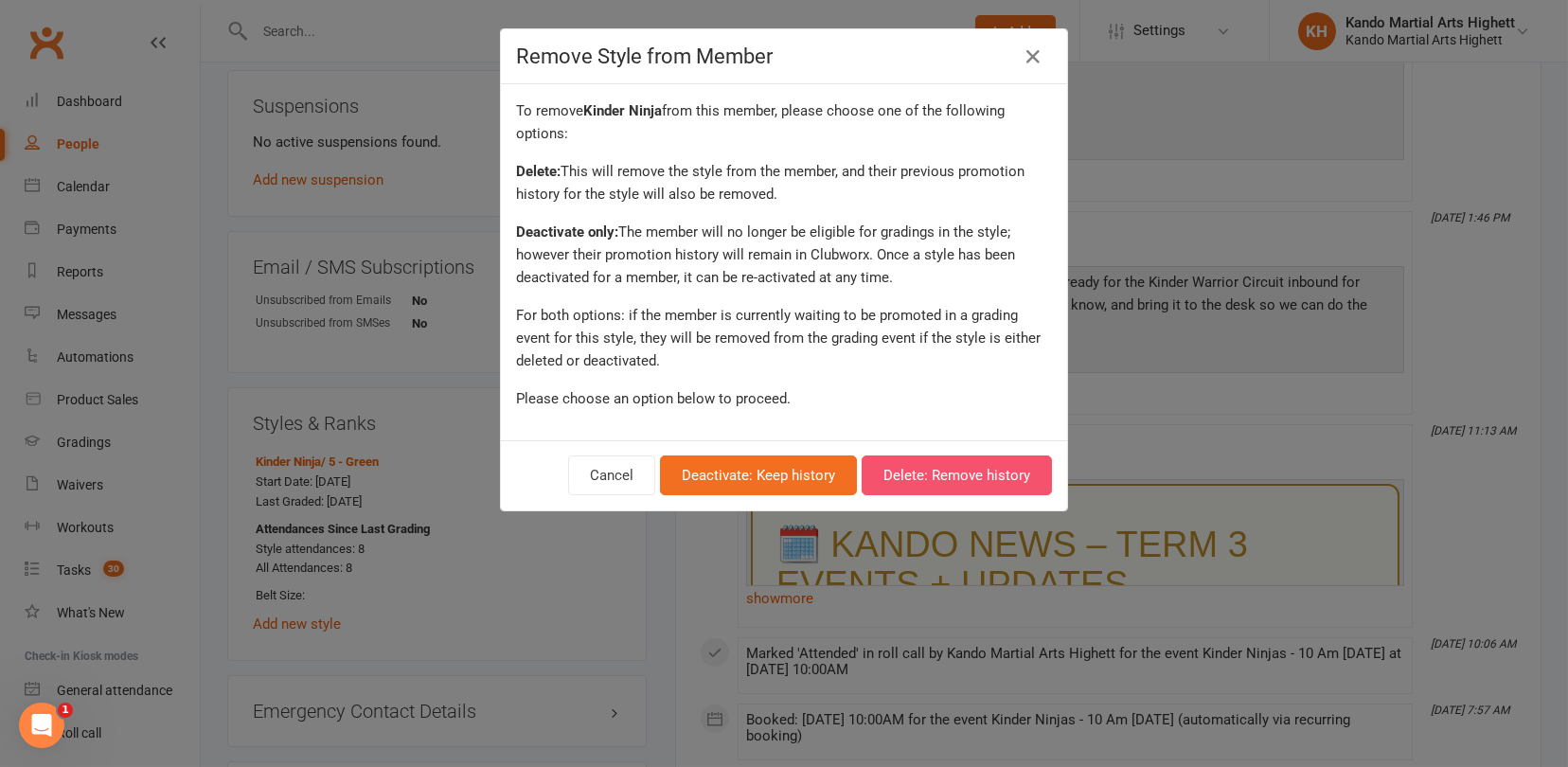
drag, startPoint x: 931, startPoint y: 478, endPoint x: 896, endPoint y: 452, distance: 43.6
click at [932, 479] on button "Delete: Remove history" at bounding box center [956, 475] width 191 height 40
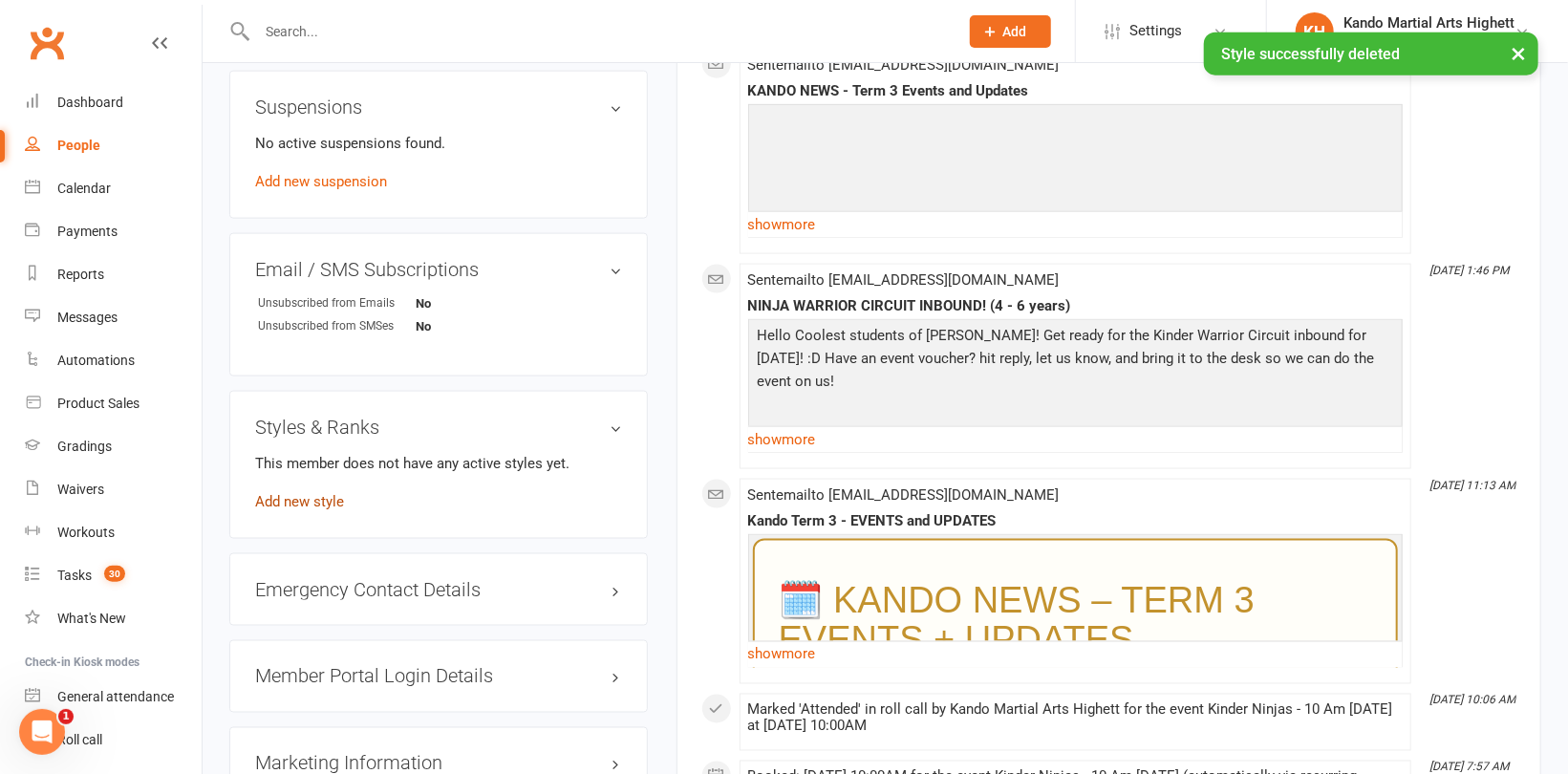
click at [310, 499] on link "Add new style" at bounding box center [299, 502] width 89 height 18
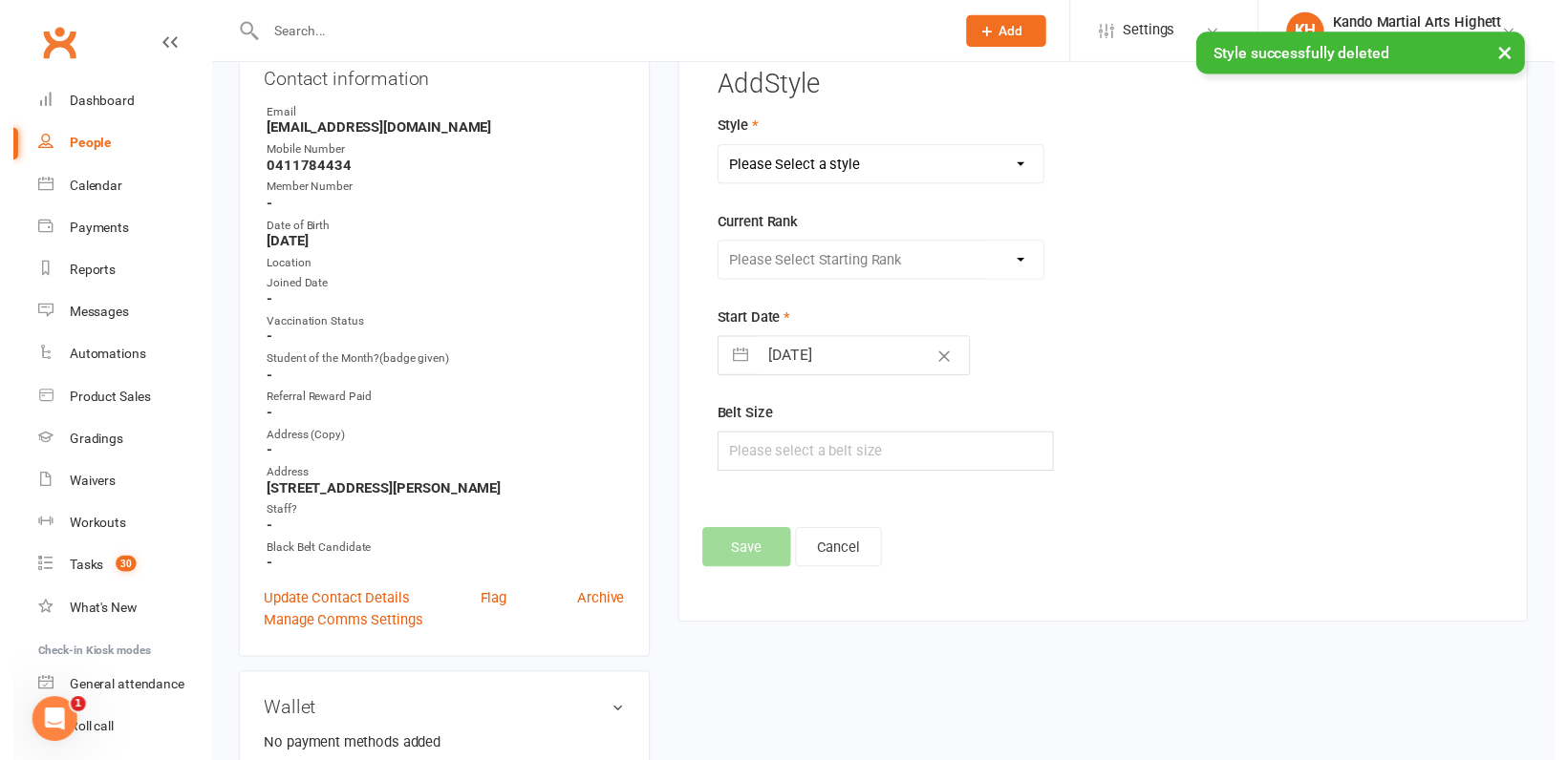
scroll to position [162, 0]
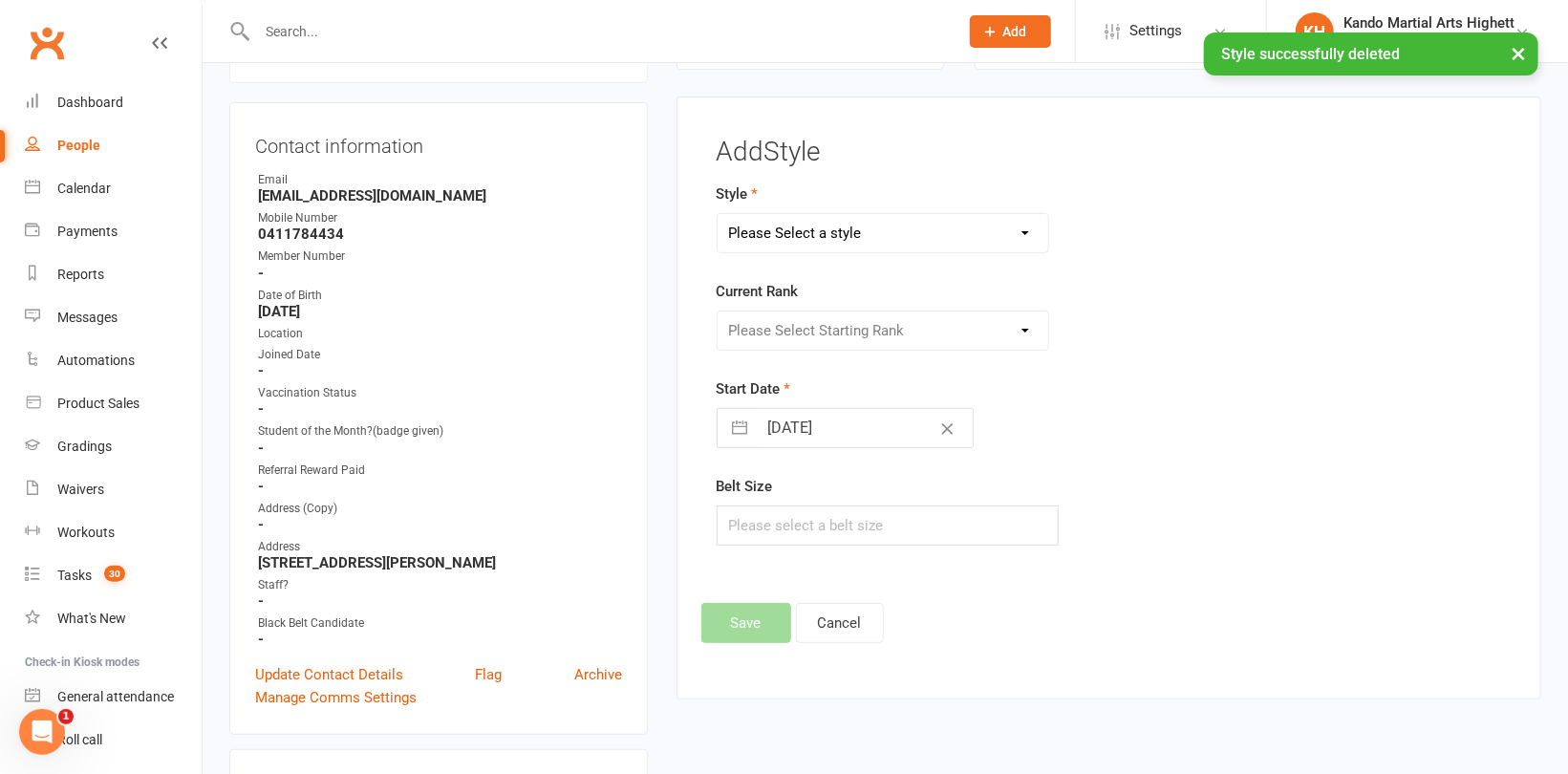
click at [790, 238] on select "Please Select a style [PERSON_NAME] Ninja Leadership Little Dragon Teen and Adu…" at bounding box center [882, 233] width 330 height 38
select select "1195"
click at [717, 214] on select "Please Select a style [PERSON_NAME] Ninja Leadership Little Dragon Teen and Adu…" at bounding box center [882, 233] width 330 height 38
click at [815, 323] on select "Please Select Starting Rank 1 - White 2 - Red 3 - Yellow 4 - Orange 5 - Green 6…" at bounding box center [882, 330] width 330 height 38
select select "18375"
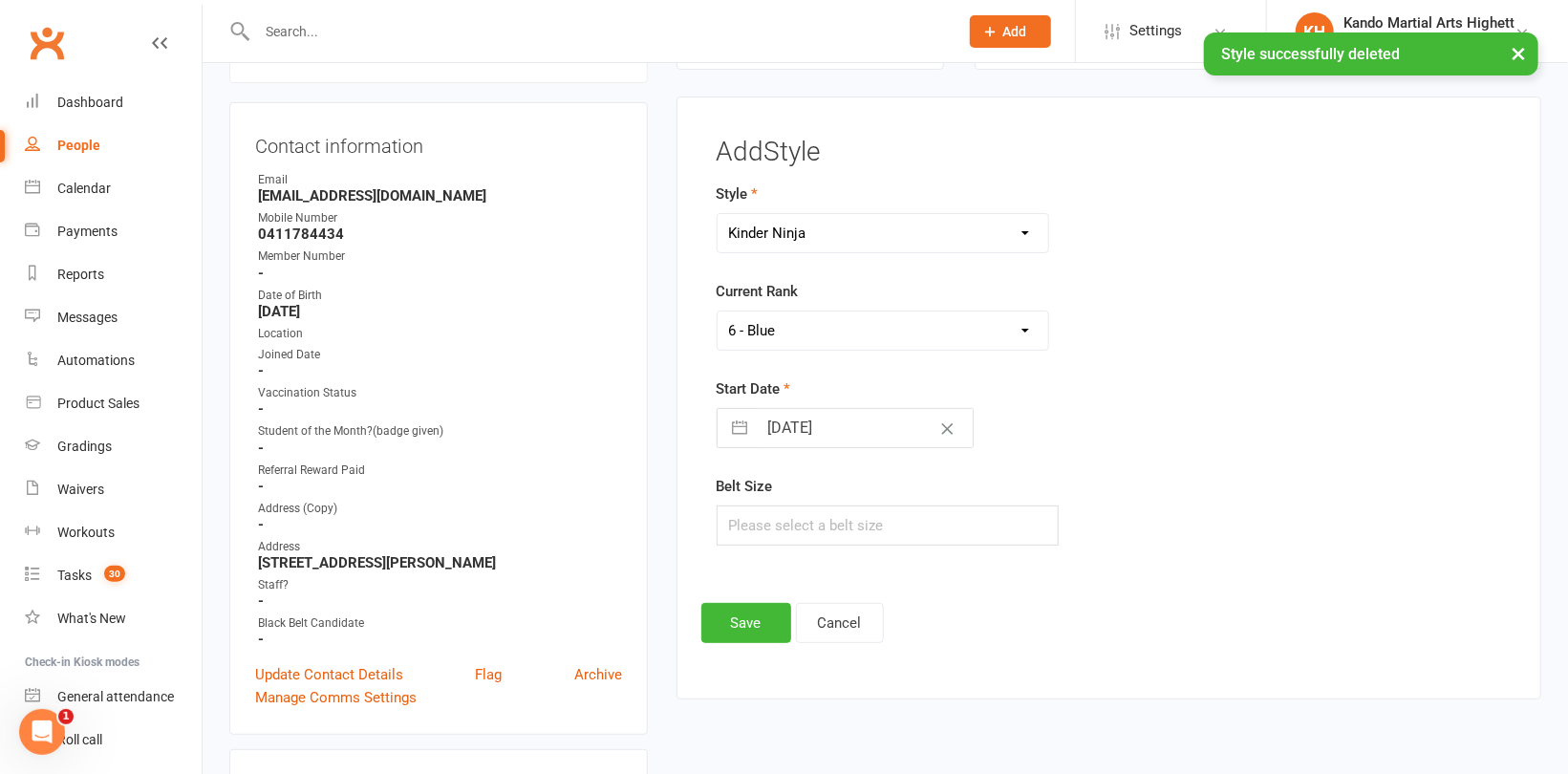
click at [717, 312] on select "Please Select Starting Rank 1 - White 2 - Red 3 - Yellow 4 - Orange 5 - Green 6…" at bounding box center [882, 330] width 330 height 38
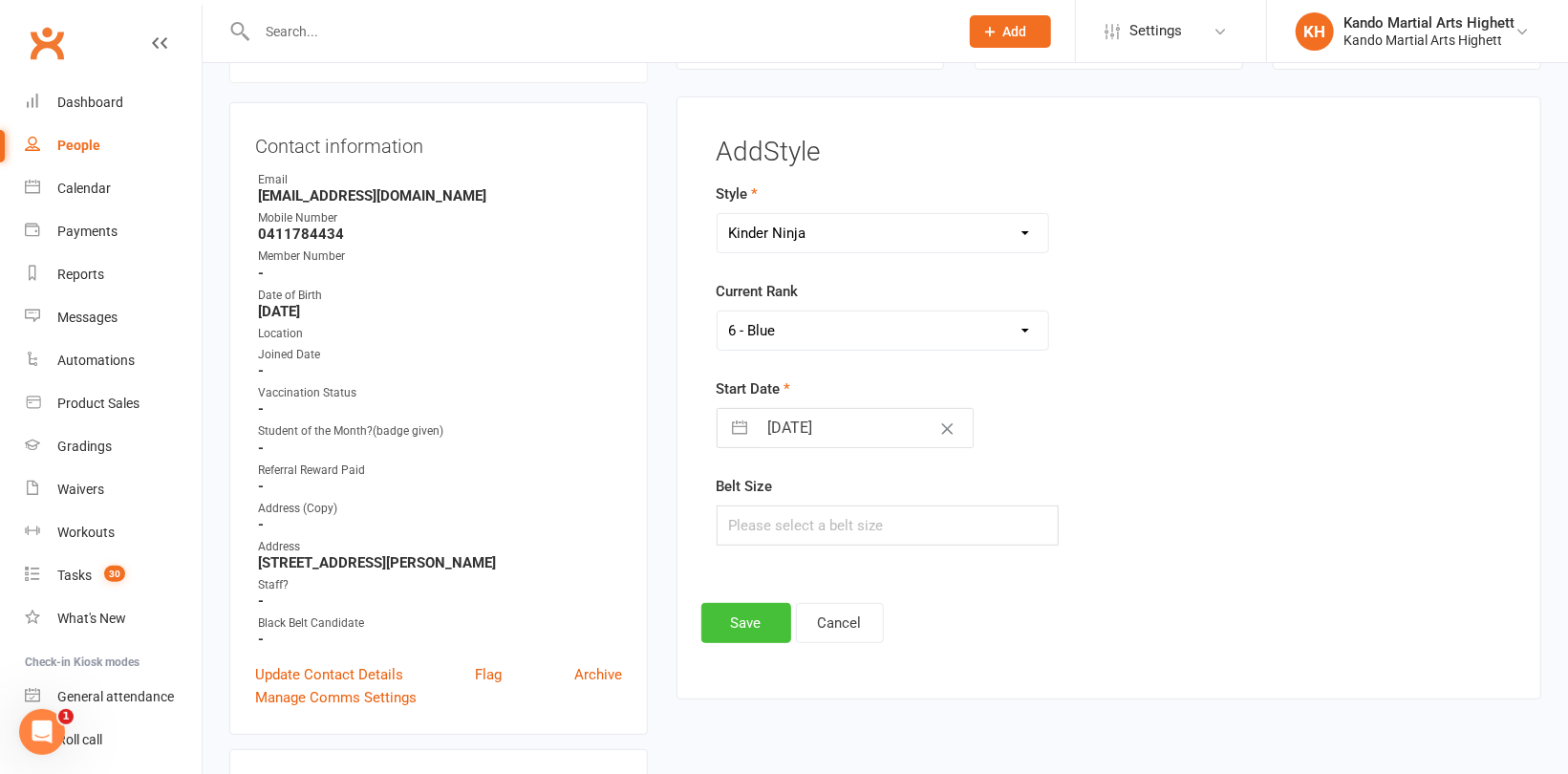
click at [741, 627] on button "Save" at bounding box center [746, 623] width 90 height 40
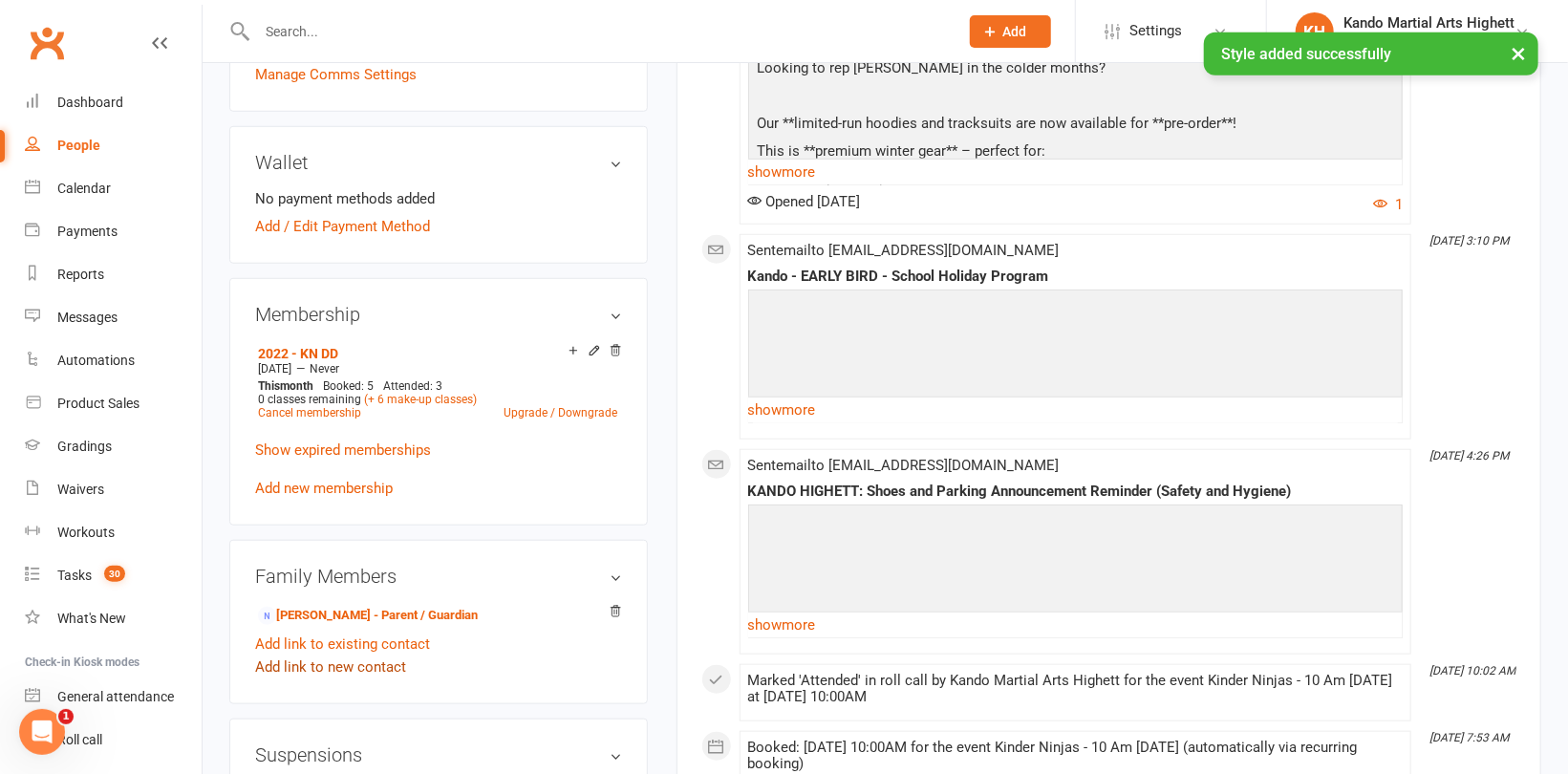
scroll to position [927, 0]
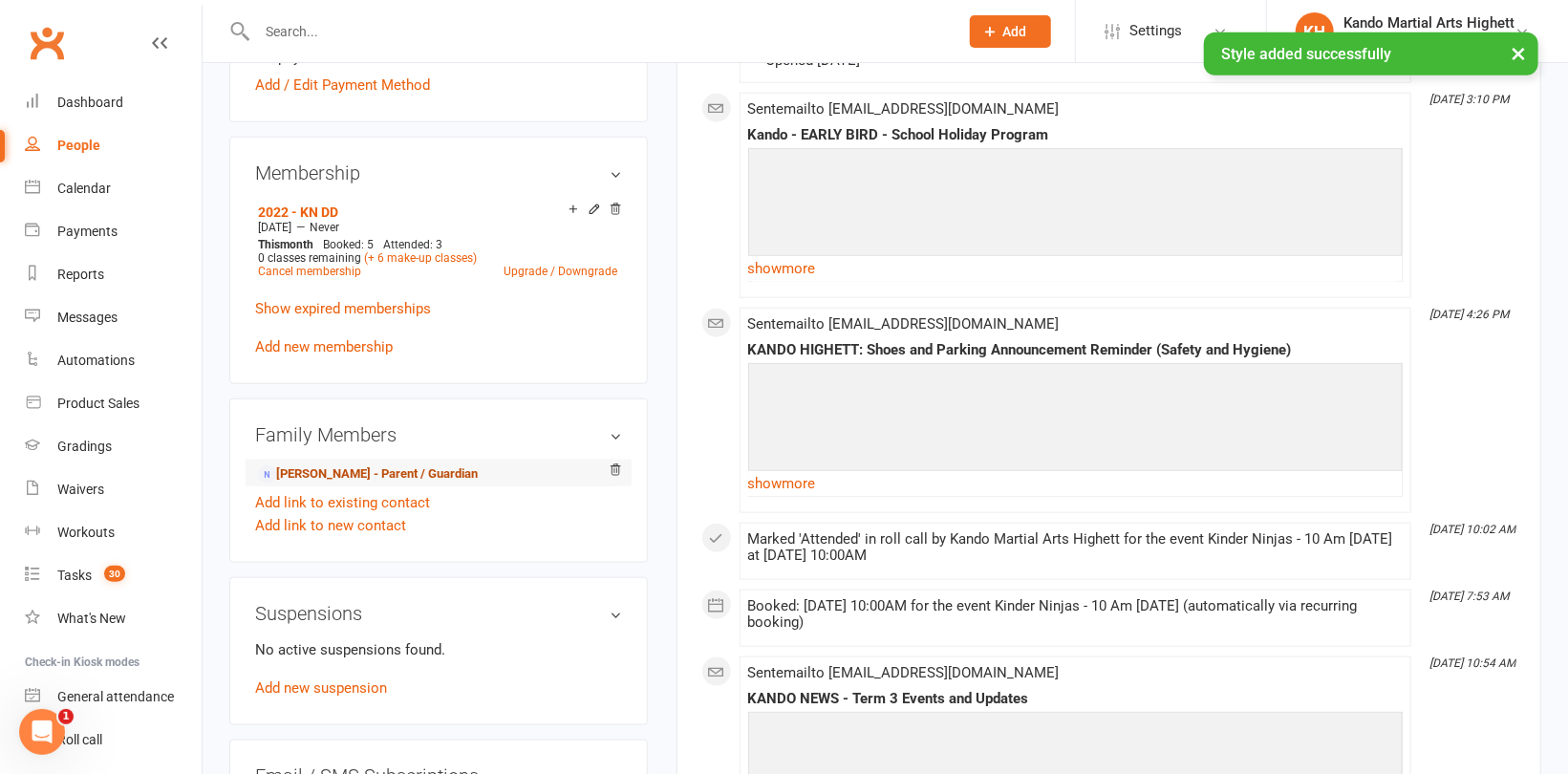
click at [346, 467] on link "[PERSON_NAME] - Parent / Guardian" at bounding box center [367, 474] width 220 height 21
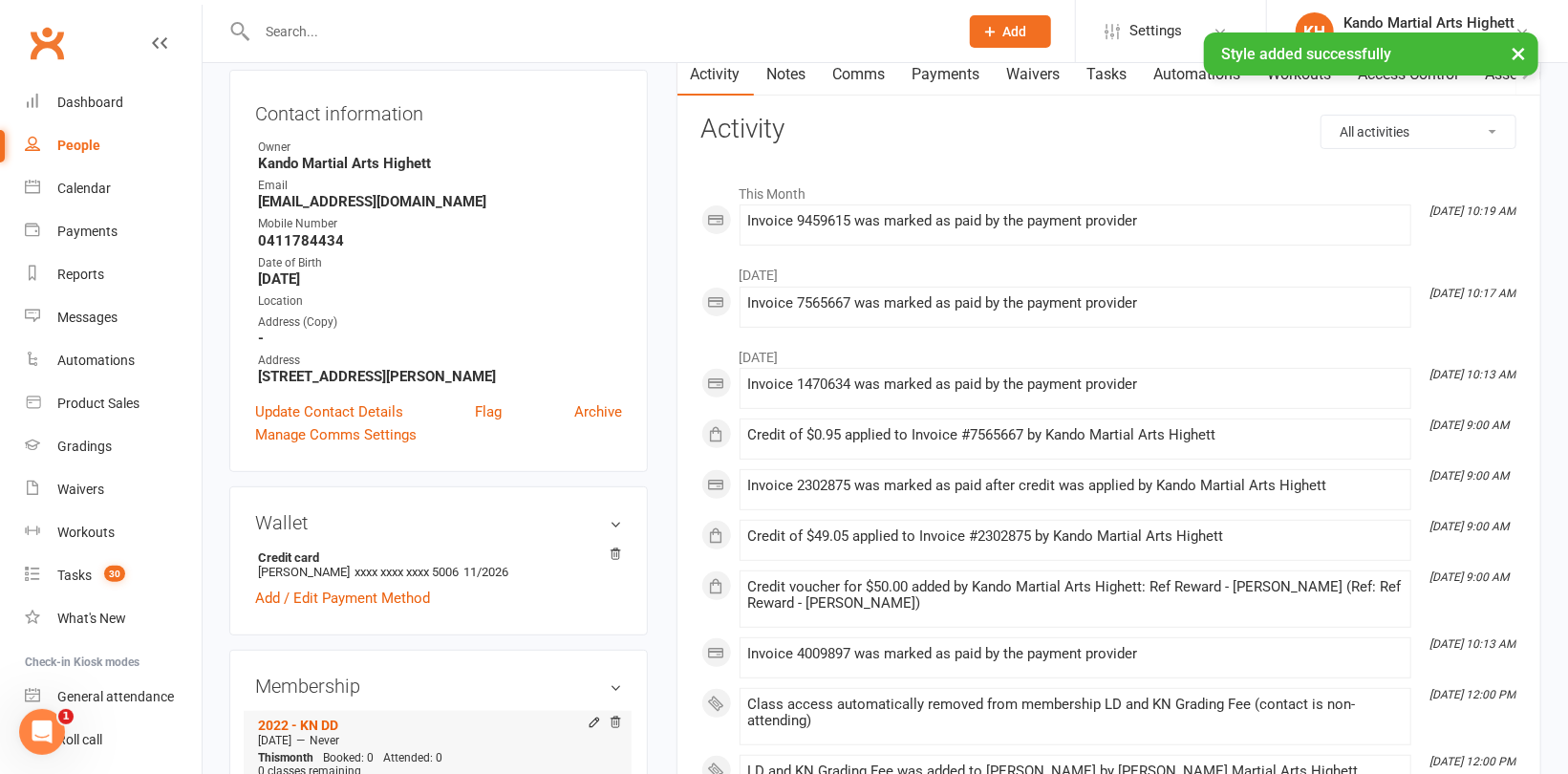
scroll to position [478, 0]
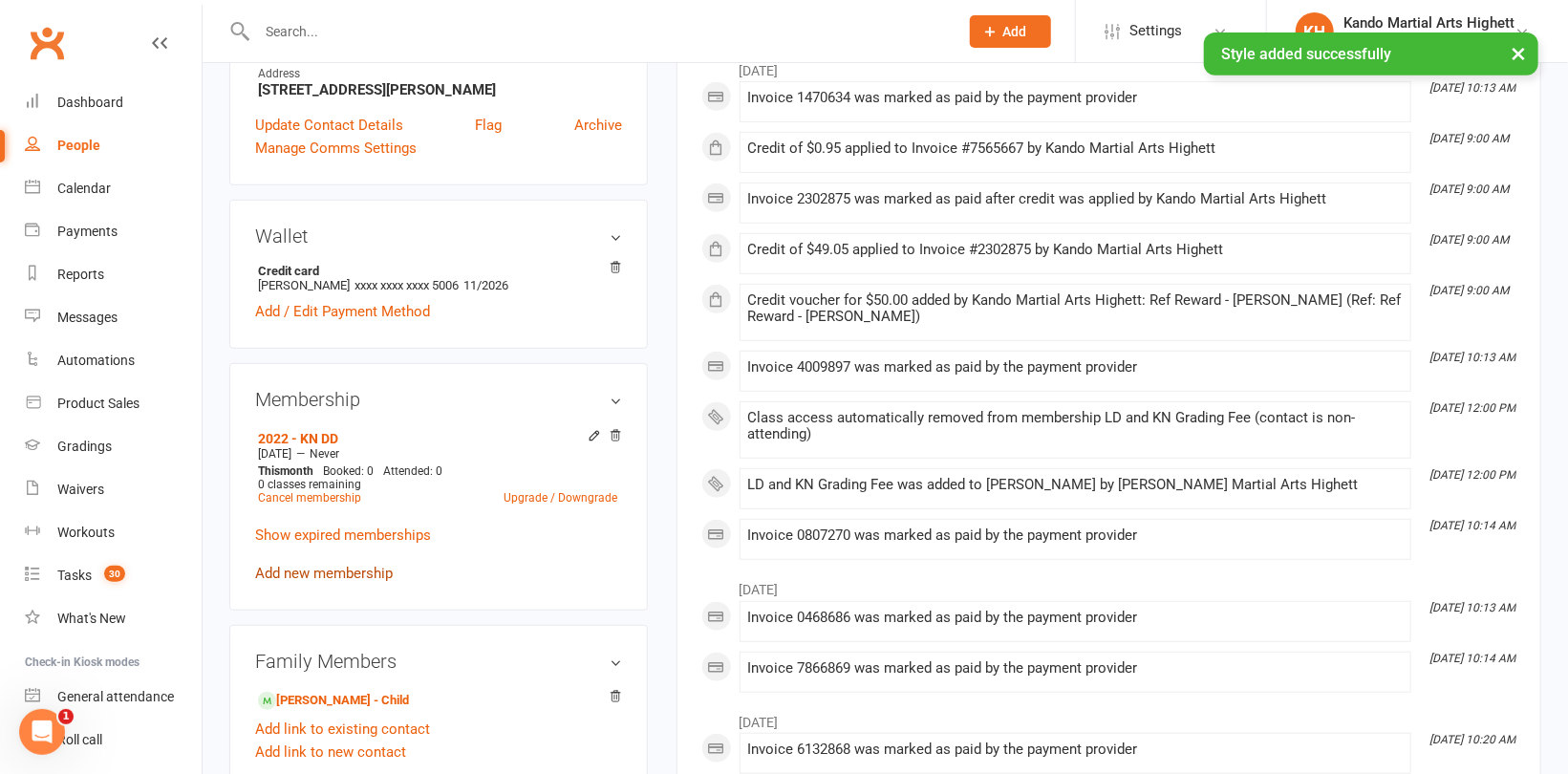
click at [362, 574] on link "Add new membership" at bounding box center [323, 574] width 138 height 18
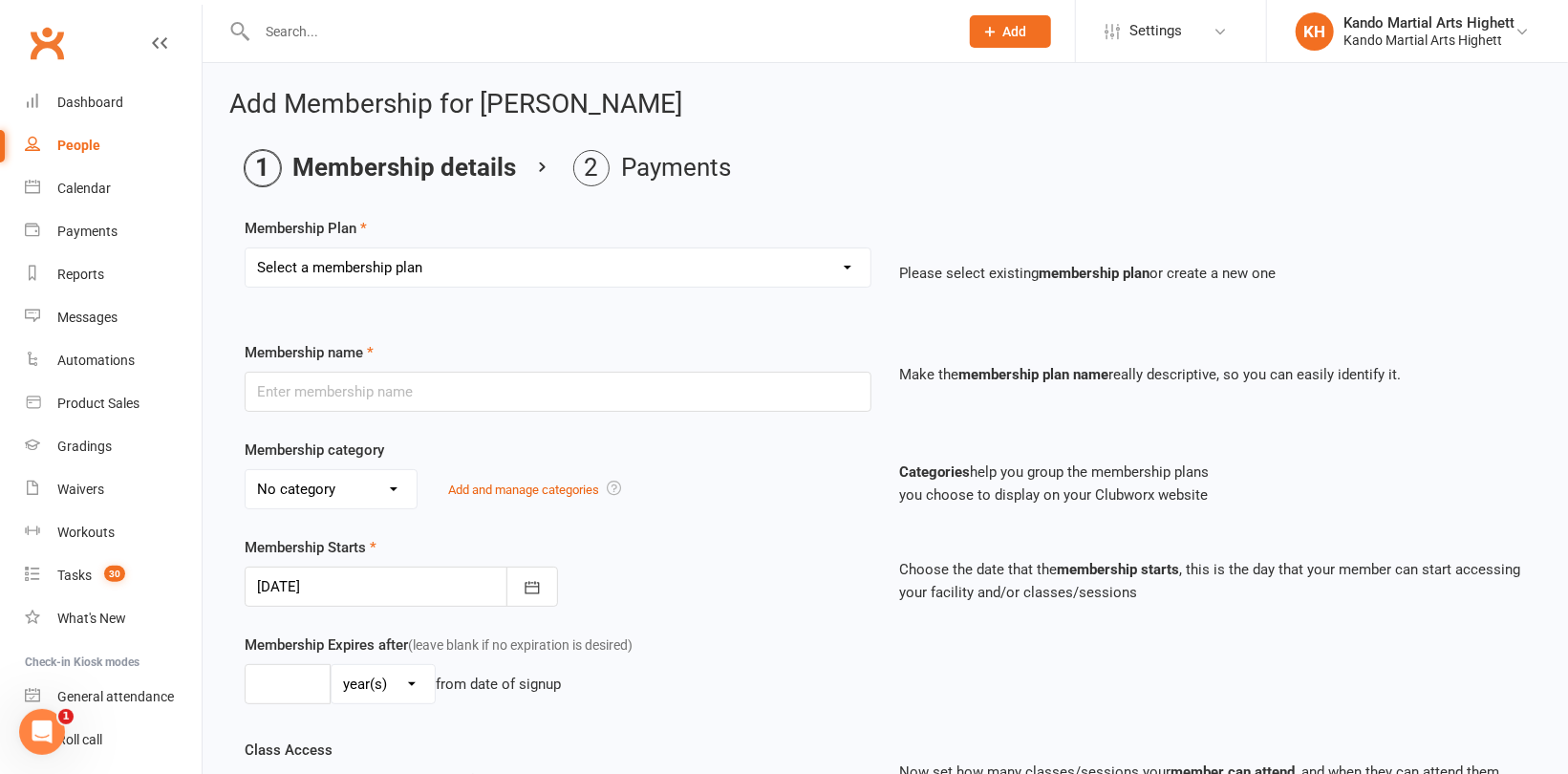
click at [460, 267] on select "Select a membership plan Create new Membership Plan Starter Program - 4 weeks p…" at bounding box center [558, 267] width 625 height 38
select select "17"
click at [245, 248] on select "Select a membership plan Create new Membership Plan Starter Program - 4 weeks p…" at bounding box center [558, 267] width 625 height 38
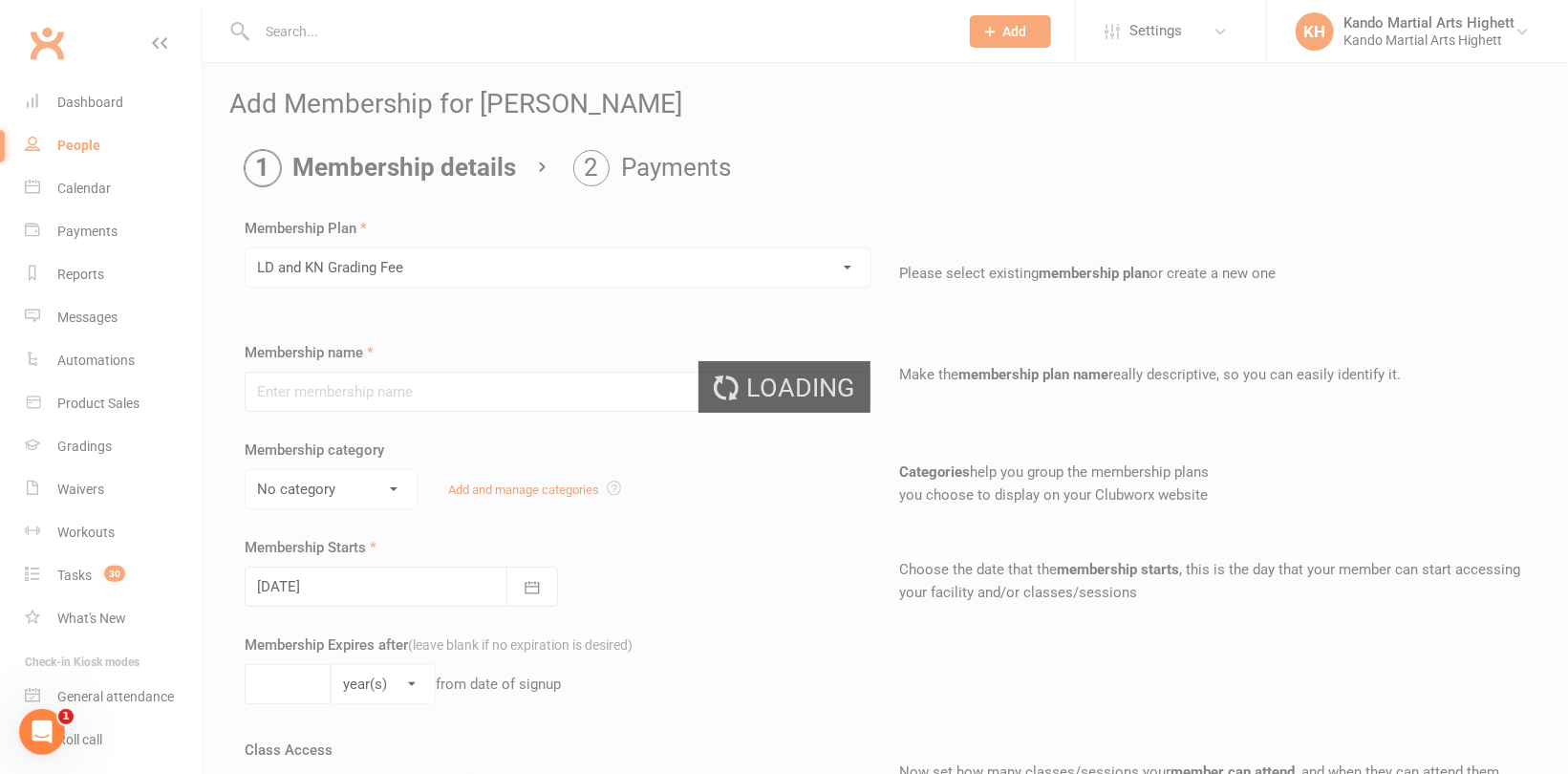
type input "LD and KN Grading Fee"
select select "10"
type input "1"
select select "0"
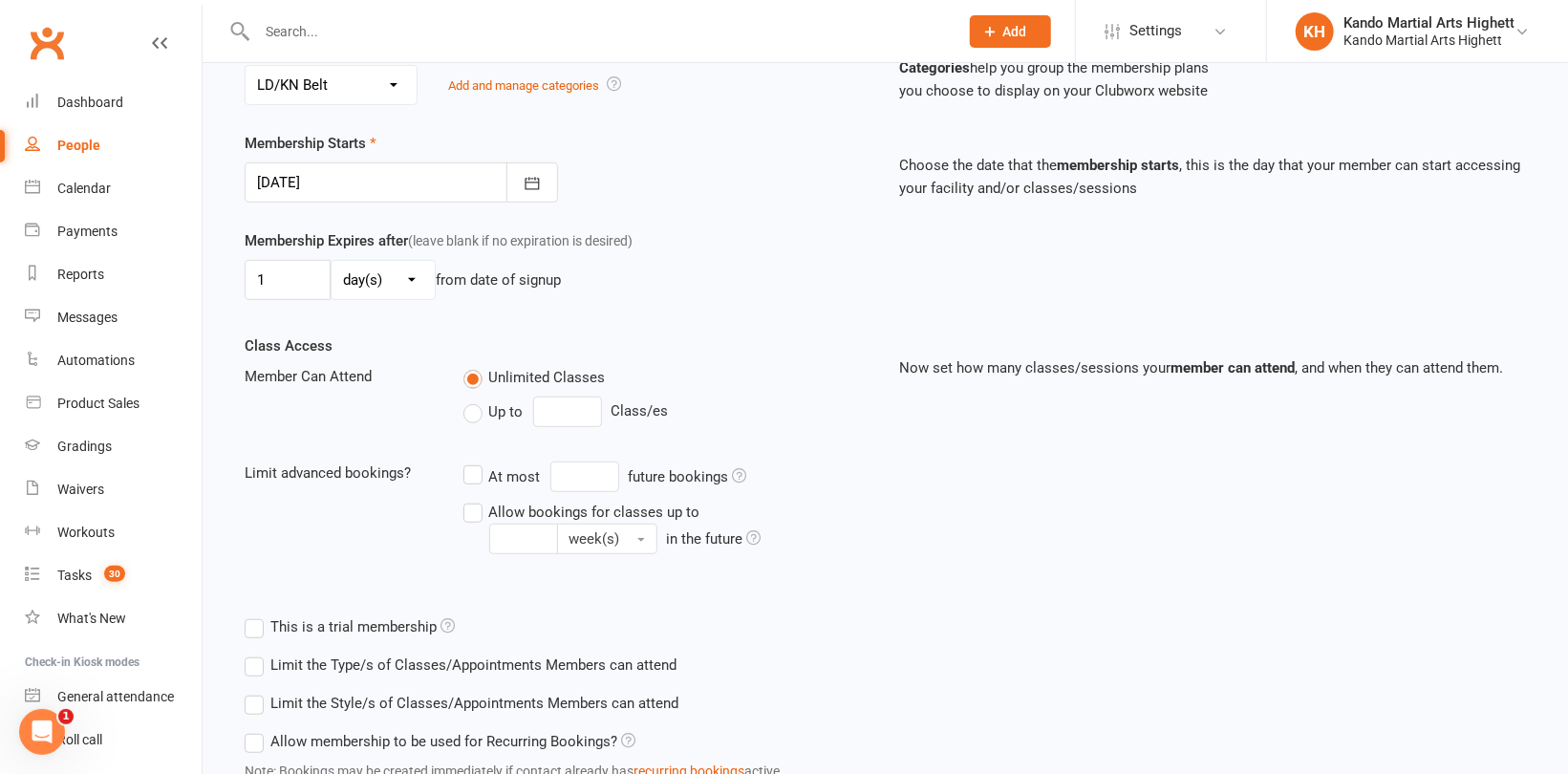
scroll to position [549, 0]
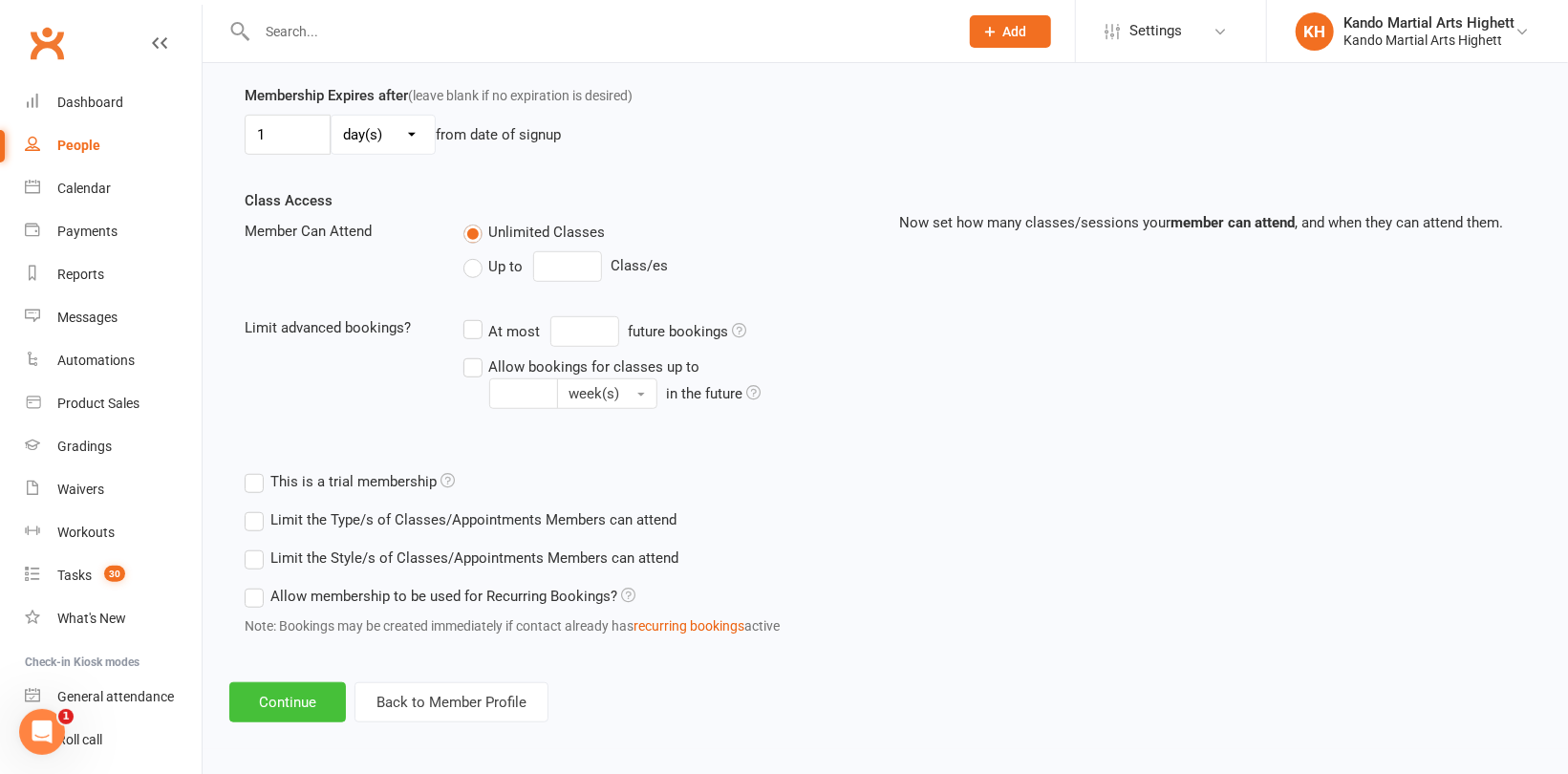
click at [277, 706] on button "Continue" at bounding box center [287, 702] width 116 height 40
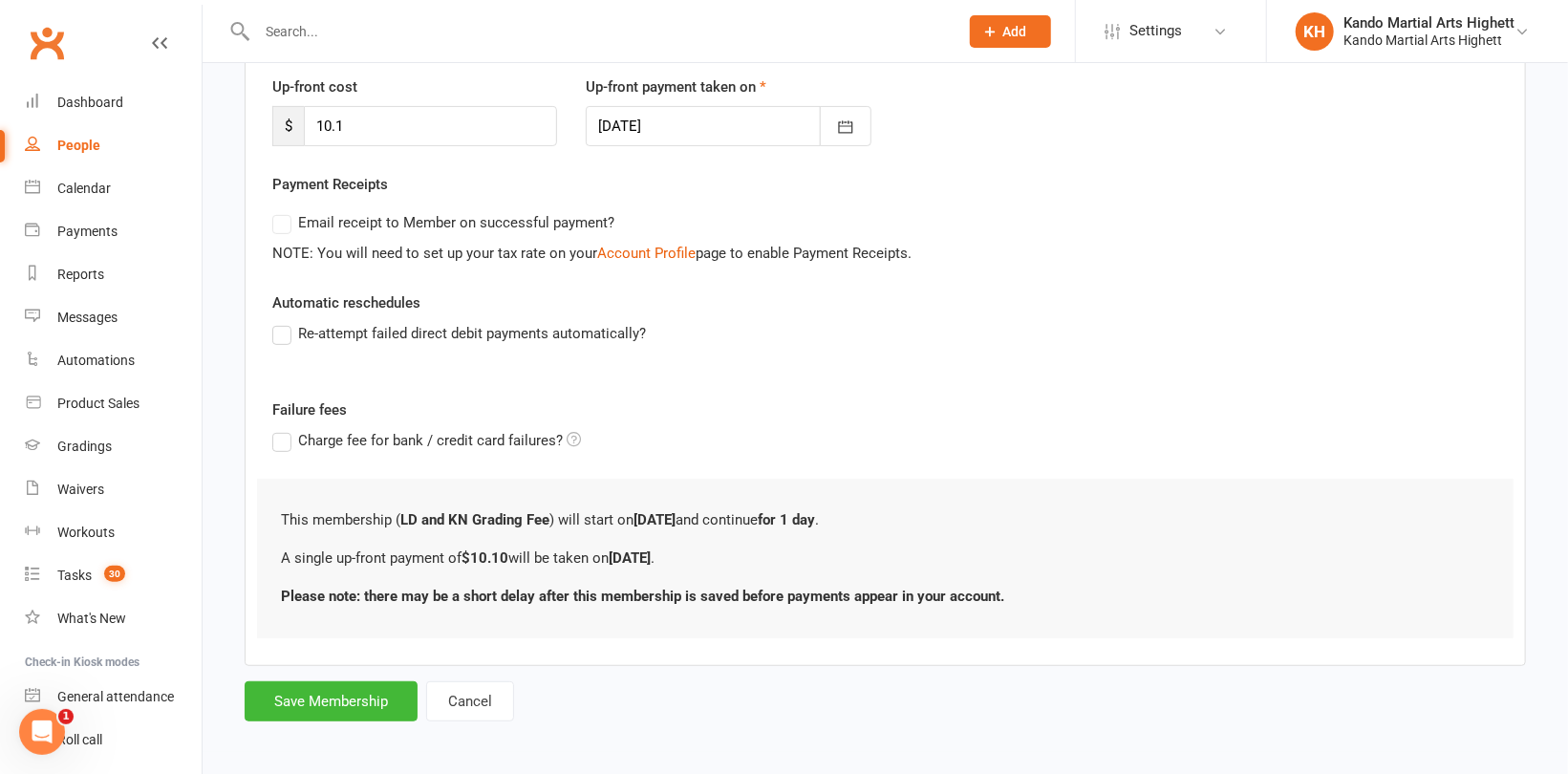
scroll to position [265, 0]
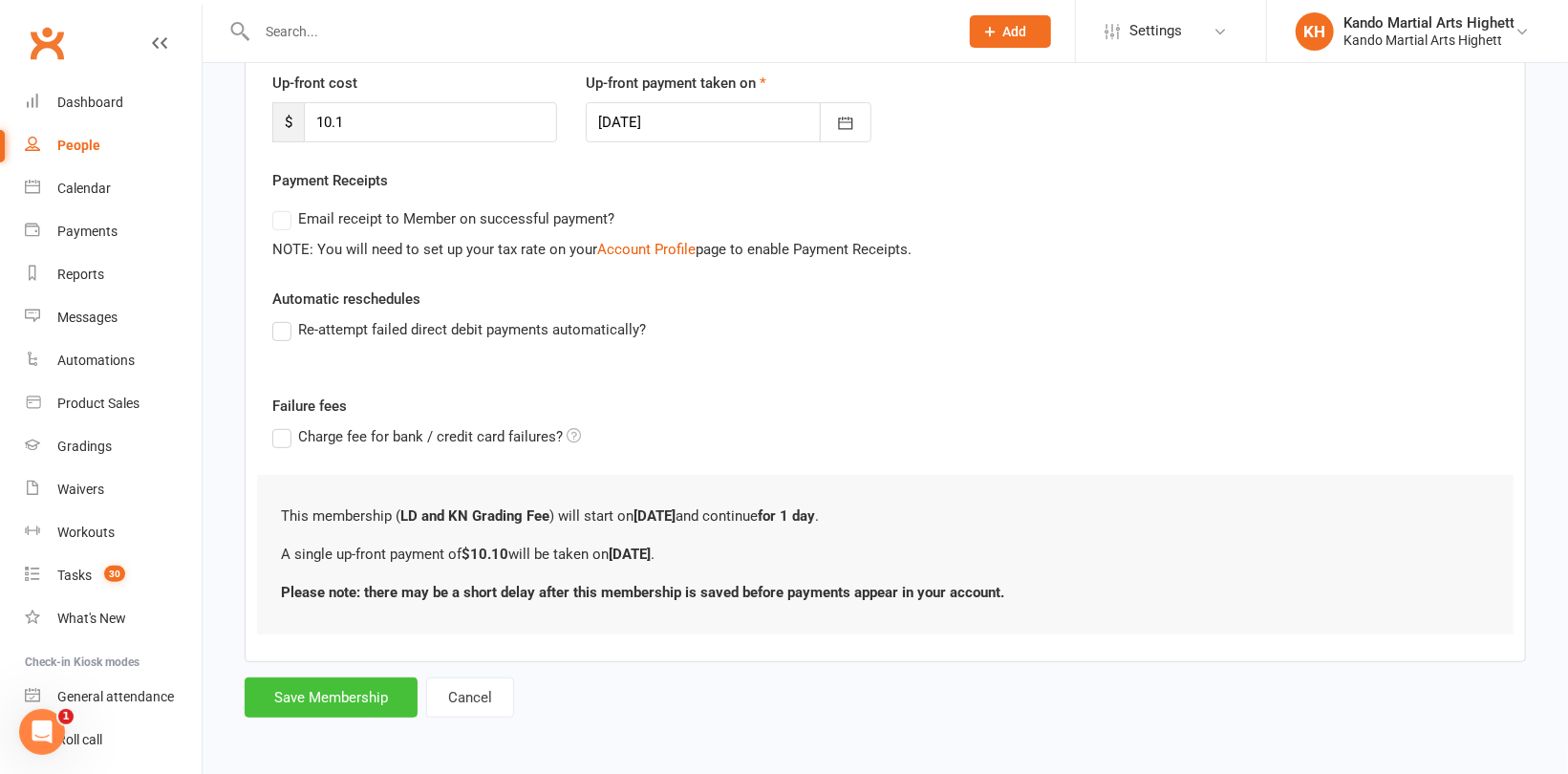
click at [291, 693] on button "Save Membership" at bounding box center [330, 697] width 173 height 40
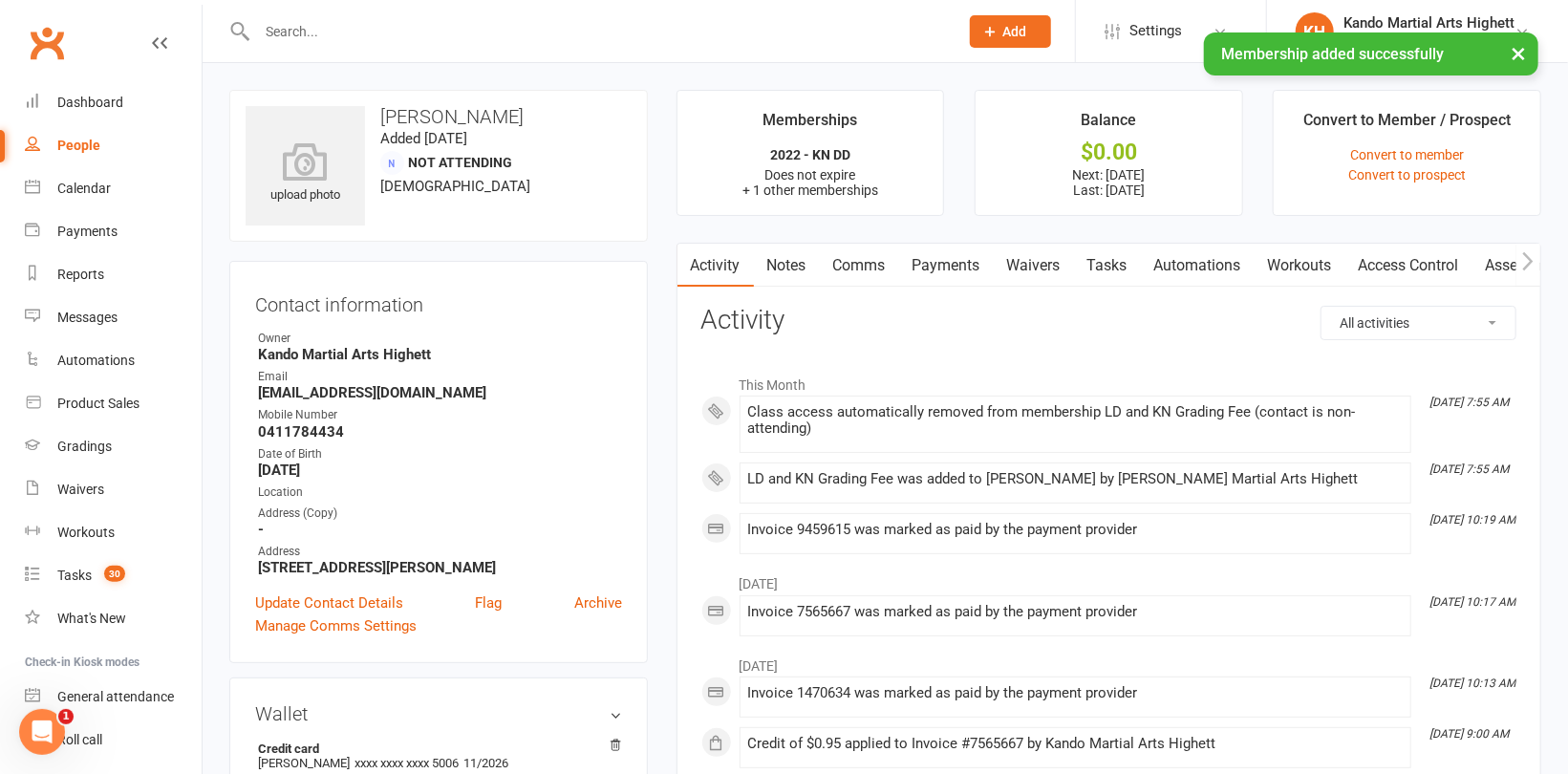
click at [80, 144] on div "People" at bounding box center [79, 146] width 43 height 16
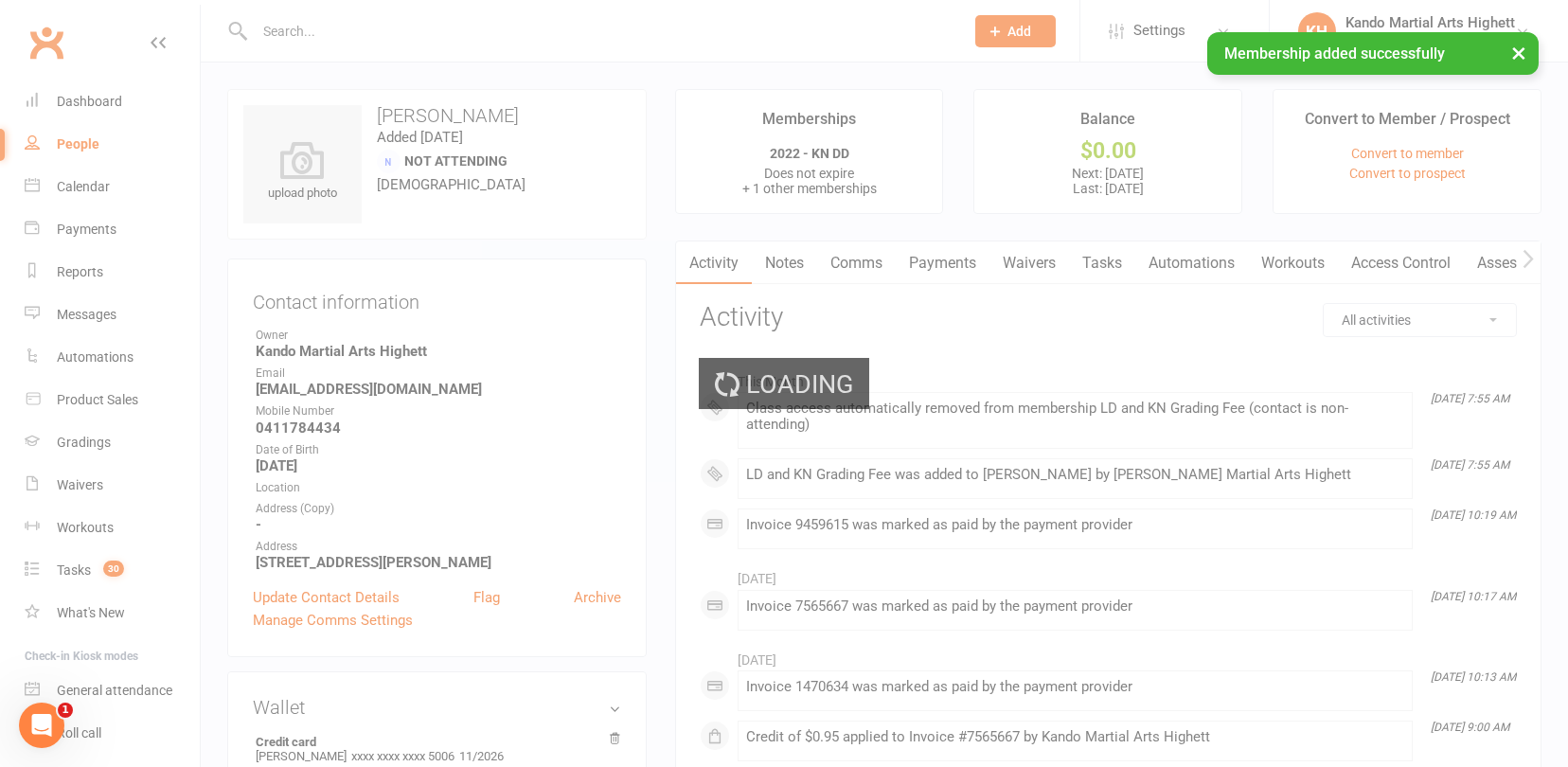
select select "100"
